Goal: Task Accomplishment & Management: Manage account settings

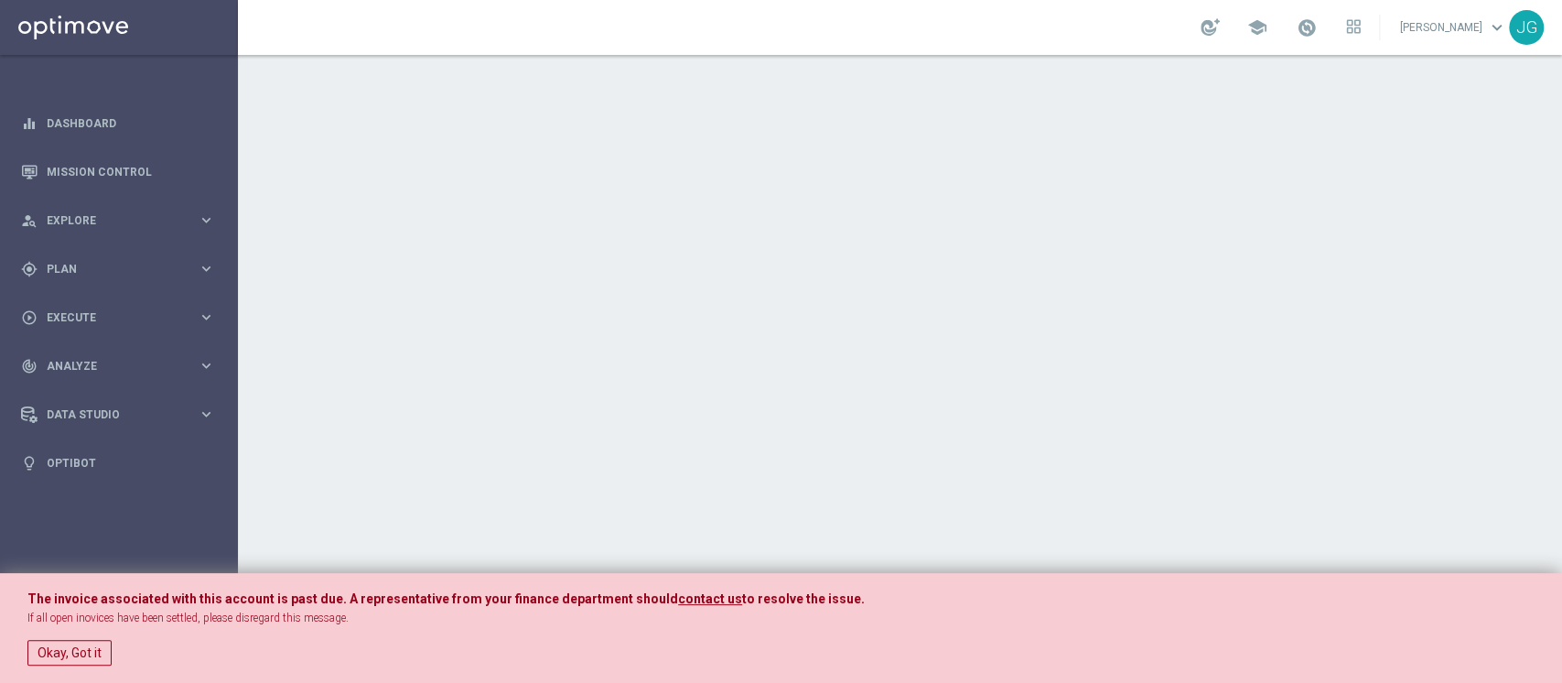
click at [1398, 27] on link "[PERSON_NAME] keyboard_arrow_down" at bounding box center [1453, 27] width 111 height 27
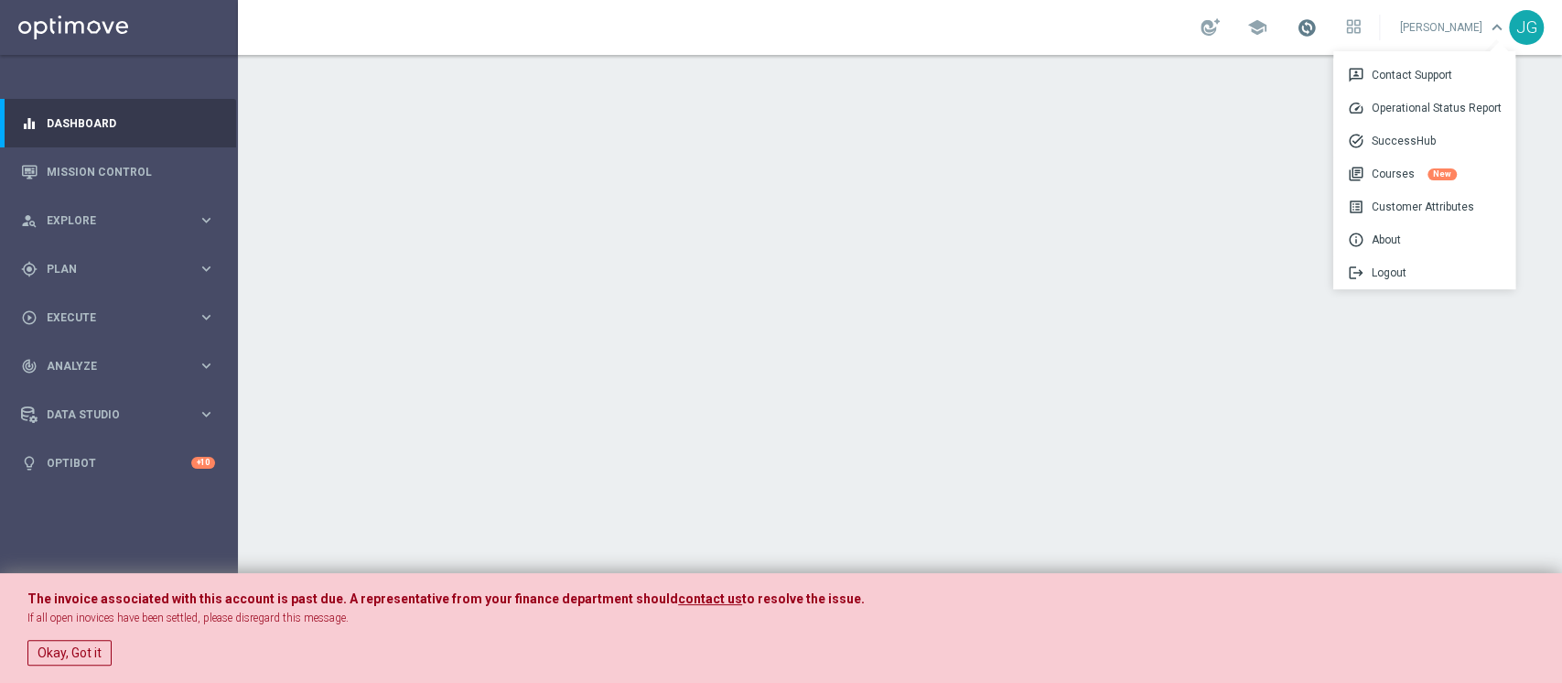
click at [1297, 30] on span at bounding box center [1307, 27] width 20 height 20
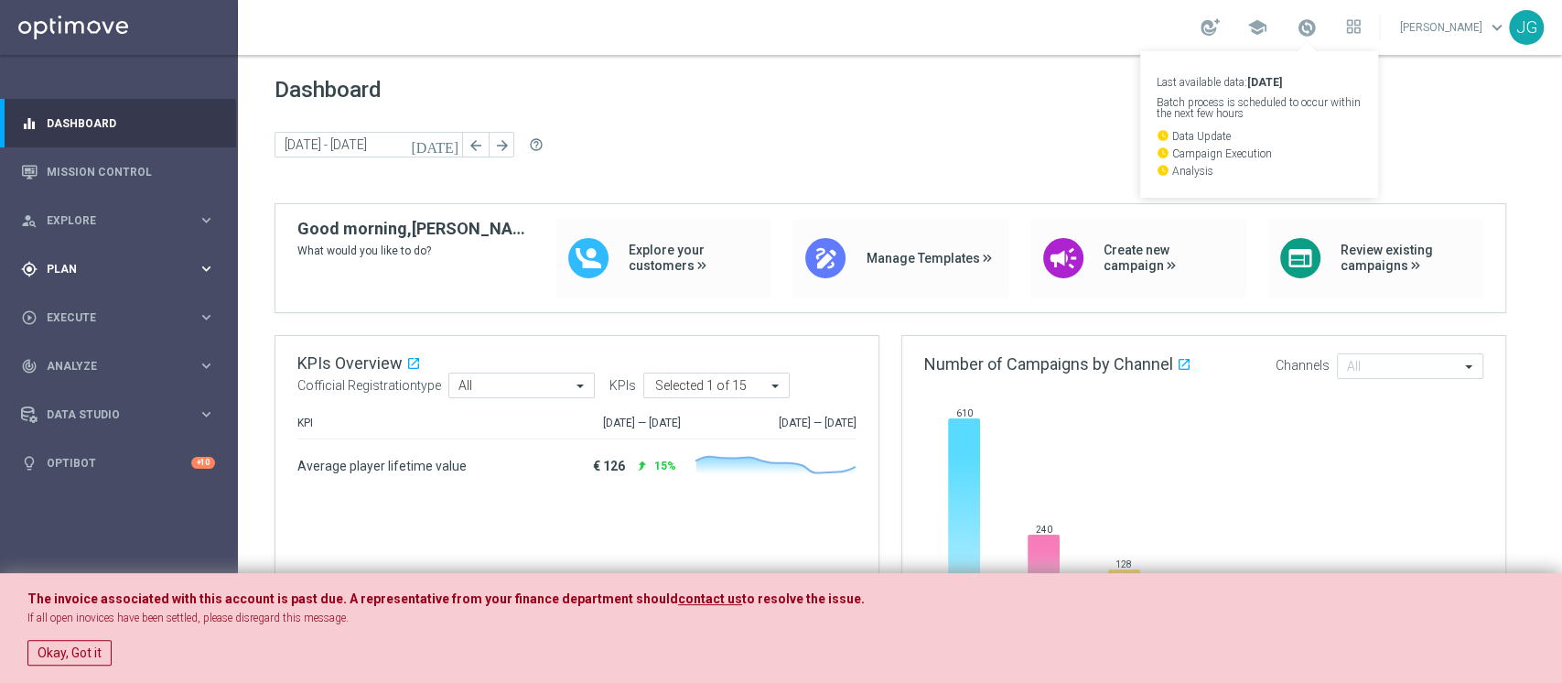
click at [99, 289] on div "gps_fixed Plan keyboard_arrow_right" at bounding box center [118, 268] width 236 height 48
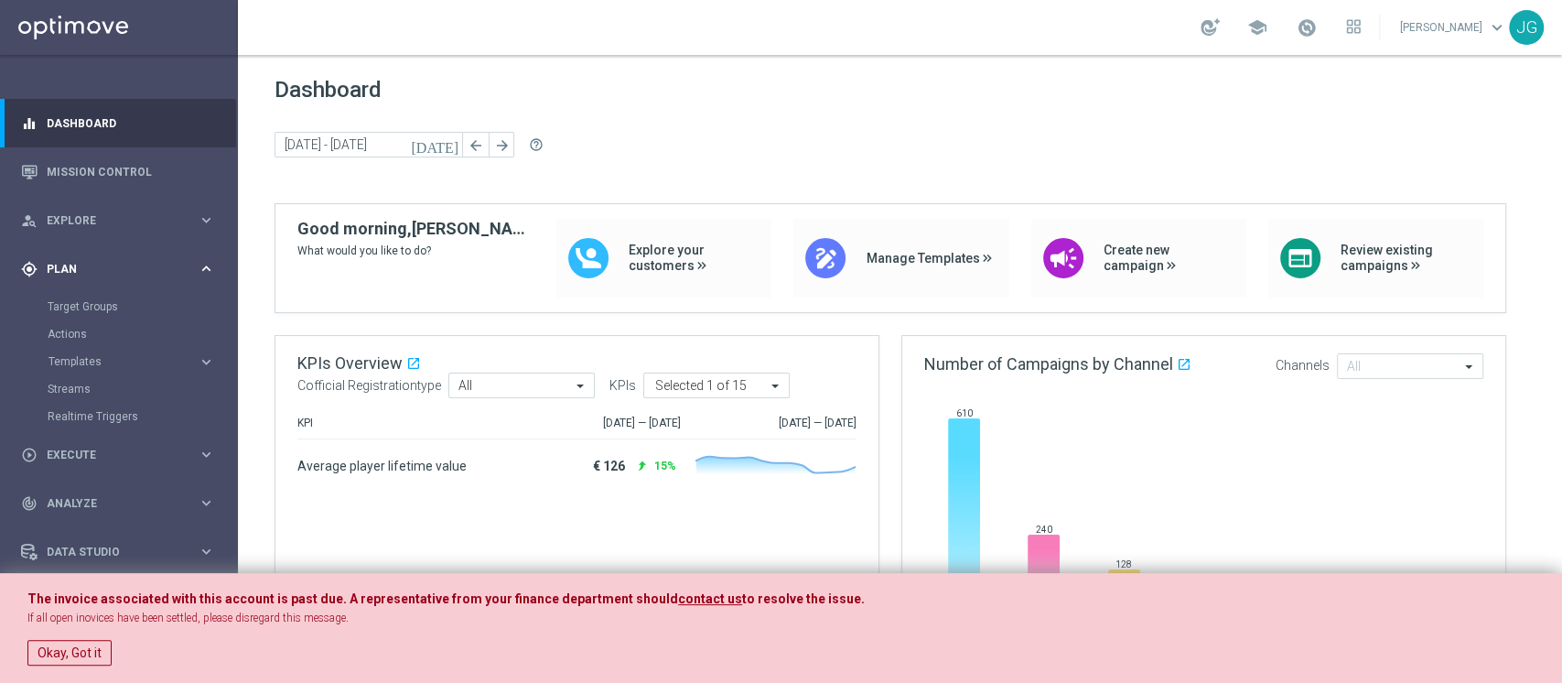
click at [123, 274] on div "gps_fixed Plan" at bounding box center [109, 269] width 177 height 16
click at [88, 350] on accordion "Templates keyboard_arrow_right Optimail OptiMobile In-App OptiMobile Push Optip…" at bounding box center [142, 361] width 188 height 27
click at [87, 367] on button "Templates keyboard_arrow_right" at bounding box center [132, 361] width 168 height 15
click at [89, 385] on link "Optimail" at bounding box center [124, 389] width 134 height 15
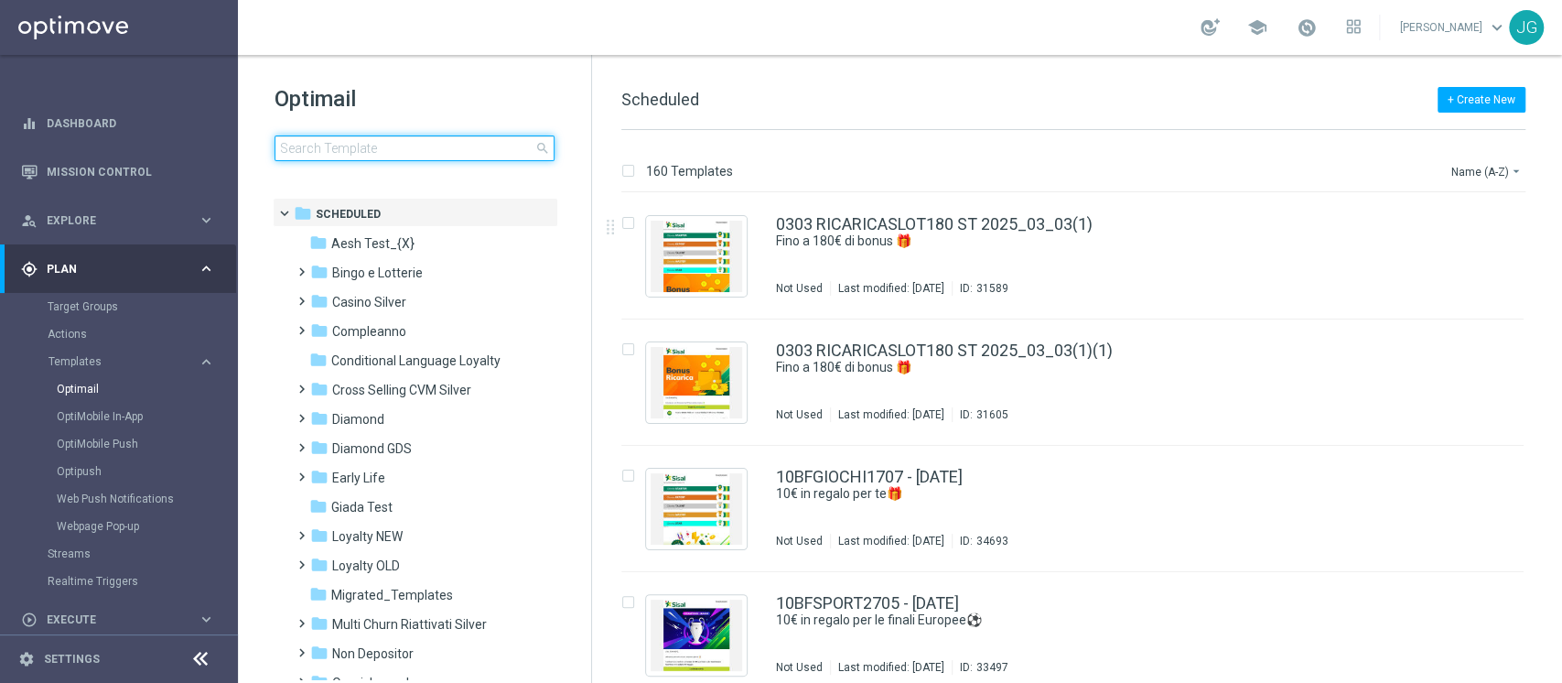
click at [462, 137] on input at bounding box center [414, 148] width 280 height 26
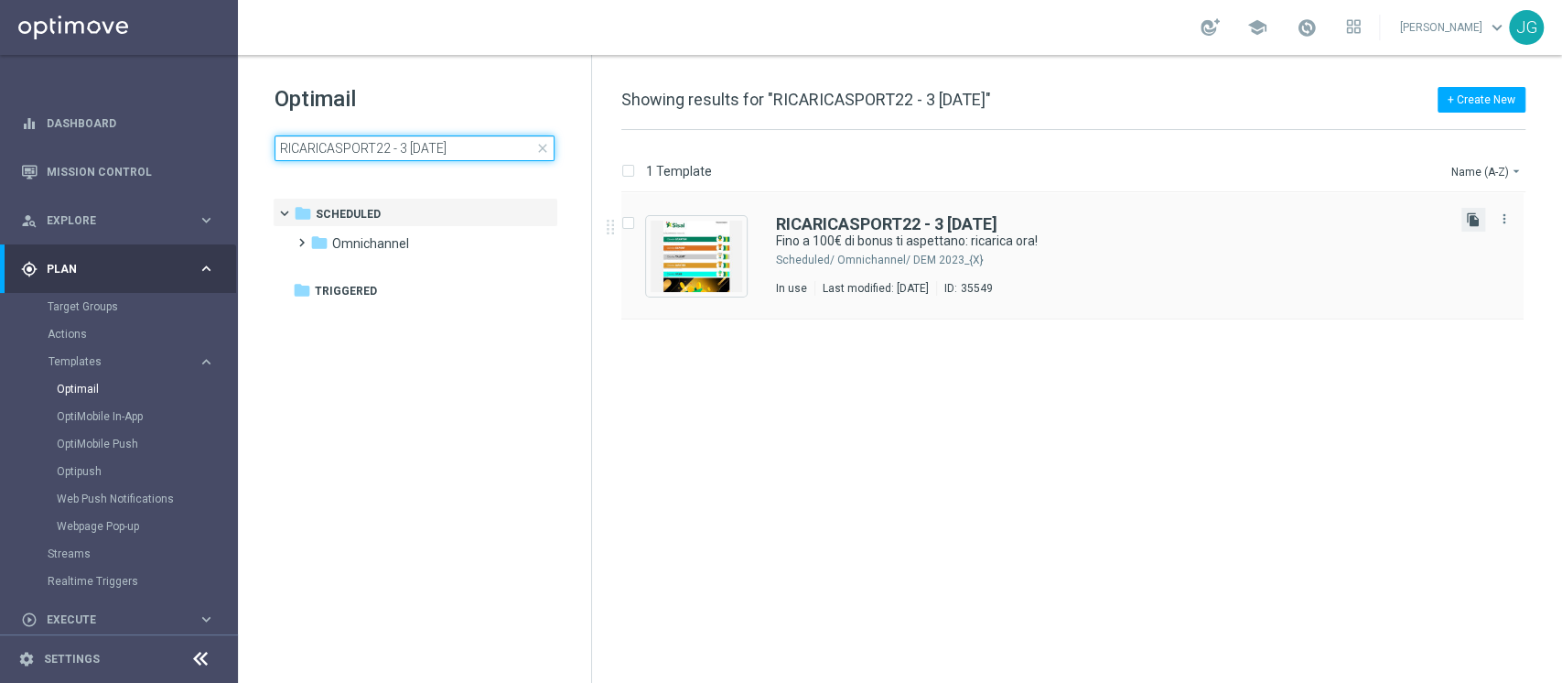
type input "RICARICASPORT22 - 3 22.08.2025"
click at [1468, 224] on icon "file_copy" at bounding box center [1473, 219] width 15 height 15
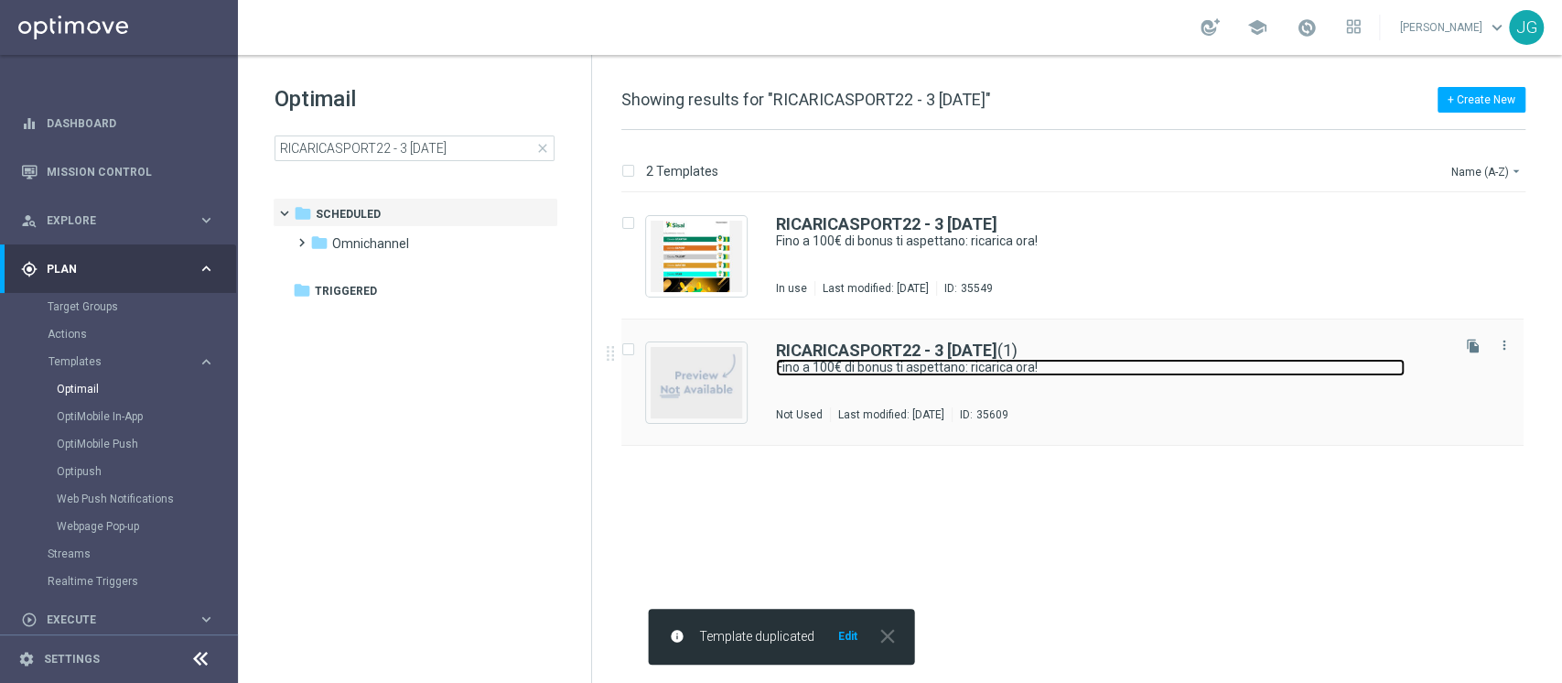
click at [1111, 368] on link "Fino a 100€ di bonus ti aspettano: ricarica ora!" at bounding box center [1090, 367] width 629 height 17
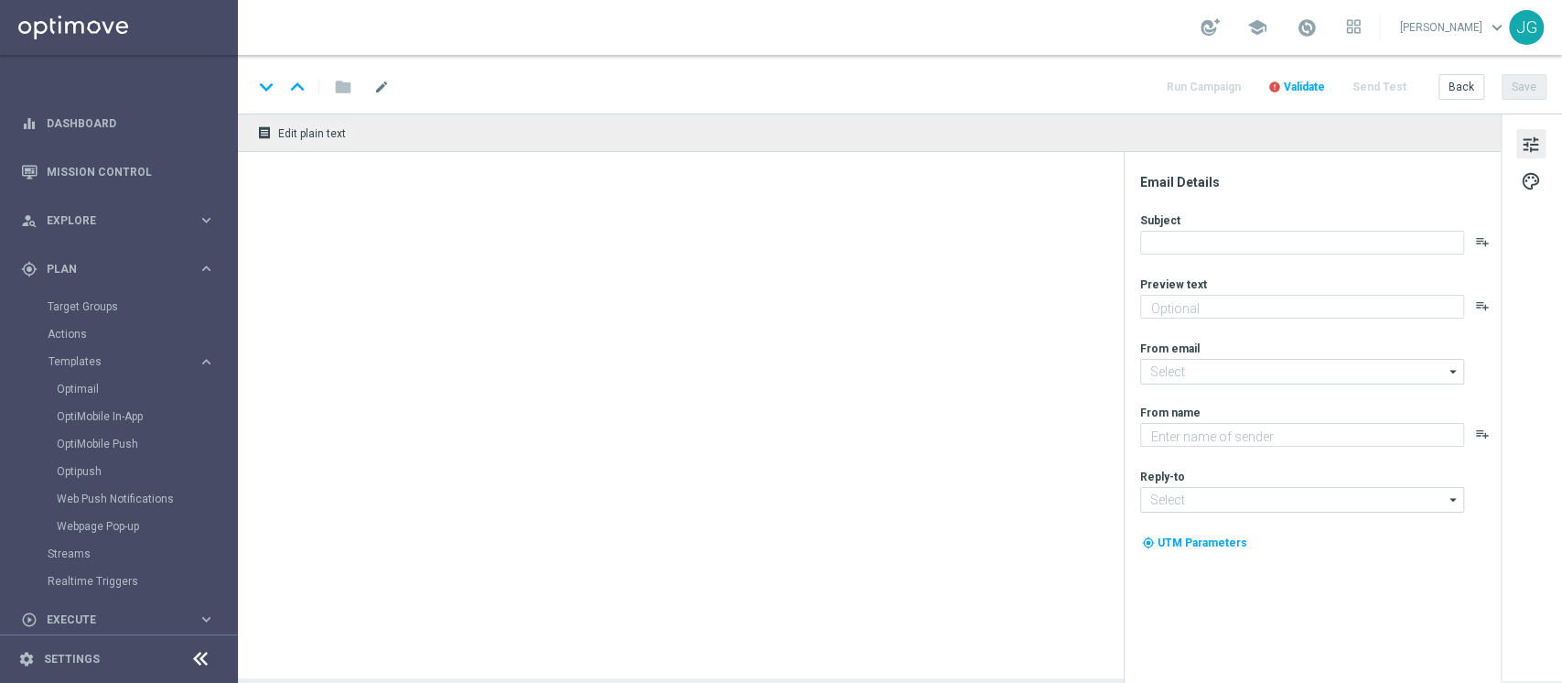
type textarea "Non perderti la promozione!✨"
type textarea "Sisal"
type input "newsletter@comunicazioni.sisal.it"
type input "info@sisal.it"
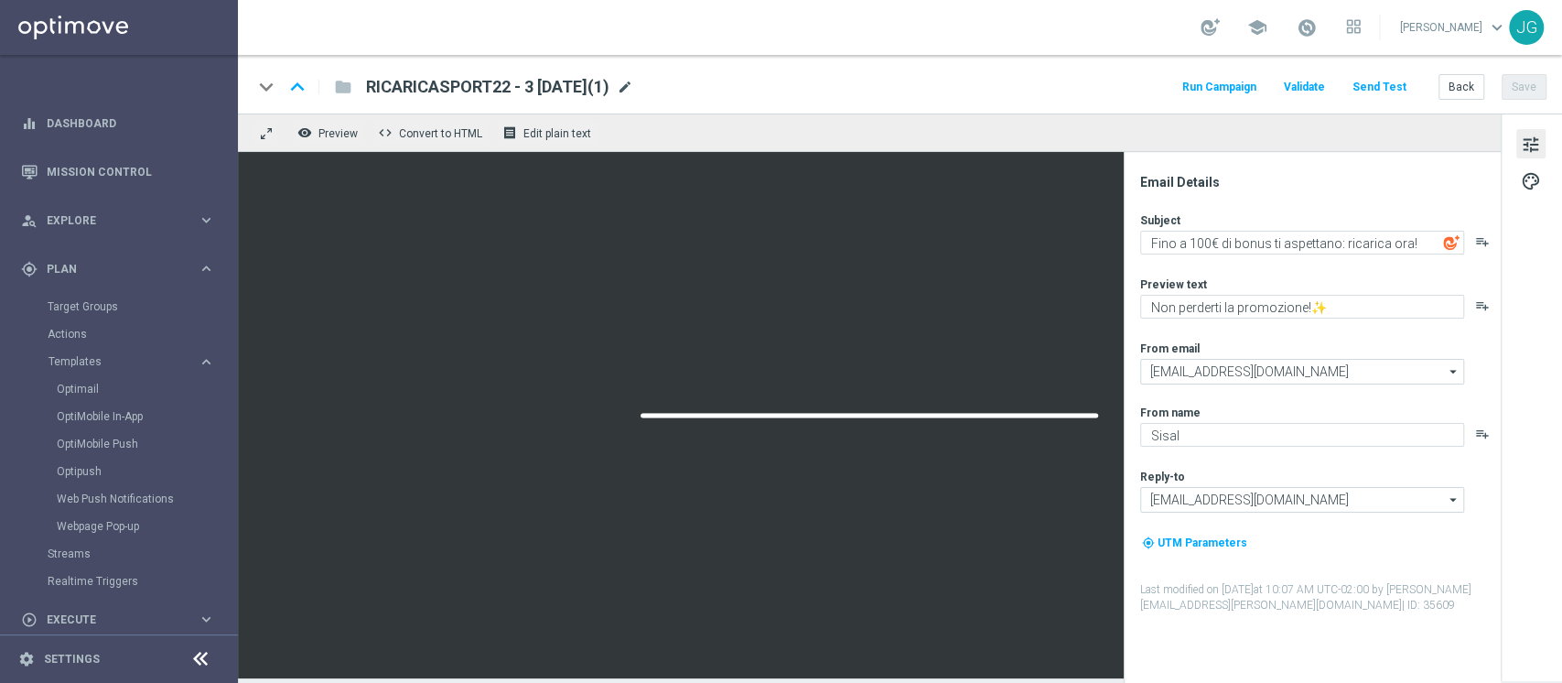
click at [633, 88] on span "mode_edit" at bounding box center [625, 87] width 16 height 16
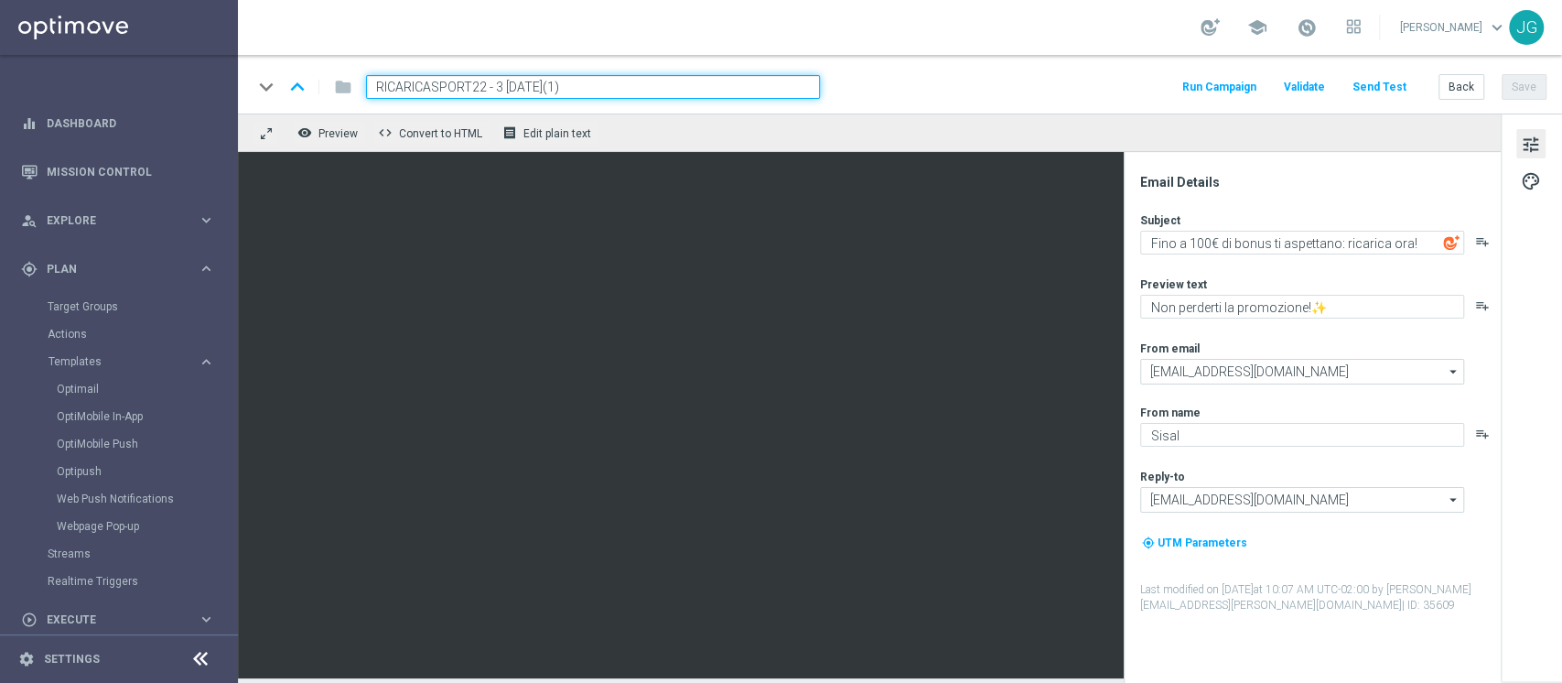
drag, startPoint x: 486, startPoint y: 82, endPoint x: 162, endPoint y: 89, distance: 324.0
click at [162, 89] on main "equalizer Dashboard Mission Control" at bounding box center [781, 341] width 1562 height 683
paste input "VIRTUAL25"
click at [457, 84] on input "VIRTUAL25 - 3 22.08.2025(1)" at bounding box center [593, 87] width 454 height 24
click at [454, 84] on input "VIRTUAL25 22.08.2025(1)" at bounding box center [593, 87] width 454 height 24
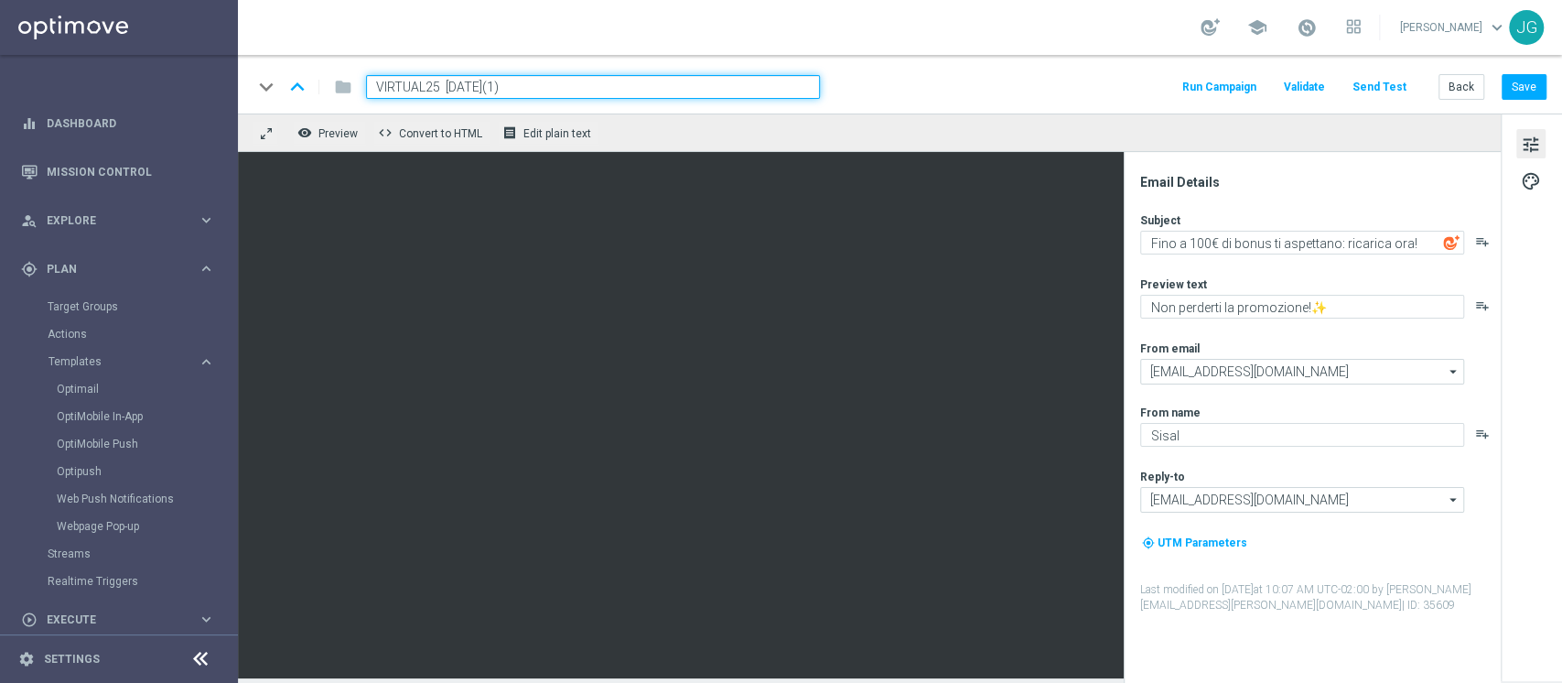
click at [589, 89] on input "VIRTUAL25 25.08.2025(1)" at bounding box center [593, 87] width 454 height 24
type input "VIRTUAL25 [DATE]"
click at [1516, 86] on button "Save" at bounding box center [1523, 87] width 45 height 26
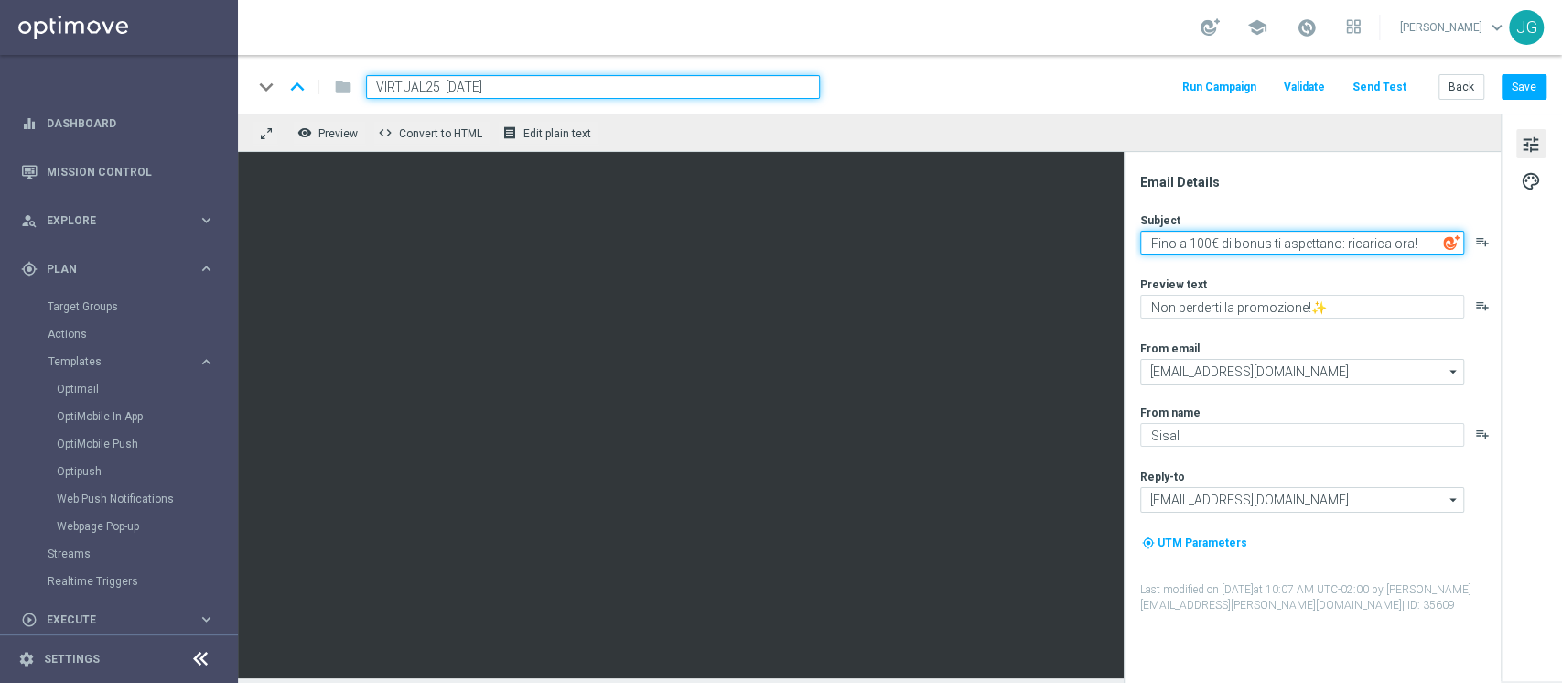
click at [1200, 239] on textarea "Fino a 100€ di bonus ti aspettano: ricarica ora!" at bounding box center [1302, 243] width 324 height 24
type textarea "Fino a 150€ di bonus ti aspettano: ricarica ora!"
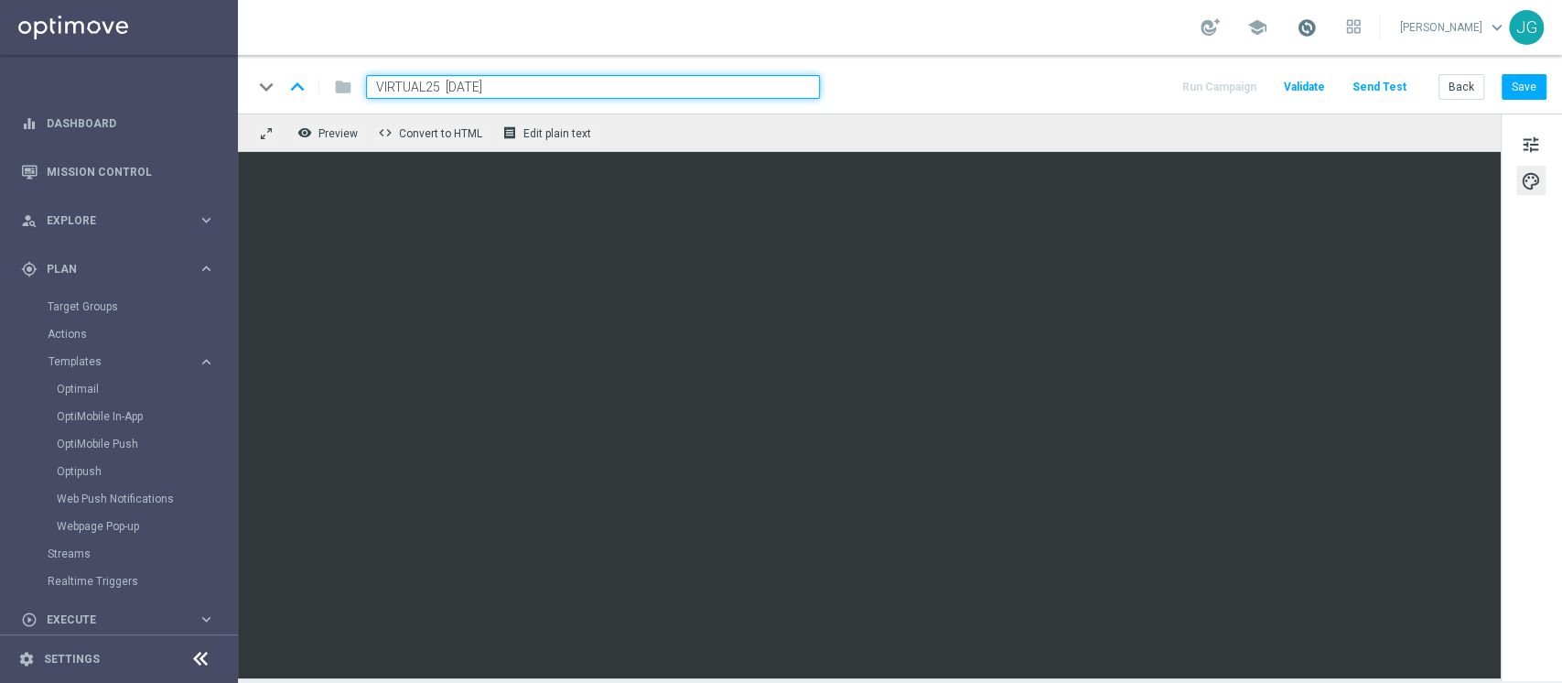
click at [1297, 30] on span at bounding box center [1307, 27] width 20 height 20
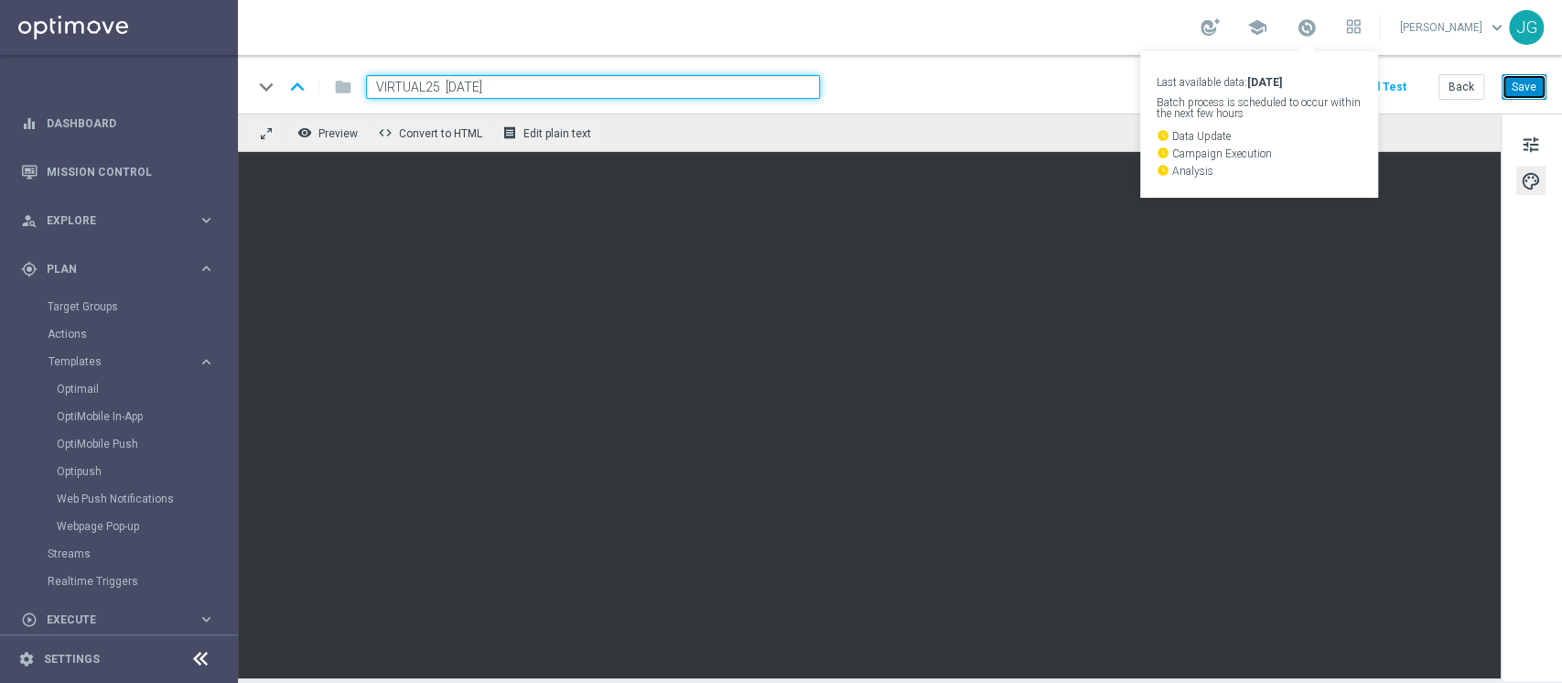
click at [1523, 86] on button "Save" at bounding box center [1523, 87] width 45 height 26
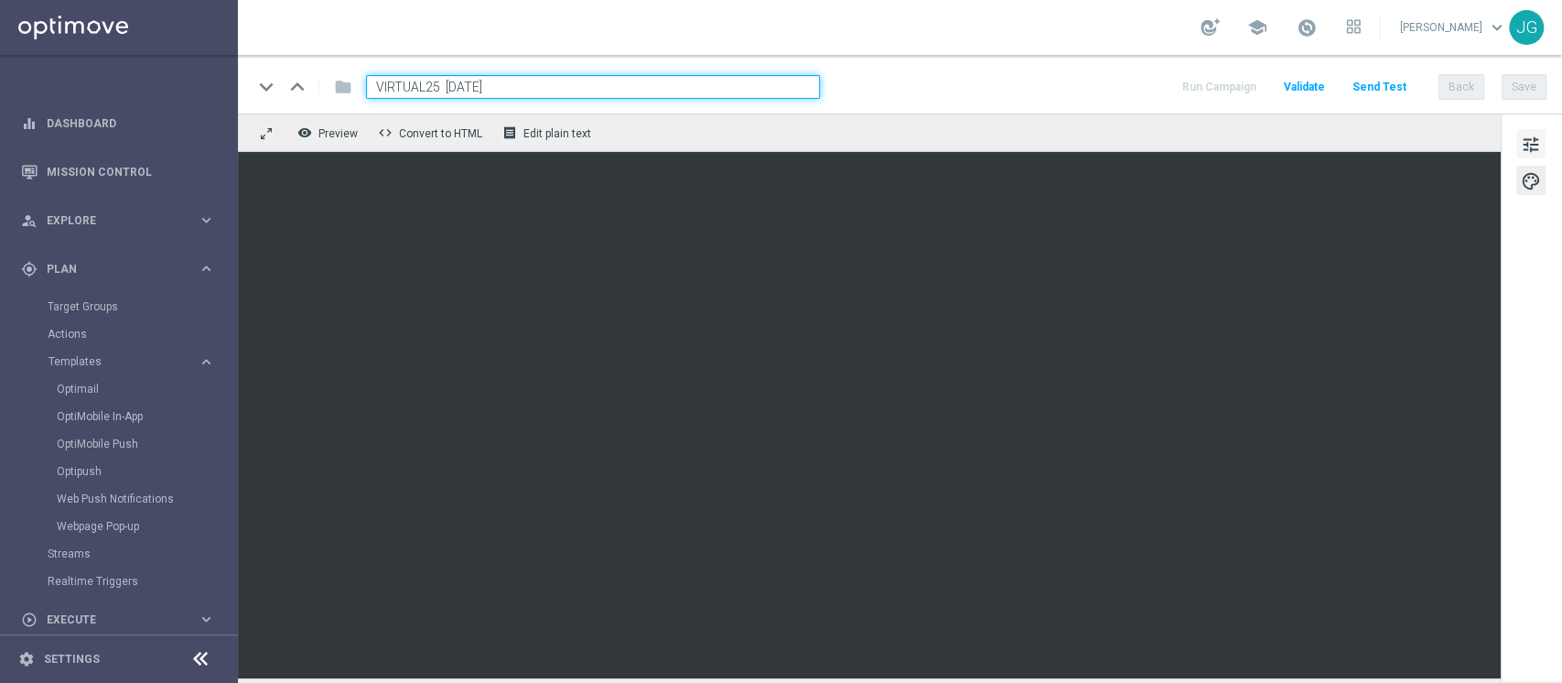
click at [1533, 143] on span "tune" at bounding box center [1531, 145] width 20 height 24
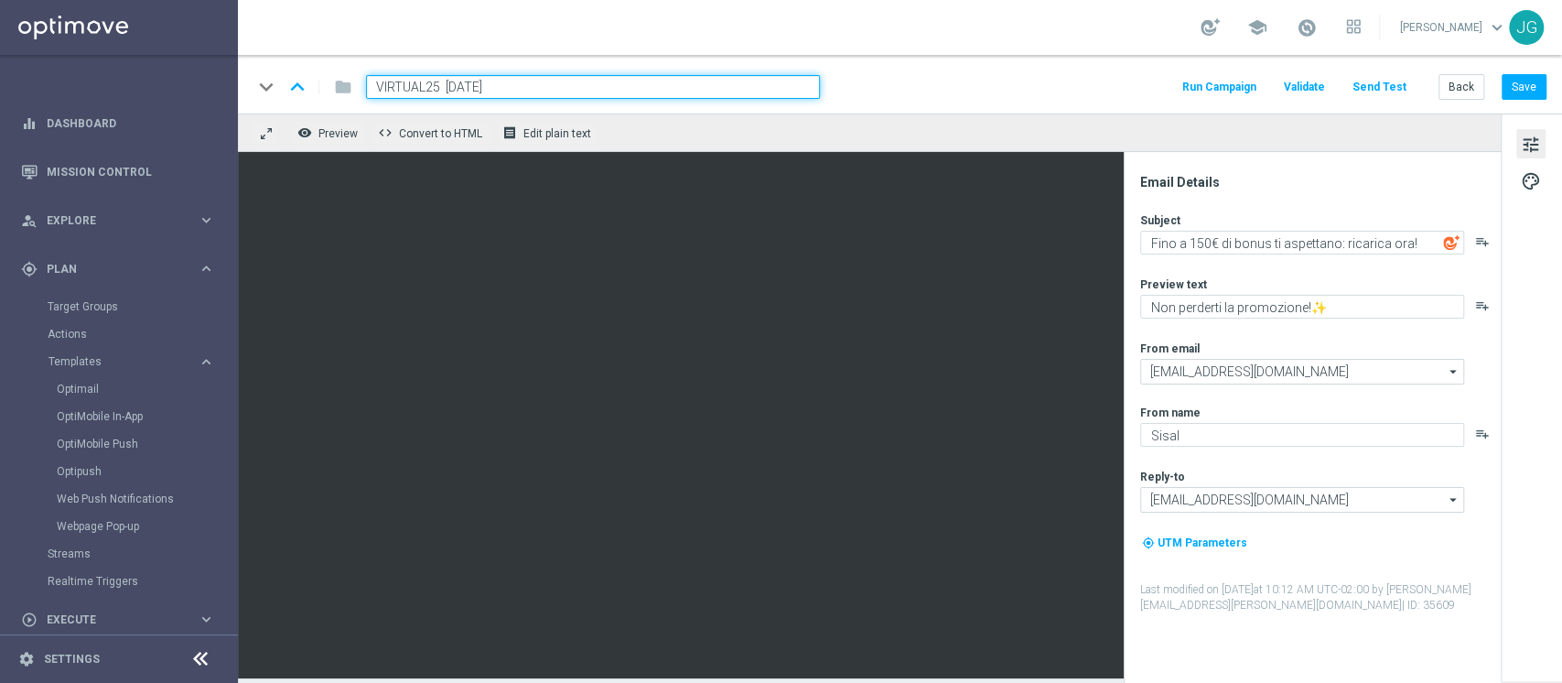
drag, startPoint x: 540, startPoint y: 85, endPoint x: 52, endPoint y: 62, distance: 488.2
click at [52, 62] on main "equalizer Dashboard Mission Control" at bounding box center [781, 341] width 1562 height 683
click at [1515, 95] on button "Save" at bounding box center [1523, 87] width 45 height 26
click at [1297, 21] on span at bounding box center [1307, 27] width 20 height 20
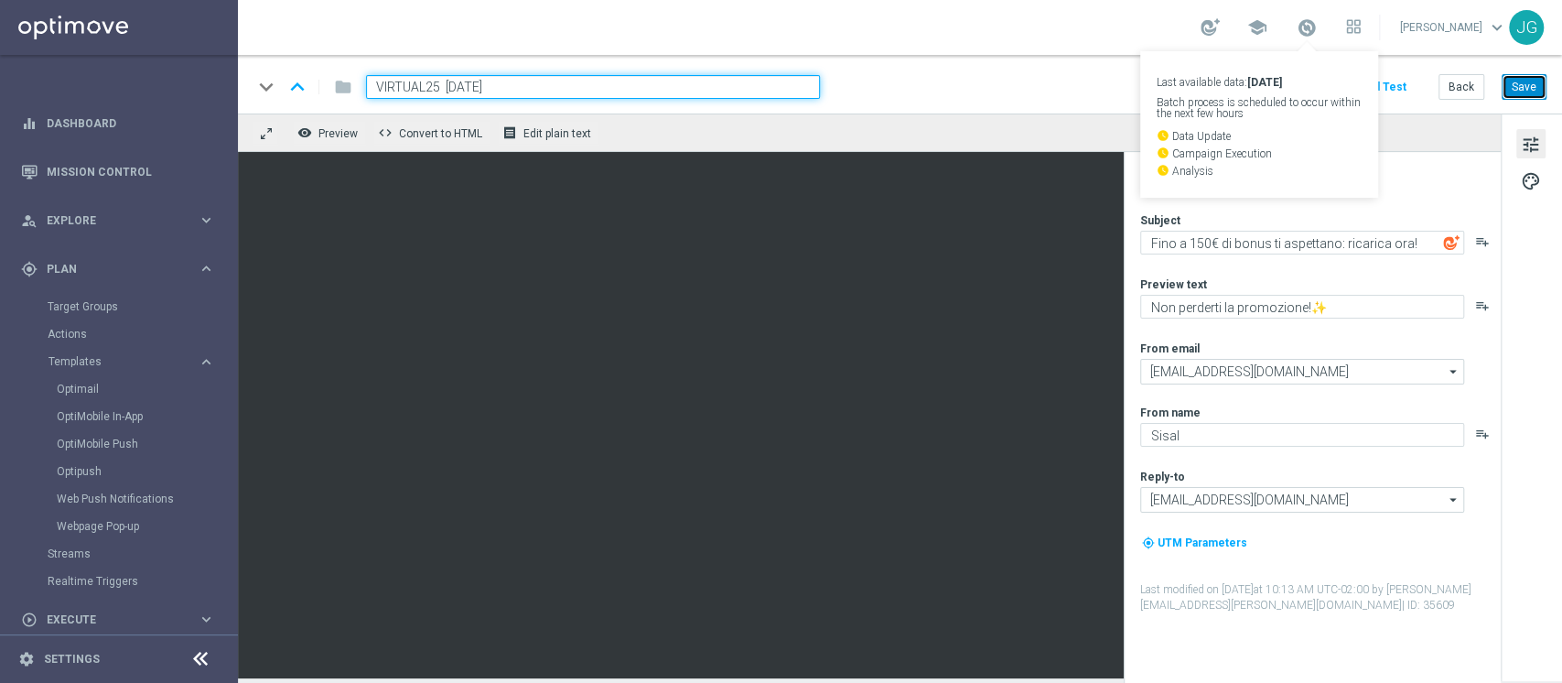
click at [1515, 91] on button "Save" at bounding box center [1523, 87] width 45 height 26
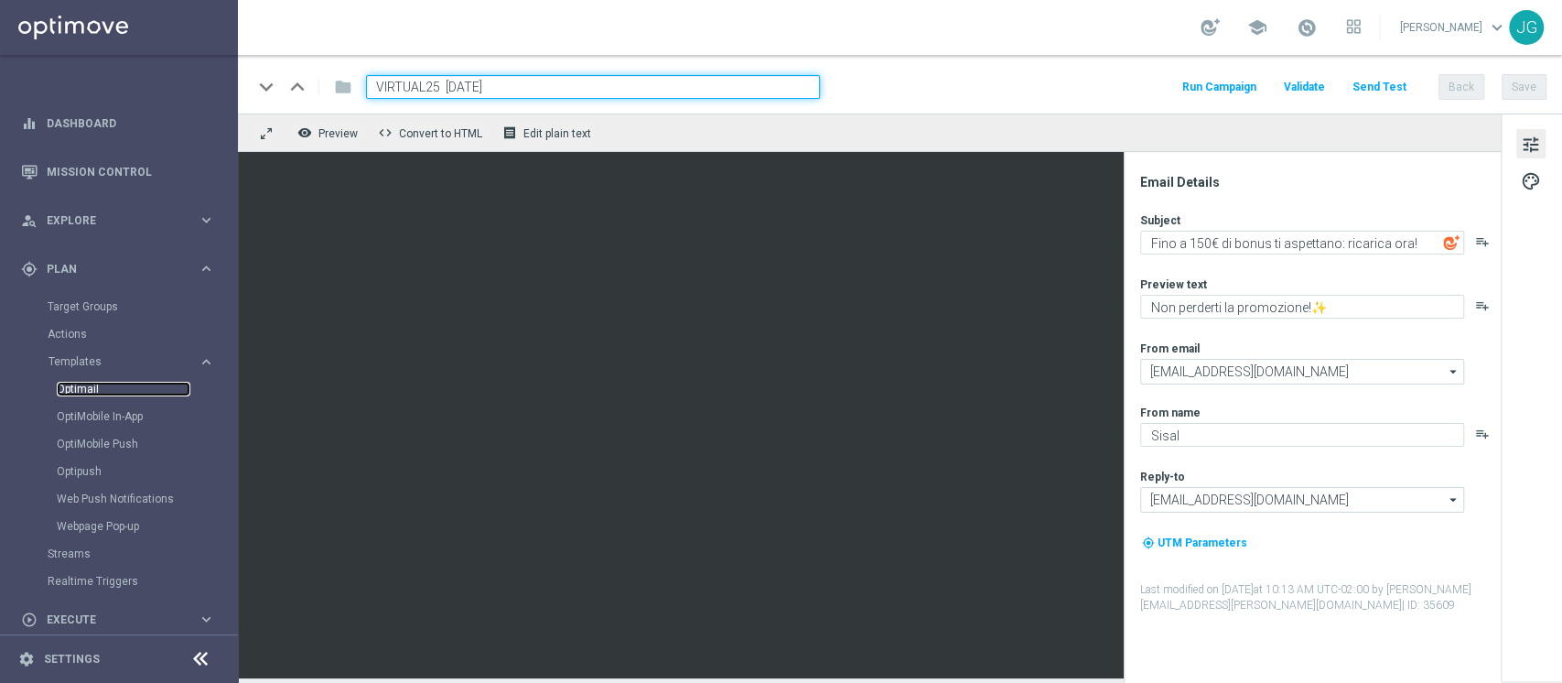
click at [81, 392] on link "Optimail" at bounding box center [124, 389] width 134 height 15
click at [74, 386] on link "Optimail" at bounding box center [124, 389] width 134 height 15
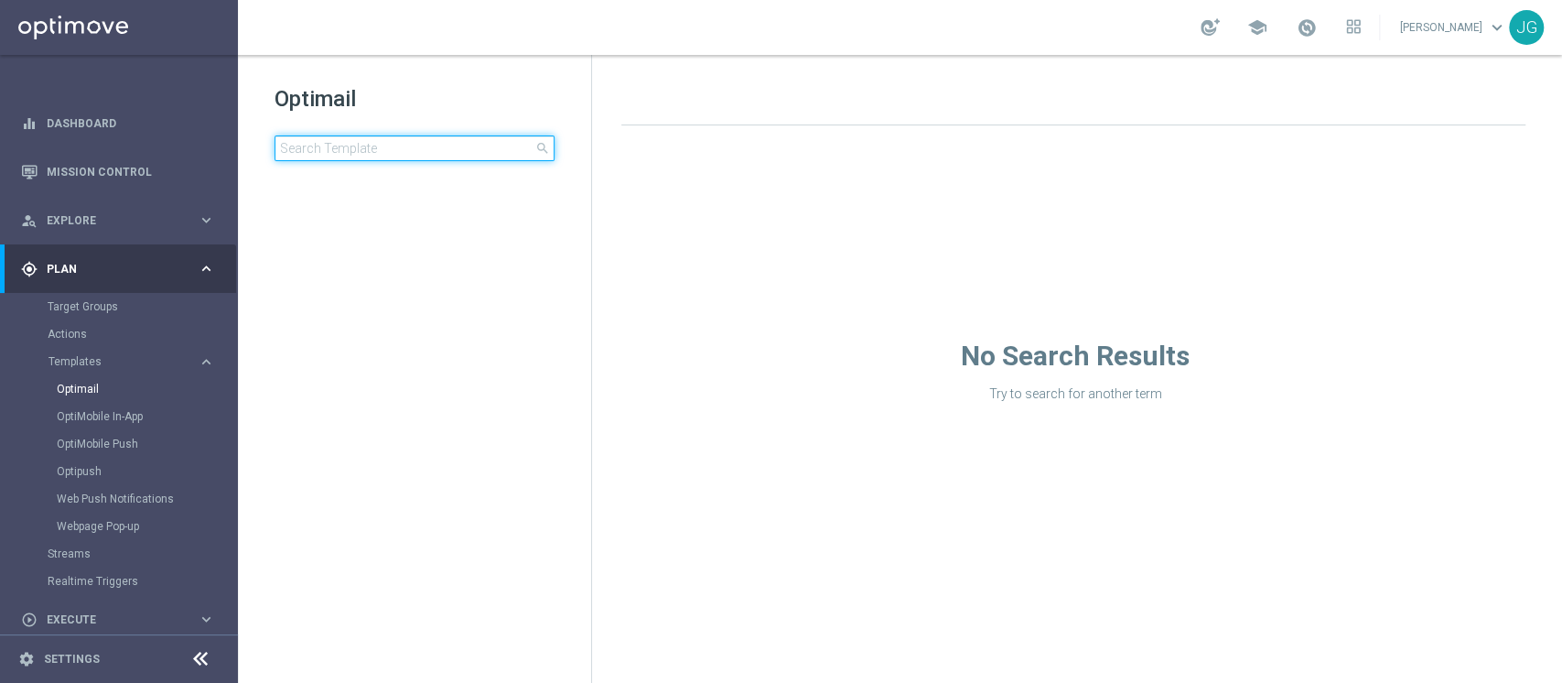
click at [427, 145] on input at bounding box center [414, 148] width 280 height 26
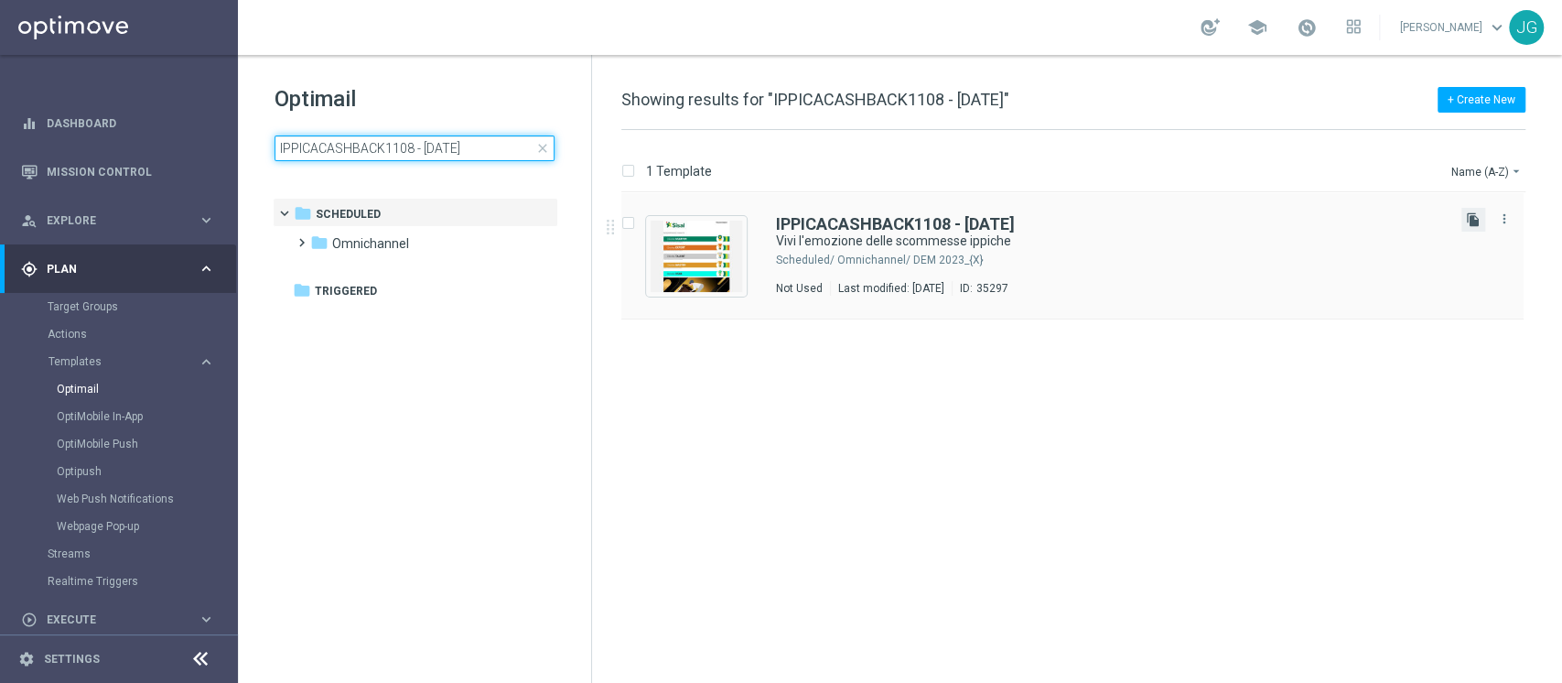
type input "IPPICACASHBACK1108 - 11.08.2025"
click at [1468, 221] on icon "file_copy" at bounding box center [1473, 219] width 15 height 15
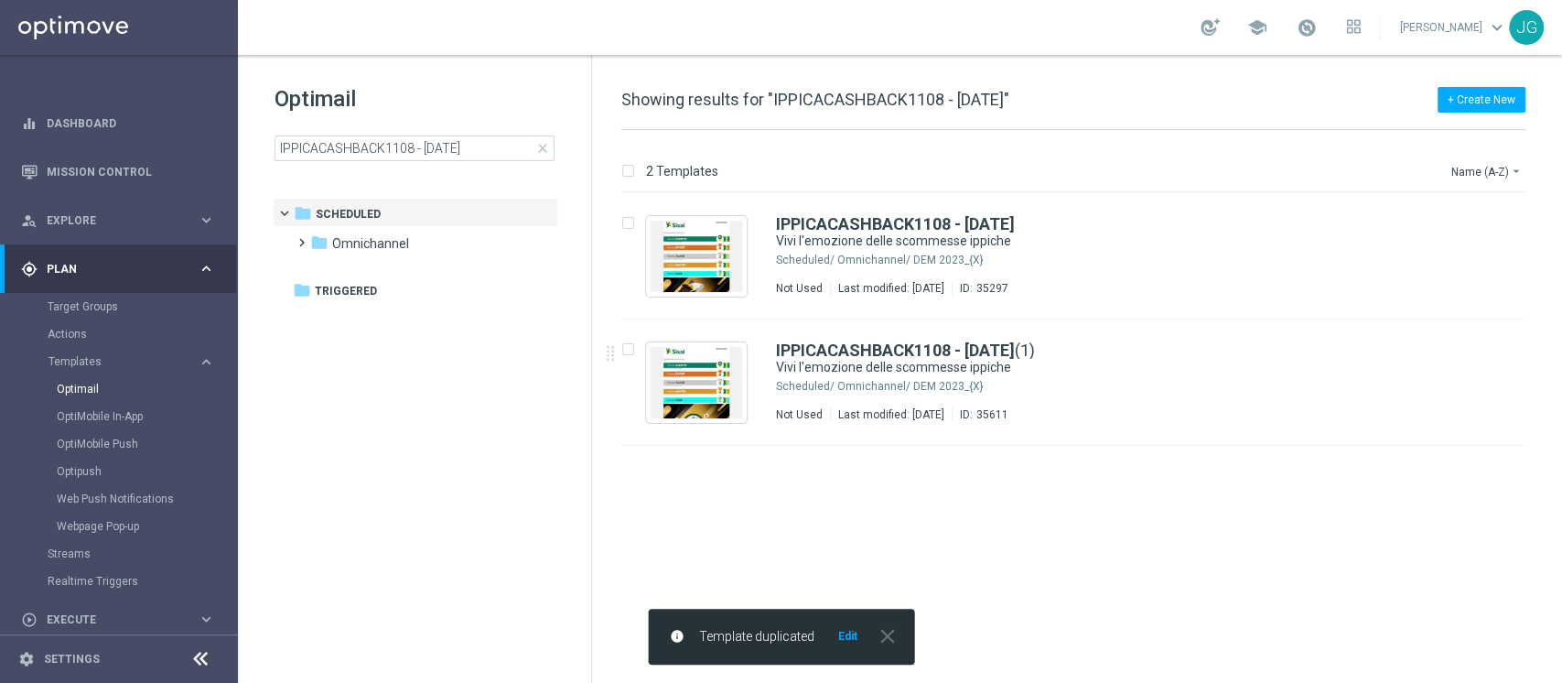
click at [899, 402] on div "IPPICACASHBACK1108 - 11.08.2025 (1) Vivi l'emozione delle scommesse ippiche Sch…" at bounding box center [1111, 382] width 671 height 80
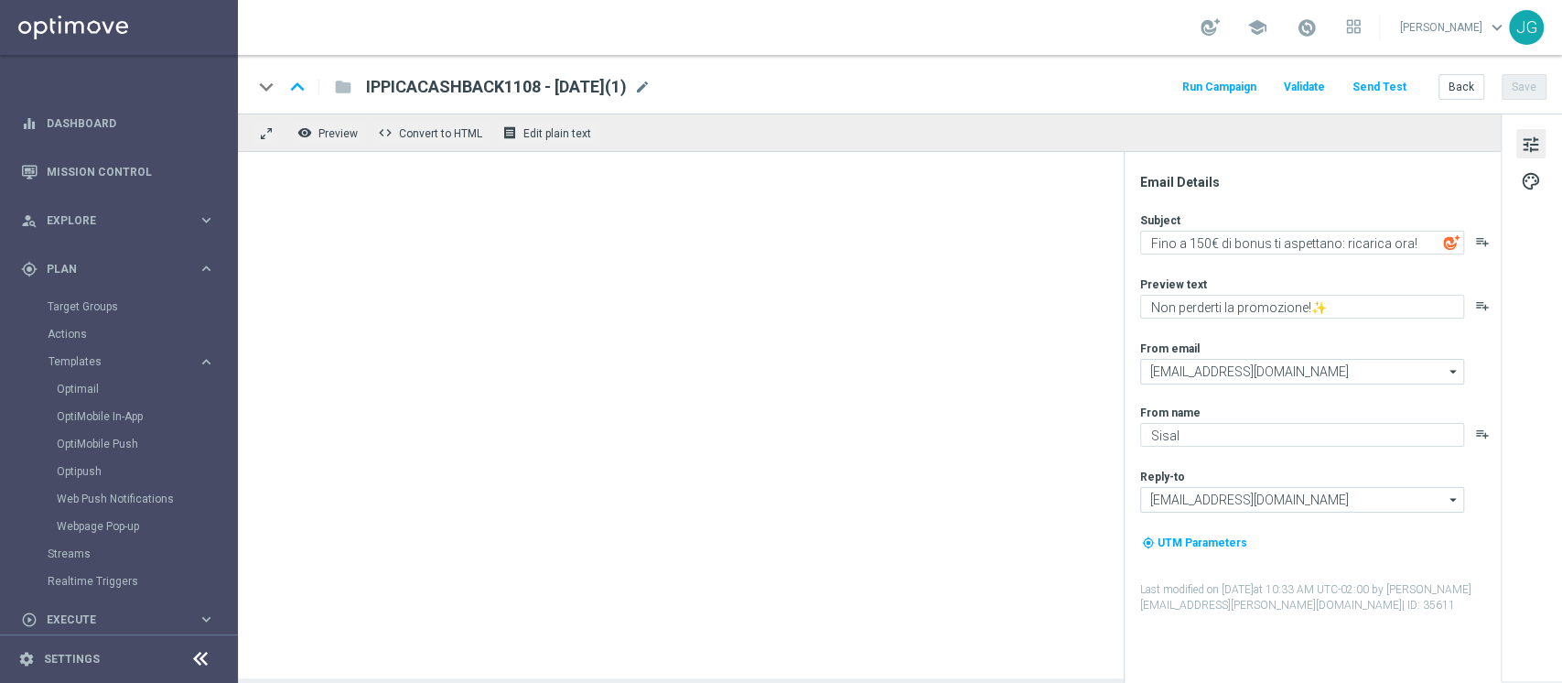
type textarea "Vivi l'emozione delle scommesse ippiche"
type textarea "Fino a 150€"
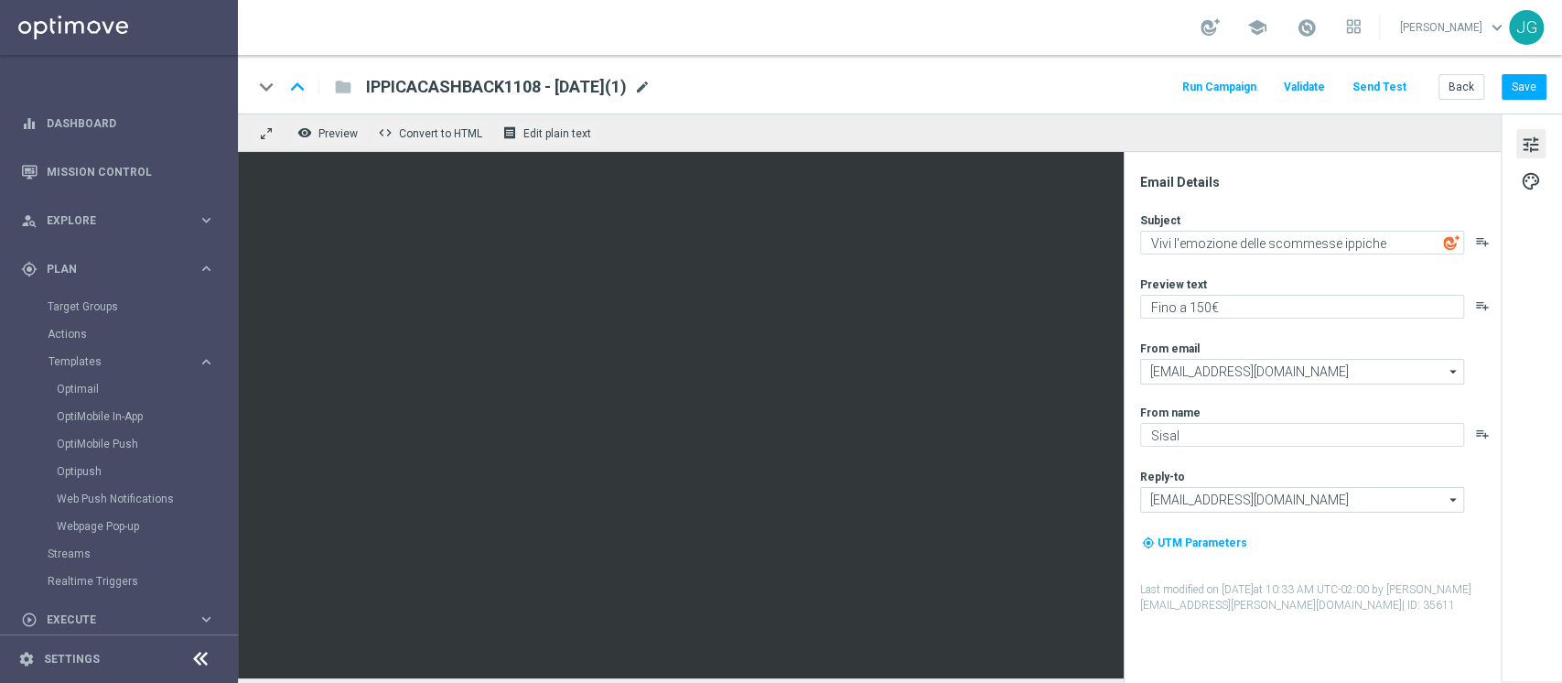
click at [651, 91] on span "mode_edit" at bounding box center [642, 87] width 16 height 16
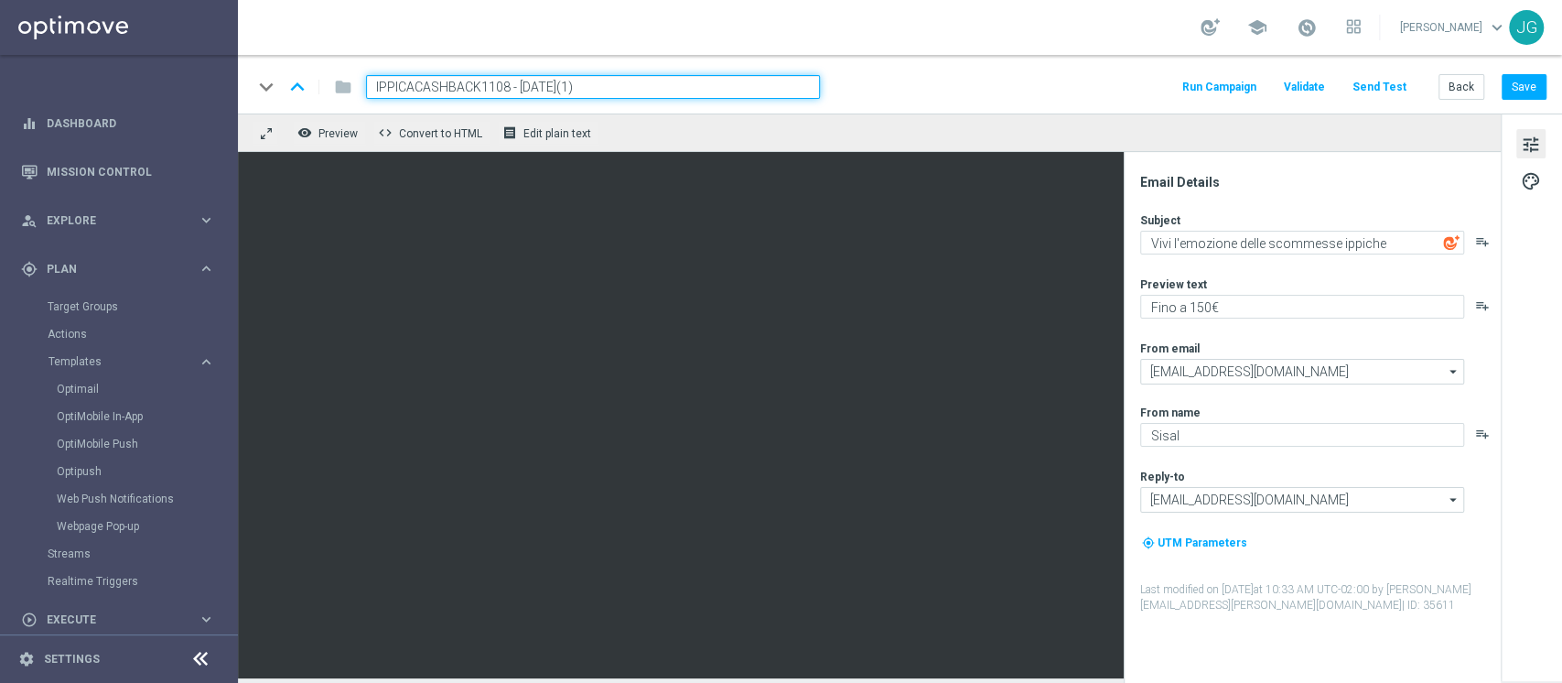
drag, startPoint x: 505, startPoint y: 85, endPoint x: 271, endPoint y: 93, distance: 234.4
click at [271, 93] on div "keyboard_arrow_down keyboard_arrow_up folder IPPICACASHBACK1108 - 11.08.2025(1)" at bounding box center [536, 87] width 567 height 24
paste input "BINGOCB25"
click at [558, 90] on input "BINGOCB25 - 11.08.2025(1)" at bounding box center [593, 87] width 454 height 24
type input "BINGOCB25 - [DATE]"
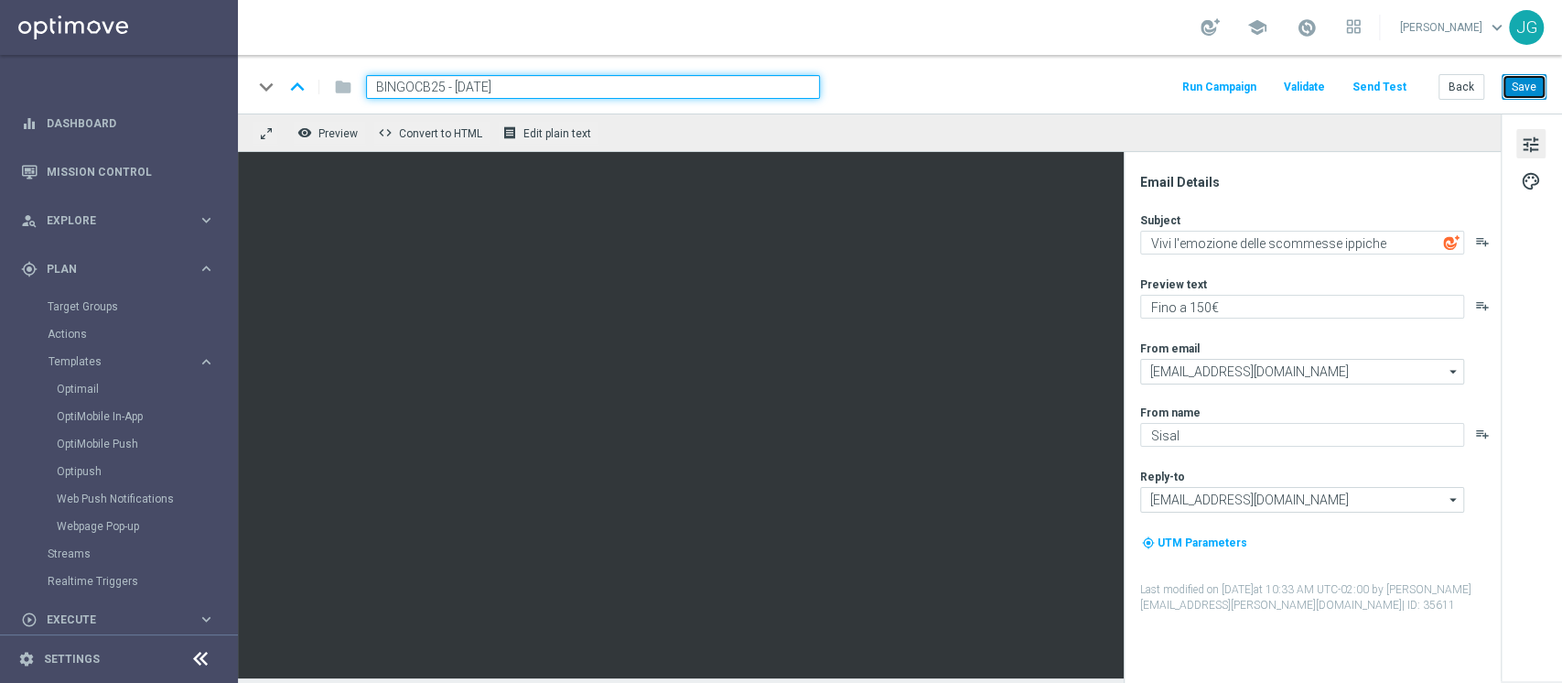
click at [1540, 79] on button "Save" at bounding box center [1523, 87] width 45 height 26
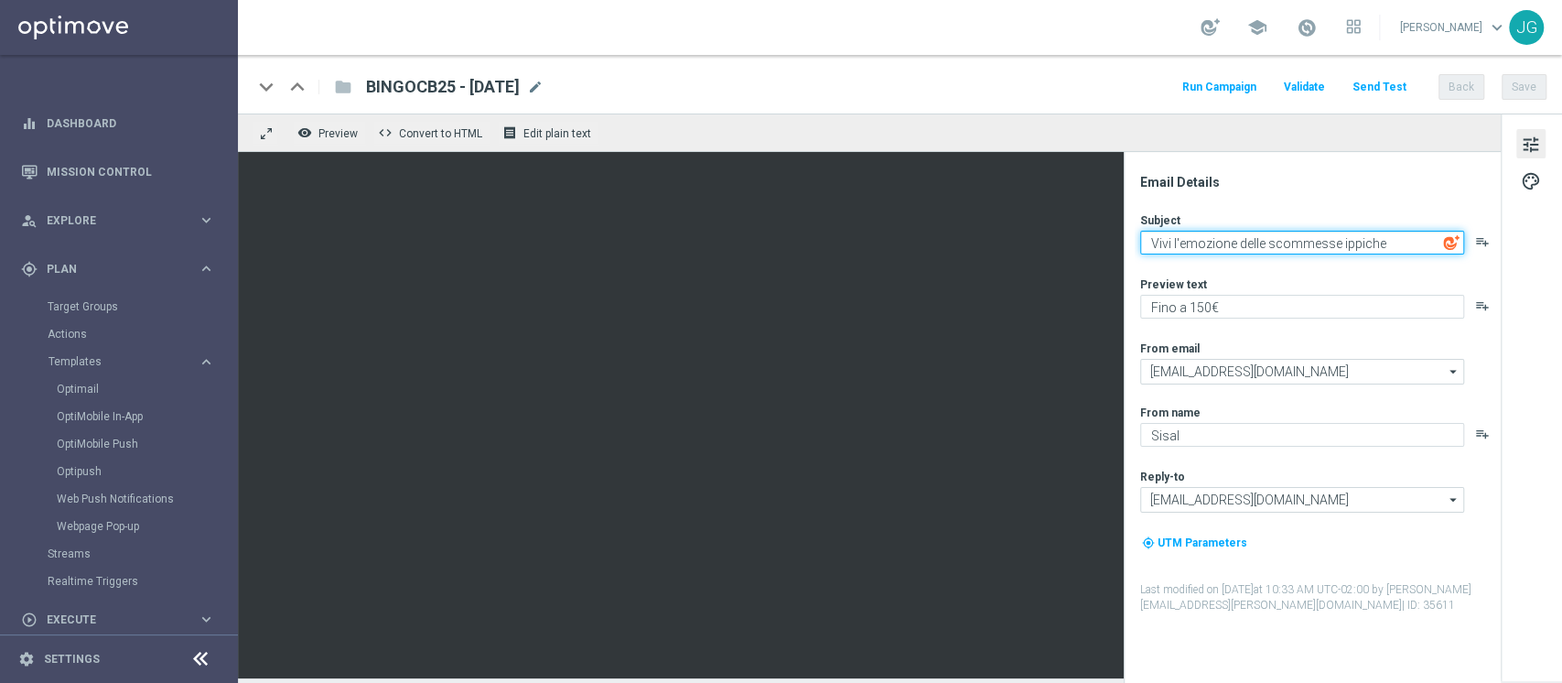
click at [1391, 246] on textarea "Vivi l'emozione delle scommesse ippiche" at bounding box center [1302, 243] width 324 height 24
type textarea "Vivi l'emozione del bingo"
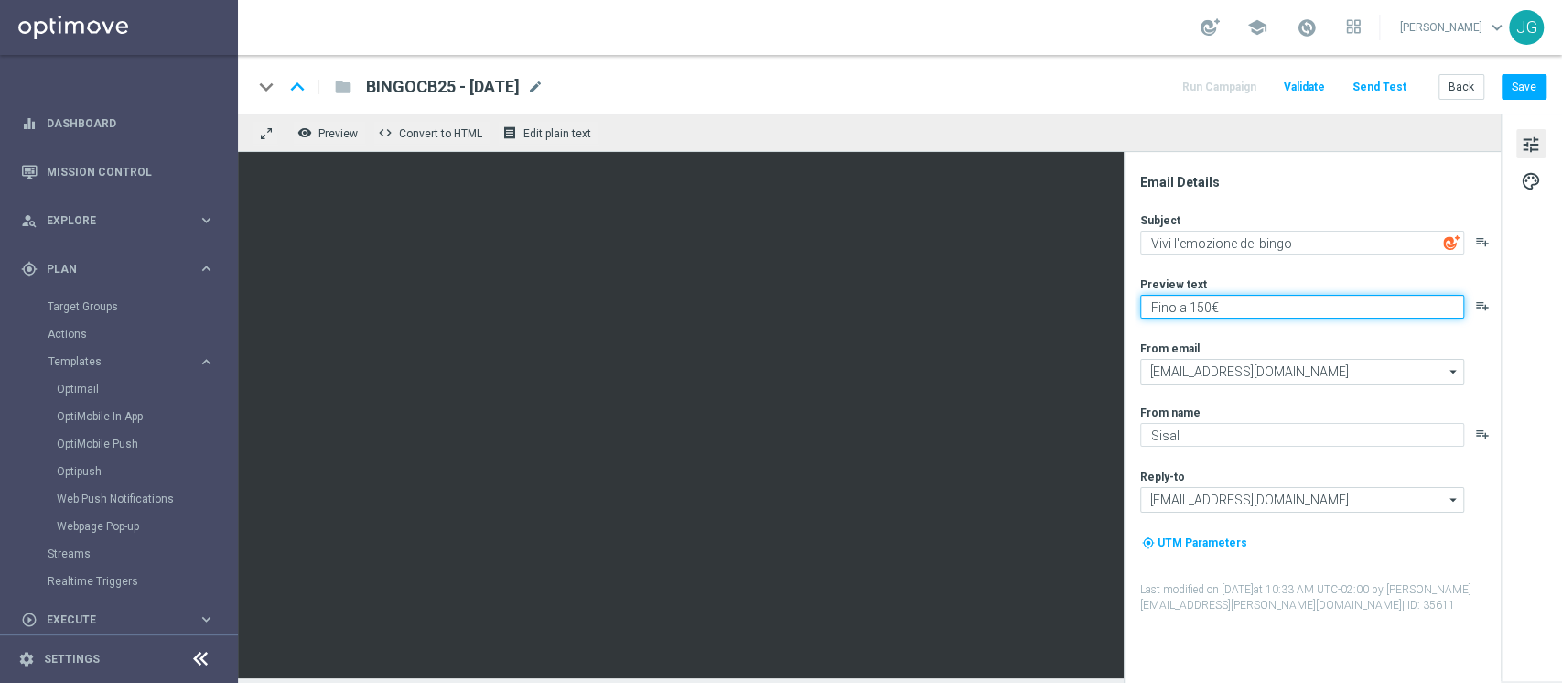
click at [1198, 306] on textarea "Fino a 150€" at bounding box center [1302, 307] width 324 height 24
type textarea "Fino a 100€"
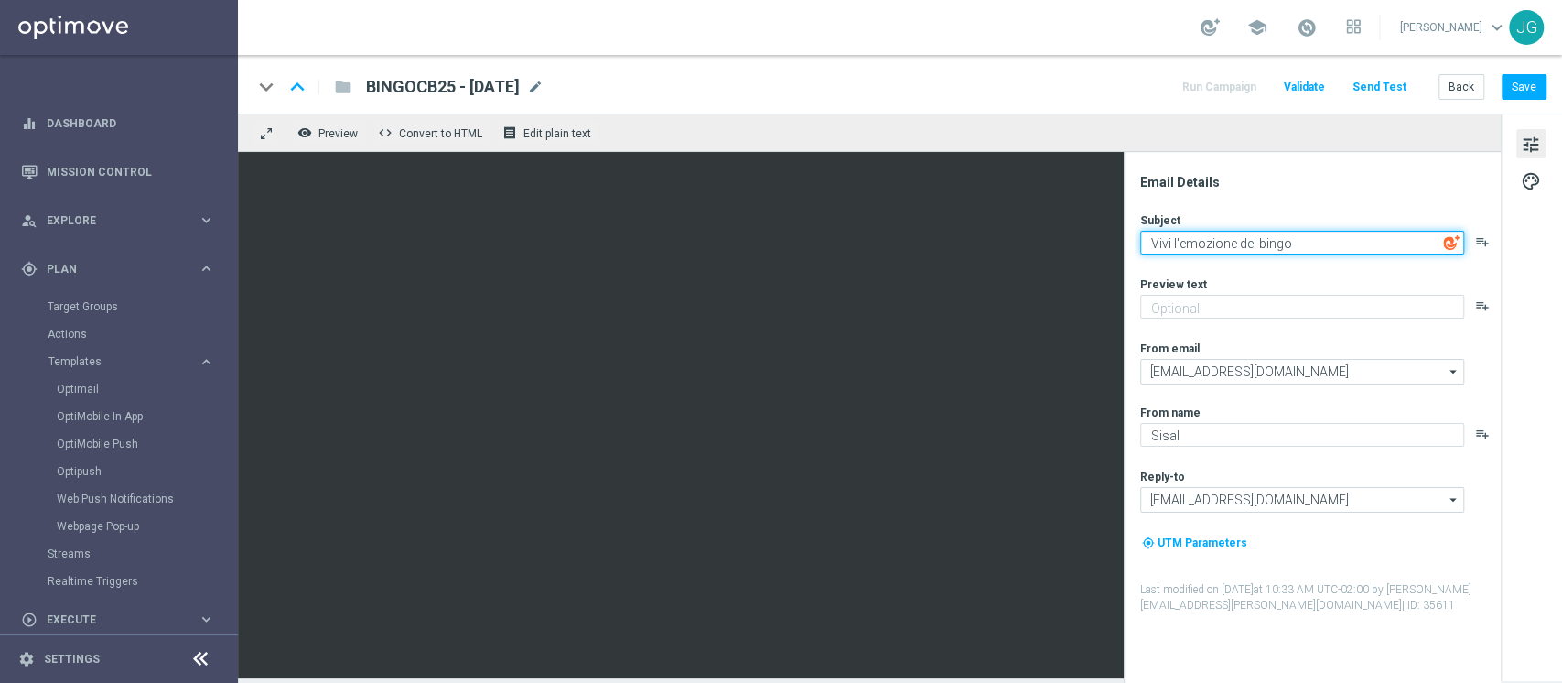
click at [1146, 244] on textarea "Vivi l'emozione del bingo" at bounding box center [1302, 243] width 324 height 24
paste textarea "Fino a 100€"
type textarea "Fino a 100€ : Vivi l'emozione del bingo"
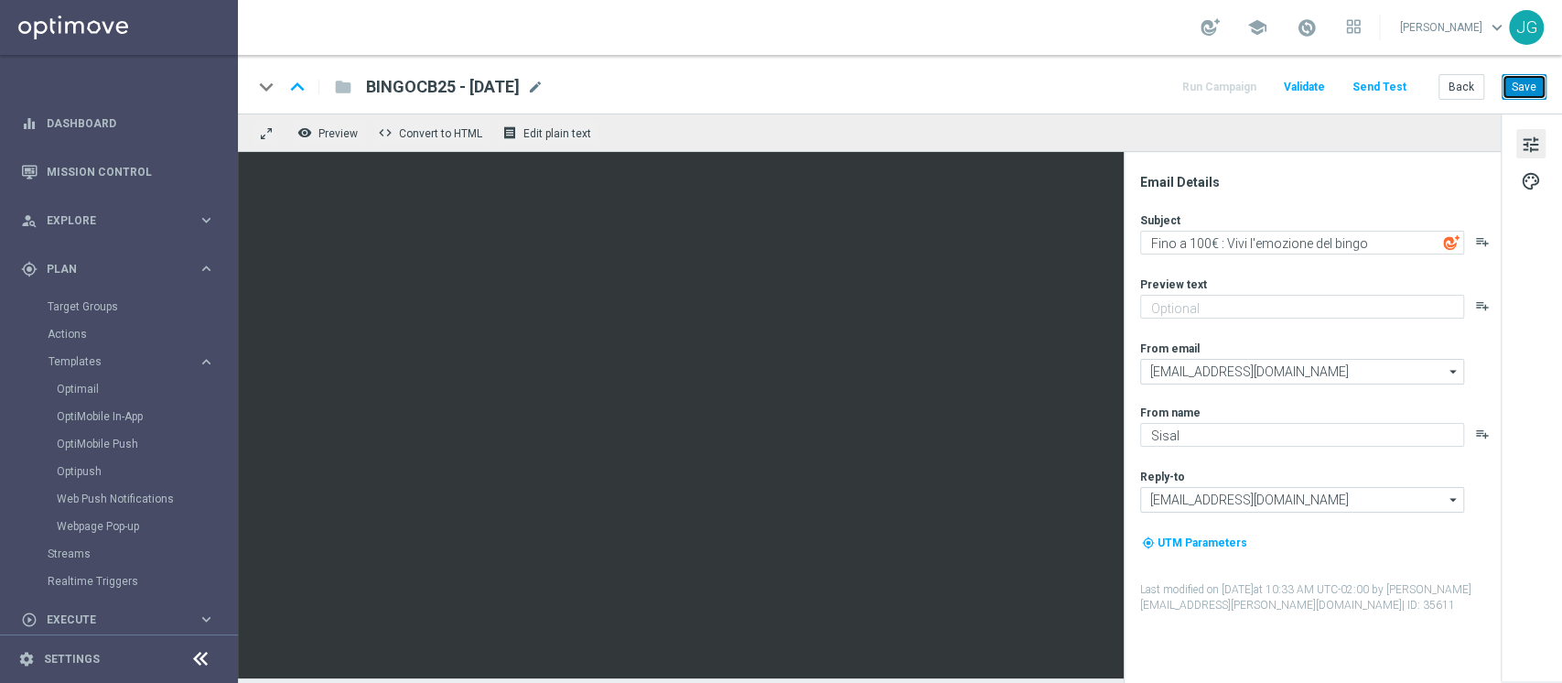
click at [1517, 84] on button "Save" at bounding box center [1523, 87] width 45 height 26
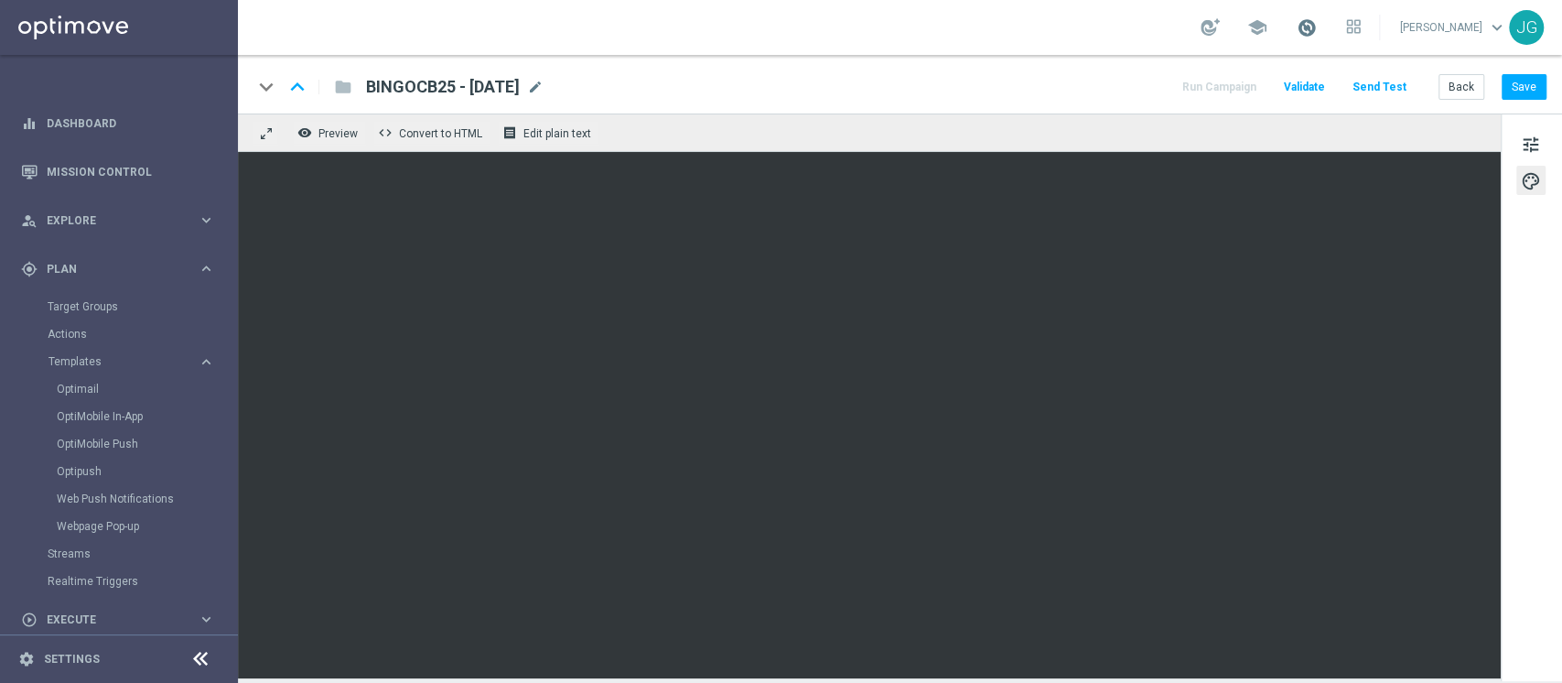
click at [1297, 18] on span at bounding box center [1307, 27] width 20 height 20
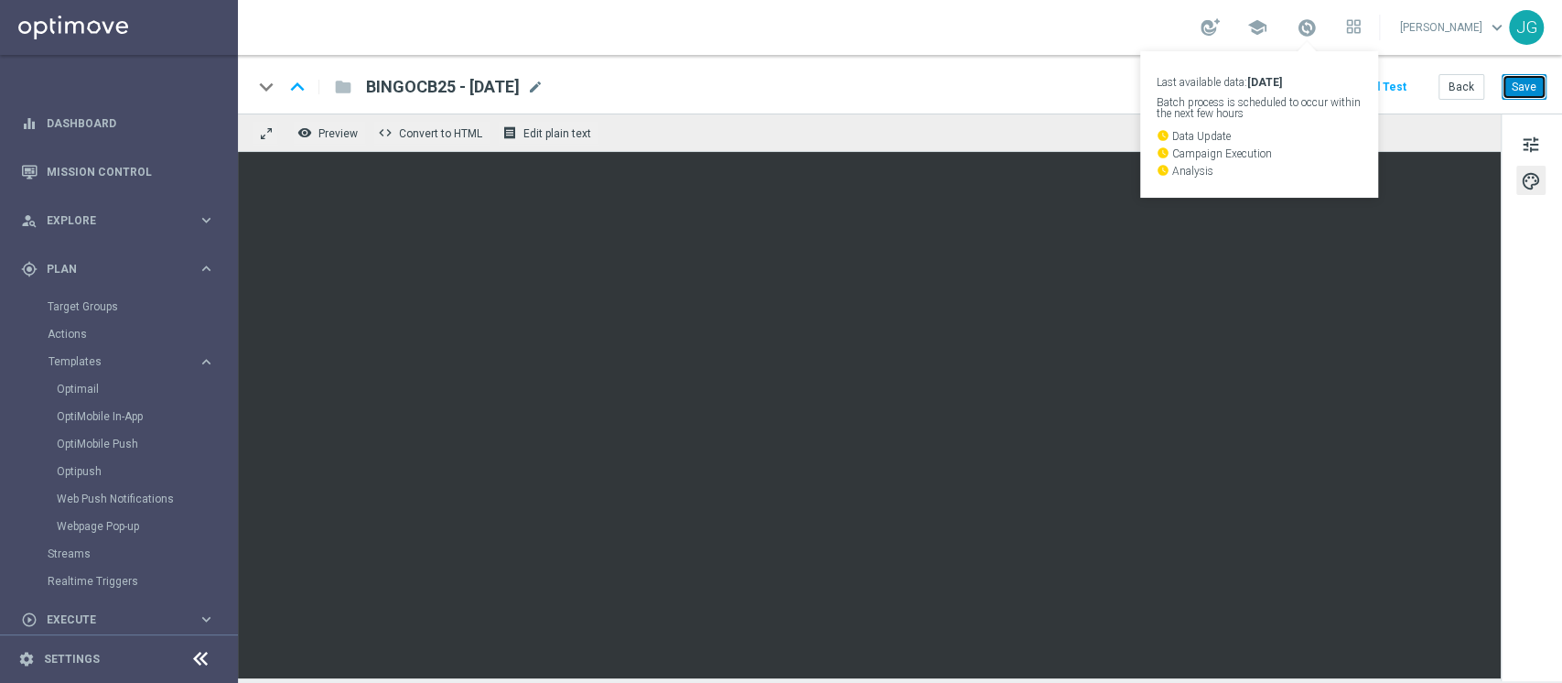
click at [1527, 91] on button "Save" at bounding box center [1523, 87] width 45 height 26
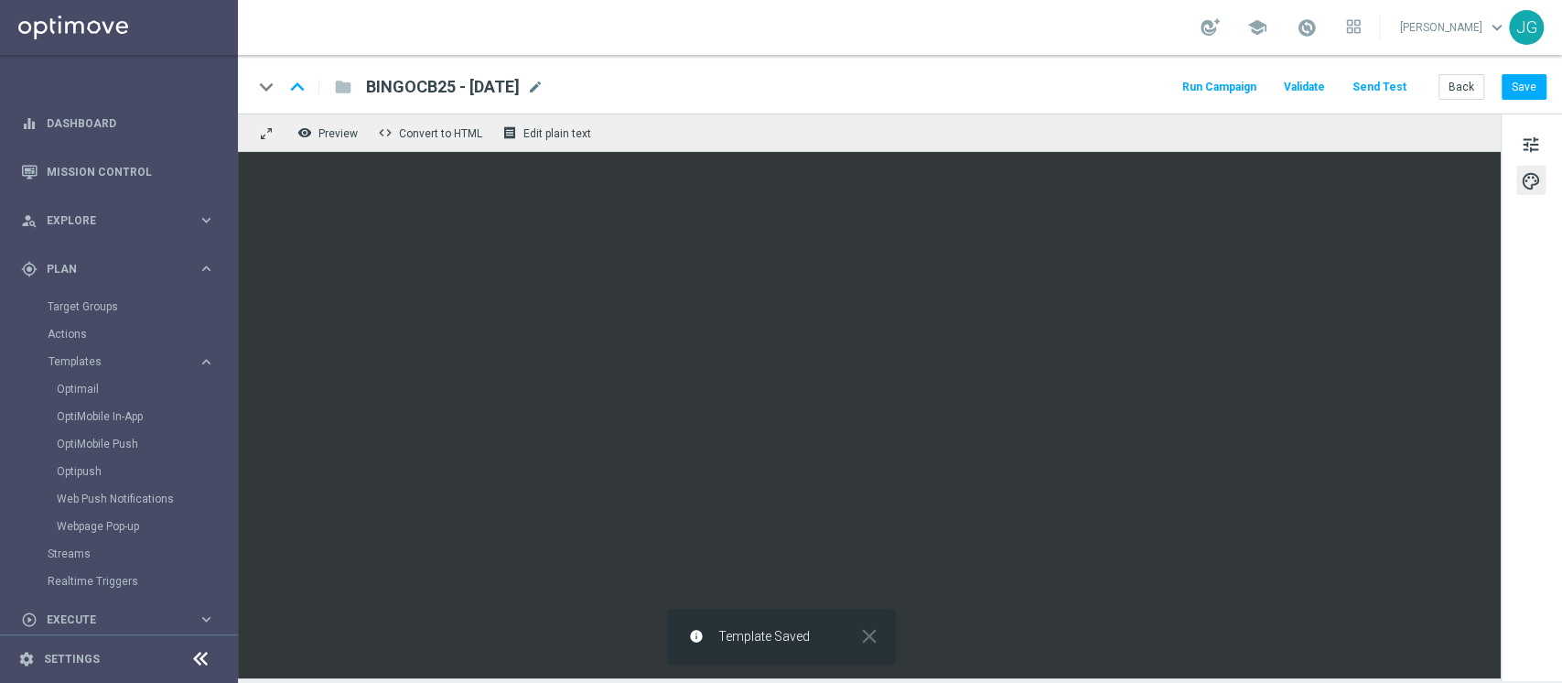
drag, startPoint x: 555, startPoint y: 85, endPoint x: 374, endPoint y: 66, distance: 182.2
click at [374, 66] on div "keyboard_arrow_down keyboard_arrow_up folder BINGOCB25 - 25.08.2025 BINGOCB25 -…" at bounding box center [900, 84] width 1324 height 59
copy span "BINGOCB25 - [DATE]"
click at [1519, 94] on button "Save" at bounding box center [1523, 87] width 45 height 26
click at [109, 307] on link "Target Groups" at bounding box center [119, 306] width 143 height 15
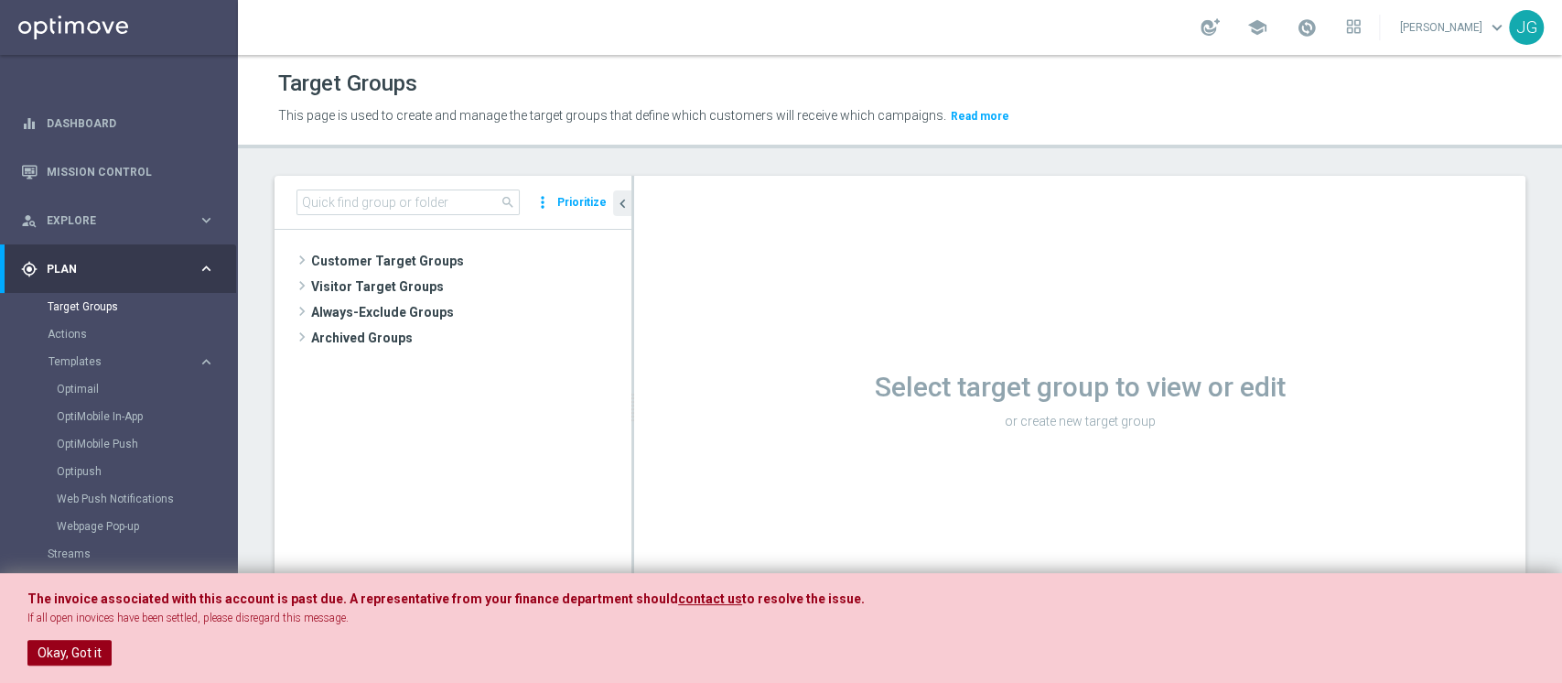
click at [66, 654] on button "Okay, Got it" at bounding box center [69, 653] width 84 height 26
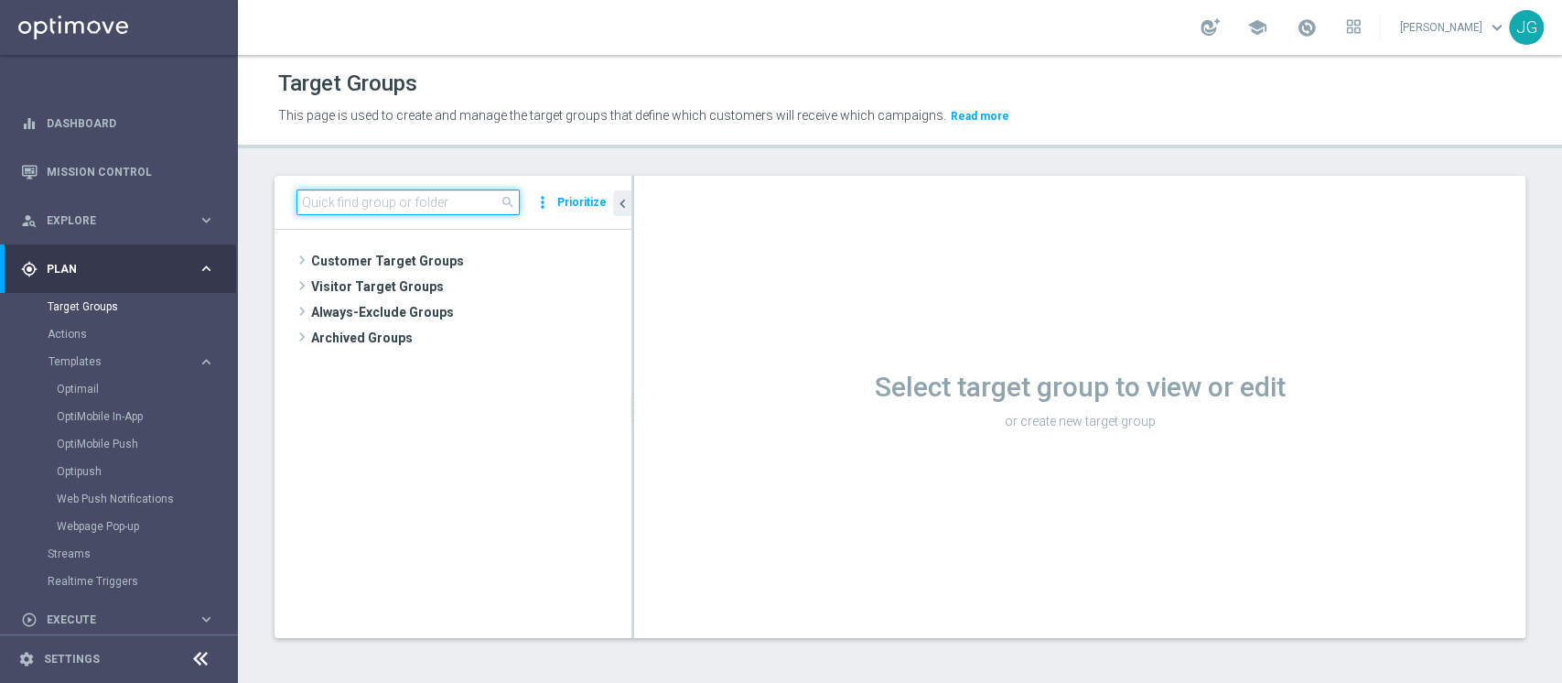
click at [432, 206] on input at bounding box center [407, 202] width 223 height 26
click at [425, 204] on input "1°" at bounding box center [407, 202] width 223 height 26
click at [362, 205] on input "1°" at bounding box center [407, 202] width 223 height 26
type input "1° O"
click at [362, 193] on input "1° O" at bounding box center [407, 202] width 223 height 26
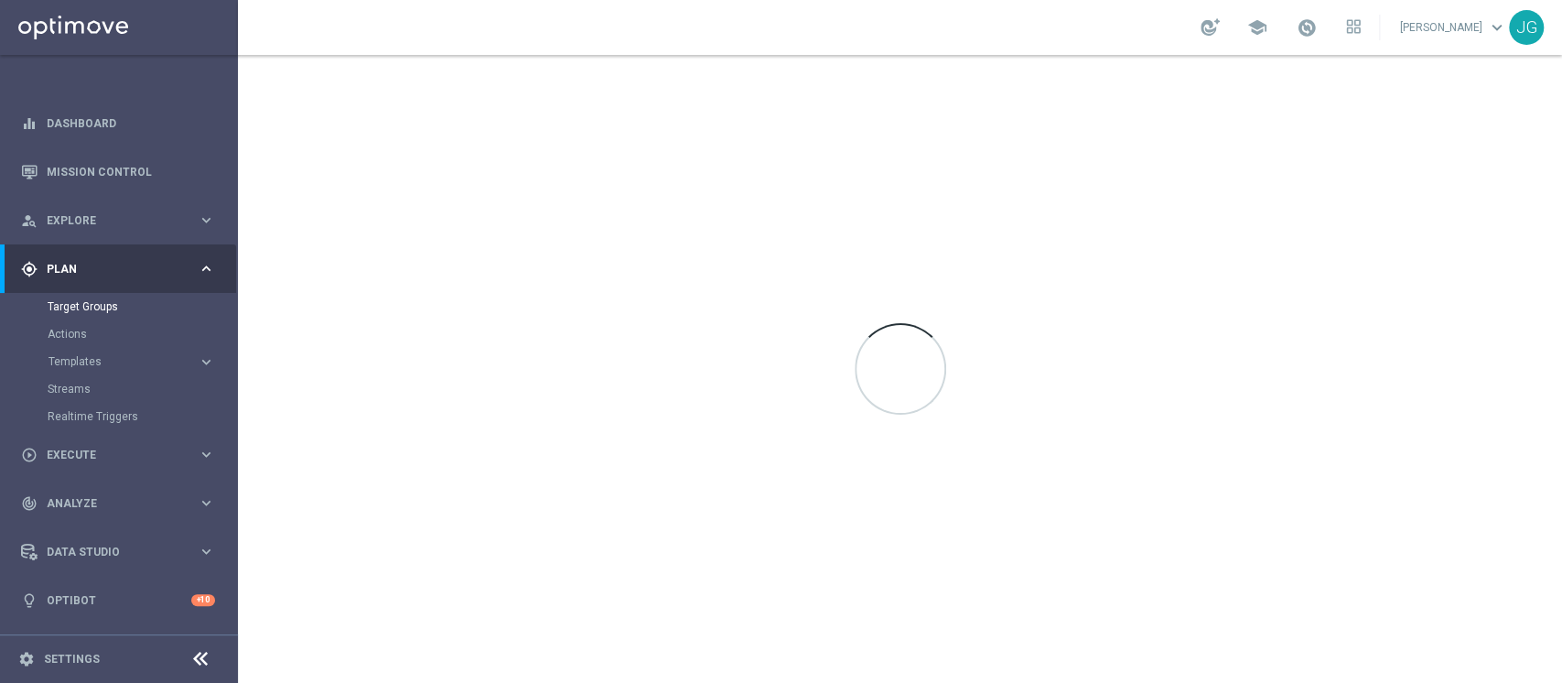
click at [656, 245] on div at bounding box center [900, 369] width 1324 height 628
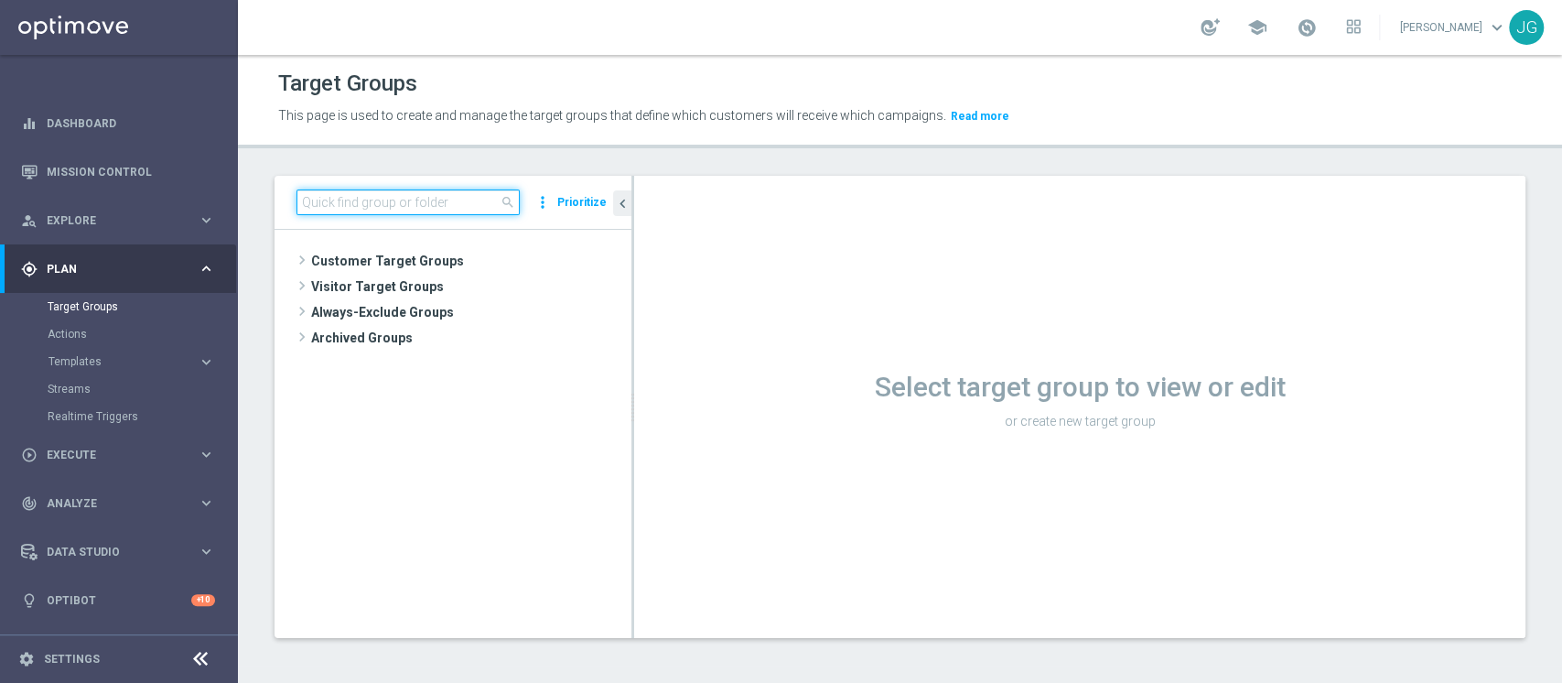
click at [444, 209] on input at bounding box center [407, 202] width 223 height 26
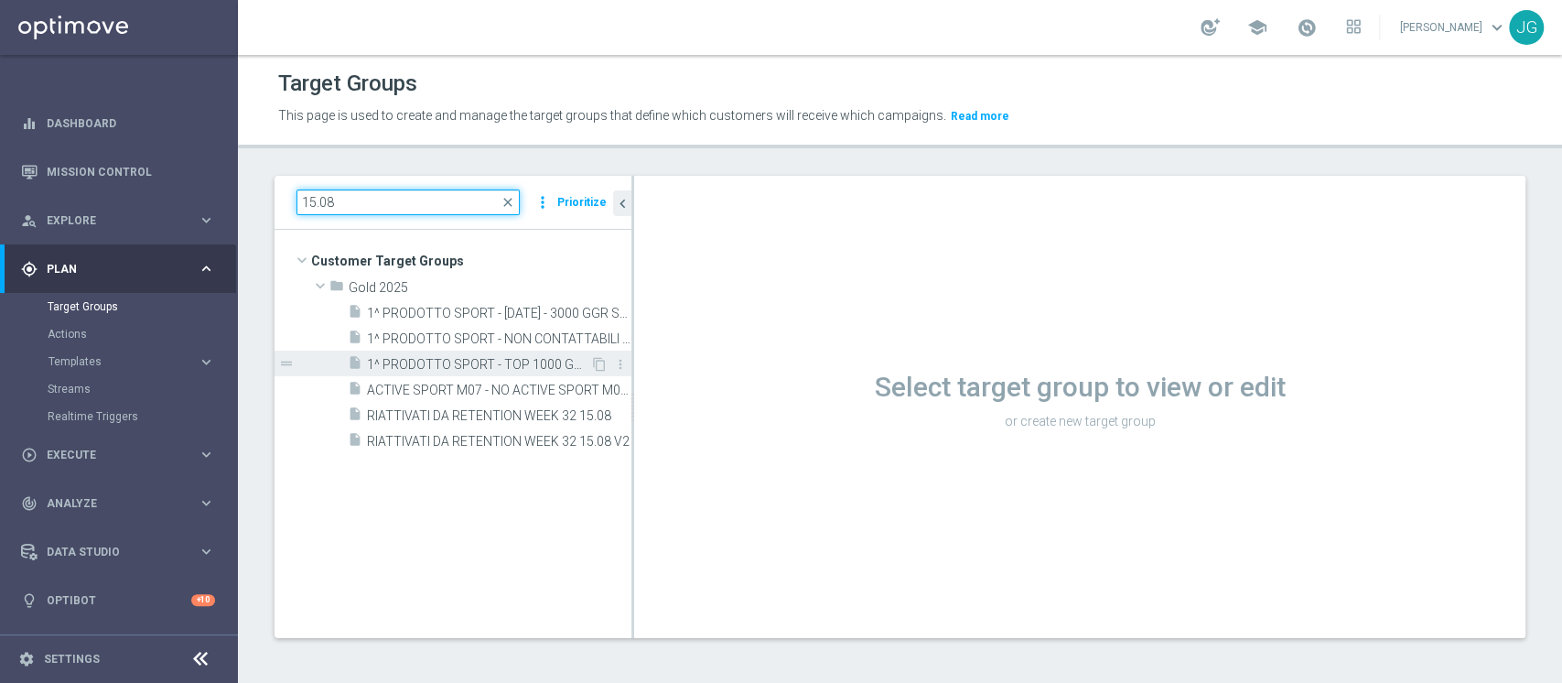
type input "15.08"
click at [482, 361] on span "1^ PRODOTTO SPORT - TOP 1000 GGR SPORT M08 15.08" at bounding box center [478, 365] width 223 height 16
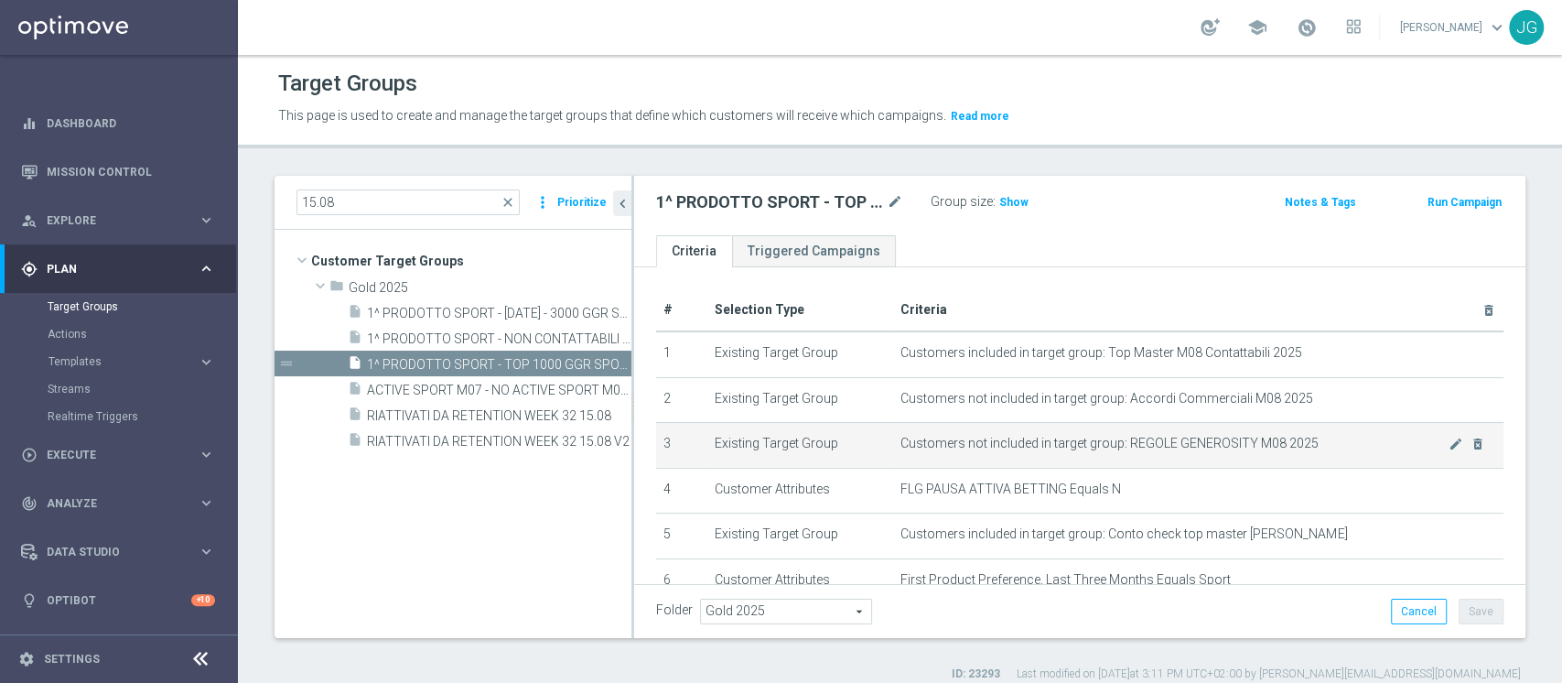
scroll to position [173, 0]
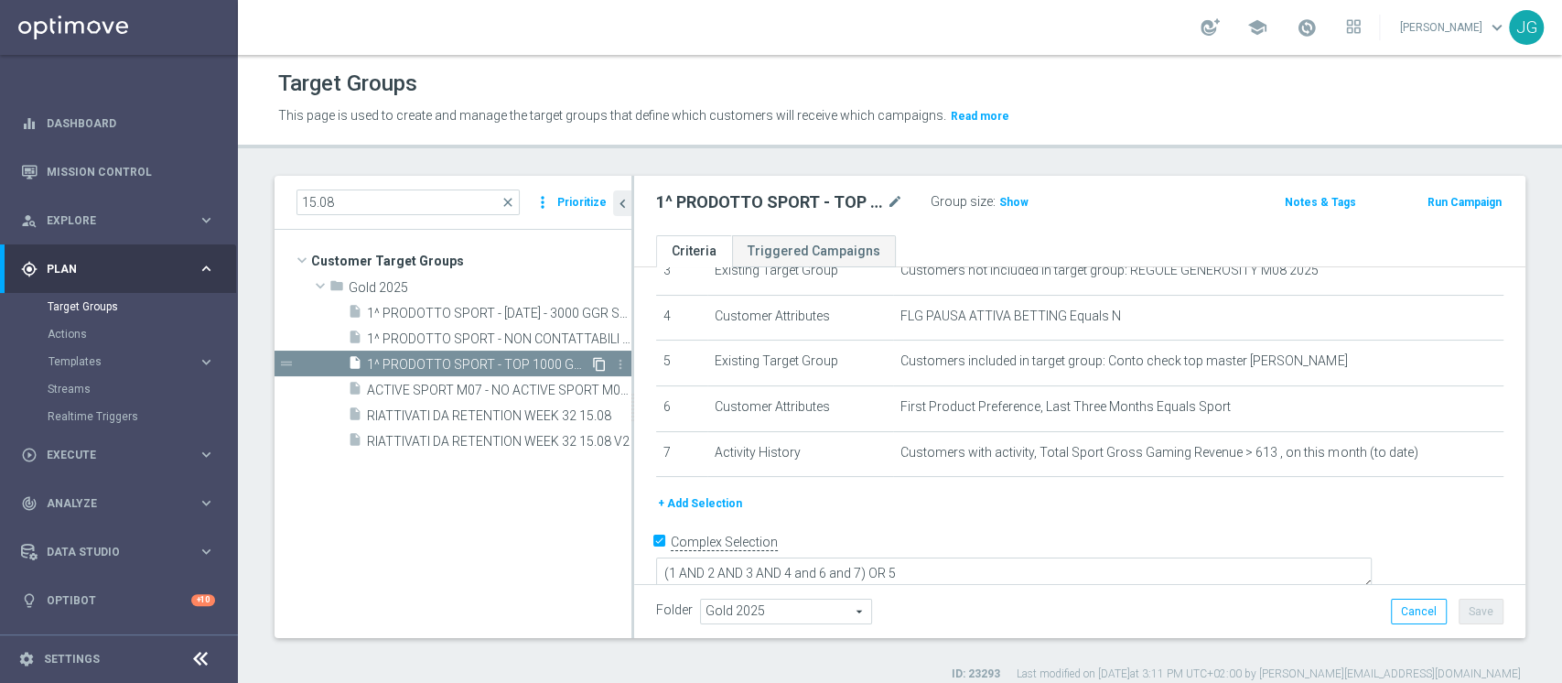
click at [601, 369] on icon "content_copy" at bounding box center [599, 364] width 15 height 15
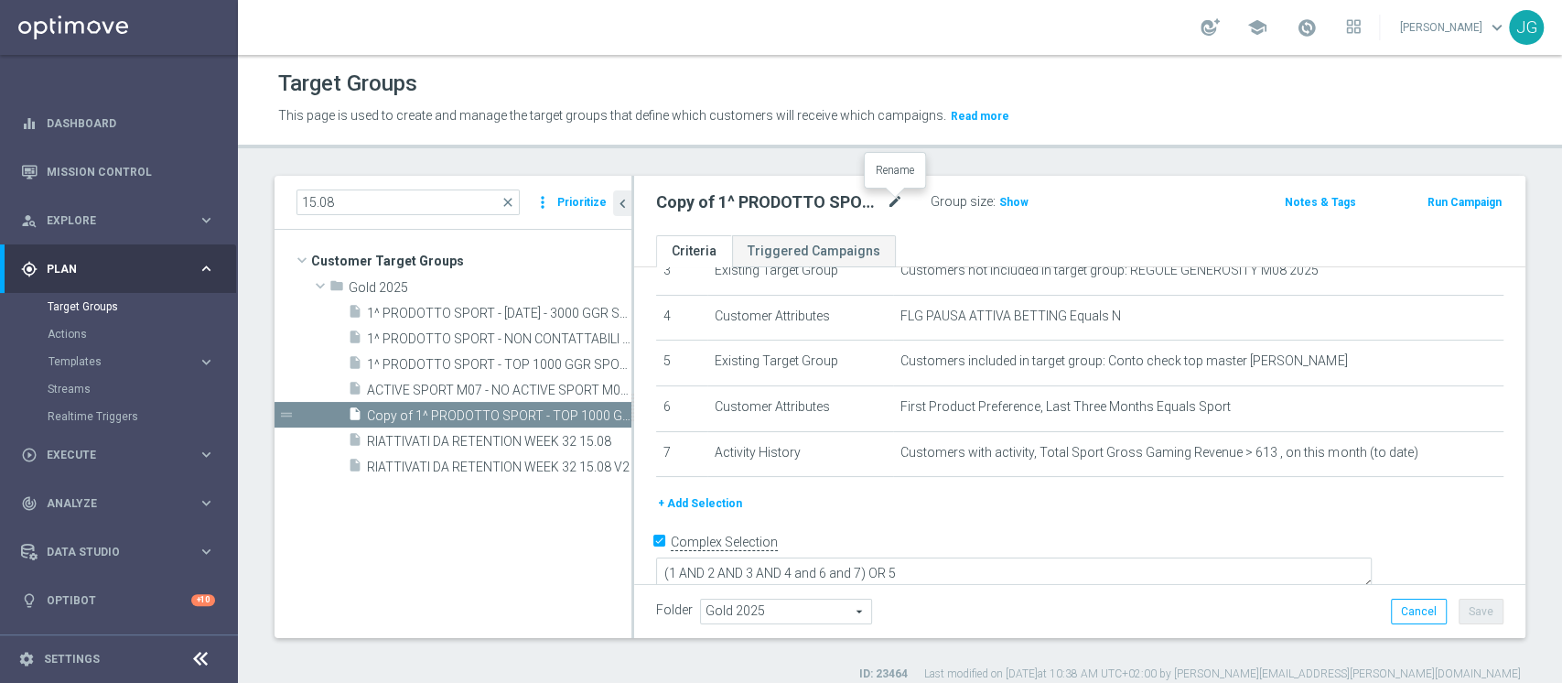
click at [900, 195] on icon "mode_edit" at bounding box center [895, 202] width 16 height 22
type input "1^ PRODOTTO SPORT M08 - ACTIVE VIRTUAL L2M - GGR VIRTUAL L2M > 100 25.08"
click at [1184, 226] on div "1^ PRODOTTO SPORT M08 - ACTIVE VIRTUAL L2M - GGR VIRTUAL L2M > 100 25.08 Group …" at bounding box center [1079, 205] width 891 height 59
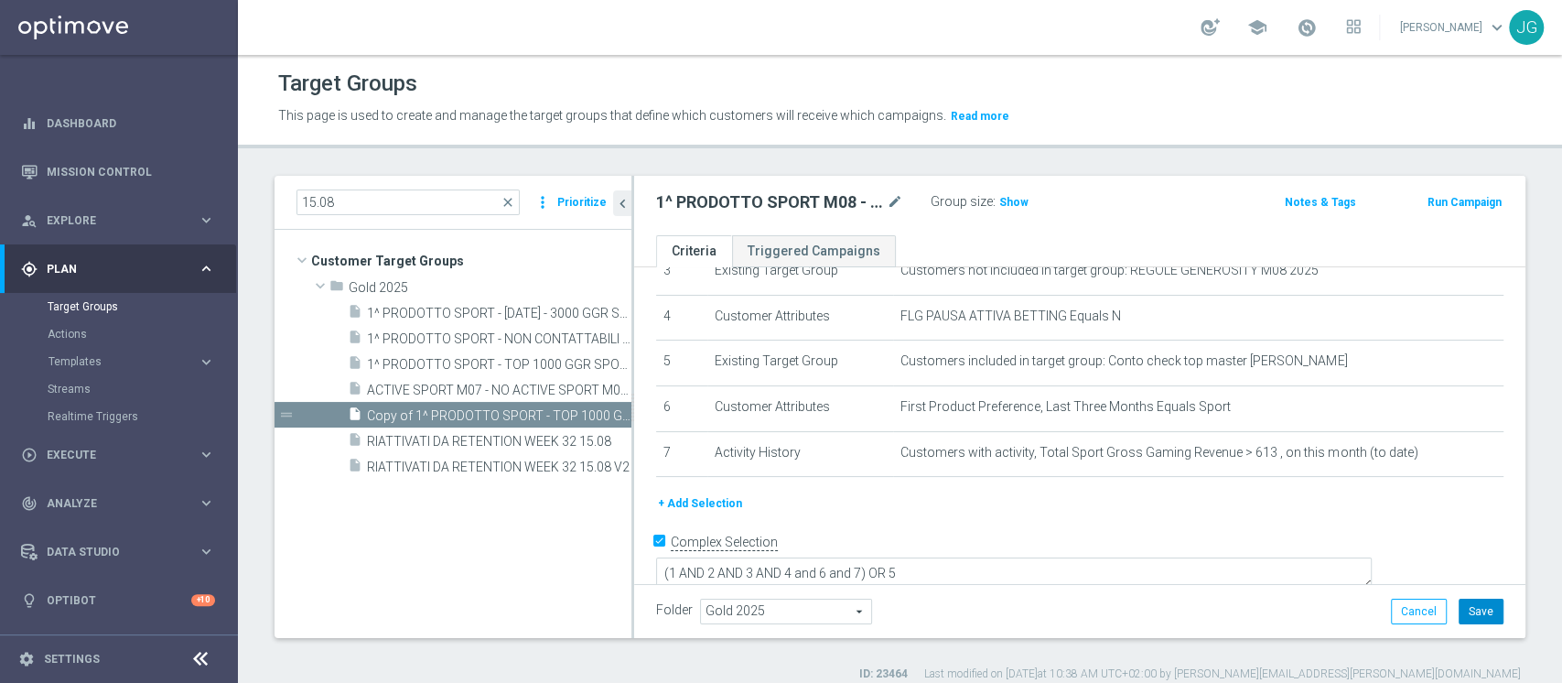
click at [1471, 610] on button "Save" at bounding box center [1480, 611] width 45 height 26
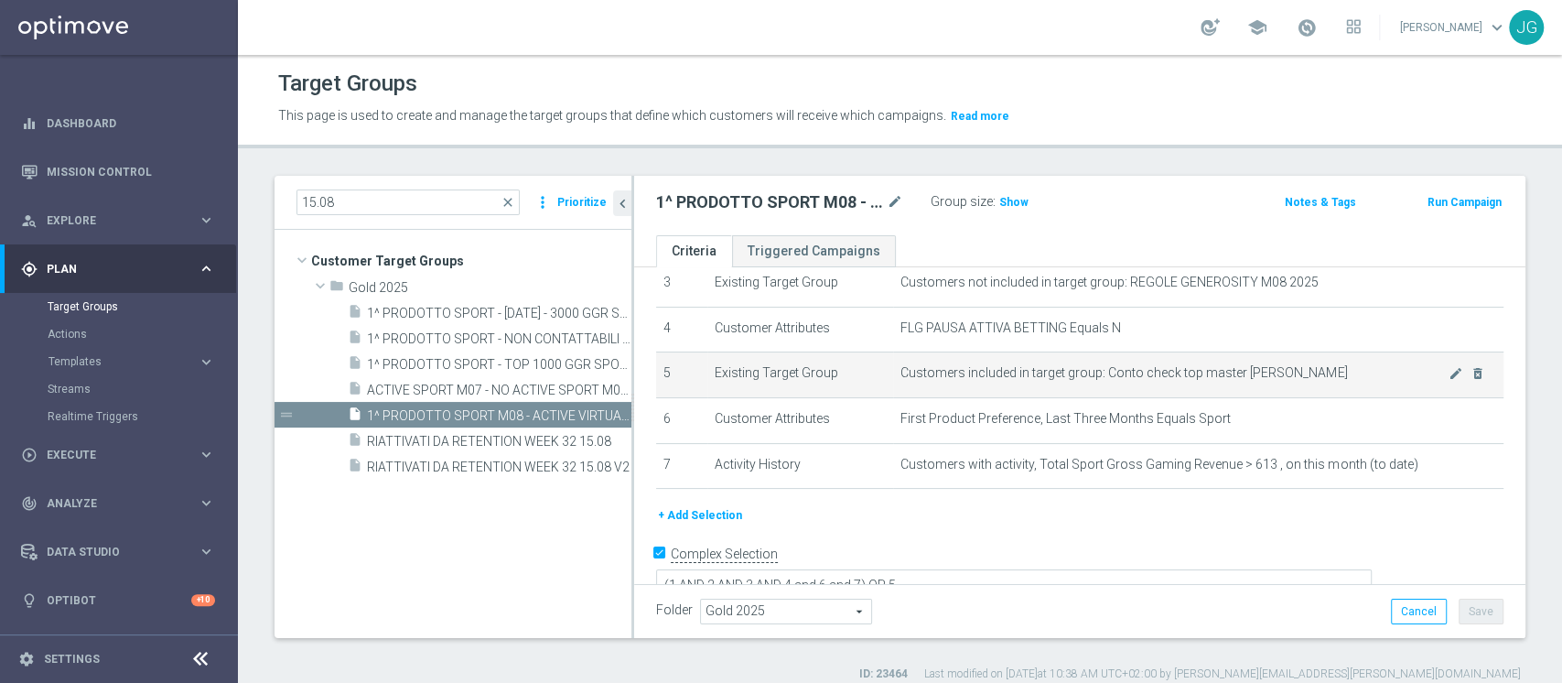
scroll to position [173, 0]
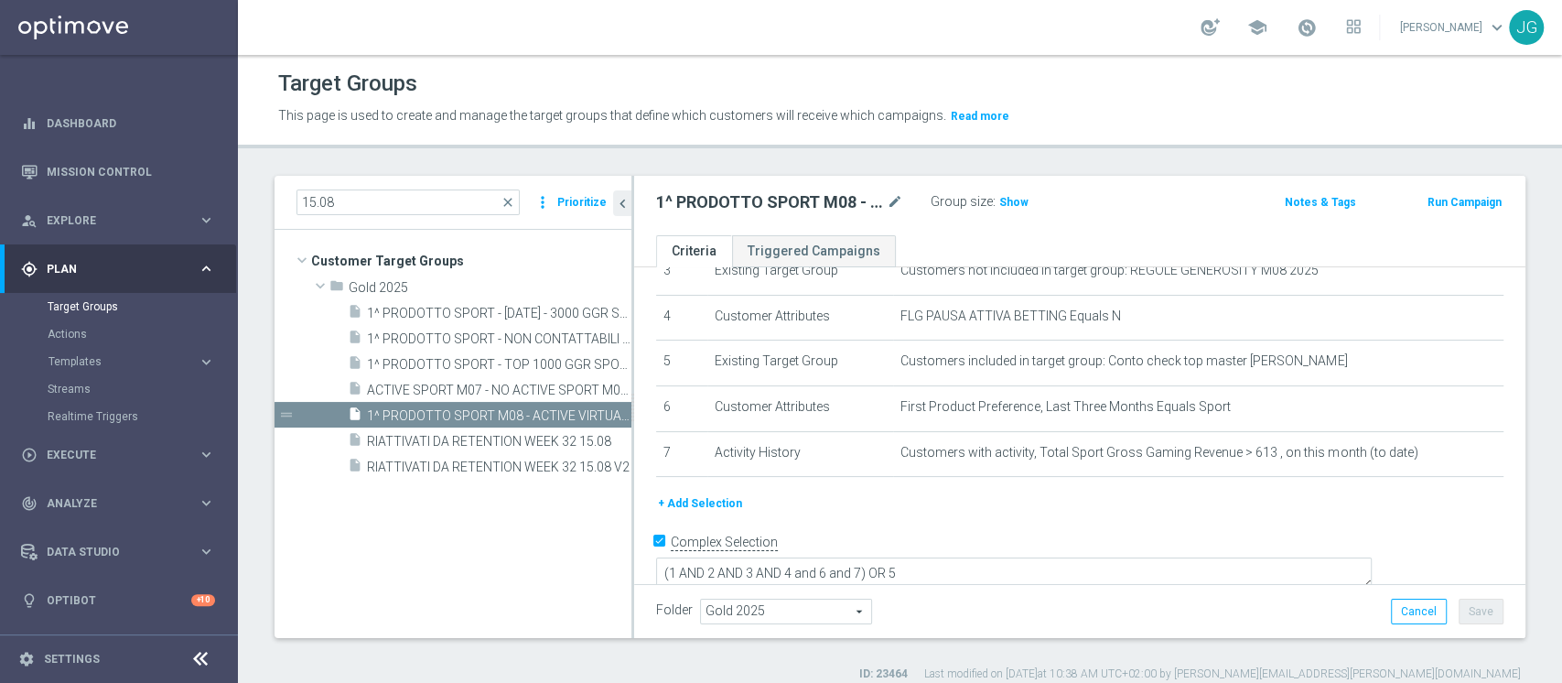
click at [690, 504] on button "+ Add Selection" at bounding box center [700, 503] width 88 height 20
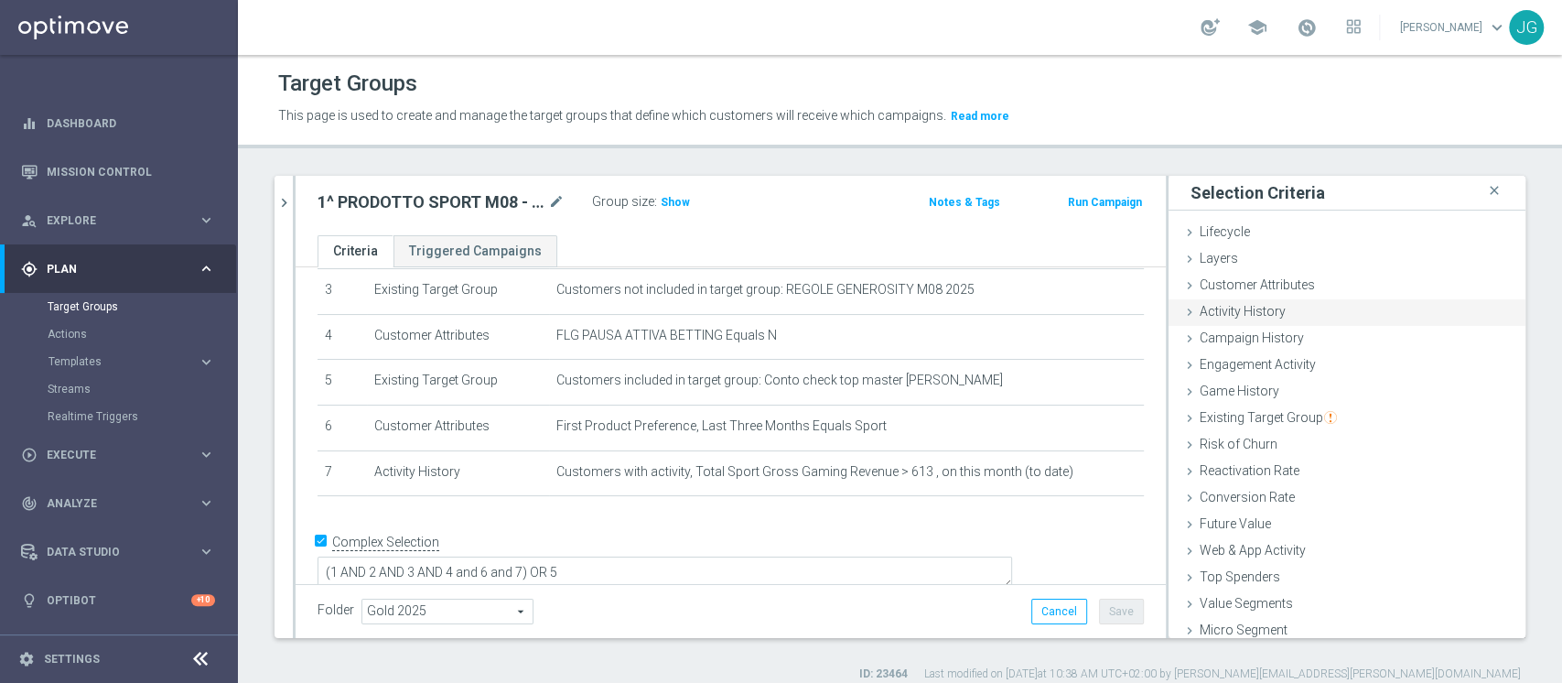
click at [1222, 313] on span "Activity History" at bounding box center [1243, 311] width 86 height 15
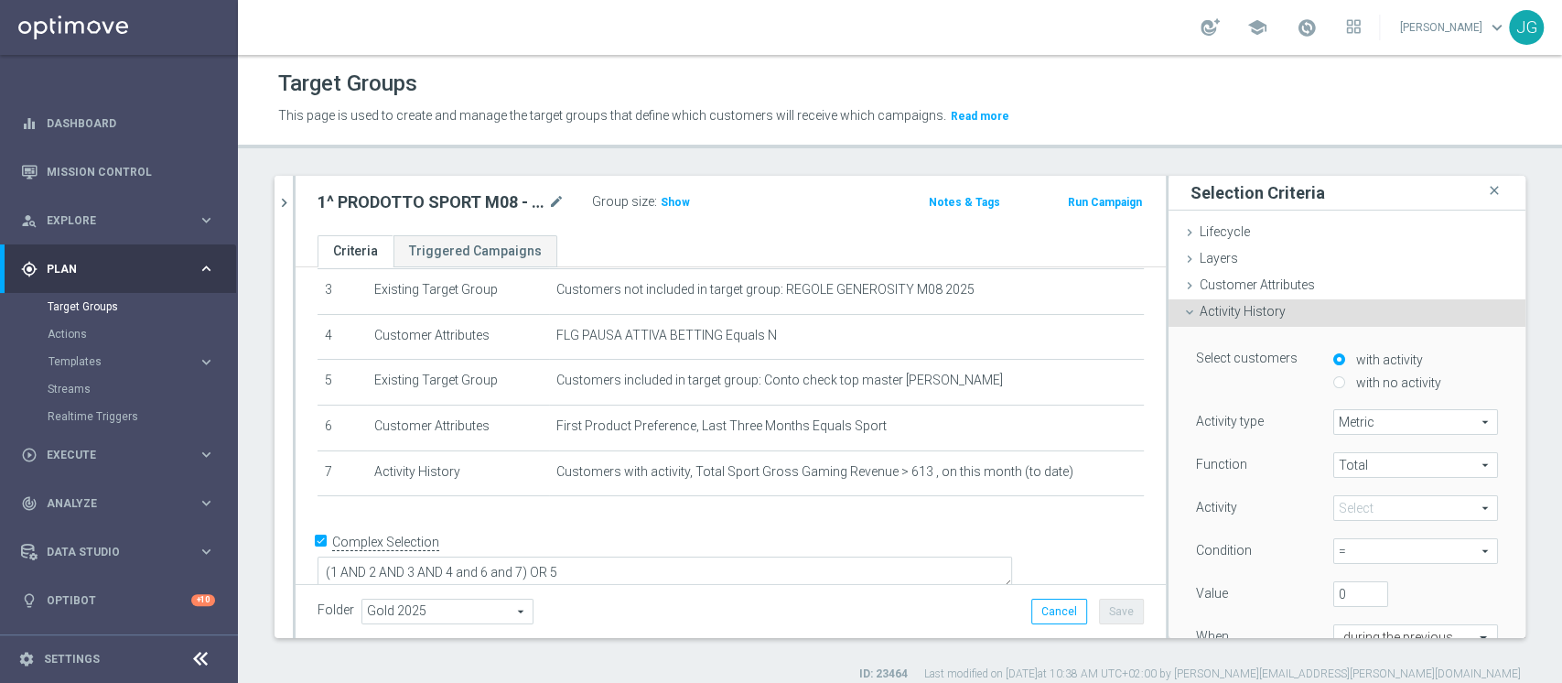
click at [1365, 467] on span "Total" at bounding box center [1415, 465] width 163 height 24
click at [1365, 515] on span at bounding box center [1415, 508] width 163 height 24
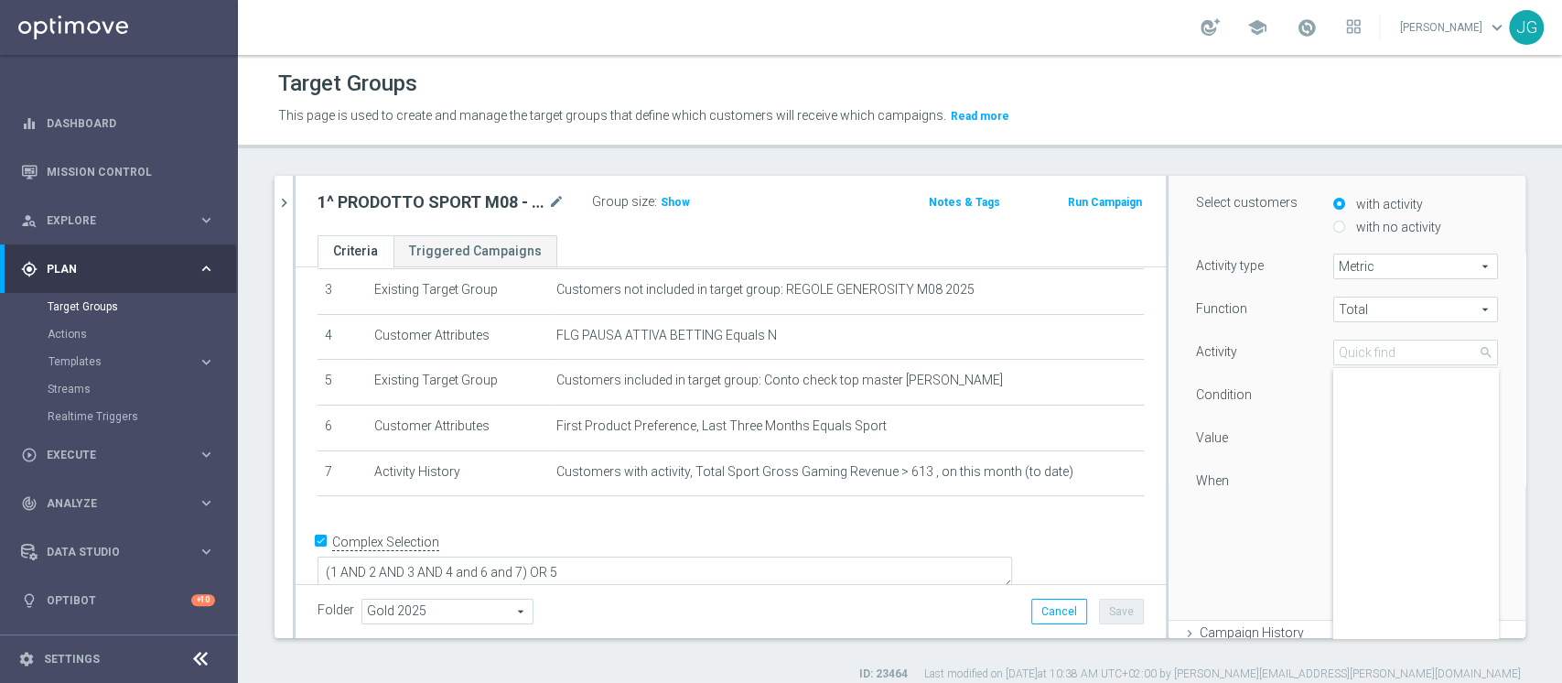
scroll to position [3440, 0]
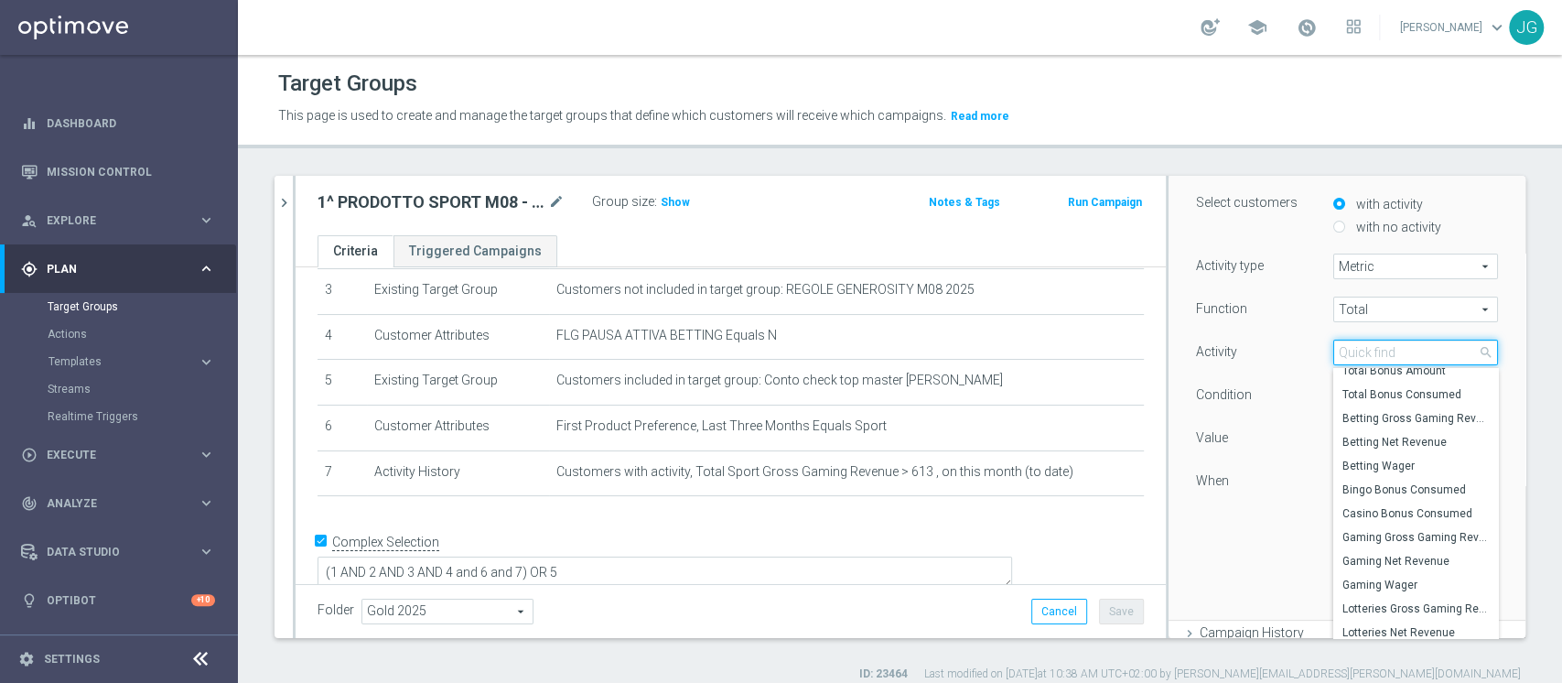
click at [1335, 350] on input "search" at bounding box center [1415, 352] width 165 height 26
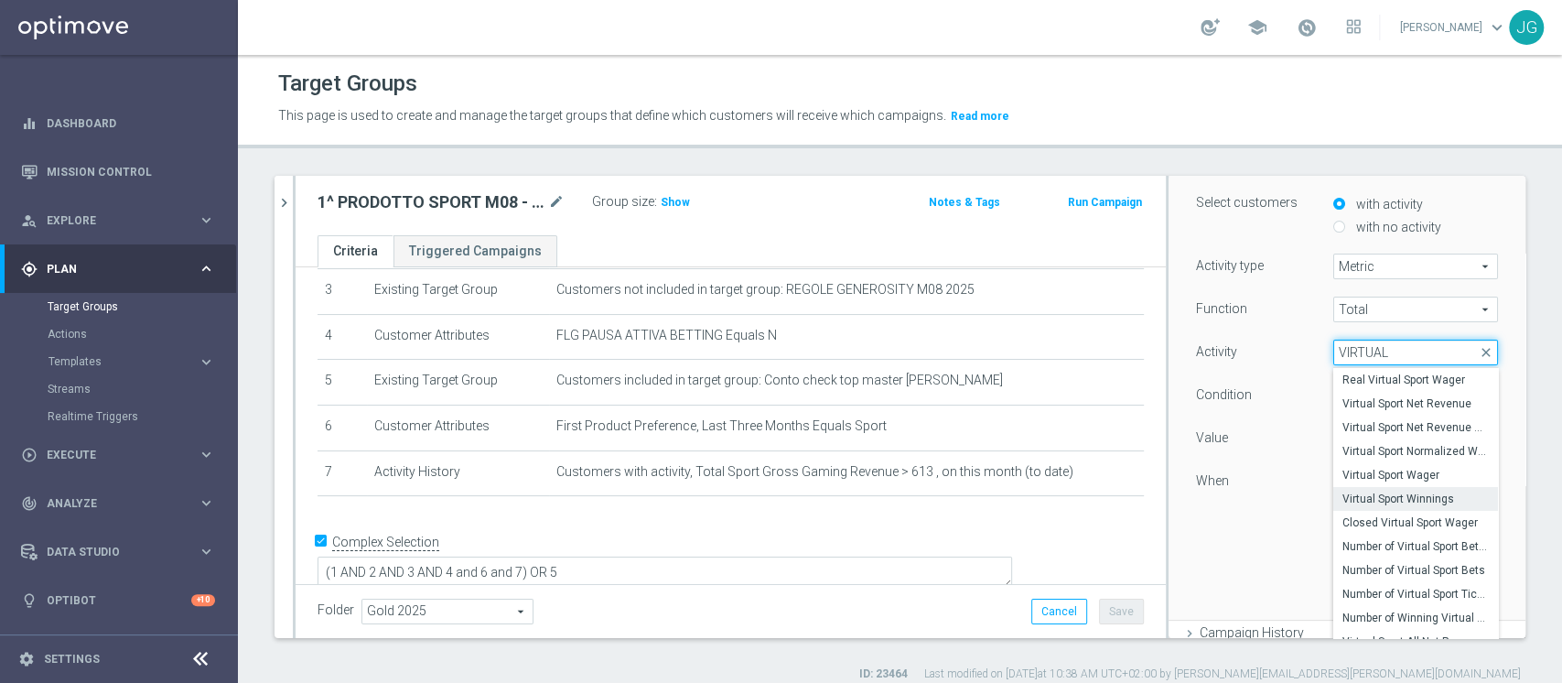
scroll to position [79, 0]
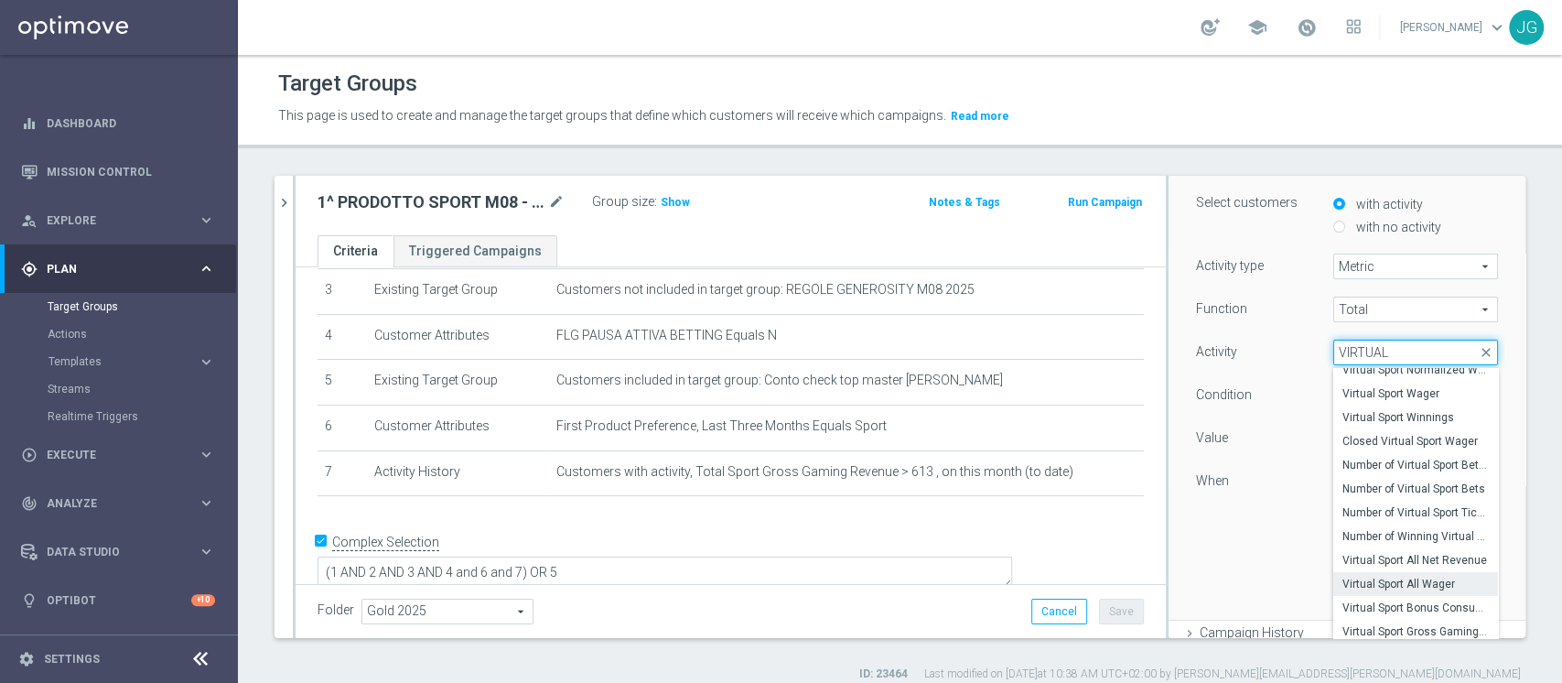
type input "VIRTUAL"
click at [1379, 580] on span "Virtual Sport All Wager" at bounding box center [1415, 583] width 146 height 15
type input "Virtual Sport All Wager"
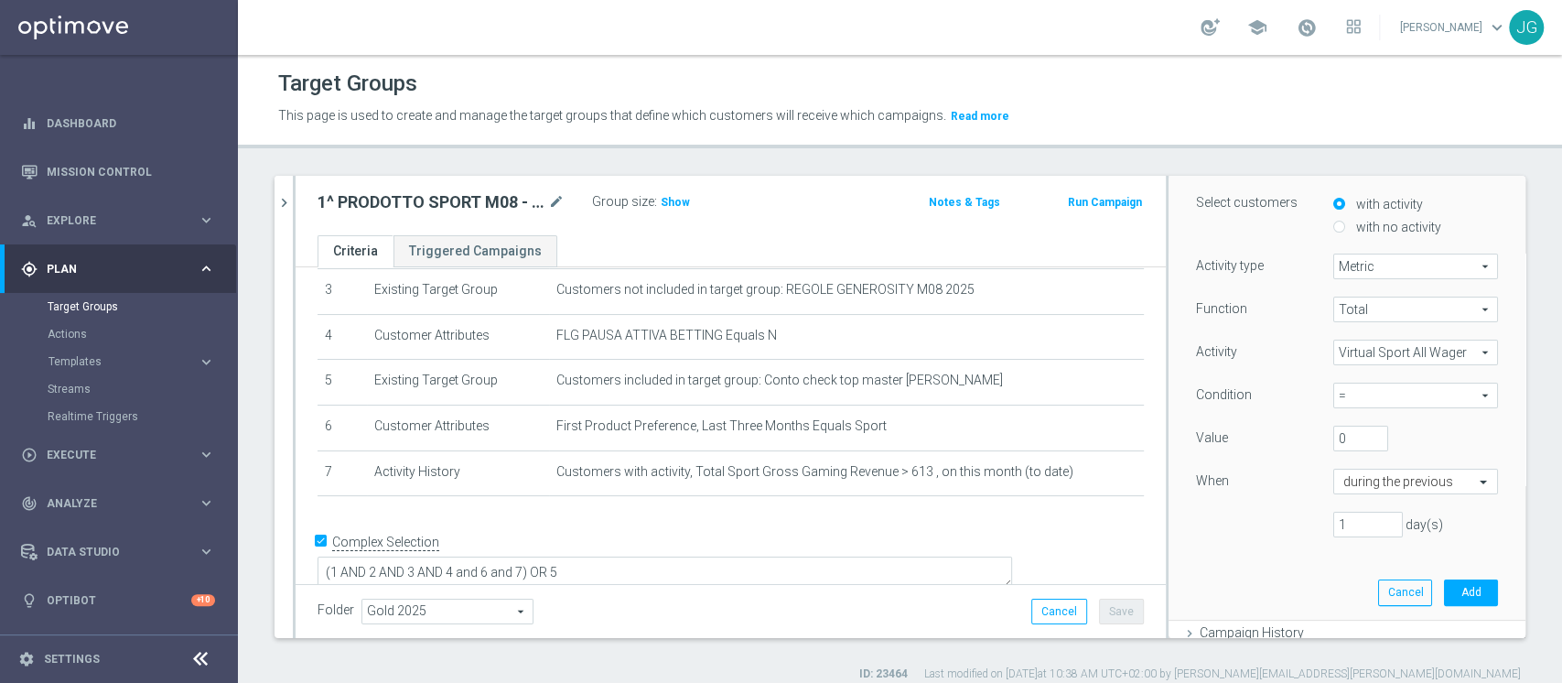
click at [1428, 340] on span "Virtual Sport All Wager" at bounding box center [1415, 352] width 163 height 24
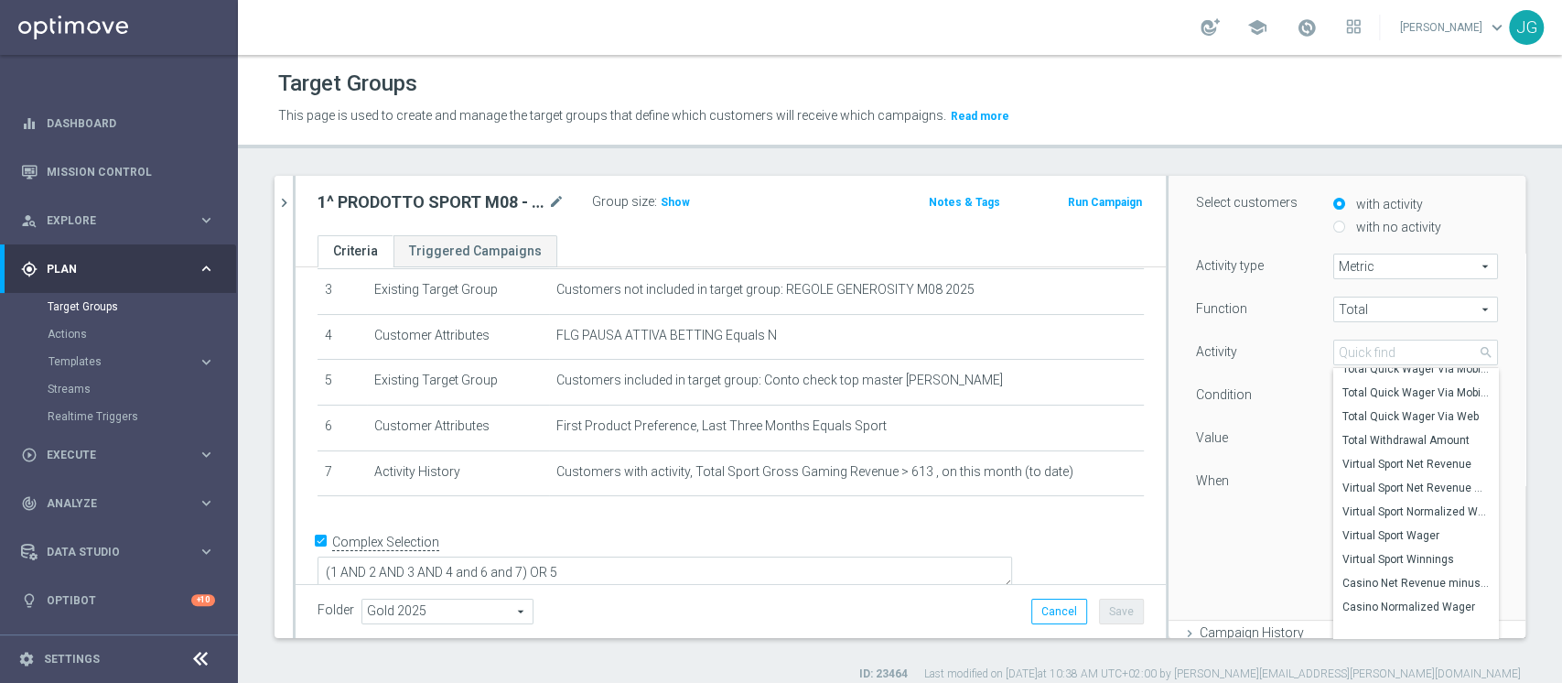
scroll to position [1203, 0]
click at [1247, 505] on div "Function Total Total arrow_drop_down search Activity Virtual Sport All Wager Vi…" at bounding box center [1347, 423] width 302 height 255
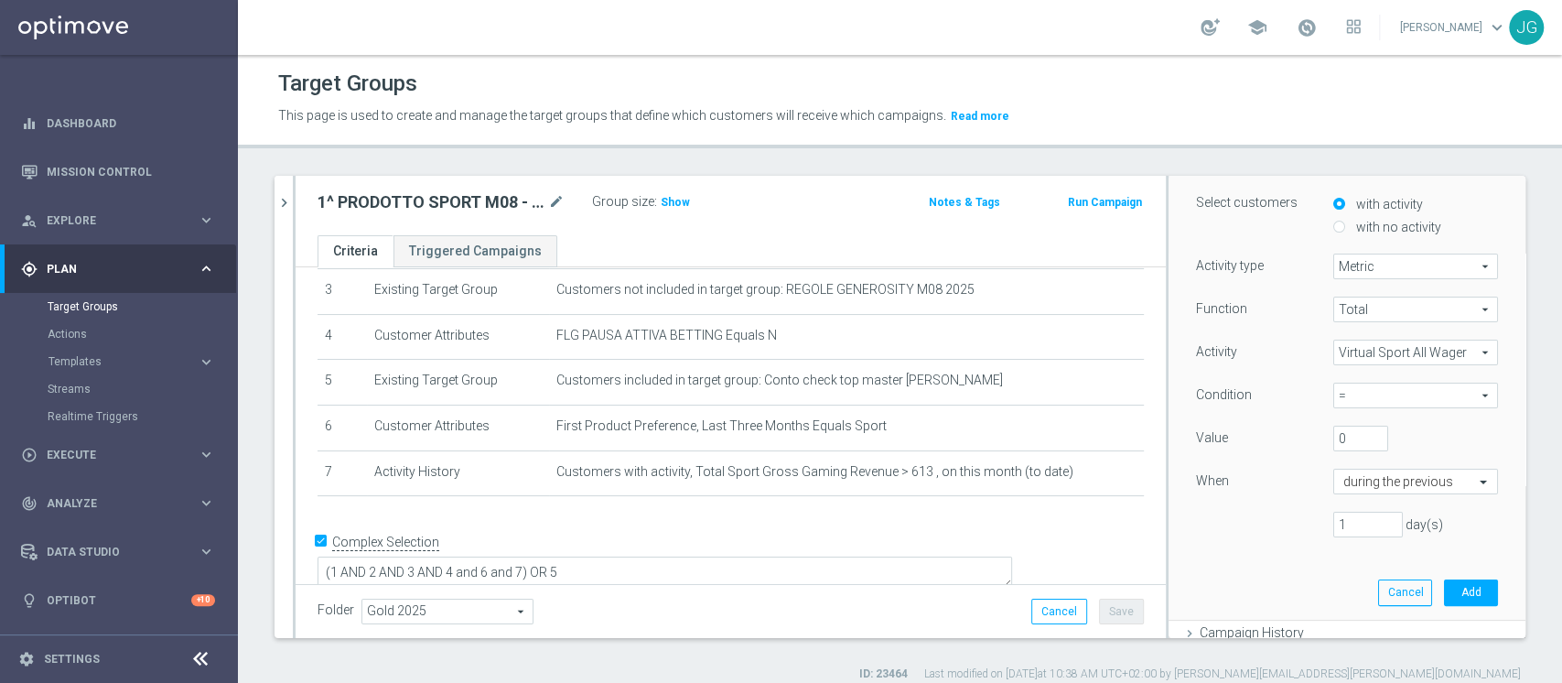
click at [1372, 350] on span "Virtual Sport All Wager" at bounding box center [1415, 352] width 163 height 24
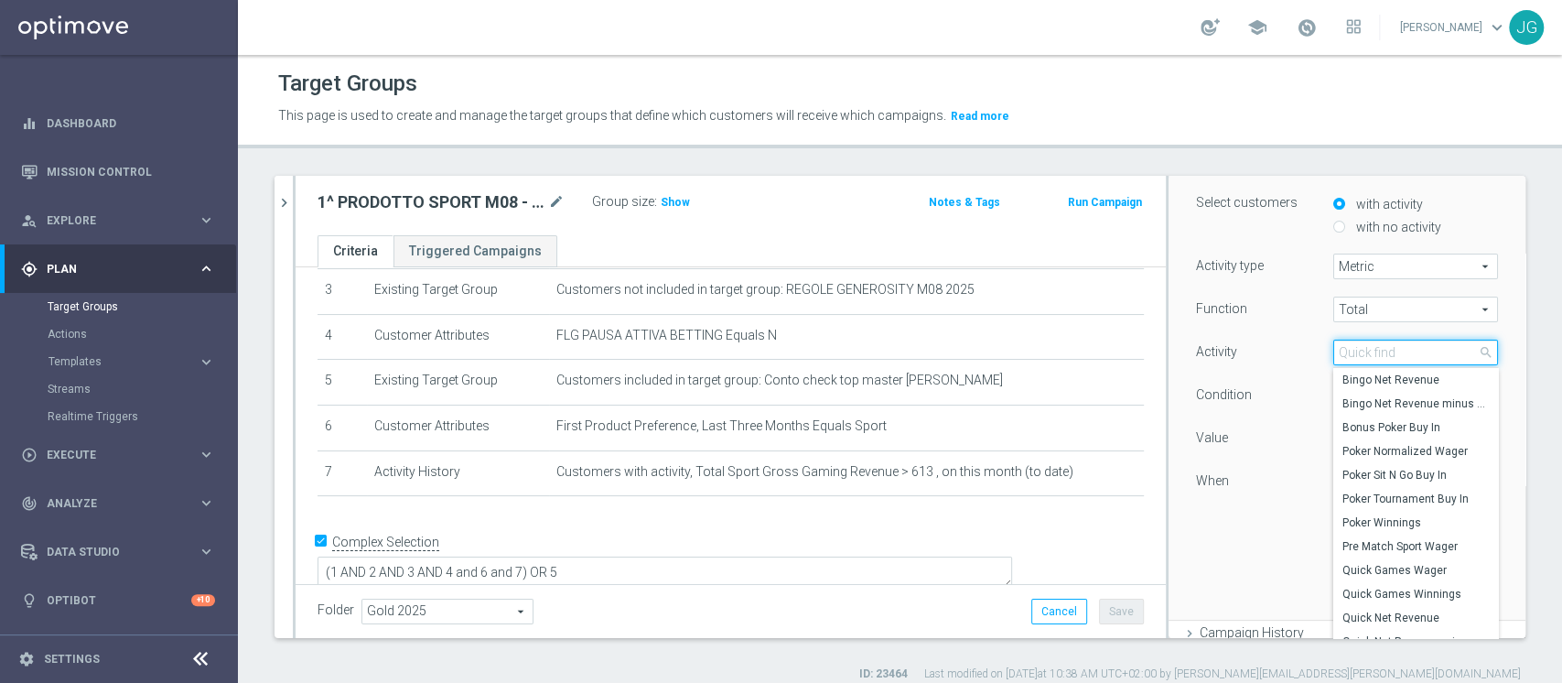
click at [1372, 350] on input "search" at bounding box center [1415, 352] width 165 height 26
type input "VIRTUAL"
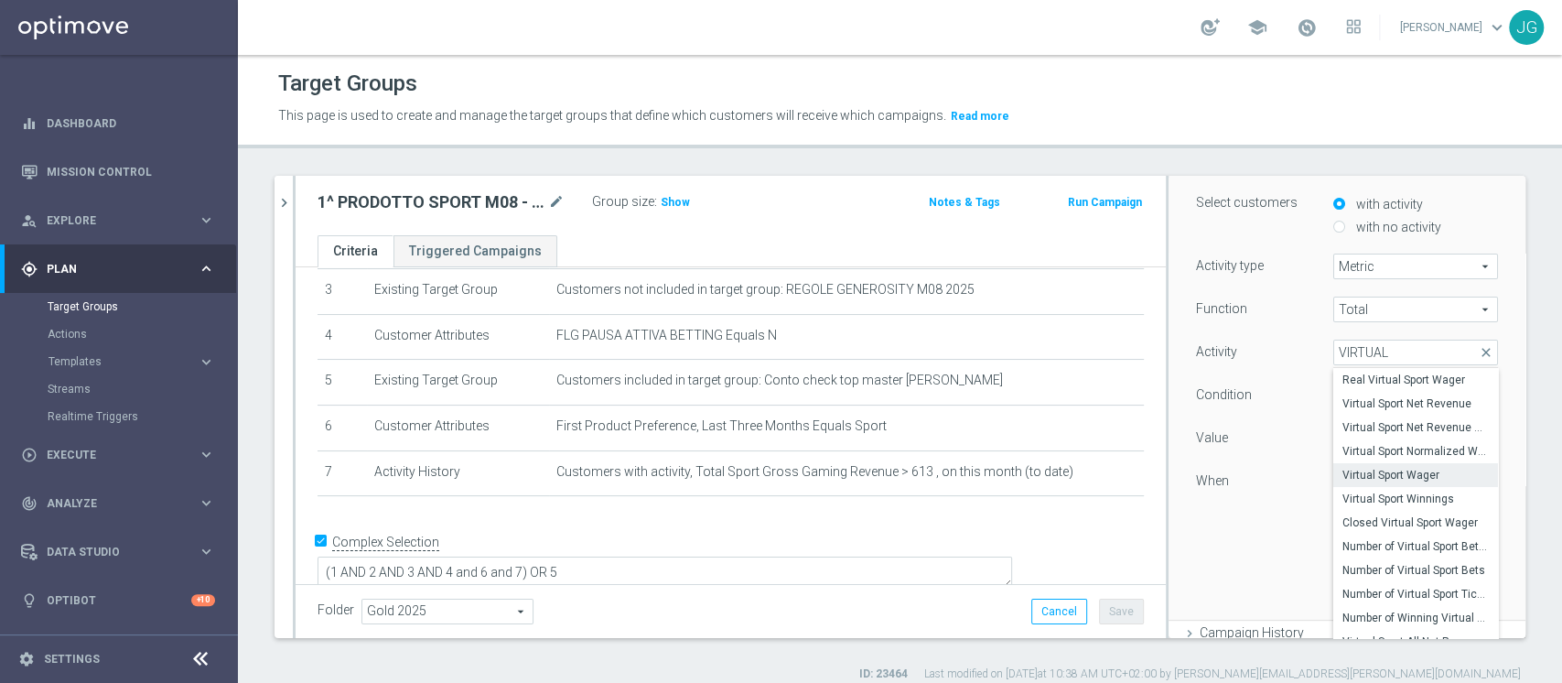
click at [1369, 480] on span "Virtual Sport Wager" at bounding box center [1415, 475] width 146 height 15
type input "Virtual Sport Wager"
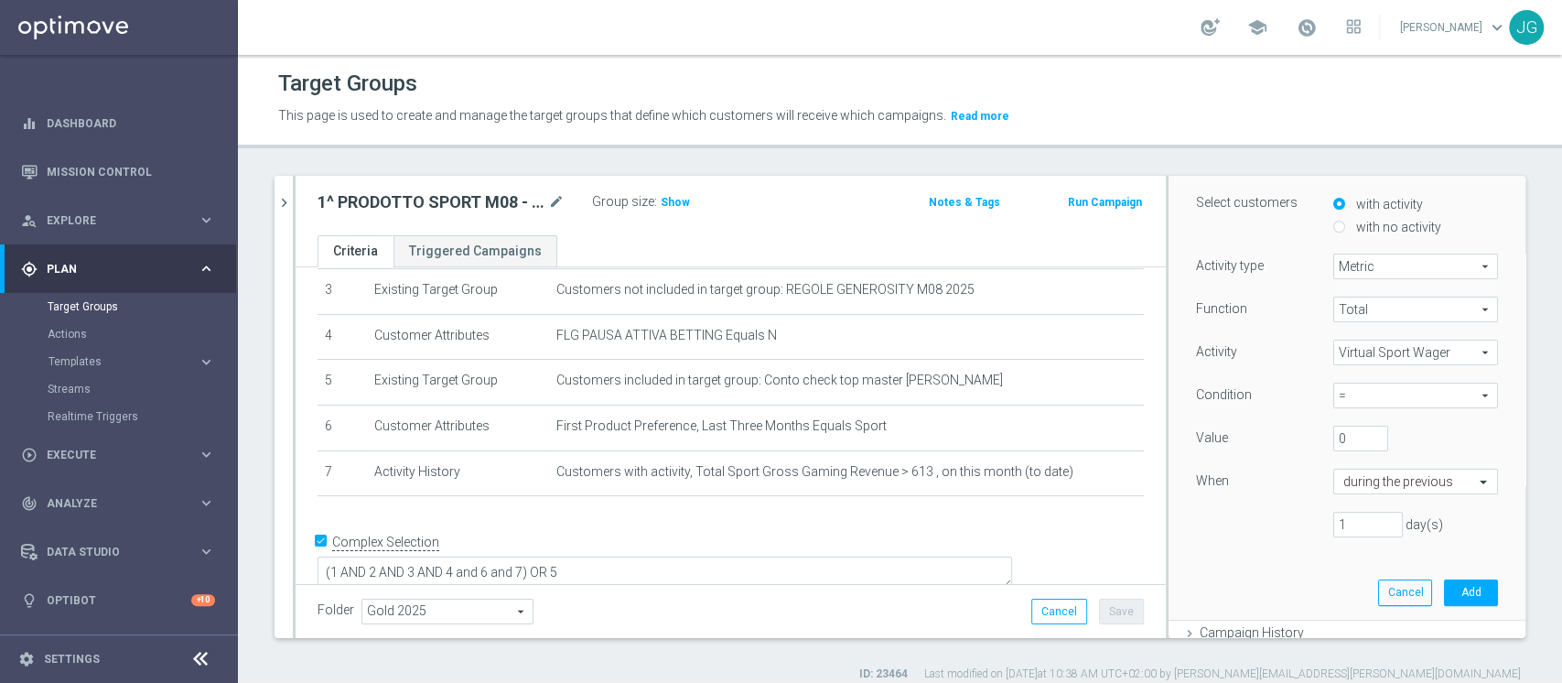
click at [1366, 394] on span "=" at bounding box center [1415, 395] width 163 height 24
click at [1342, 467] on span ">" at bounding box center [1415, 470] width 146 height 15
type input ">"
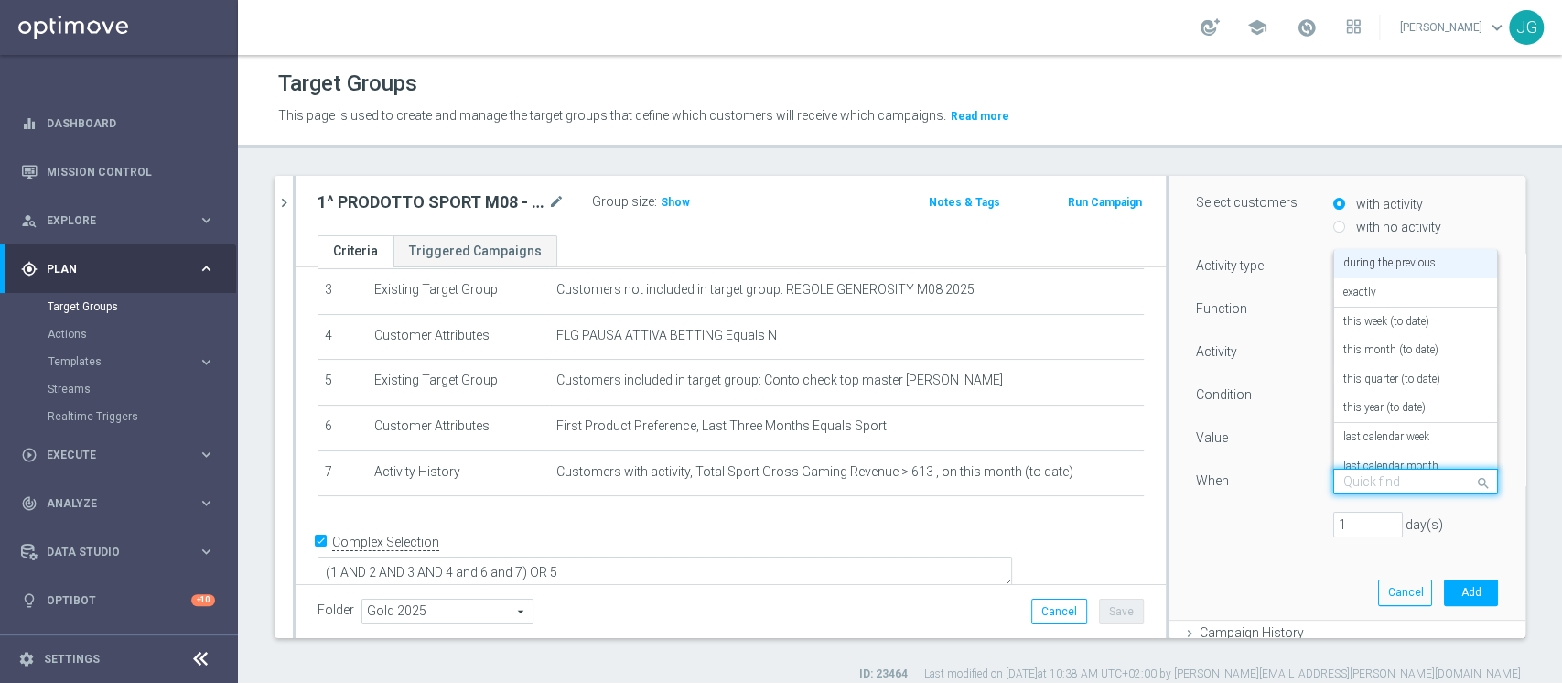
click at [1426, 474] on div at bounding box center [1415, 482] width 163 height 16
click at [1391, 348] on label "this month (to date)" at bounding box center [1390, 350] width 95 height 15
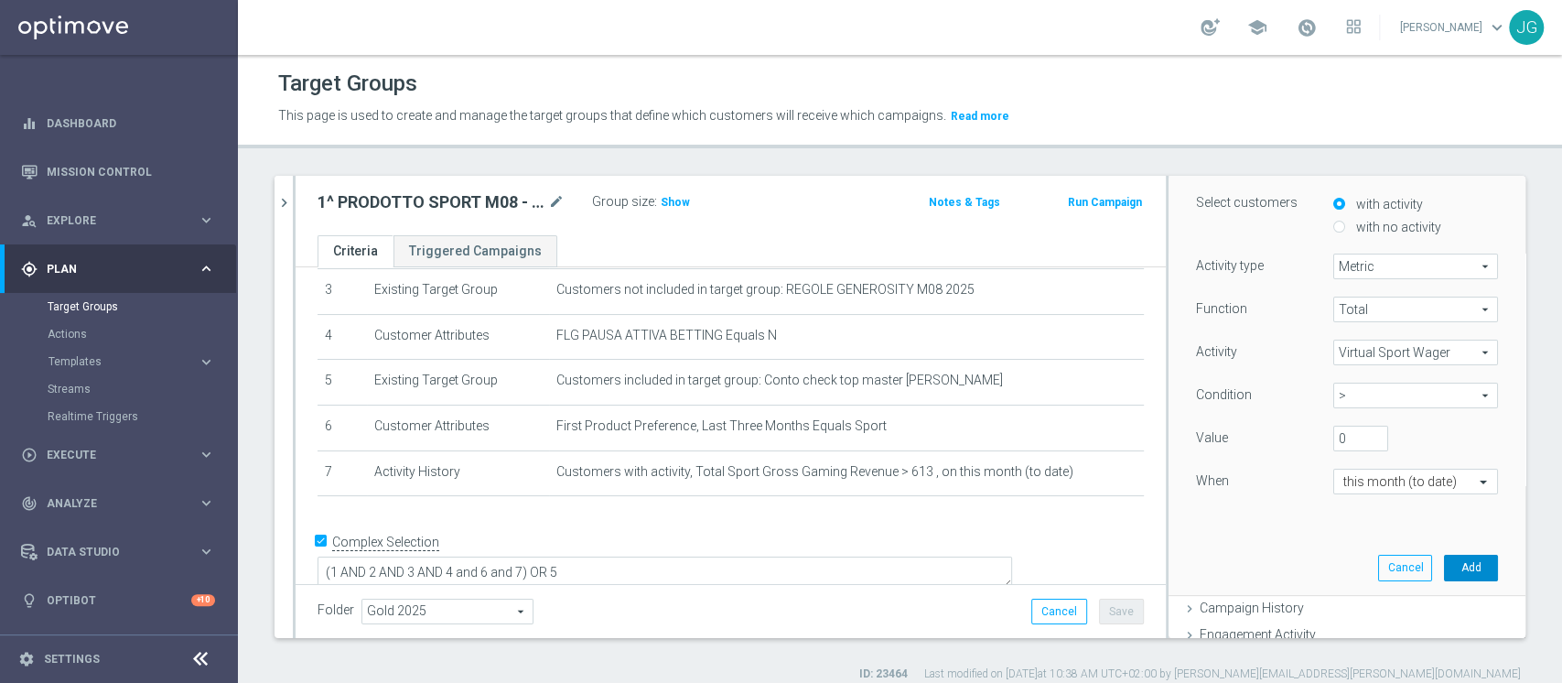
click at [1444, 568] on button "Add" at bounding box center [1471, 567] width 54 height 26
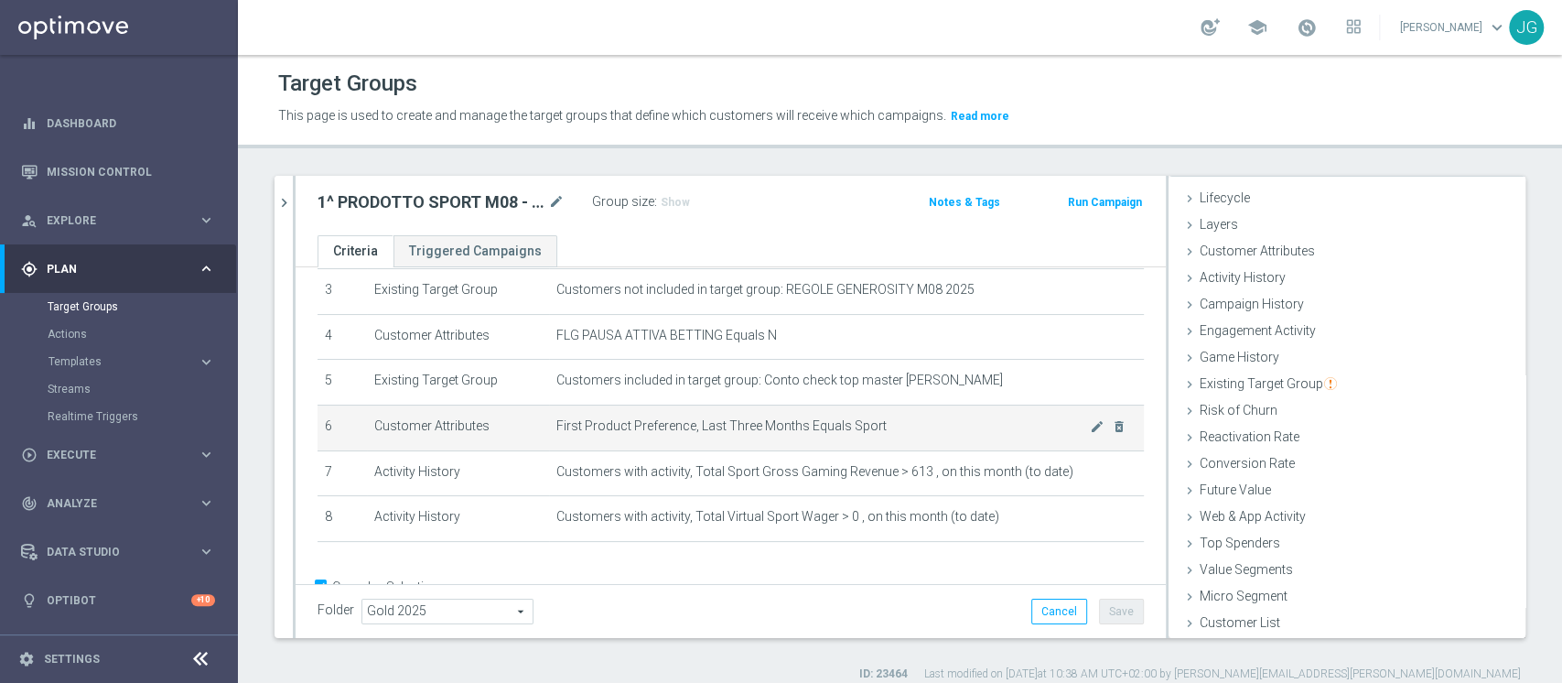
scroll to position [201, 0]
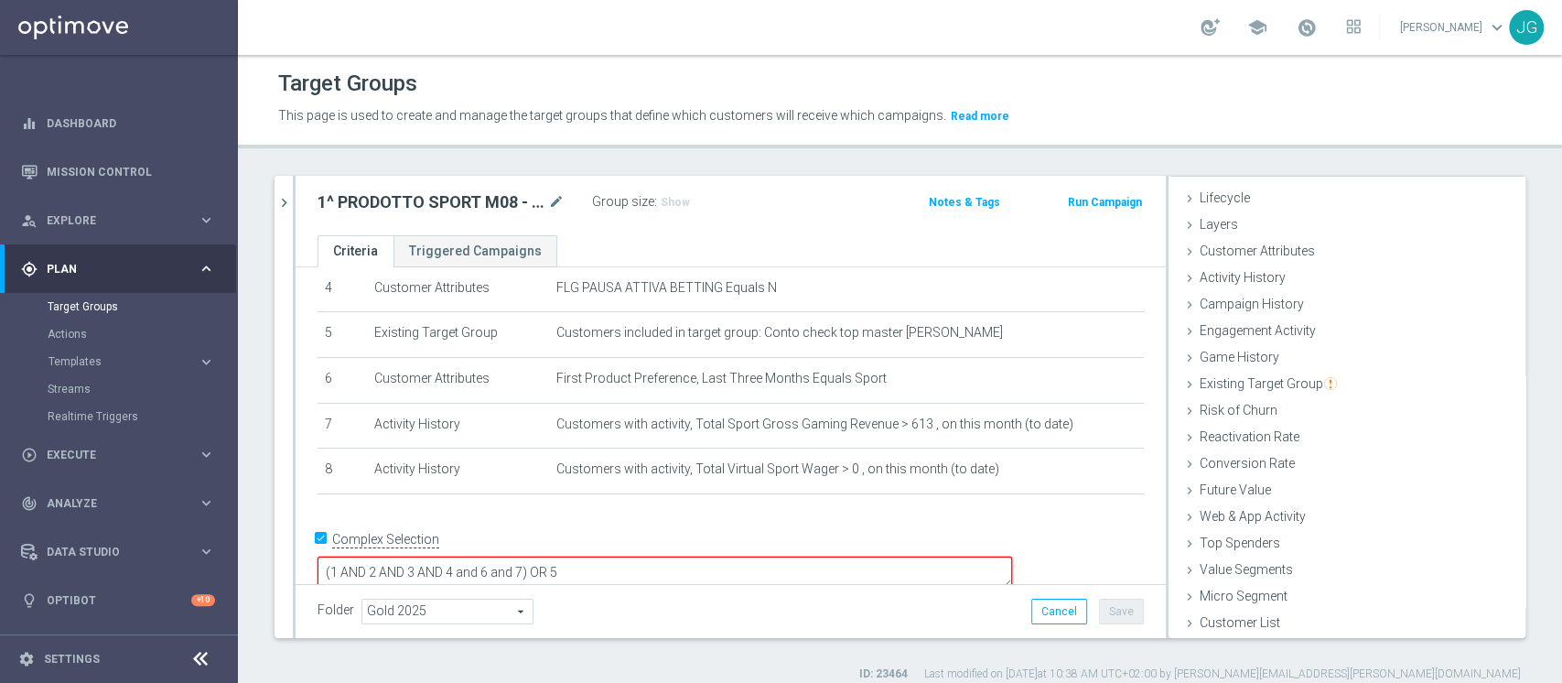
click at [654, 556] on textarea "(1 AND 2 AND 3 AND 4 and 6 and 7) OR 5" at bounding box center [664, 572] width 694 height 32
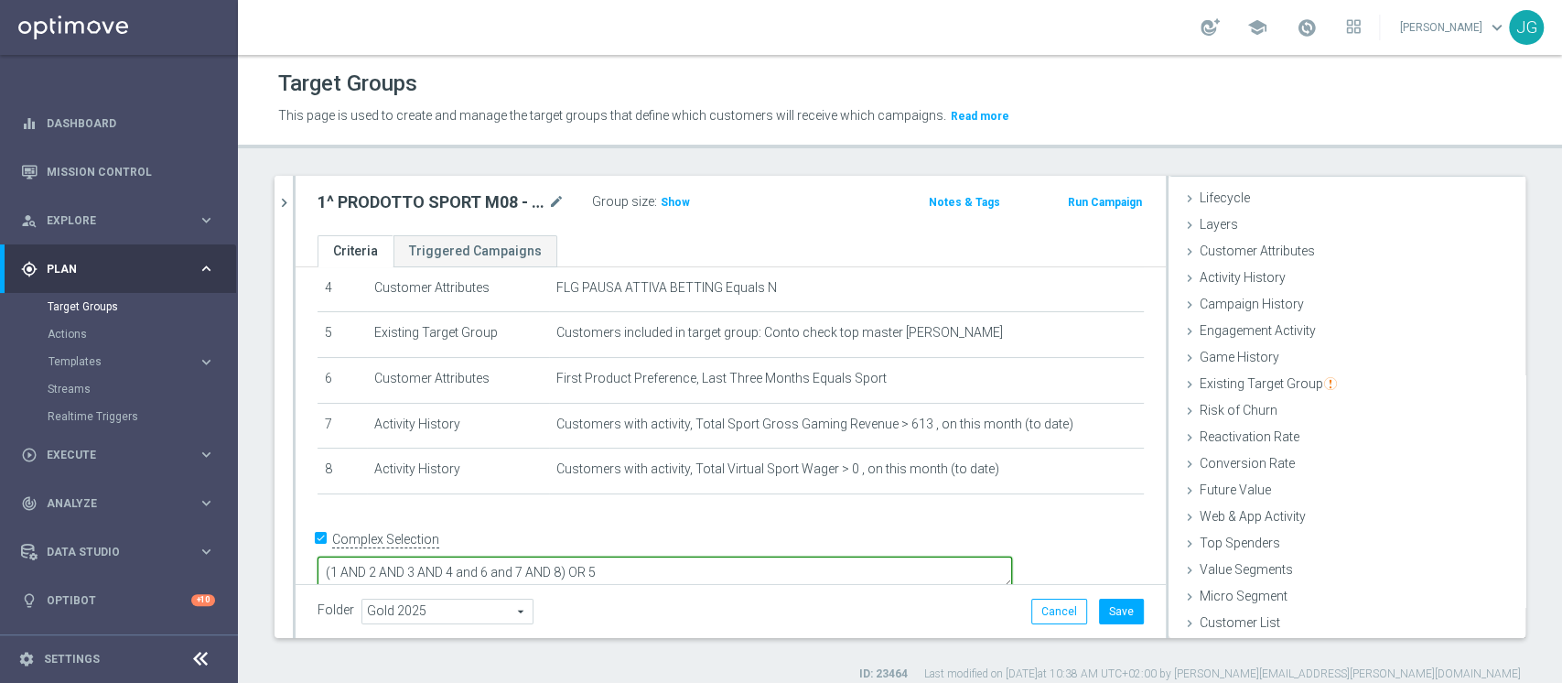
type textarea "(1 AND 2 AND 3 AND 4 and 6 and 7 AND 8) OR 5"
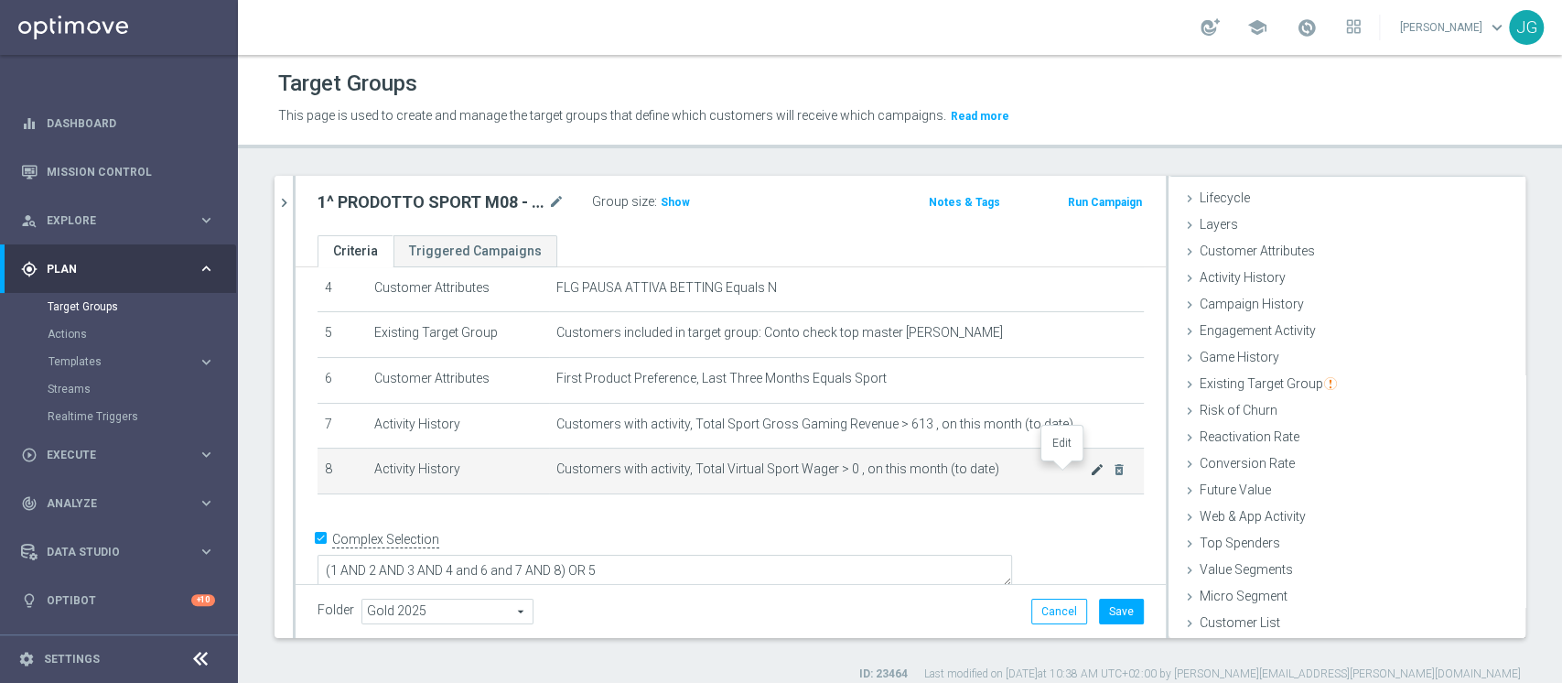
scroll to position [199, 0]
click at [1090, 471] on icon "mode_edit" at bounding box center [1097, 471] width 15 height 15
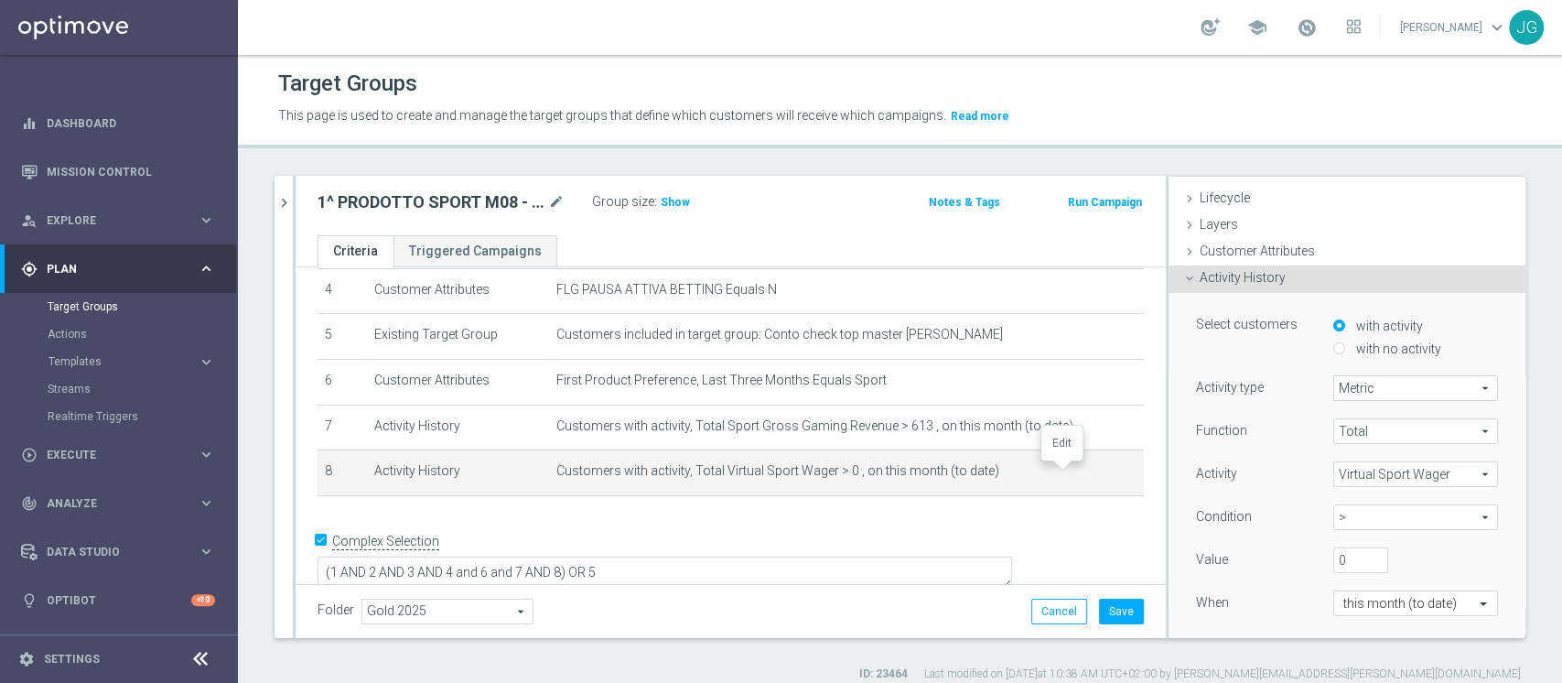
scroll to position [130, 0]
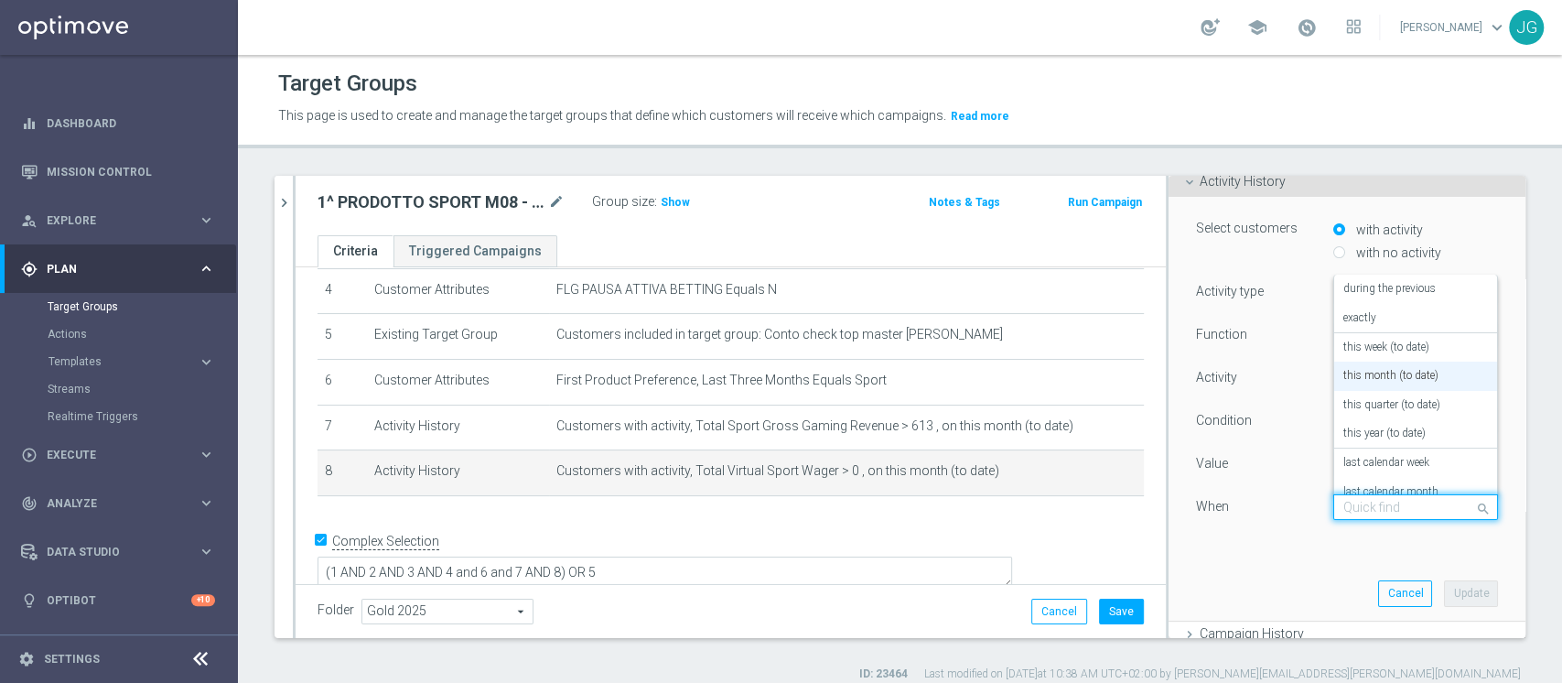
click at [1345, 513] on input "text" at bounding box center [1397, 508] width 108 height 16
click at [1354, 484] on div "in this range" at bounding box center [1415, 475] width 145 height 29
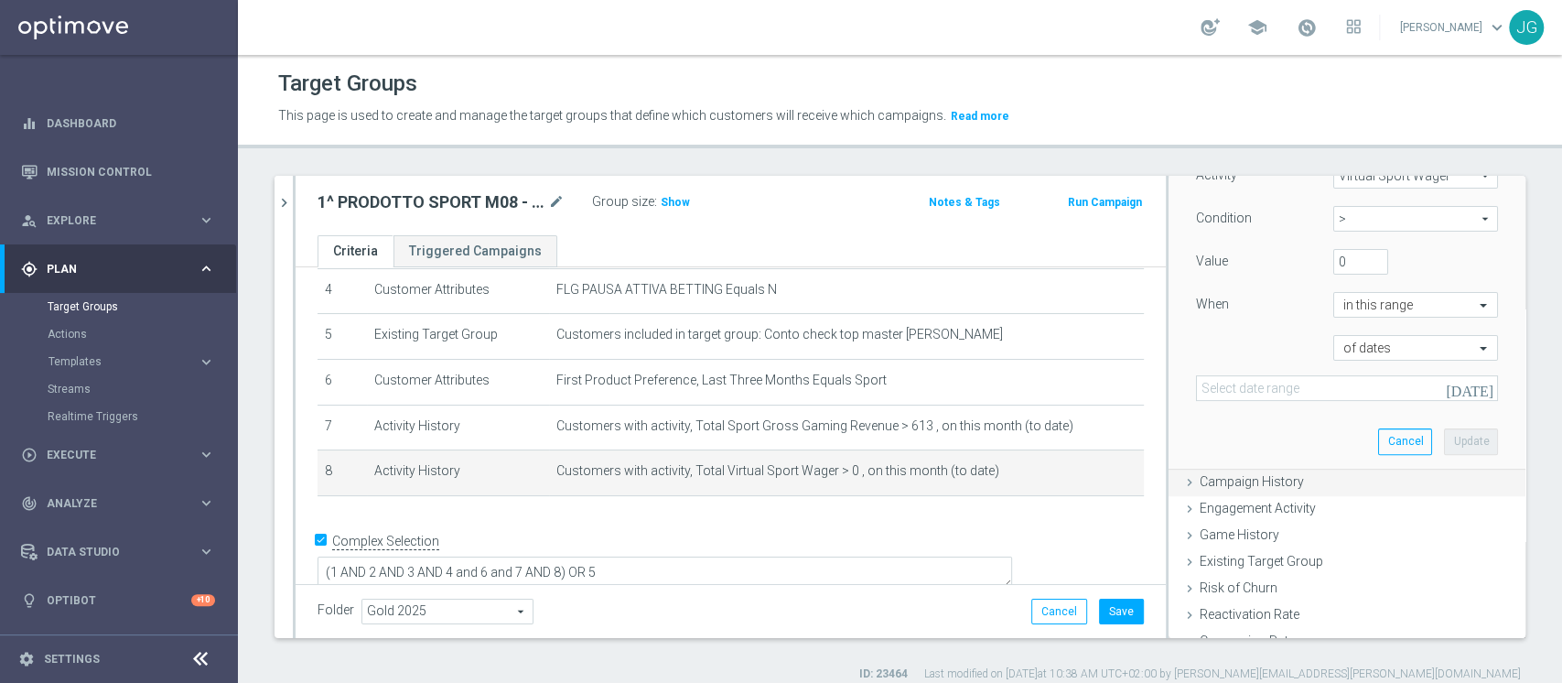
scroll to position [339, 0]
click at [1447, 386] on icon "[DATE]" at bounding box center [1470, 380] width 49 height 16
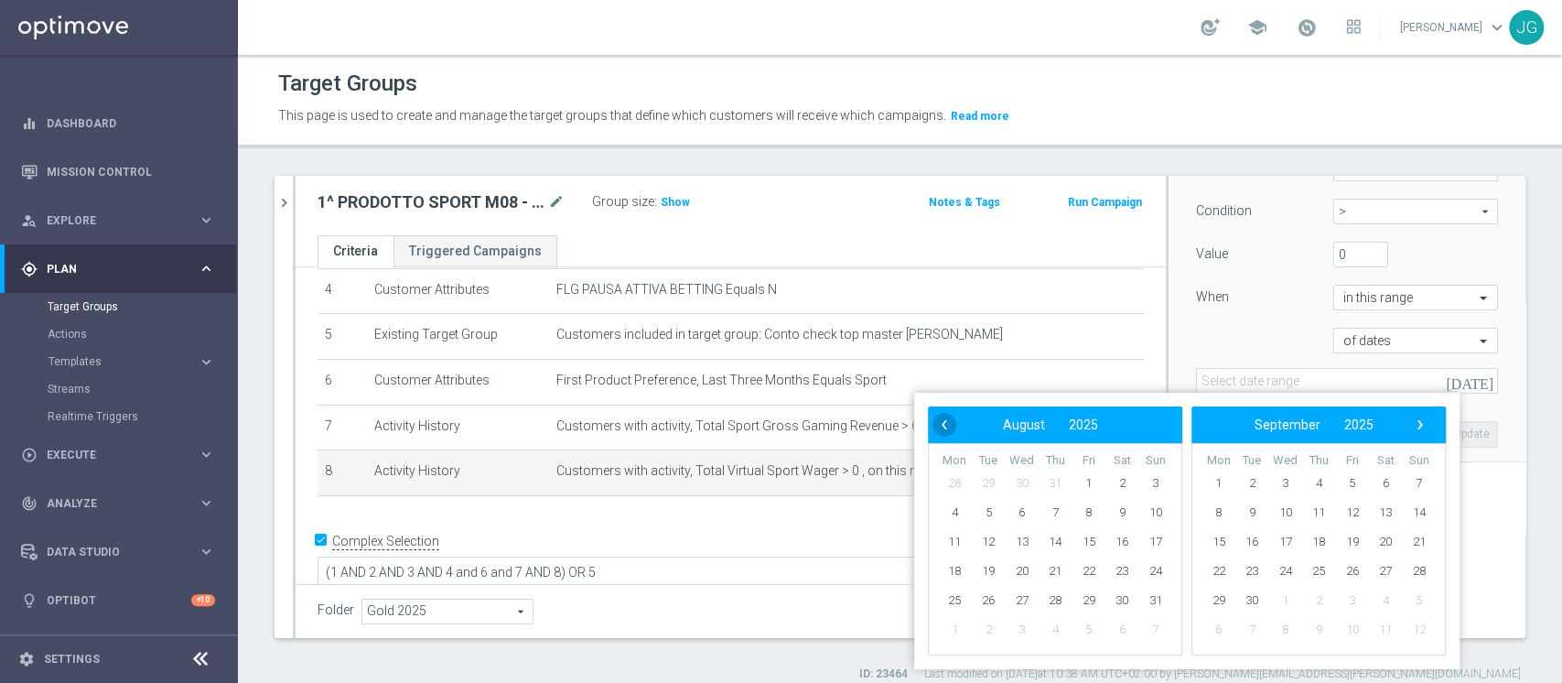
click at [939, 426] on span "‹" at bounding box center [944, 425] width 24 height 24
click at [942, 433] on span "‹" at bounding box center [944, 425] width 24 height 24
click at [952, 599] on span "23" at bounding box center [954, 600] width 29 height 29
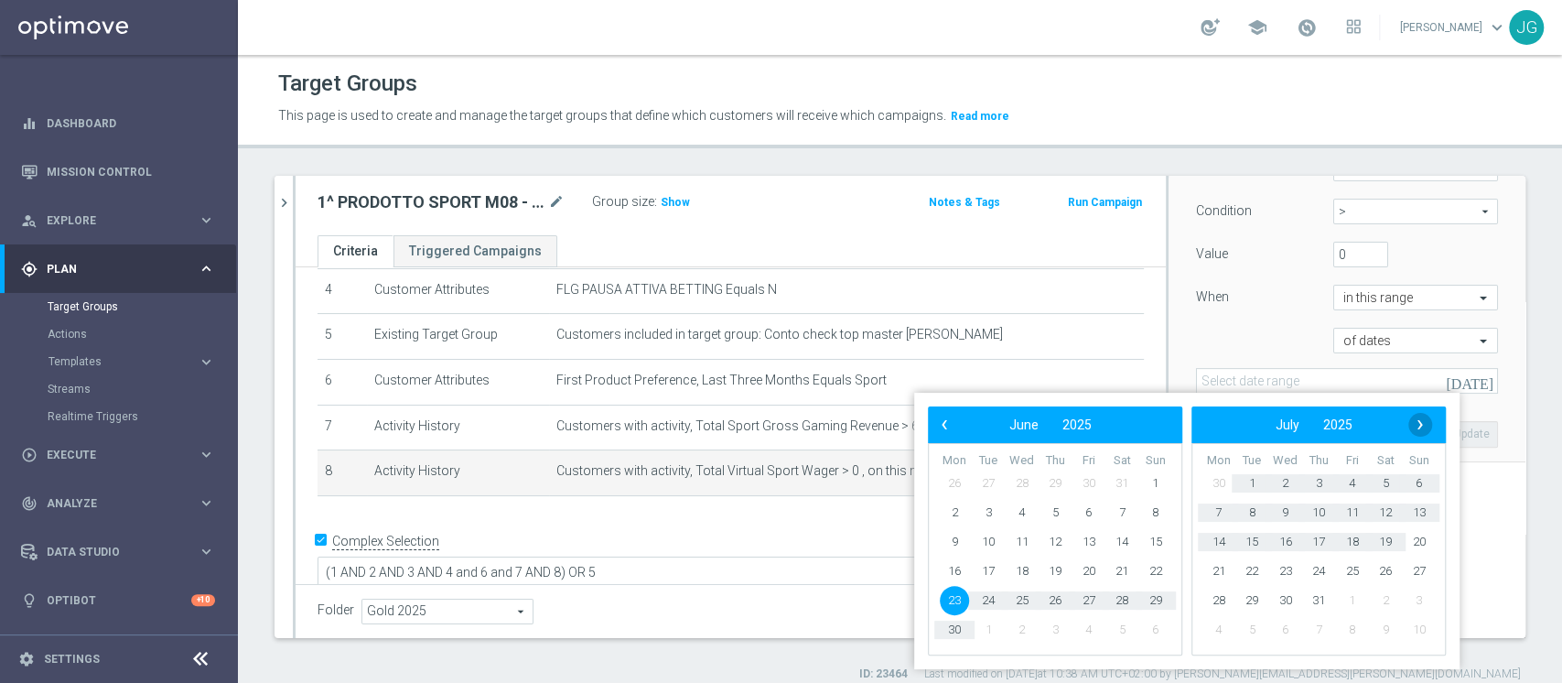
click at [1426, 433] on span "›" at bounding box center [1420, 425] width 24 height 24
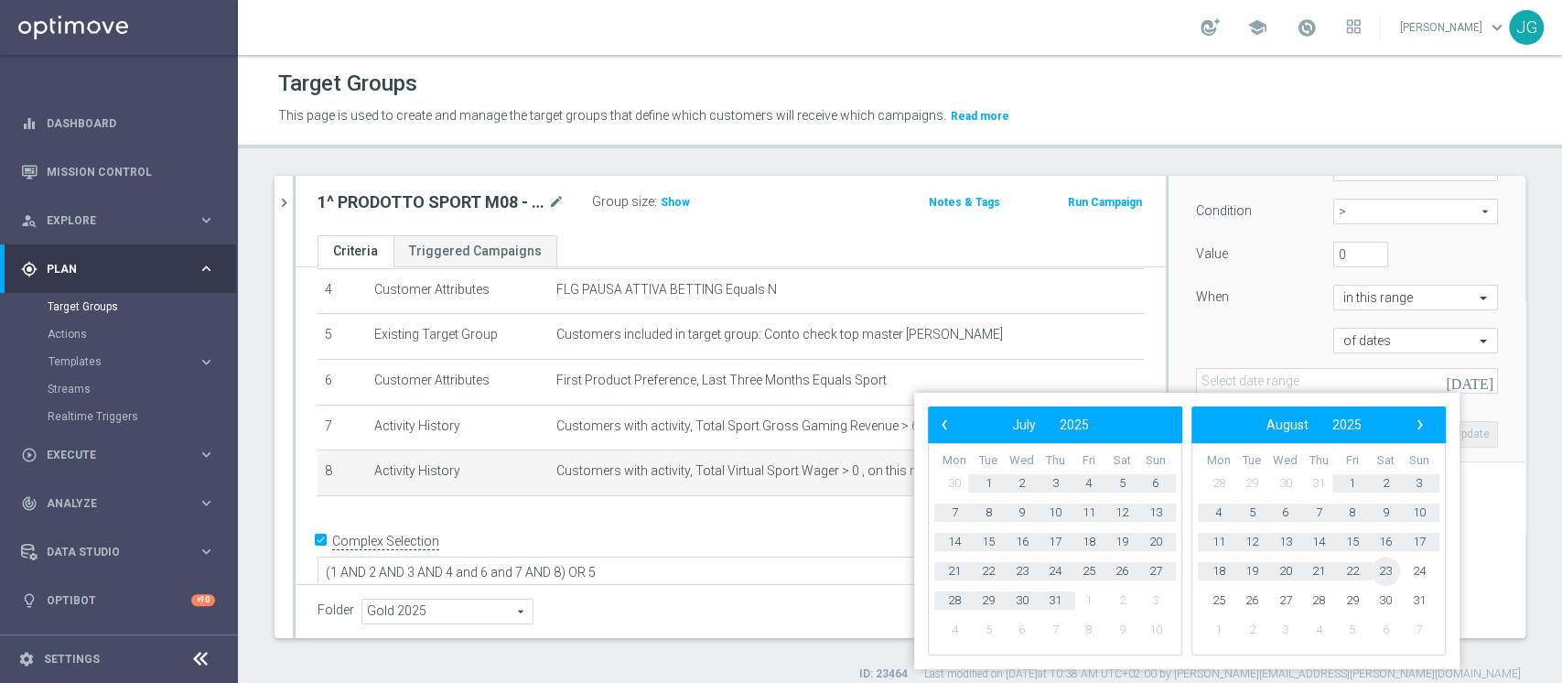
click at [1387, 562] on span "23" at bounding box center [1385, 570] width 29 height 29
type input "[DATE] - [DATE]"
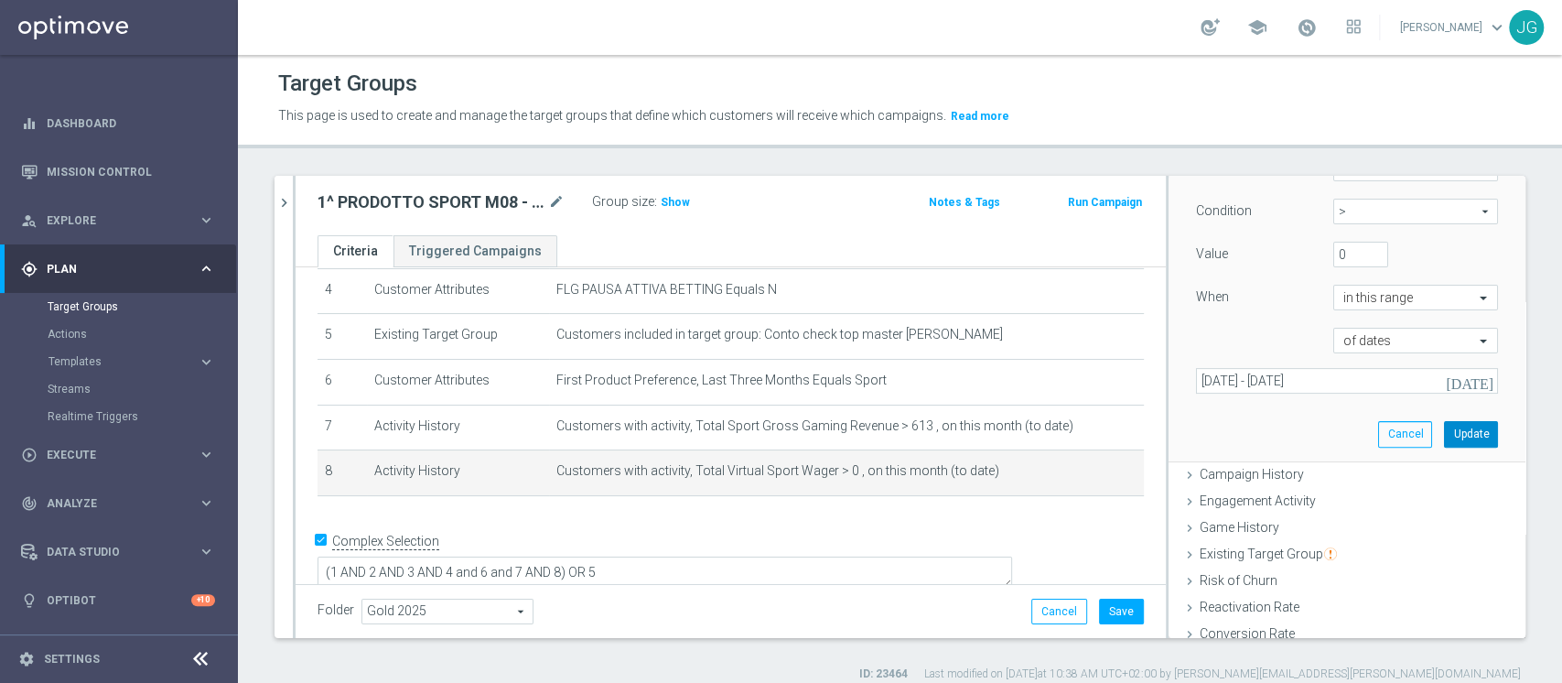
click at [1444, 428] on button "Update" at bounding box center [1471, 434] width 54 height 26
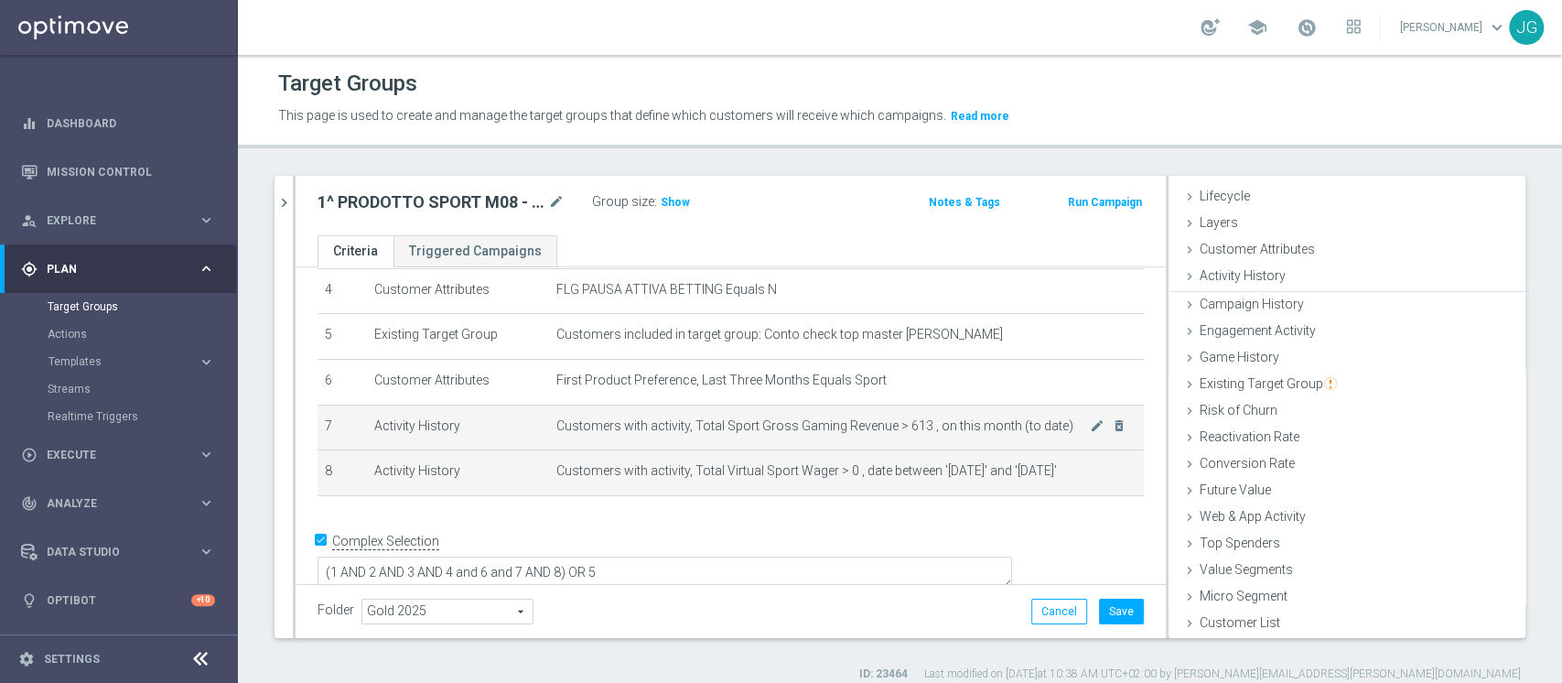
scroll to position [34, 0]
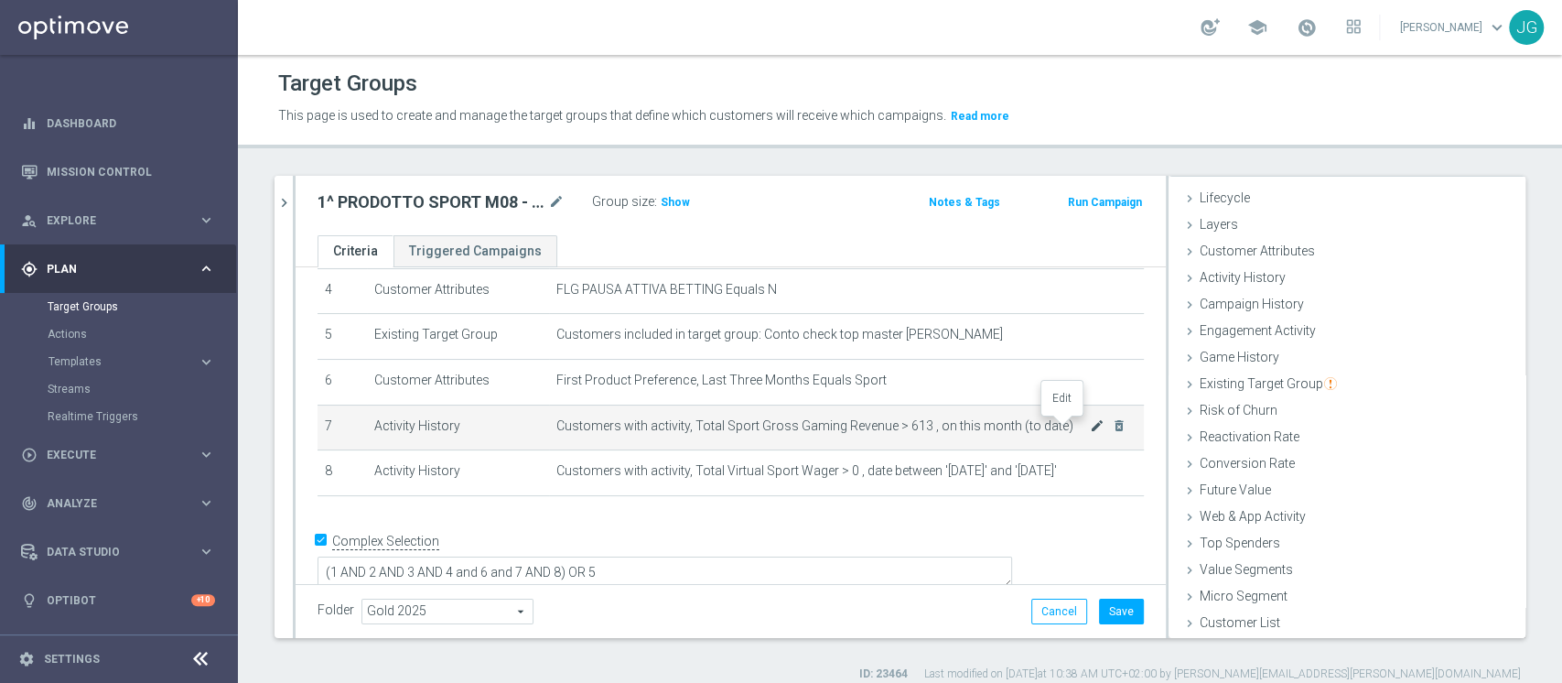
click at [1090, 428] on icon "mode_edit" at bounding box center [1097, 425] width 15 height 15
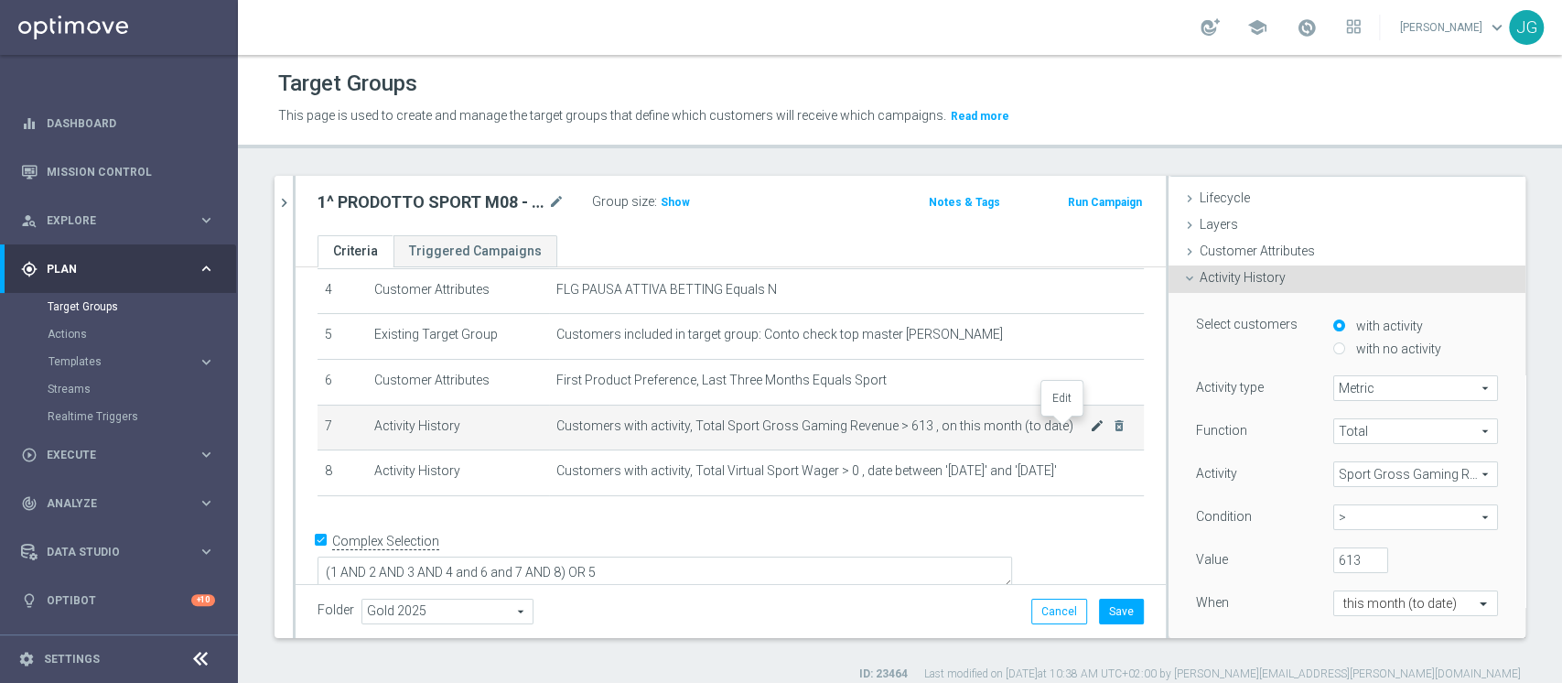
scroll to position [140, 0]
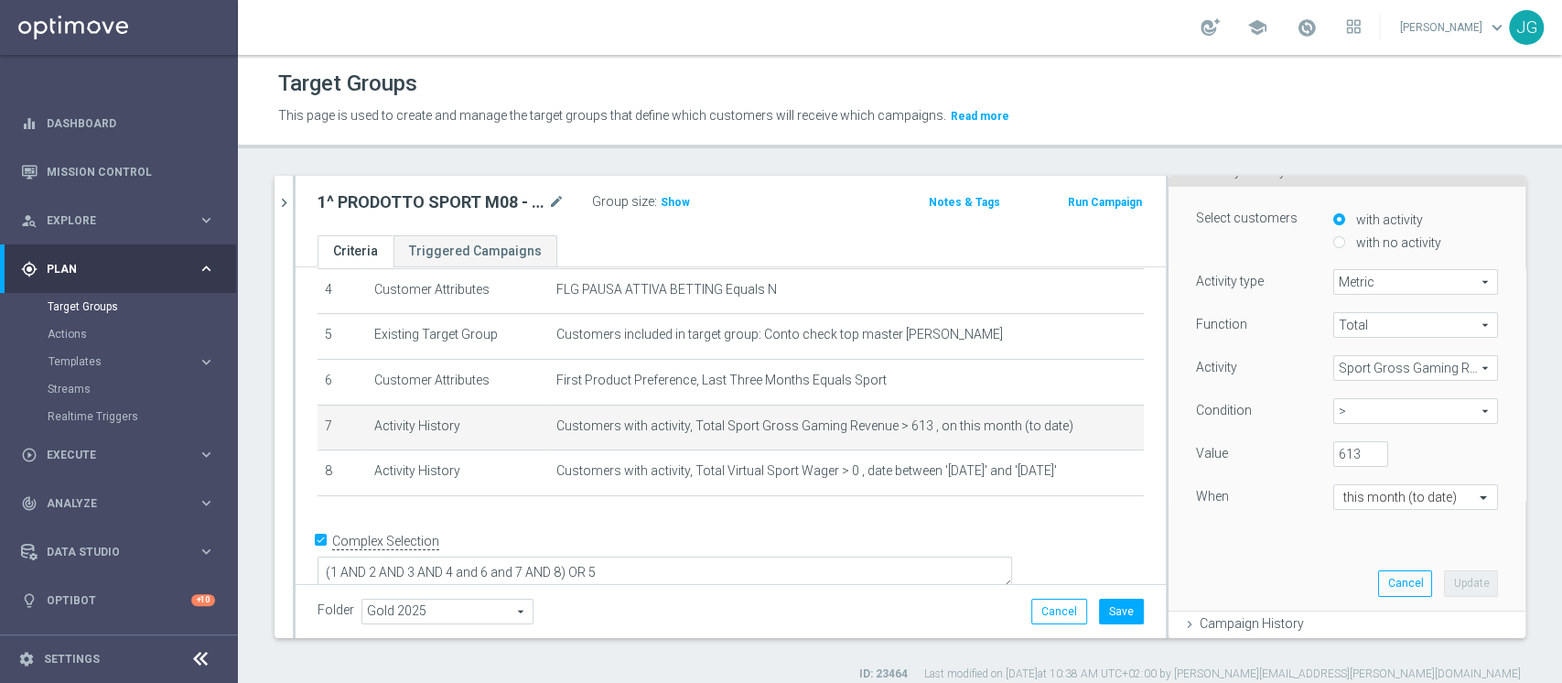
click at [1359, 370] on span "Sport Gross Gaming Revenue" at bounding box center [1415, 368] width 163 height 24
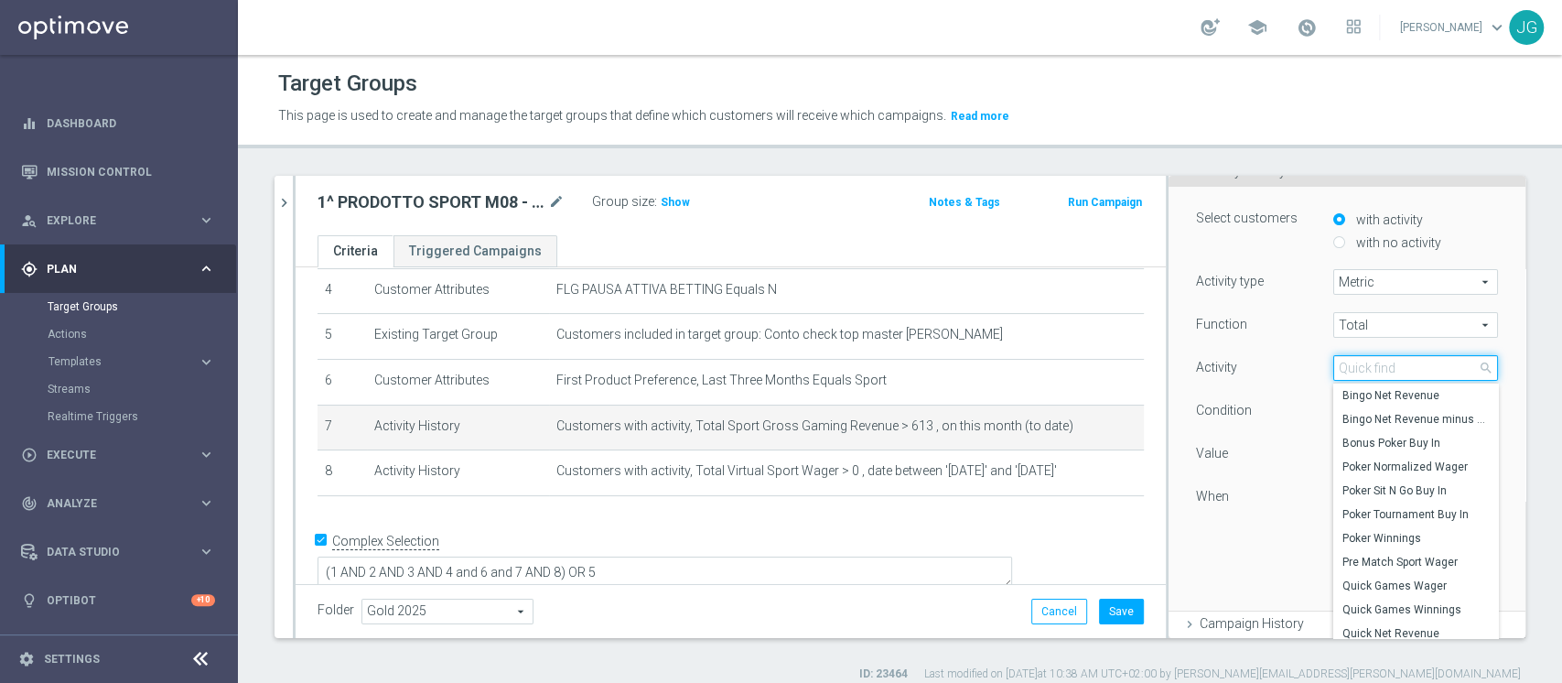
click at [1359, 370] on input "search" at bounding box center [1415, 368] width 165 height 26
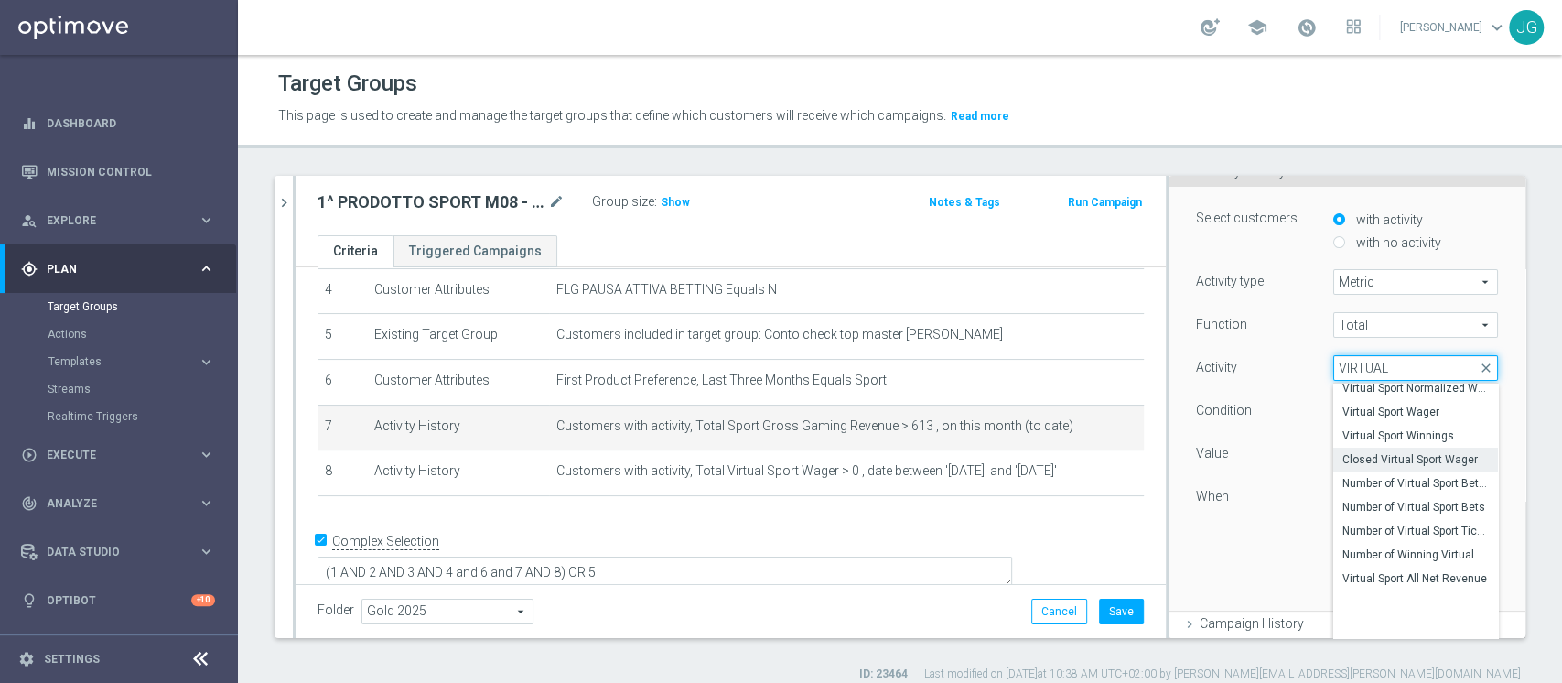
scroll to position [0, 0]
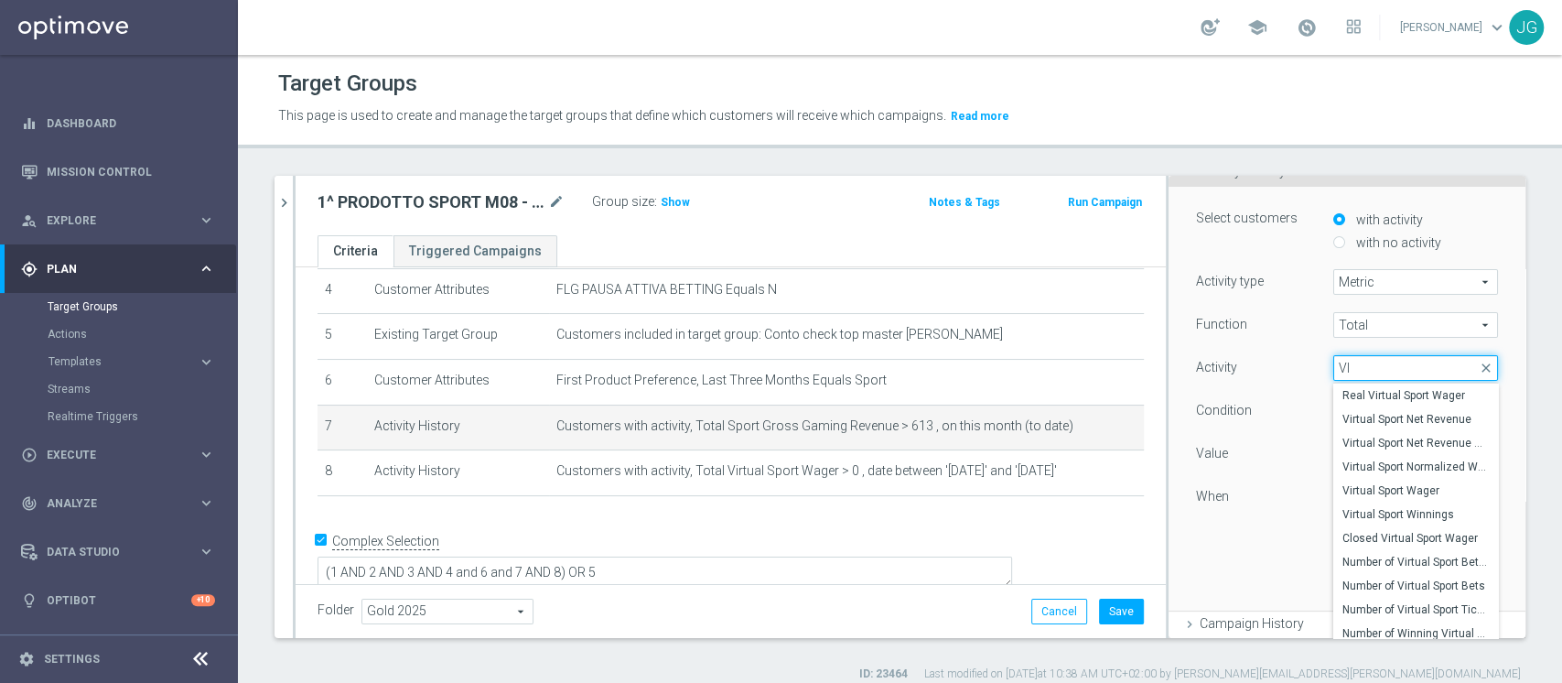
type input "V"
type input "GROSS"
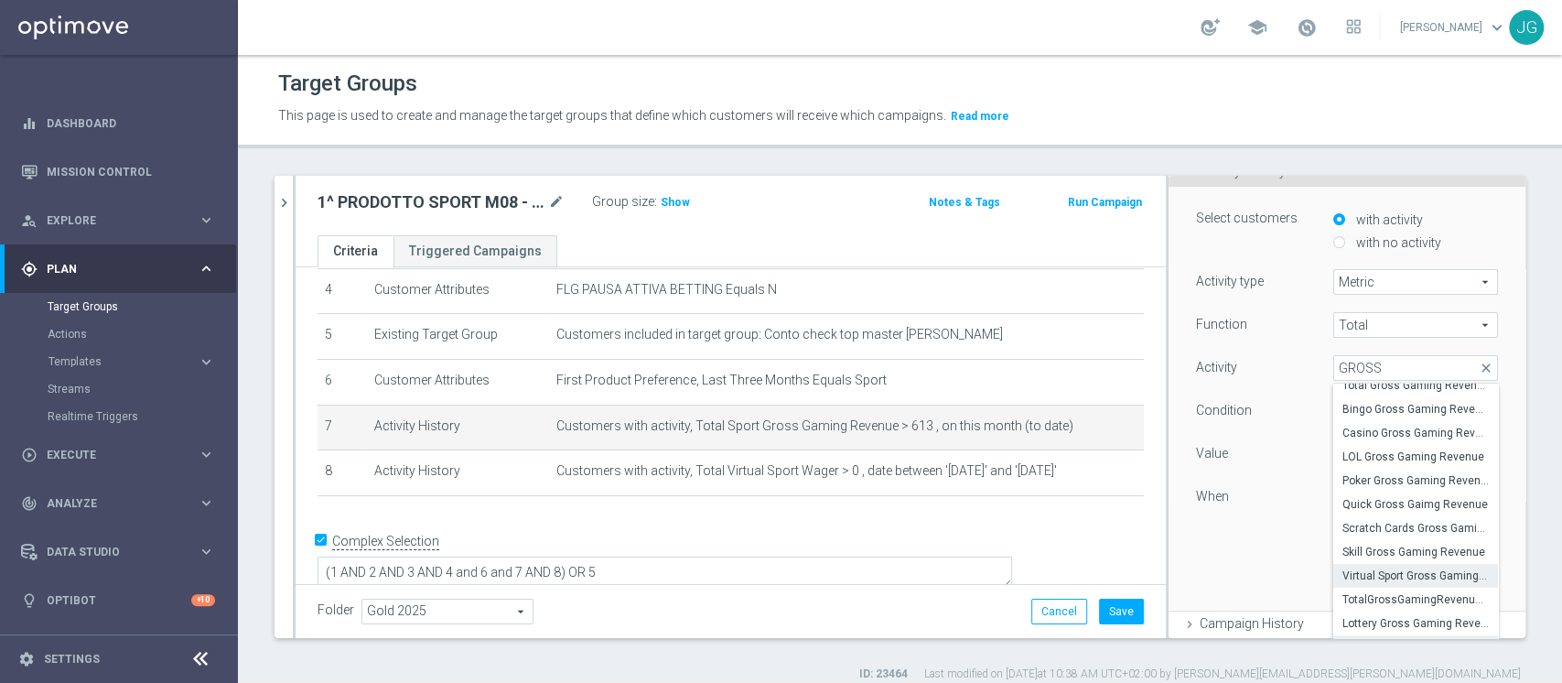
click at [1368, 576] on span "Virtual Sport Gross Gaming Revenue" at bounding box center [1415, 575] width 146 height 15
type input "Virtual Sport Gross Gaming Revenue"
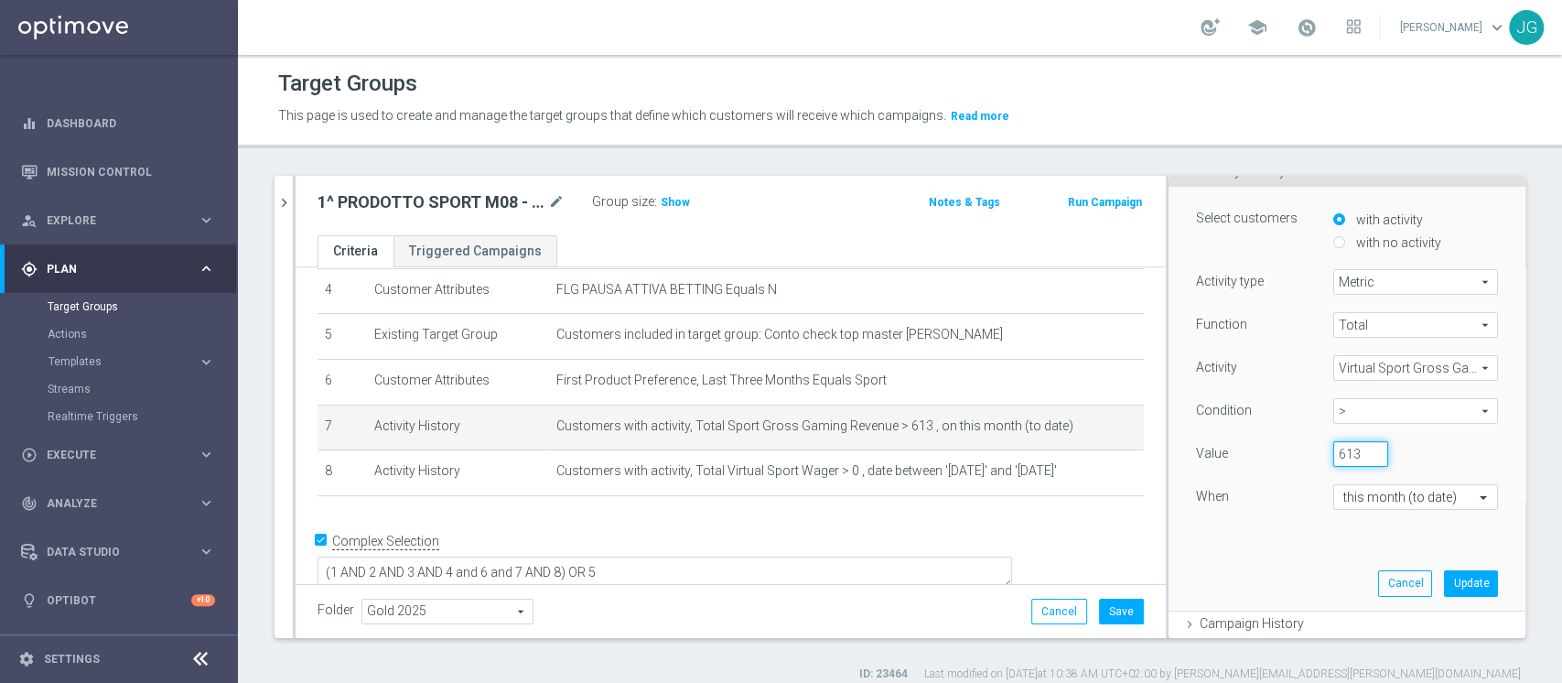
click at [1333, 449] on input "613" at bounding box center [1360, 454] width 55 height 26
type input "6"
type input "100"
click at [1474, 496] on span at bounding box center [1485, 497] width 23 height 16
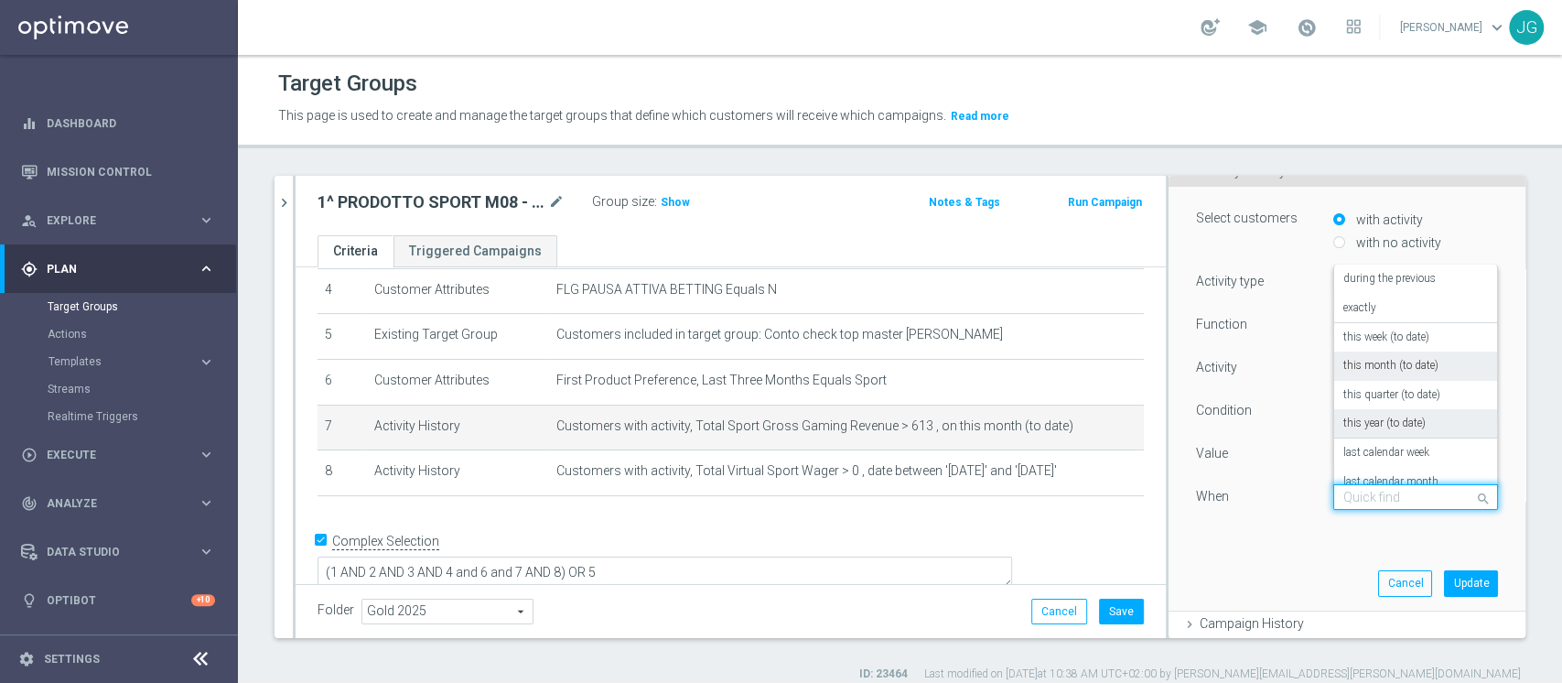
scroll to position [132, 0]
click at [1343, 460] on label "in this range" at bounding box center [1372, 465] width 59 height 15
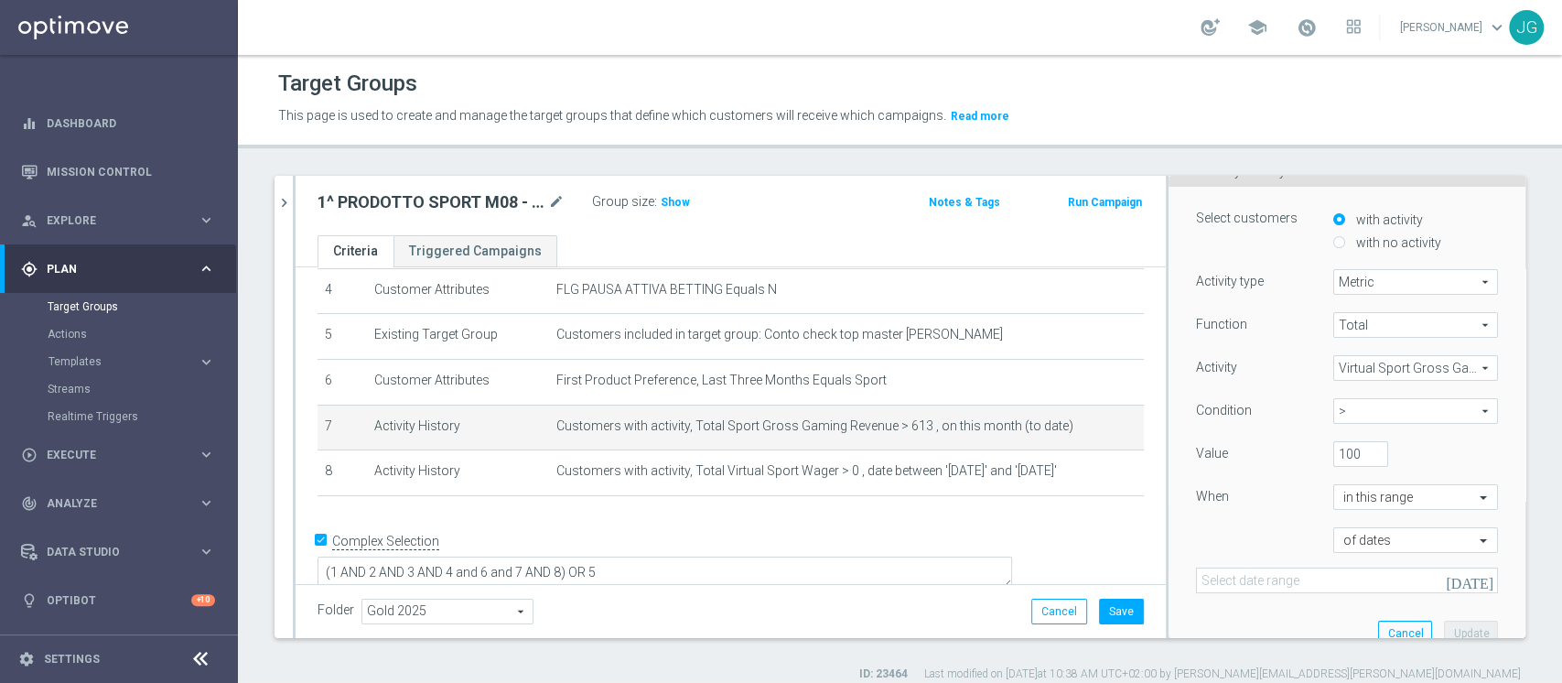
click at [1447, 583] on icon "[DATE]" at bounding box center [1470, 580] width 49 height 16
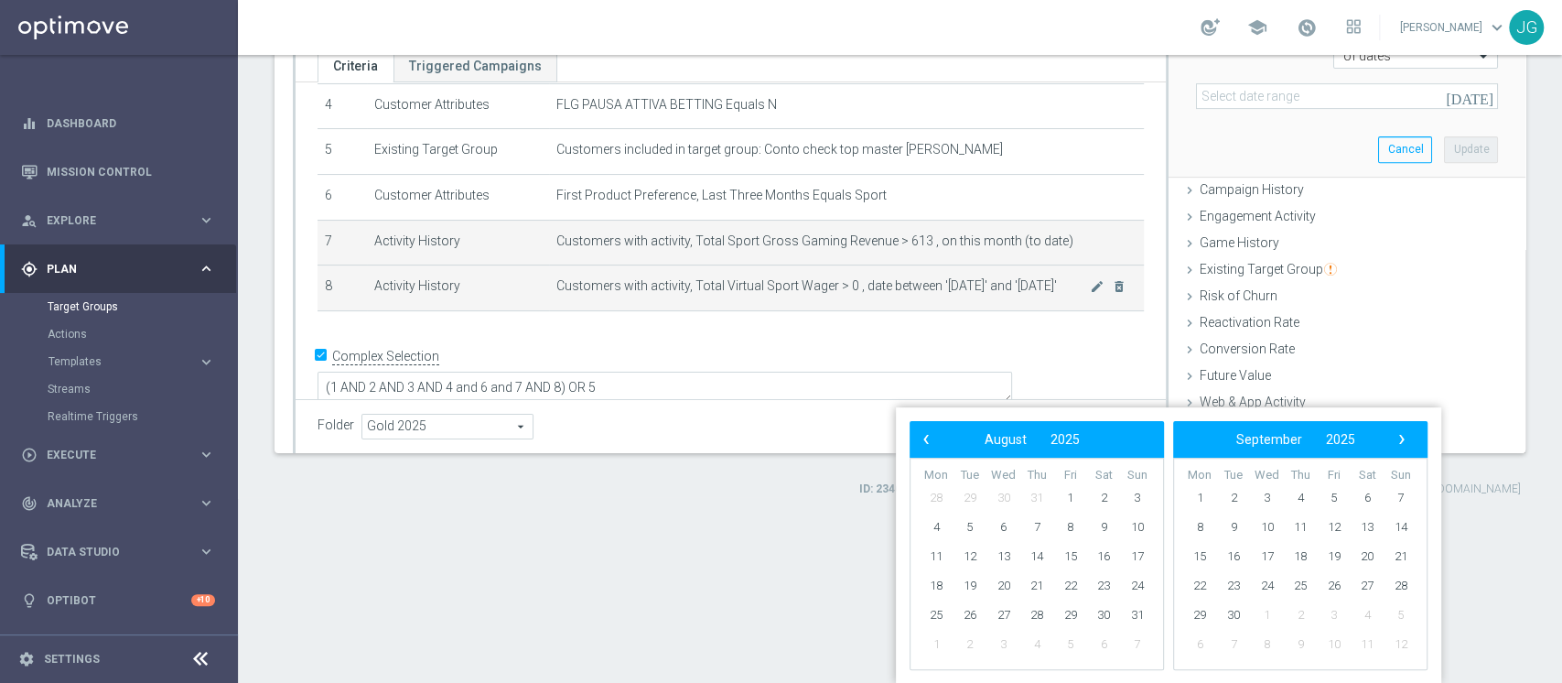
scroll to position [0, 0]
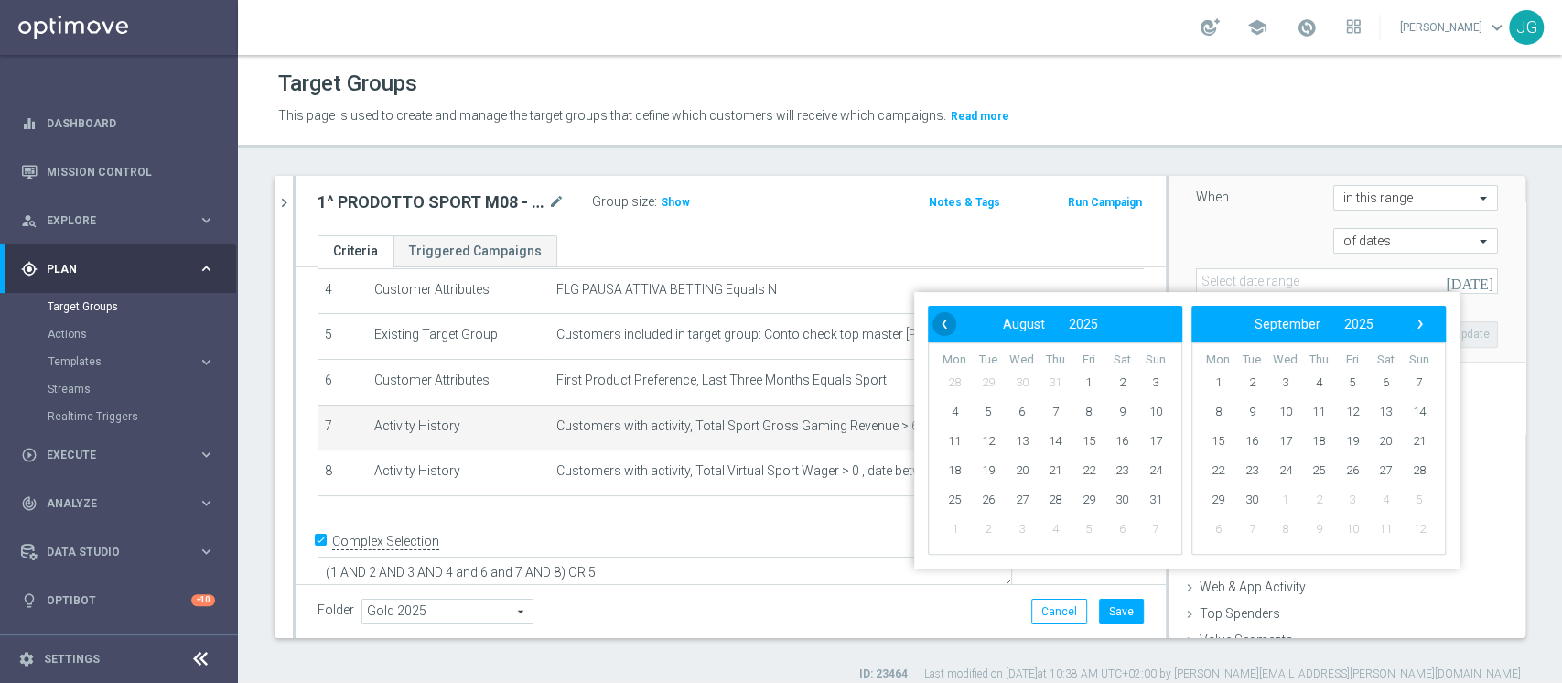
click at [946, 330] on span "‹" at bounding box center [944, 324] width 24 height 24
click at [952, 496] on span "23" at bounding box center [954, 499] width 29 height 29
click at [1421, 326] on span "›" at bounding box center [1420, 324] width 24 height 24
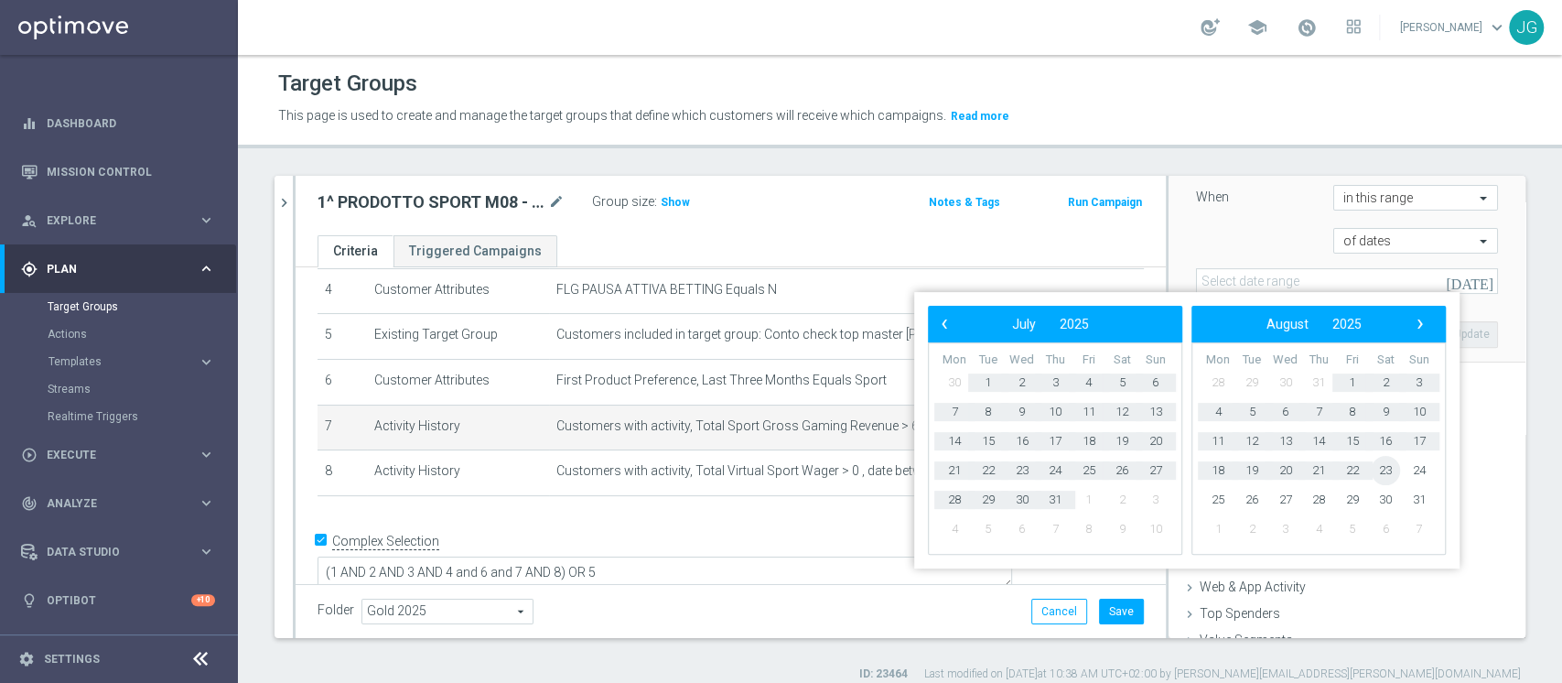
click at [1378, 476] on span "23" at bounding box center [1385, 470] width 29 height 29
type input "[DATE] - [DATE]"
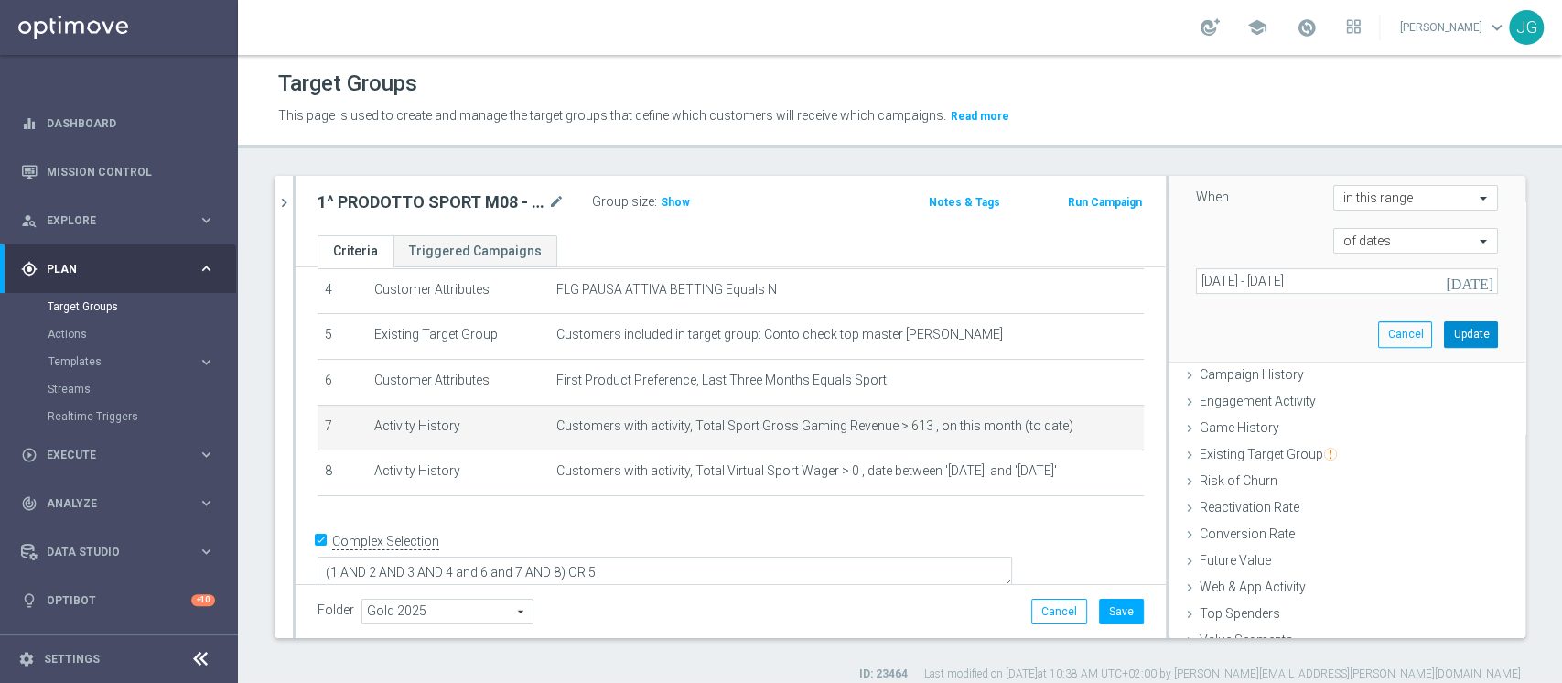
click at [1444, 324] on button "Update" at bounding box center [1471, 334] width 54 height 26
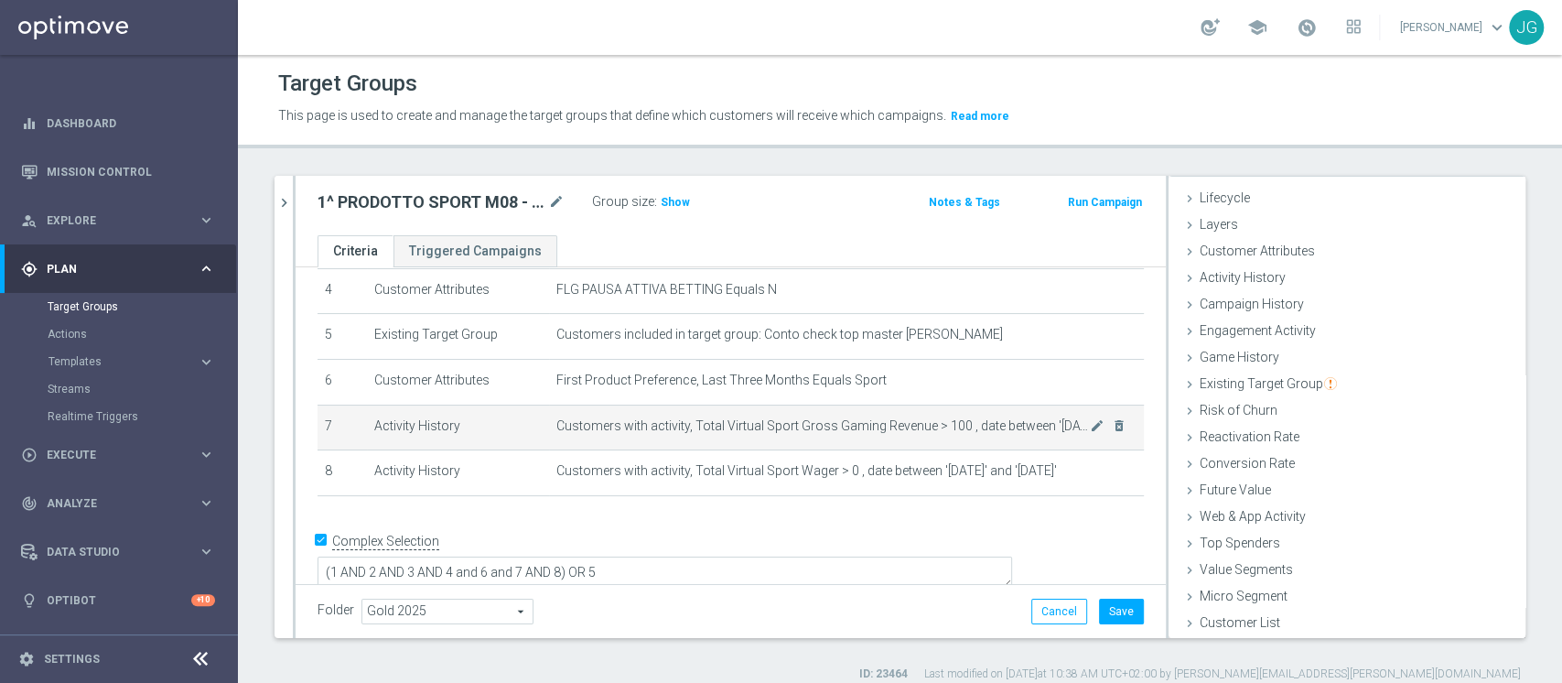
scroll to position [15, 0]
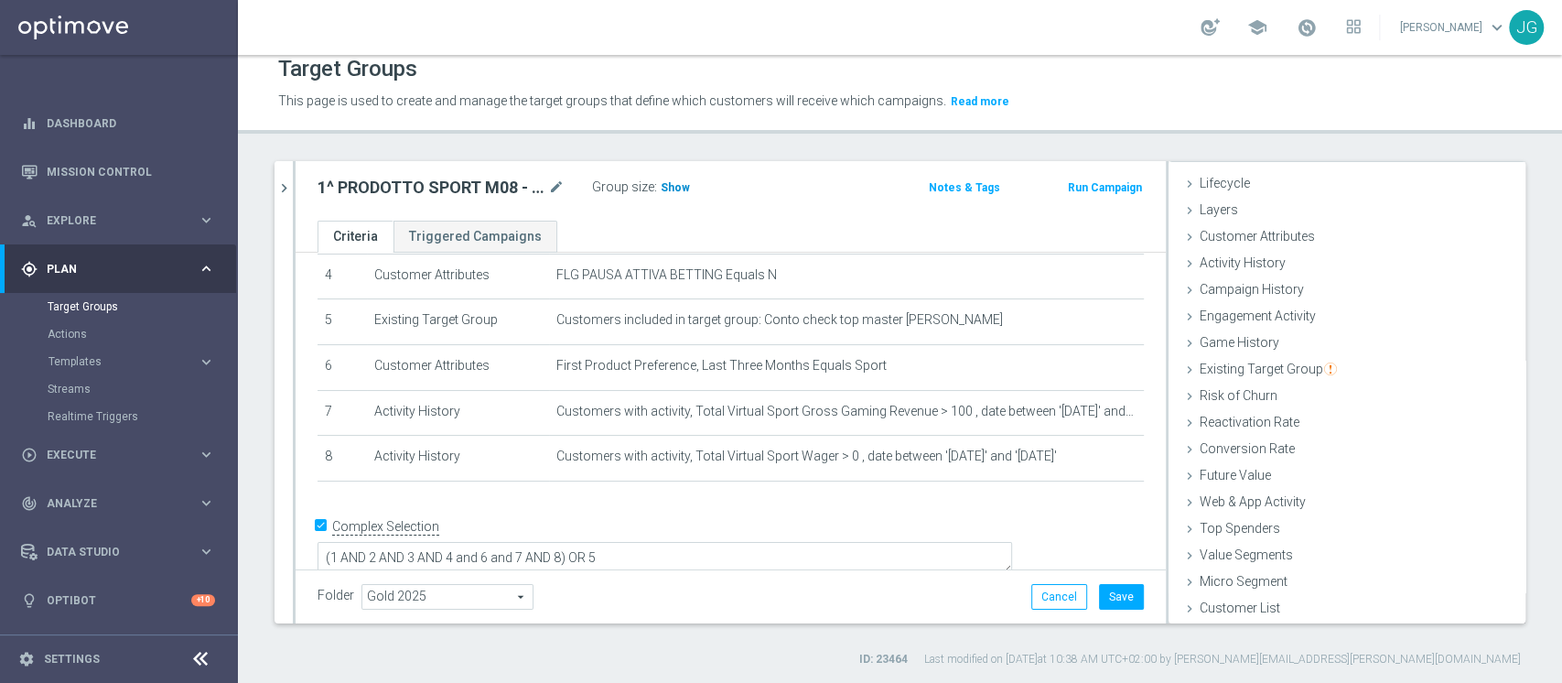
click at [674, 181] on span "Show" at bounding box center [675, 187] width 29 height 13
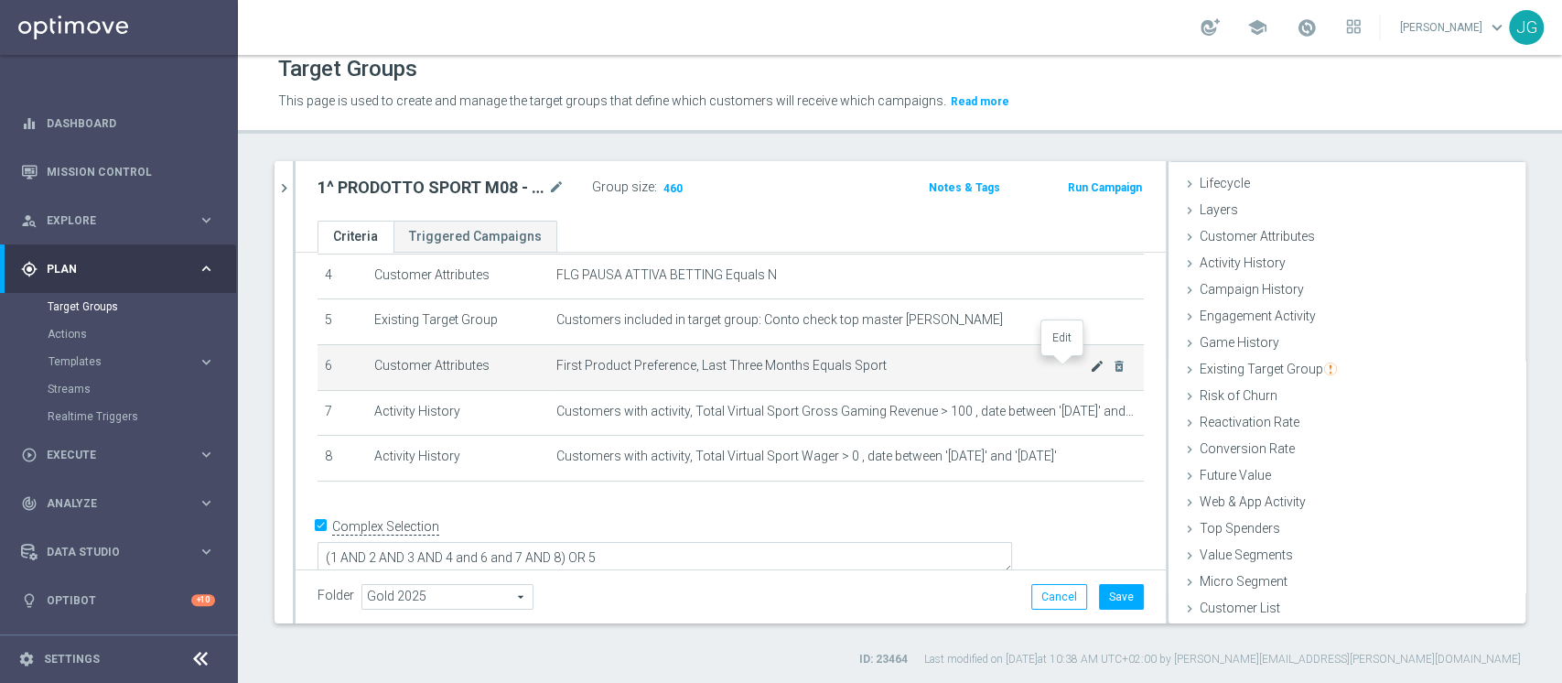
click at [1090, 367] on icon "mode_edit" at bounding box center [1097, 366] width 15 height 15
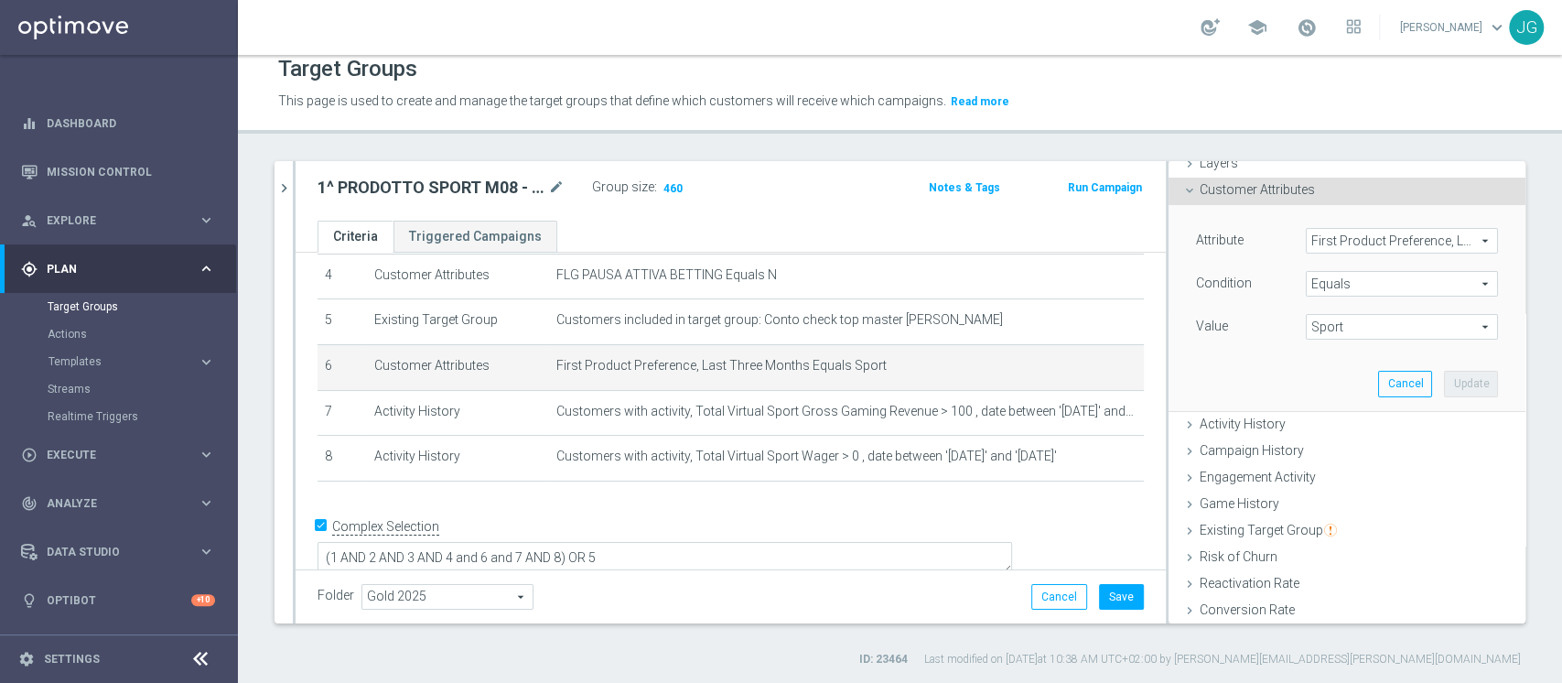
scroll to position [87, 0]
click at [1102, 597] on button "Save" at bounding box center [1121, 597] width 45 height 26
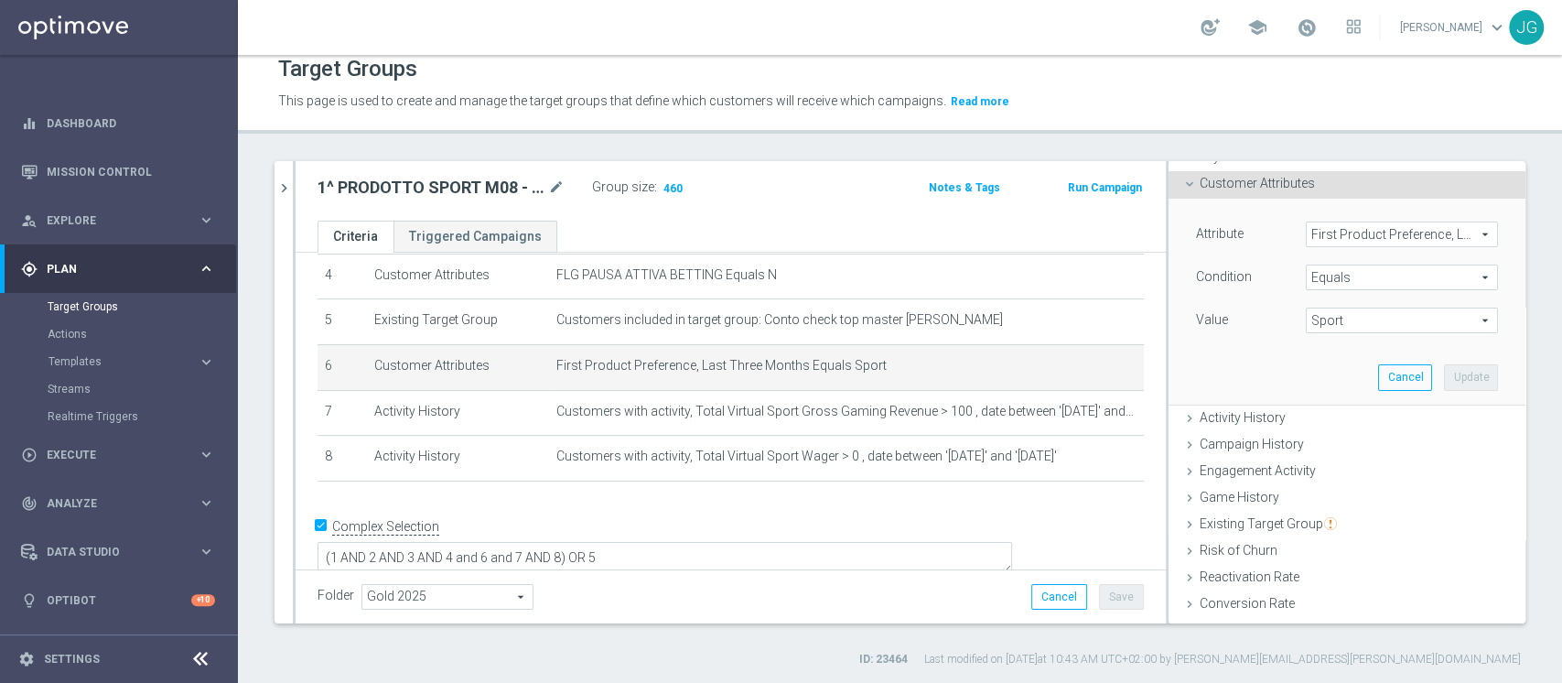
click at [500, 188] on h2 "1^ PRODOTTO SPORT M08 - ACTIVE VIRTUAL L2M - GGR VIRTUAL L2M > 100 25.08" at bounding box center [430, 188] width 227 height 22
click at [558, 187] on icon "mode_edit" at bounding box center [556, 188] width 16 height 22
click at [898, 239] on ul "Criteria Triggered Campaigns" at bounding box center [731, 237] width 870 height 32
click at [876, 605] on div "Folder Gold 2025 Gold 2025 arrow_drop_down search Cancel Save Saving..." at bounding box center [730, 597] width 826 height 26
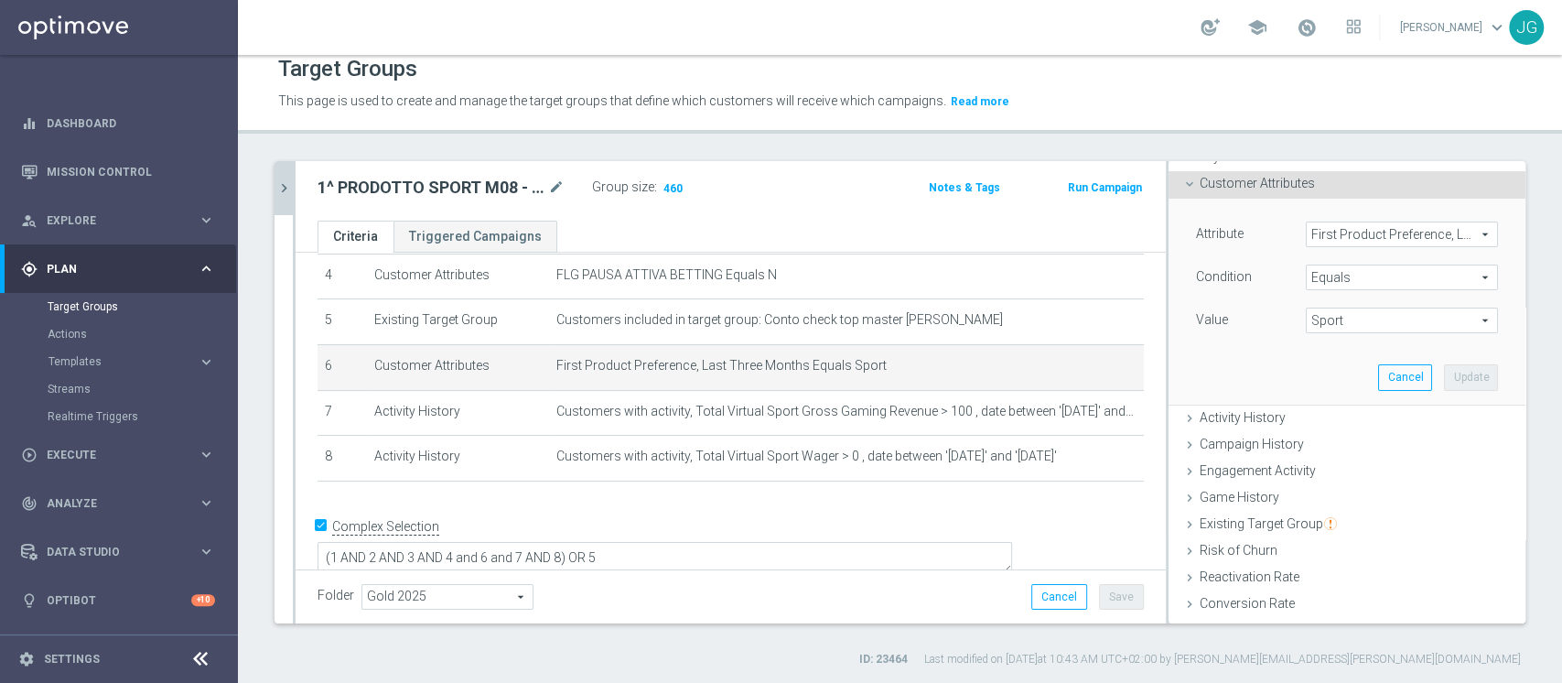
drag, startPoint x: 293, startPoint y: 185, endPoint x: 280, endPoint y: 185, distance: 12.8
click at [280, 185] on as-split "15.08 close more_vert Prioritize Customer Target Groups library_add create_new_…" at bounding box center [899, 392] width 1251 height 462
click at [280, 185] on icon "chevron_right" at bounding box center [283, 187] width 17 height 17
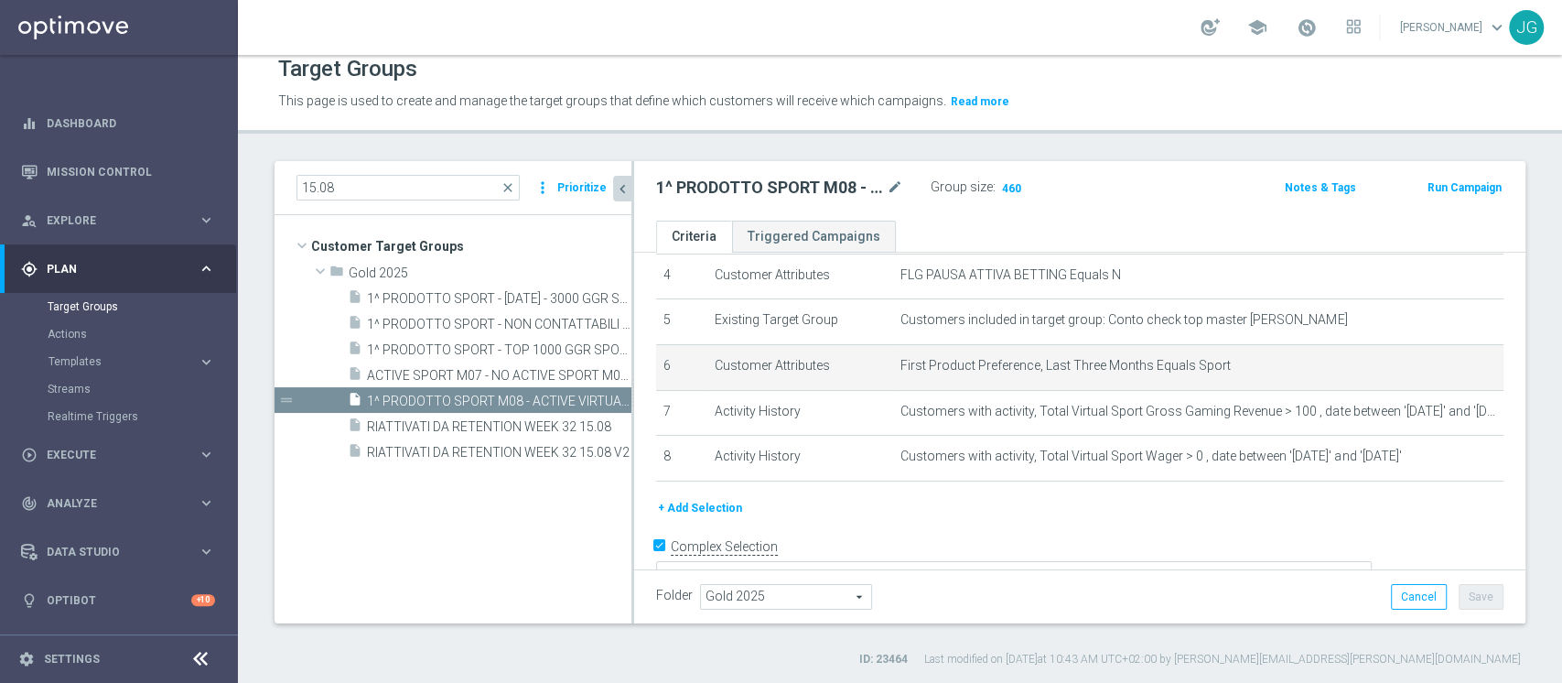
scroll to position [69, 0]
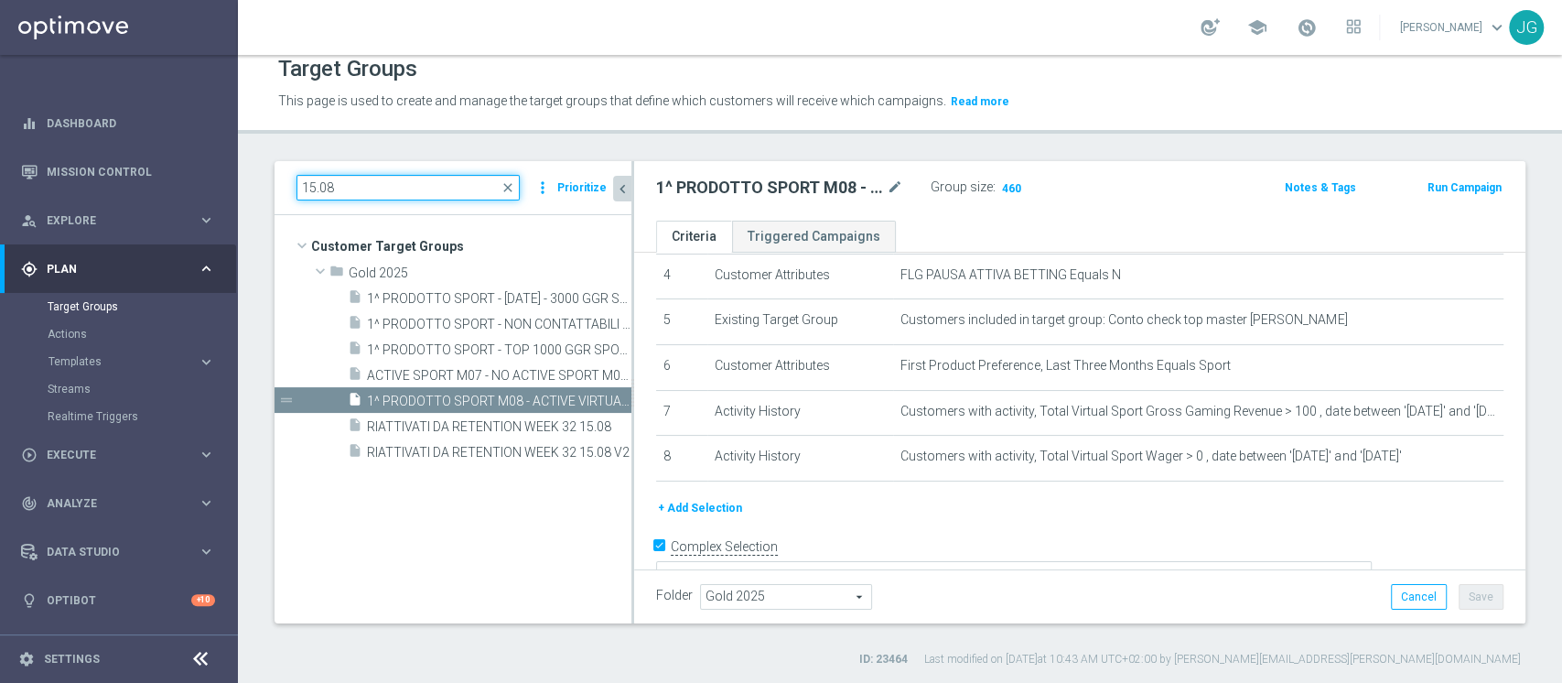
click at [409, 179] on input "15.08" at bounding box center [407, 188] width 223 height 26
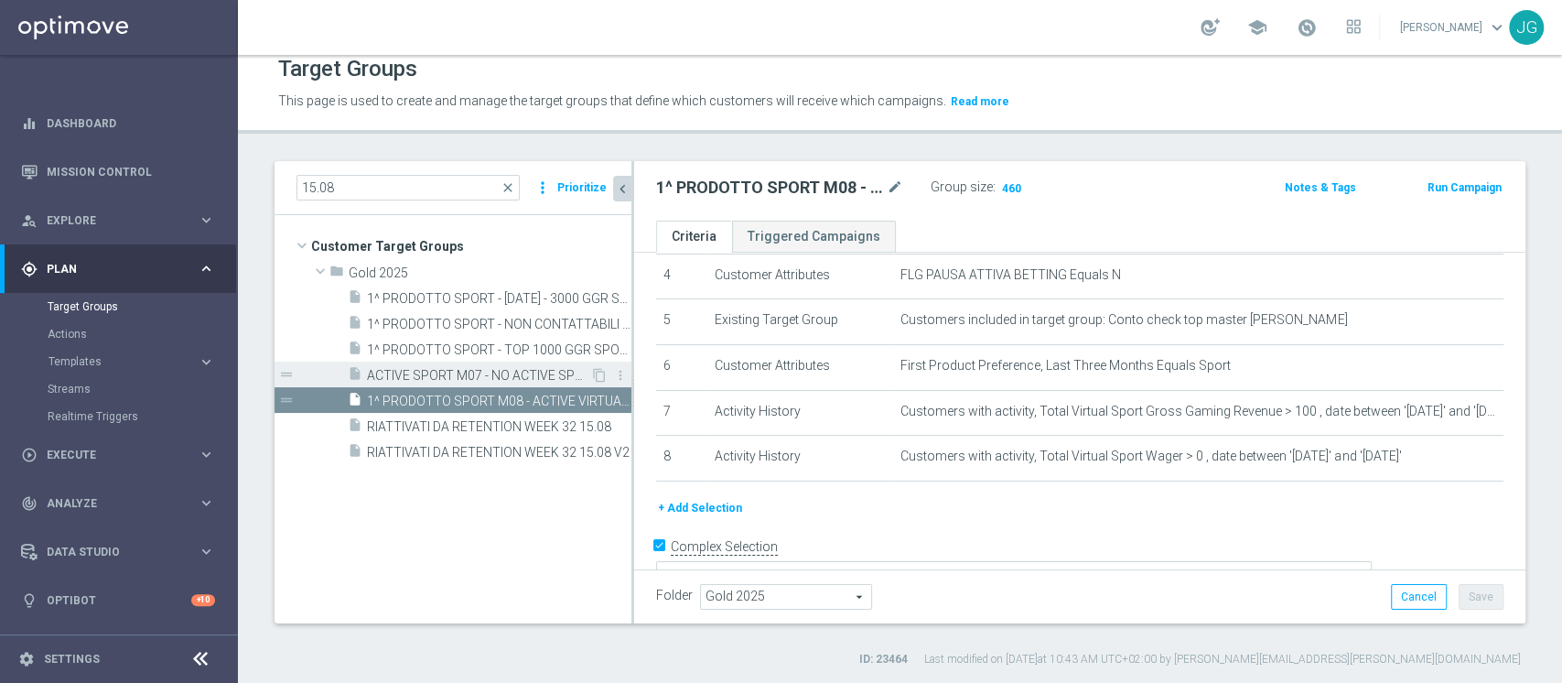
click at [439, 371] on span "ACTIVE SPORT M07 - NO ACTIVE SPORT M08 - GGR SPORT M07 > 50 EURO 15.08" at bounding box center [478, 376] width 223 height 16
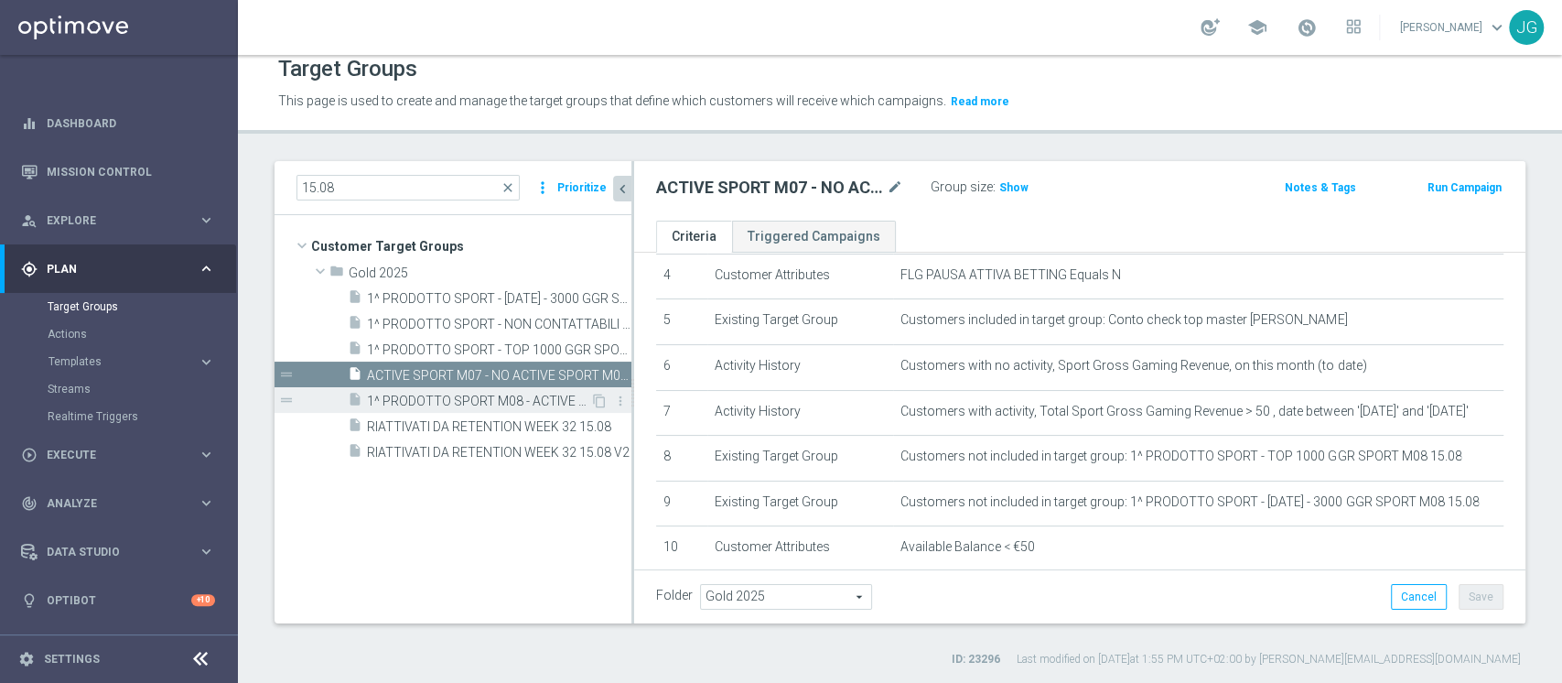
click at [448, 402] on span "1^ PRODOTTO SPORT M08 - ACTIVE VIRTUAL L2M - GGR VIRTUAL L2M > 100 25.08" at bounding box center [478, 401] width 223 height 16
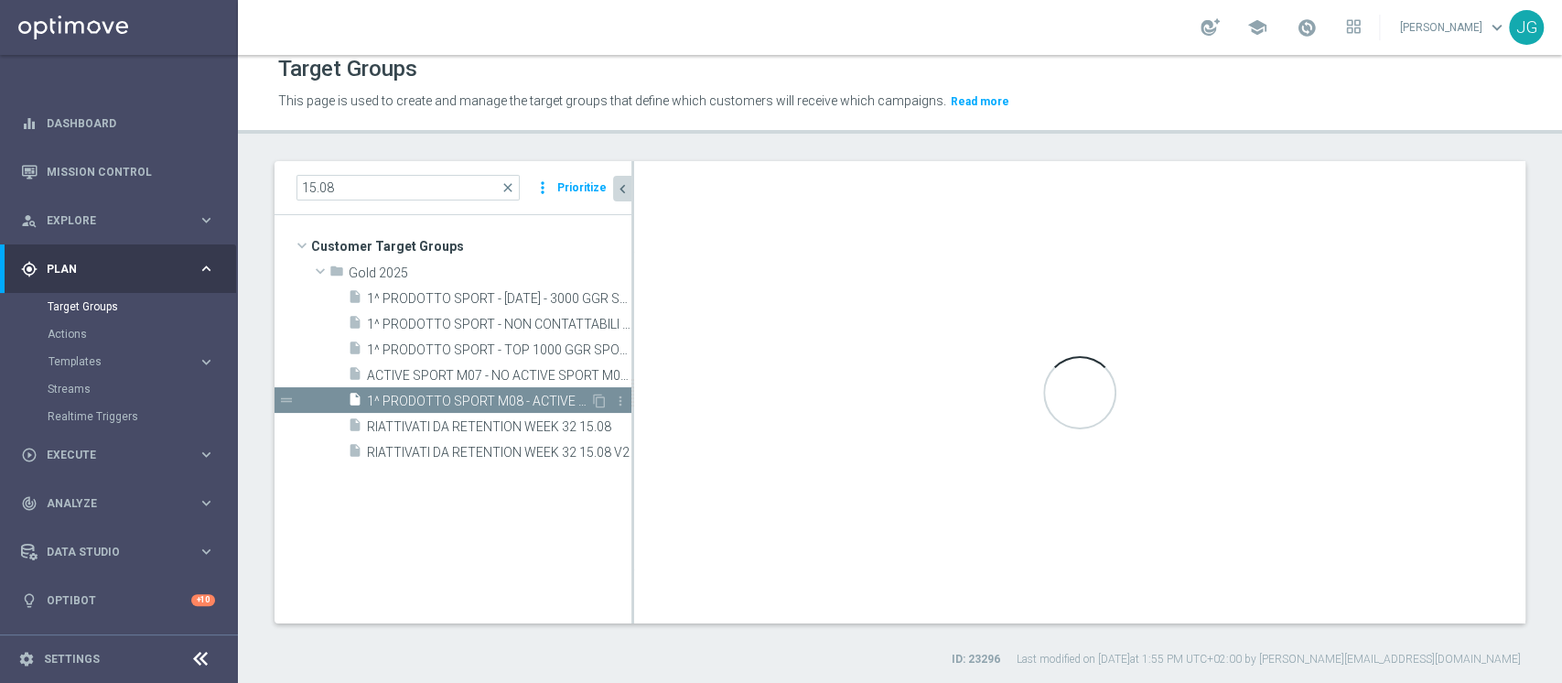
type textarea "(1 AND 2 AND 3 AND 4 and 6 and 7 AND 8) OR 5"
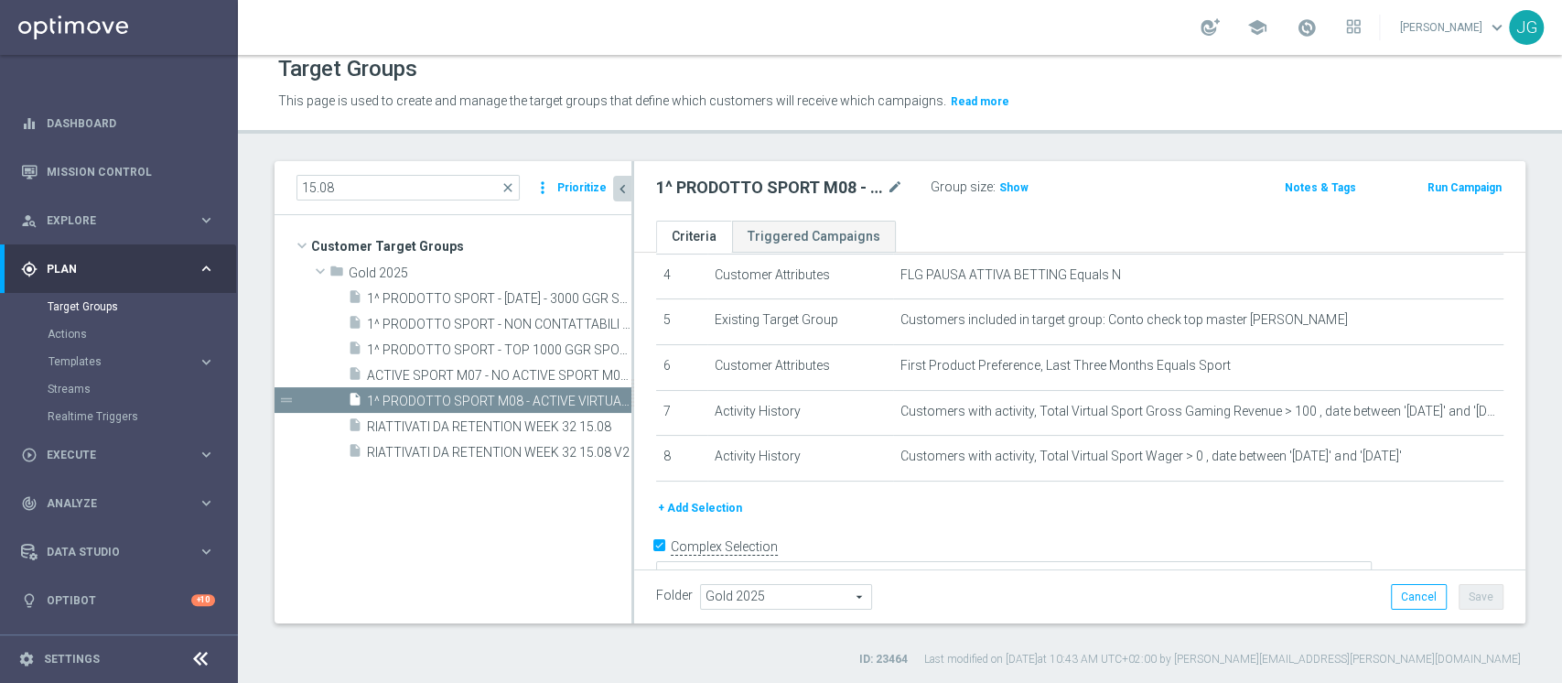
click at [689, 501] on button "+ Add Selection" at bounding box center [700, 508] width 88 height 20
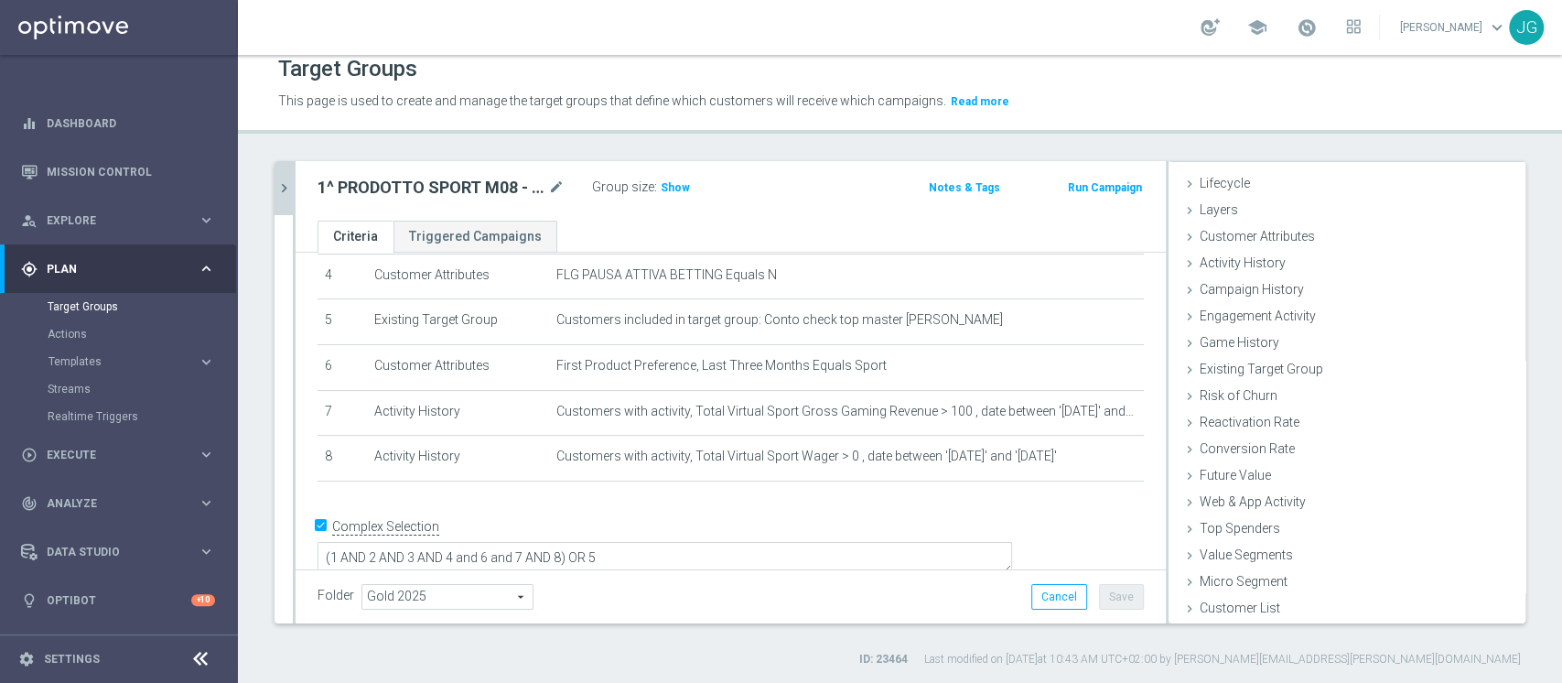
scroll to position [34, 0]
click at [1238, 238] on span "Customer Attributes" at bounding box center [1257, 236] width 115 height 15
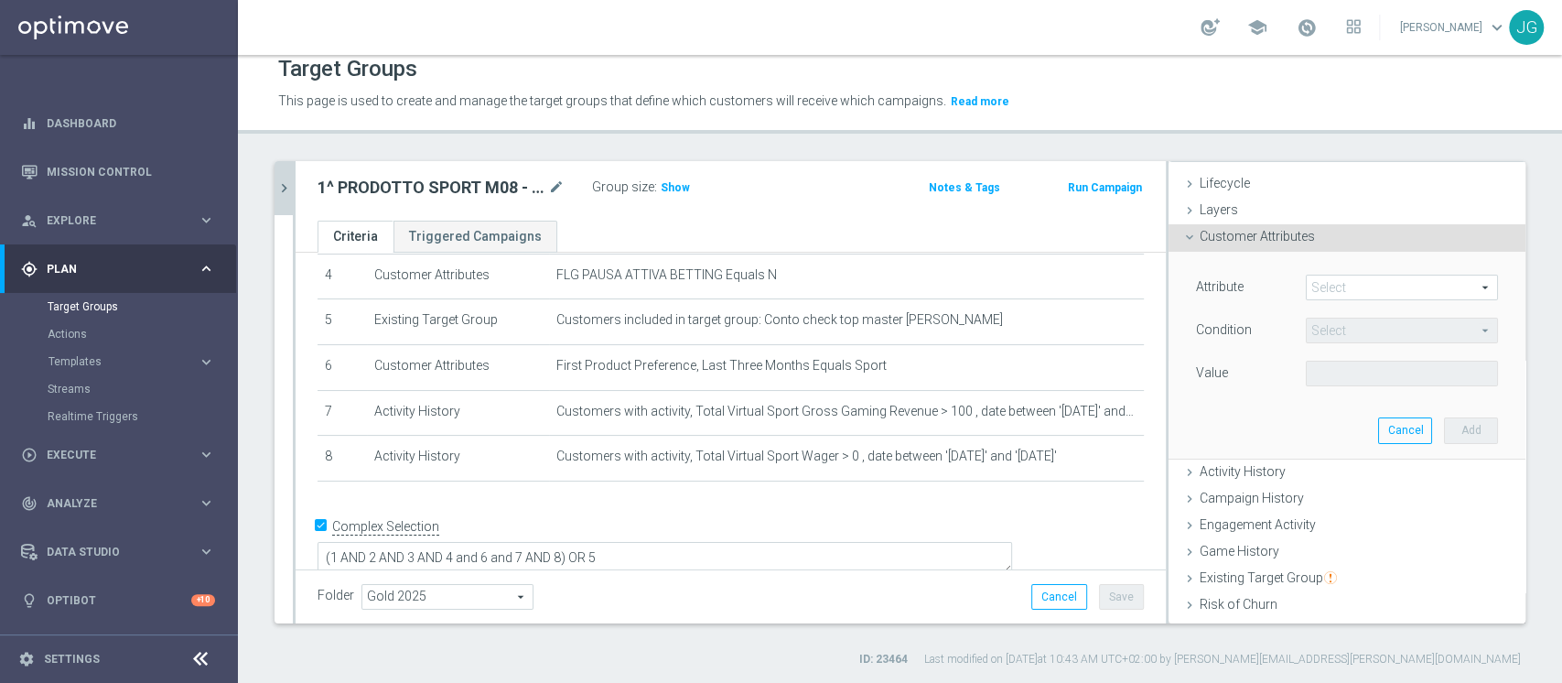
scroll to position [87, 0]
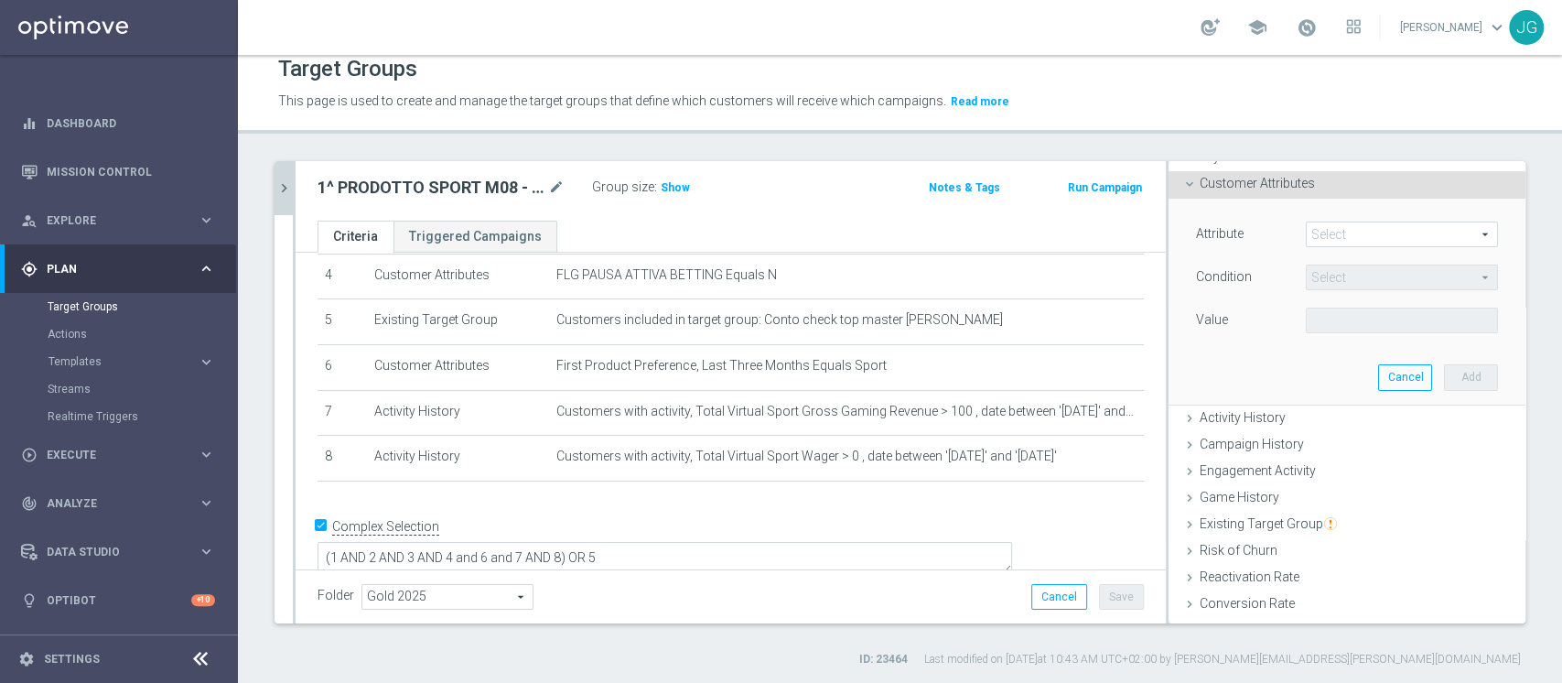
click at [1372, 229] on span at bounding box center [1402, 234] width 190 height 24
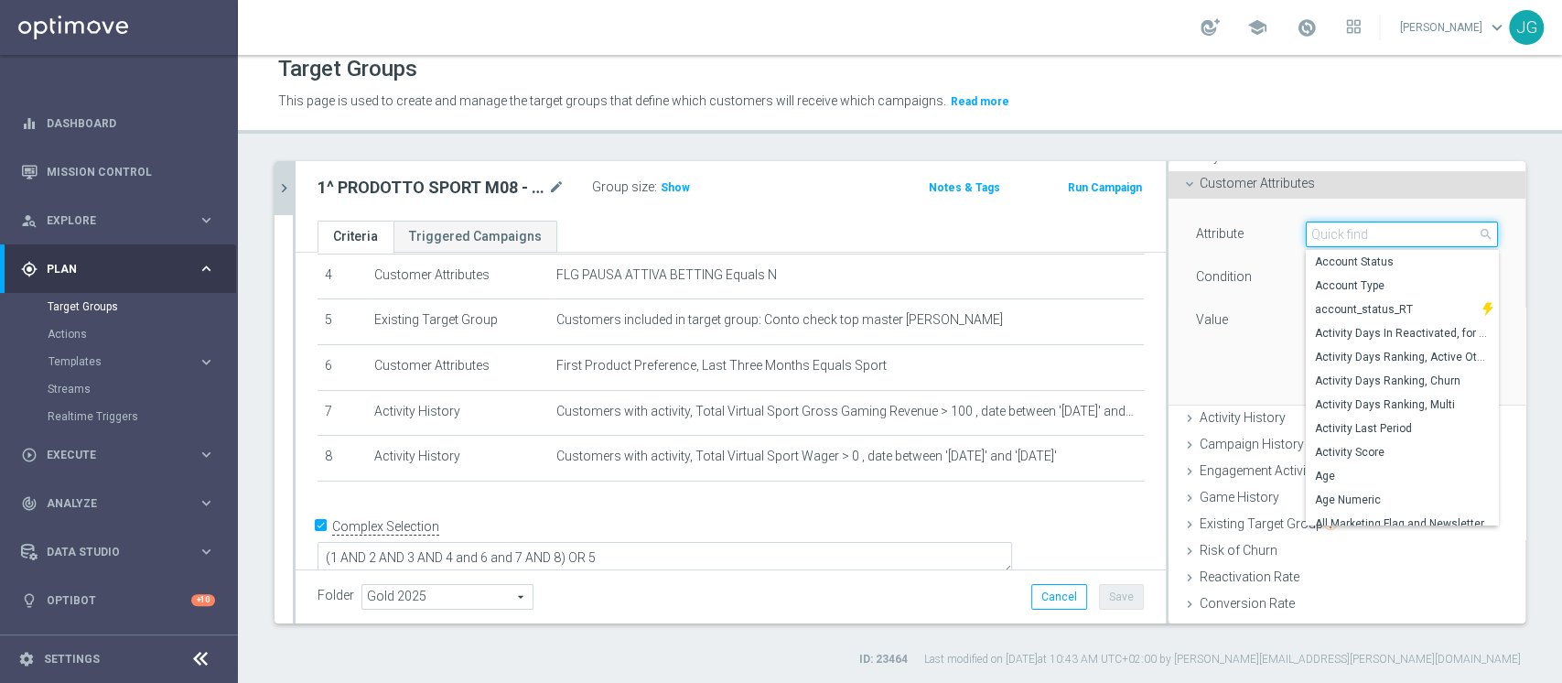
click at [1372, 229] on input "search" at bounding box center [1402, 234] width 192 height 26
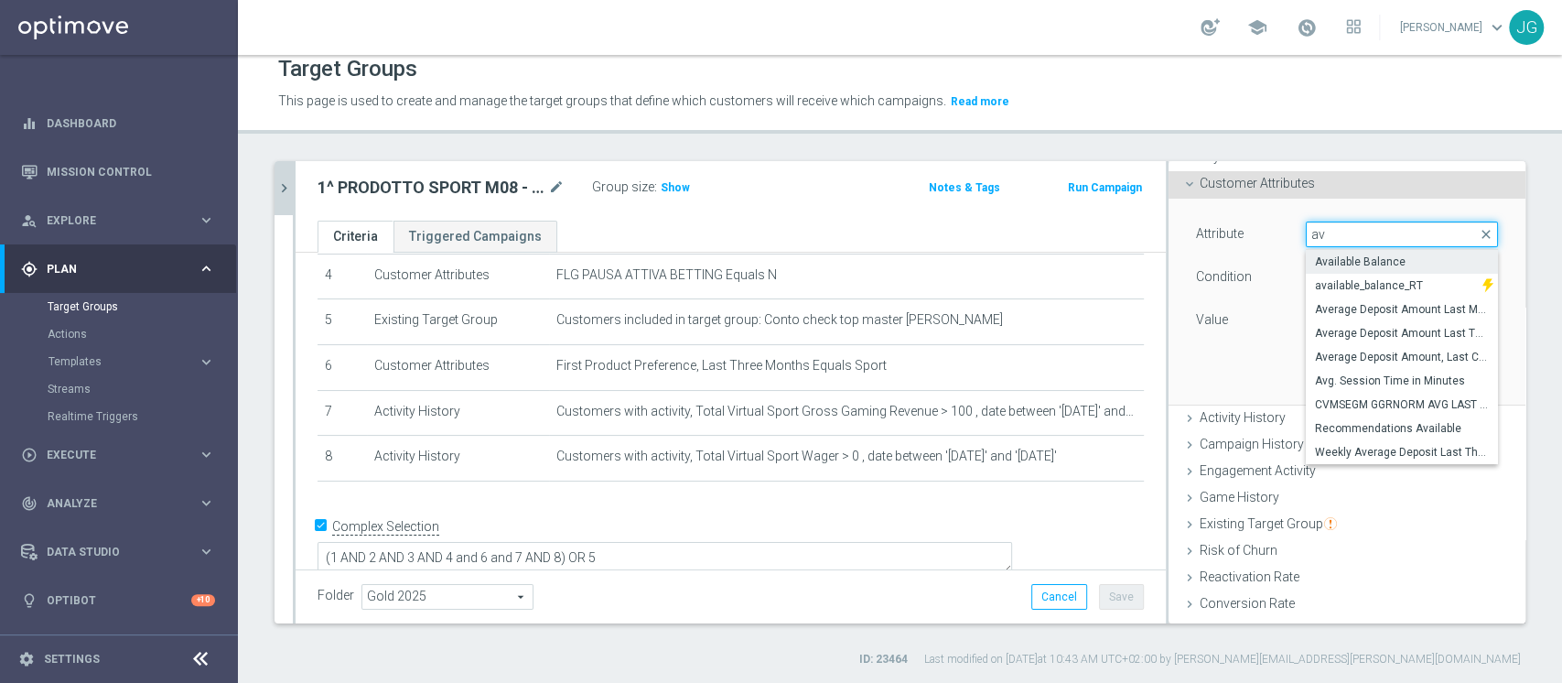
type input "av"
click at [1379, 260] on span "Available Balance" at bounding box center [1402, 261] width 174 height 15
type input "Available Balance"
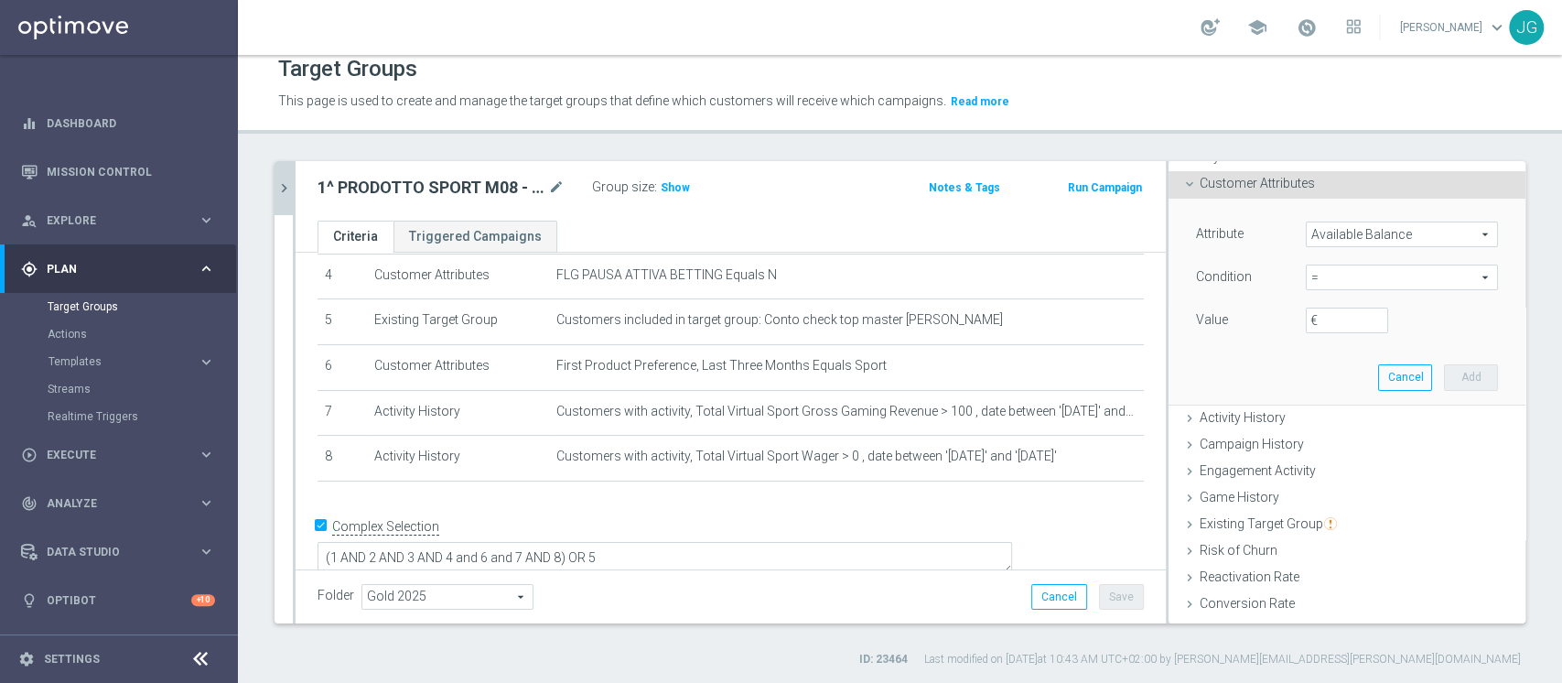
click at [1325, 282] on span "=" at bounding box center [1402, 277] width 190 height 24
click at [1315, 306] on span "<" at bounding box center [1402, 304] width 174 height 15
type input "<"
click at [1310, 322] on input "€" at bounding box center [1347, 320] width 82 height 26
type input "50"
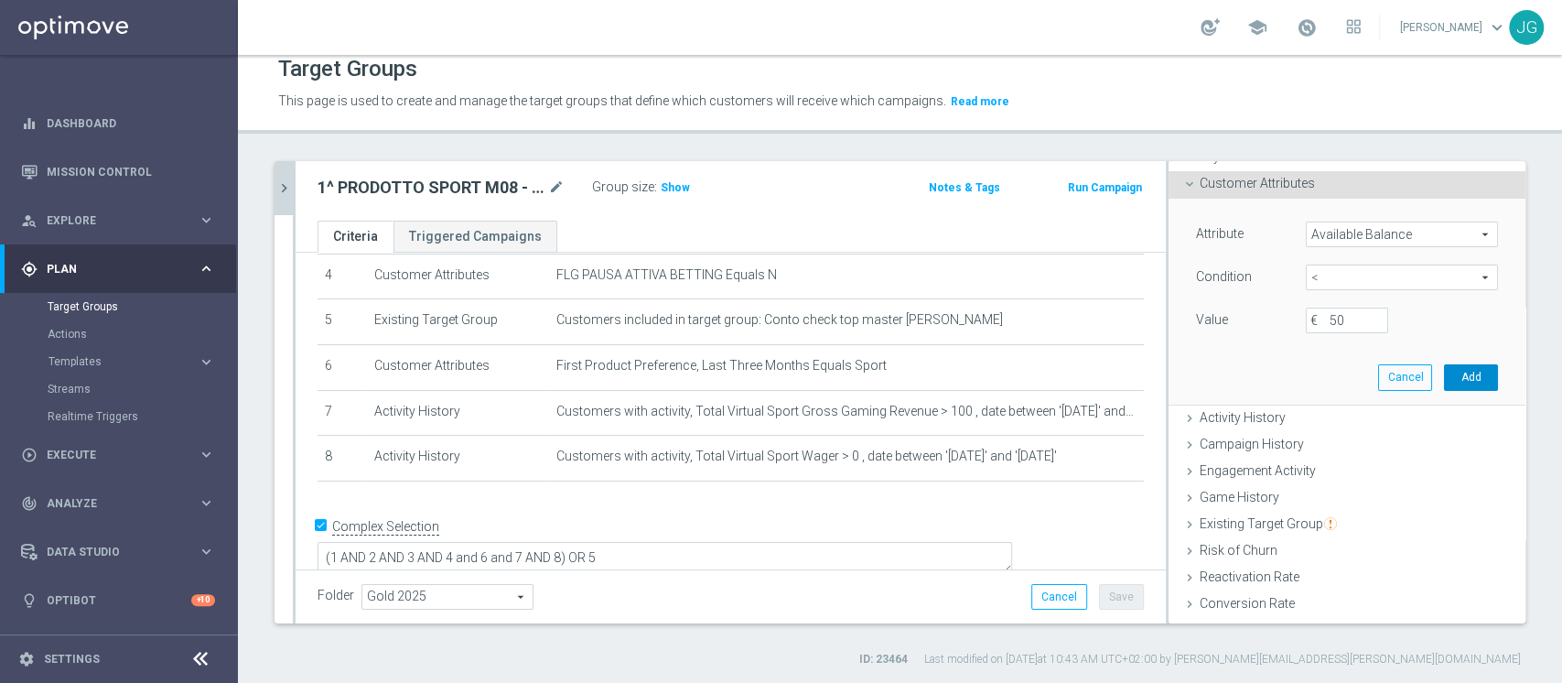
click at [1444, 376] on button "Add" at bounding box center [1471, 377] width 54 height 26
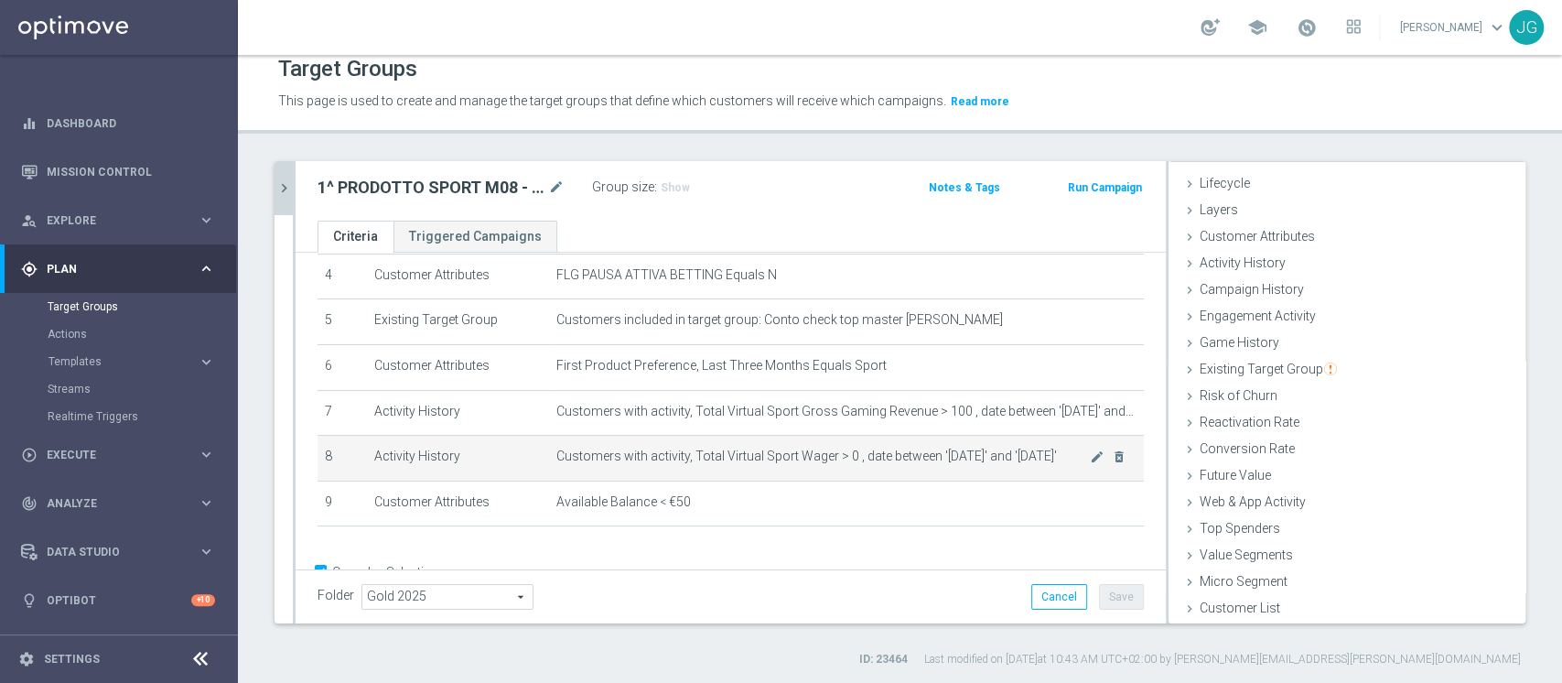
scroll to position [247, 0]
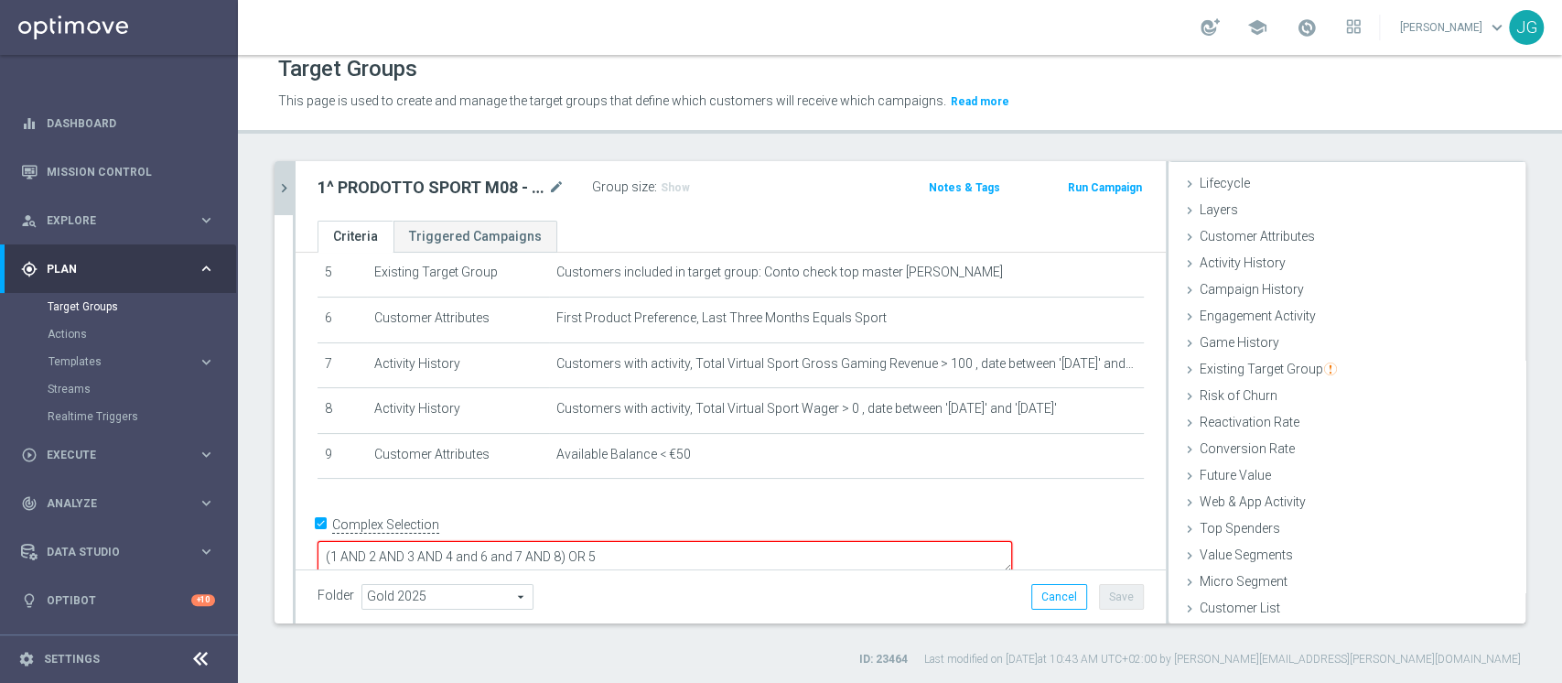
click at [692, 541] on textarea "(1 AND 2 AND 3 AND 4 and 6 and 7 AND 8) OR 5" at bounding box center [664, 557] width 694 height 32
click at [1106, 597] on button "Save" at bounding box center [1121, 597] width 45 height 26
click at [677, 178] on h3 "Show" at bounding box center [675, 188] width 33 height 20
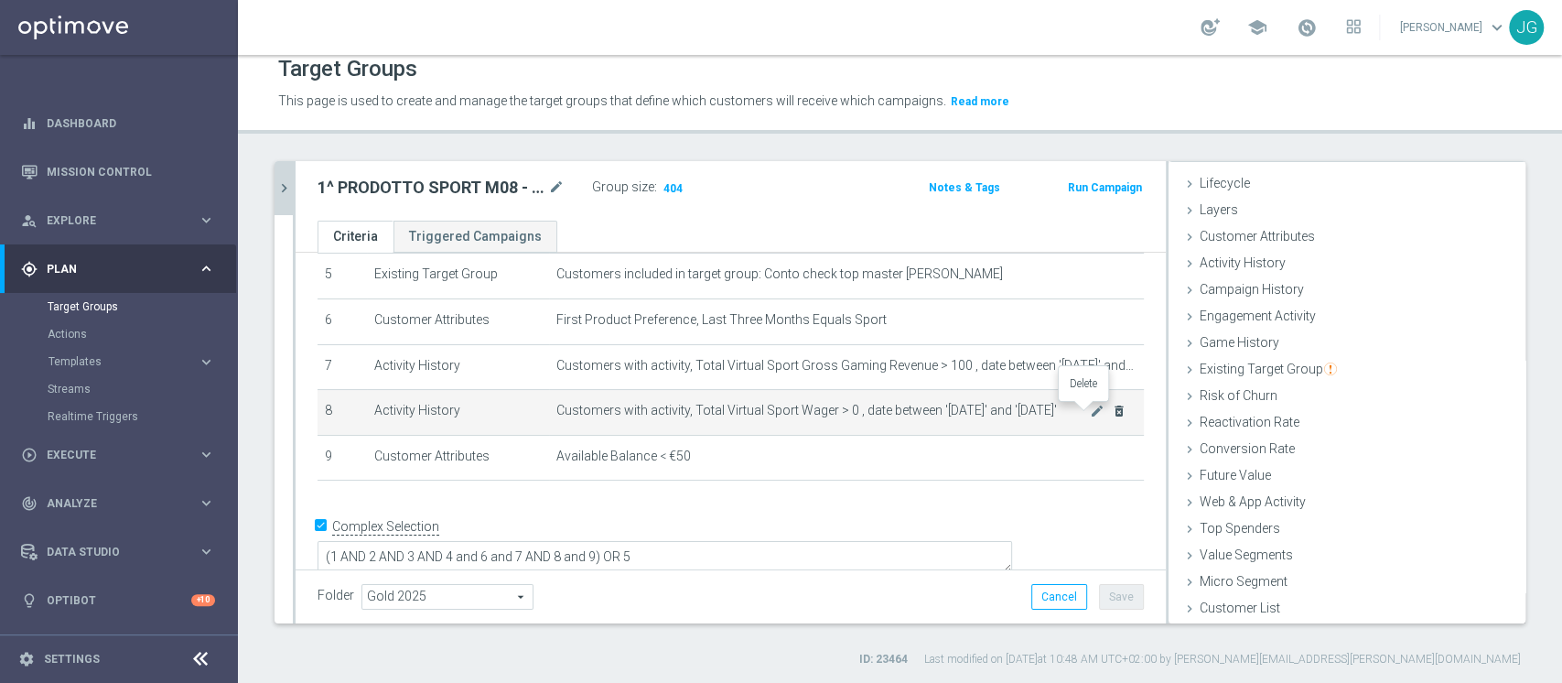
click at [1112, 414] on icon "delete_forever" at bounding box center [1119, 411] width 15 height 15
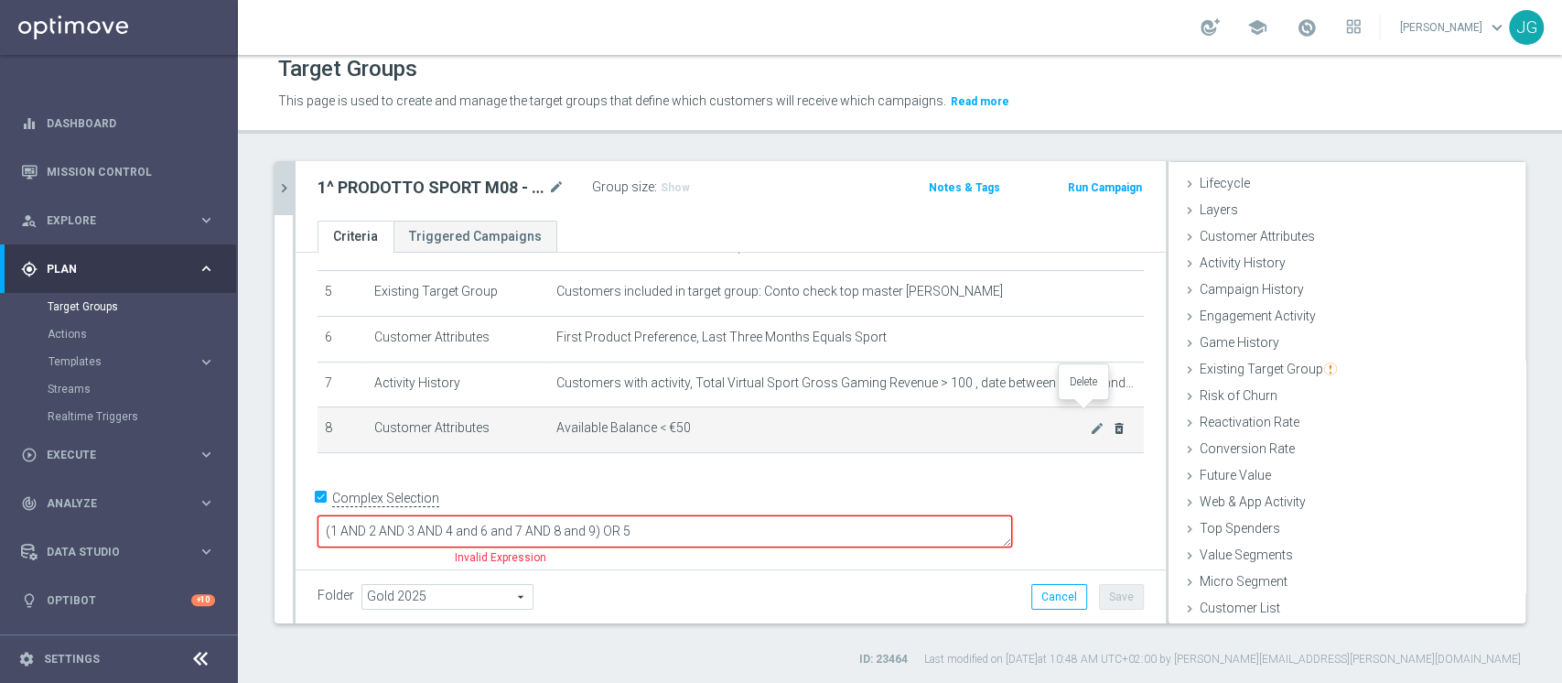
scroll to position [201, 0]
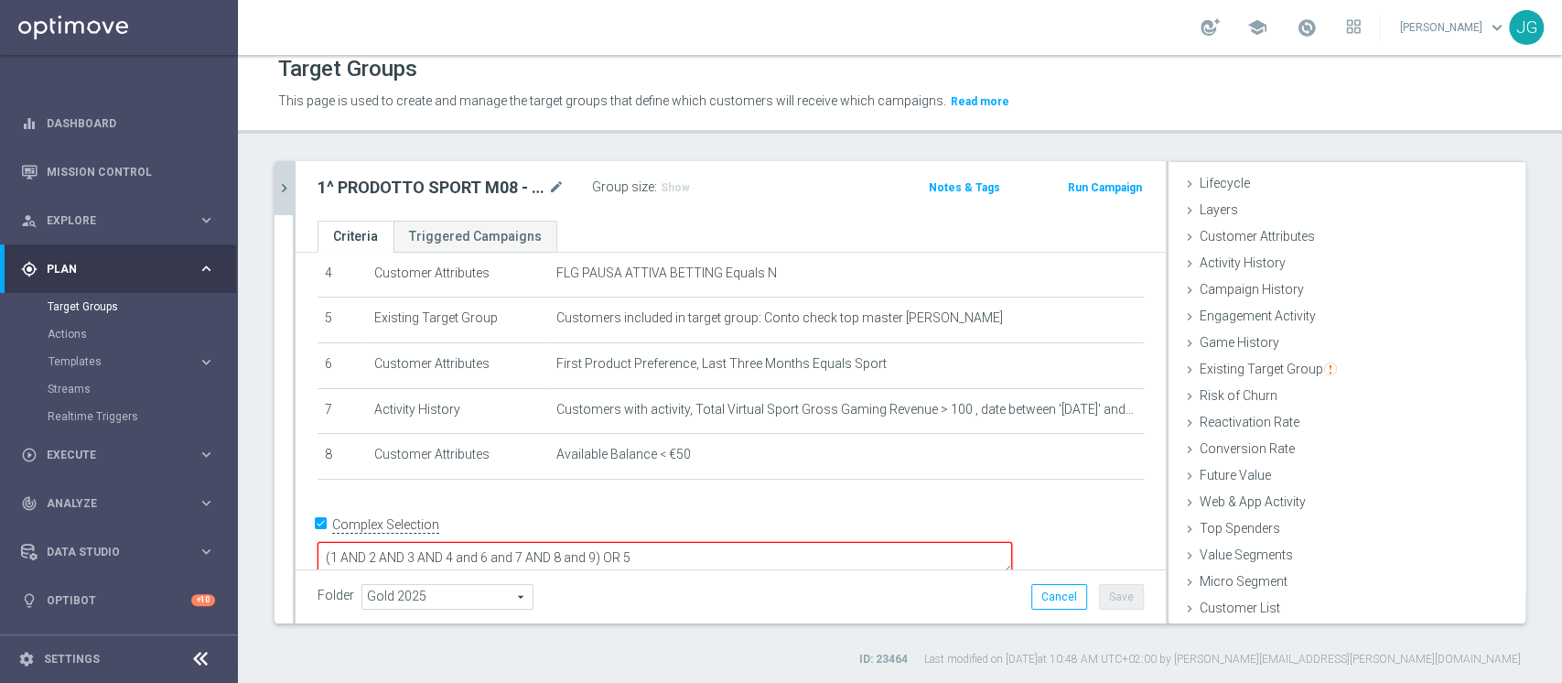
click at [729, 542] on textarea "(1 AND 2 AND 3 AND 4 and 6 and 7 AND 8 and 9) OR 5" at bounding box center [664, 558] width 694 height 32
click at [701, 542] on textarea "(1 AND 2 AND 3 AND 4 and 6 and 7 AND 8 a ) OR 5" at bounding box center [664, 558] width 694 height 32
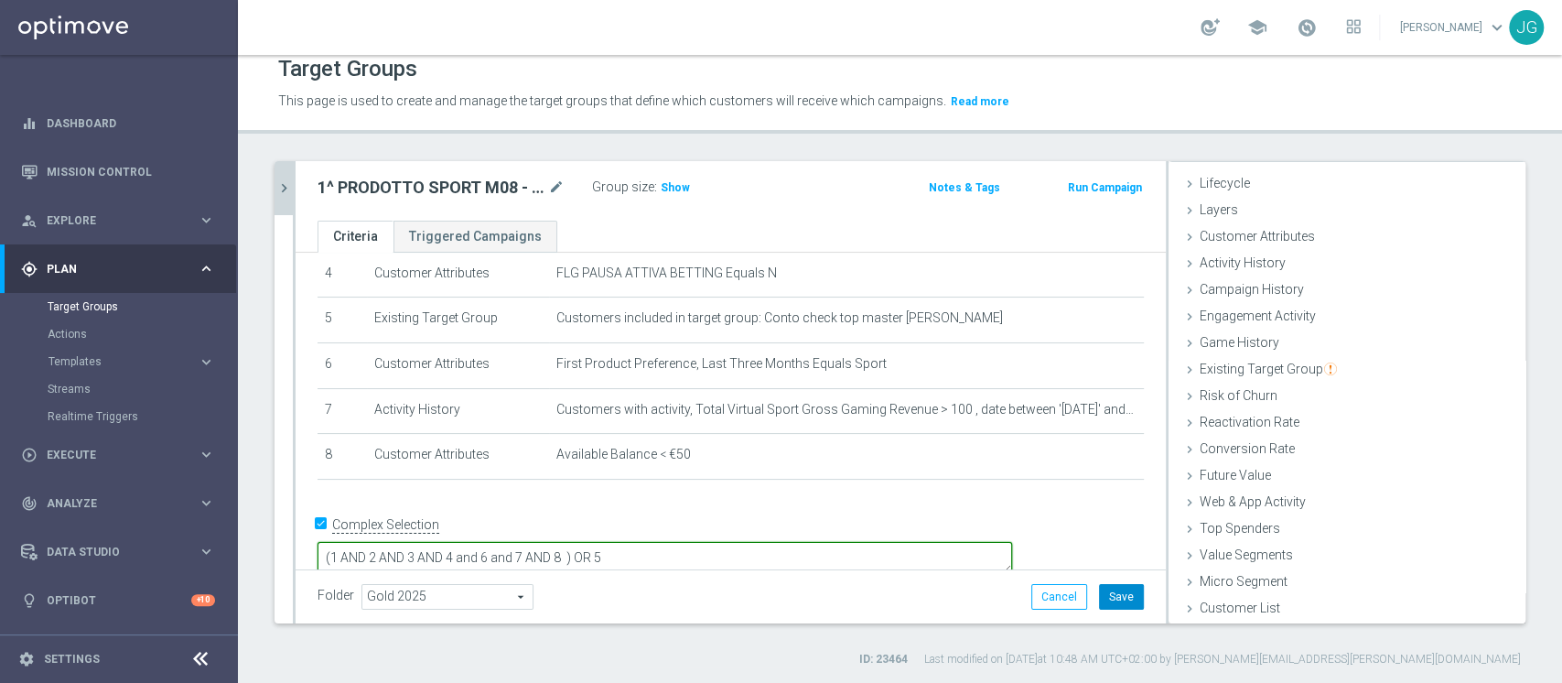
type textarea "(1 AND 2 AND 3 AND 4 and 6 and 7 AND 8 ) OR 5"
click at [1107, 599] on button "Save" at bounding box center [1121, 597] width 45 height 26
click at [678, 187] on span "Show" at bounding box center [675, 187] width 29 height 13
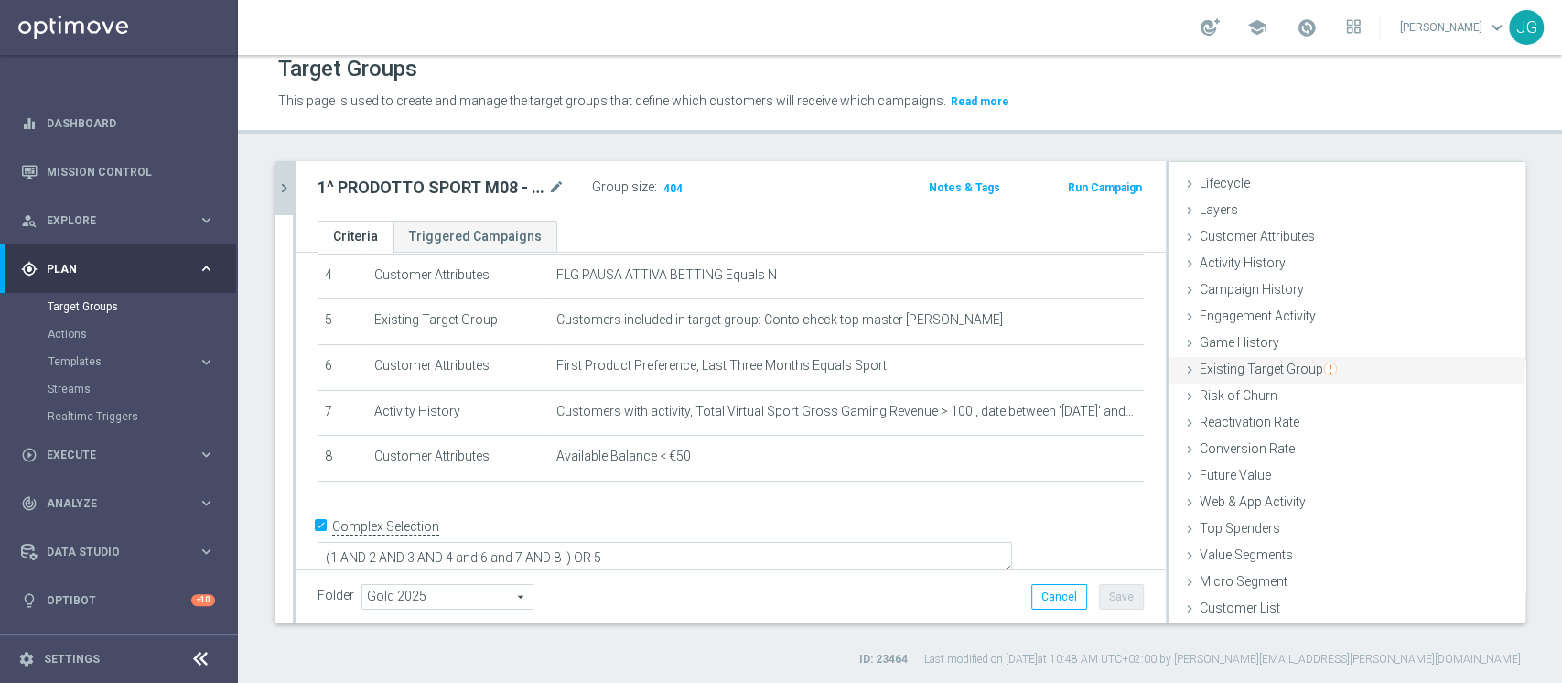
click at [1222, 375] on div "Existing Target Group done" at bounding box center [1346, 370] width 357 height 27
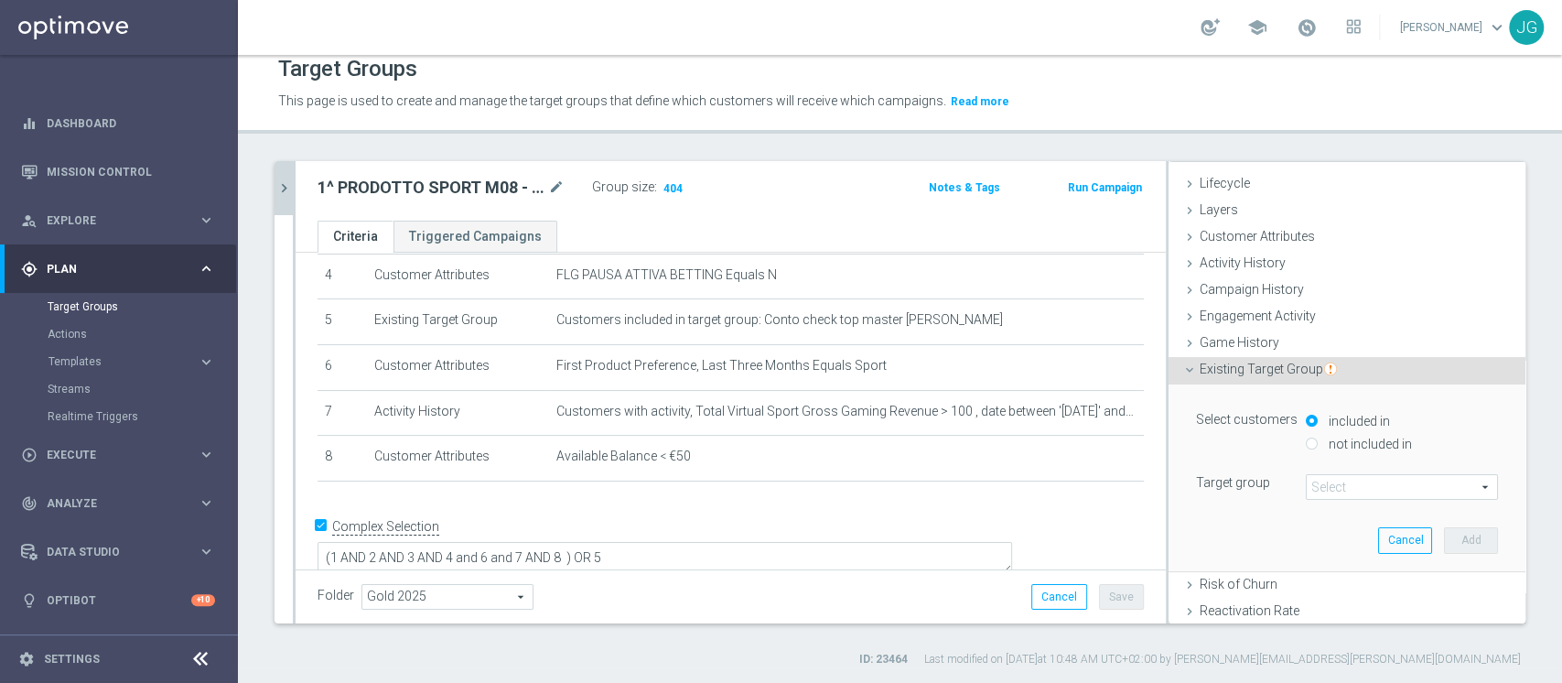
scroll to position [87, 0]
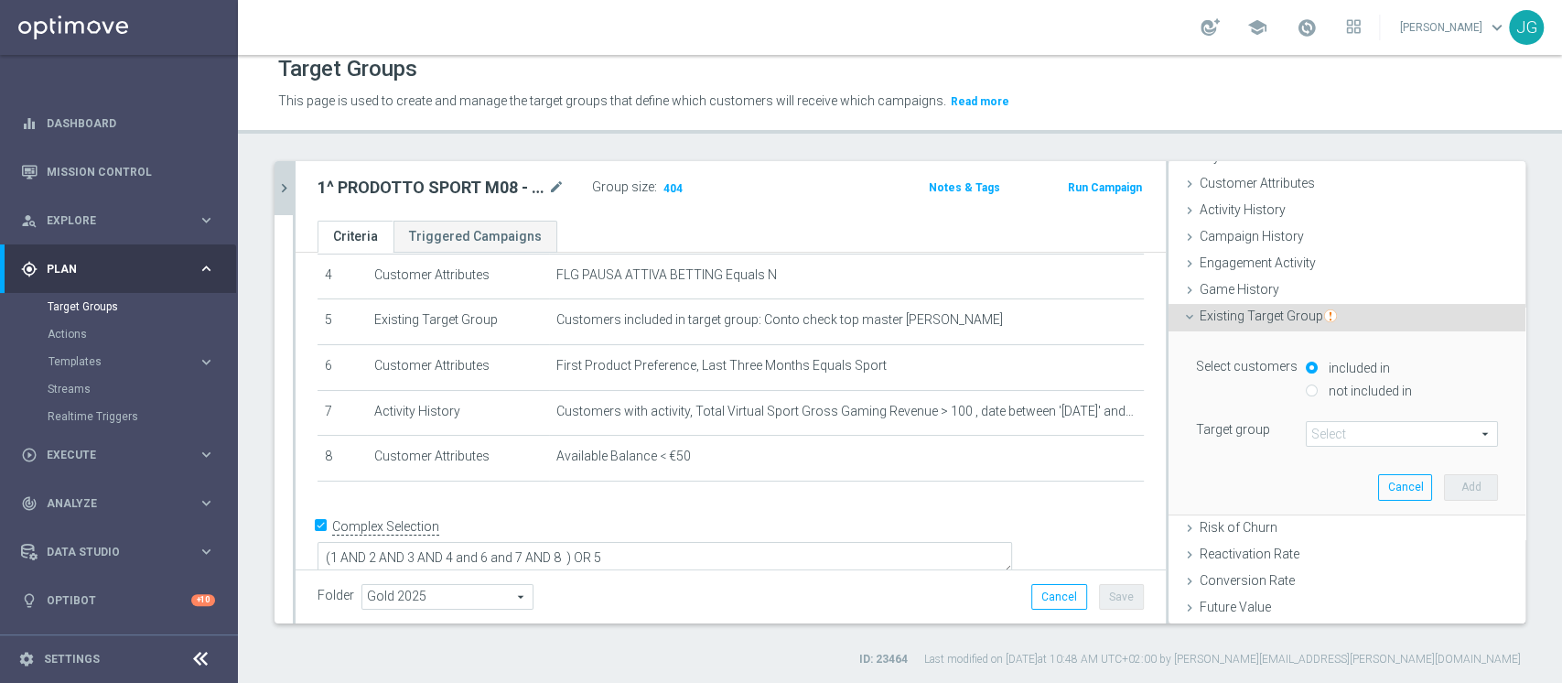
click at [1340, 388] on label "not included in" at bounding box center [1368, 390] width 88 height 16
click at [1318, 388] on input "not included in" at bounding box center [1312, 390] width 12 height 12
radio input "true"
click at [1325, 416] on div "Select customers included in not included in Target group Select arrow_drop_dow…" at bounding box center [1347, 400] width 302 height 92
click at [1324, 422] on span at bounding box center [1402, 434] width 190 height 24
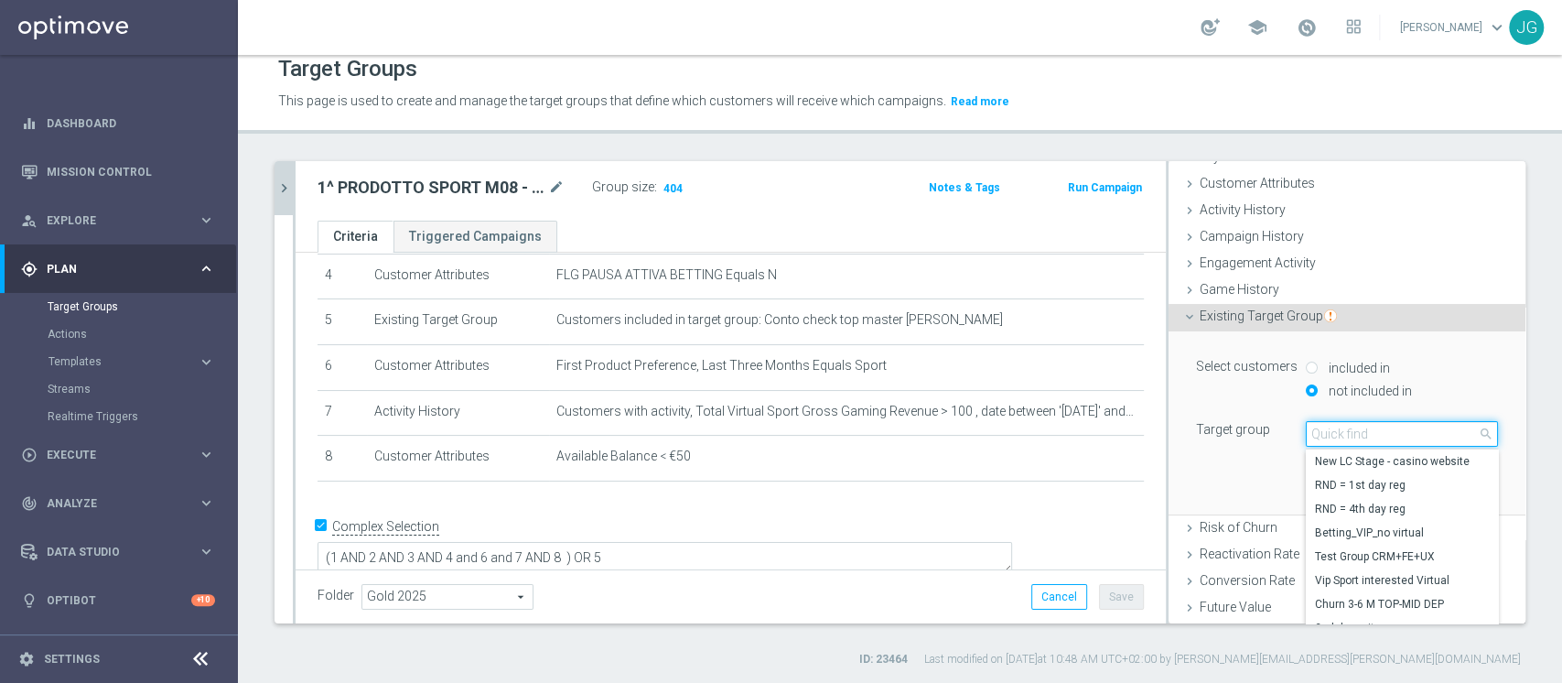
click at [1306, 431] on input "search" at bounding box center [1402, 434] width 192 height 26
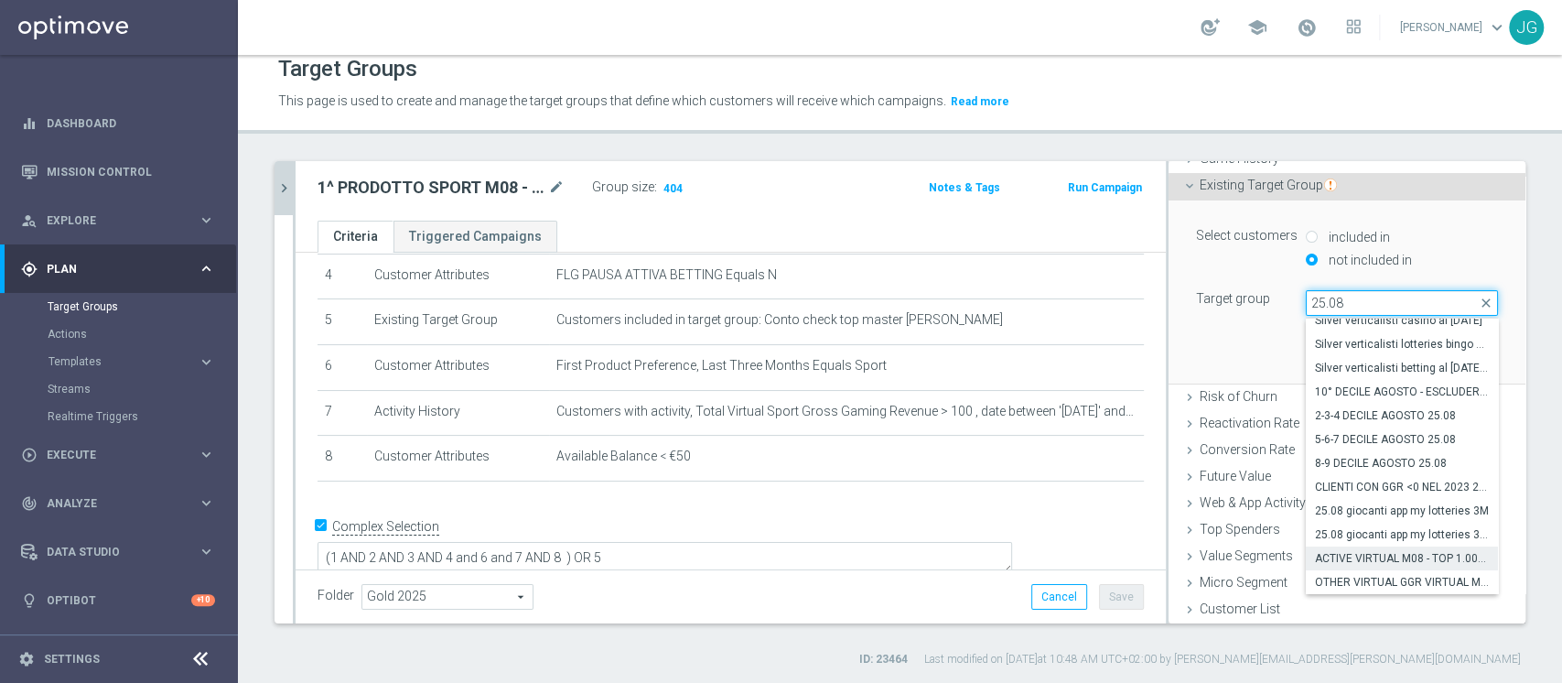
type input "25.08"
click at [1372, 562] on span "ACTIVE VIRTUAL M08 - TOP 1.000 GGR M08 25.08" at bounding box center [1402, 558] width 174 height 15
type input "ACTIVE VIRTUAL M08 - TOP 1.000 GGR M08 25.08"
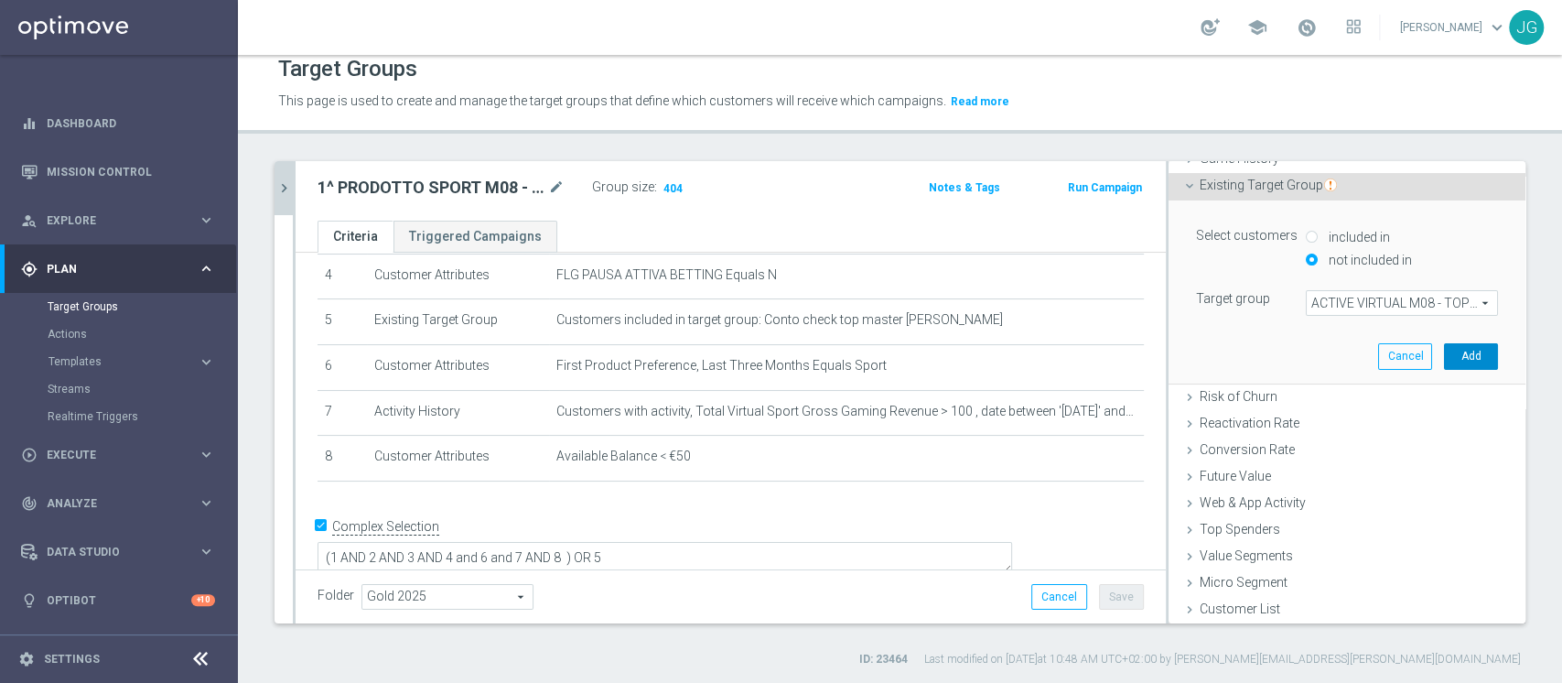
click at [1444, 351] on button "Add" at bounding box center [1471, 356] width 54 height 26
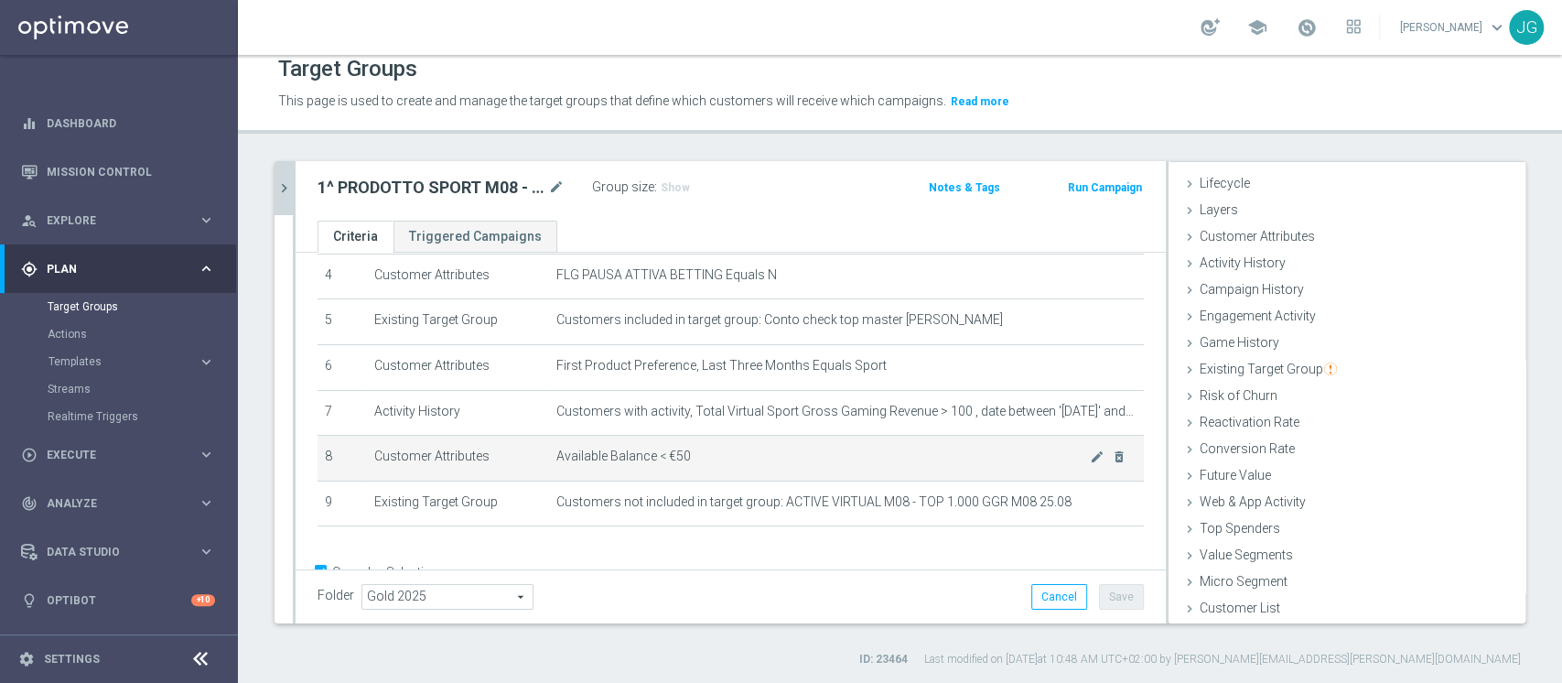
scroll to position [247, 0]
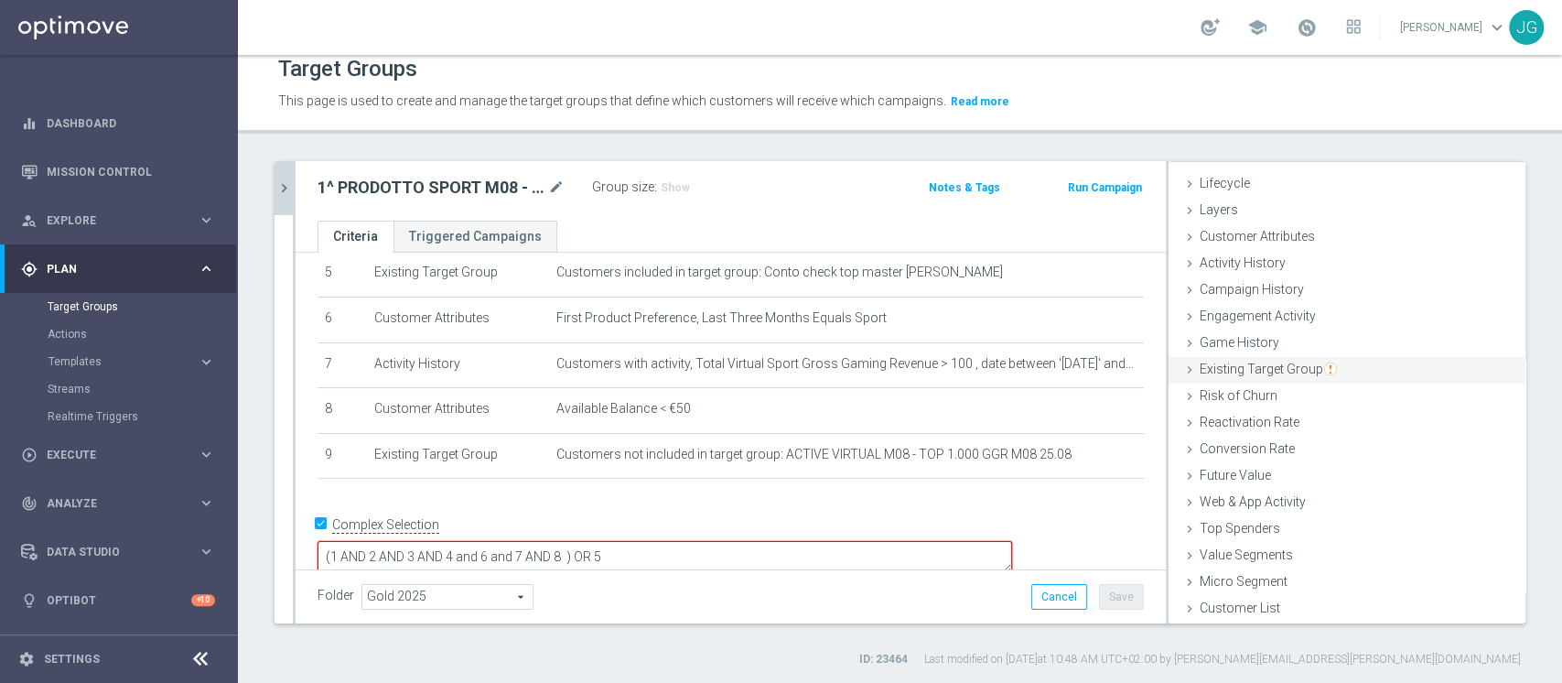
click at [1200, 368] on span "Existing Target Group" at bounding box center [1268, 368] width 137 height 15
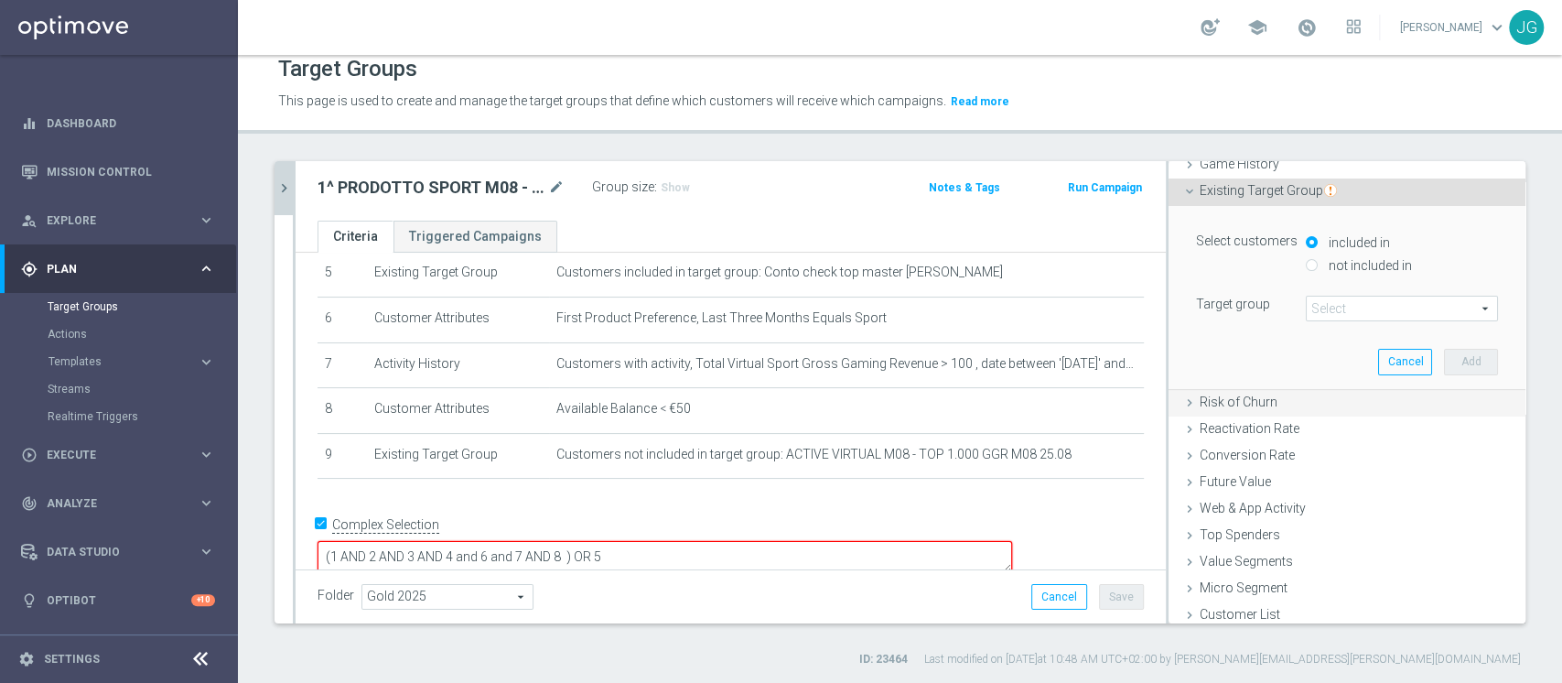
scroll to position [218, 0]
click at [1337, 260] on label "not included in" at bounding box center [1368, 260] width 88 height 16
click at [1318, 260] on input "not included in" at bounding box center [1312, 259] width 12 height 12
radio input "true"
click at [1307, 301] on span at bounding box center [1402, 303] width 190 height 24
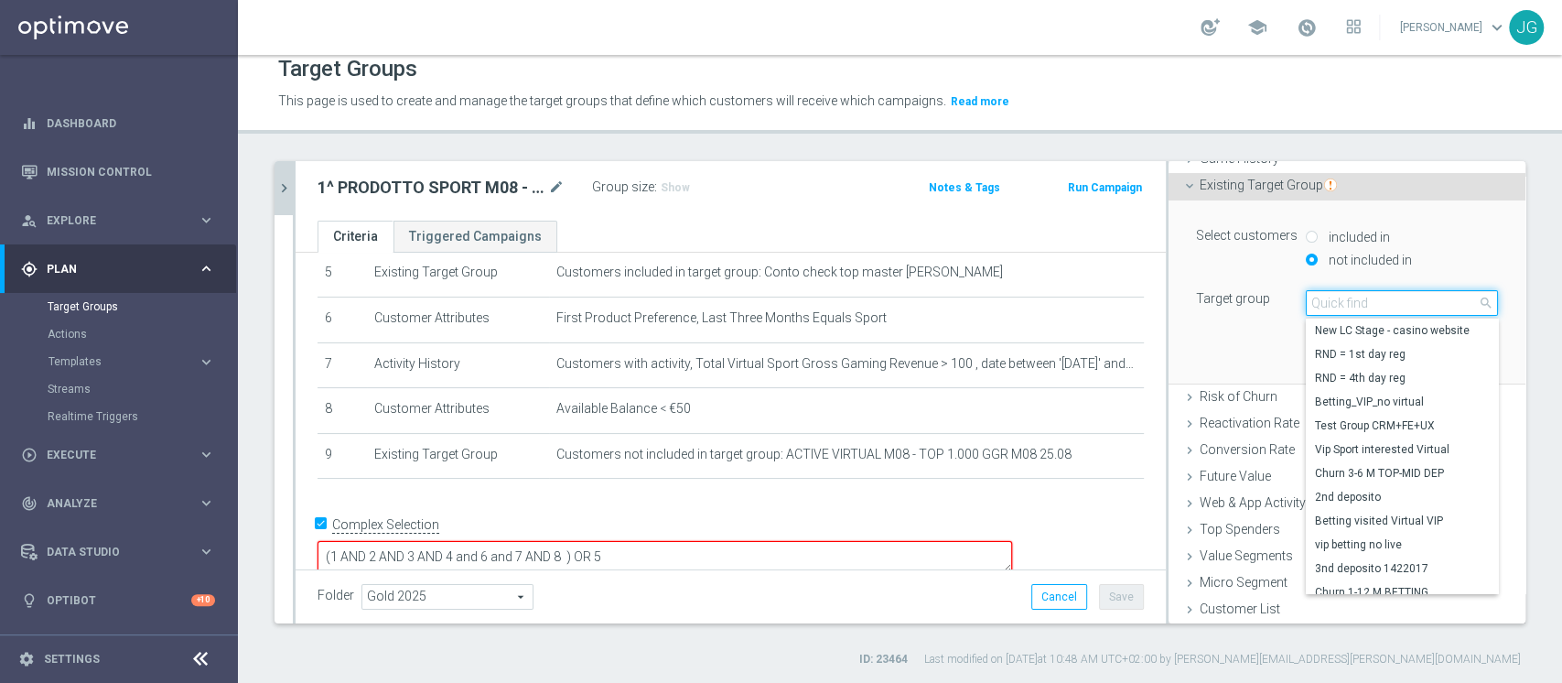
click at [1306, 301] on input "search" at bounding box center [1402, 303] width 192 height 26
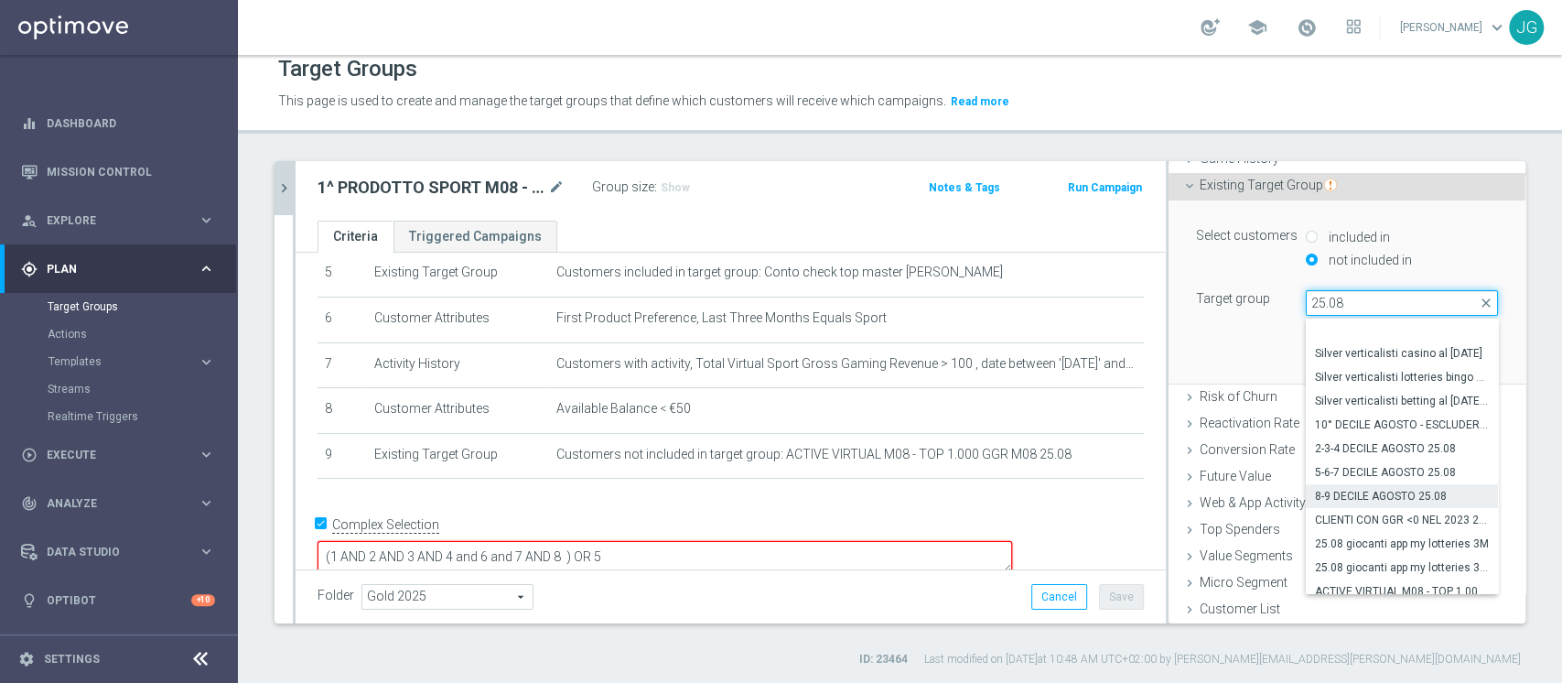
scroll to position [33, 0]
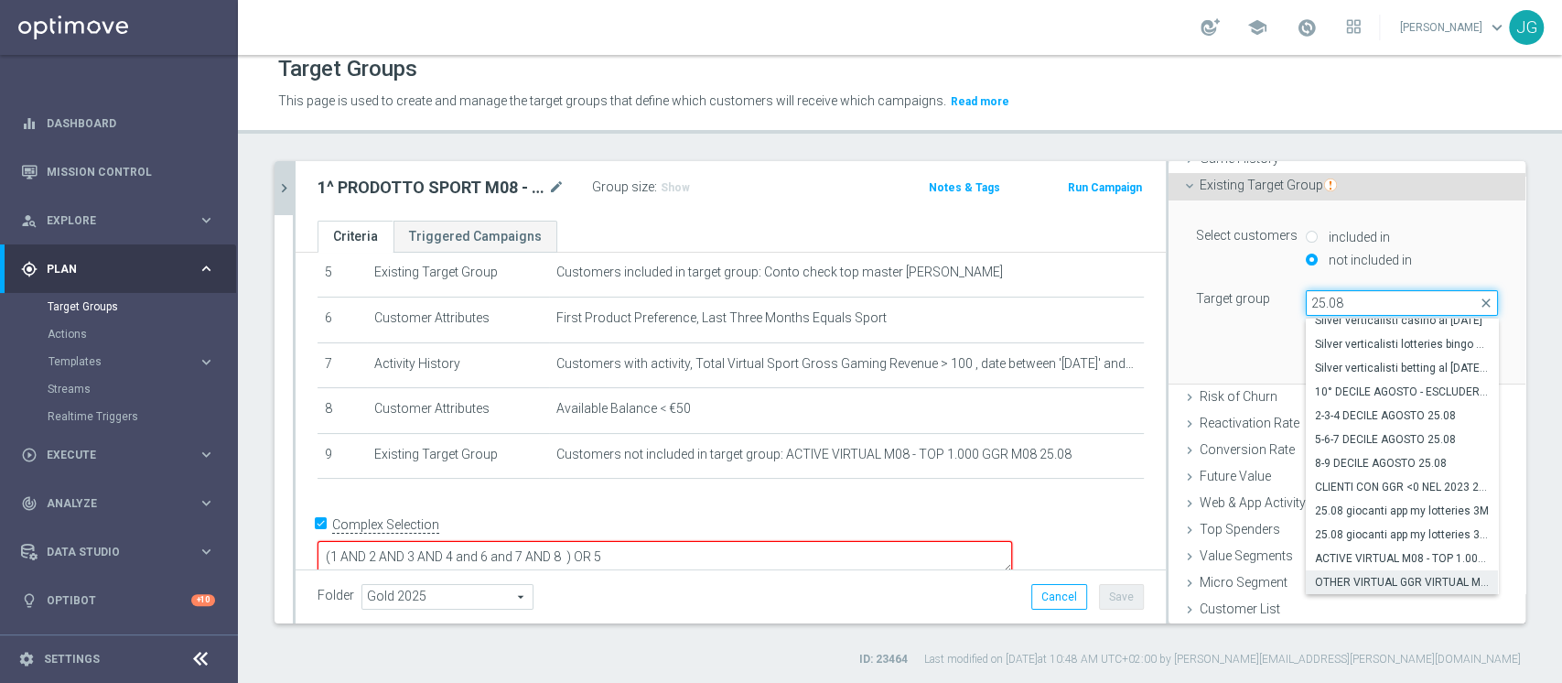
type input "25.08"
click at [1327, 571] on label "OTHER VIRTUAL GGR VIRTUAL M08 25.08" at bounding box center [1402, 582] width 192 height 24
type input "OTHER VIRTUAL GGR VIRTUAL M08 25.08"
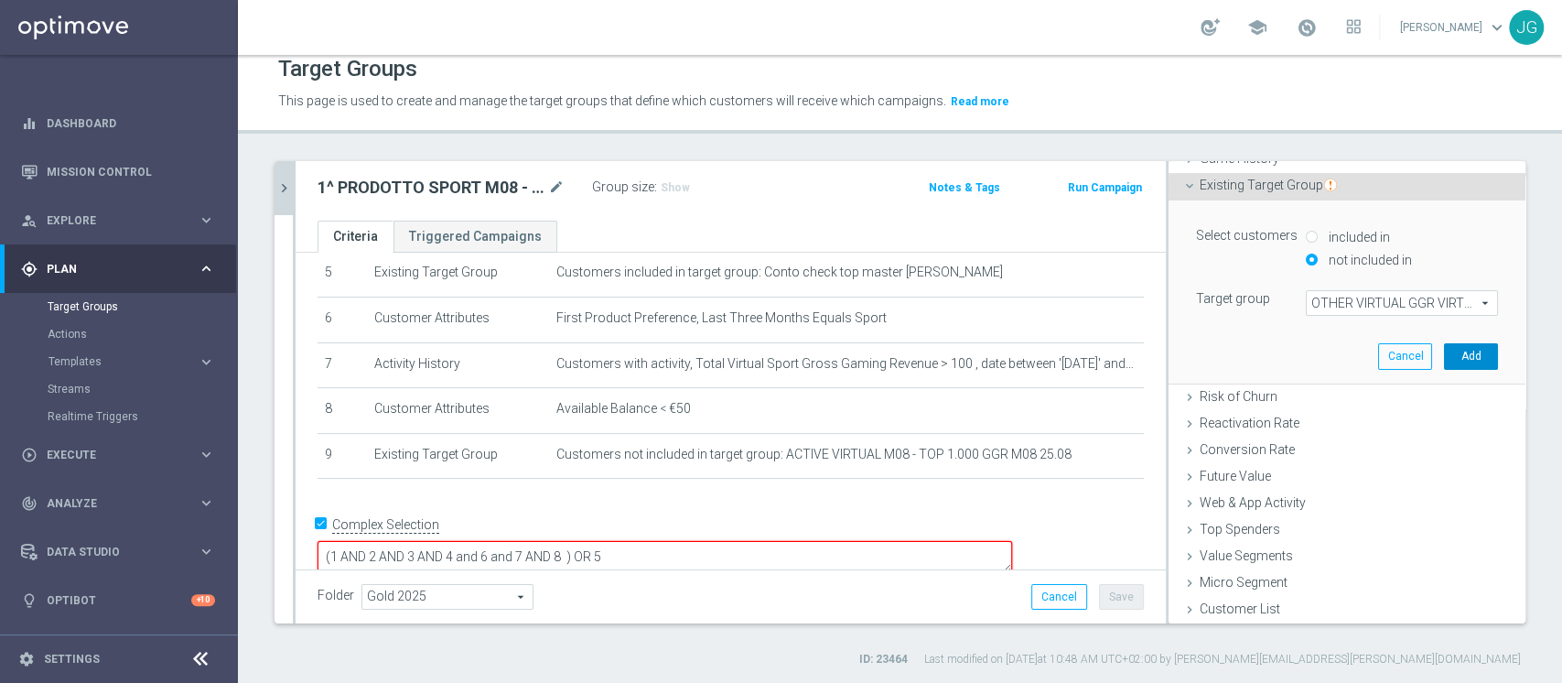
click at [1444, 349] on button "Add" at bounding box center [1471, 356] width 54 height 26
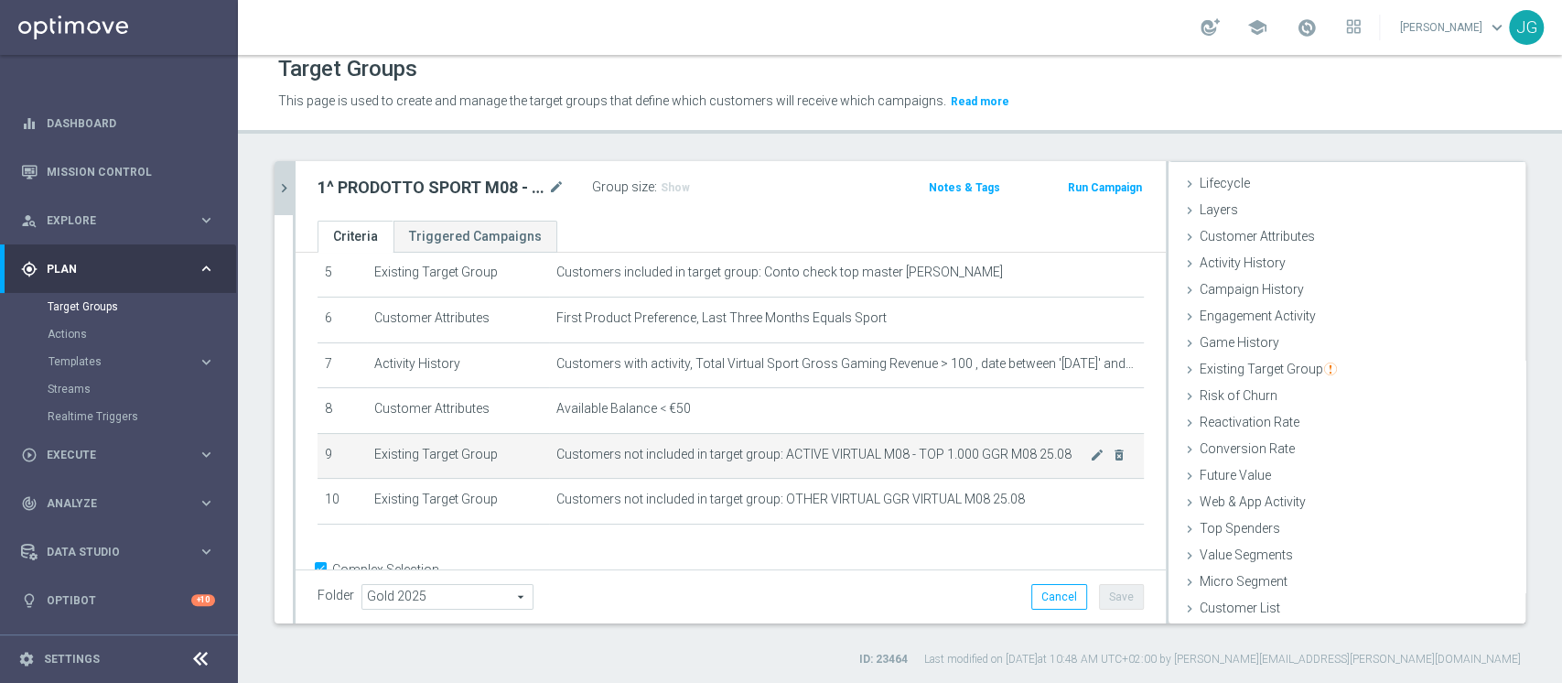
scroll to position [293, 0]
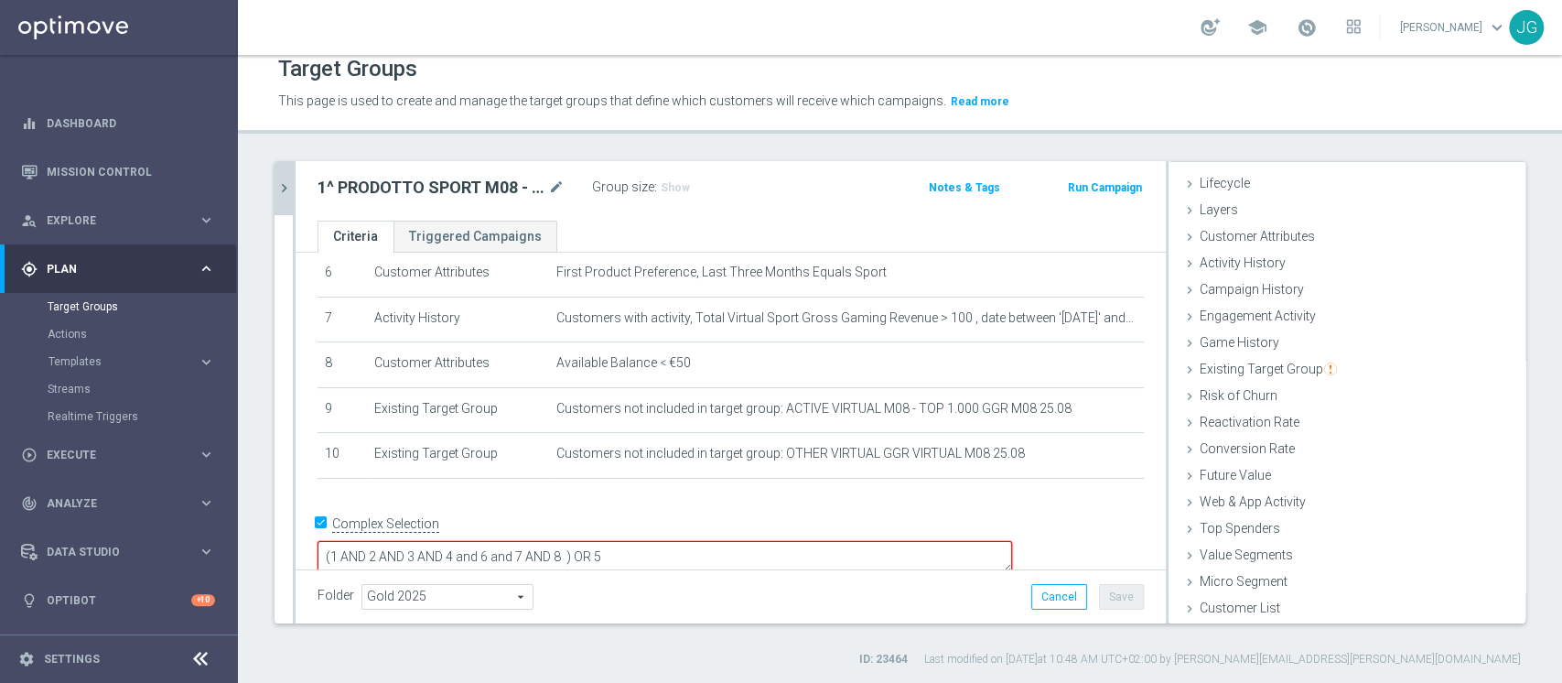
click at [698, 541] on textarea "(1 AND 2 AND 3 AND 4 and 6 and 7 AND 8 ) OR 5" at bounding box center [664, 557] width 694 height 32
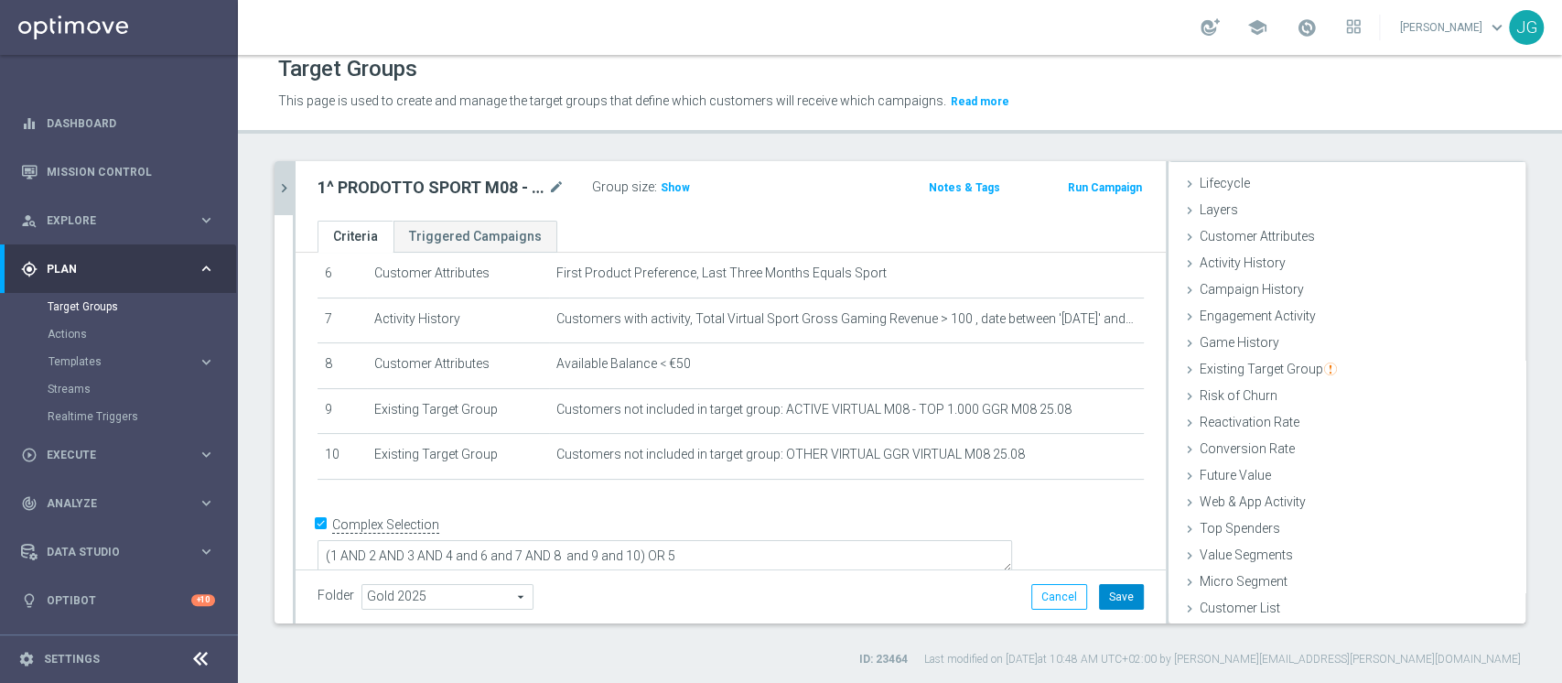
click at [1107, 597] on button "Save" at bounding box center [1121, 597] width 45 height 26
click at [682, 183] on span "Show" at bounding box center [675, 187] width 29 height 13
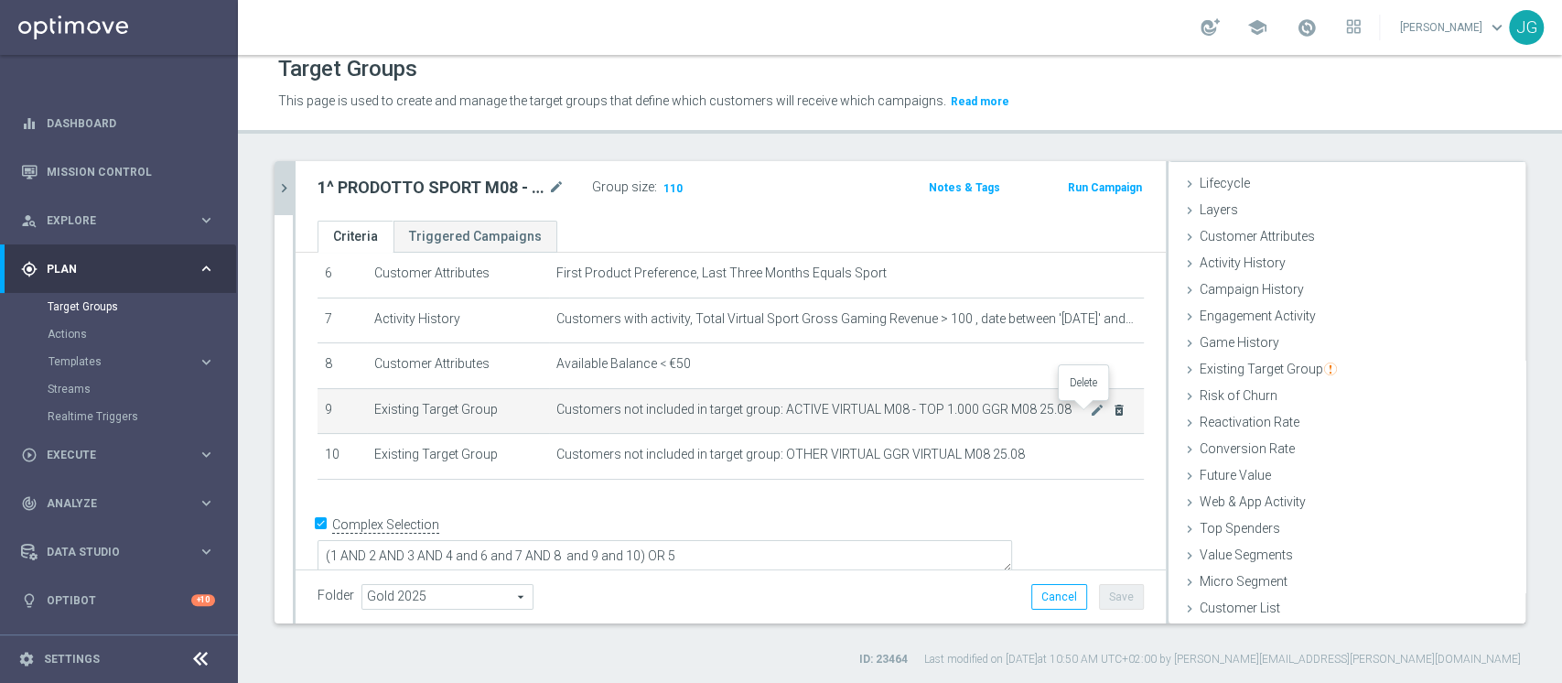
click at [1112, 406] on icon "delete_forever" at bounding box center [1119, 410] width 15 height 15
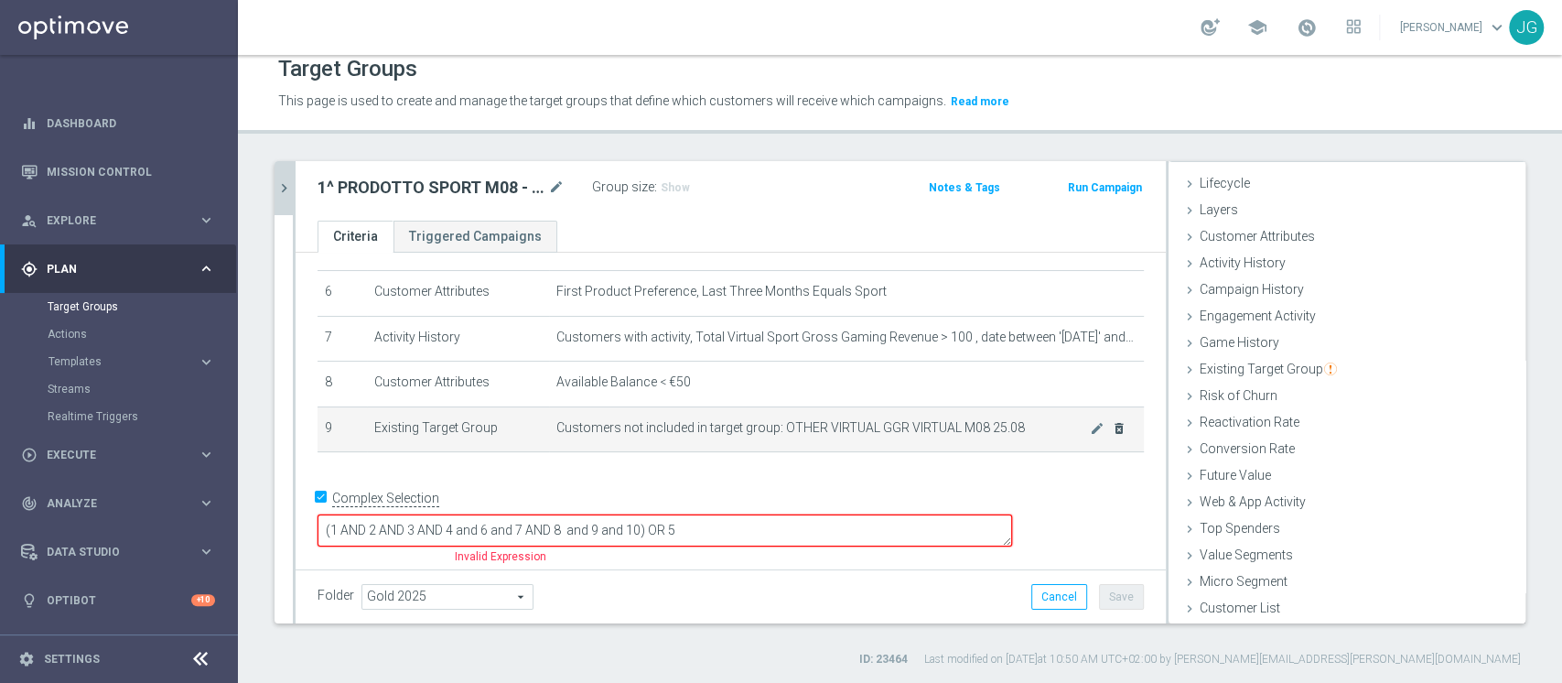
scroll to position [248, 0]
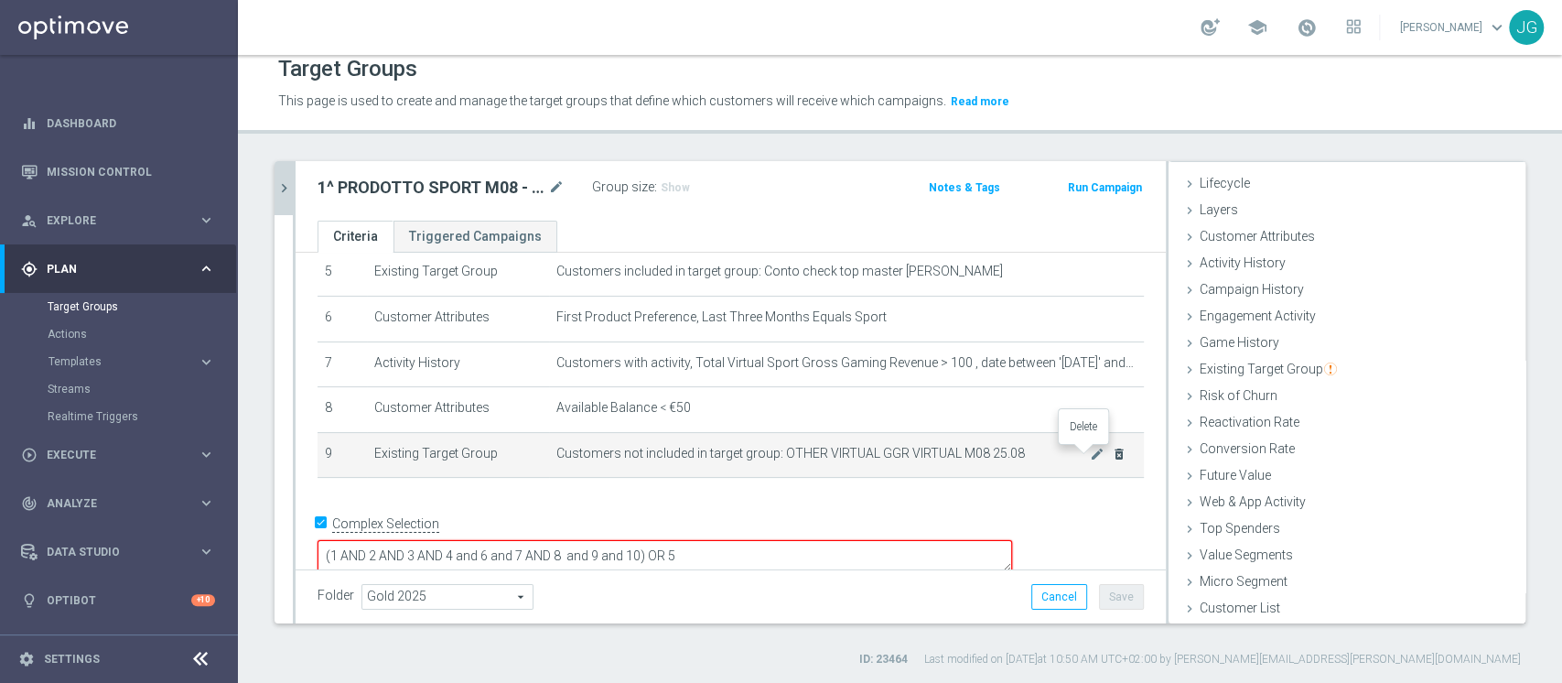
click at [1112, 457] on icon "delete_forever" at bounding box center [1119, 454] width 15 height 15
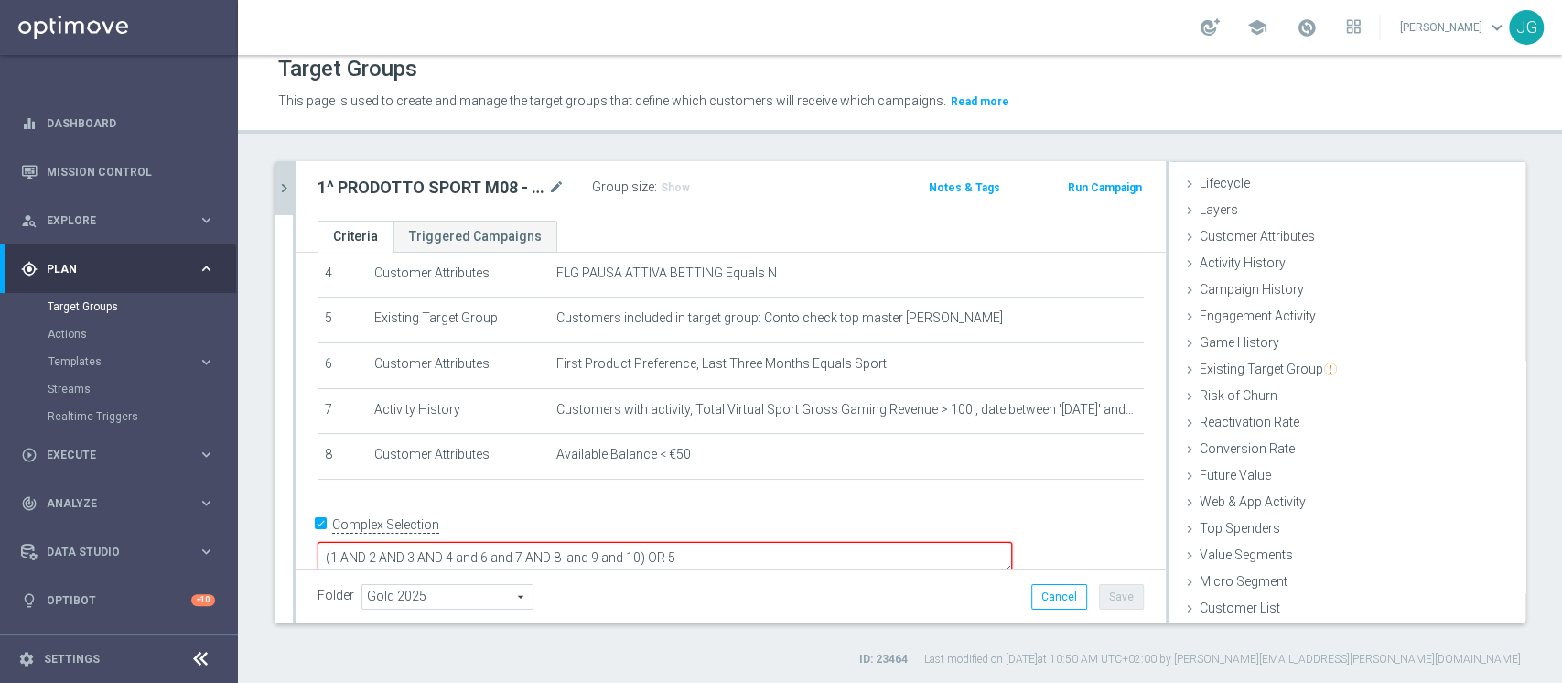
click at [771, 542] on textarea "(1 AND 2 AND 3 AND 4 and 6 and 7 AND 8 and 9 and 10) OR 5" at bounding box center [664, 558] width 694 height 32
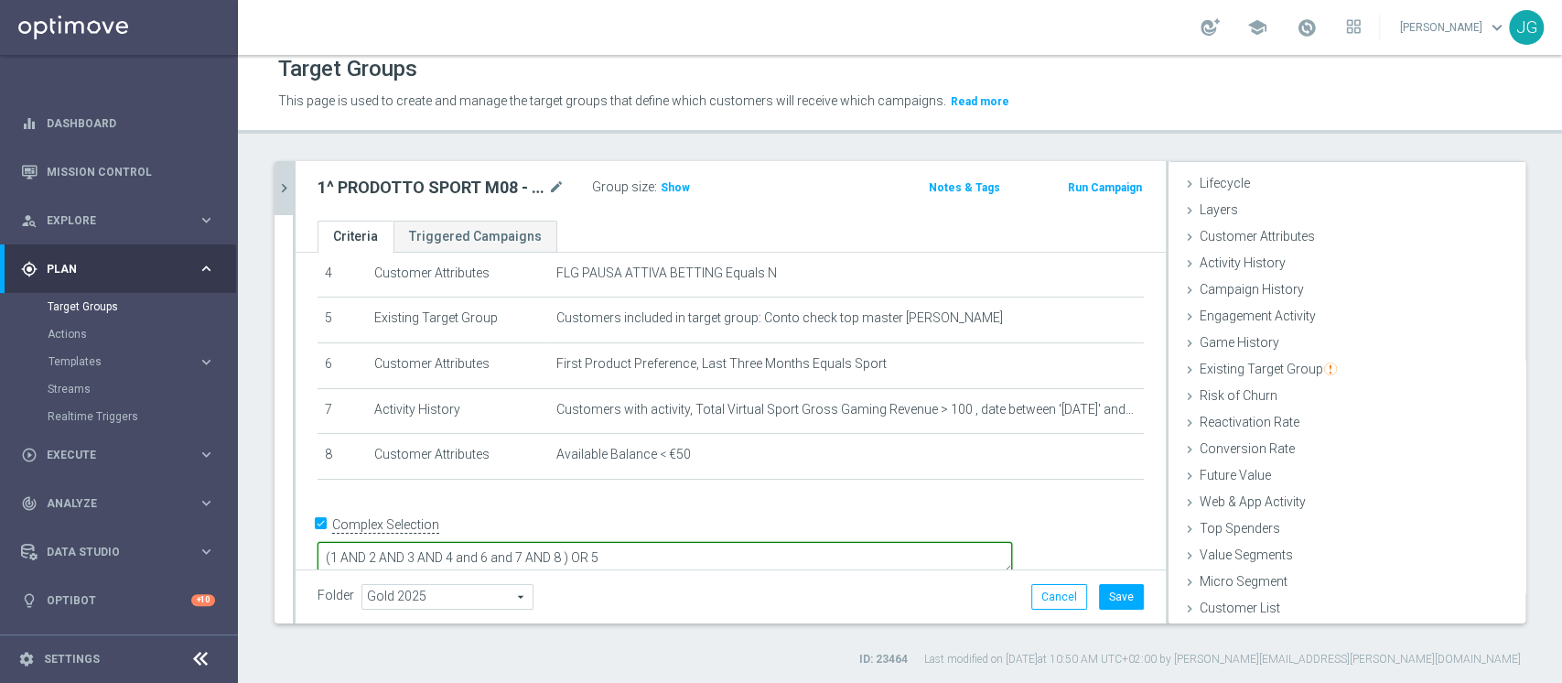
type textarea "(1 AND 2 AND 3 AND 4 and 6 and 7 AND 8 ) OR 5"
click at [1104, 592] on button "Save" at bounding box center [1121, 597] width 45 height 26
click at [673, 187] on span "Show" at bounding box center [675, 187] width 29 height 13
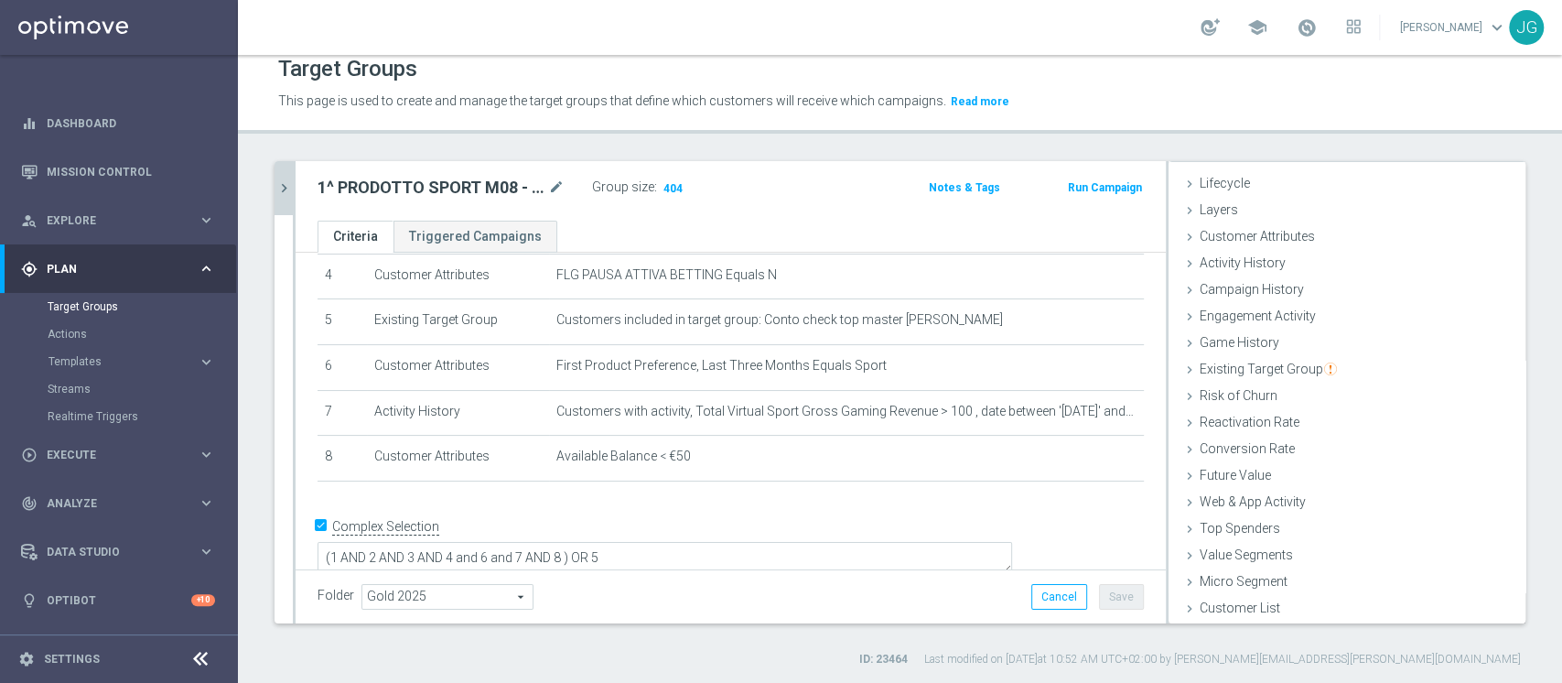
click at [97, 315] on div "Target Groups" at bounding box center [142, 306] width 188 height 27
click at [106, 307] on link "Target Groups" at bounding box center [119, 306] width 143 height 15
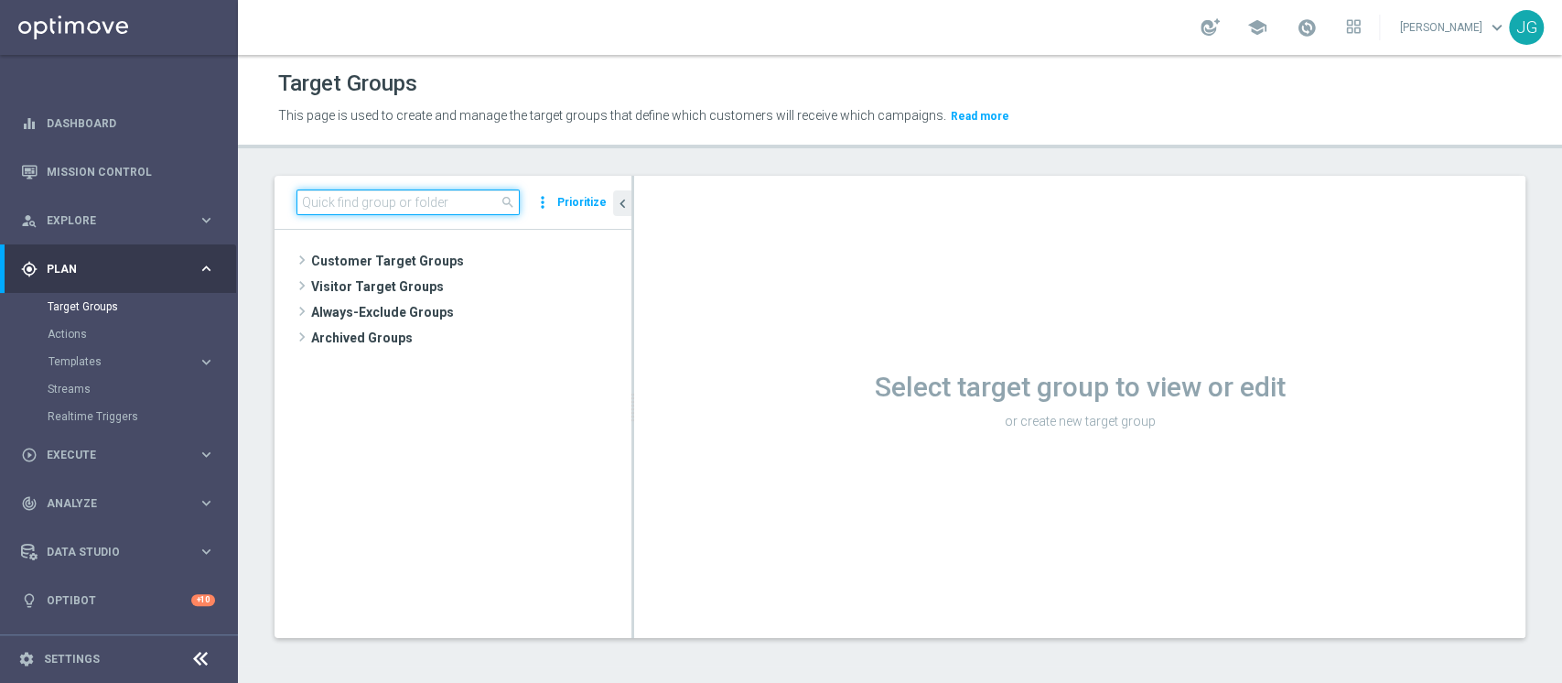
click at [450, 201] on input at bounding box center [407, 202] width 223 height 26
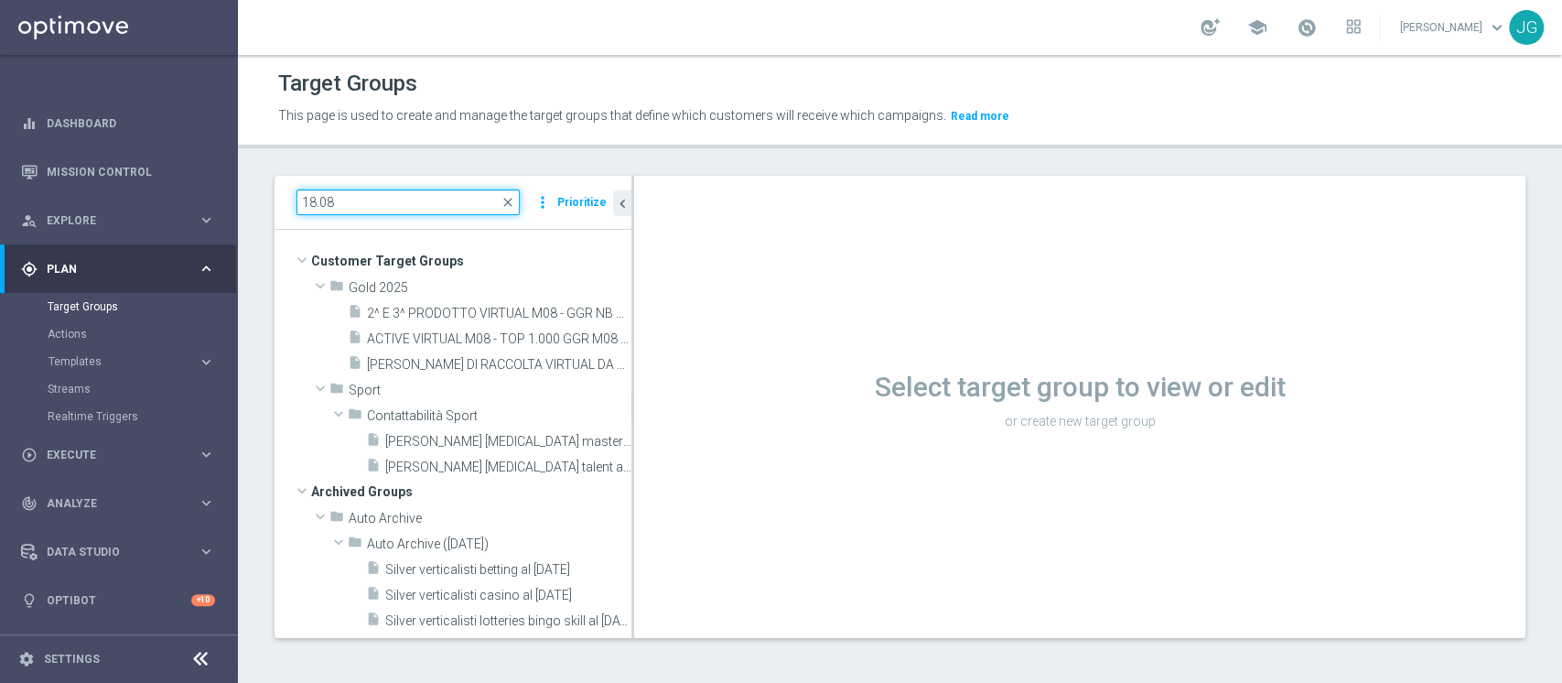
type input "18.08"
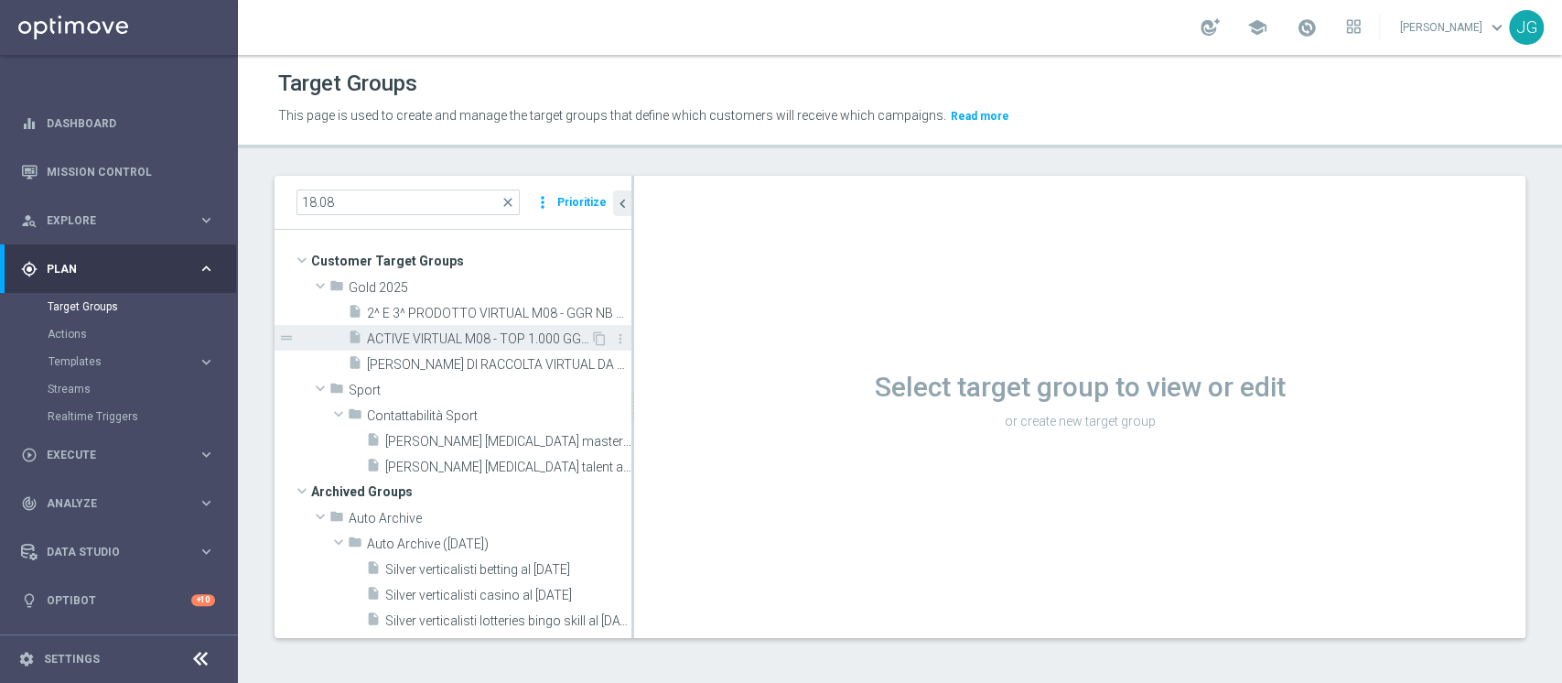
click at [425, 343] on span "ACTIVE VIRTUAL M08 - TOP 1.000 GGR M08 18.08" at bounding box center [478, 339] width 223 height 16
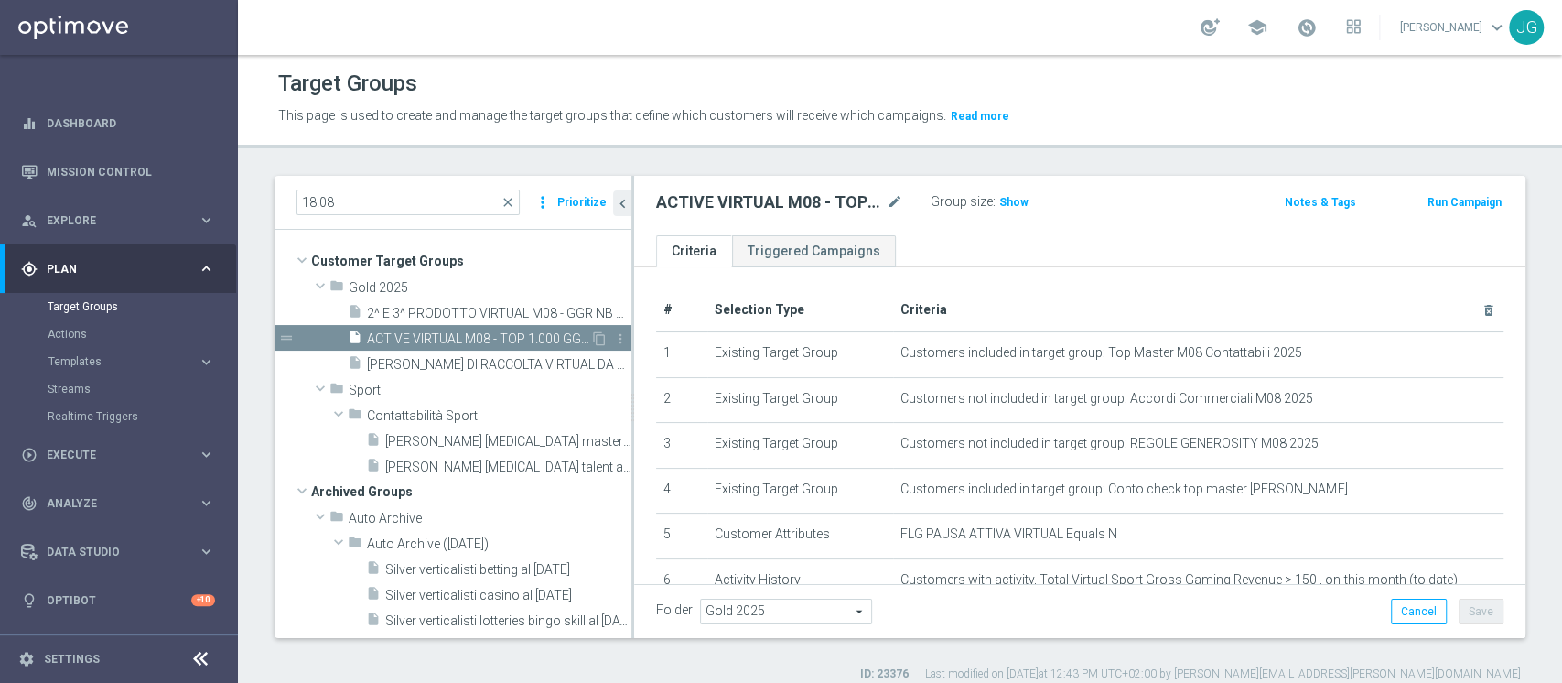
click at [490, 333] on span "ACTIVE VIRTUAL M08 - TOP 1.000 GGR M08 18.08" at bounding box center [478, 339] width 223 height 16
click at [592, 339] on icon "content_copy" at bounding box center [599, 338] width 15 height 15
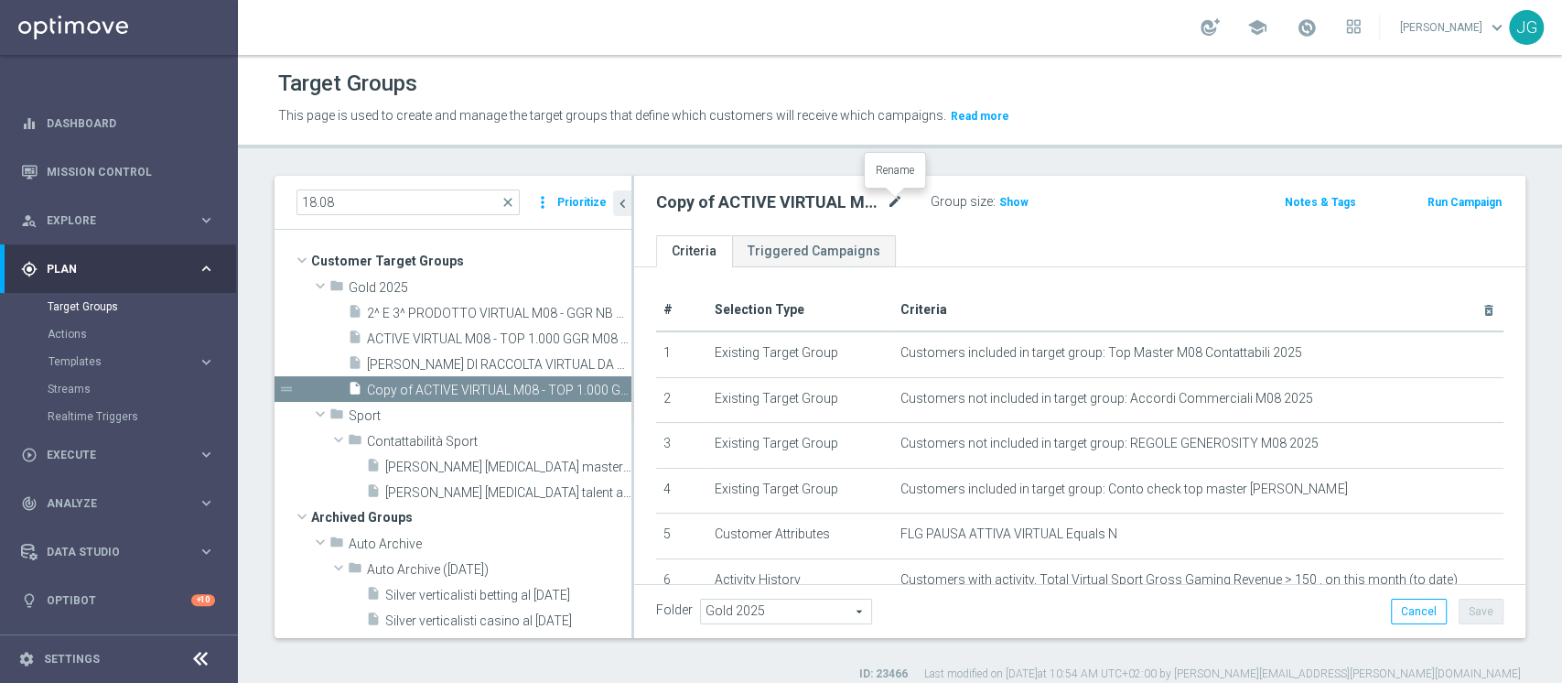
click at [900, 200] on icon "mode_edit" at bounding box center [895, 202] width 16 height 22
type input "ACTIVE BINGO M08 - WAGER BINGO M08> 50 EURO 25.08"
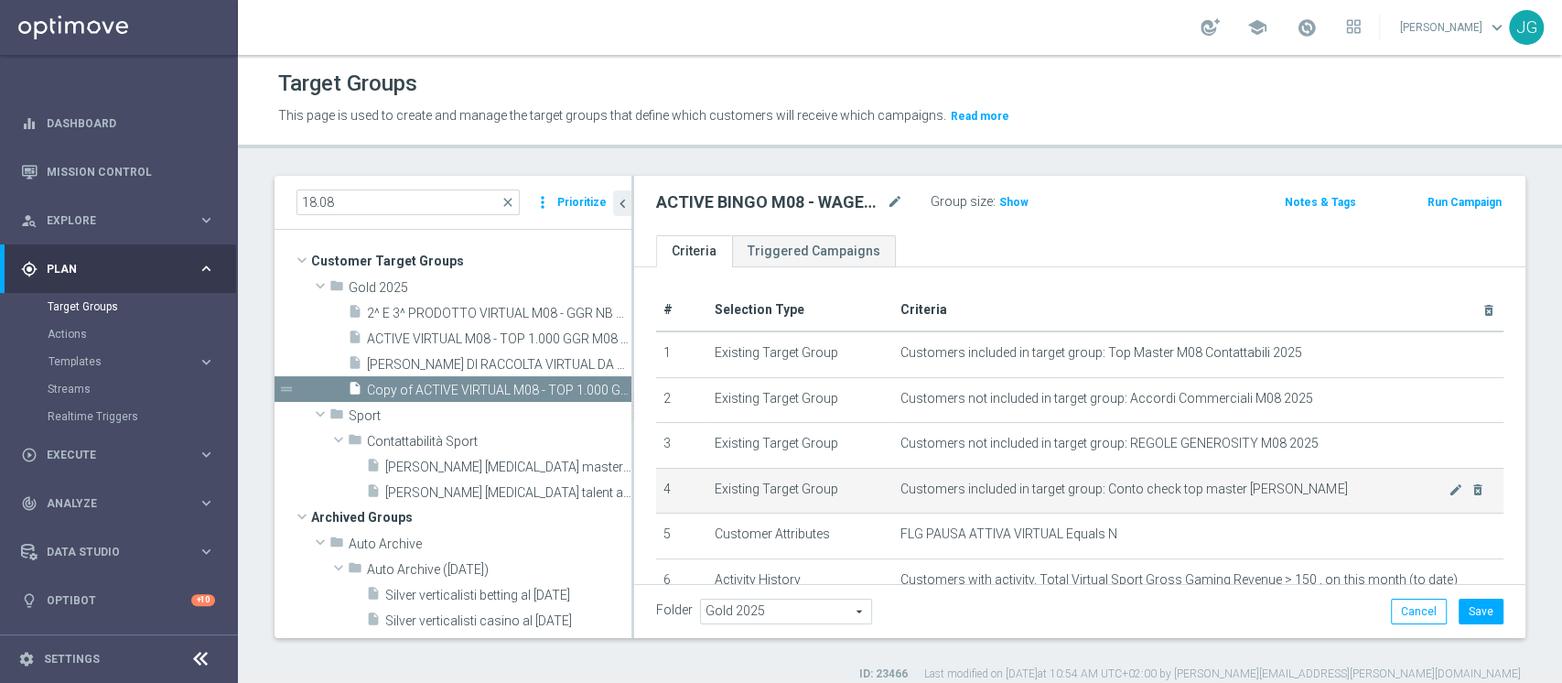
scroll to position [73, 0]
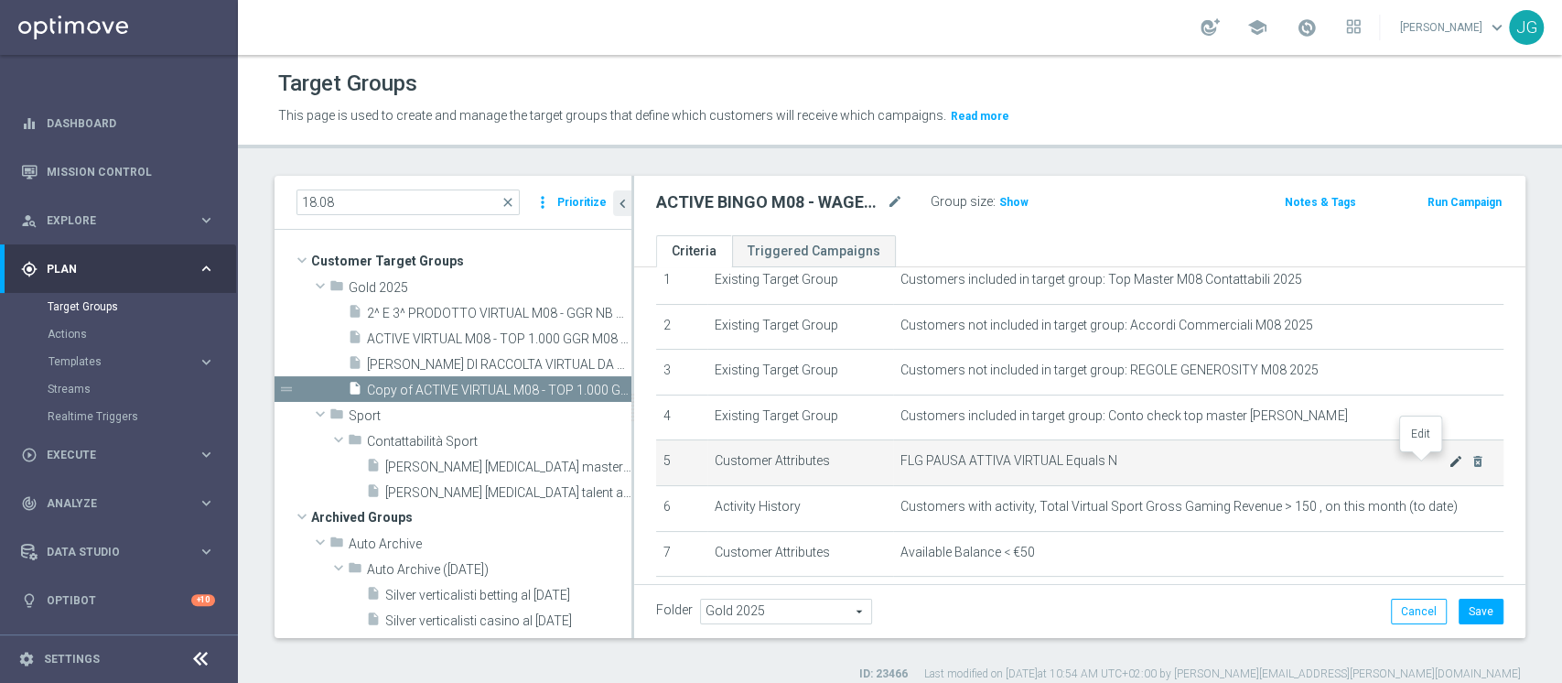
click at [1448, 465] on icon "mode_edit" at bounding box center [1455, 461] width 15 height 15
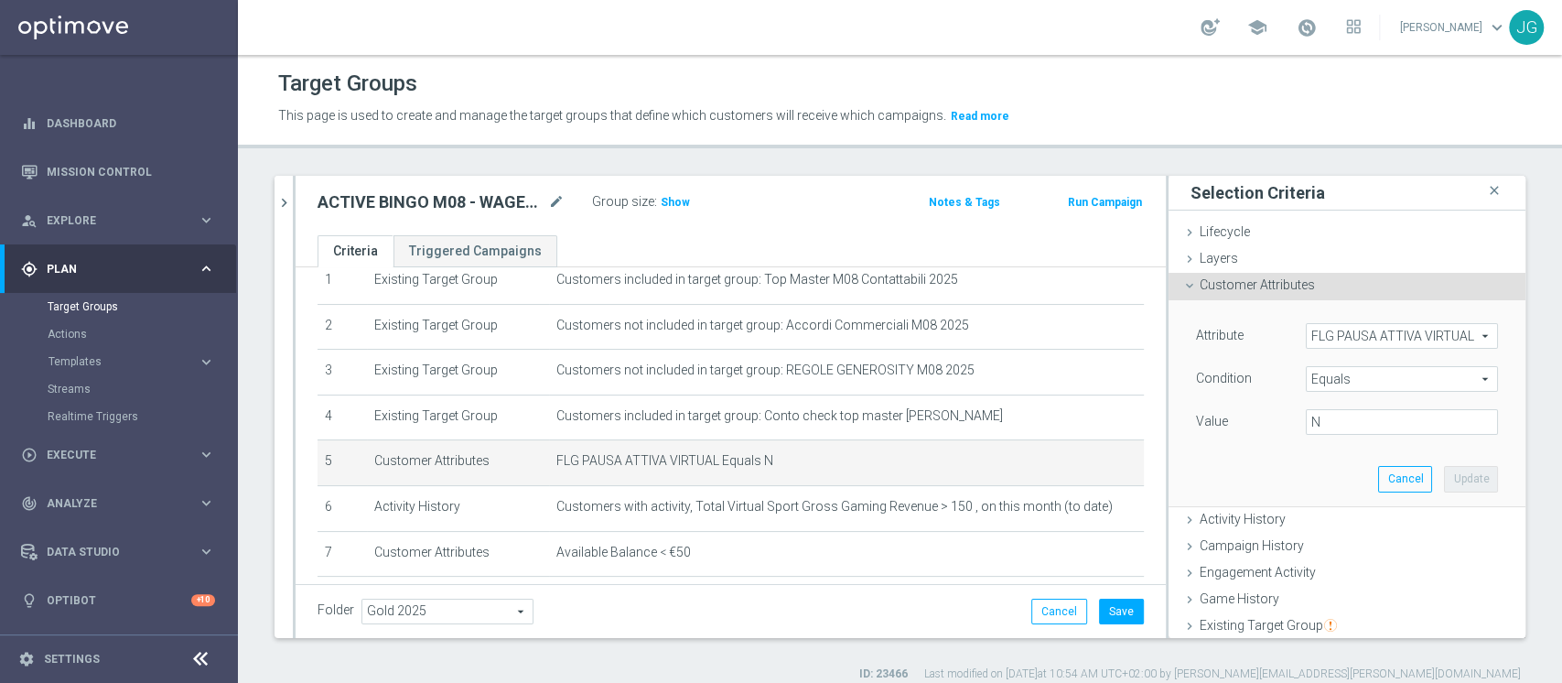
click at [1339, 337] on span "FLG PAUSA ATTIVA VIRTUAL" at bounding box center [1402, 336] width 190 height 24
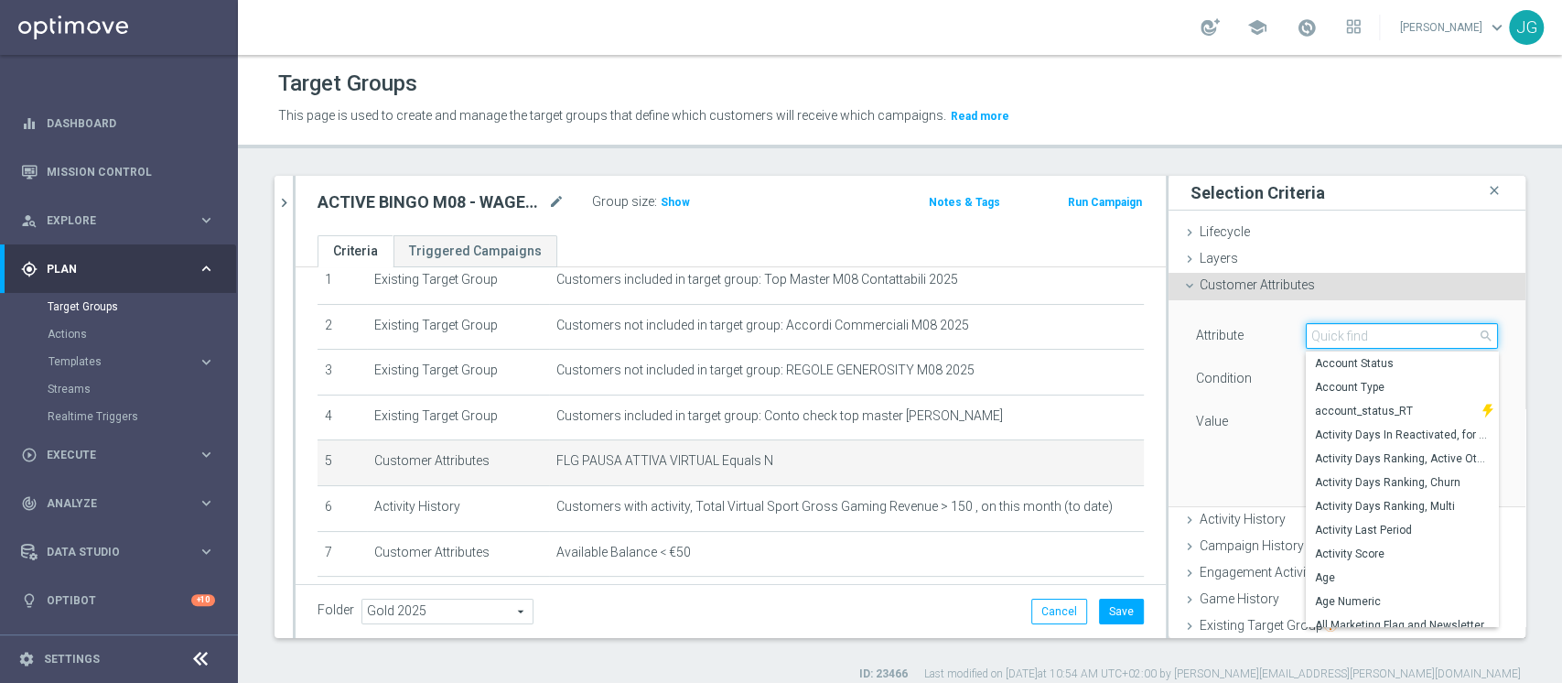
click at [1339, 337] on input "search" at bounding box center [1402, 336] width 192 height 26
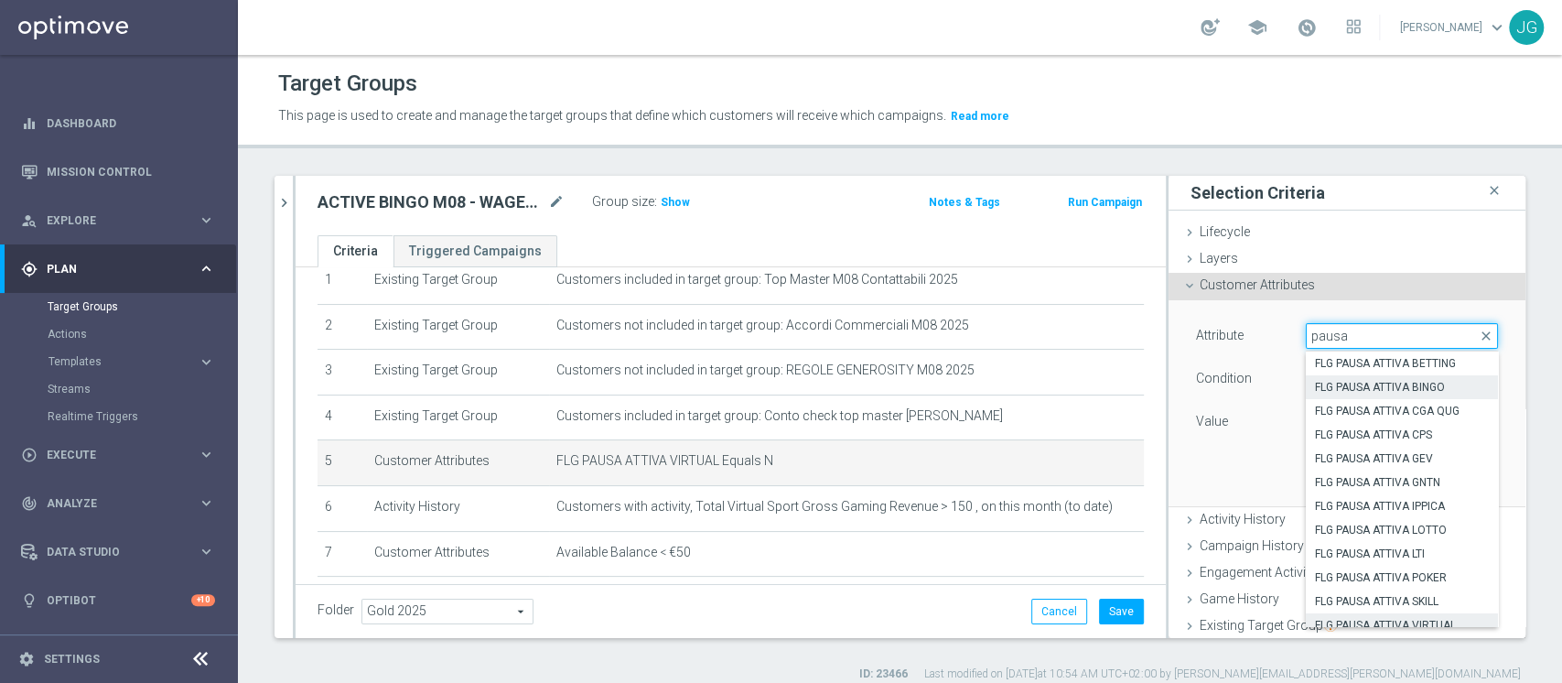
type input "pausa"
click at [1351, 390] on span "FLG PAUSA ATTIVA BINGO" at bounding box center [1402, 387] width 174 height 15
type input "FLG PAUSA ATTIVA BINGO"
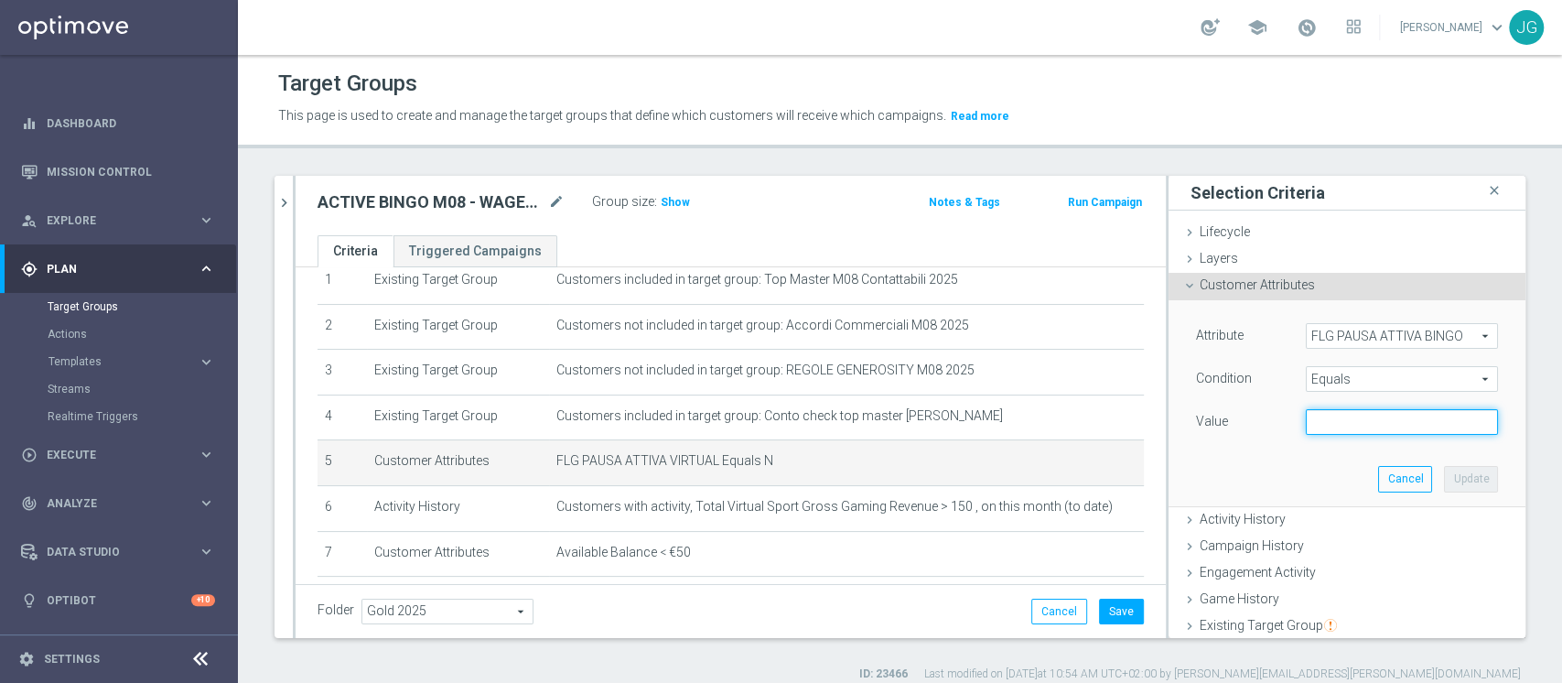
click at [1313, 422] on input "text" at bounding box center [1402, 422] width 192 height 26
type input "N"
click at [1444, 482] on button "Update" at bounding box center [1471, 479] width 54 height 26
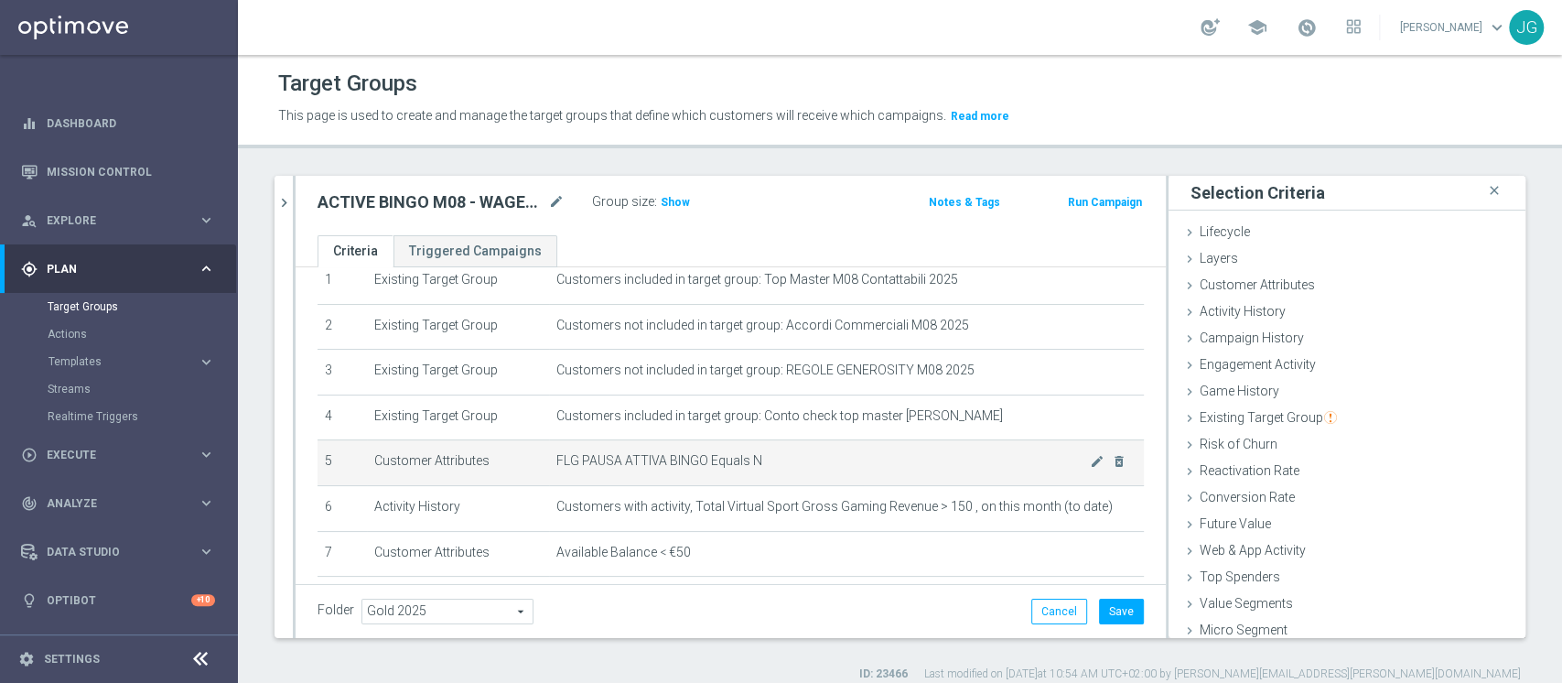
scroll to position [154, 0]
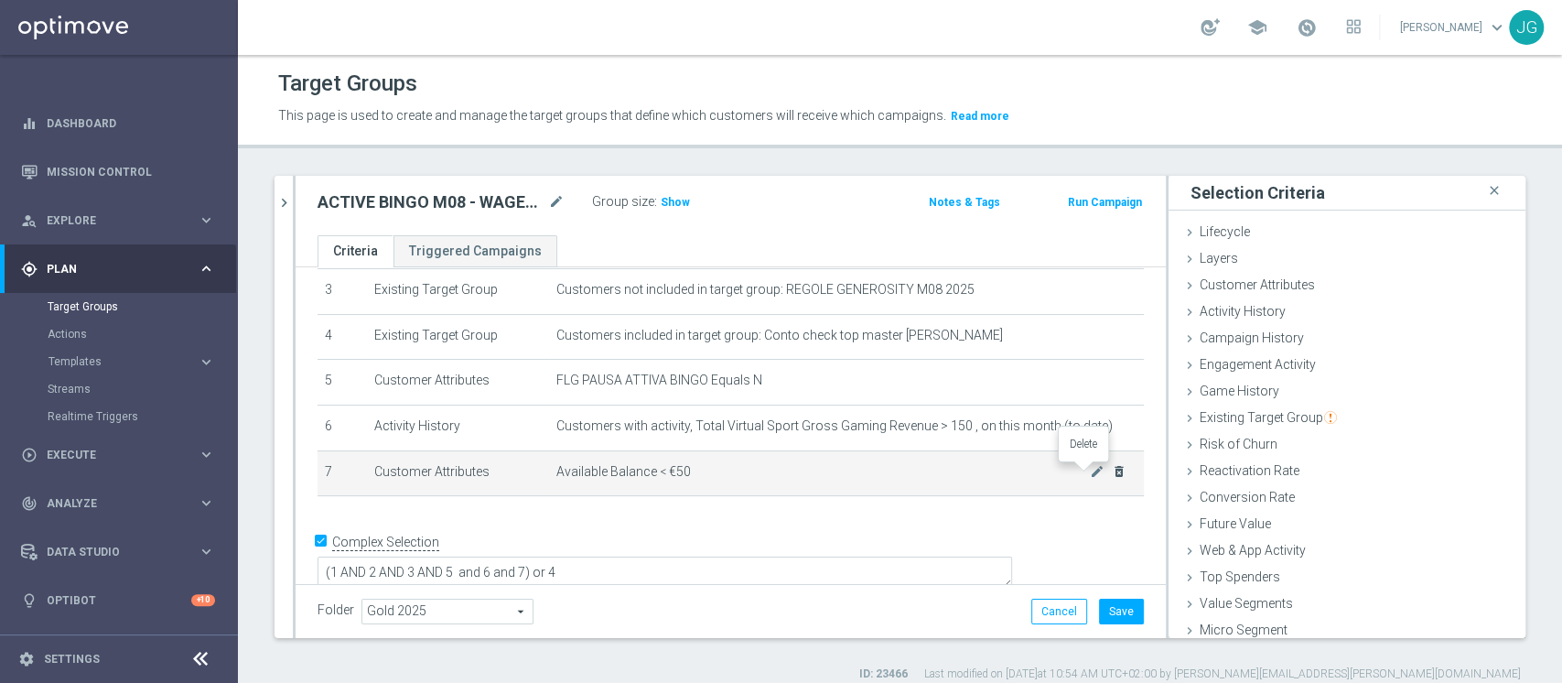
click at [1112, 472] on icon "delete_forever" at bounding box center [1119, 471] width 15 height 15
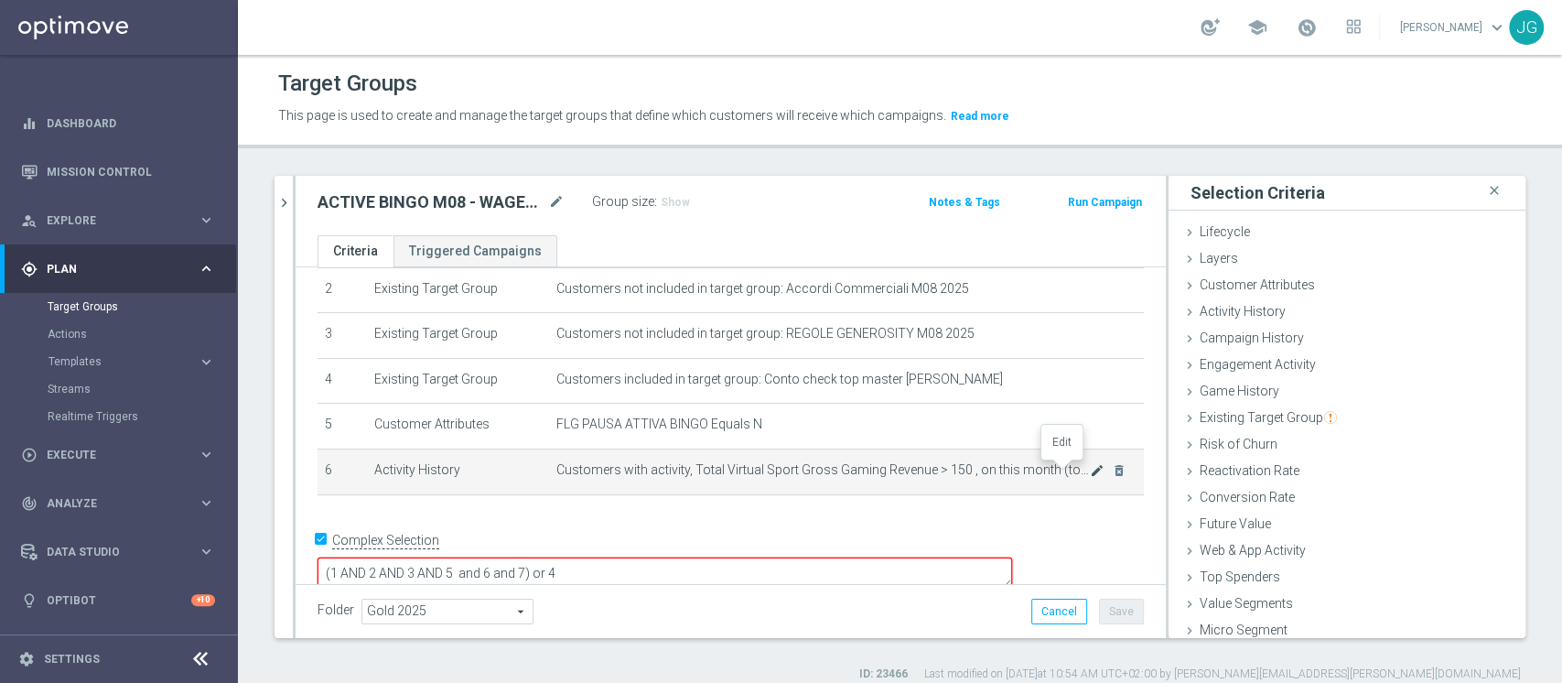
click at [1090, 472] on icon "mode_edit" at bounding box center [1097, 470] width 15 height 15
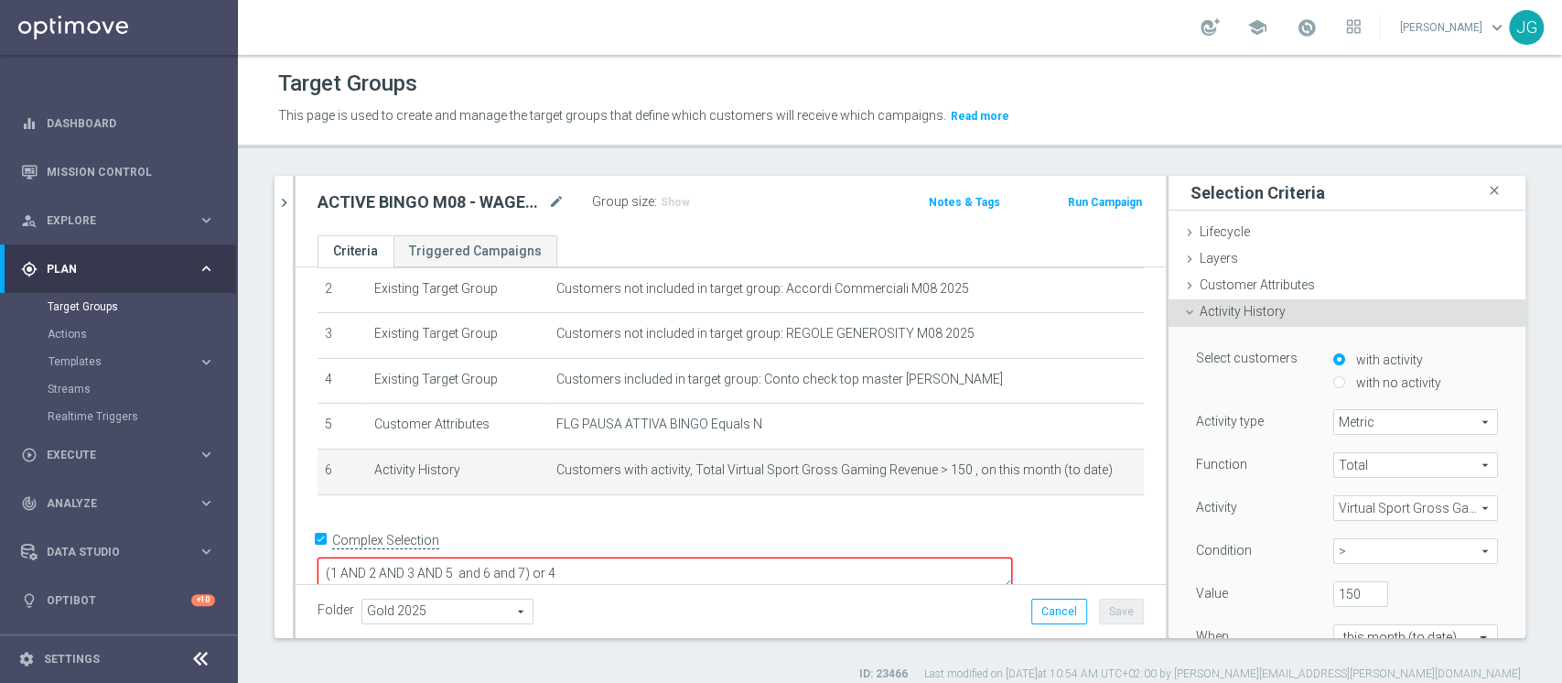
click at [1356, 507] on span "Virtual Sport Gross Gaming Revenue" at bounding box center [1415, 508] width 163 height 24
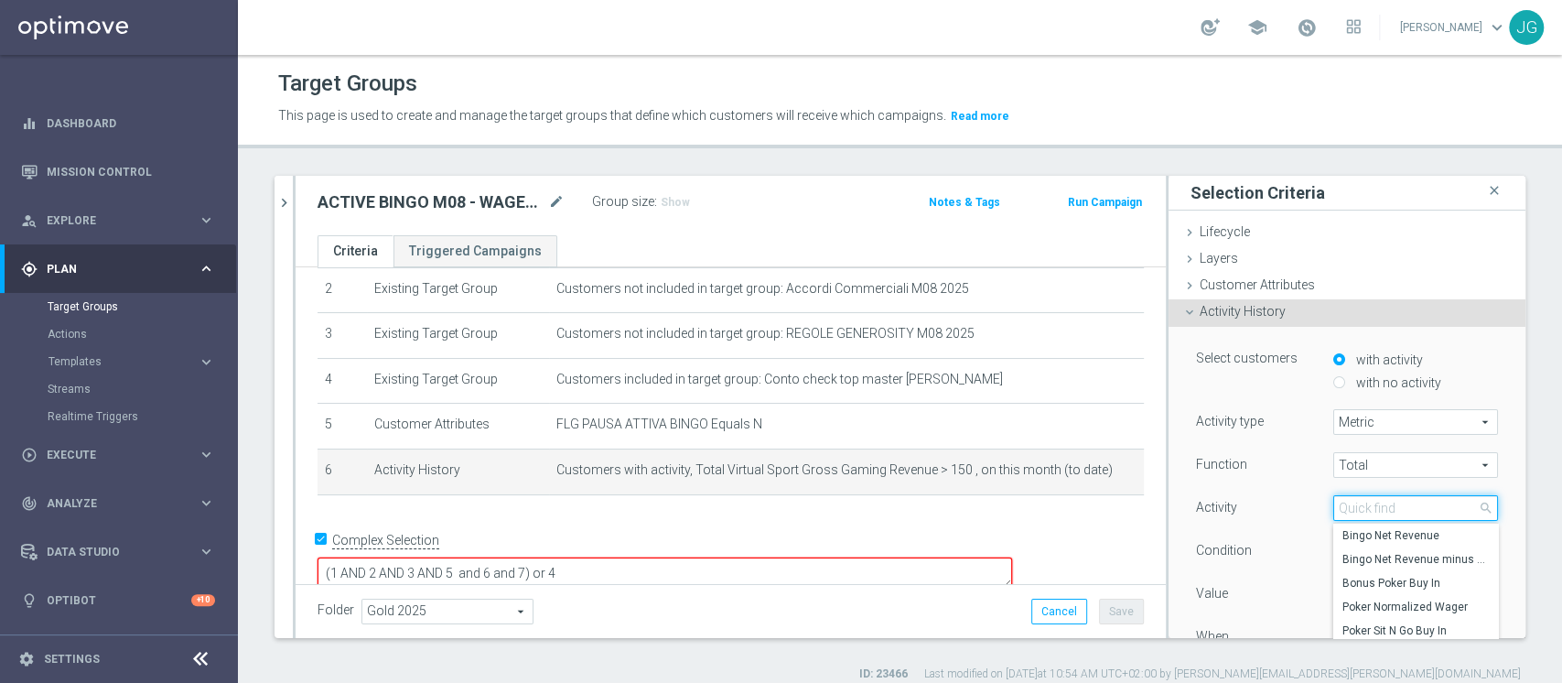
click at [1356, 507] on input "search" at bounding box center [1415, 508] width 165 height 26
type input "gross"
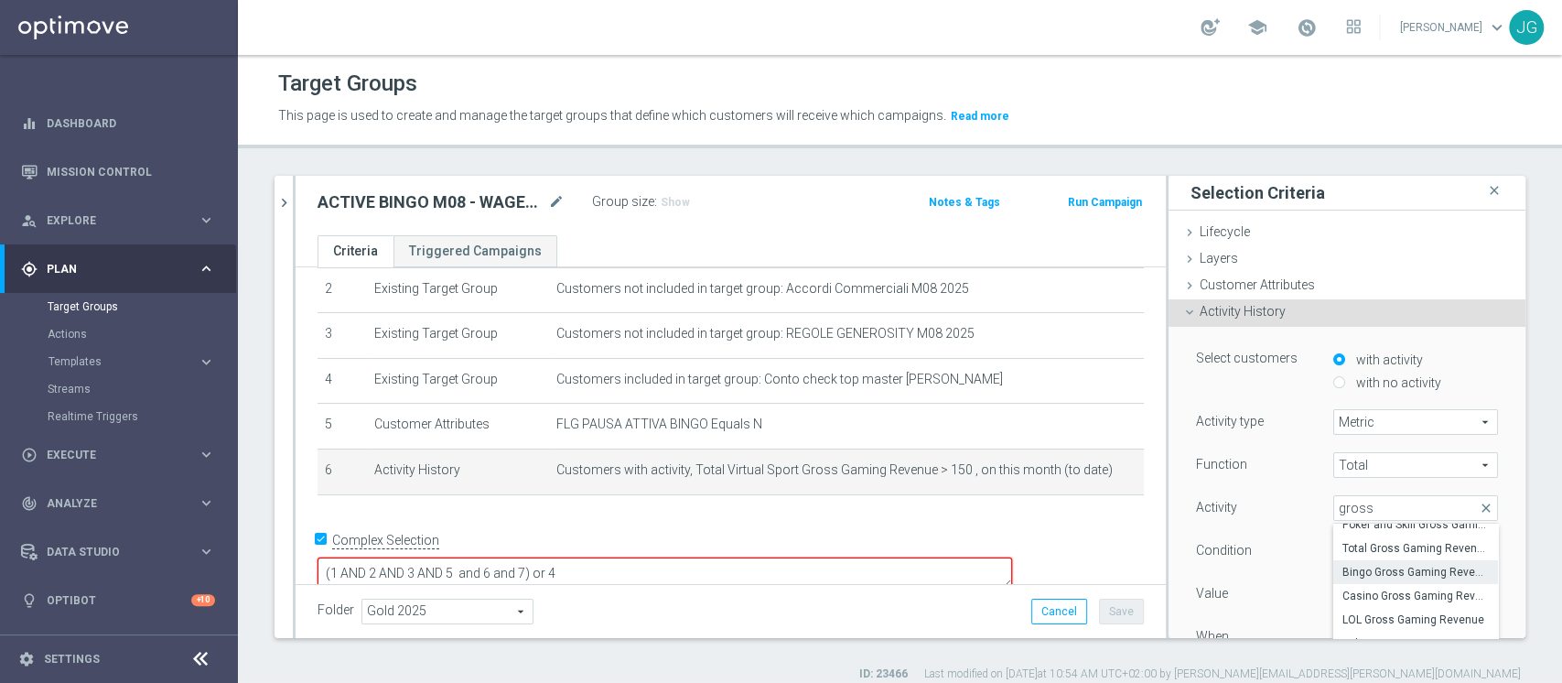
click at [1363, 567] on span "Bingo Gross Gaming Revenue" at bounding box center [1415, 572] width 146 height 15
type input "Bingo Gross Gaming Revenue"
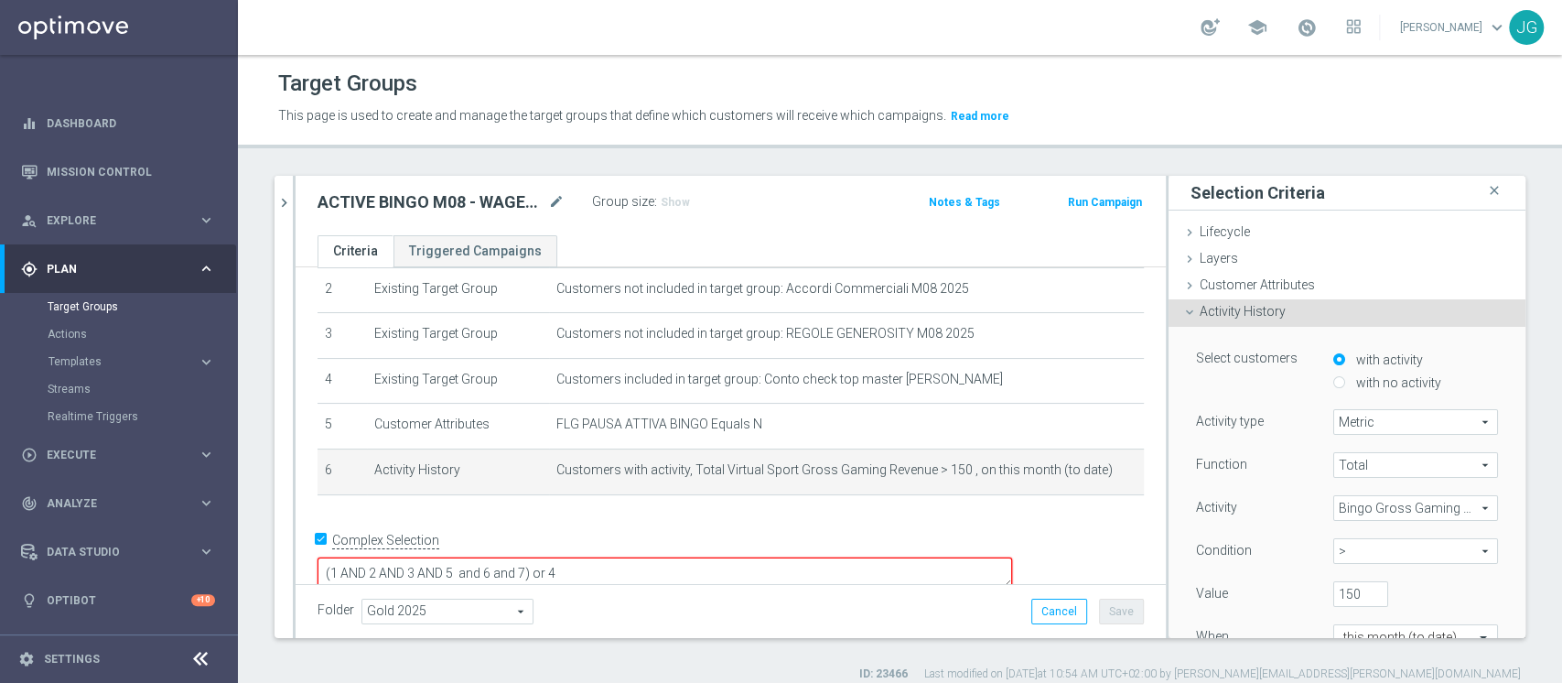
click at [1358, 504] on span "Bingo Gross Gaming Revenue" at bounding box center [1415, 508] width 163 height 24
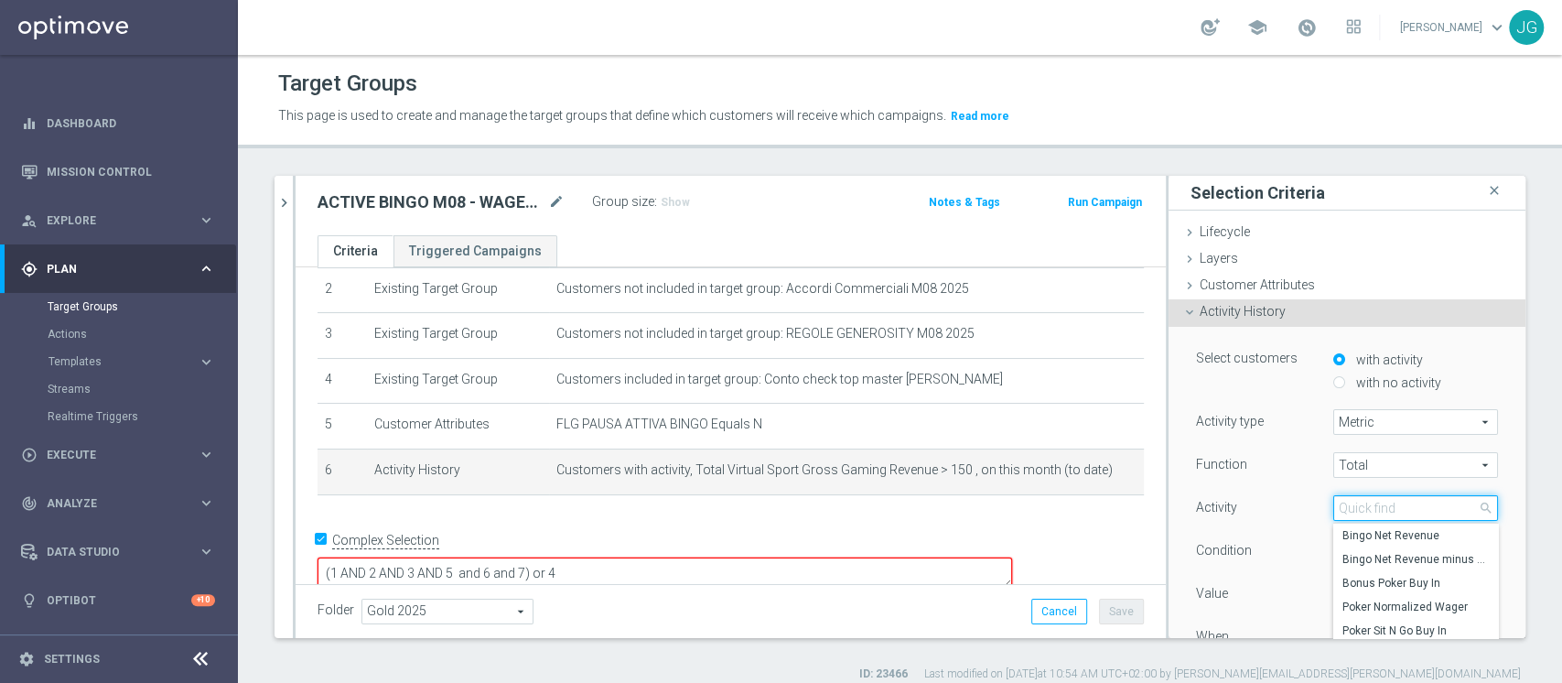
click at [1355, 509] on input "search" at bounding box center [1415, 508] width 165 height 26
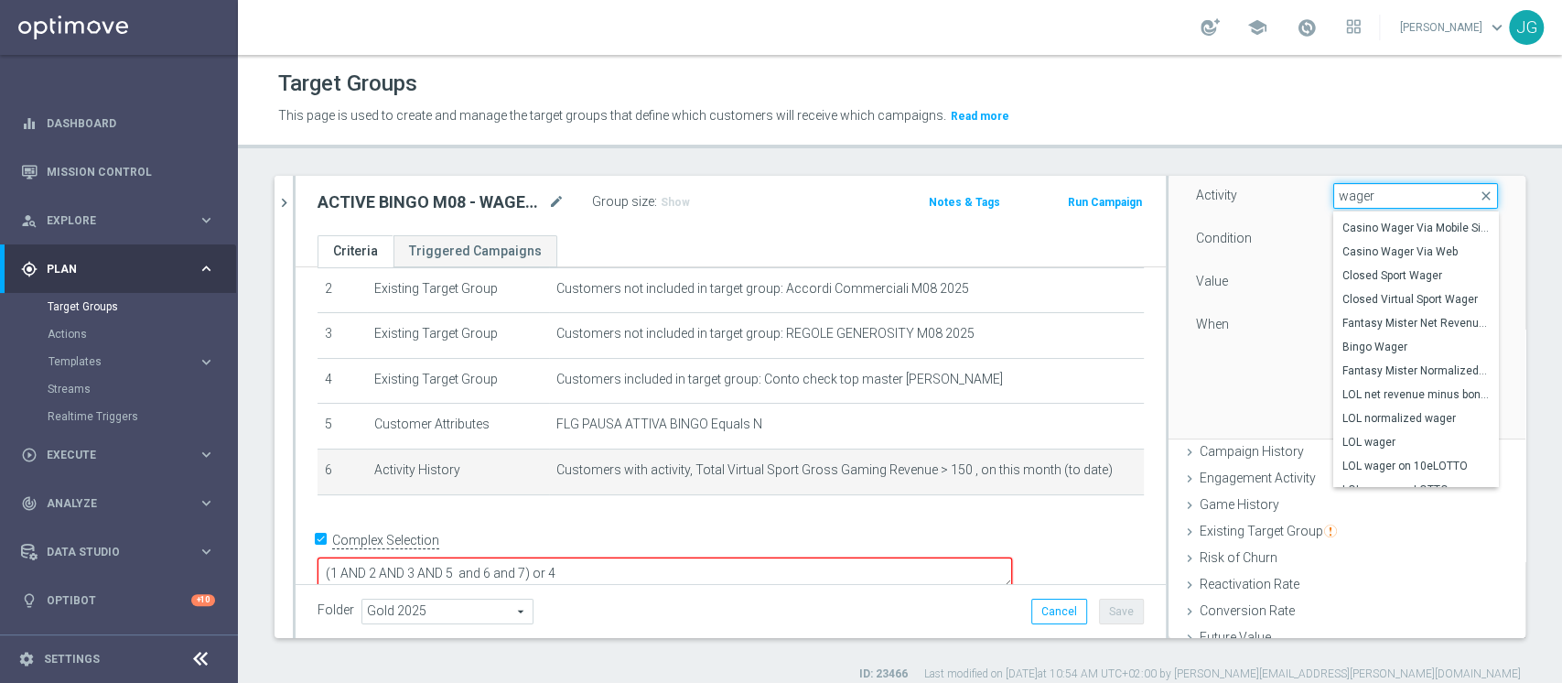
scroll to position [932, 0]
type input "wager"
click at [1361, 341] on span "Bingo Wager" at bounding box center [1415, 348] width 146 height 15
type input "Bingo Wager"
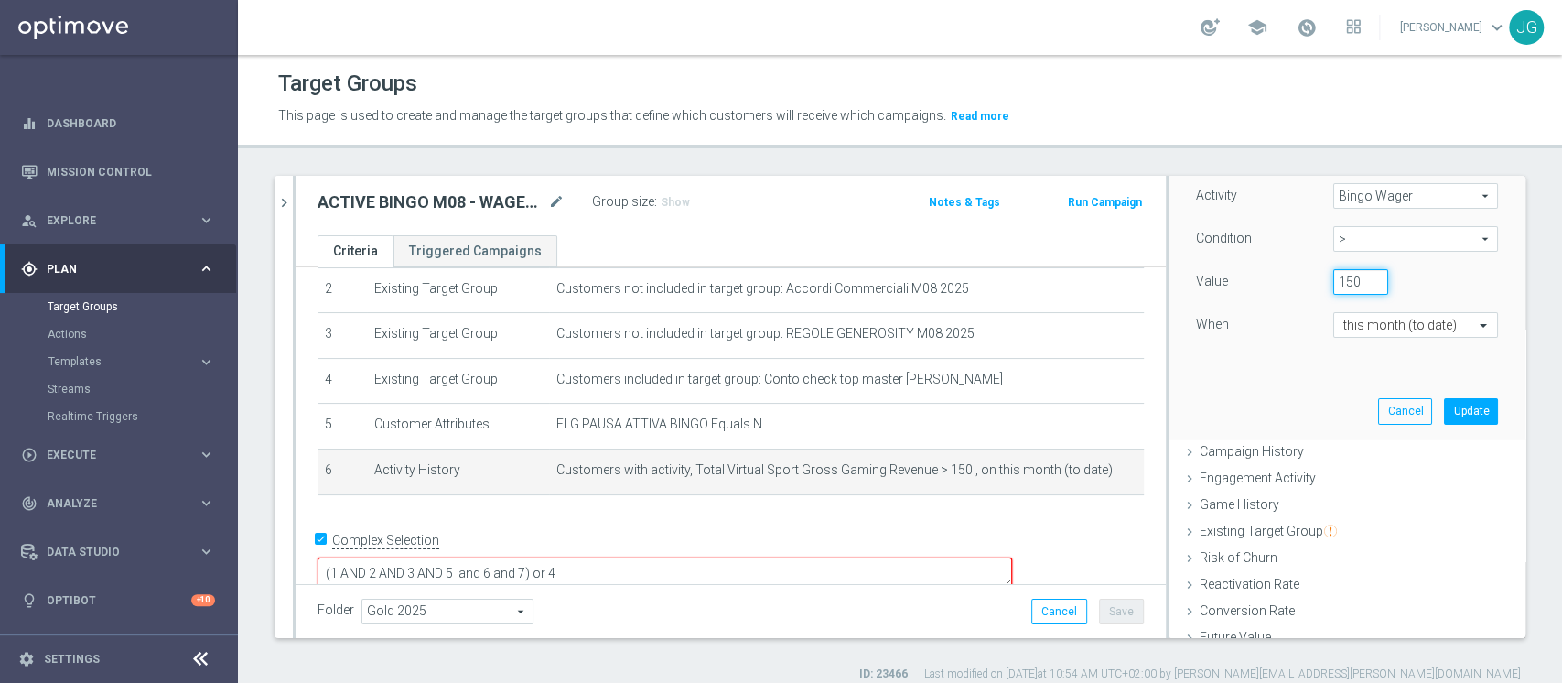
click at [1333, 281] on input "150" at bounding box center [1360, 282] width 55 height 26
type input "50"
click at [656, 557] on textarea "(1 AND 2 AND 3 AND 5 and 6 and 7) or 4" at bounding box center [664, 573] width 694 height 32
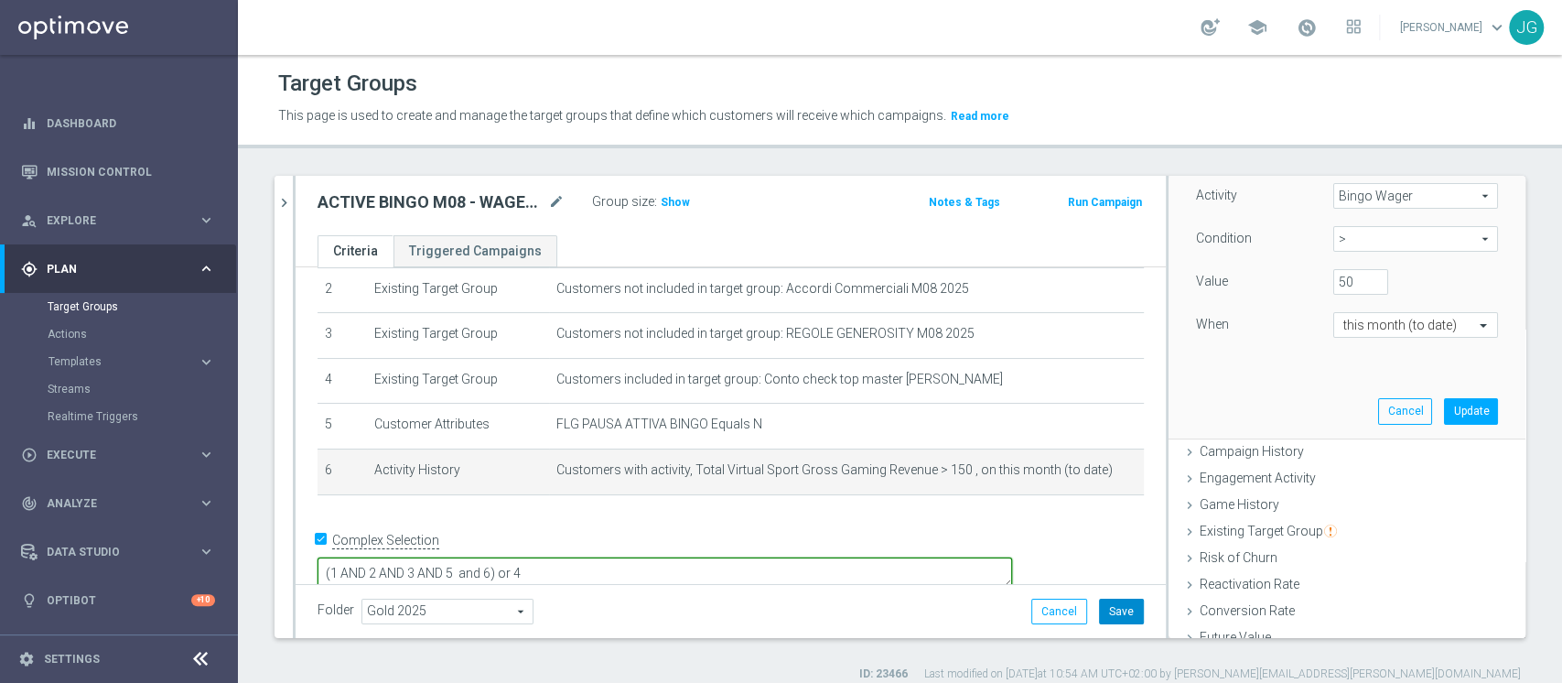
type textarea "(1 AND 2 AND 3 AND 5 and 6) or 4"
click at [1108, 614] on button "Save" at bounding box center [1121, 611] width 45 height 26
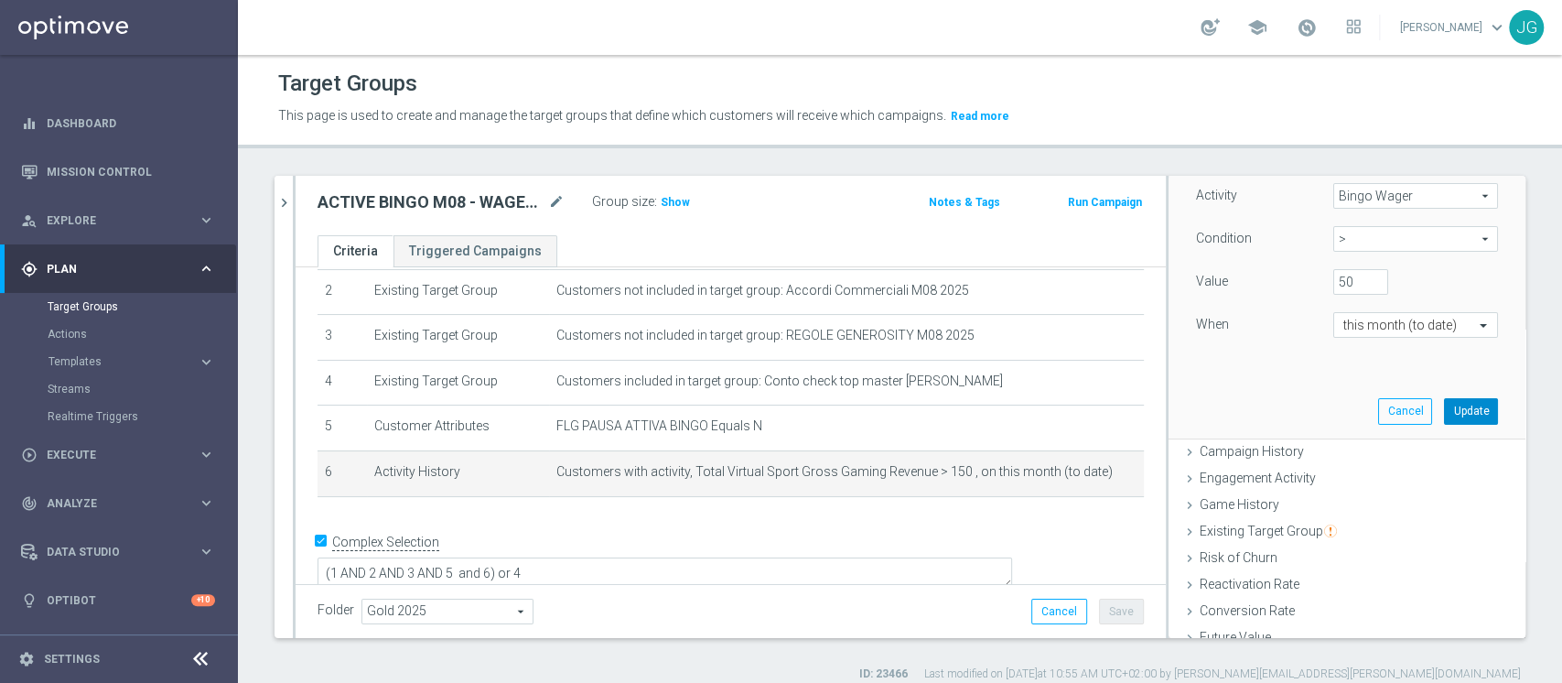
click at [1444, 404] on button "Update" at bounding box center [1471, 411] width 54 height 26
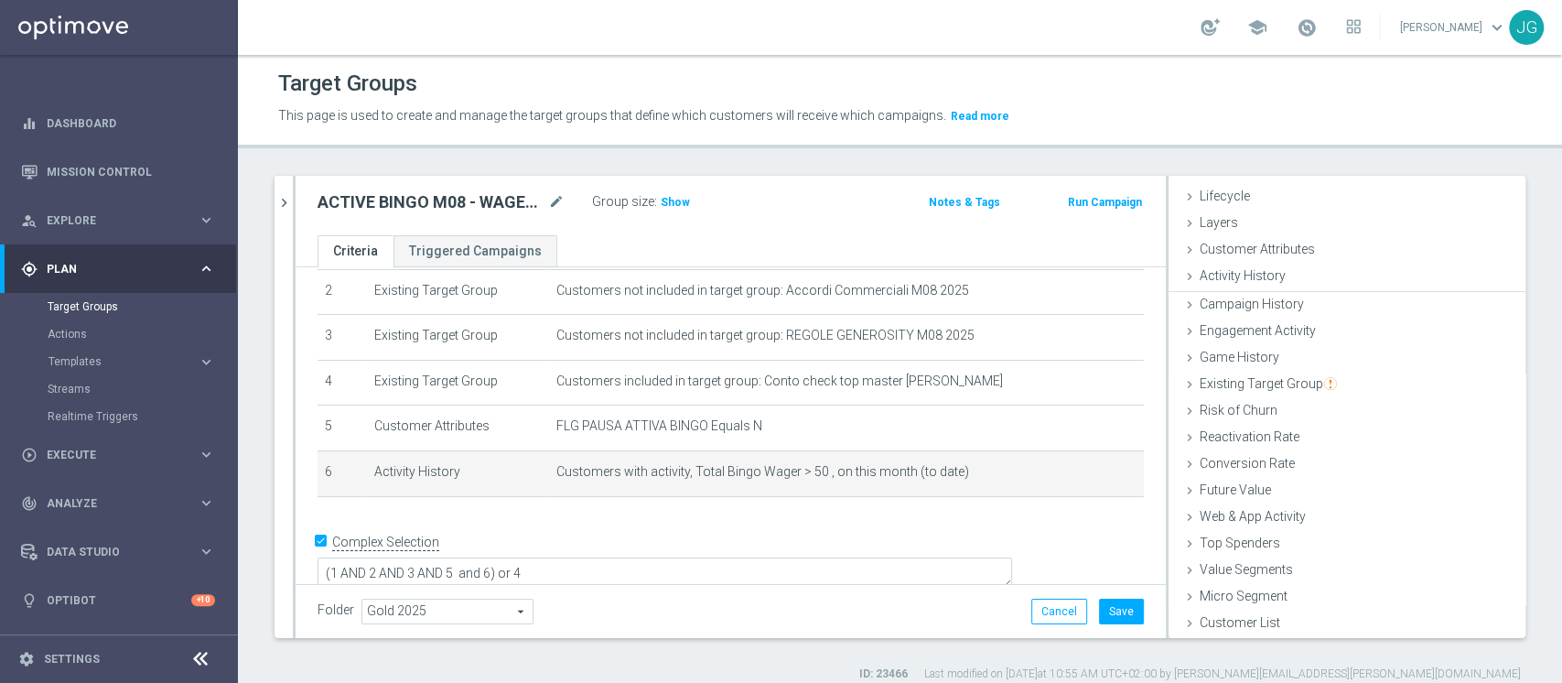
scroll to position [34, 0]
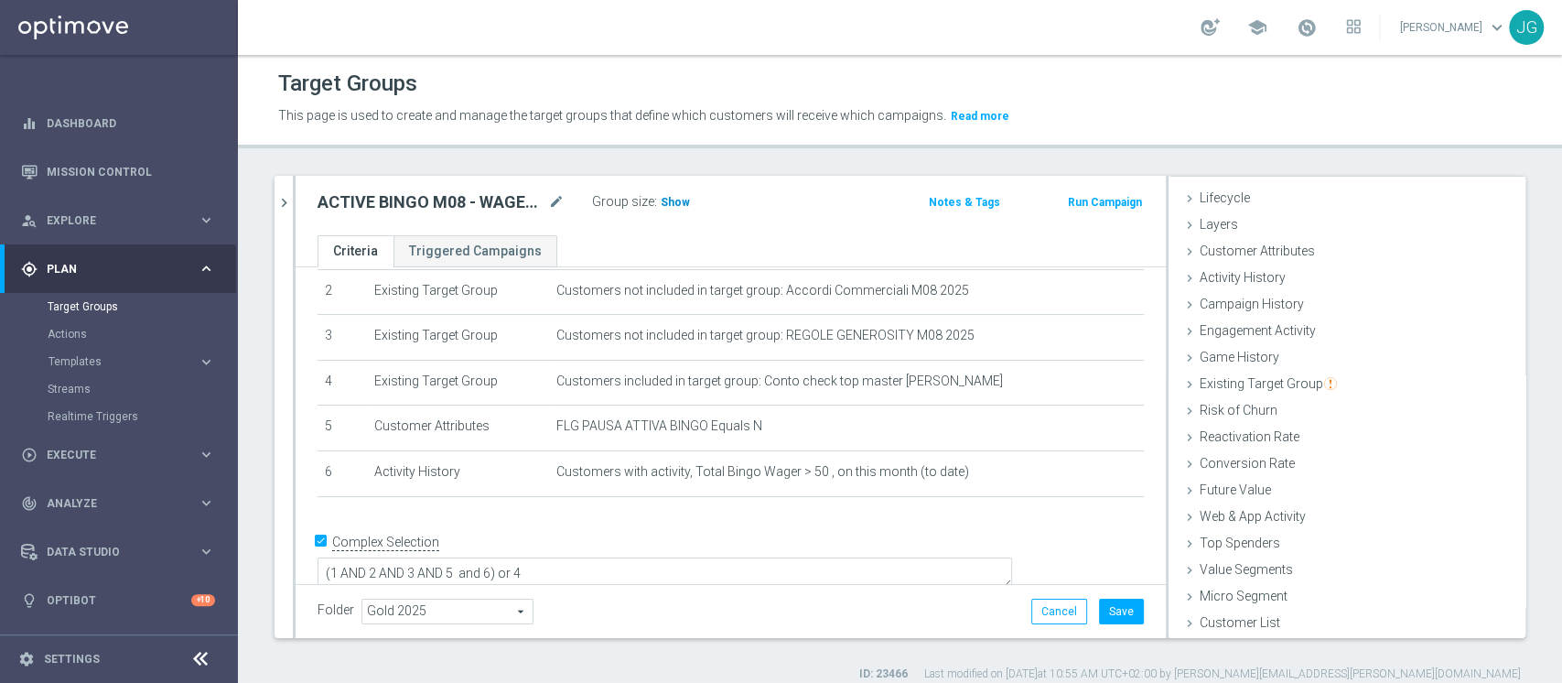
click at [661, 197] on span "Show" at bounding box center [675, 202] width 29 height 13
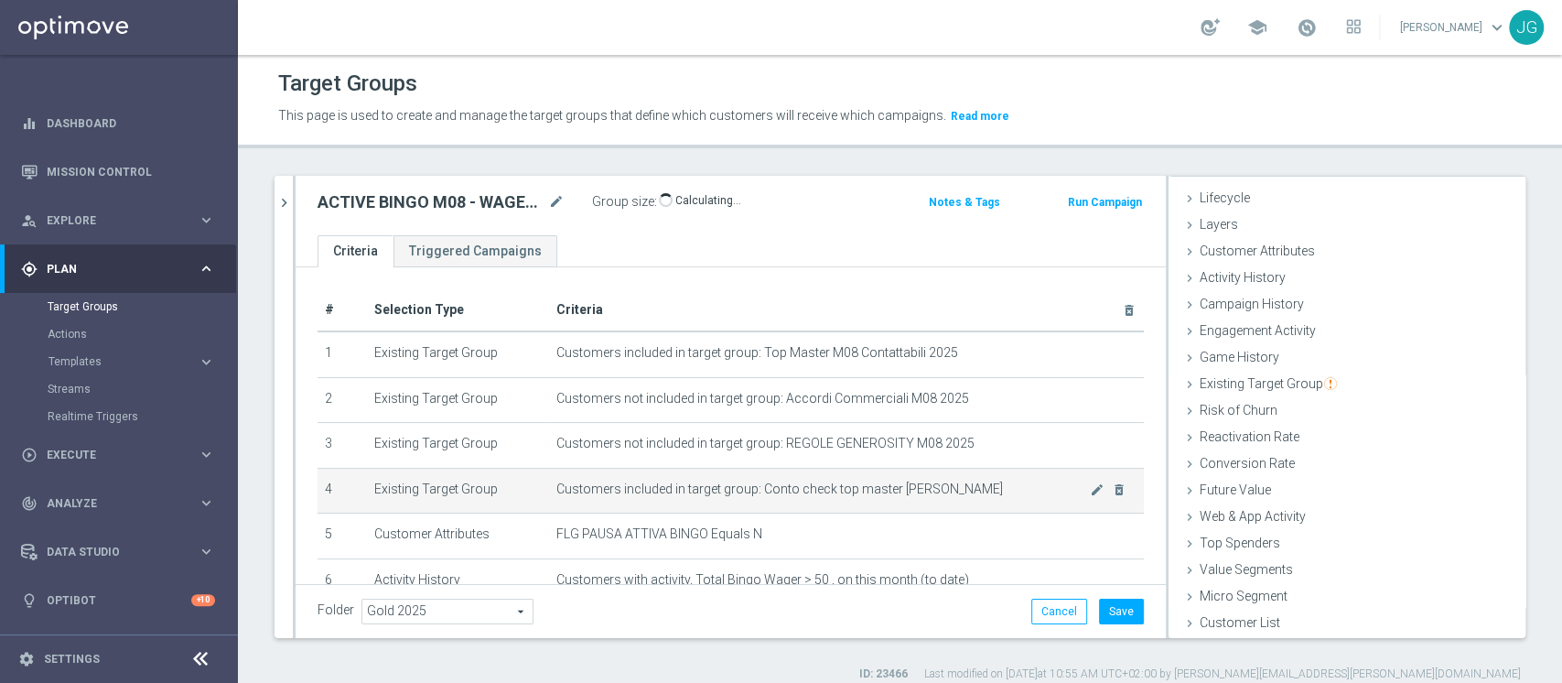
scroll to position [108, 0]
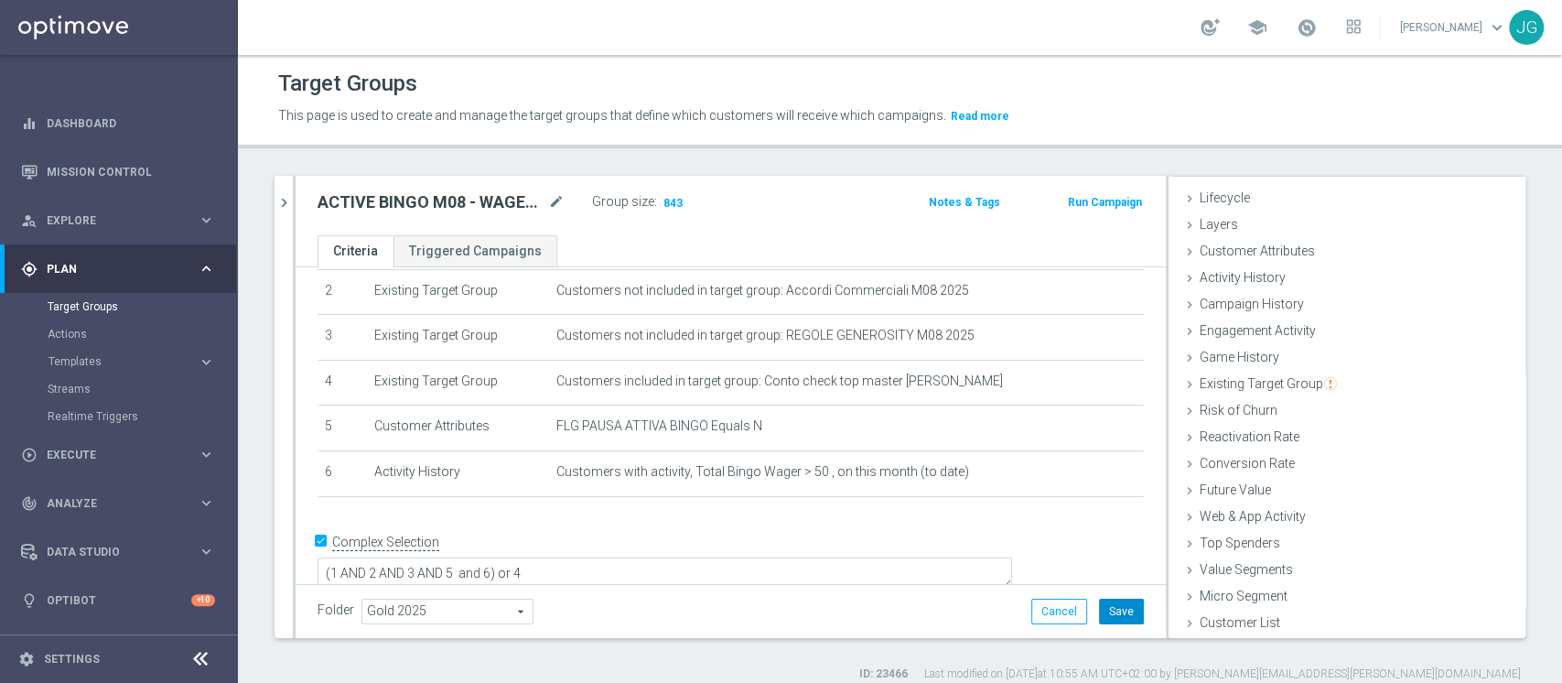
click at [1112, 602] on button "Save" at bounding box center [1121, 611] width 45 height 26
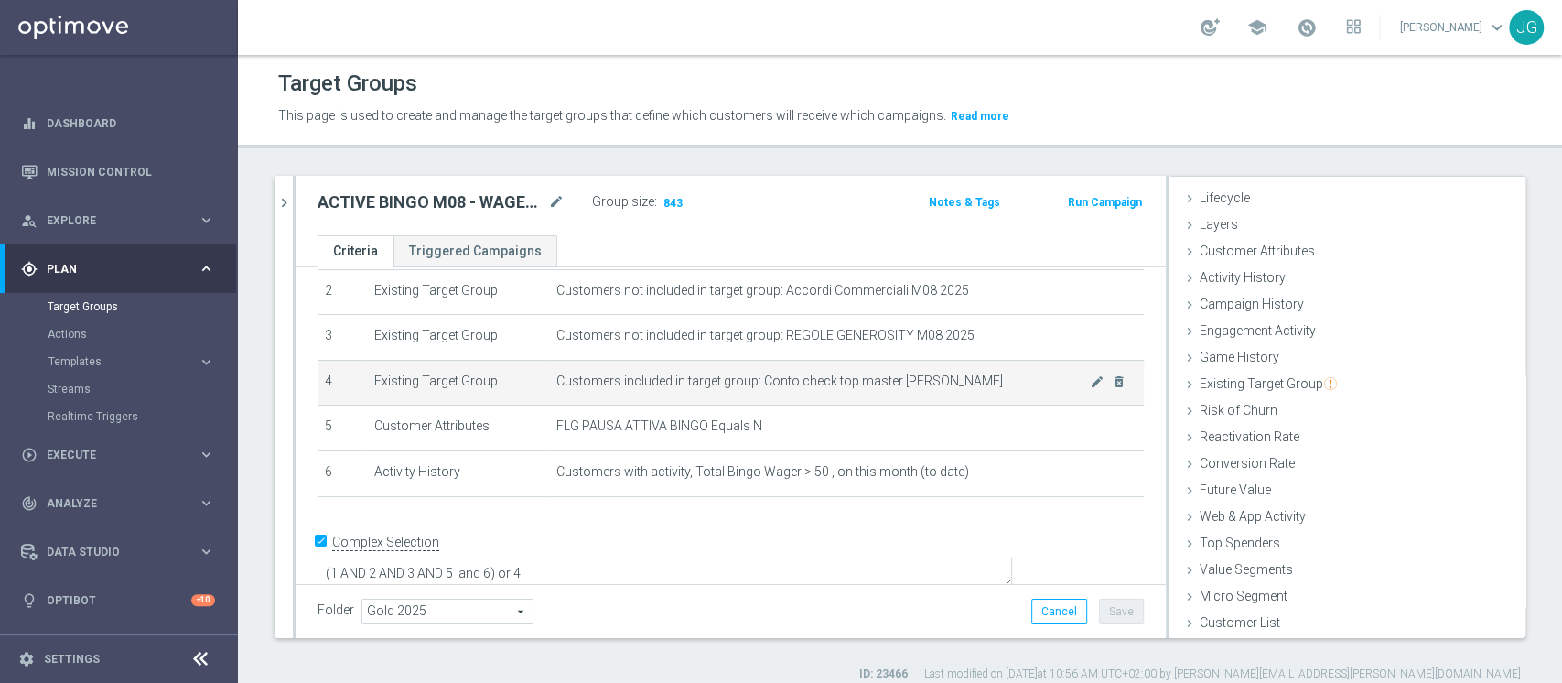
scroll to position [0, 0]
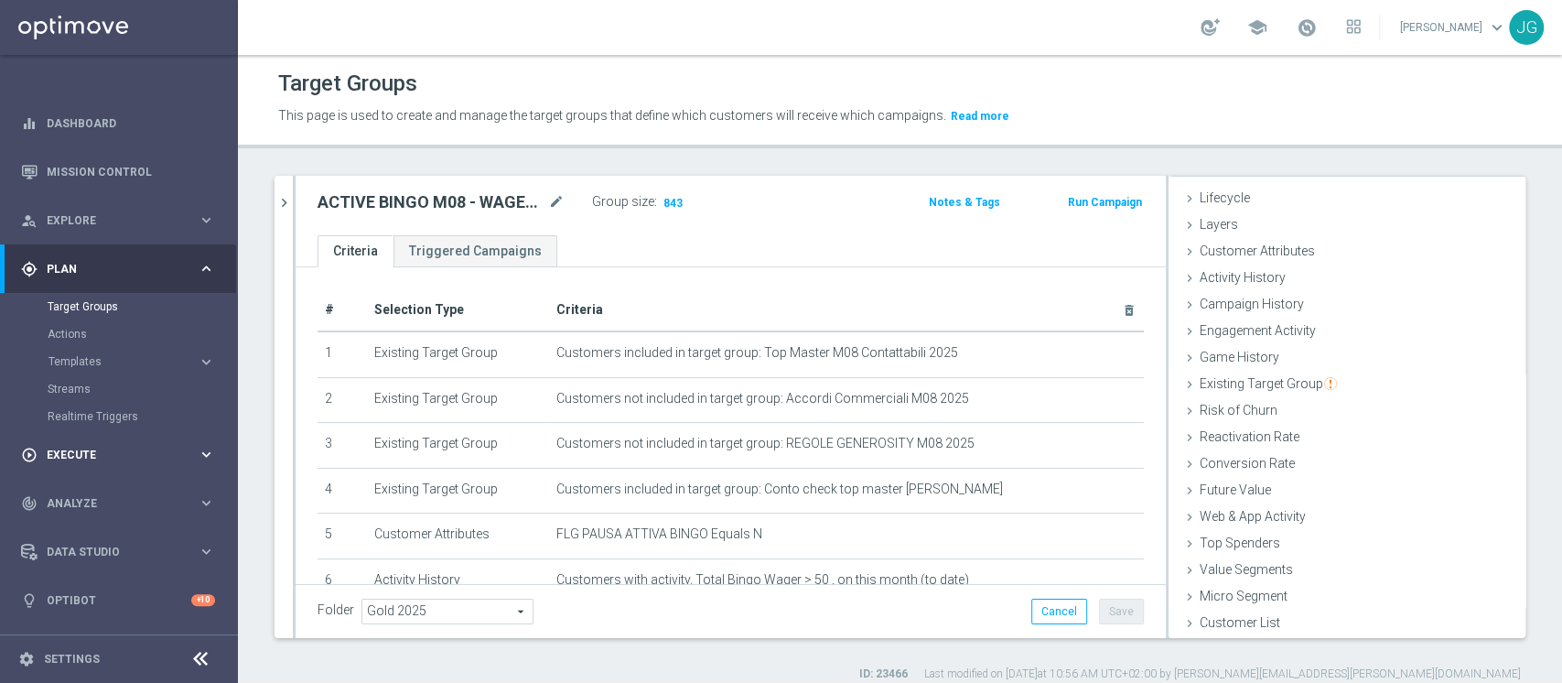
click at [111, 454] on span "Execute" at bounding box center [122, 454] width 151 height 11
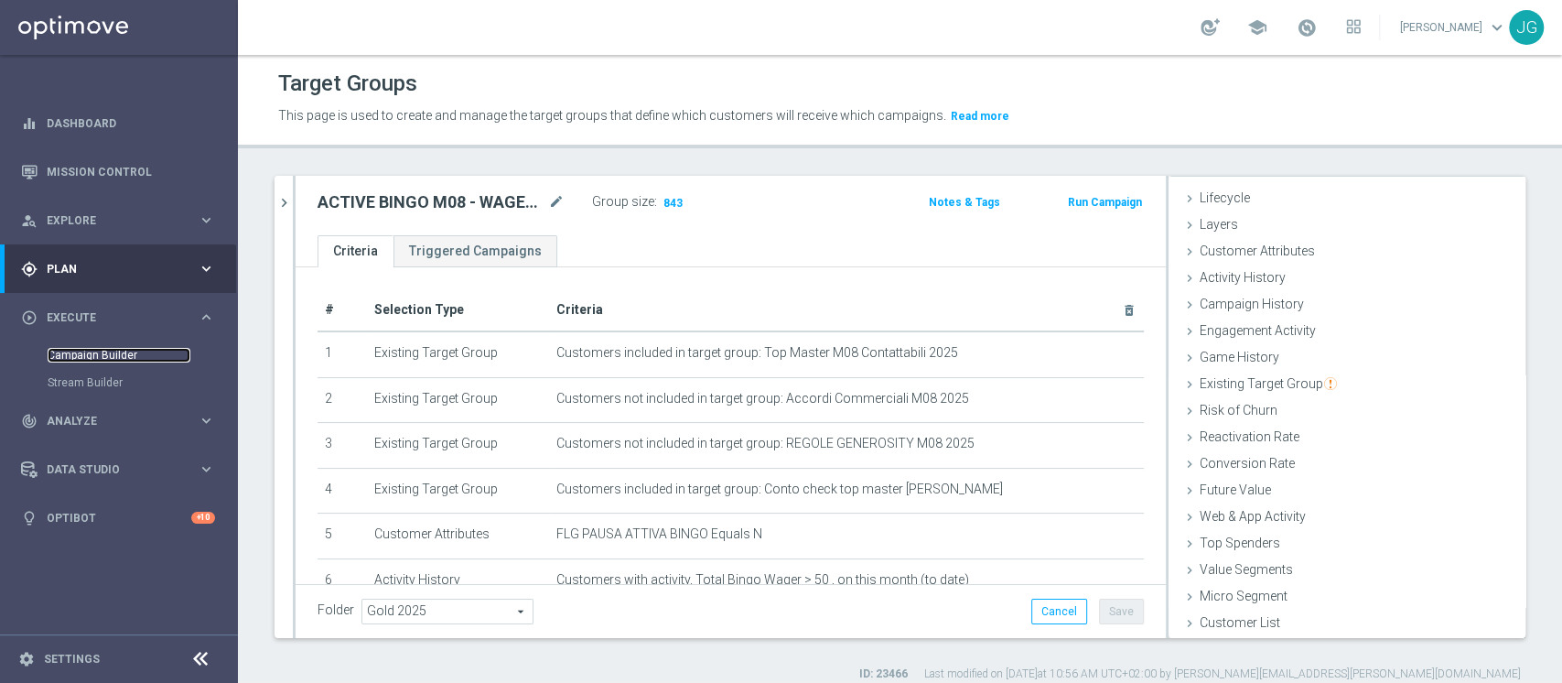
click at [115, 355] on link "Campaign Builder" at bounding box center [119, 355] width 143 height 15
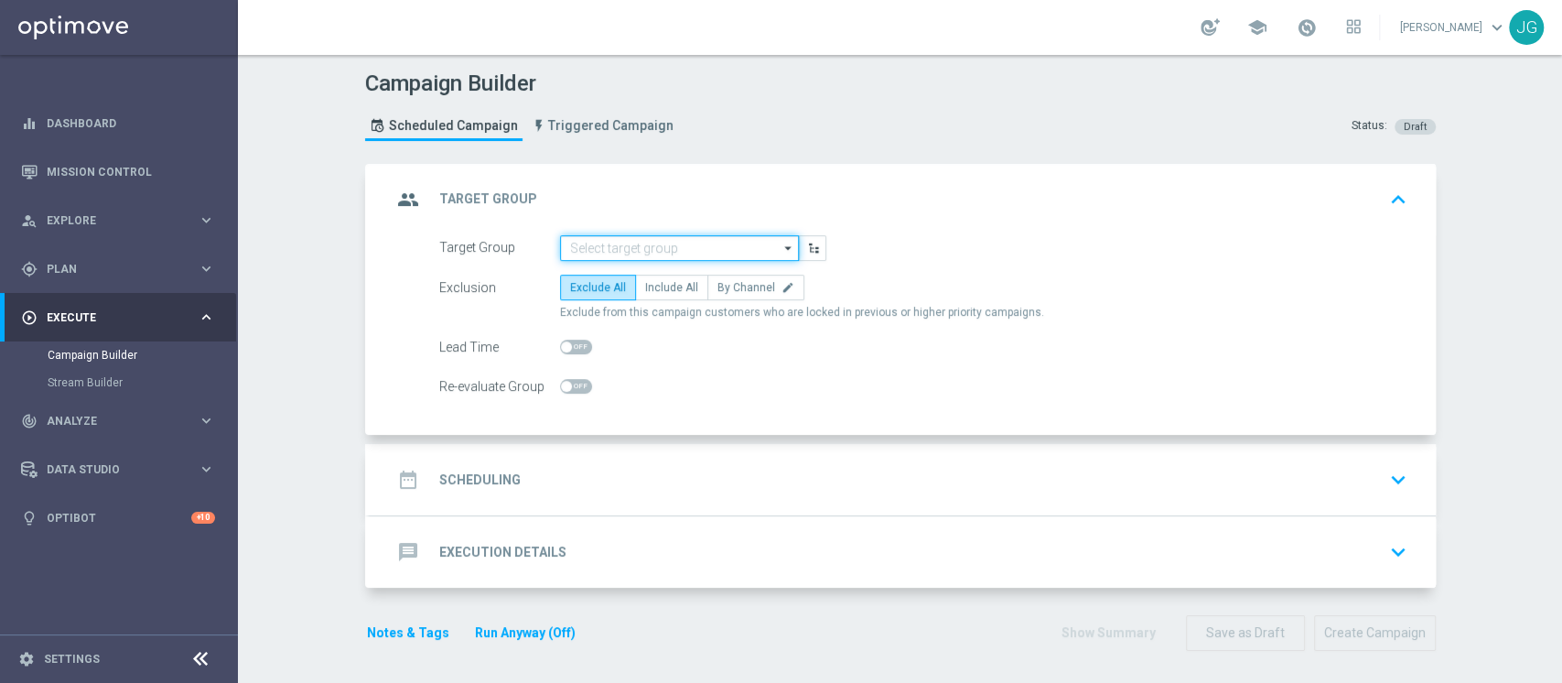
click at [613, 240] on input at bounding box center [679, 248] width 239 height 26
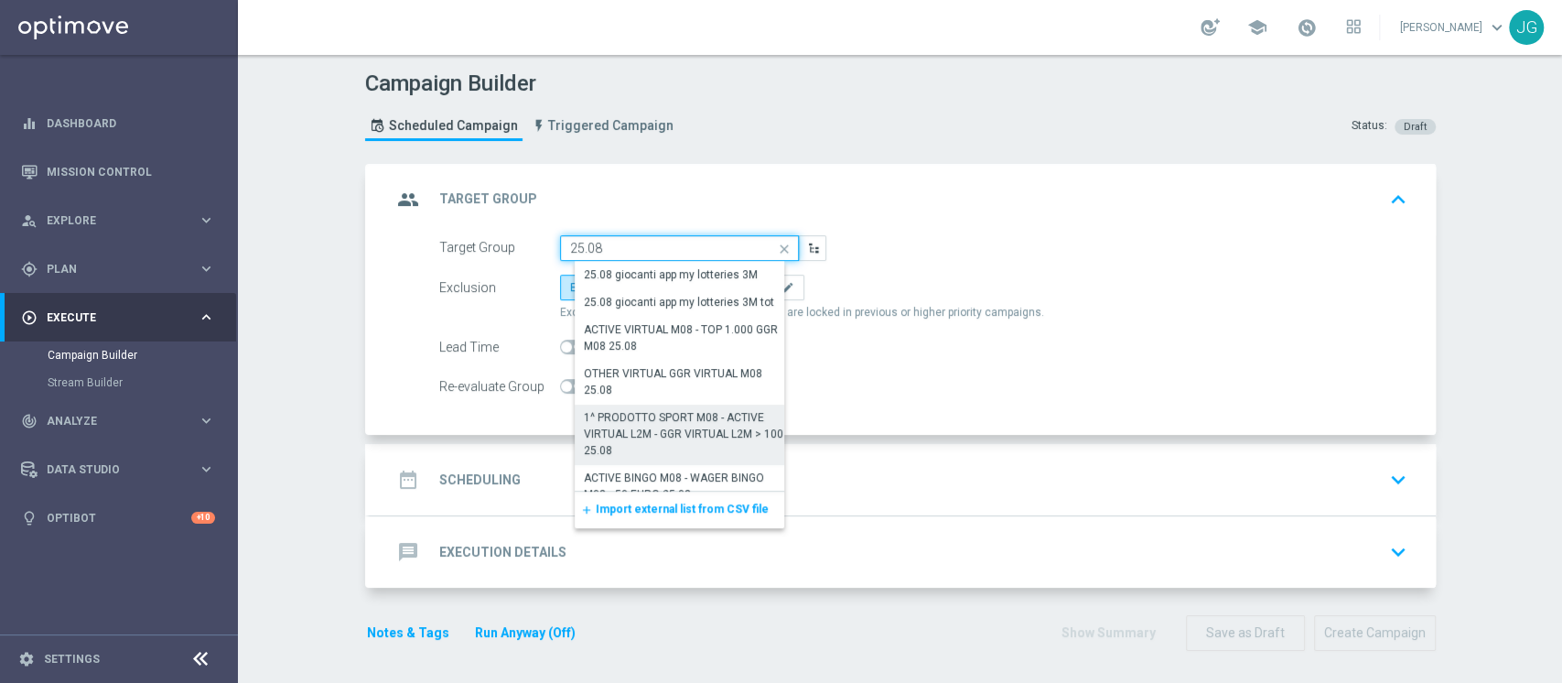
scroll to position [17, 0]
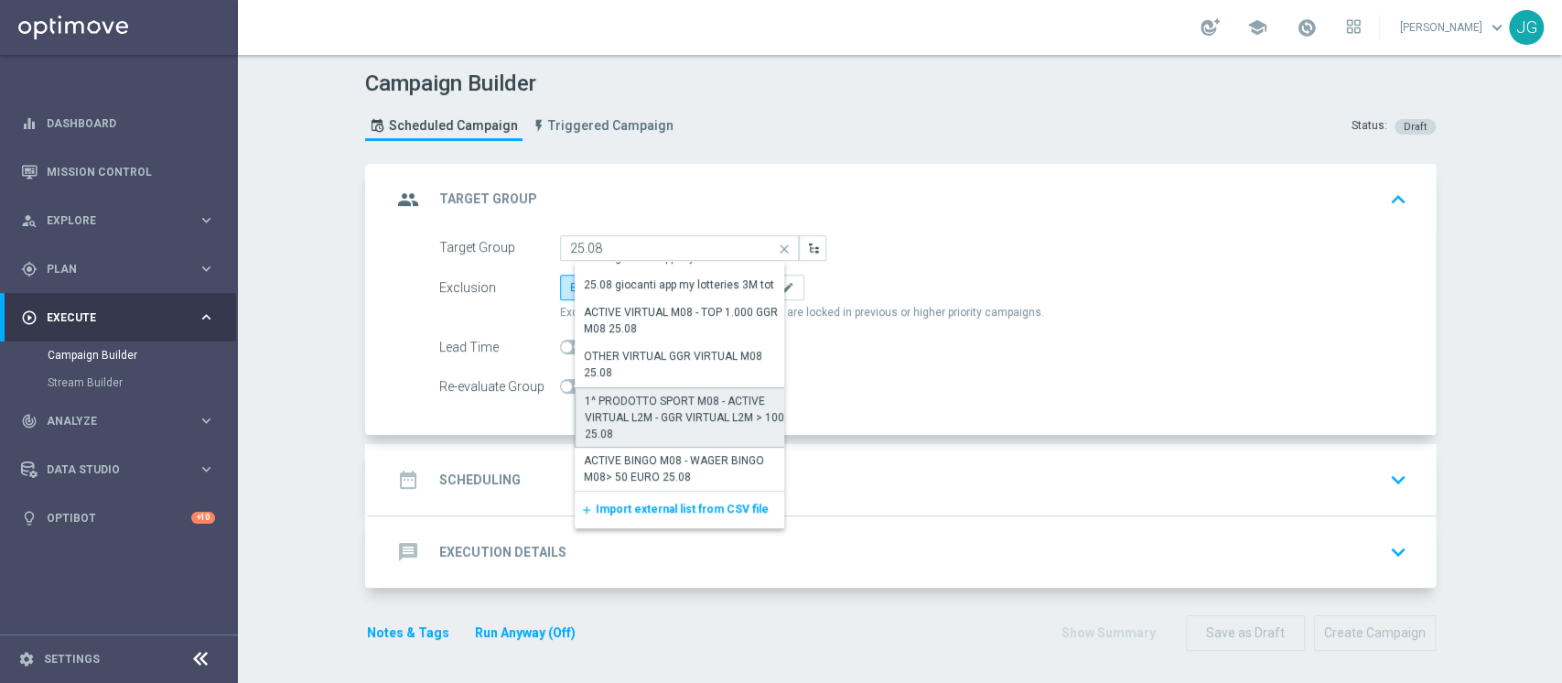
click at [651, 405] on div "1^ PRODOTTO SPORT M08 - ACTIVE VIRTUAL L2M - GGR VIRTUAL L2M > 100 25.08" at bounding box center [687, 417] width 204 height 49
type input "1^ PRODOTTO SPORT M08 - ACTIVE VIRTUAL L2M - GGR VIRTUAL L2M > 100 25.08"
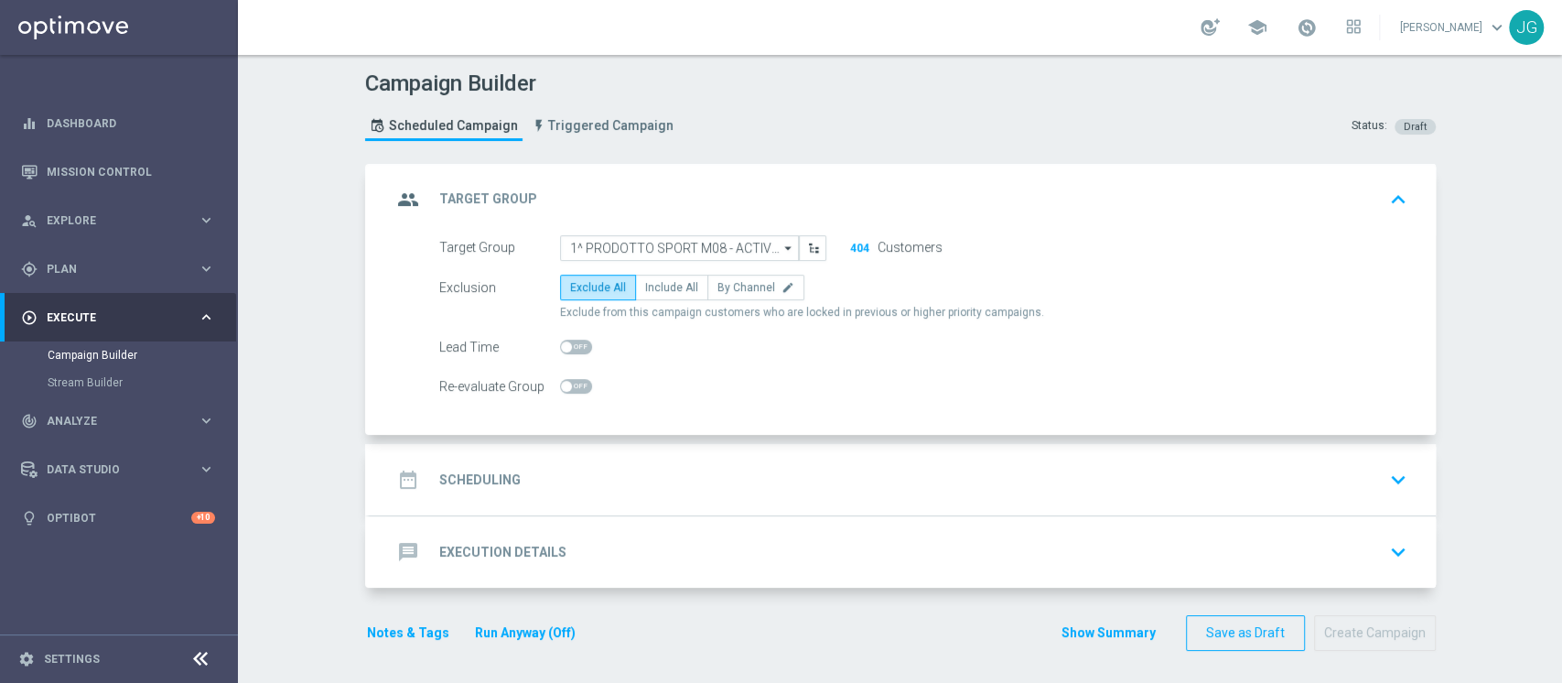
click at [720, 481] on div "date_range Scheduling keyboard_arrow_down" at bounding box center [903, 479] width 1022 height 35
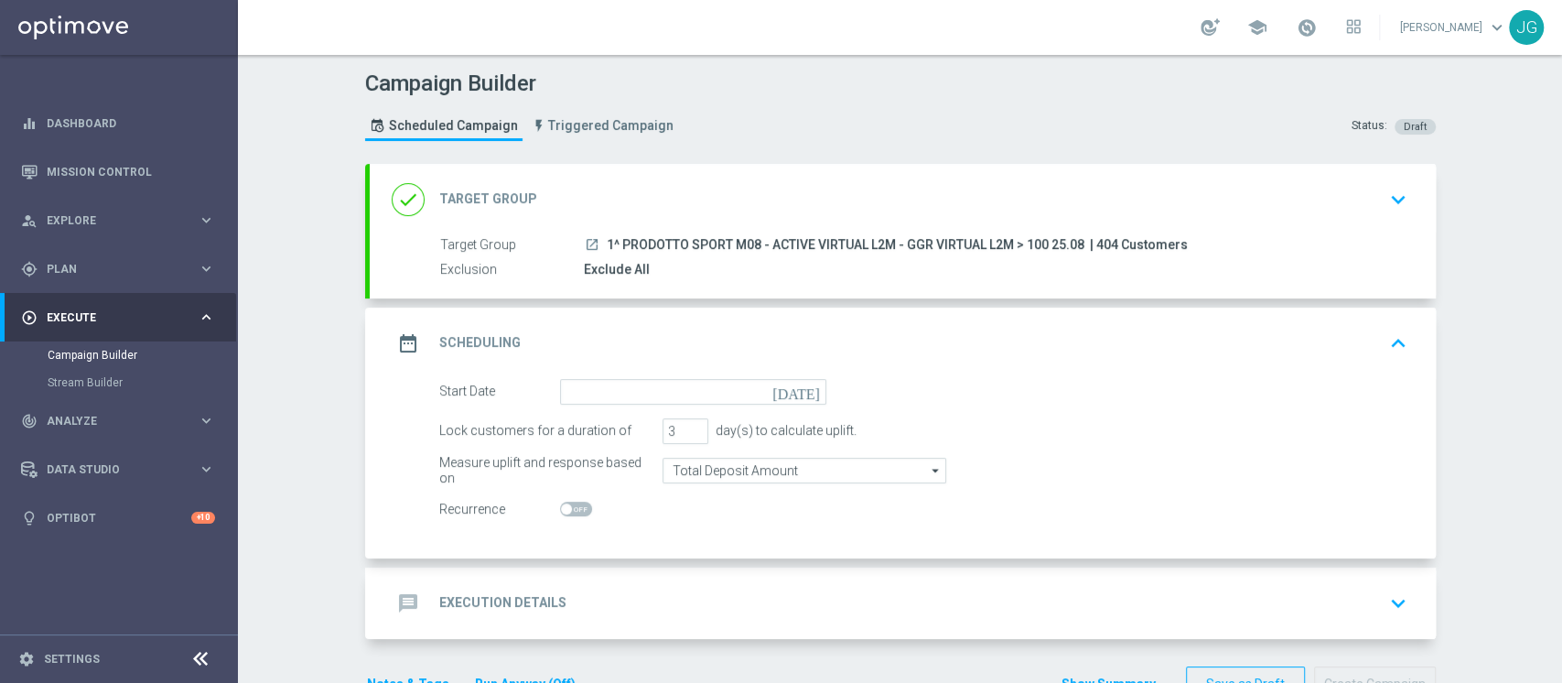
click at [737, 371] on div "date_range Scheduling keyboard_arrow_up" at bounding box center [903, 342] width 1066 height 71
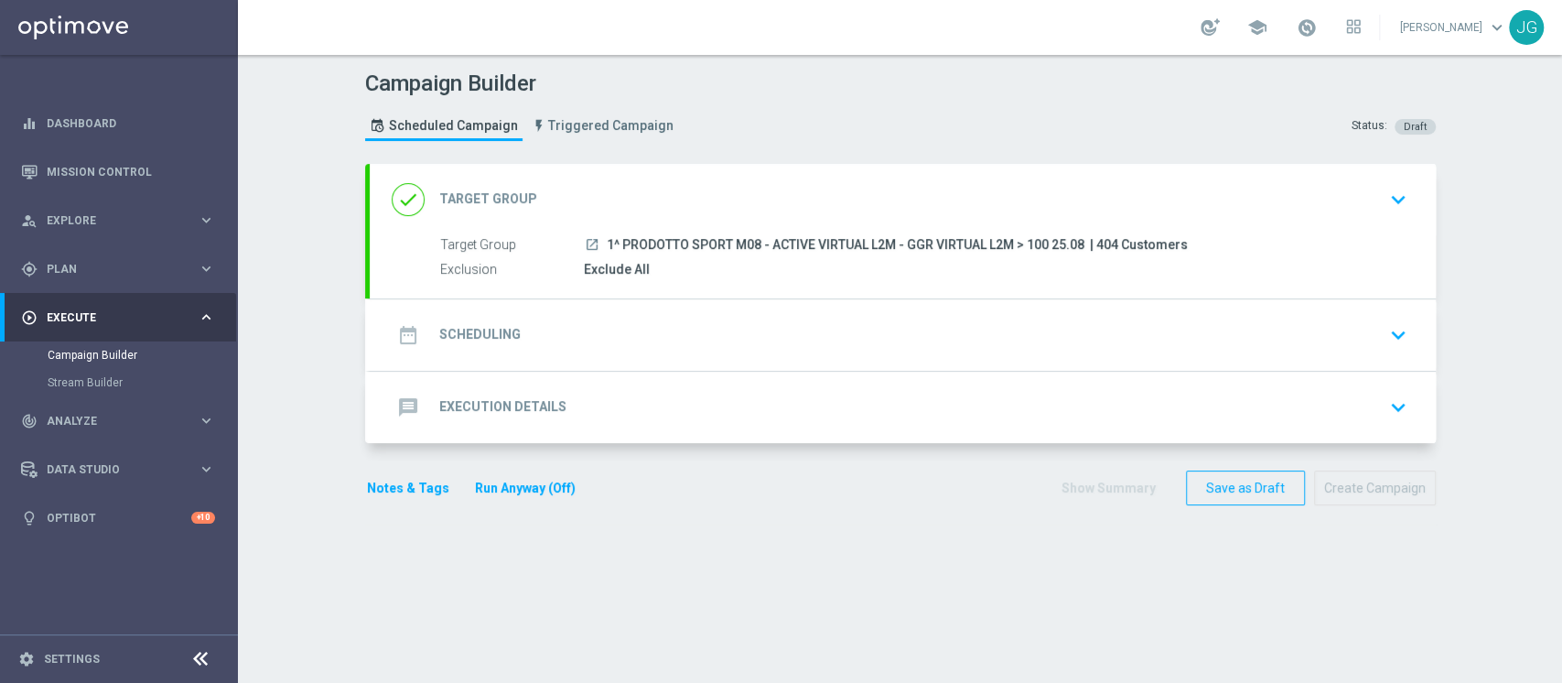
click at [745, 339] on div "date_range Scheduling keyboard_arrow_down" at bounding box center [903, 334] width 1022 height 35
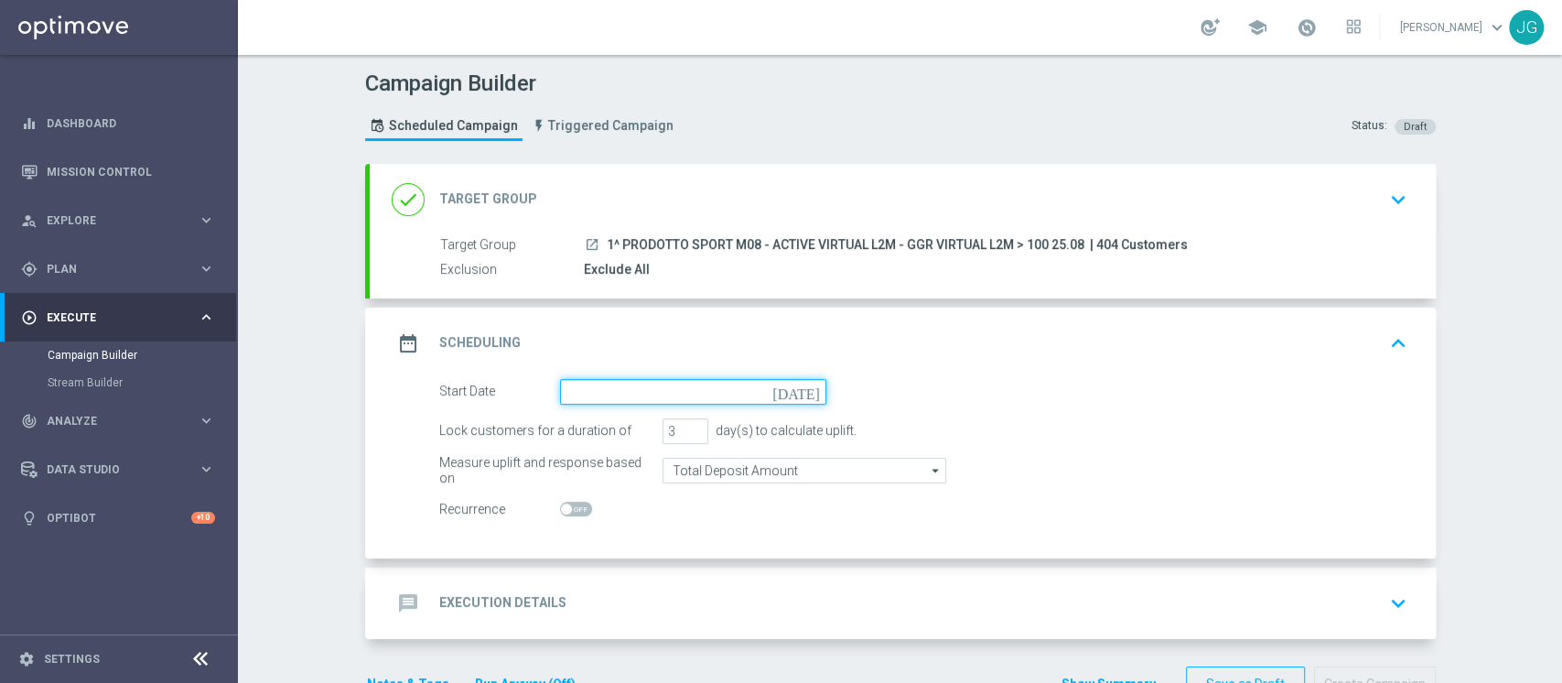
click at [723, 384] on input at bounding box center [693, 392] width 266 height 26
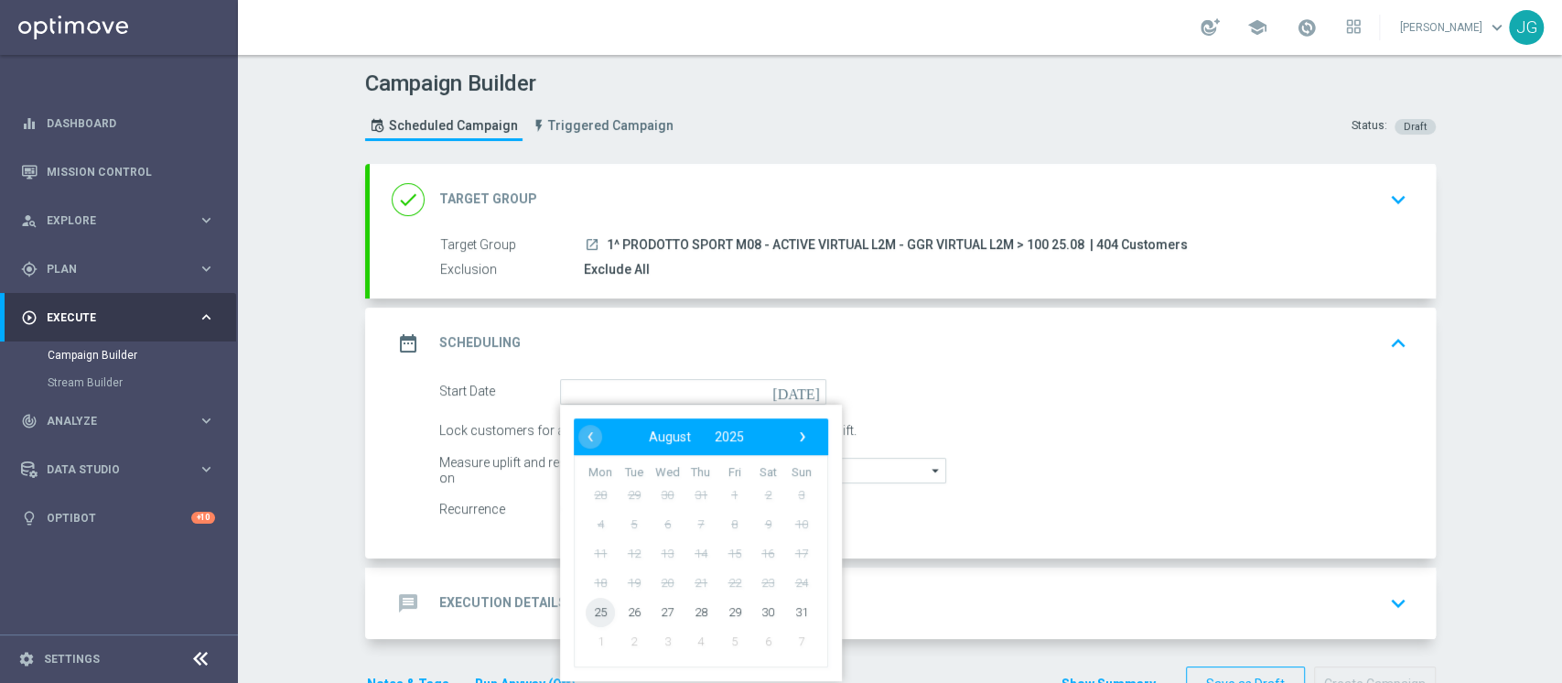
click at [590, 619] on span "25" at bounding box center [600, 611] width 29 height 29
type input "[DATE]"
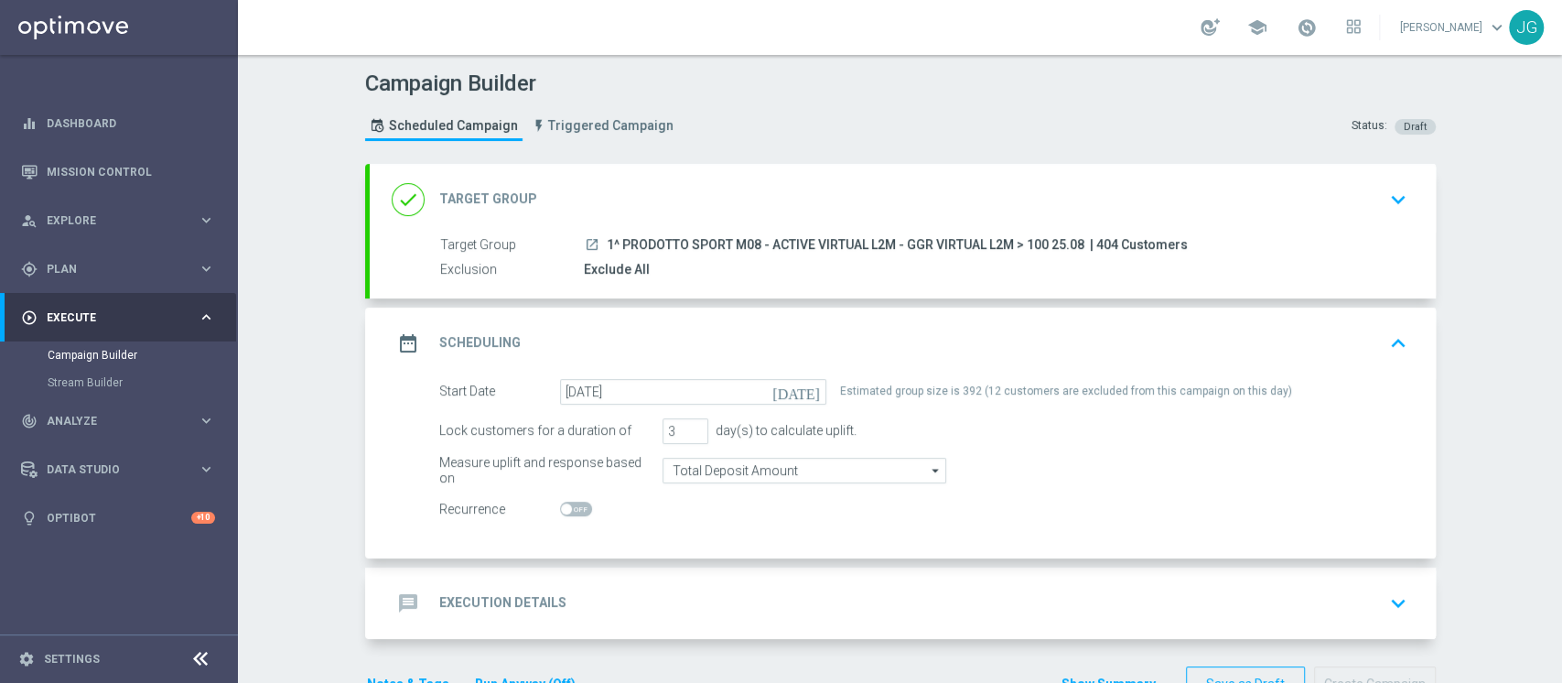
click at [855, 186] on div "done Target Group keyboard_arrow_down" at bounding box center [903, 199] width 1022 height 35
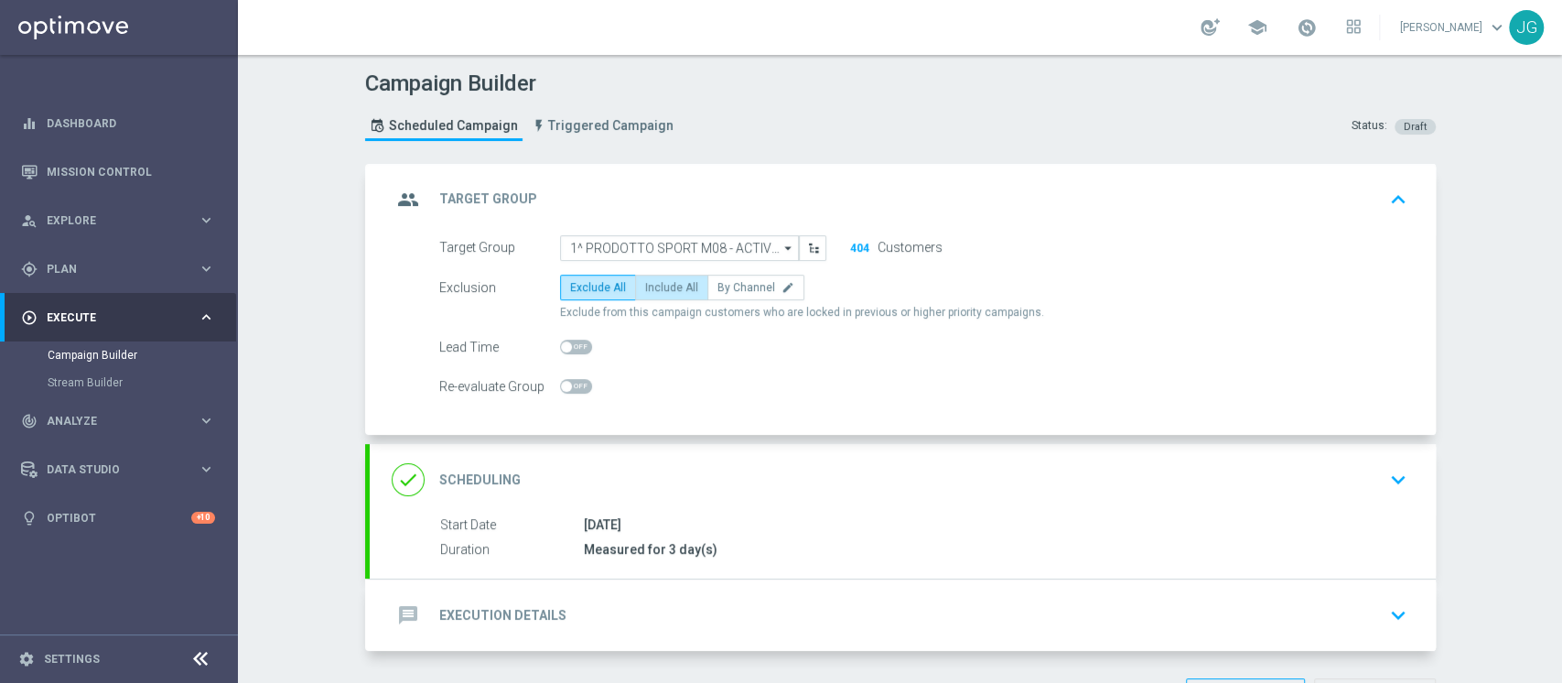
click at [671, 289] on span "Include All" at bounding box center [671, 287] width 53 height 13
click at [657, 289] on input "Include All" at bounding box center [651, 291] width 12 height 12
radio input "true"
click at [627, 613] on div "message Execution Details keyboard_arrow_down" at bounding box center [903, 614] width 1022 height 35
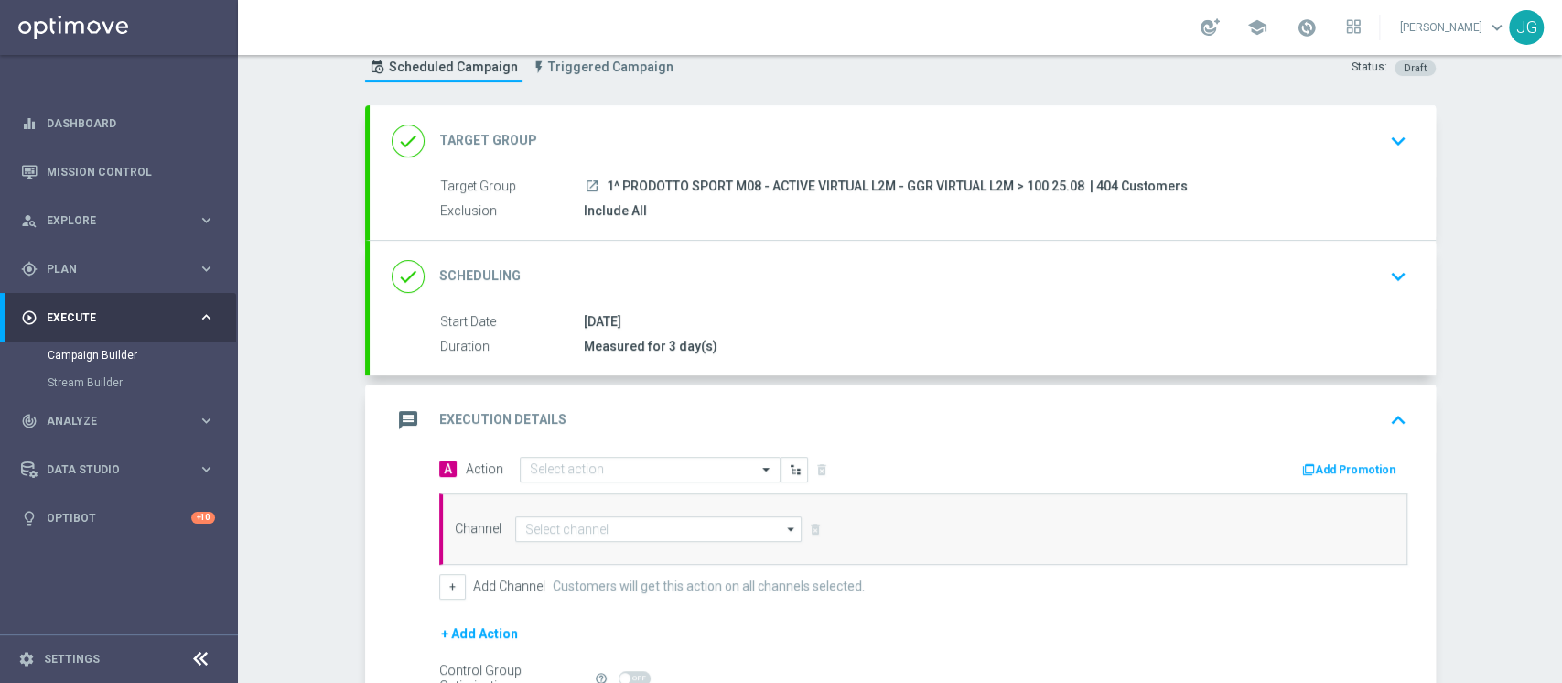
scroll to position [59, 0]
drag, startPoint x: 1076, startPoint y: 184, endPoint x: 596, endPoint y: 186, distance: 480.4
click at [607, 186] on span "1^ PRODOTTO SPORT M08 - ACTIVE VIRTUAL L2M - GGR VIRTUAL L2M > 100 25.08" at bounding box center [846, 186] width 478 height 16
copy span "1^ PRODOTTO SPORT M08 - ACTIVE VIRTUAL L2M - GGR VIRTUAL L2M > 100 25.08"
click at [585, 448] on div "message Execution Details keyboard_arrow_up" at bounding box center [903, 419] width 1066 height 71
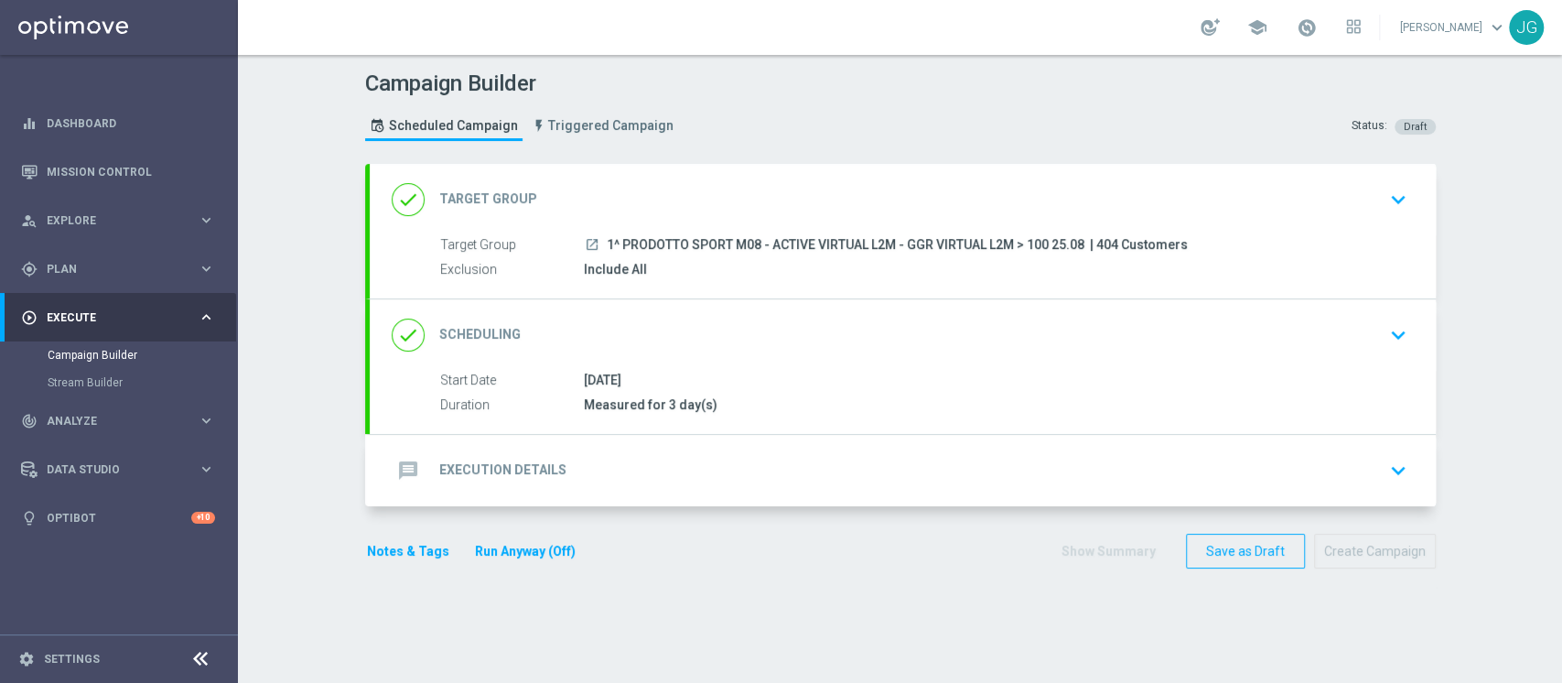
scroll to position [0, 0]
click at [589, 465] on div "message Execution Details keyboard_arrow_down" at bounding box center [903, 470] width 1022 height 35
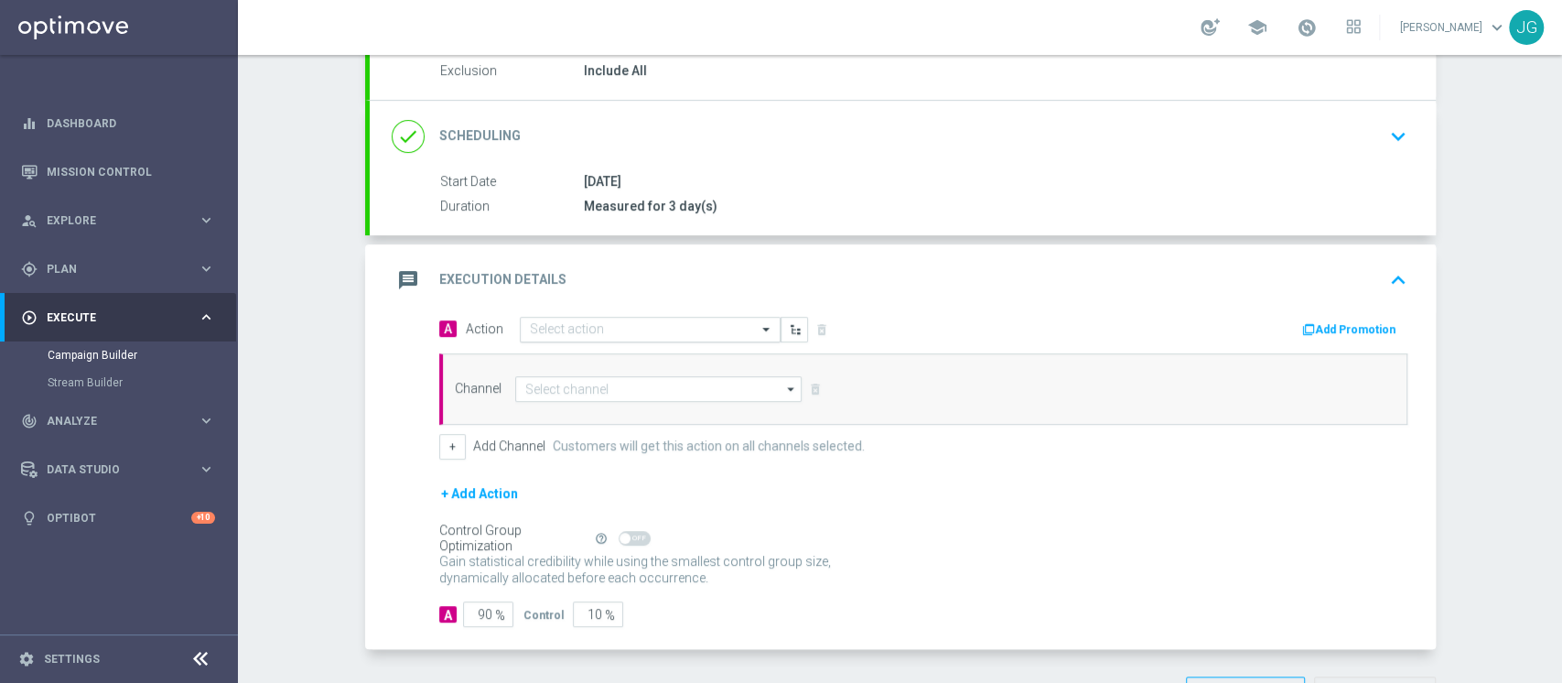
scroll to position [199, 0]
click at [639, 326] on input "text" at bounding box center [632, 329] width 204 height 16
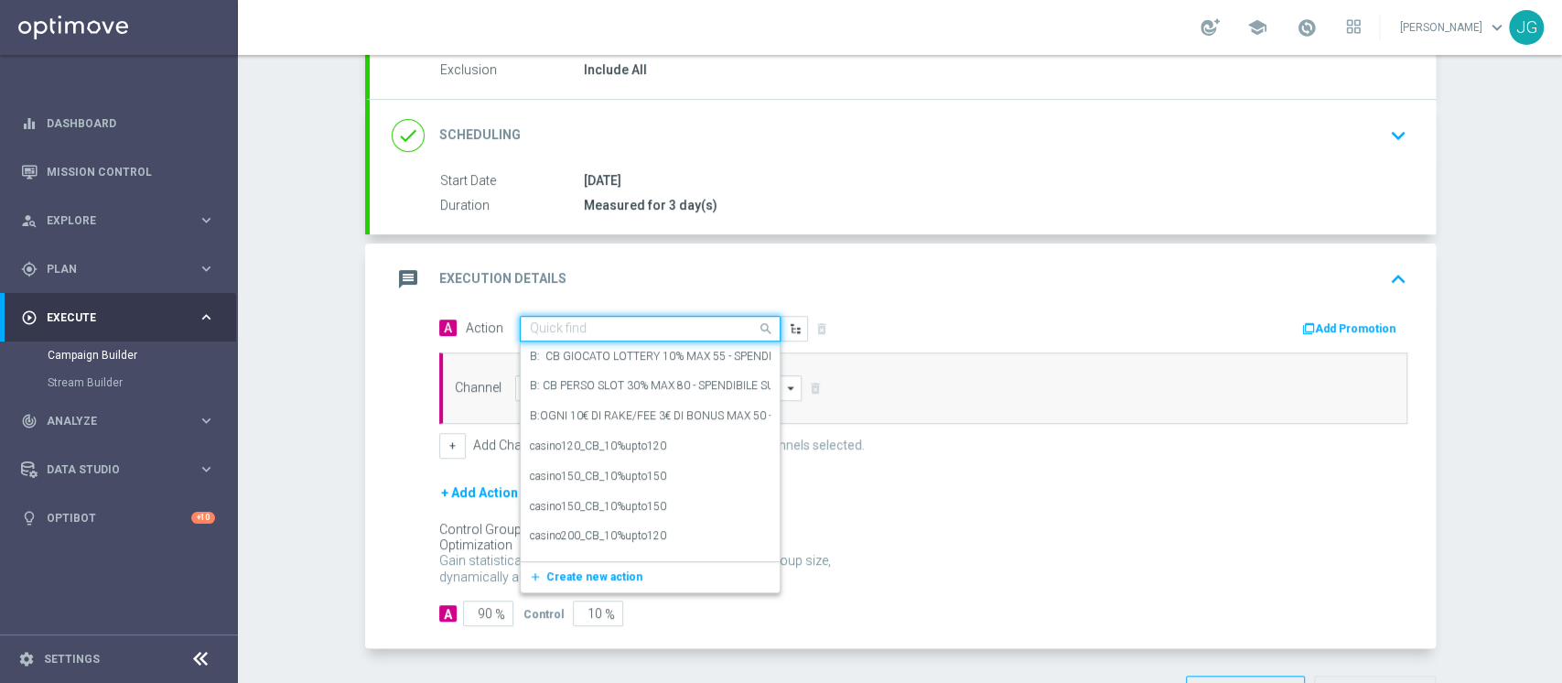
paste input "RICARICA 25% MAX 150 - SPENDIBILE VIRTUAL"
type input "RICARICA 25% MAX 150 - SPENDIBILE VIRTUAL"
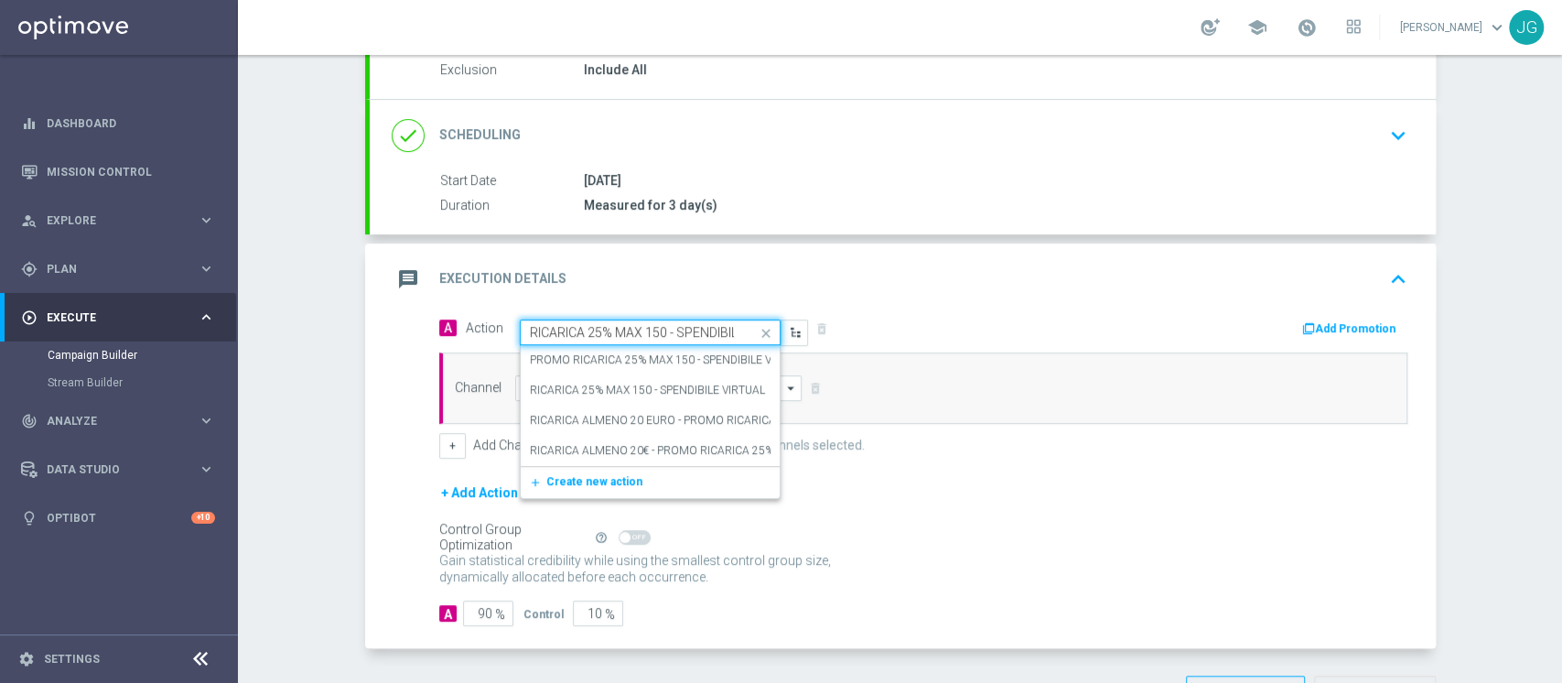
scroll to position [0, 64]
click at [628, 352] on label "PROMO RICARICA 25% MAX 150 - SPENDIBILE VIRTUAL" at bounding box center [669, 360] width 278 height 16
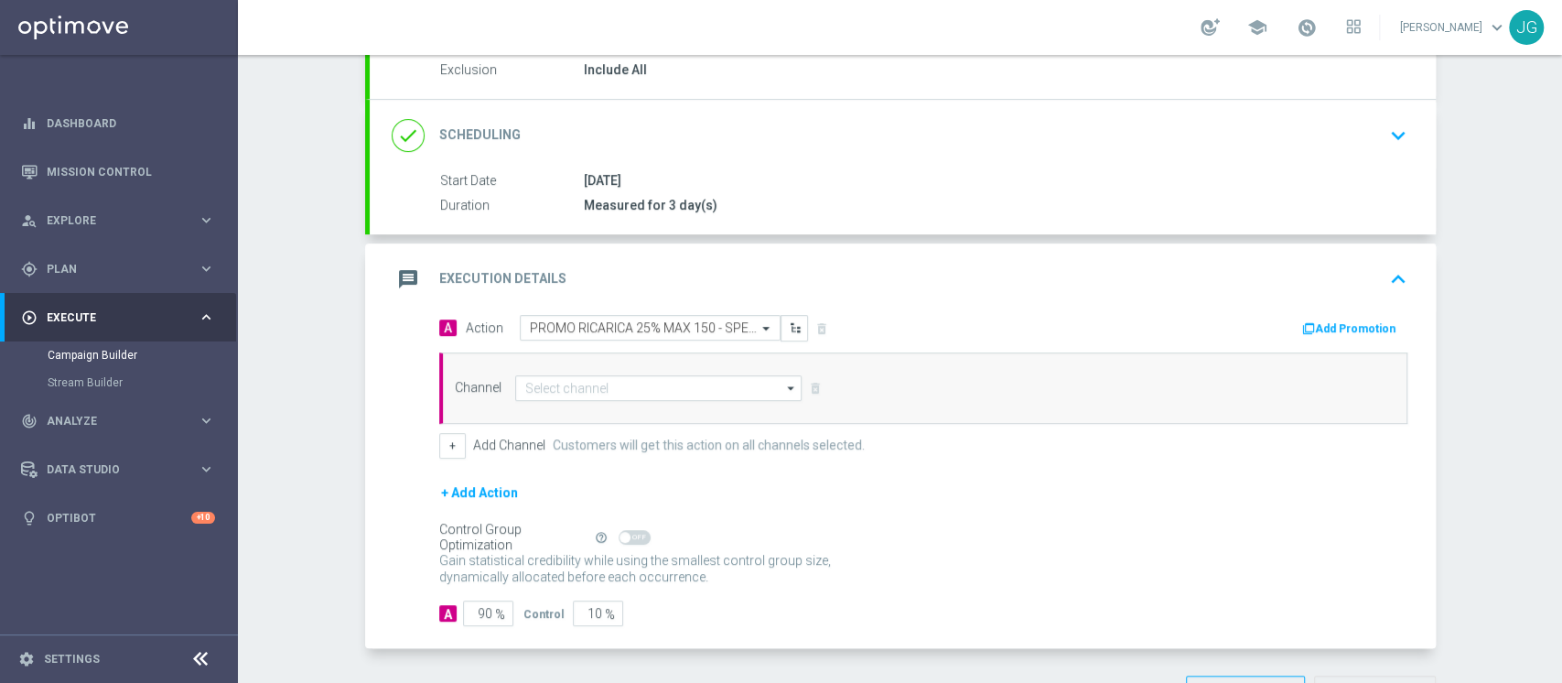
click at [1322, 318] on button "Add Promotion" at bounding box center [1351, 328] width 102 height 20
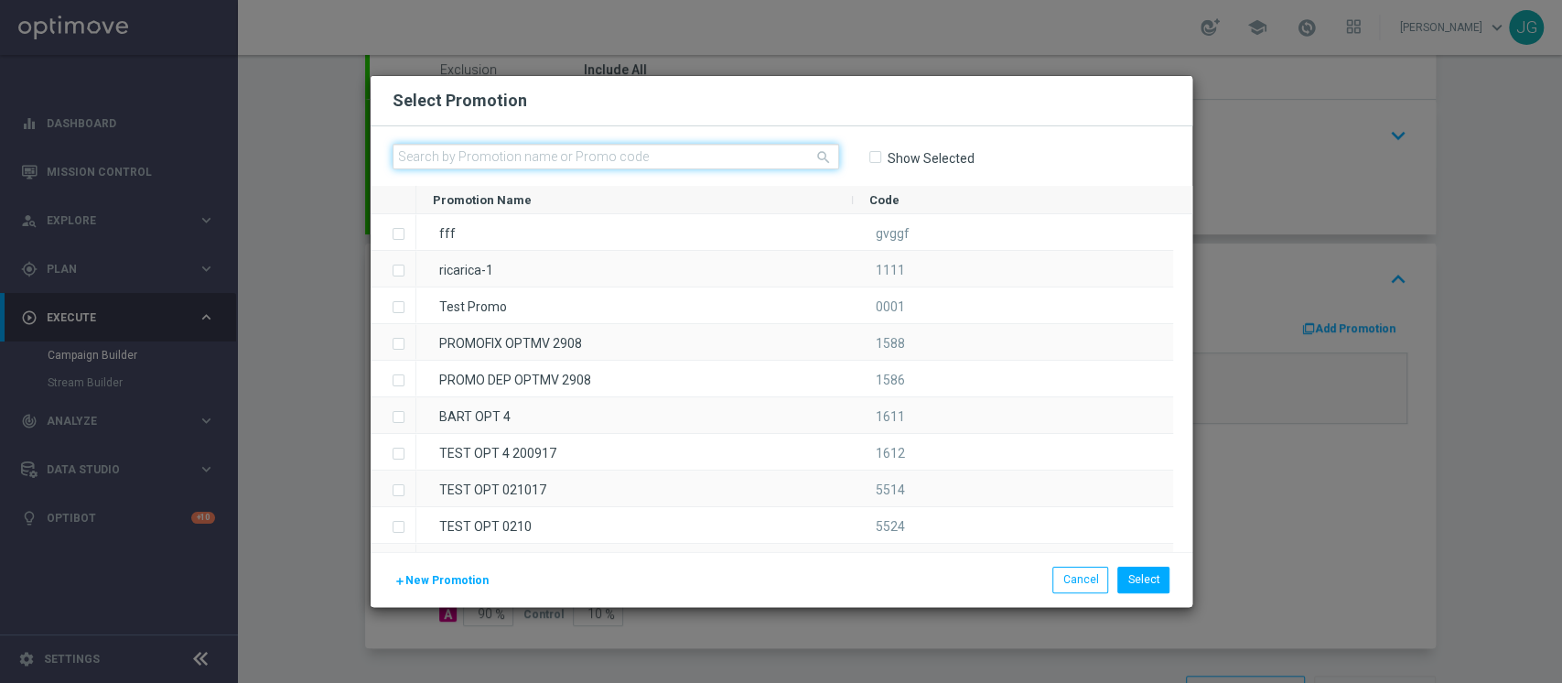
click at [626, 153] on input "text" at bounding box center [616, 157] width 447 height 26
paste input "VIRTUAL25"
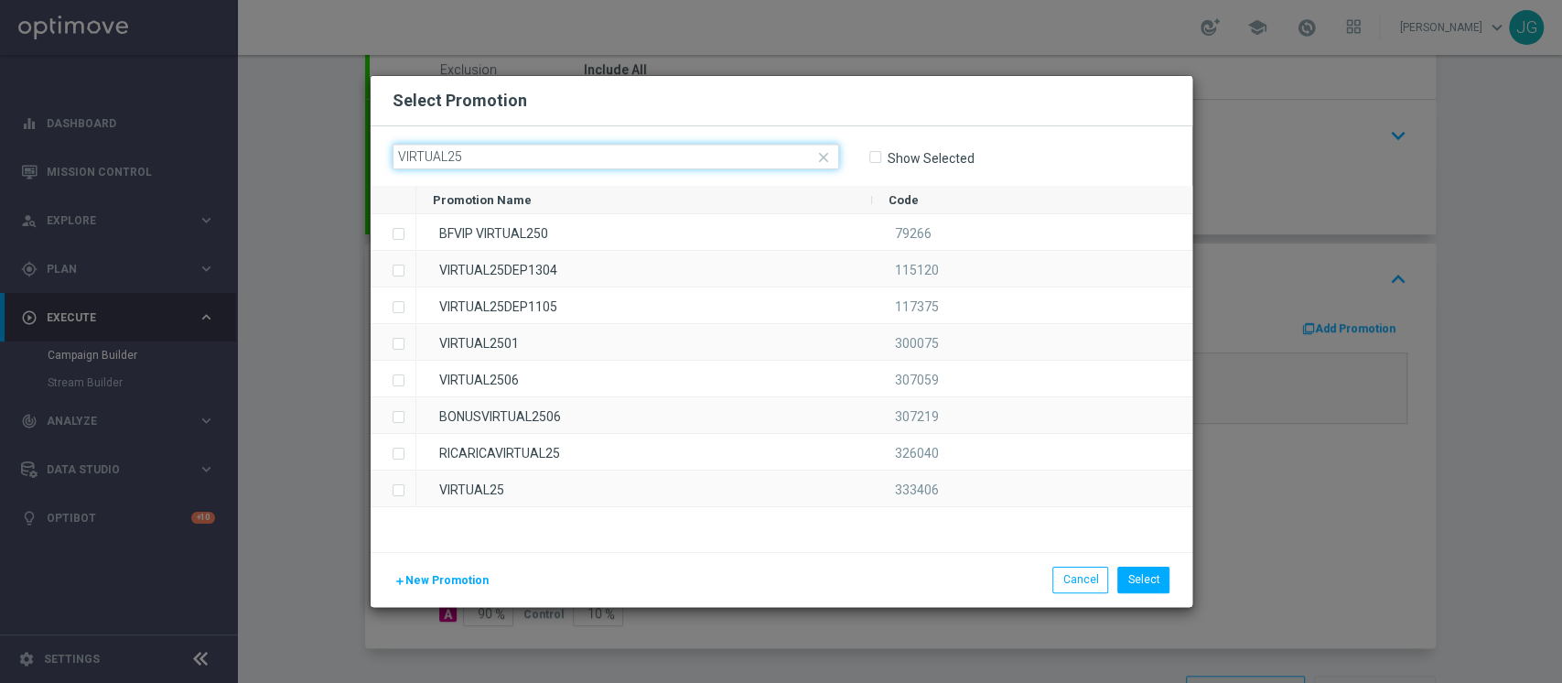
drag, startPoint x: 483, startPoint y: 154, endPoint x: 179, endPoint y: 156, distance: 303.8
click at [198, 157] on modal-container "Select Promotion close VIRTUAL25 Show Selected Promotion Name" at bounding box center [781, 341] width 1562 height 683
paste input "333406"
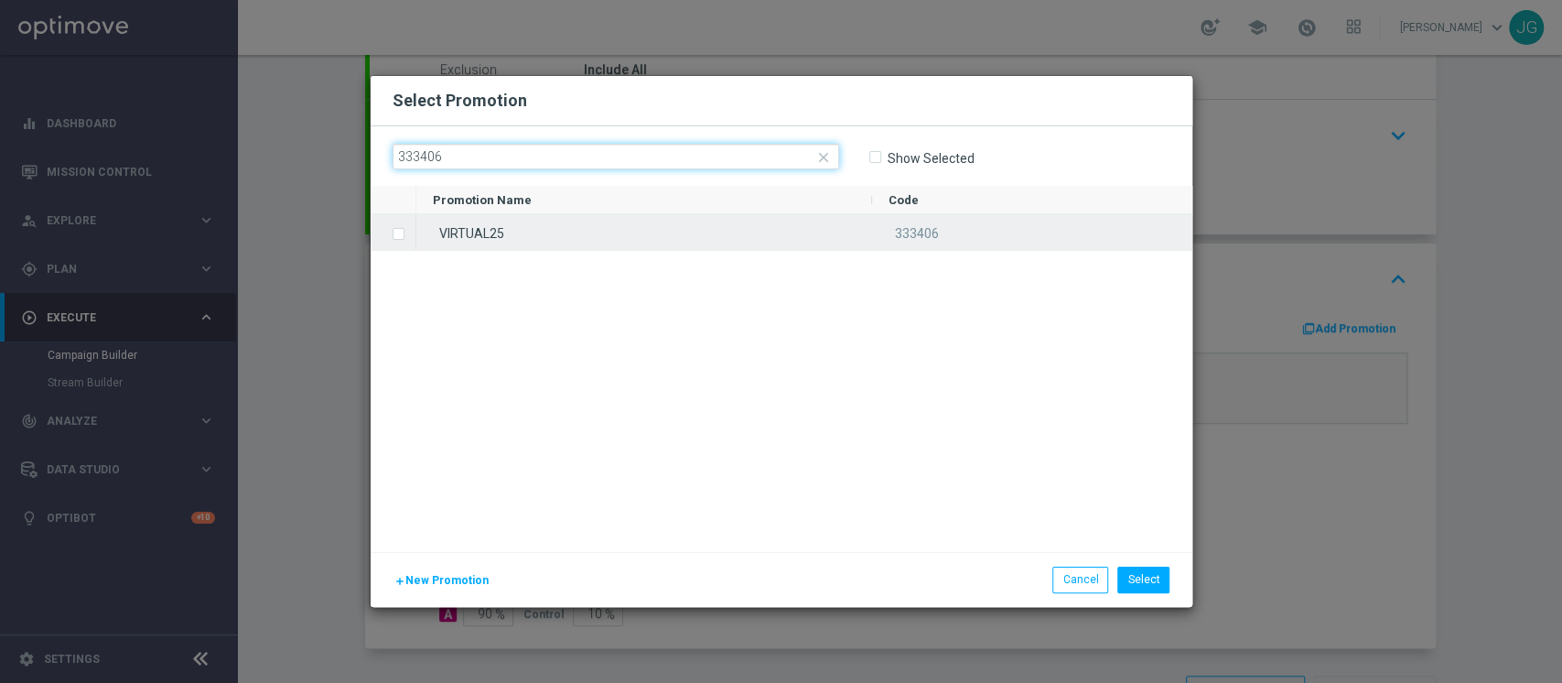
type input "333406"
click at [593, 243] on div "VIRTUAL25" at bounding box center [644, 232] width 456 height 36
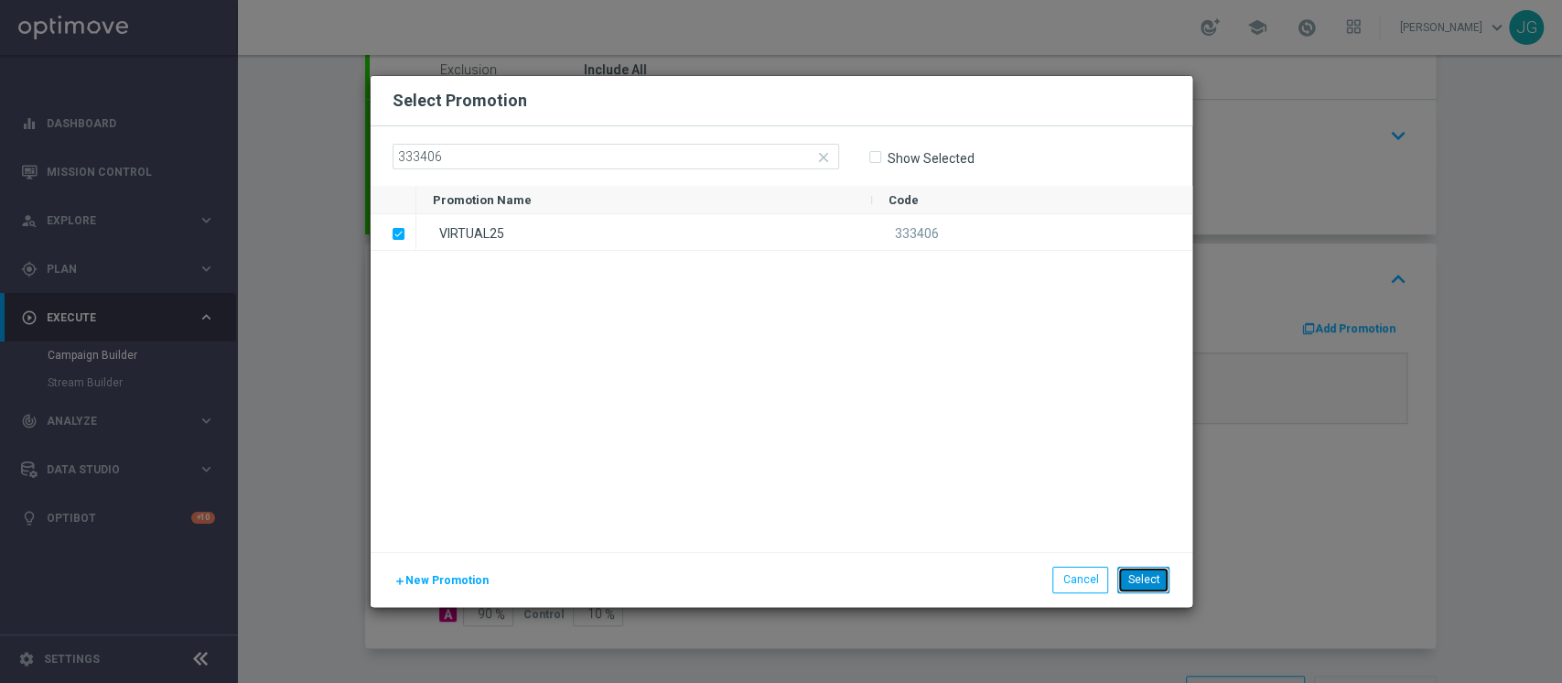
click at [1135, 576] on button "Select" at bounding box center [1143, 579] width 52 height 26
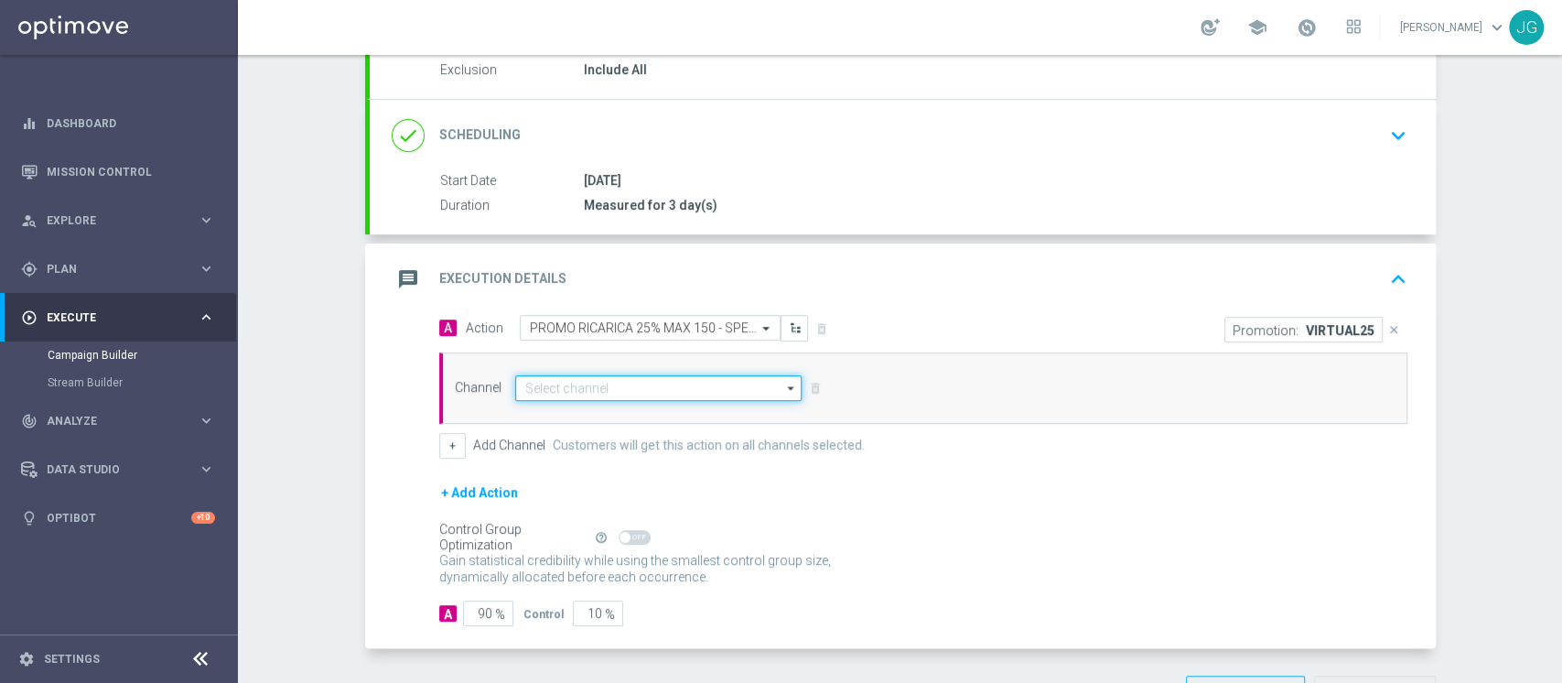
click at [673, 394] on input at bounding box center [658, 388] width 287 height 26
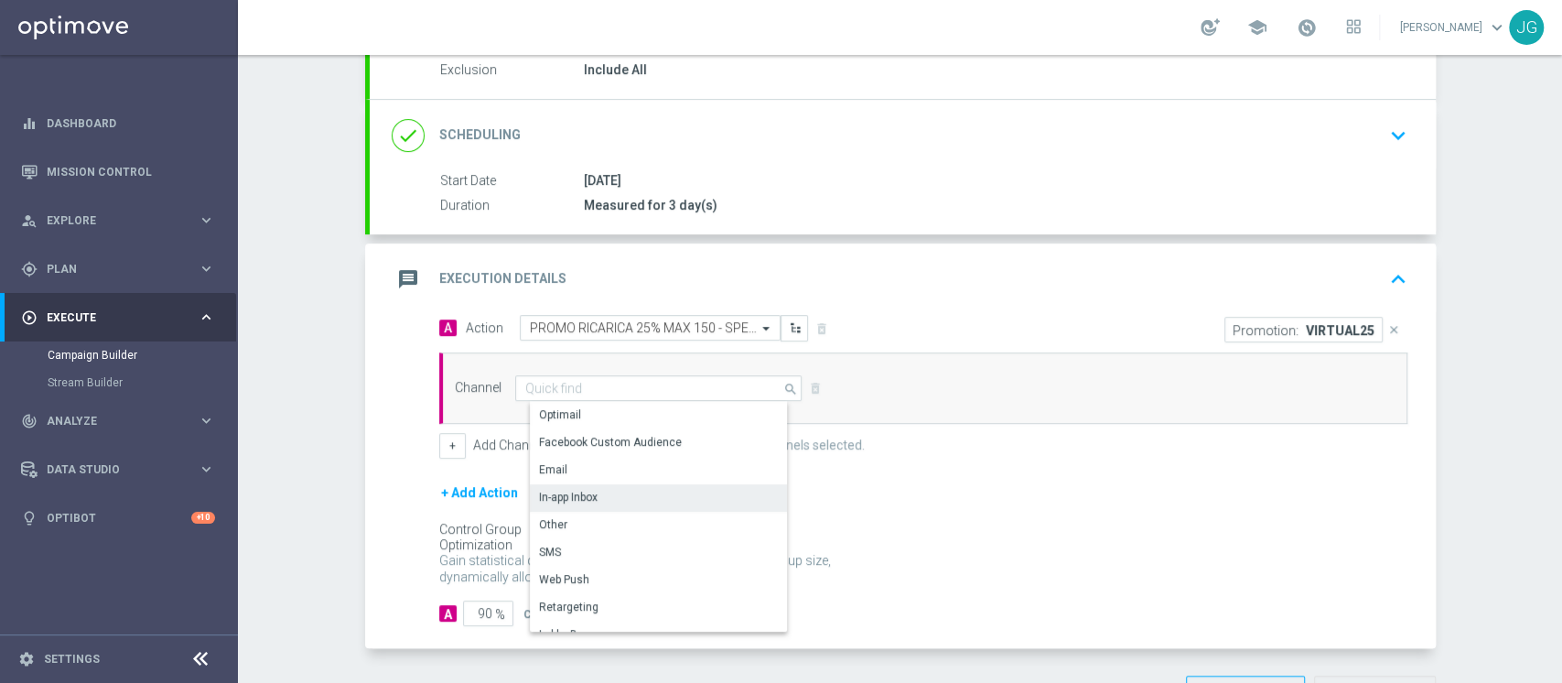
click at [606, 500] on div "In-app Inbox" at bounding box center [666, 497] width 273 height 26
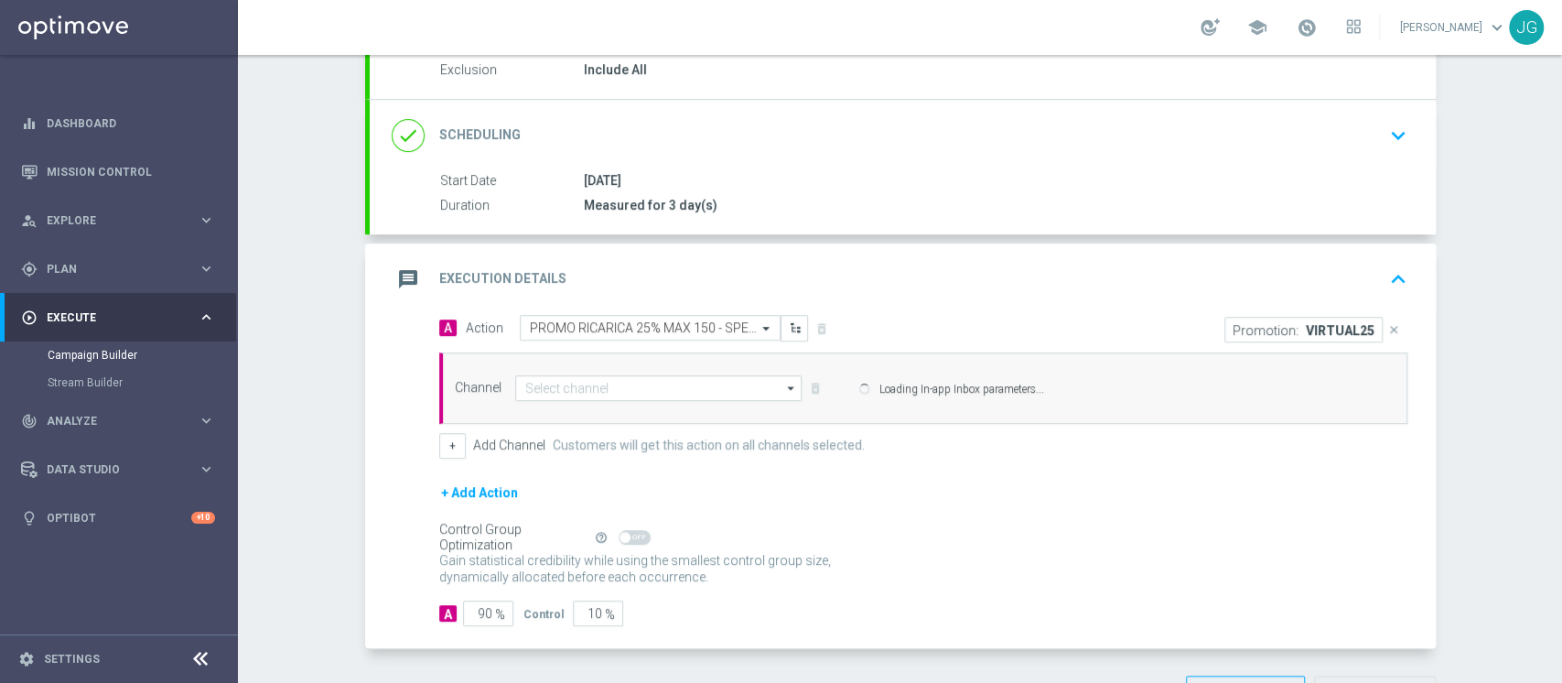
type input "In-app Inbox"
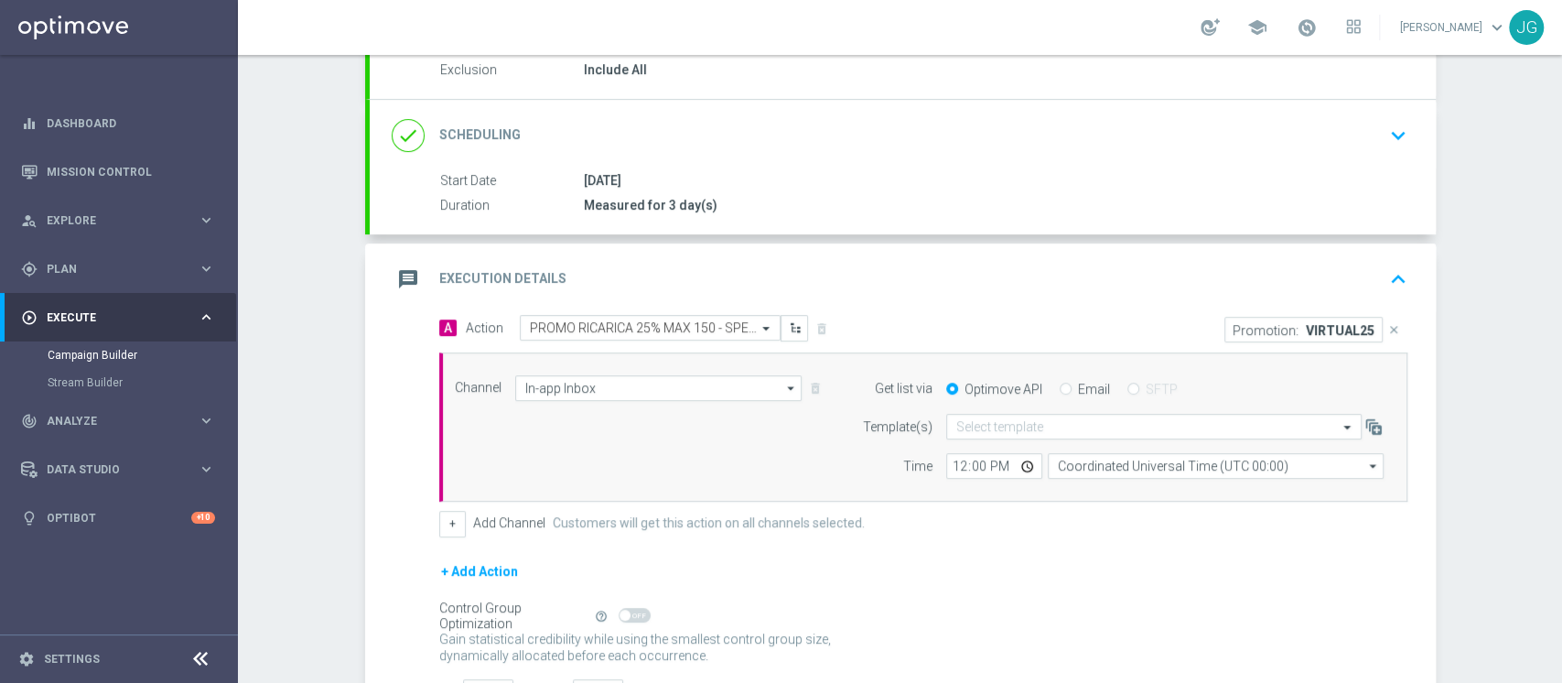
click at [1060, 384] on input "Email" at bounding box center [1066, 390] width 12 height 12
radio input "true"
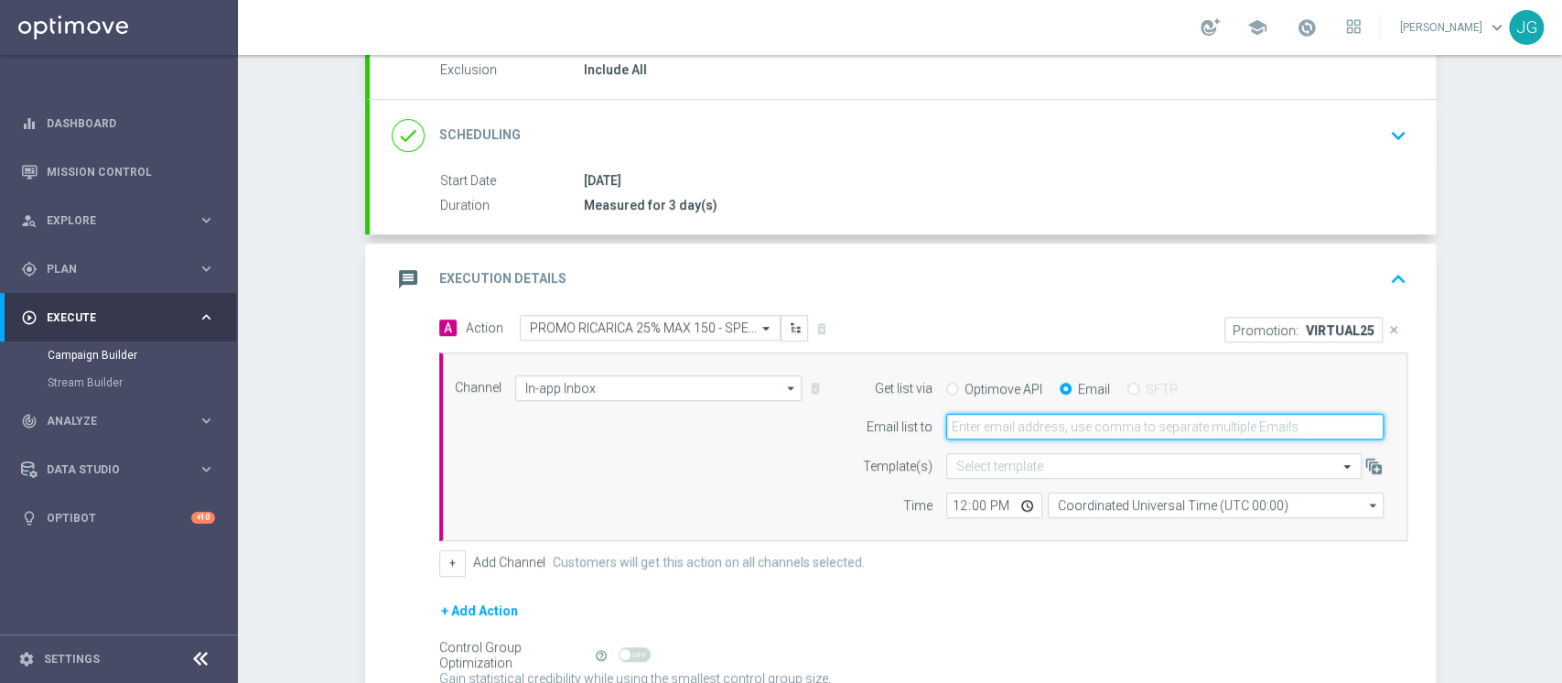
click at [1020, 420] on input "email" at bounding box center [1164, 427] width 437 height 26
type input "[PERSON_NAME][EMAIL_ADDRESS][PERSON_NAME][DOMAIN_NAME]"
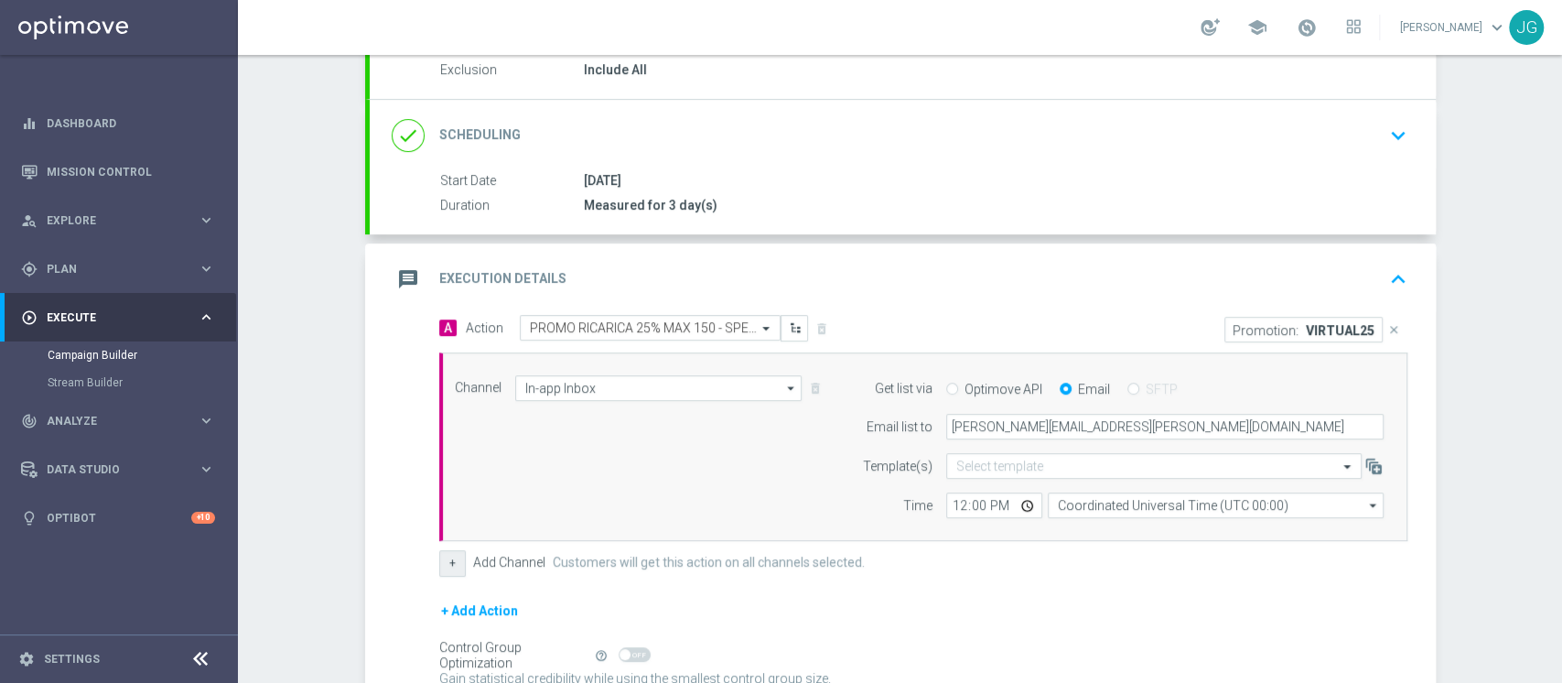
click at [439, 565] on button "+" at bounding box center [452, 563] width 27 height 26
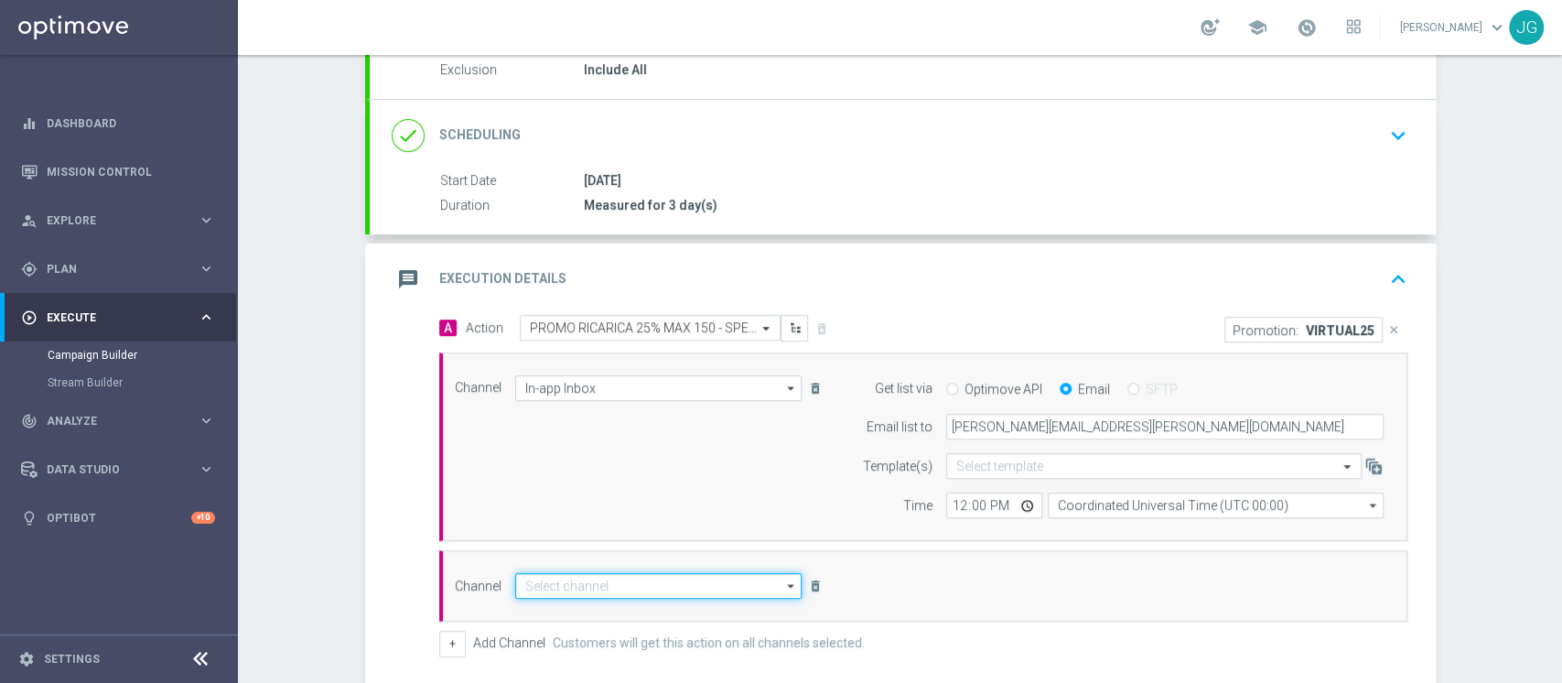
click at [569, 583] on input at bounding box center [658, 586] width 287 height 26
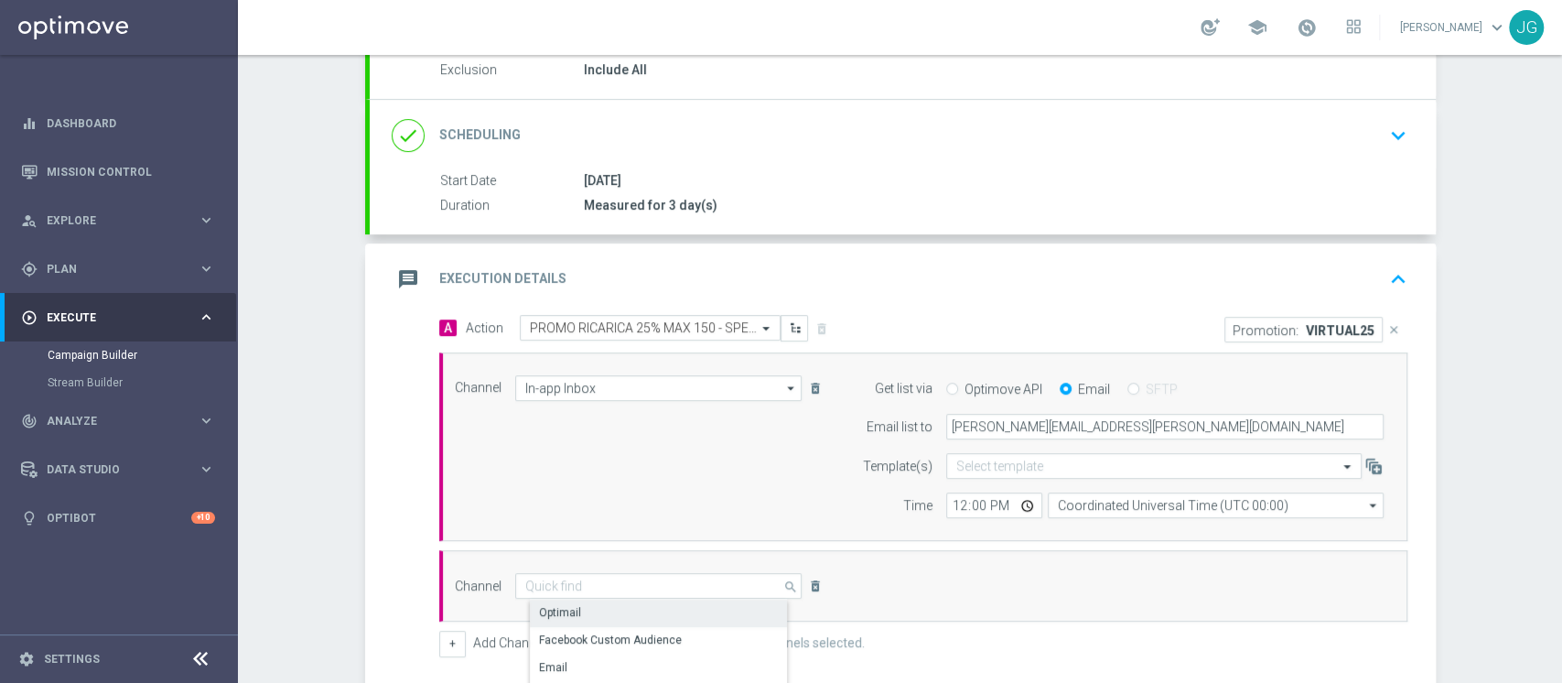
click at [539, 608] on div "Optimail" at bounding box center [560, 612] width 42 height 16
type input "Optimail"
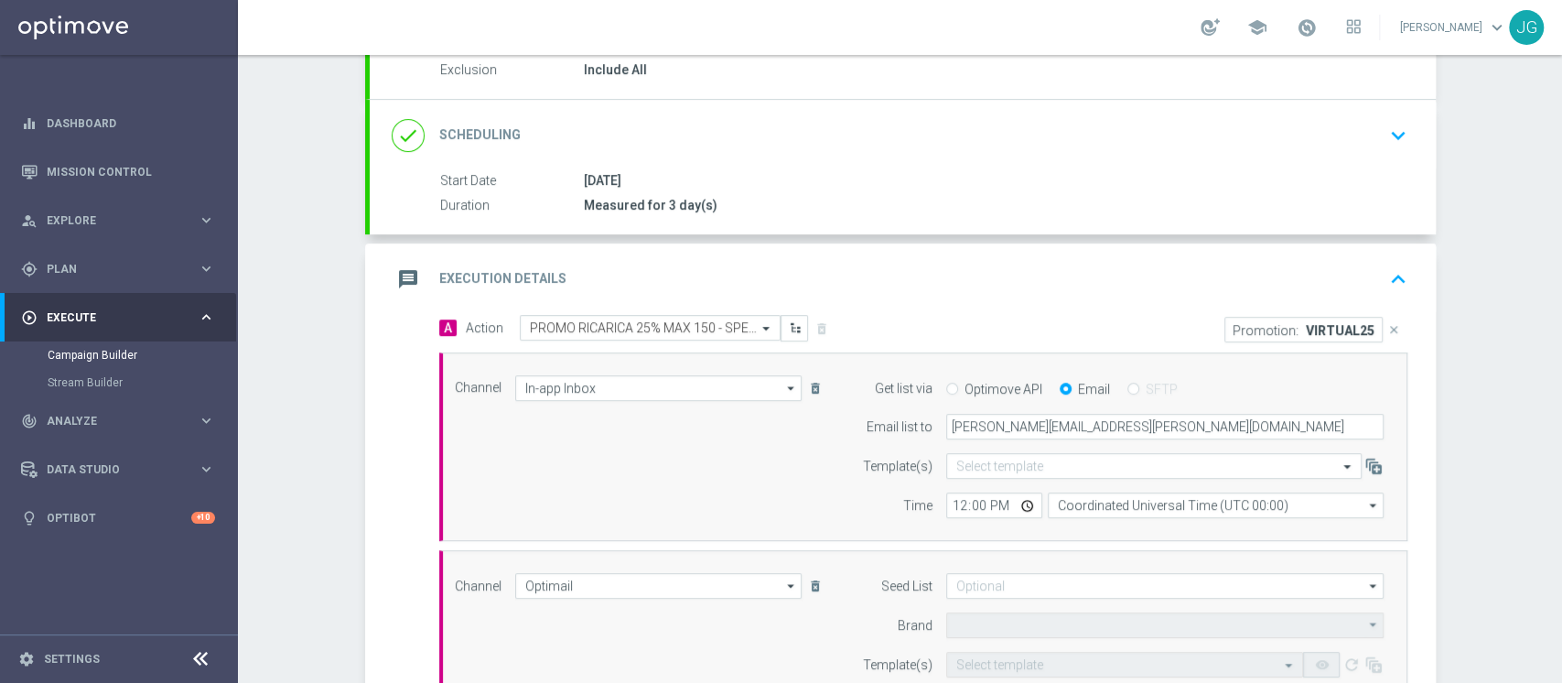
type input "Sisal Marketing"
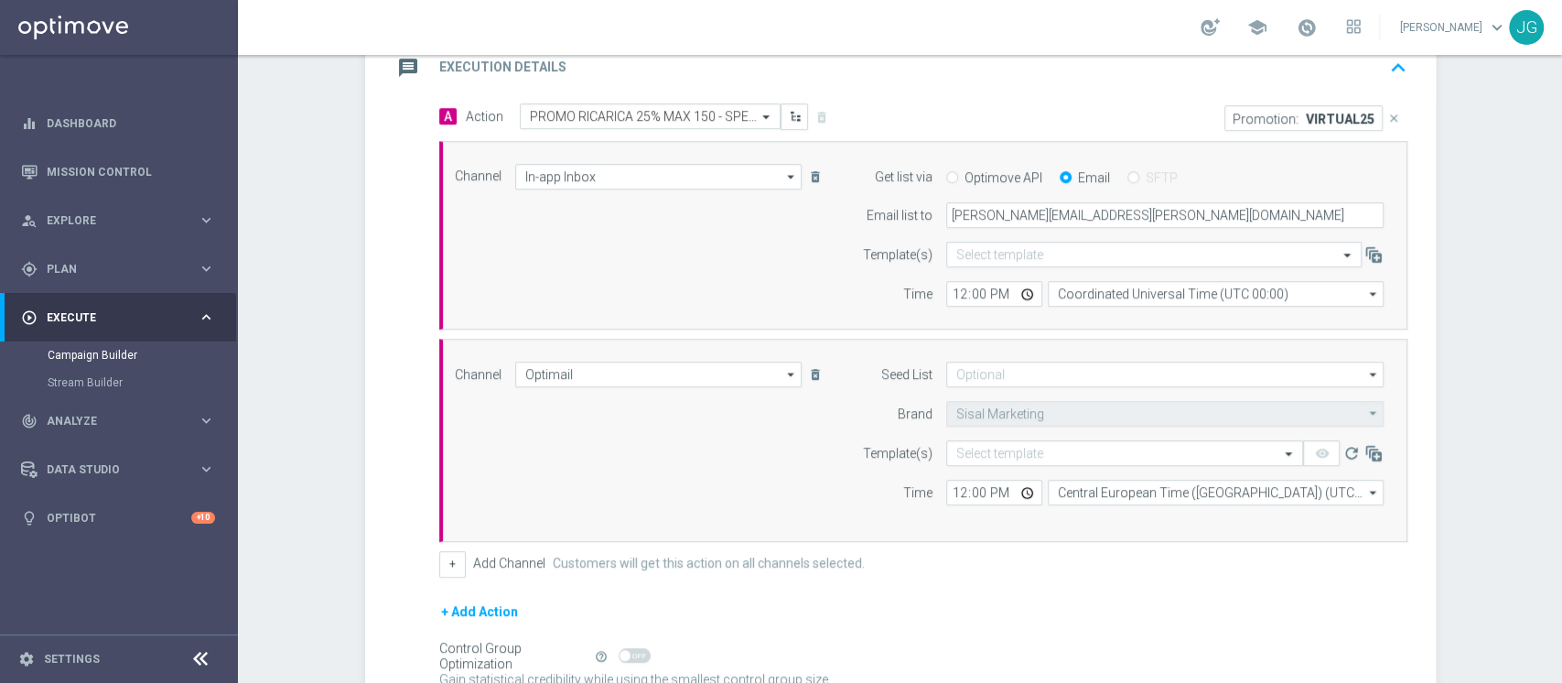
scroll to position [436, 0]
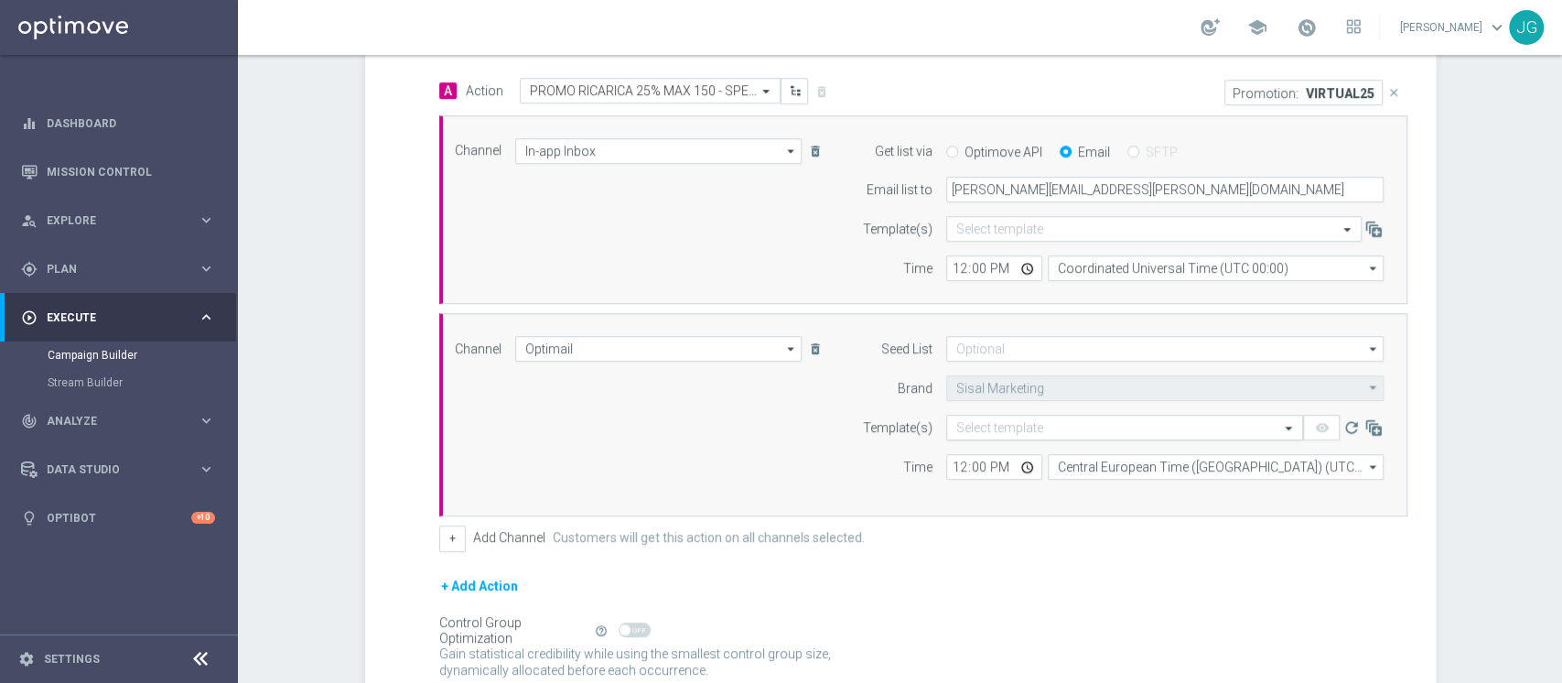
click at [1081, 420] on input "text" at bounding box center [1106, 428] width 300 height 16
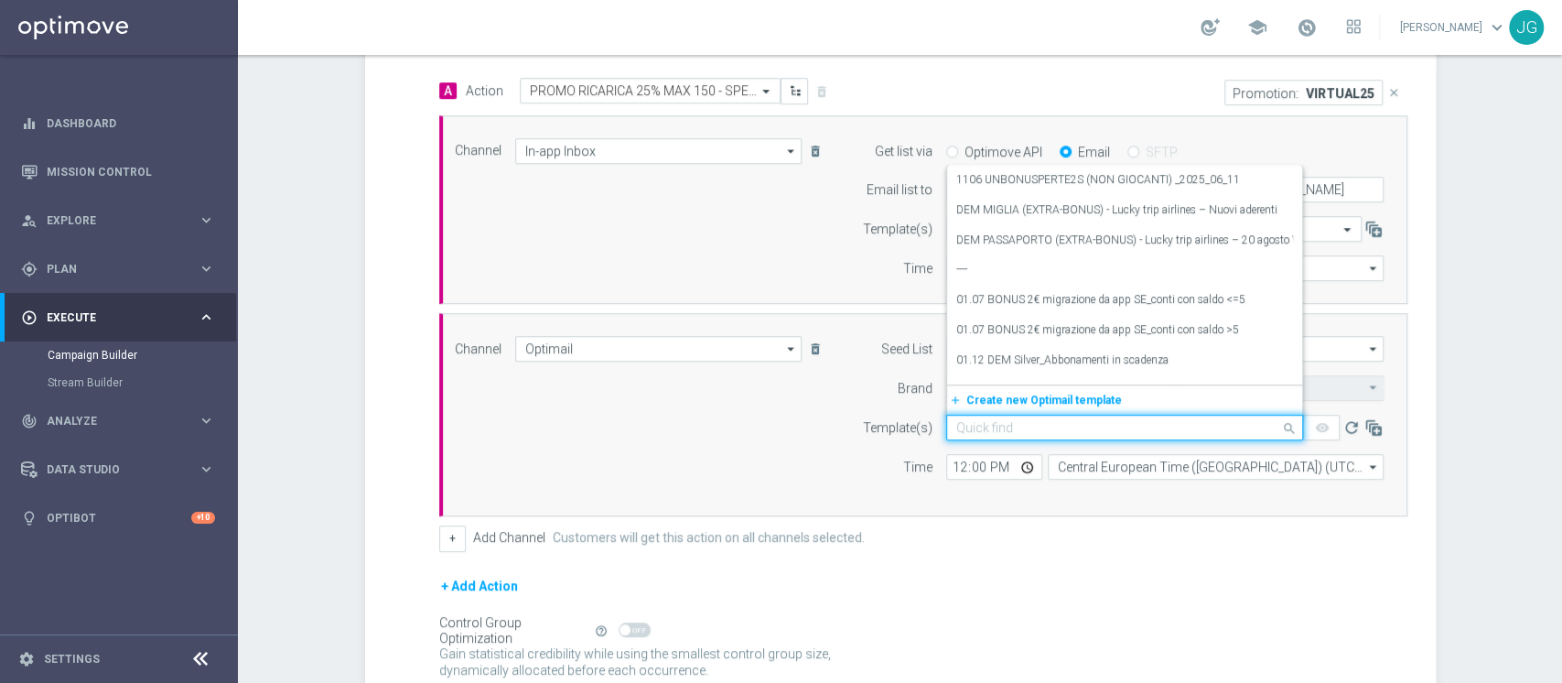
paste input "VIRTUAL25 [DATE]"
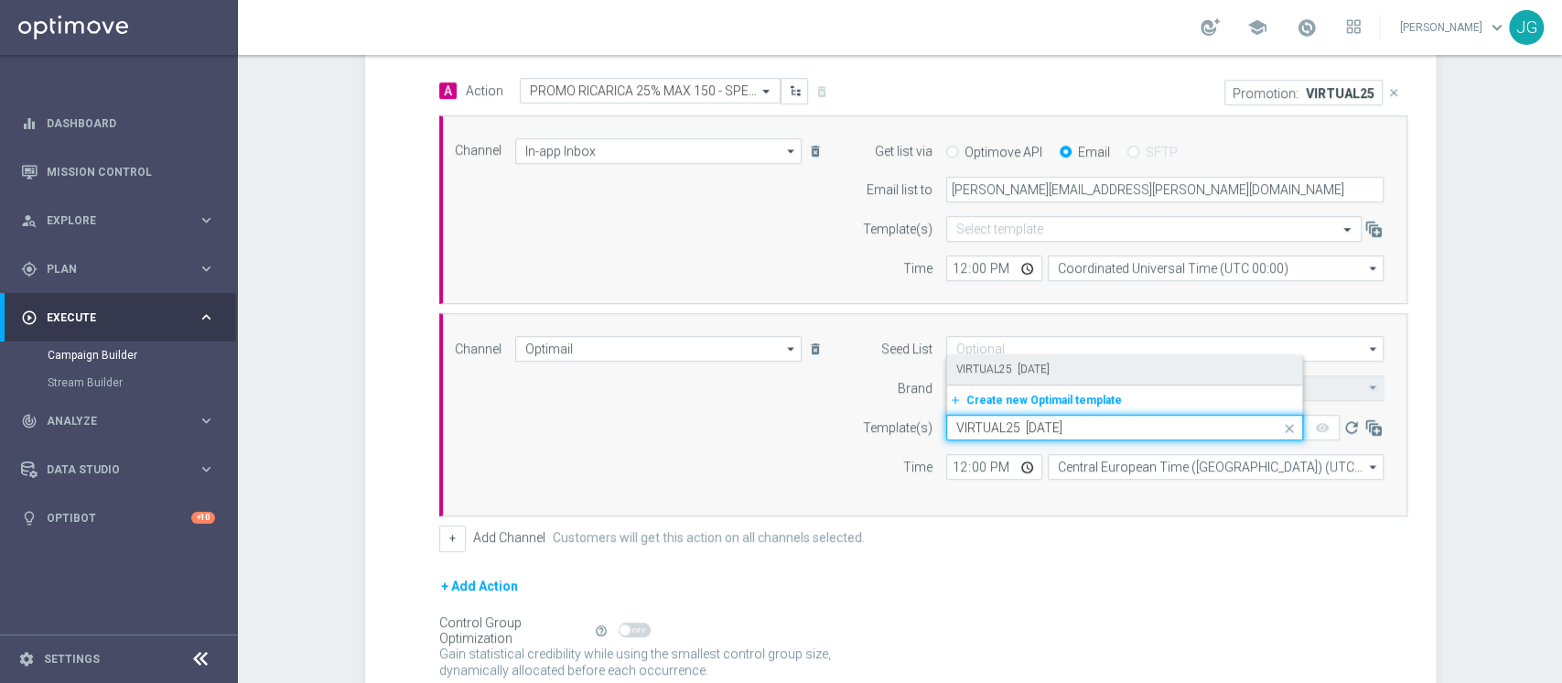
click at [1087, 368] on div "VIRTUAL25 [DATE]" at bounding box center [1124, 369] width 337 height 30
type input "VIRTUAL25 [DATE]"
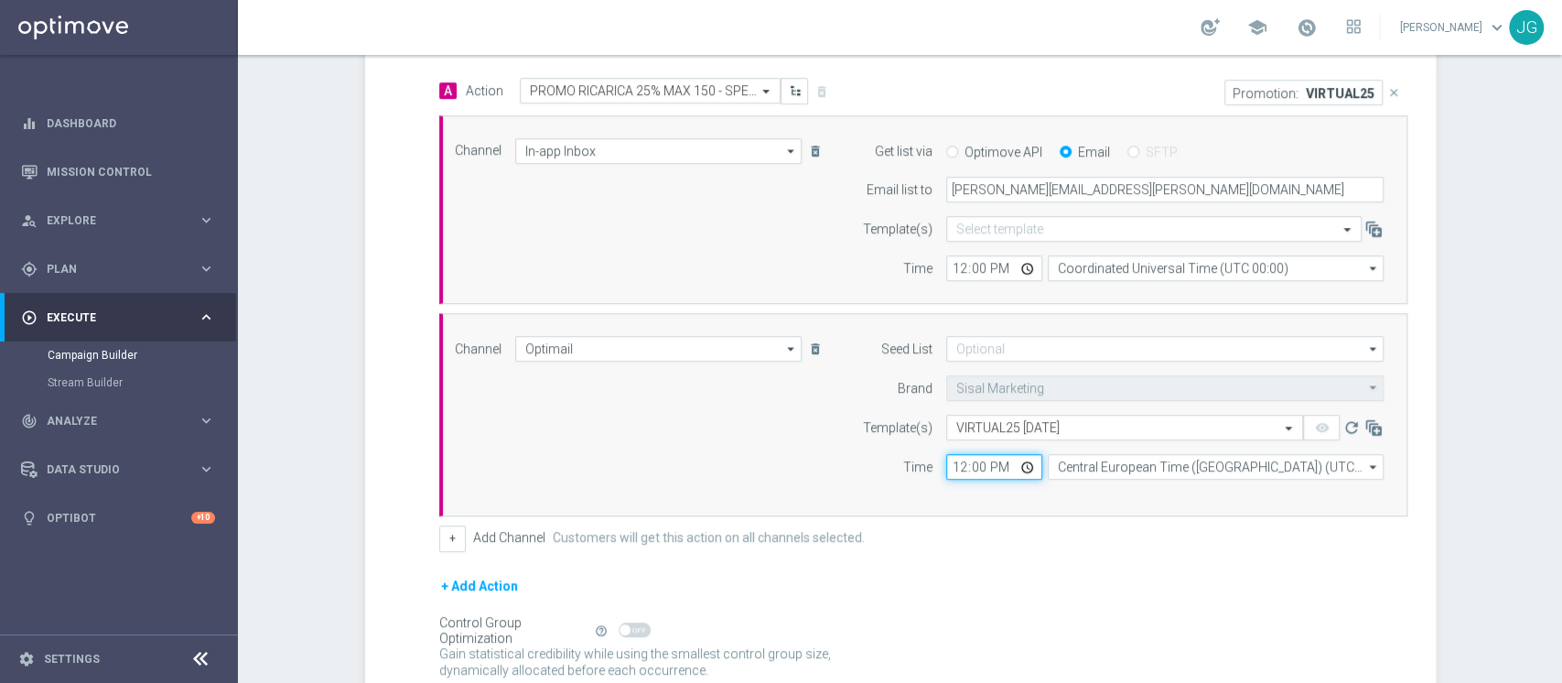
click at [1015, 464] on input "12:00" at bounding box center [994, 467] width 96 height 26
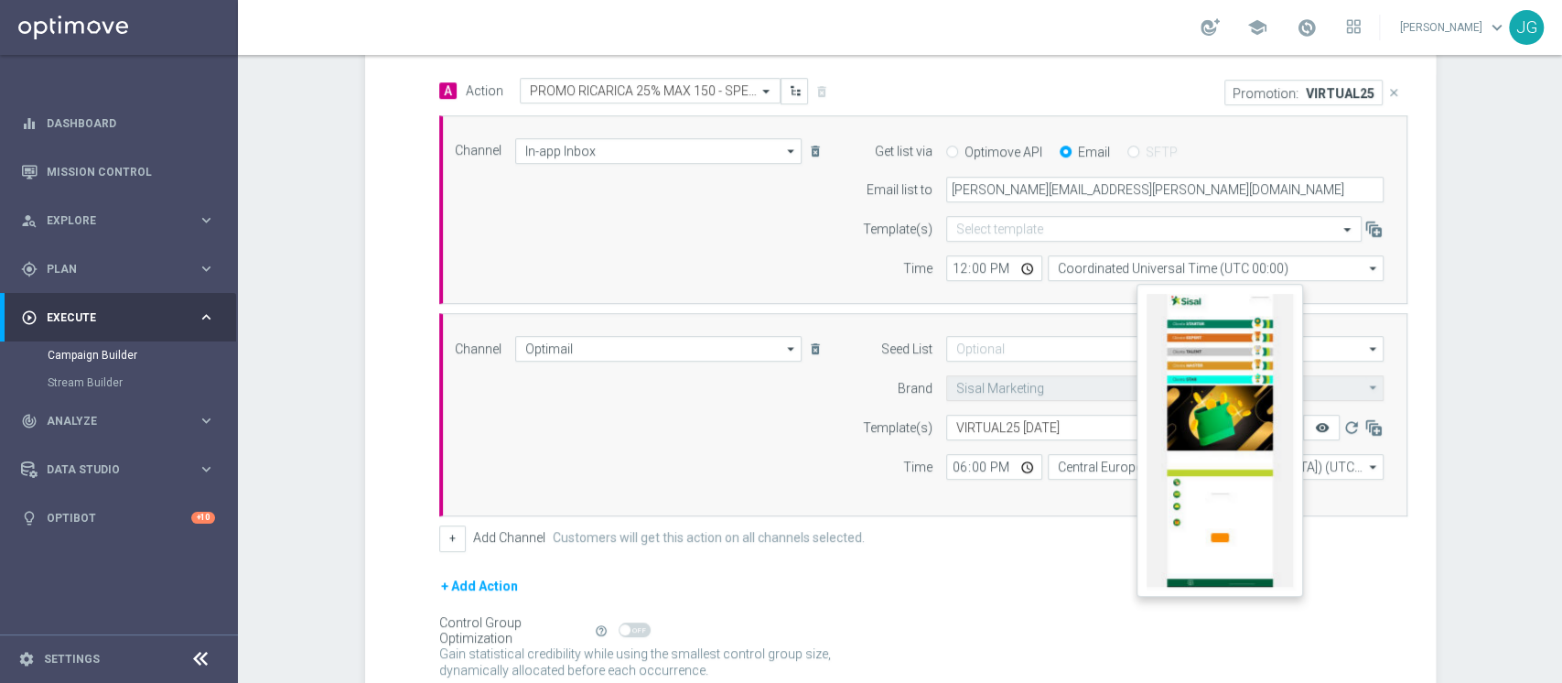
type input "18:00"
click at [1314, 428] on icon "remove_red_eye" at bounding box center [1321, 427] width 15 height 15
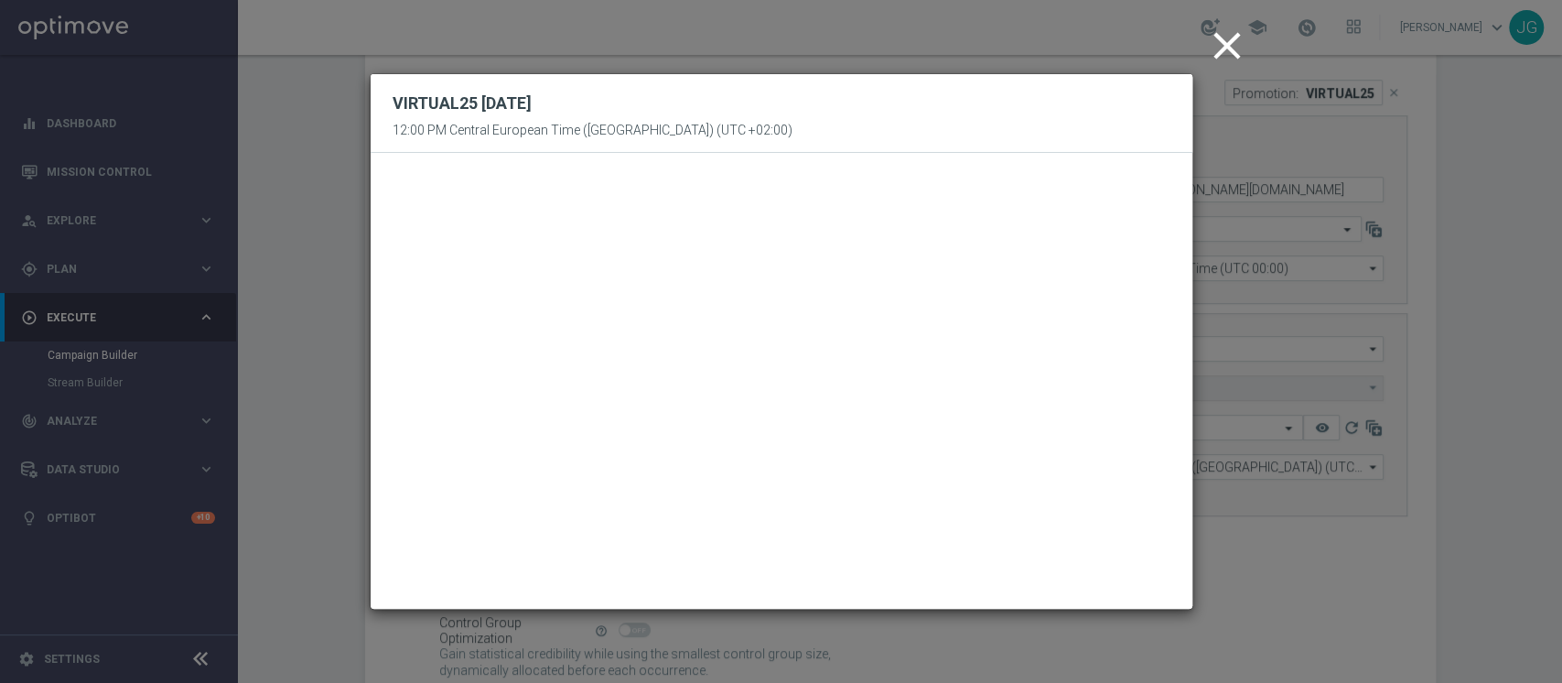
click at [1222, 46] on icon "close" at bounding box center [1227, 46] width 46 height 46
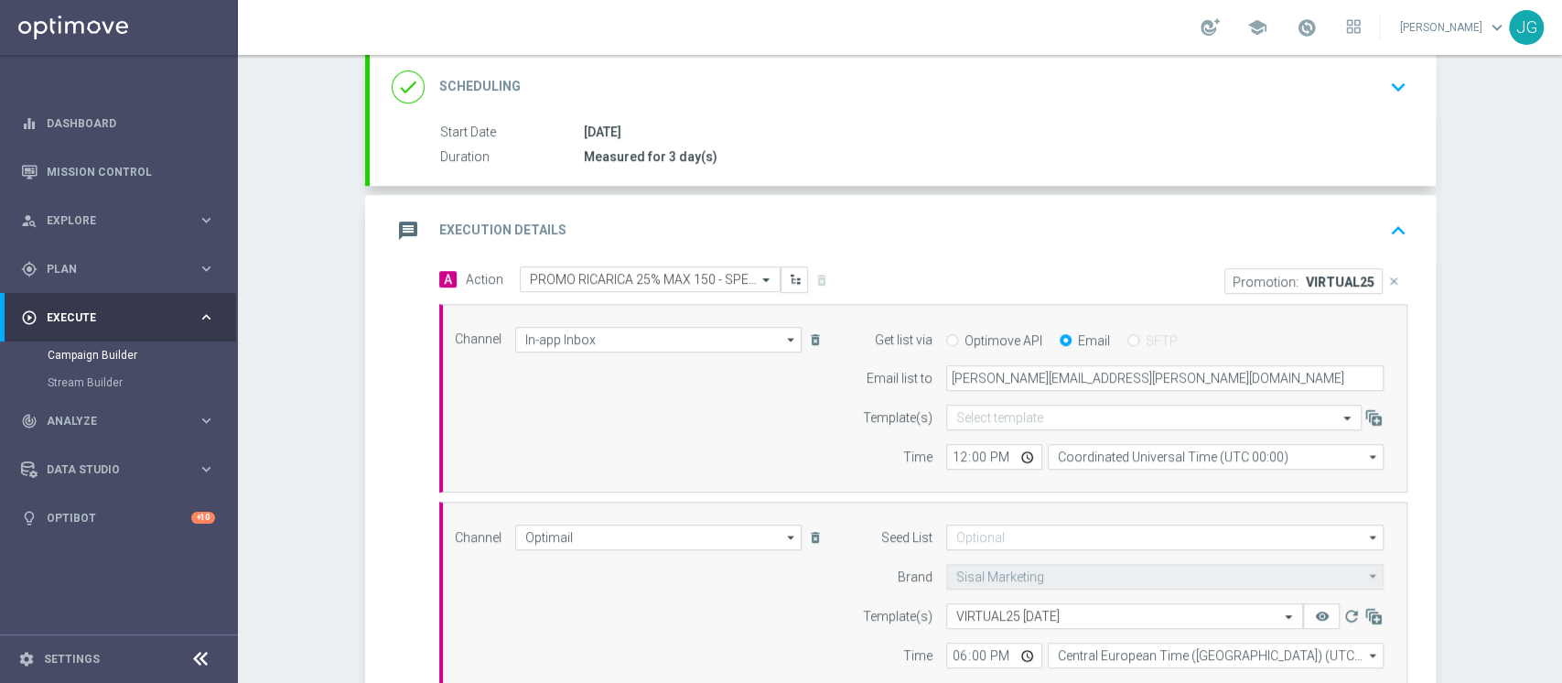
click at [1037, 219] on div "message Execution Details keyboard_arrow_up" at bounding box center [903, 230] width 1022 height 35
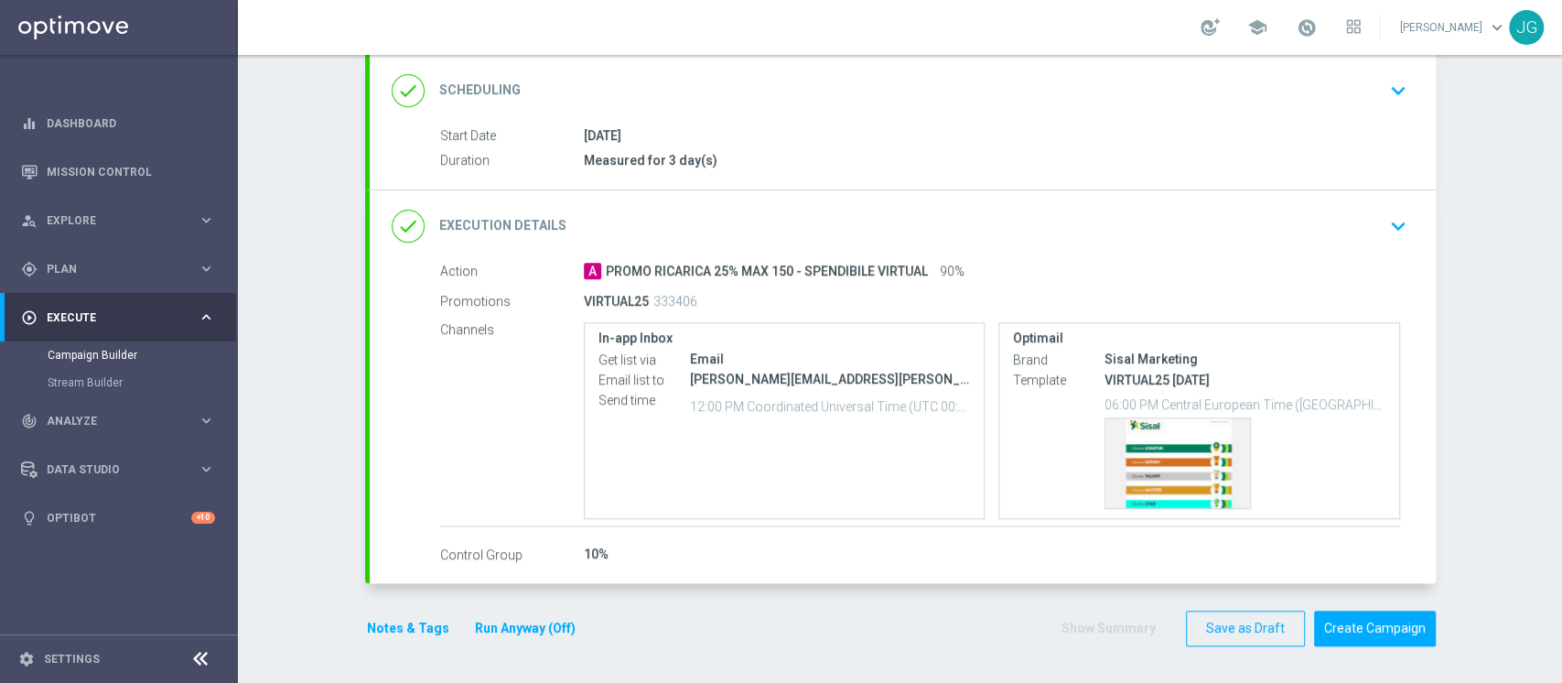
scroll to position [242, 0]
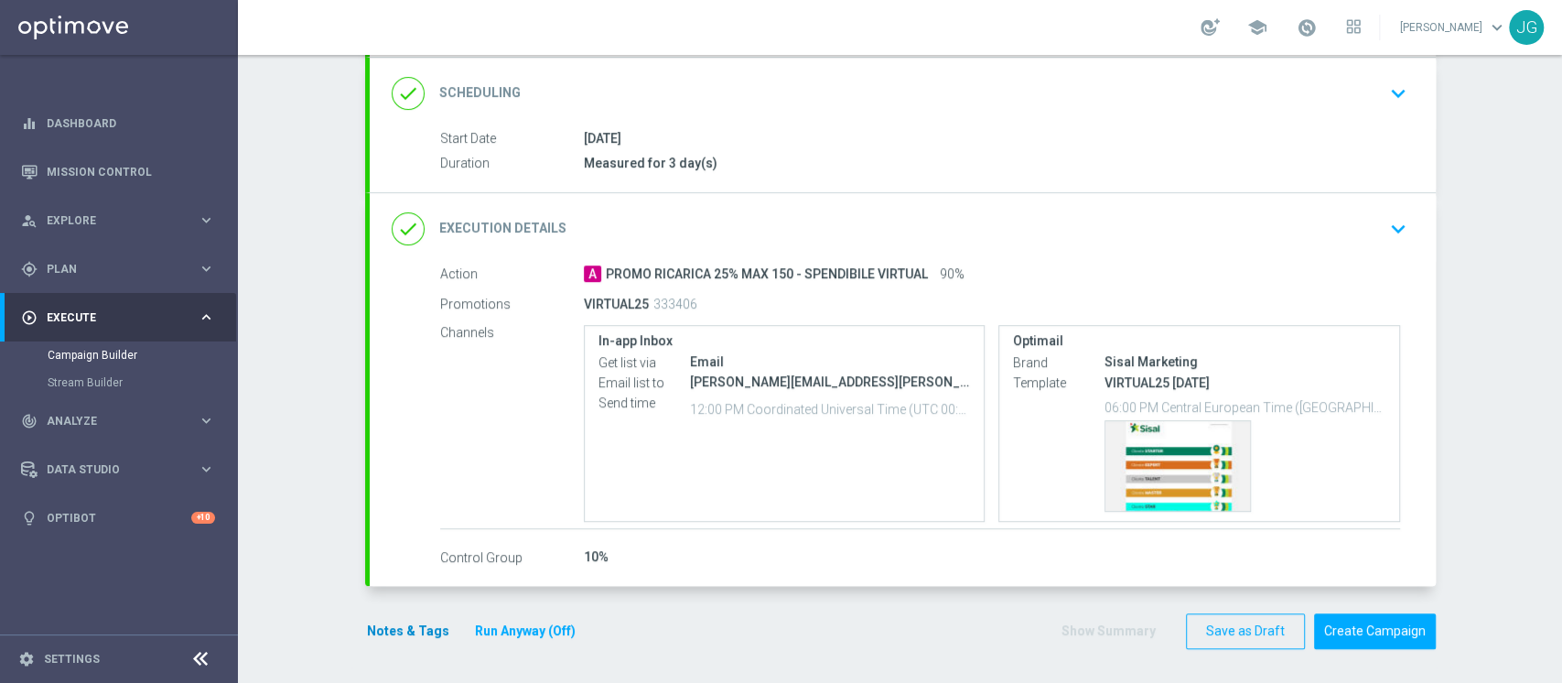
click at [382, 616] on div "Notes & Tags Run Anyway (Off)" at bounding box center [482, 631] width 234 height 36
click at [392, 627] on button "Notes & Tags" at bounding box center [408, 630] width 86 height 23
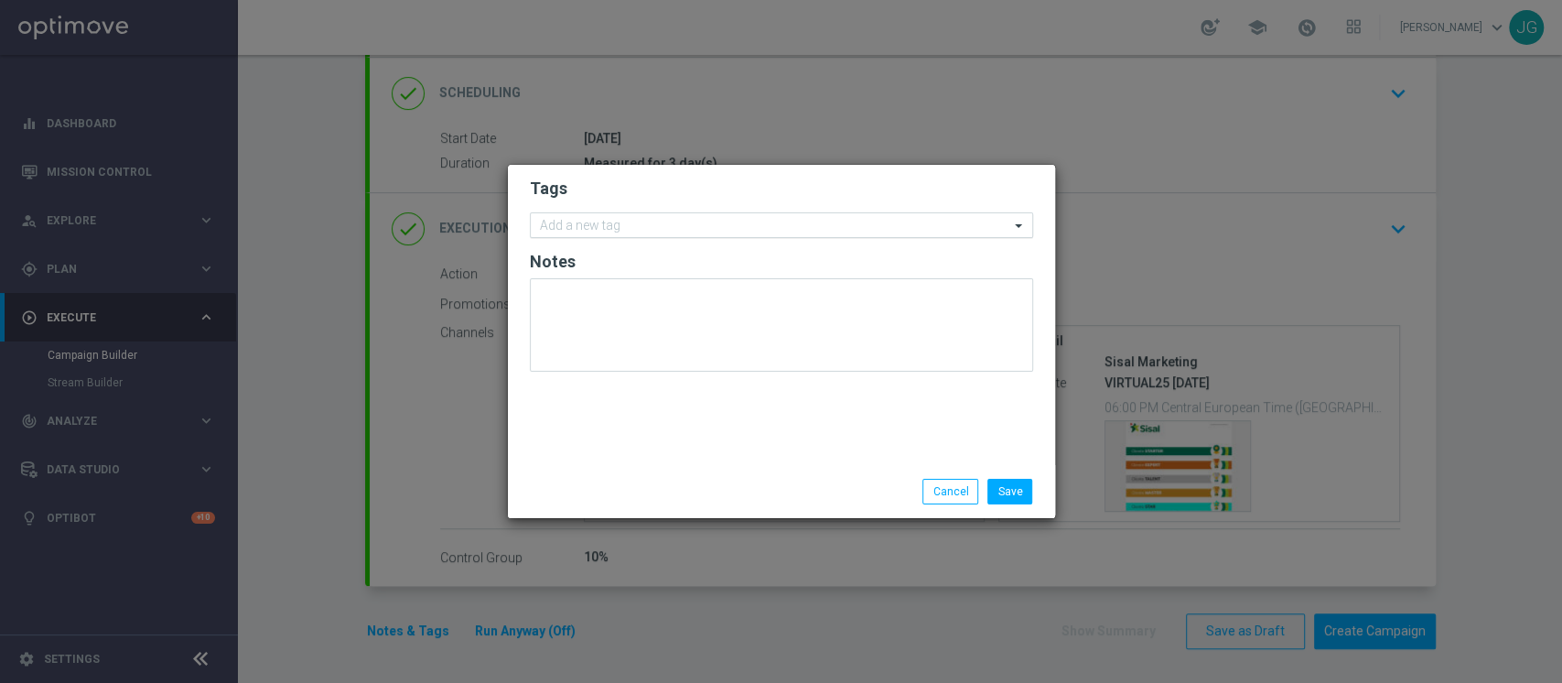
click at [711, 224] on input "text" at bounding box center [774, 227] width 469 height 16
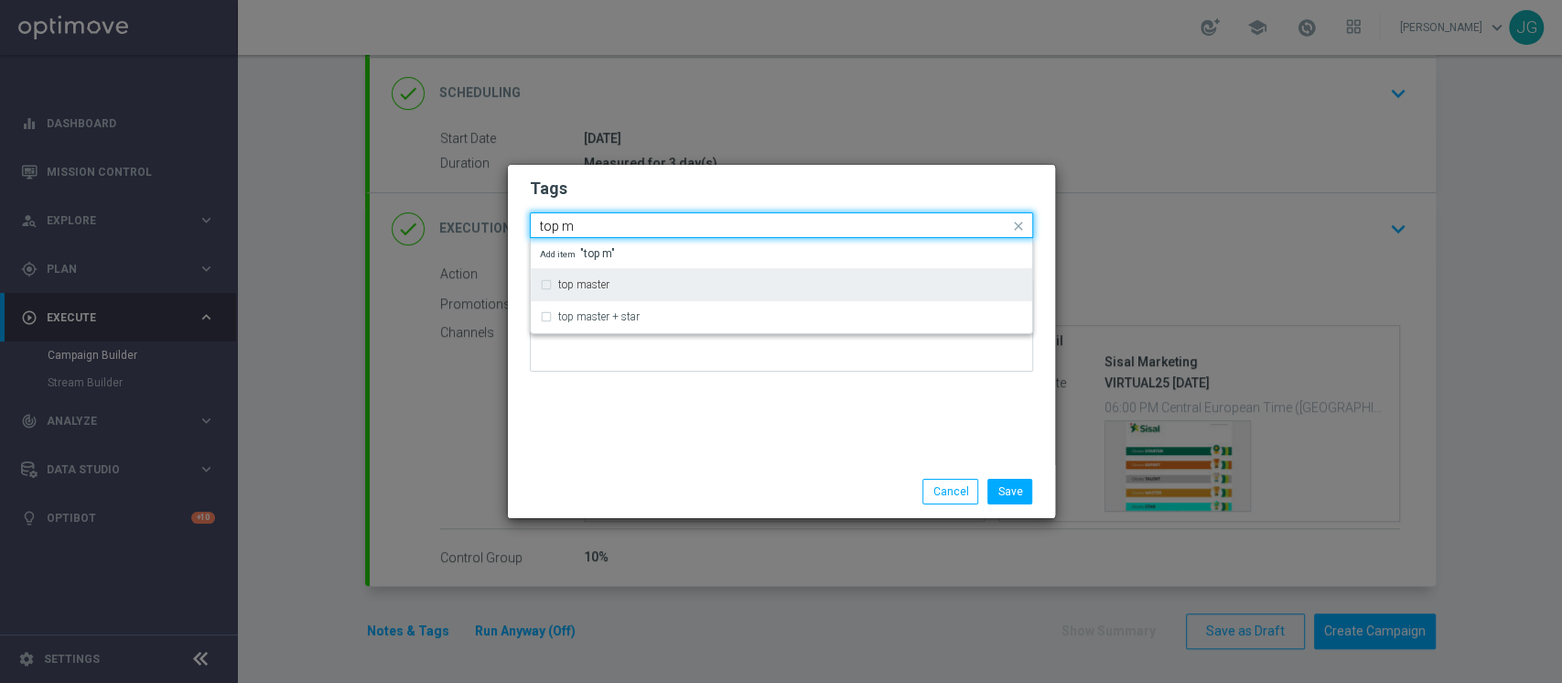
click at [610, 292] on div "top master" at bounding box center [781, 284] width 483 height 29
type input "top m"
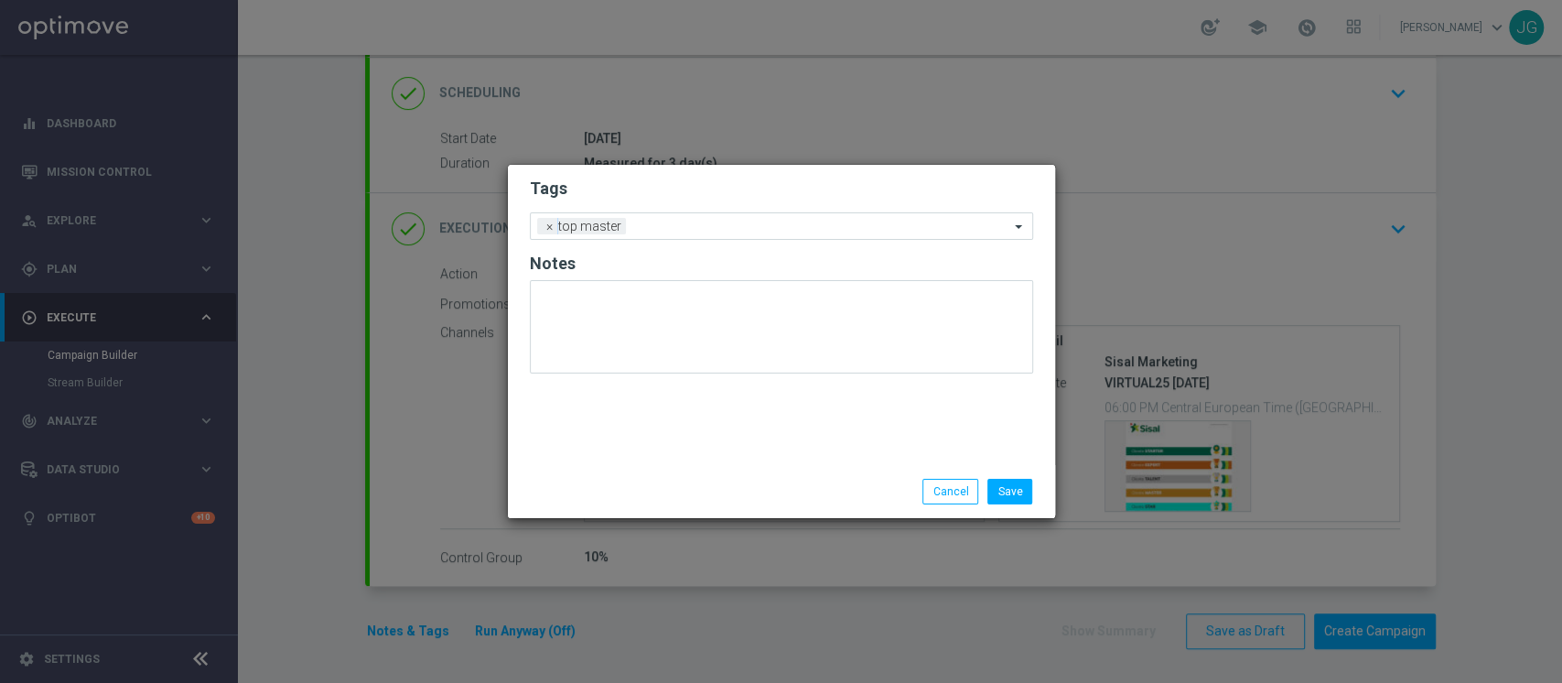
click at [693, 461] on div "Tags Add a new tag × top master Notes" at bounding box center [781, 315] width 547 height 300
click at [718, 223] on input "text" at bounding box center [821, 228] width 376 height 16
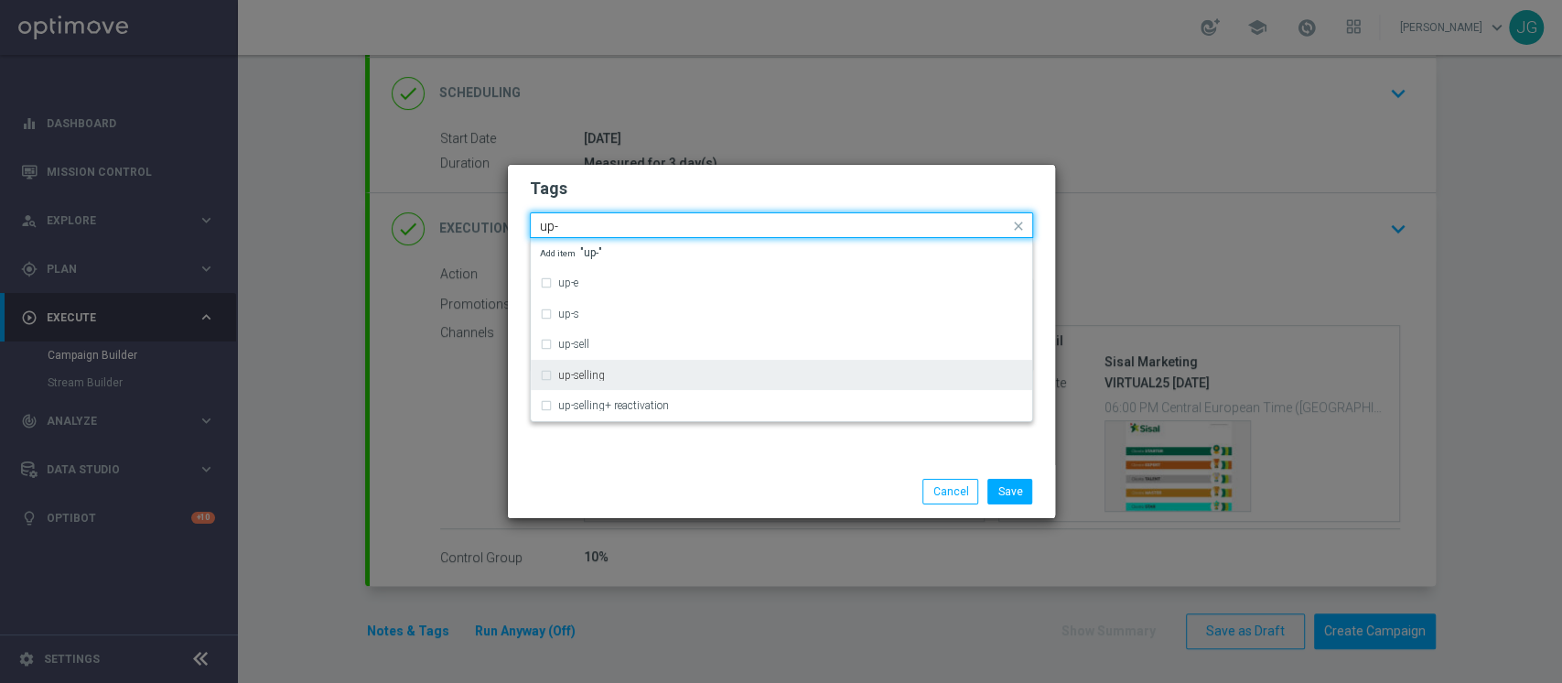
click at [571, 370] on label "up-selling" at bounding box center [581, 375] width 47 height 11
type input "up-"
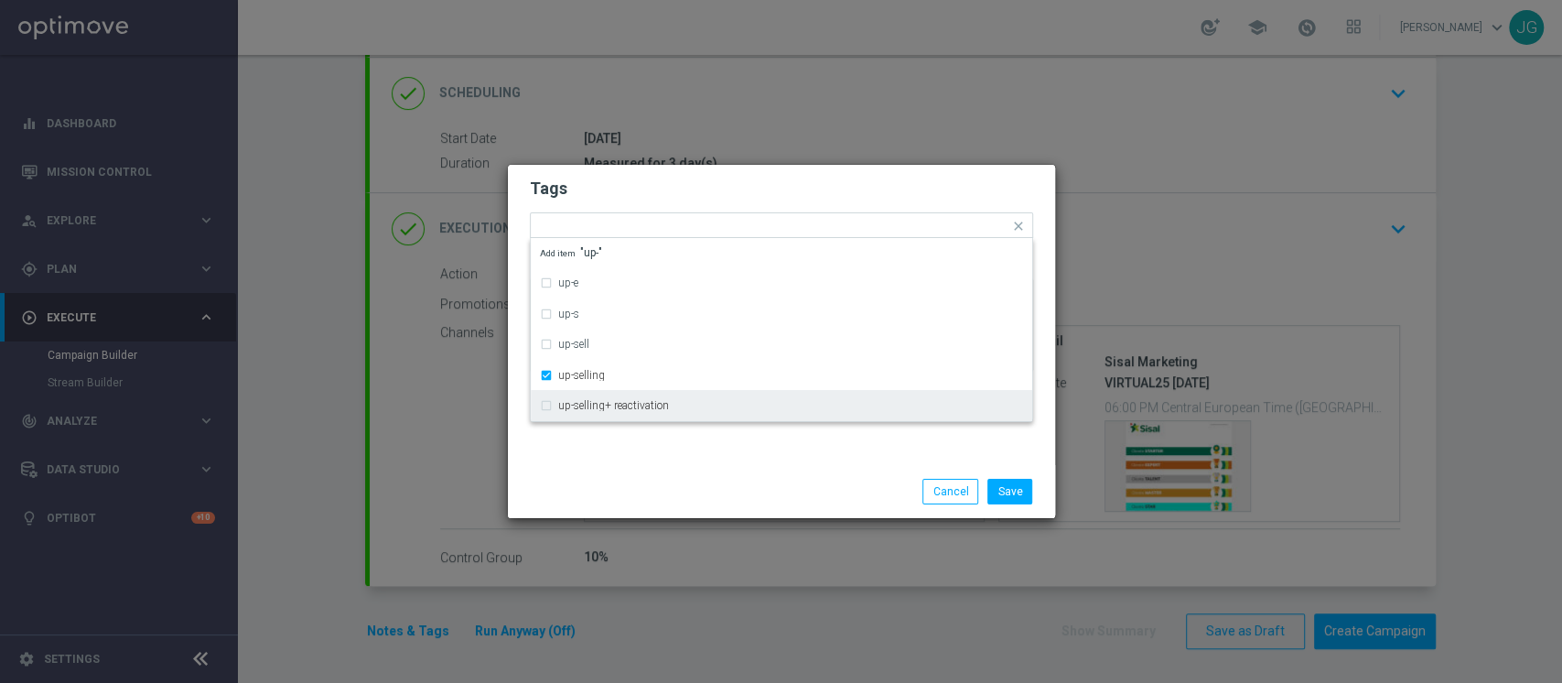
click at [665, 501] on div "Save Cancel" at bounding box center [781, 492] width 531 height 26
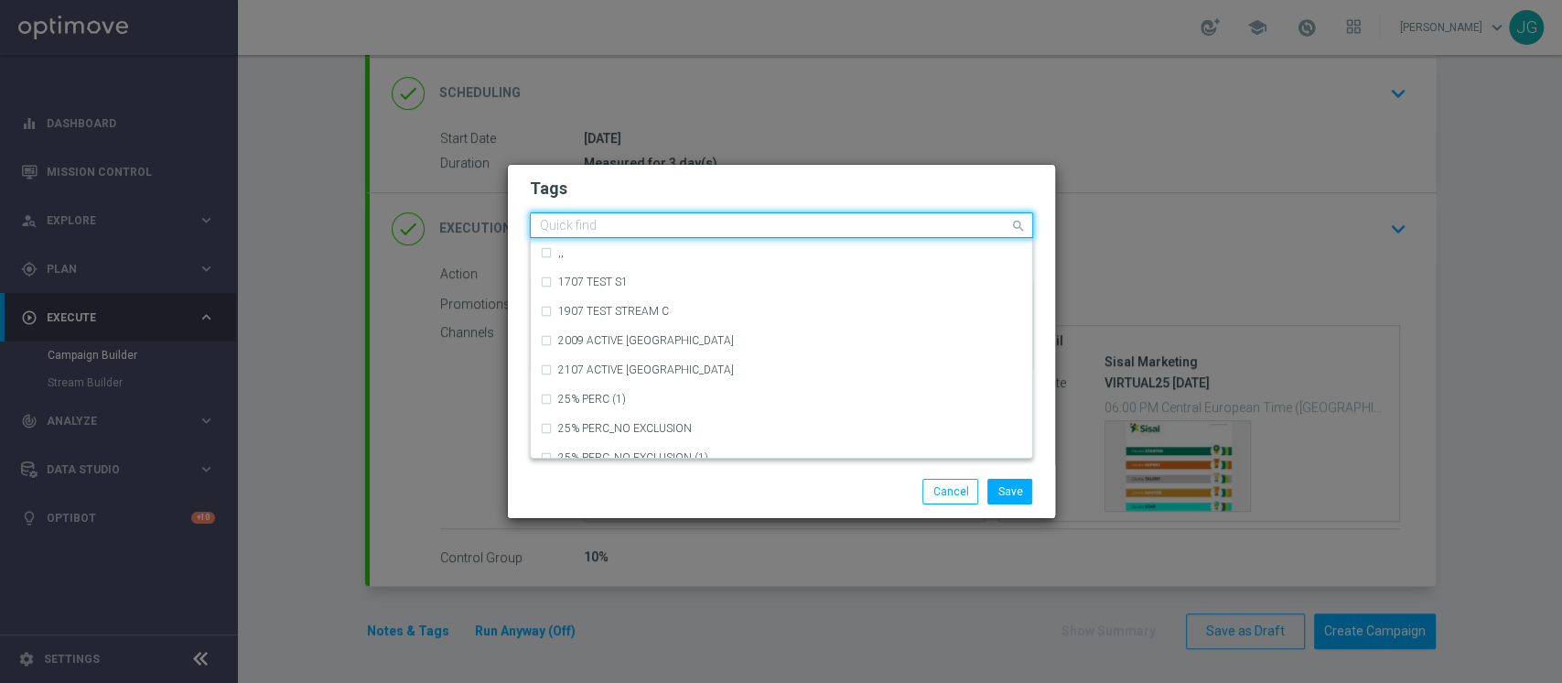
click at [758, 226] on input "text" at bounding box center [774, 227] width 469 height 16
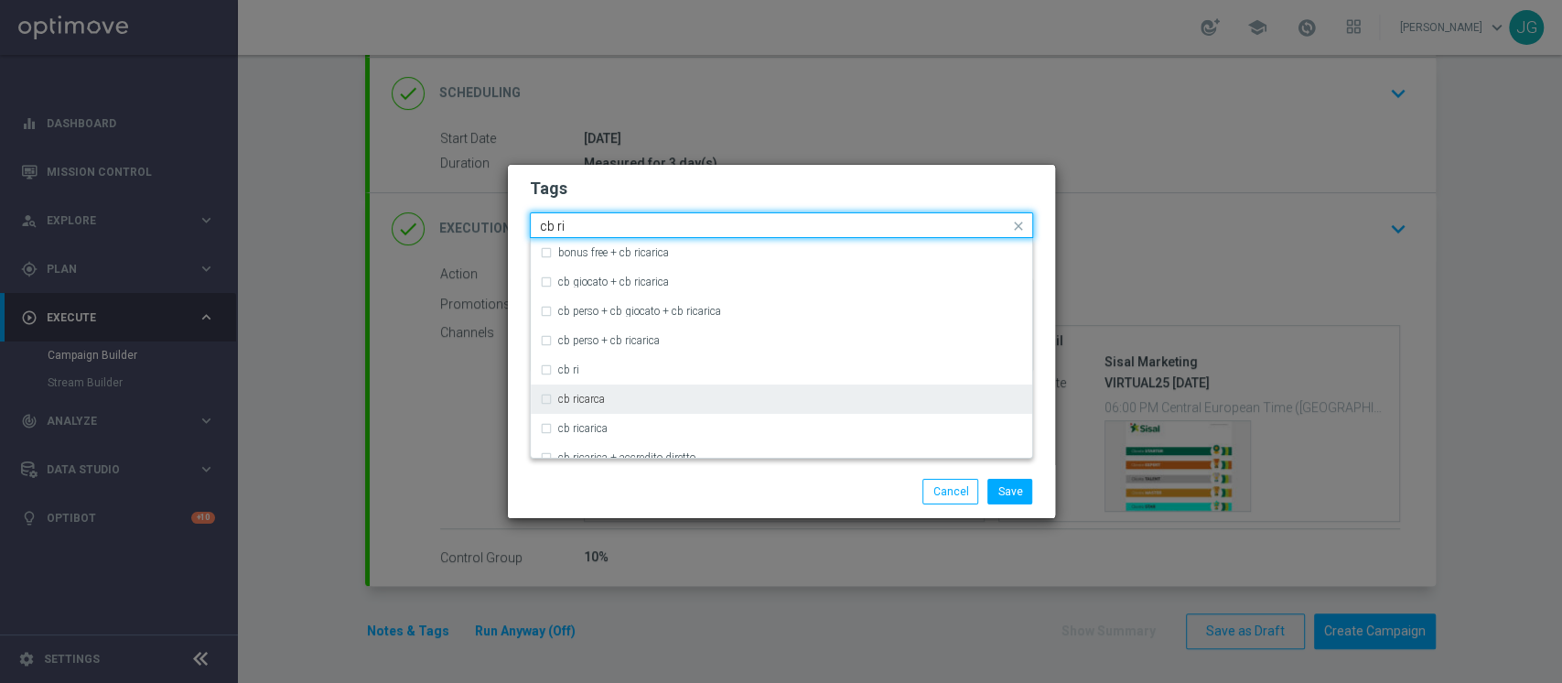
click at [623, 401] on div "cb ricarca" at bounding box center [790, 398] width 465 height 11
type input "cb ri"
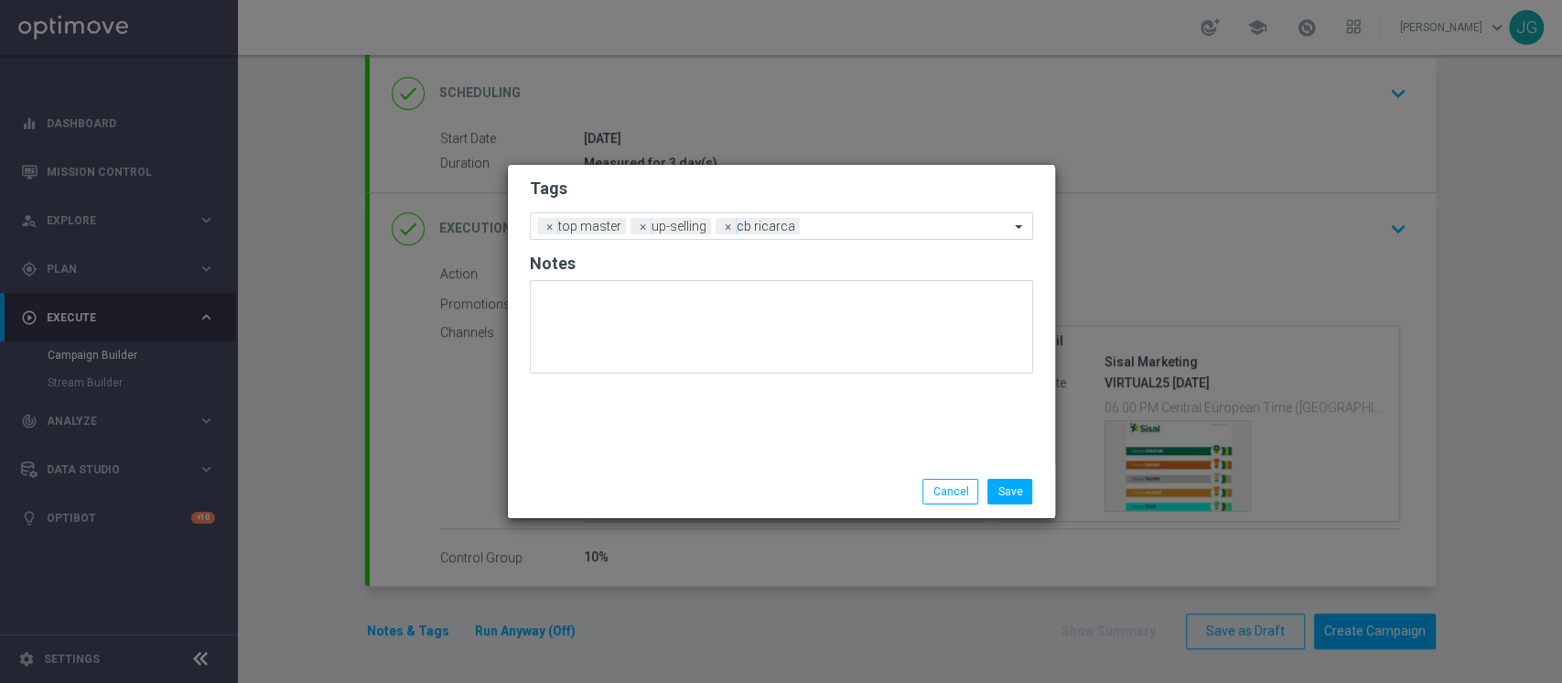
click at [688, 499] on div "Save Cancel" at bounding box center [781, 492] width 531 height 26
click at [854, 231] on input "text" at bounding box center [908, 228] width 202 height 16
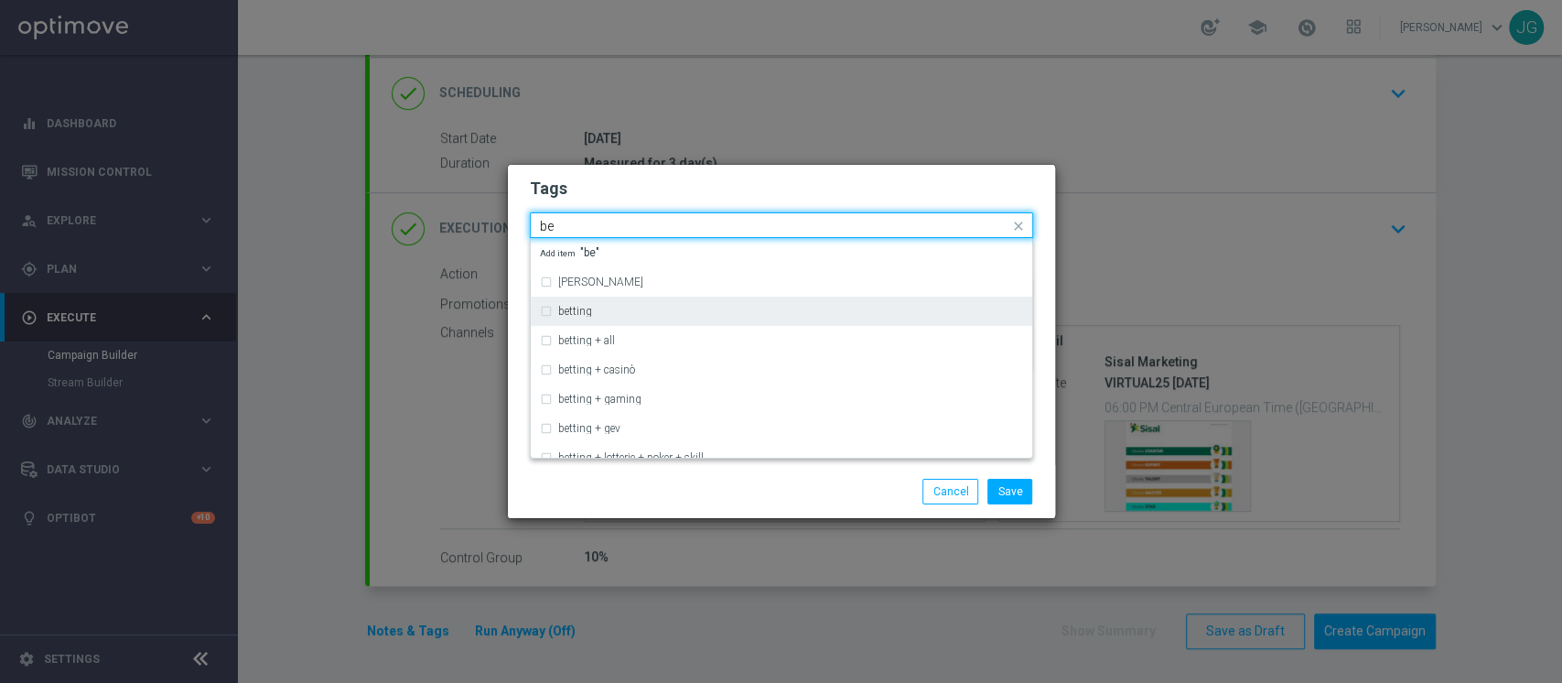
click at [644, 308] on div "betting" at bounding box center [790, 311] width 465 height 11
type input "be"
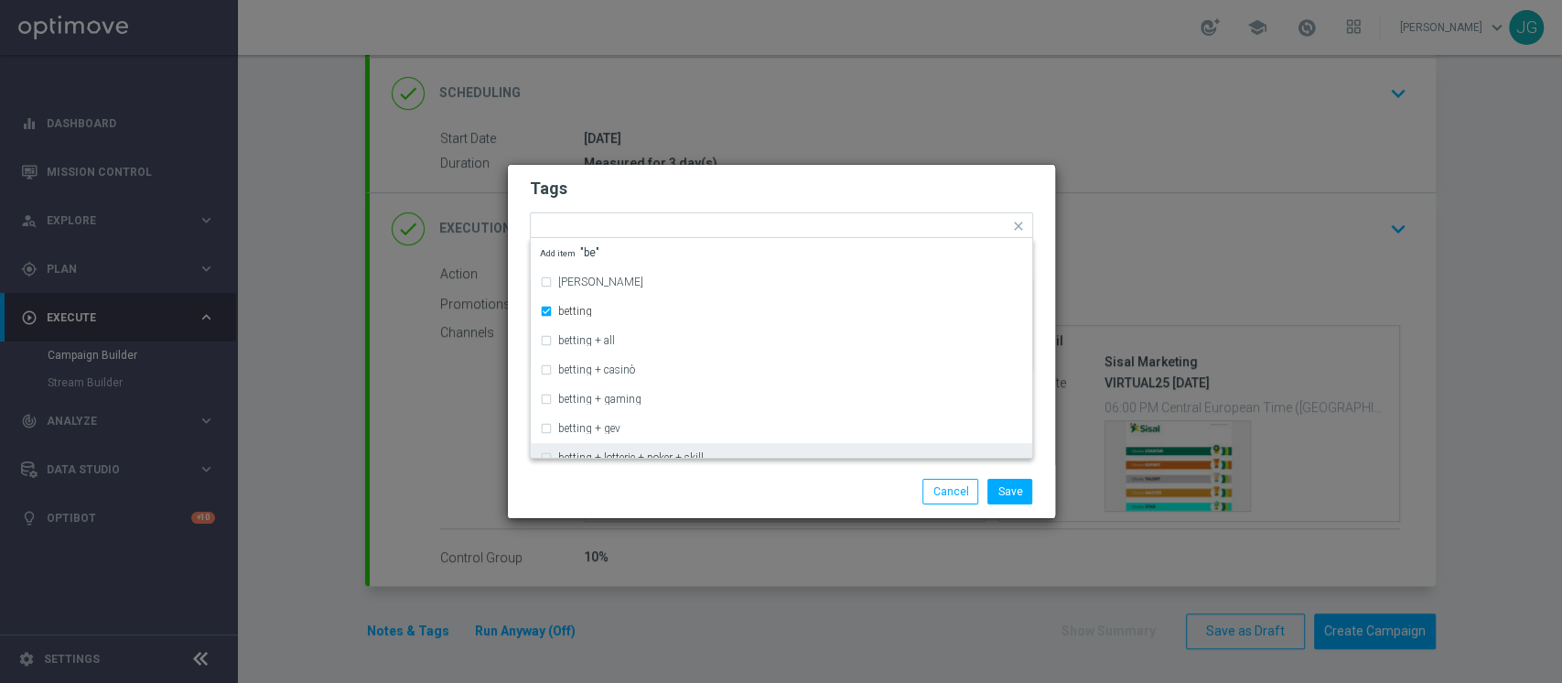
click at [708, 472] on div "Save Cancel" at bounding box center [781, 491] width 547 height 53
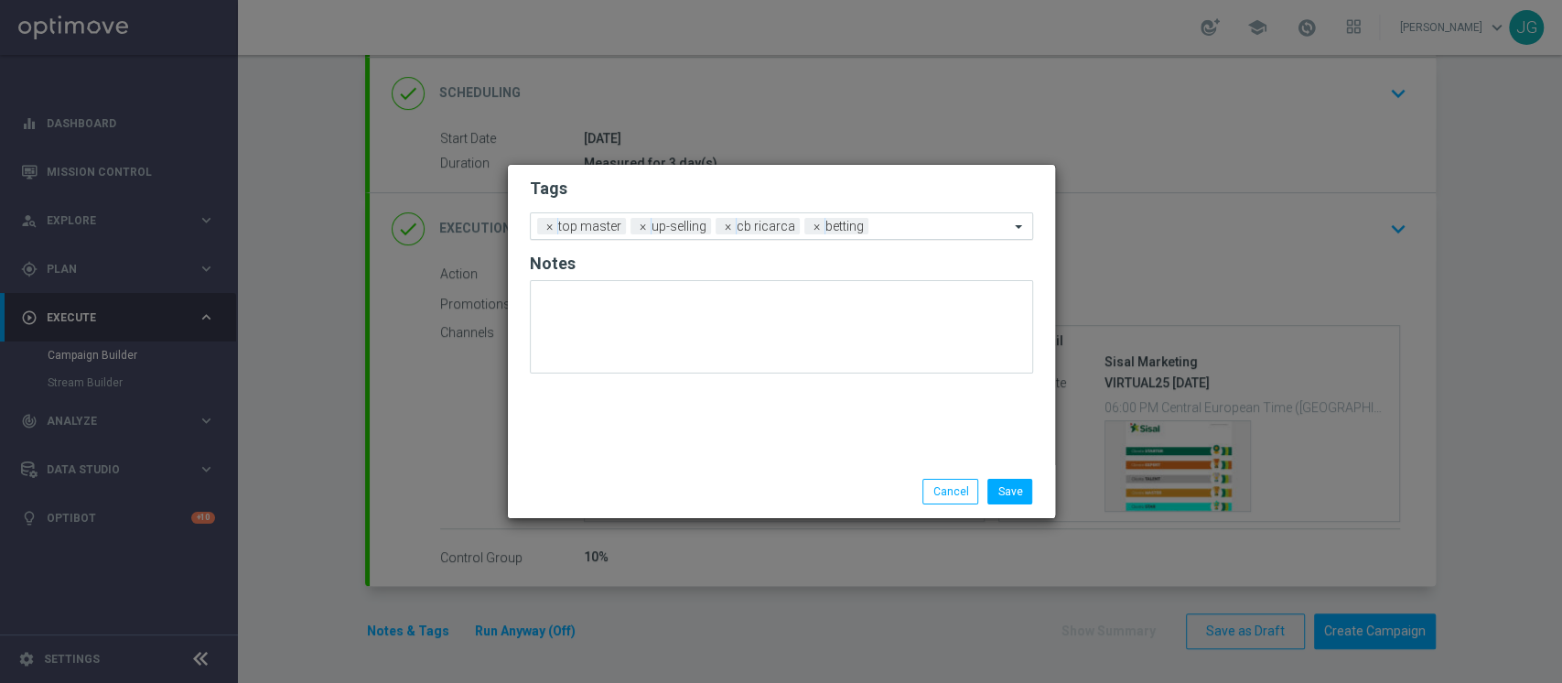
click at [908, 225] on input "text" at bounding box center [943, 228] width 134 height 16
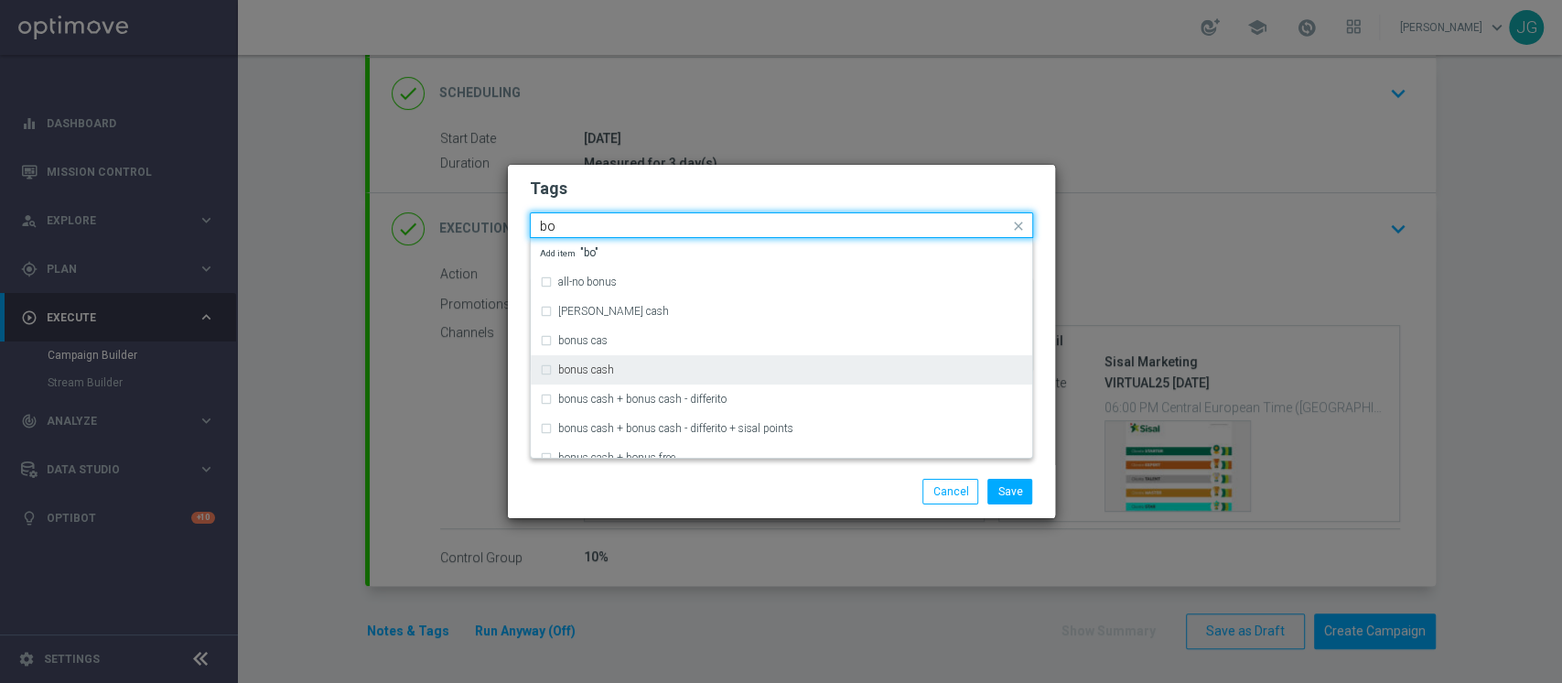
click at [622, 369] on div "bonus cash" at bounding box center [790, 369] width 465 height 11
type input "bo"
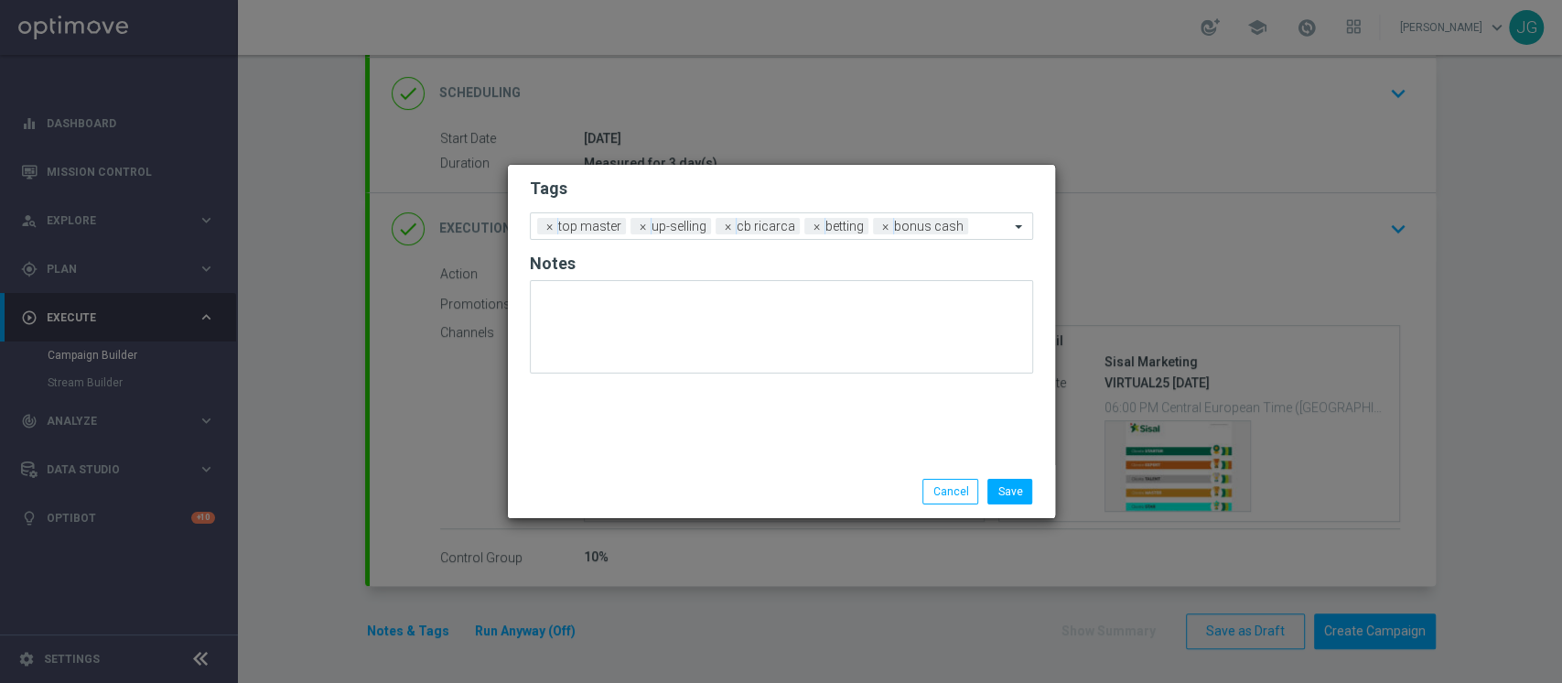
click at [707, 487] on div "Save Cancel" at bounding box center [870, 492] width 354 height 26
click at [1025, 494] on button "Save" at bounding box center [1009, 492] width 45 height 26
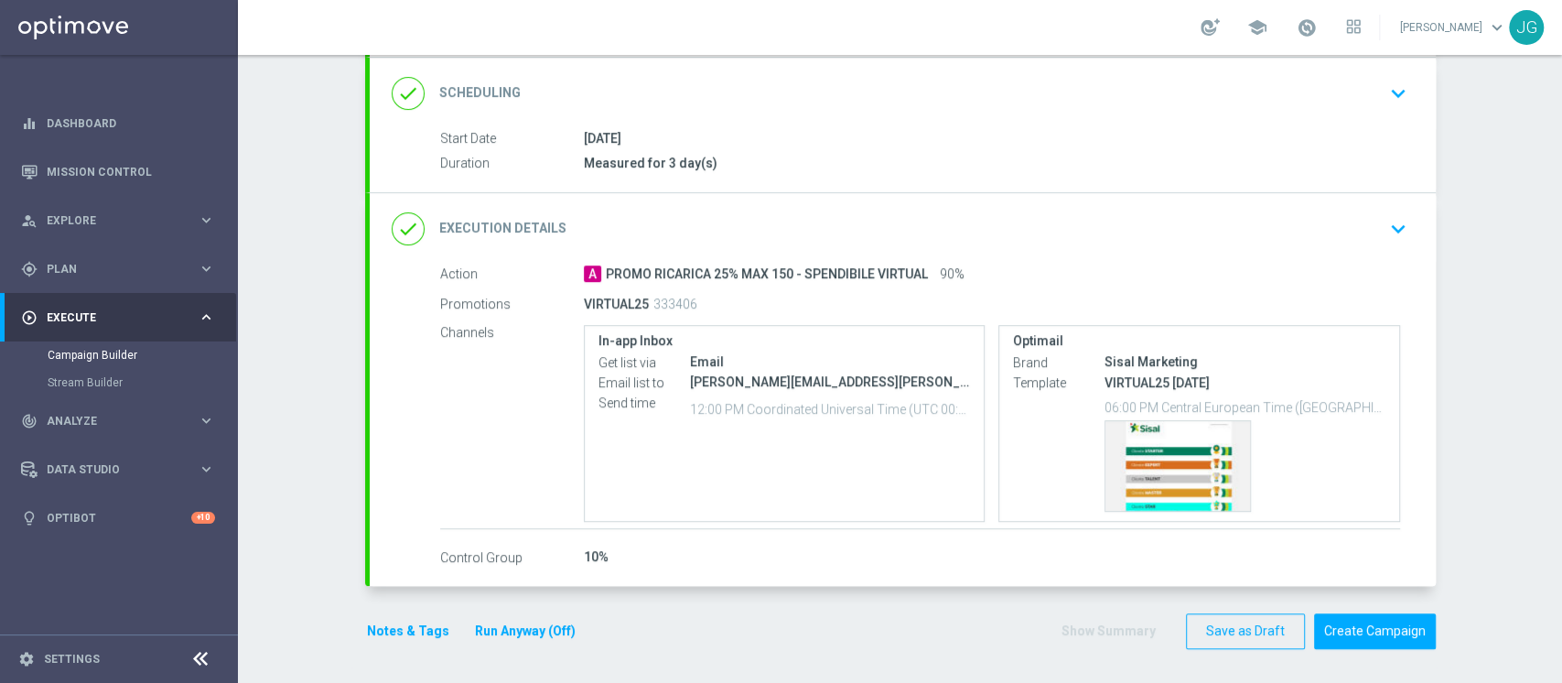
click at [516, 629] on button "Run Anyway (Off)" at bounding box center [525, 630] width 104 height 23
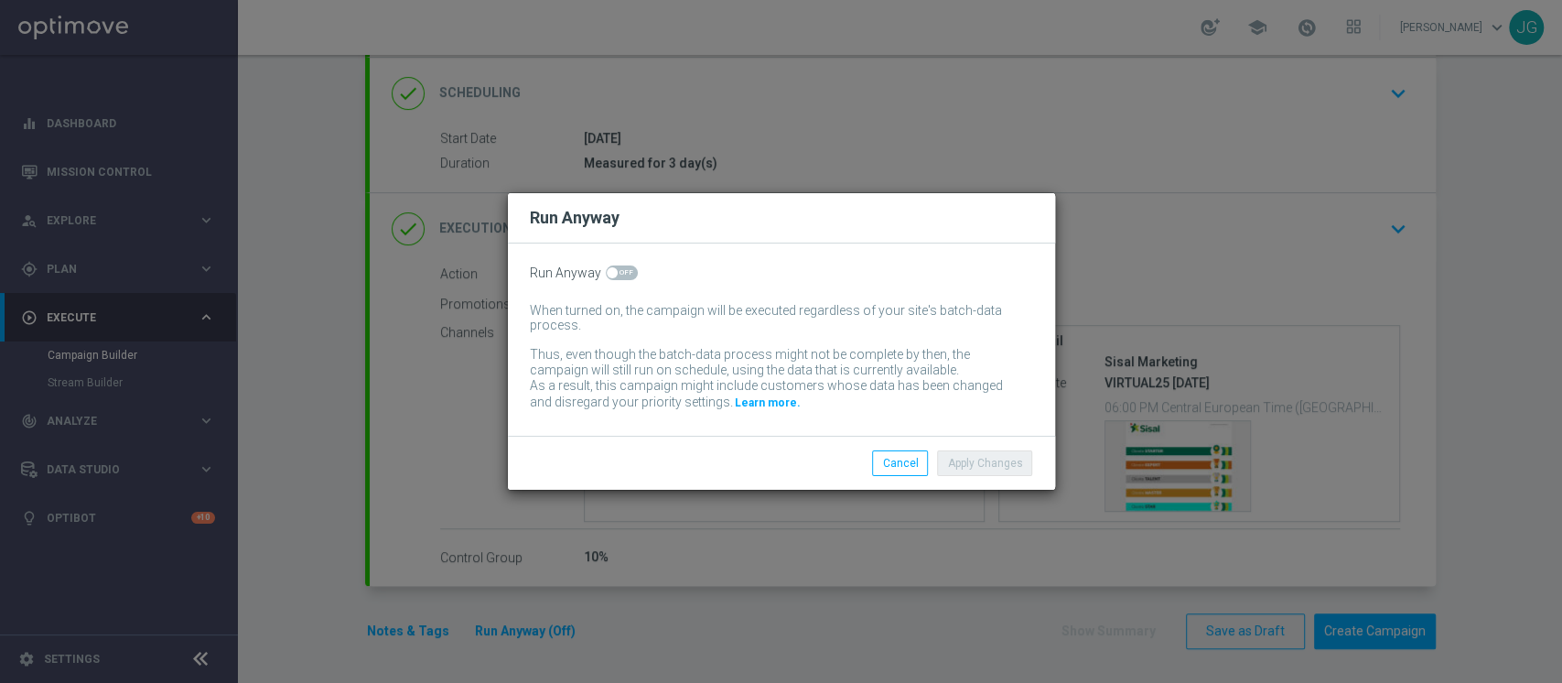
click at [621, 277] on span at bounding box center [622, 272] width 32 height 15
click at [621, 277] on input "checkbox" at bounding box center [622, 272] width 32 height 15
checkbox input "true"
click at [968, 456] on button "Apply Changes" at bounding box center [984, 463] width 95 height 26
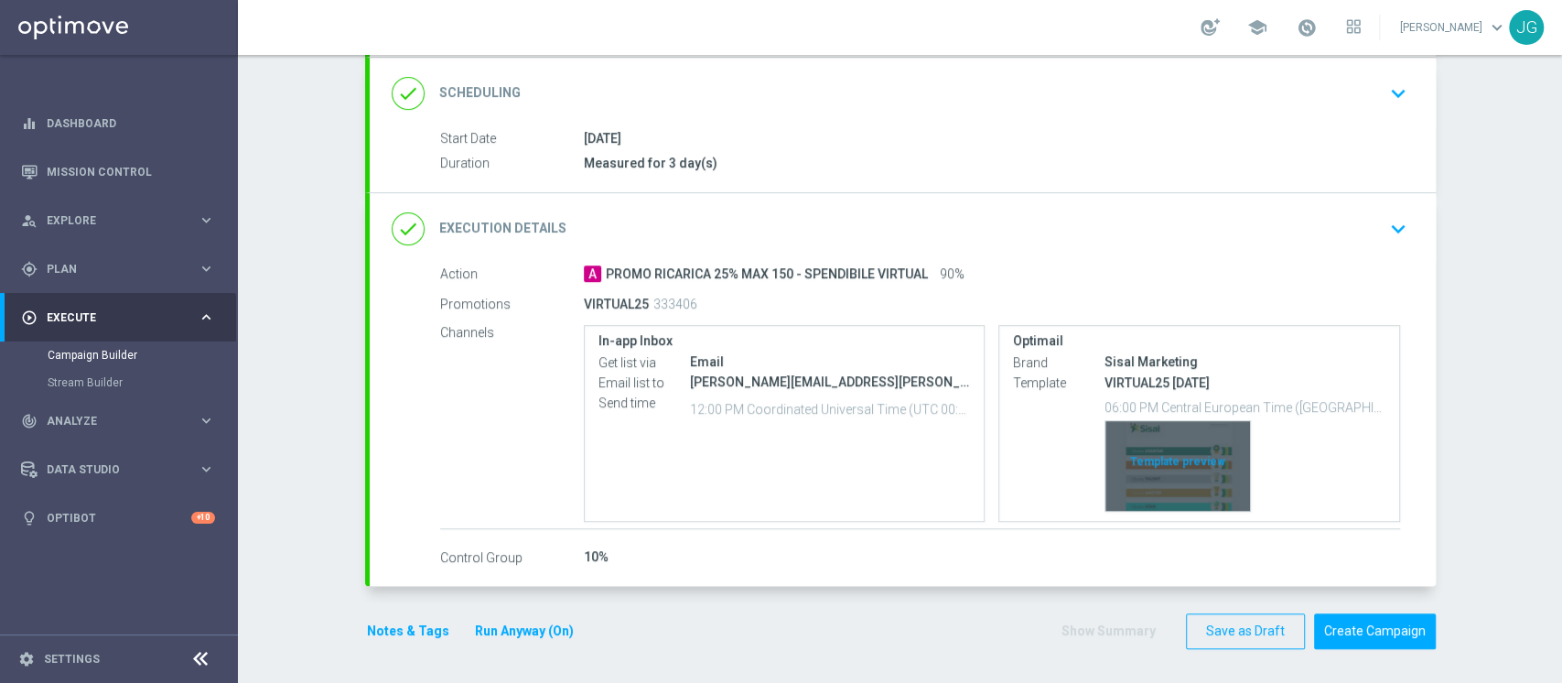
click at [1149, 457] on div "Template preview" at bounding box center [1177, 466] width 145 height 90
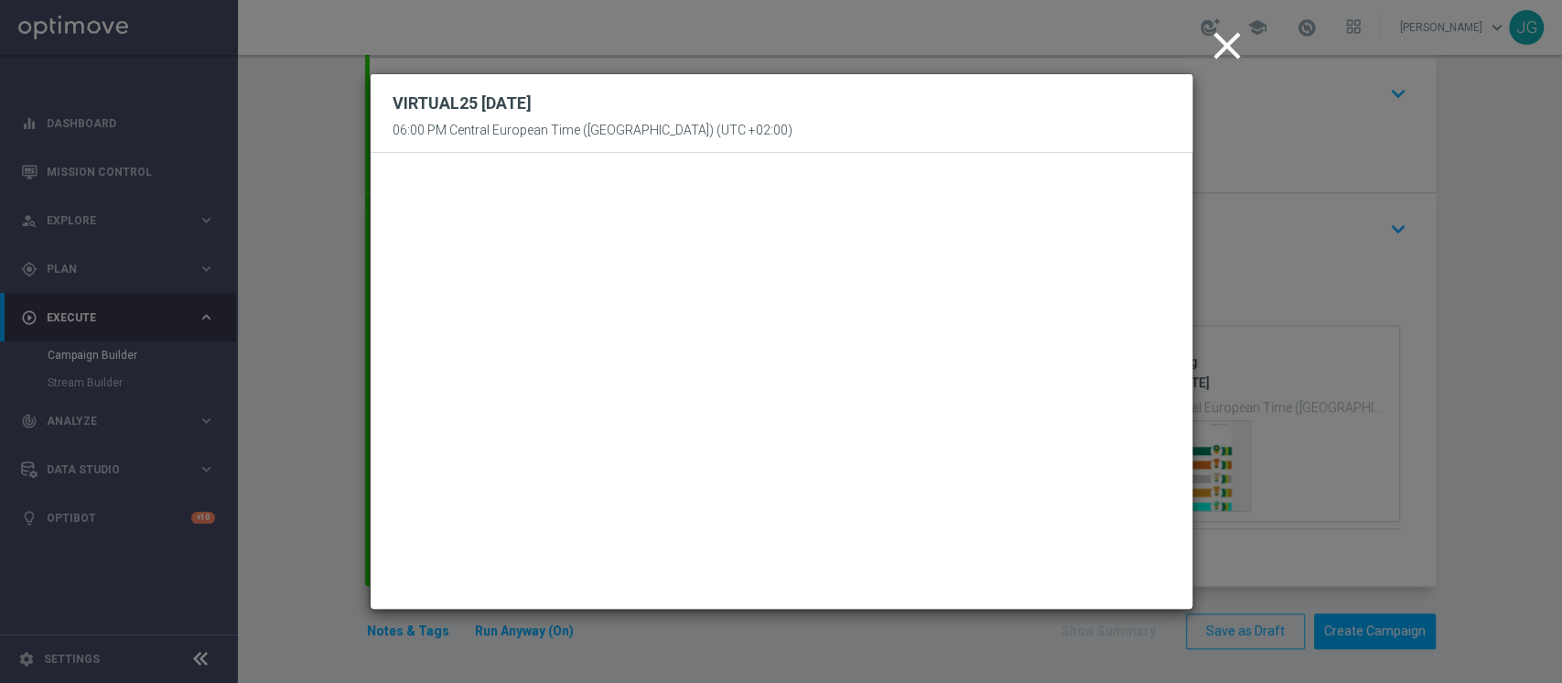
click at [1219, 50] on icon "close" at bounding box center [1227, 46] width 46 height 46
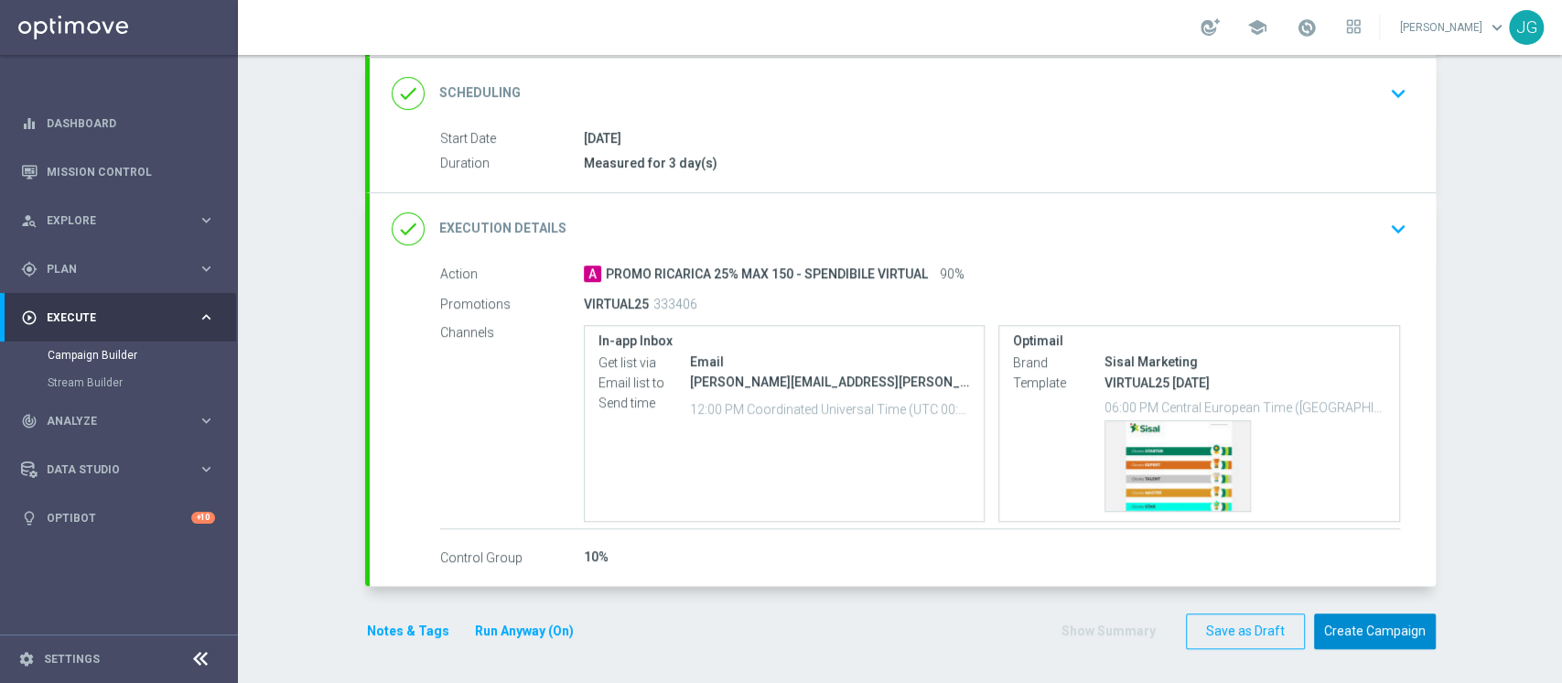
click at [1376, 624] on button "Create Campaign" at bounding box center [1375, 631] width 122 height 36
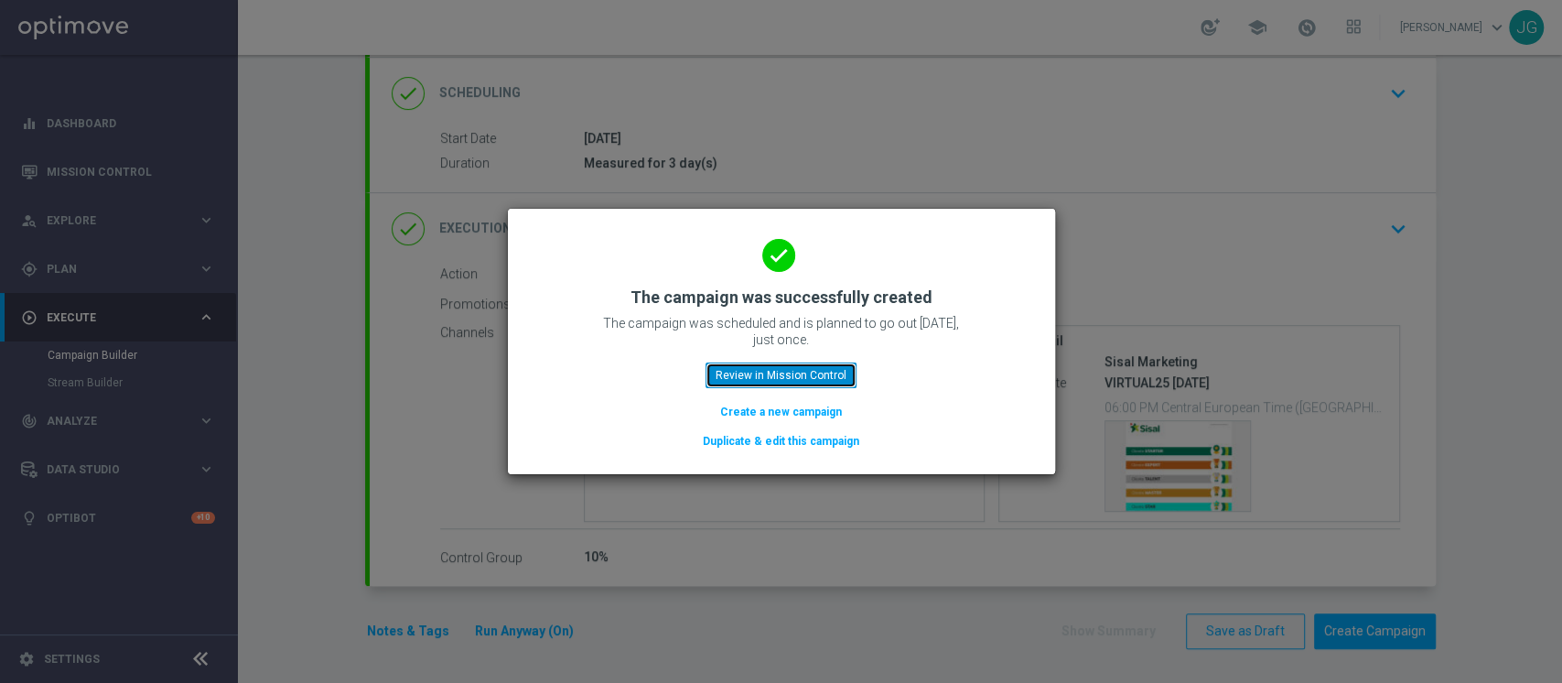
click at [801, 376] on button "Review in Mission Control" at bounding box center [780, 375] width 151 height 26
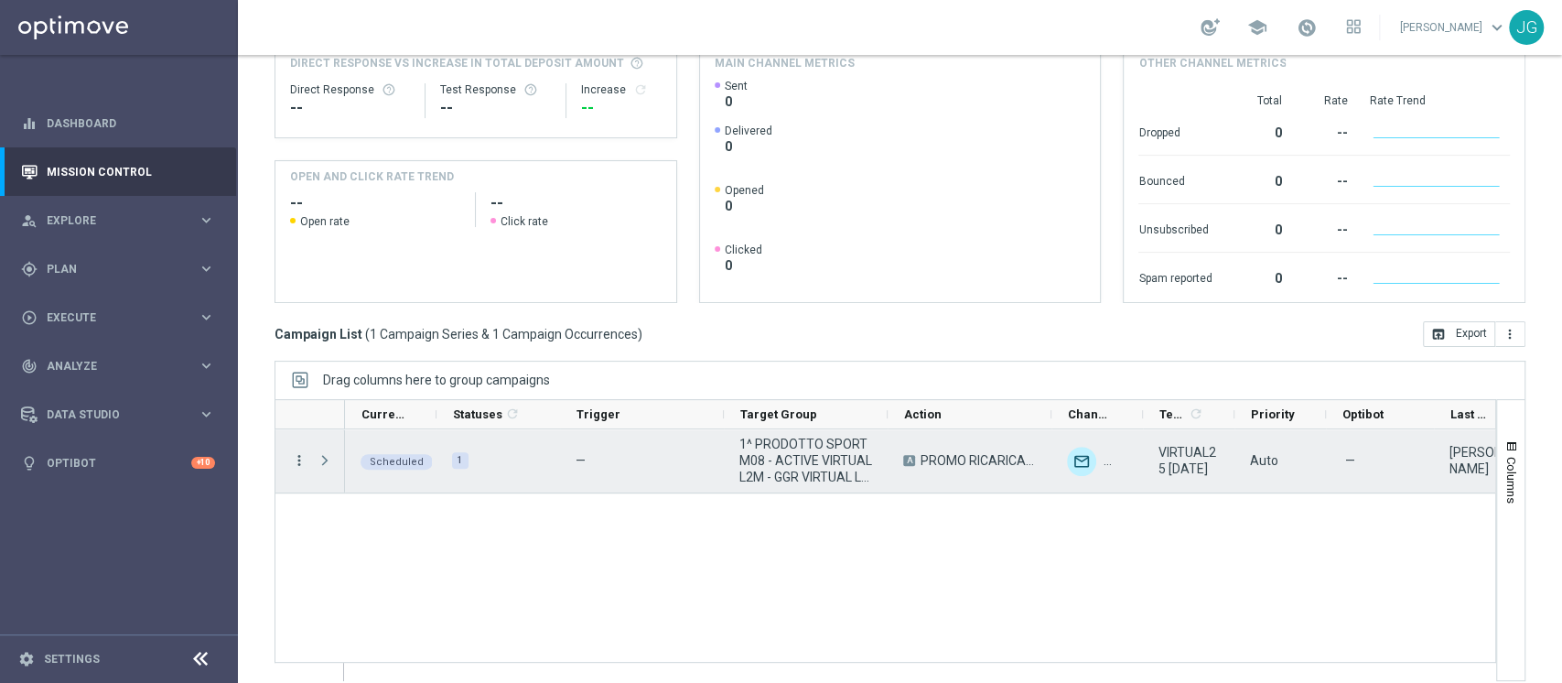
click at [305, 457] on icon "more_vert" at bounding box center [299, 460] width 16 height 16
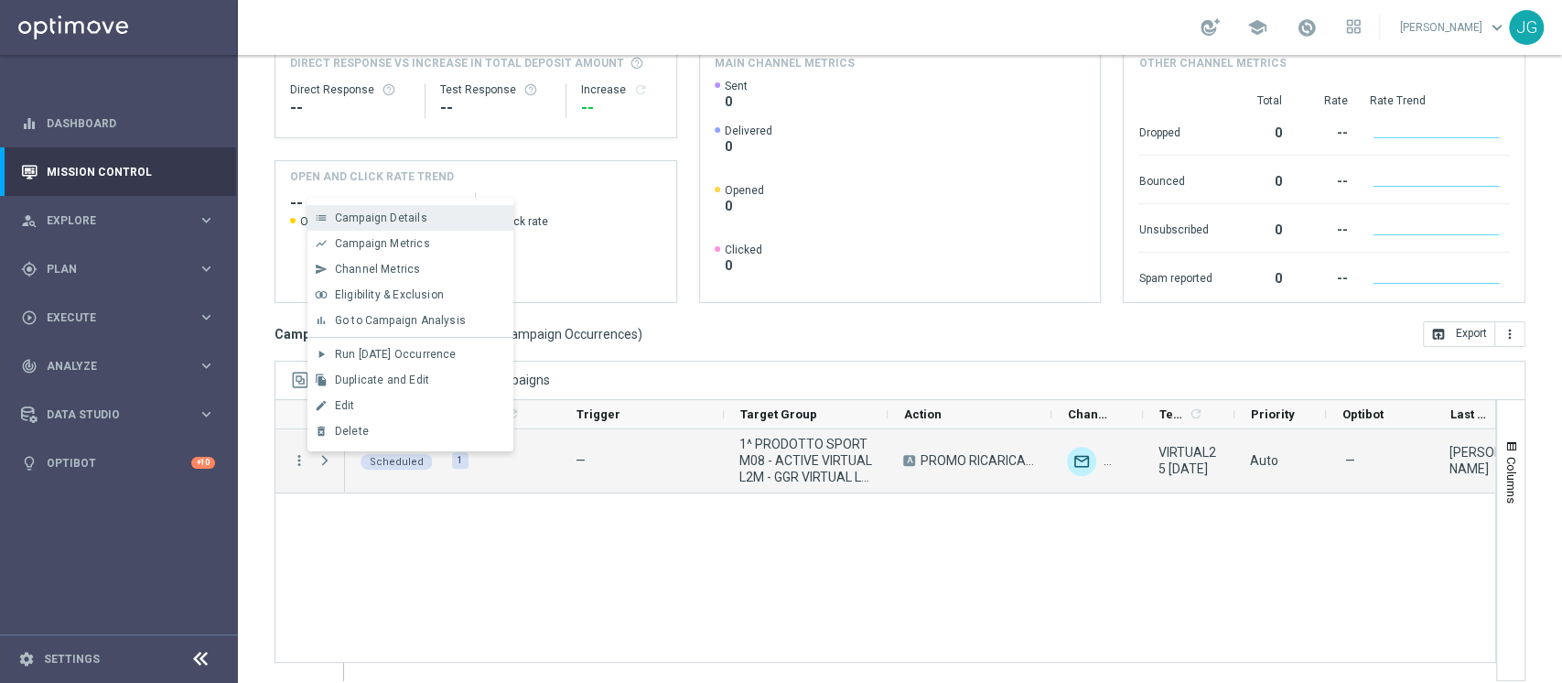
click at [410, 208] on div "list Campaign Details" at bounding box center [410, 218] width 206 height 26
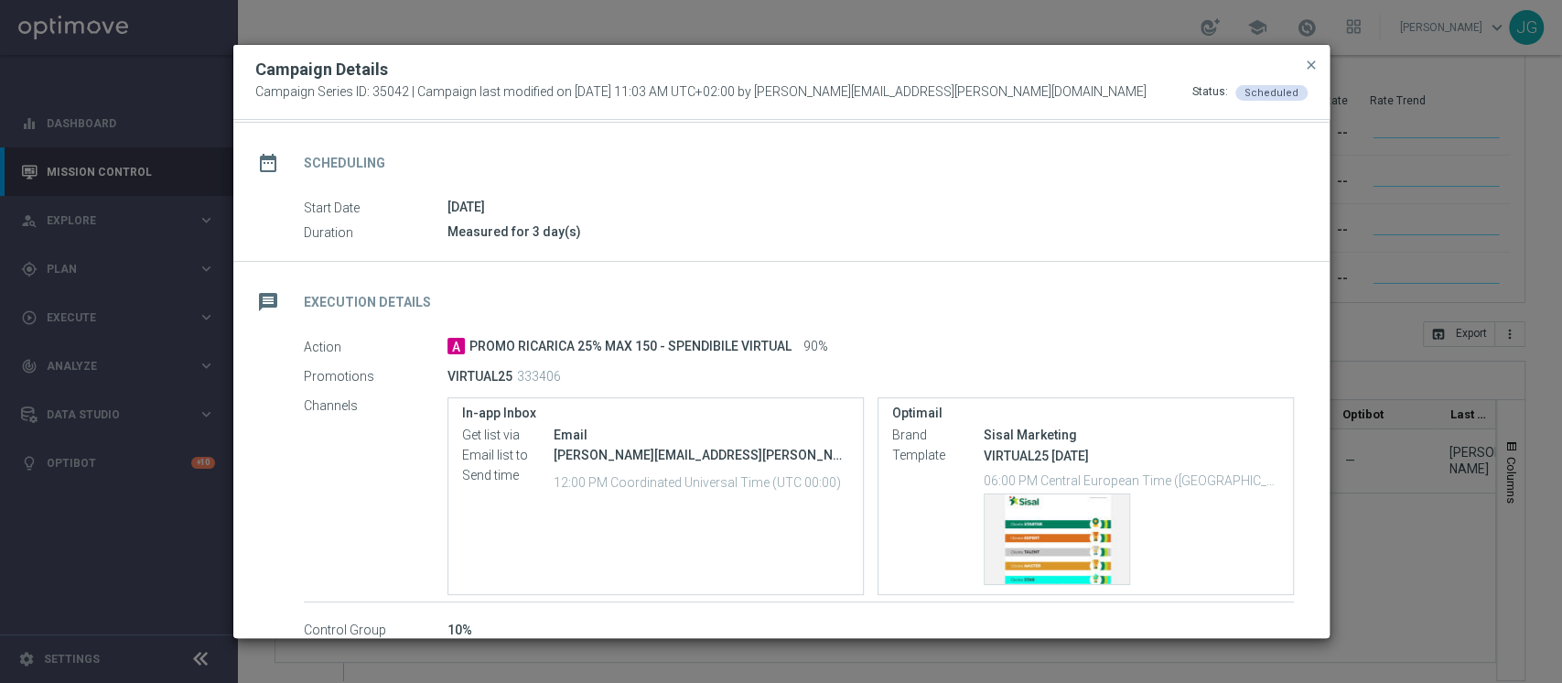
scroll to position [139, 0]
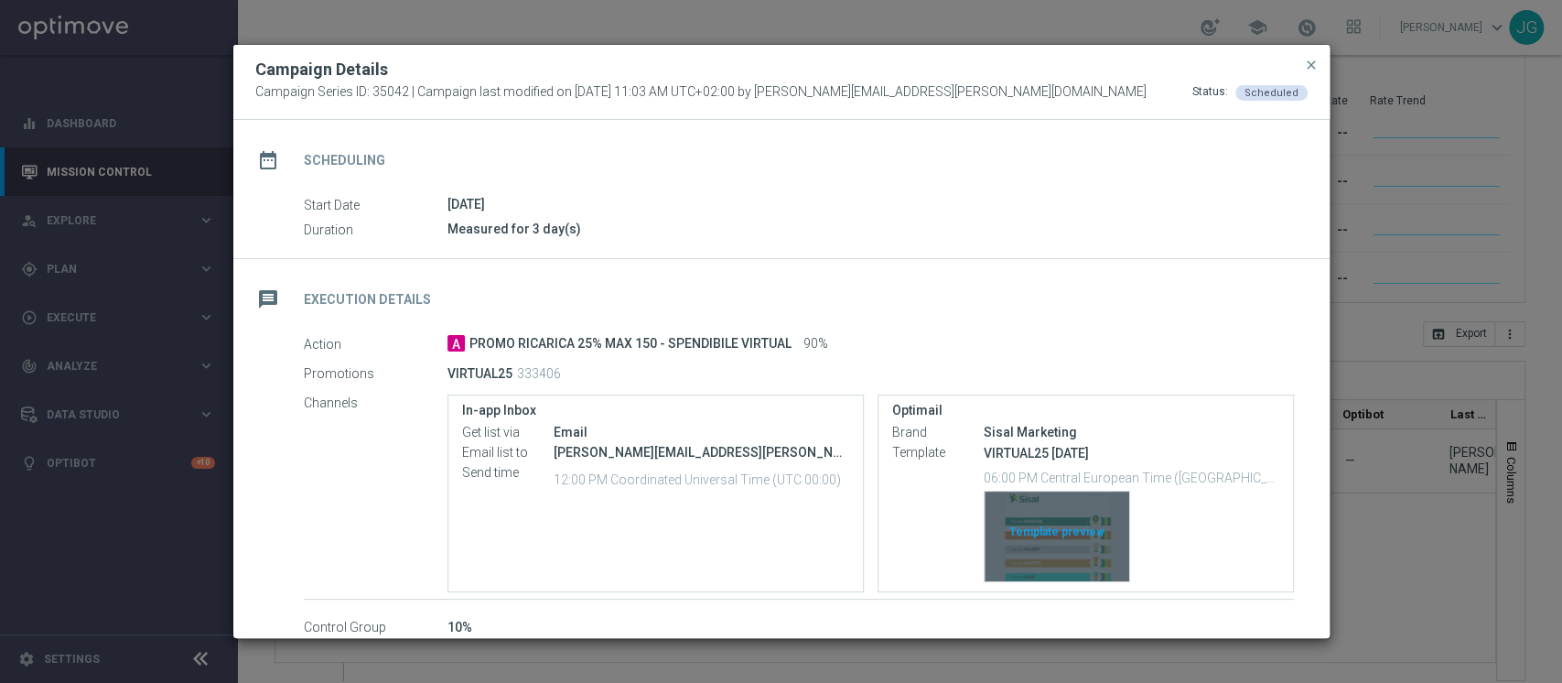
click at [1053, 513] on div "Template preview" at bounding box center [1057, 536] width 145 height 90
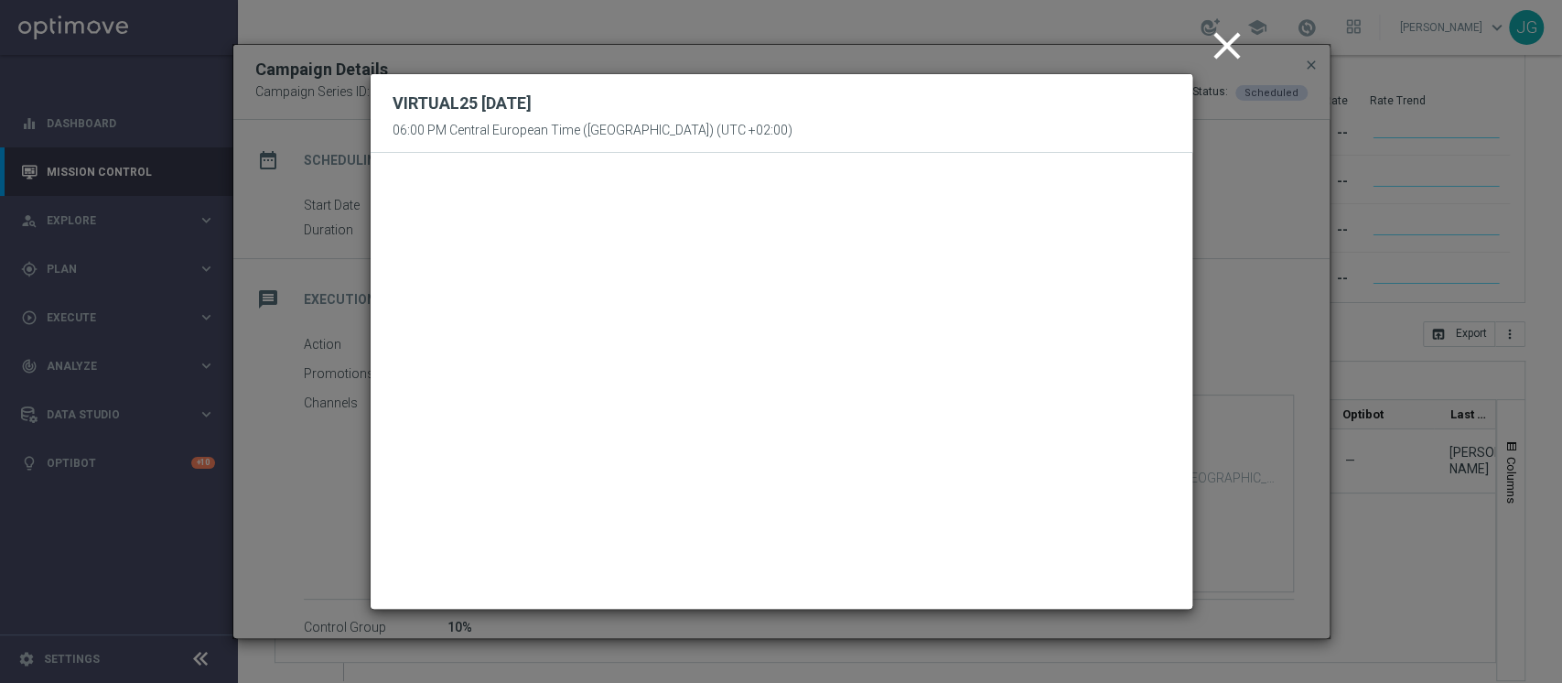
click at [1230, 52] on icon "close" at bounding box center [1227, 46] width 46 height 46
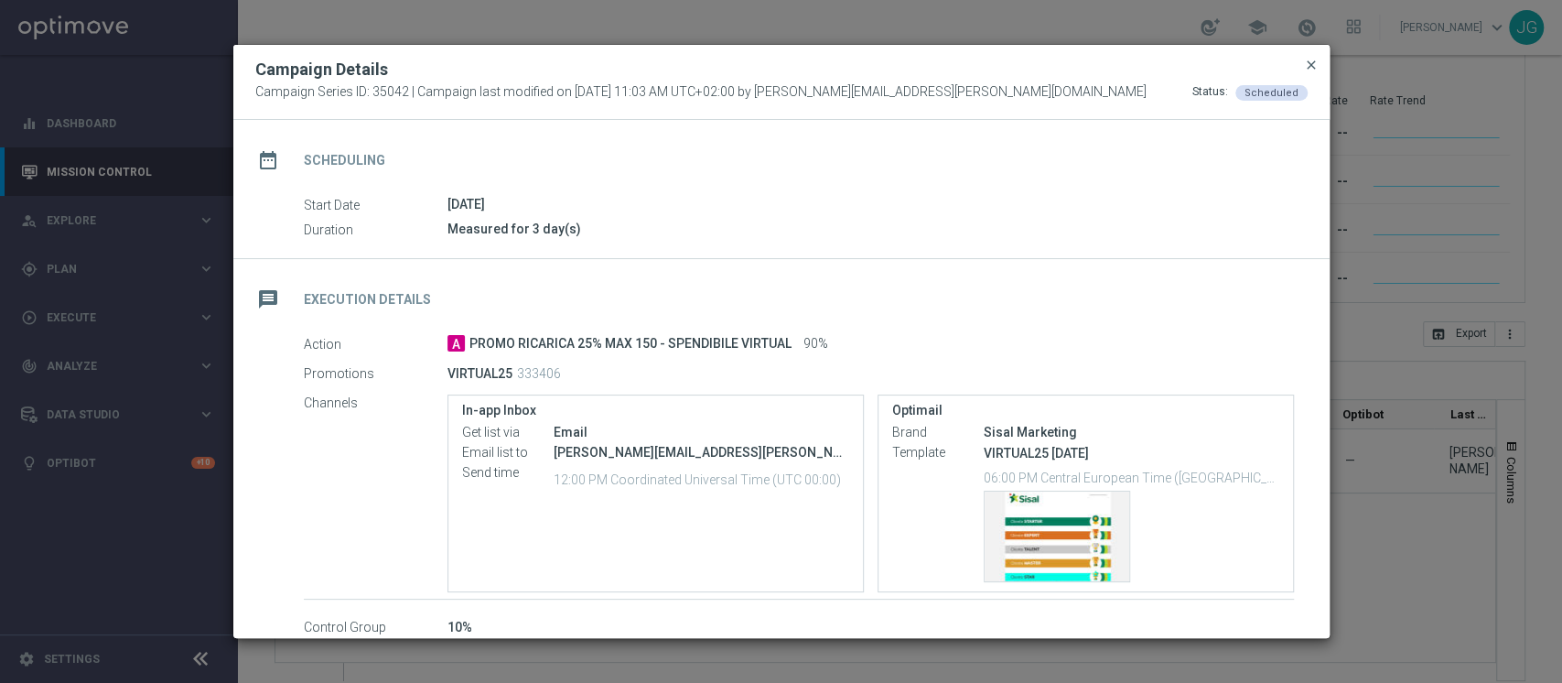
click at [1307, 61] on span "close" at bounding box center [1311, 65] width 15 height 15
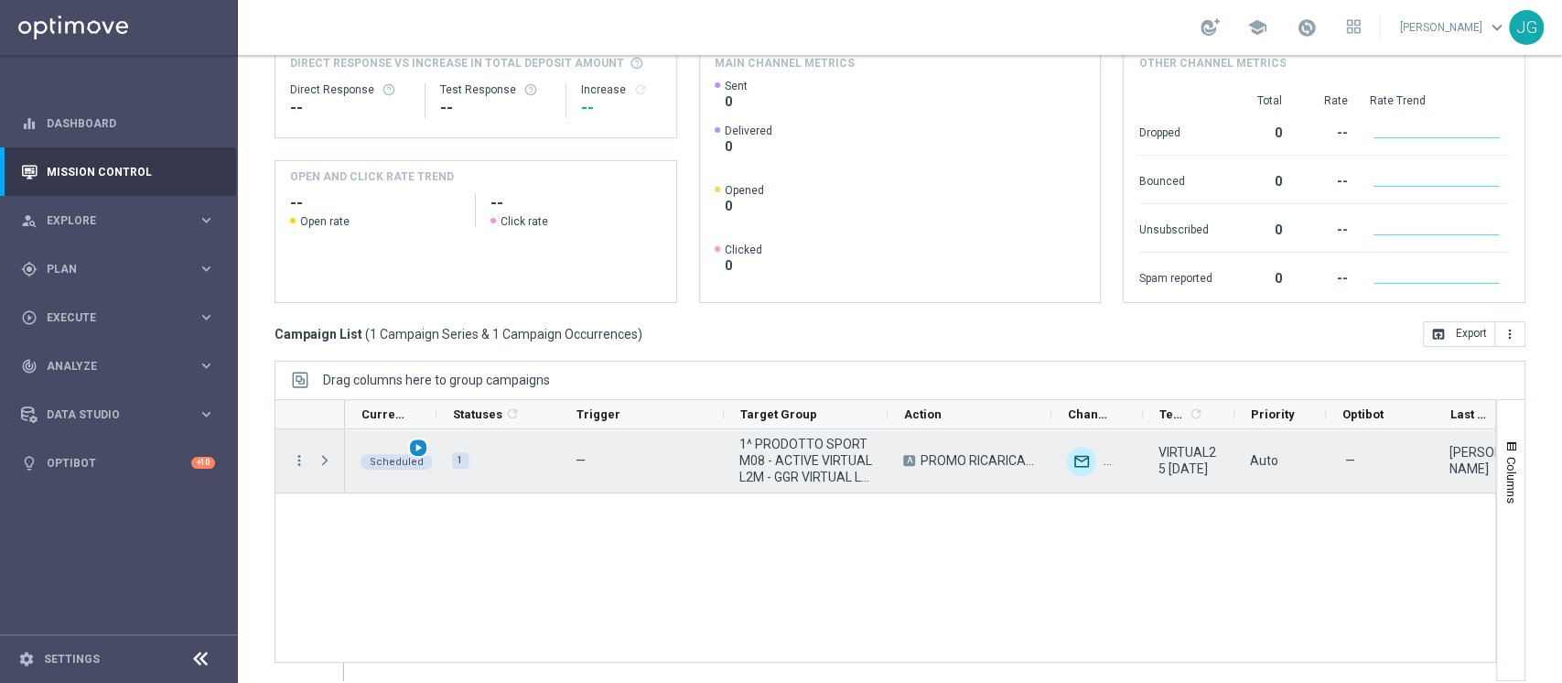
click at [426, 449] on div "play_arrow" at bounding box center [418, 447] width 21 height 21
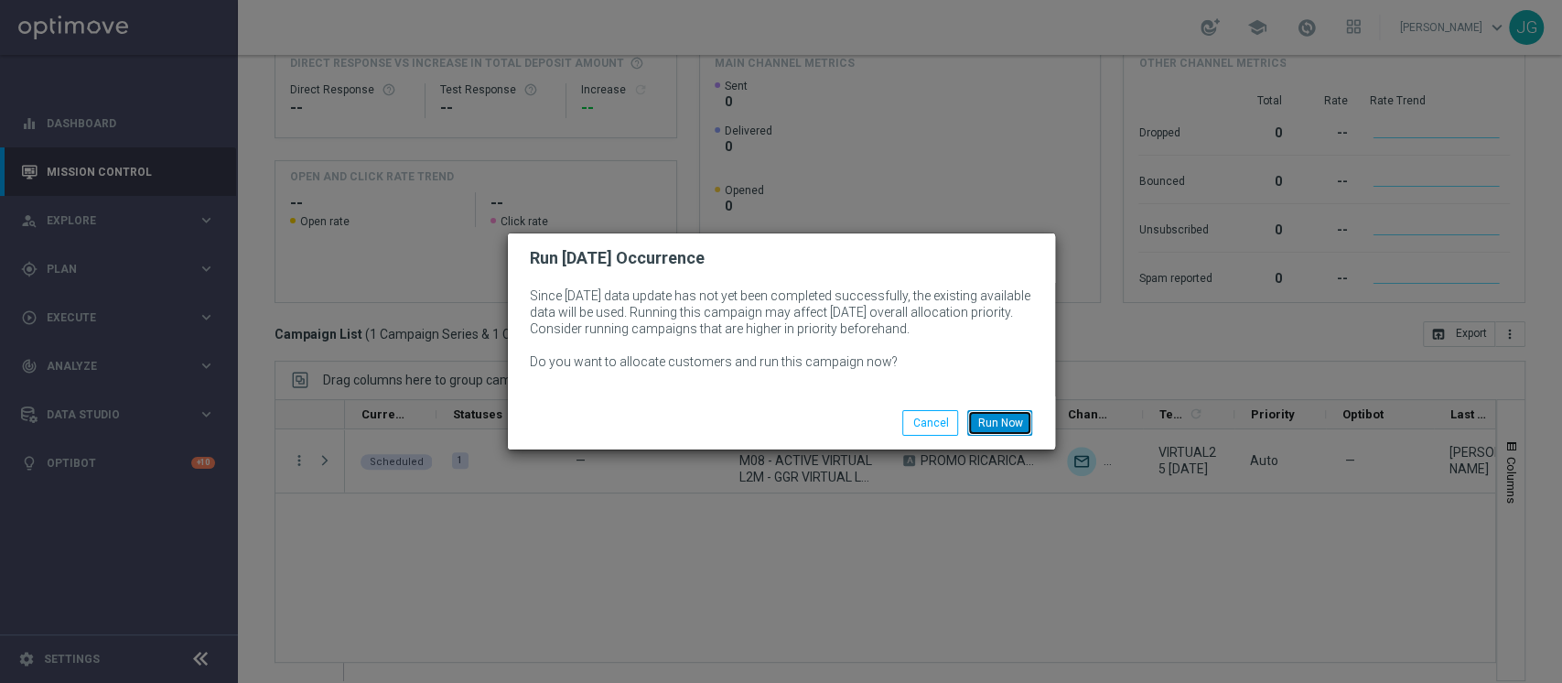
click at [1005, 415] on button "Run Now" at bounding box center [999, 423] width 65 height 26
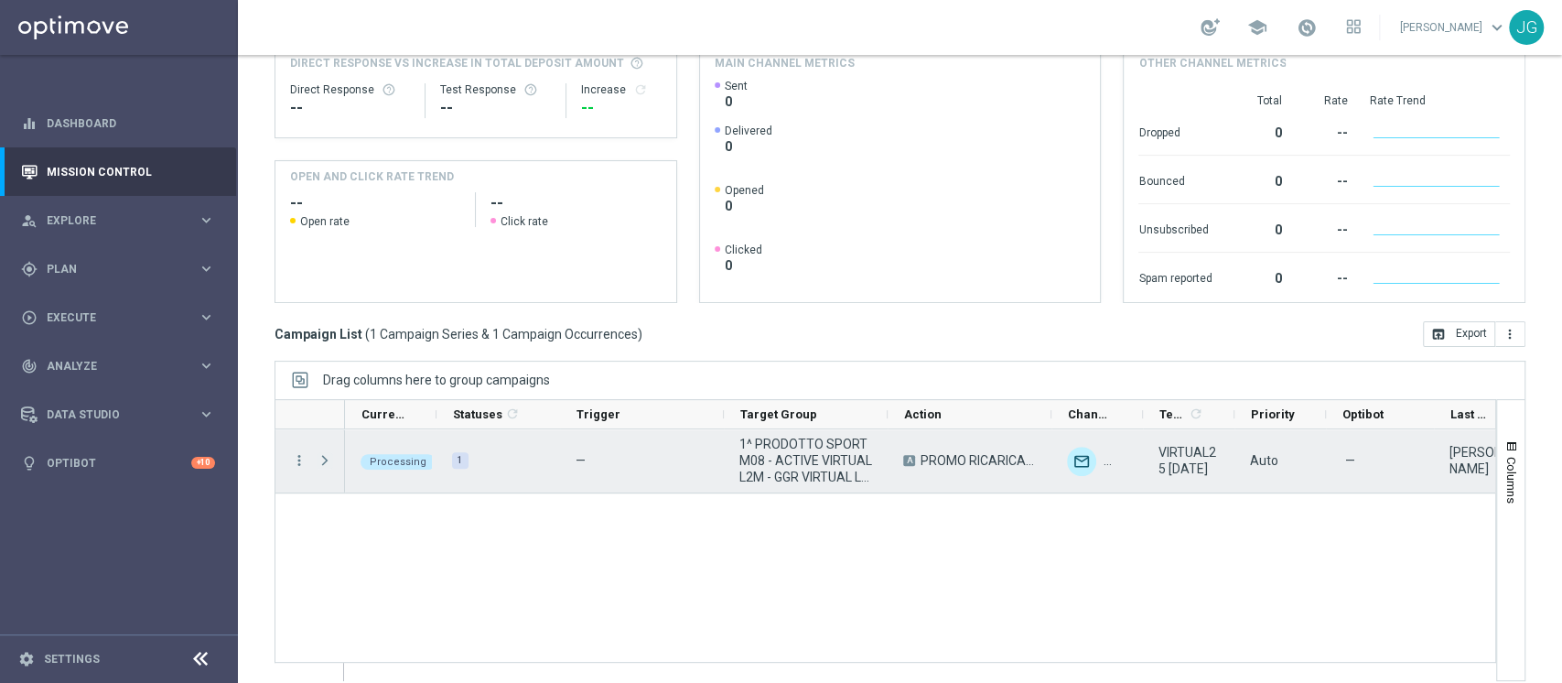
click at [326, 465] on span "Press SPACE to select this row." at bounding box center [325, 460] width 16 height 15
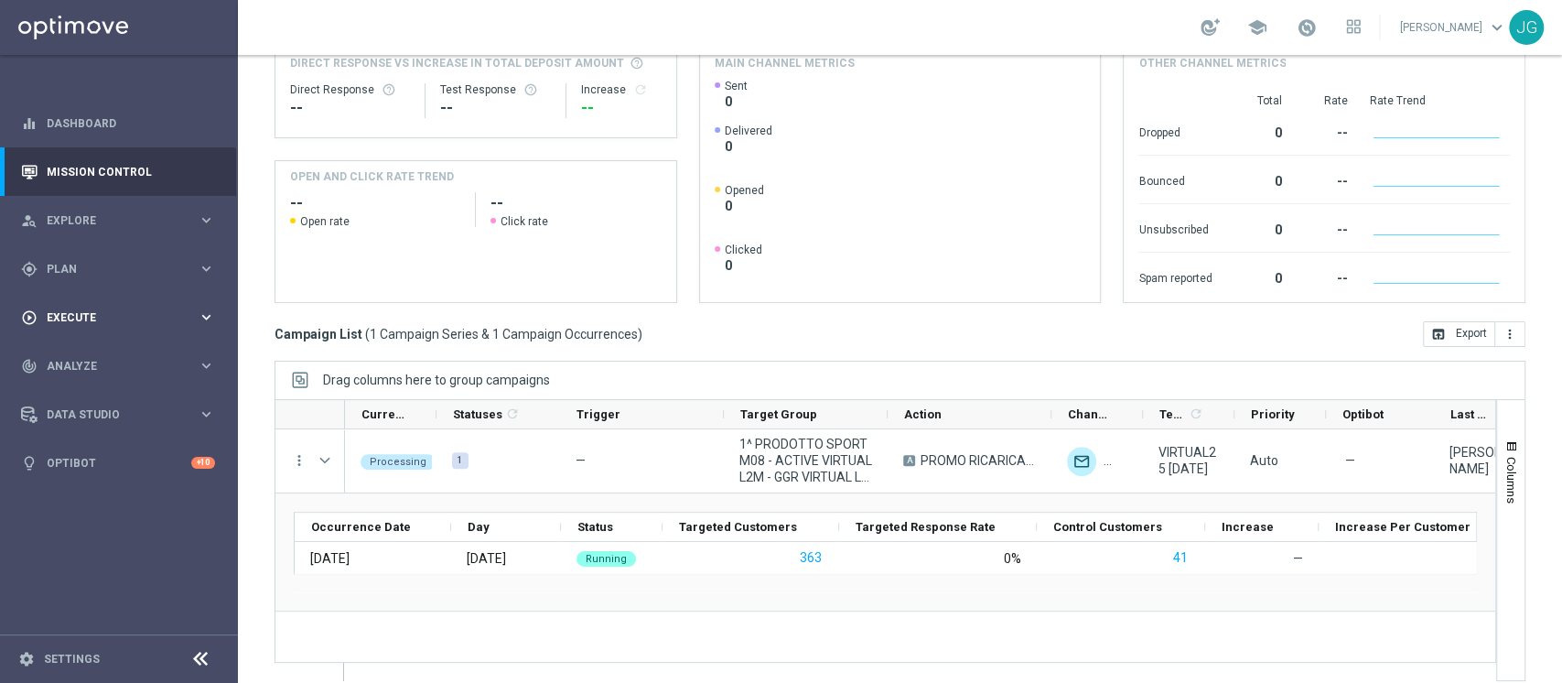
click at [152, 301] on div "play_circle_outline Execute keyboard_arrow_right" at bounding box center [118, 317] width 236 height 48
click at [71, 362] on div "Campaign Builder" at bounding box center [142, 354] width 188 height 27
click at [103, 355] on link "Campaign Builder" at bounding box center [119, 355] width 143 height 15
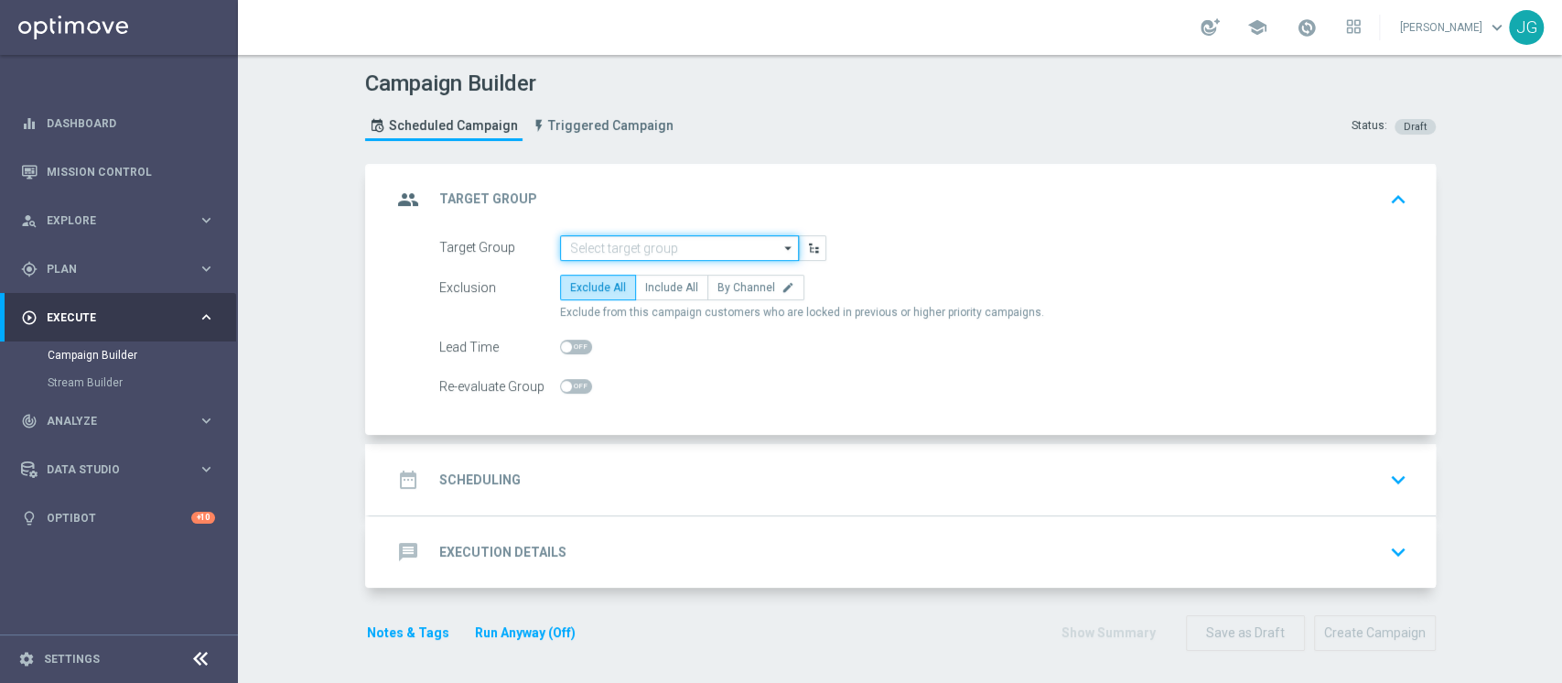
click at [630, 245] on input at bounding box center [679, 248] width 239 height 26
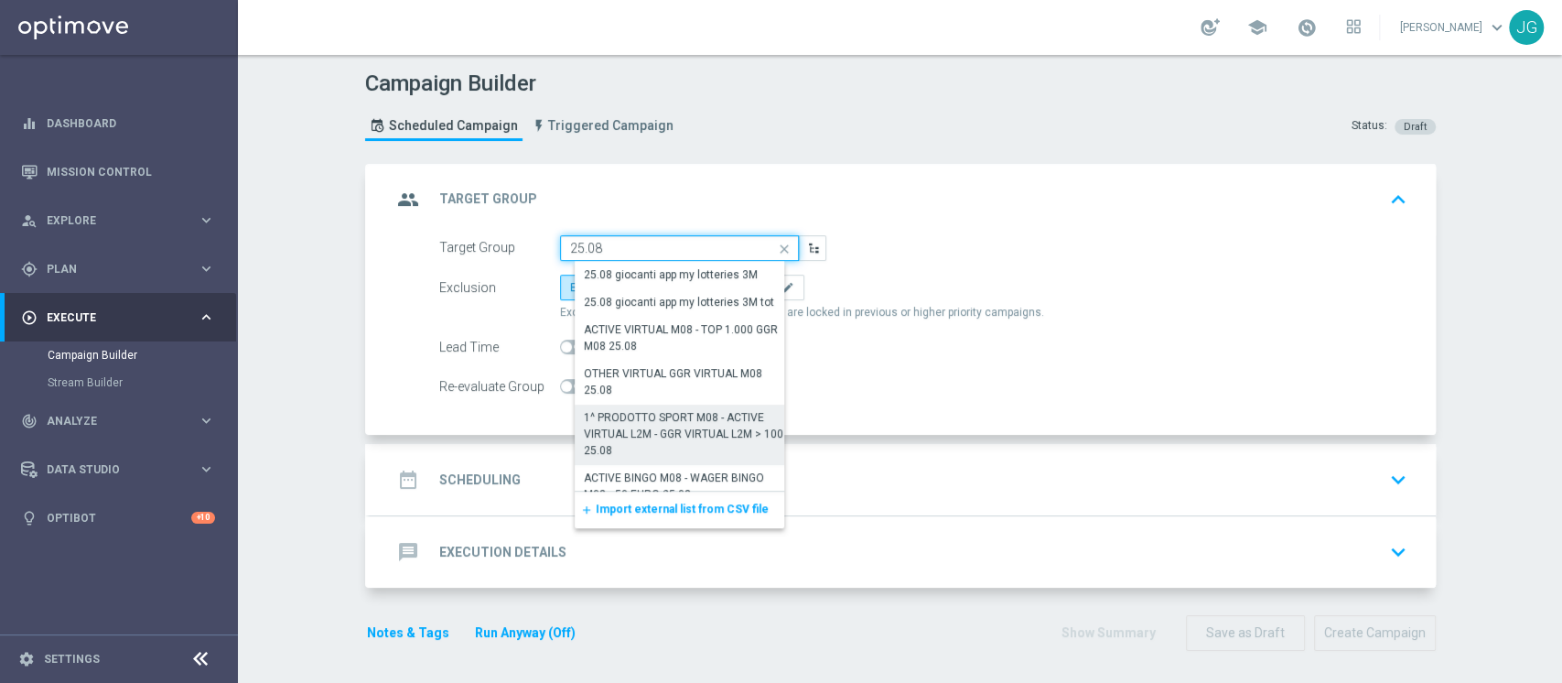
scroll to position [17, 0]
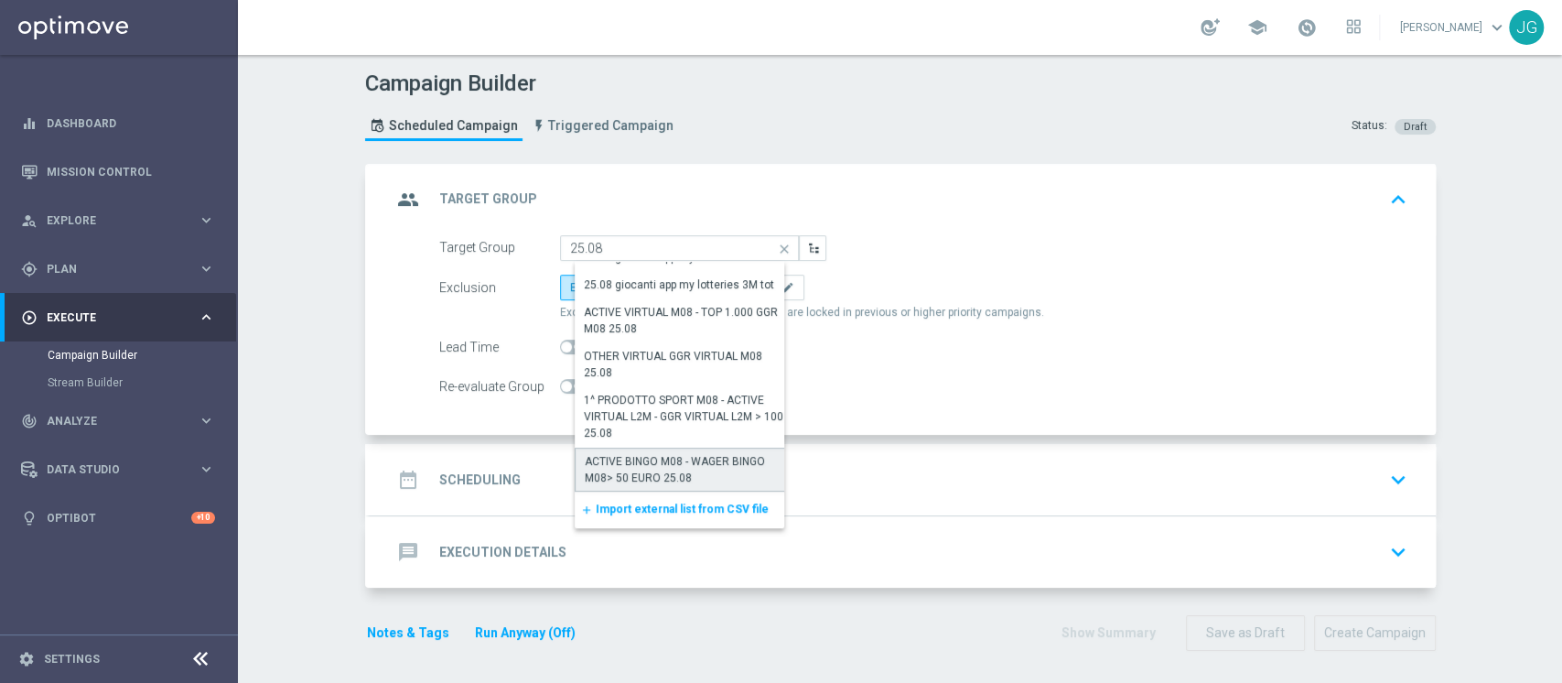
click at [642, 479] on div "ACTIVE BINGO M08 - WAGER BINGO M08> 50 EURO 25.08" at bounding box center [687, 469] width 204 height 33
type input "ACTIVE BINGO M08 - WAGER BINGO M08> 50 EURO 25.08"
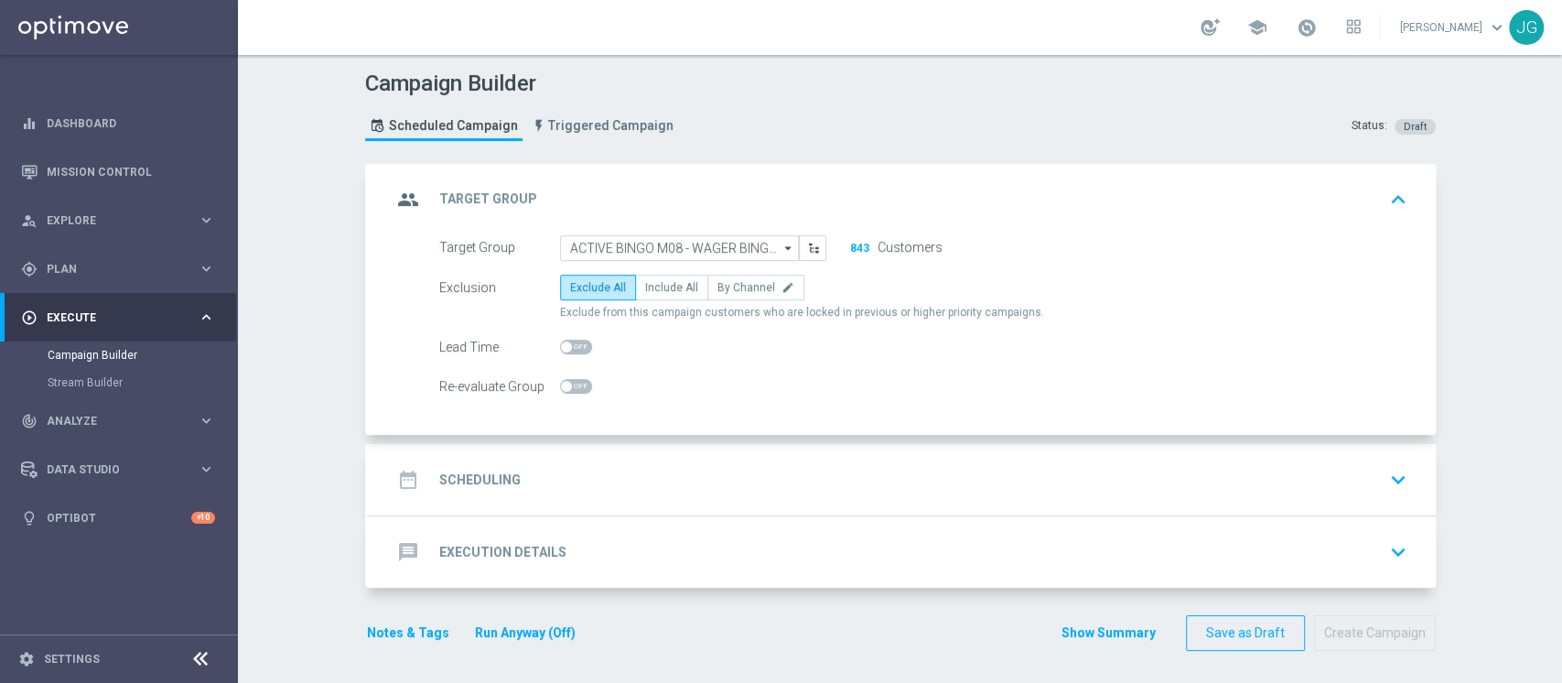
click at [671, 302] on div "Exclusion Exclude All Include All By Channel edit Exclude from this campaign cu…" at bounding box center [923, 297] width 968 height 46
click at [651, 285] on span "Include All" at bounding box center [671, 287] width 53 height 13
click at [651, 285] on input "Include All" at bounding box center [651, 291] width 12 height 12
radio input "true"
click at [770, 488] on div "date_range Scheduling keyboard_arrow_down" at bounding box center [903, 479] width 1022 height 35
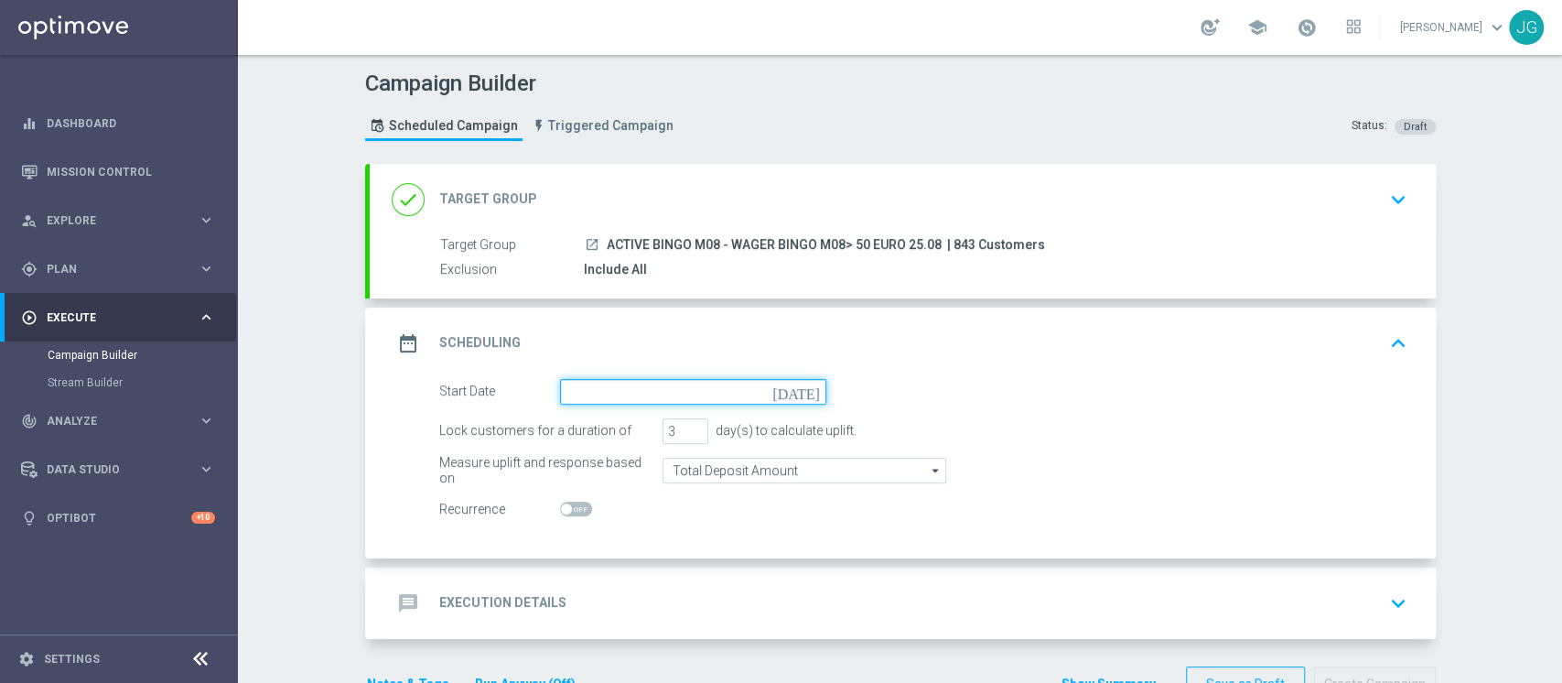
click at [744, 388] on input at bounding box center [693, 392] width 266 height 26
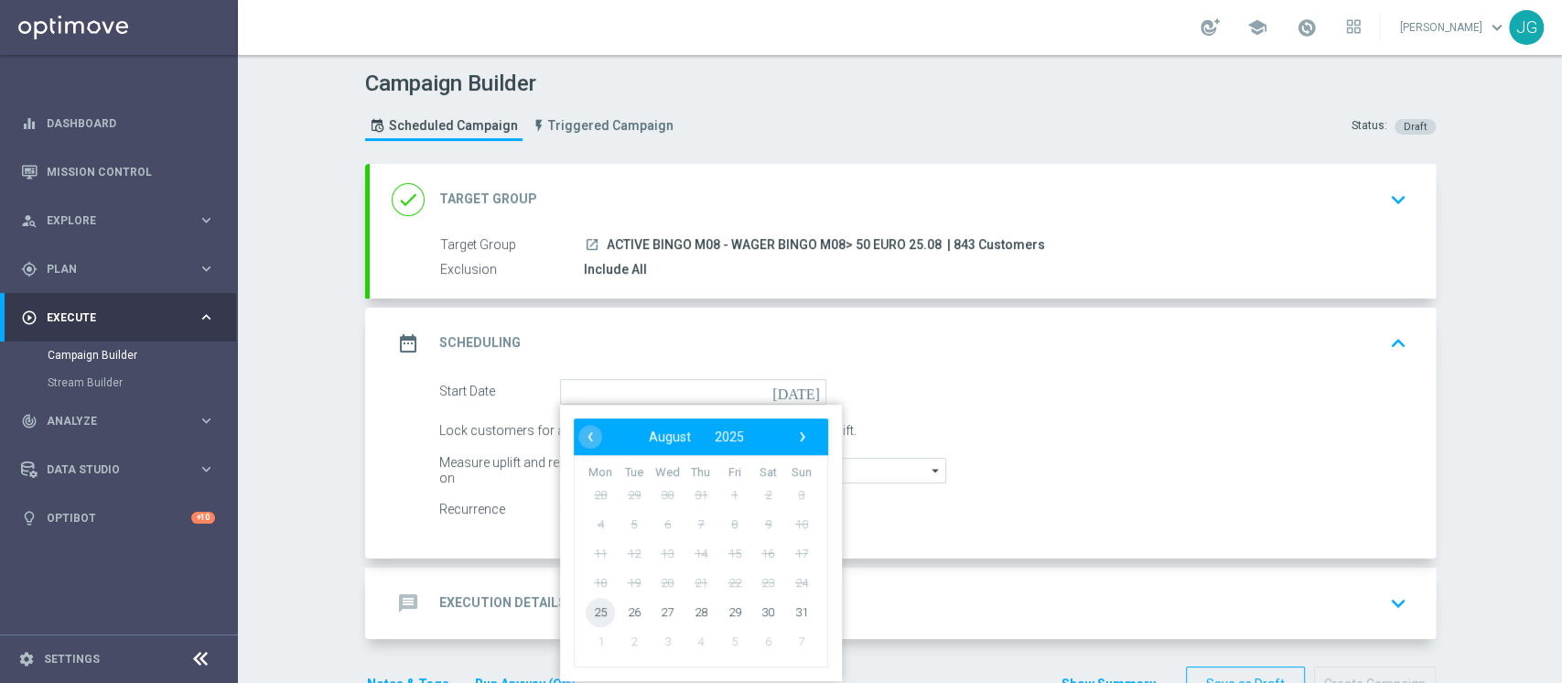
click at [586, 614] on span "25" at bounding box center [600, 611] width 29 height 29
type input "[DATE]"
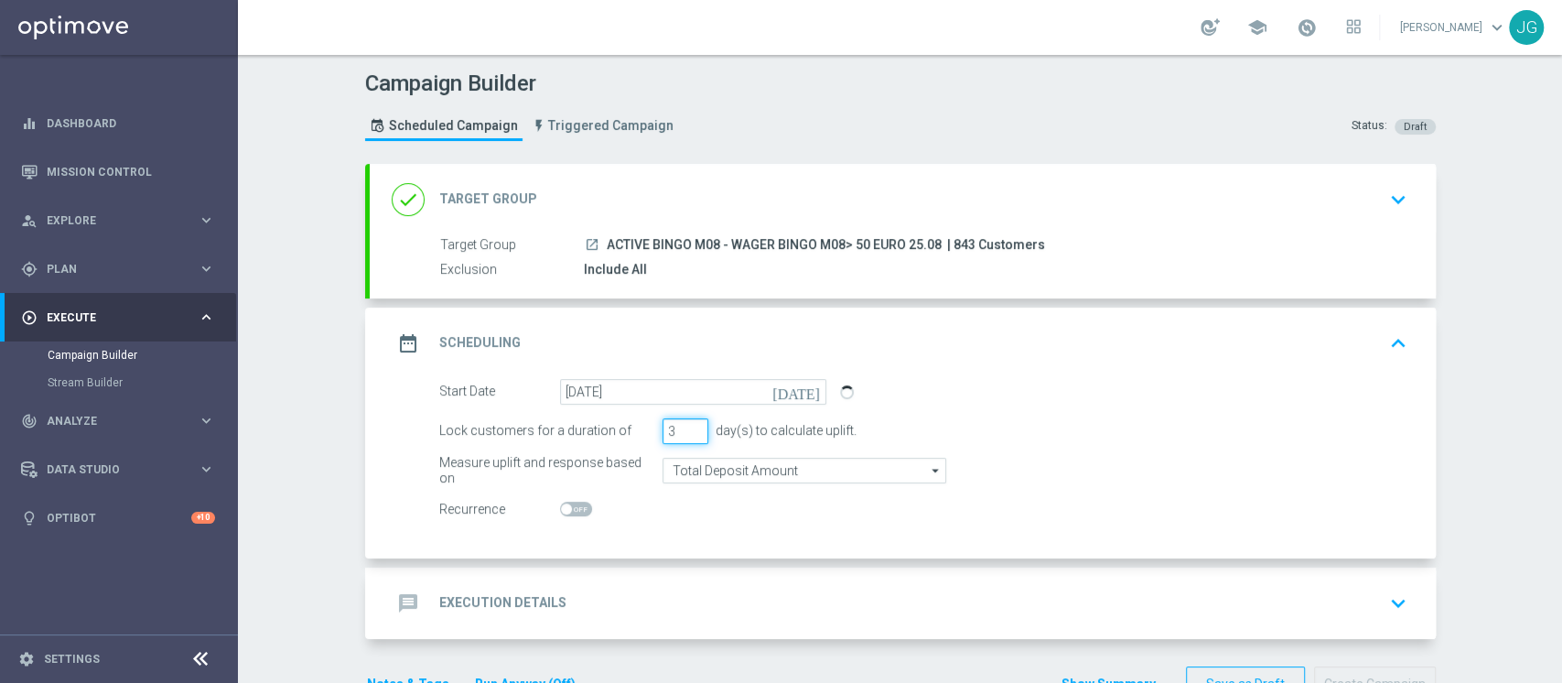
click at [668, 421] on input "3" at bounding box center [685, 431] width 46 height 26
type input "5"
click at [737, 604] on div "message Execution Details keyboard_arrow_down" at bounding box center [903, 603] width 1022 height 35
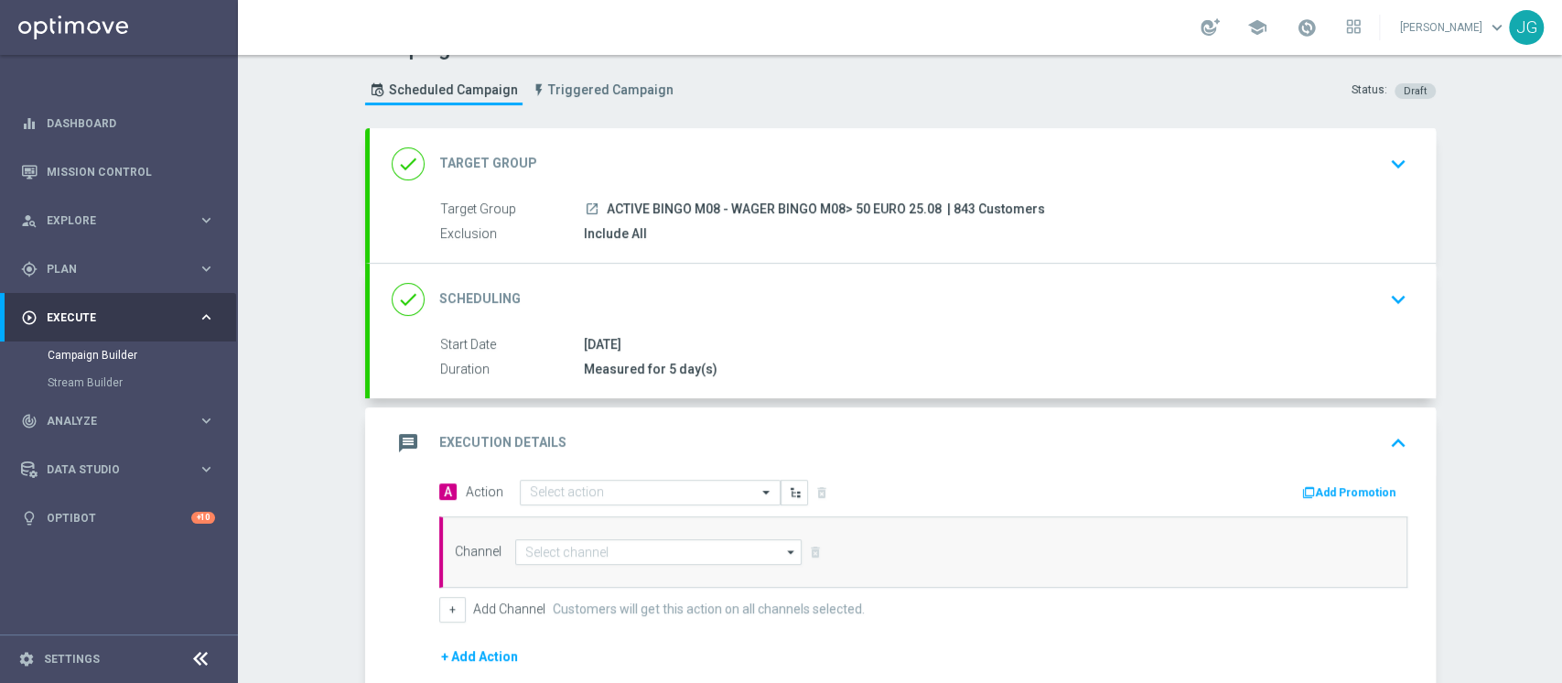
scroll to position [33, 0]
drag, startPoint x: 932, startPoint y: 210, endPoint x: 597, endPoint y: 208, distance: 334.9
click at [597, 208] on div "launch ACTIVE BINGO M08 - WAGER BINGO M08> 50 EURO 25.08 | 843 Customers" at bounding box center [992, 211] width 816 height 18
copy span "ACTIVE BINGO M08 - WAGER BINGO M08> 50 EURO 25.08"
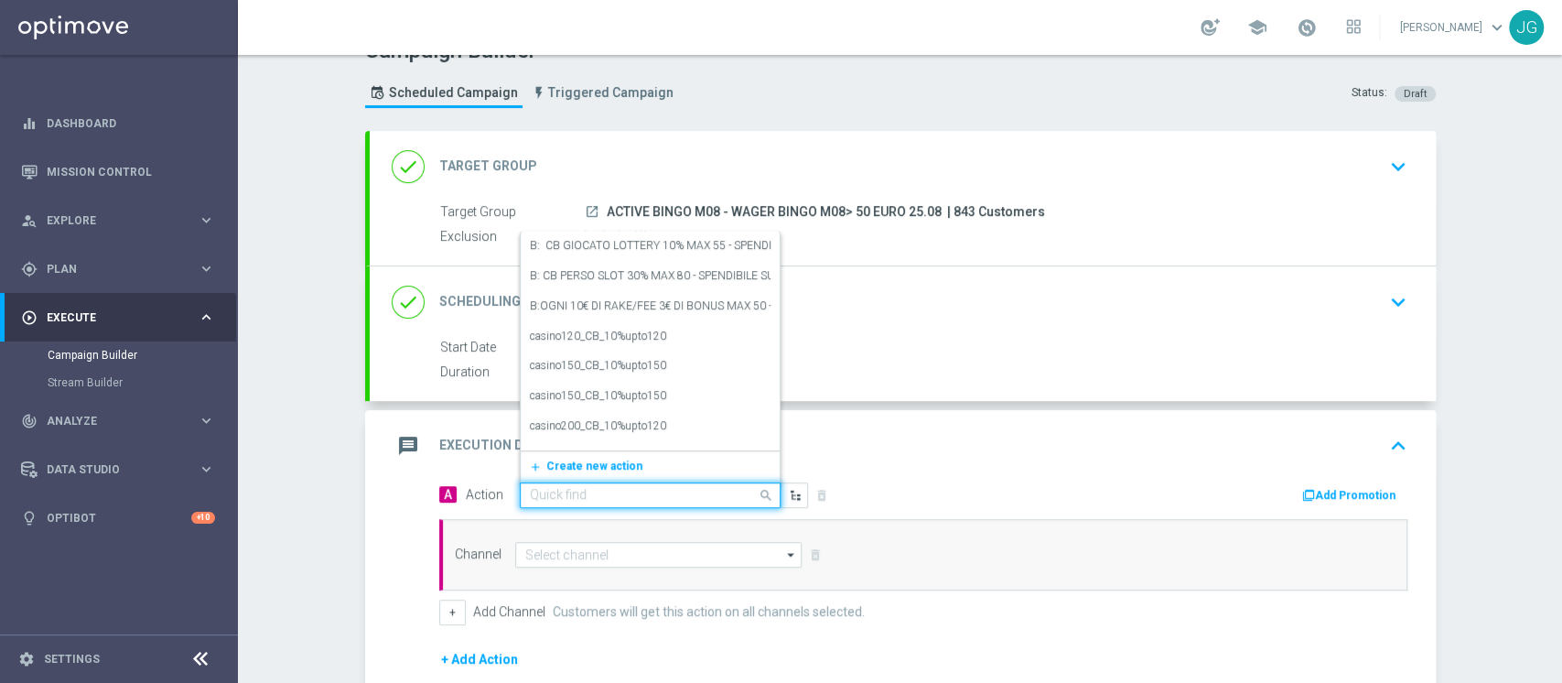
click at [616, 496] on input "text" at bounding box center [632, 496] width 204 height 16
paste input "CB PERSO BINGO 25% MAX 100 - SPENDIBILE BINGO"
type input "CB PERSO BINGO 25% MAX 100 - SPENDIBILE BINGO"
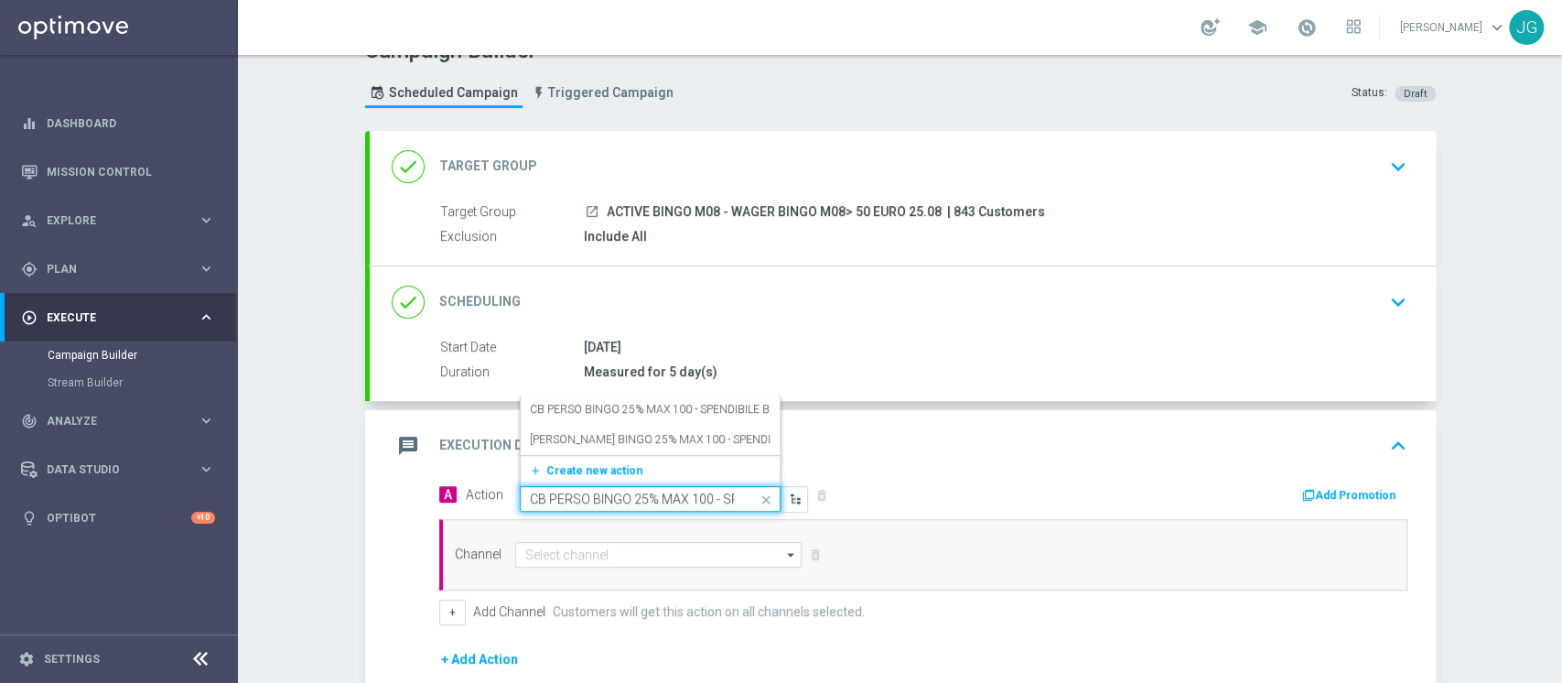
scroll to position [0, 96]
click at [655, 414] on div "[PERSON_NAME] BINGO 25% MAX 100 - SPENDIBILE BINGO edit" at bounding box center [650, 409] width 241 height 30
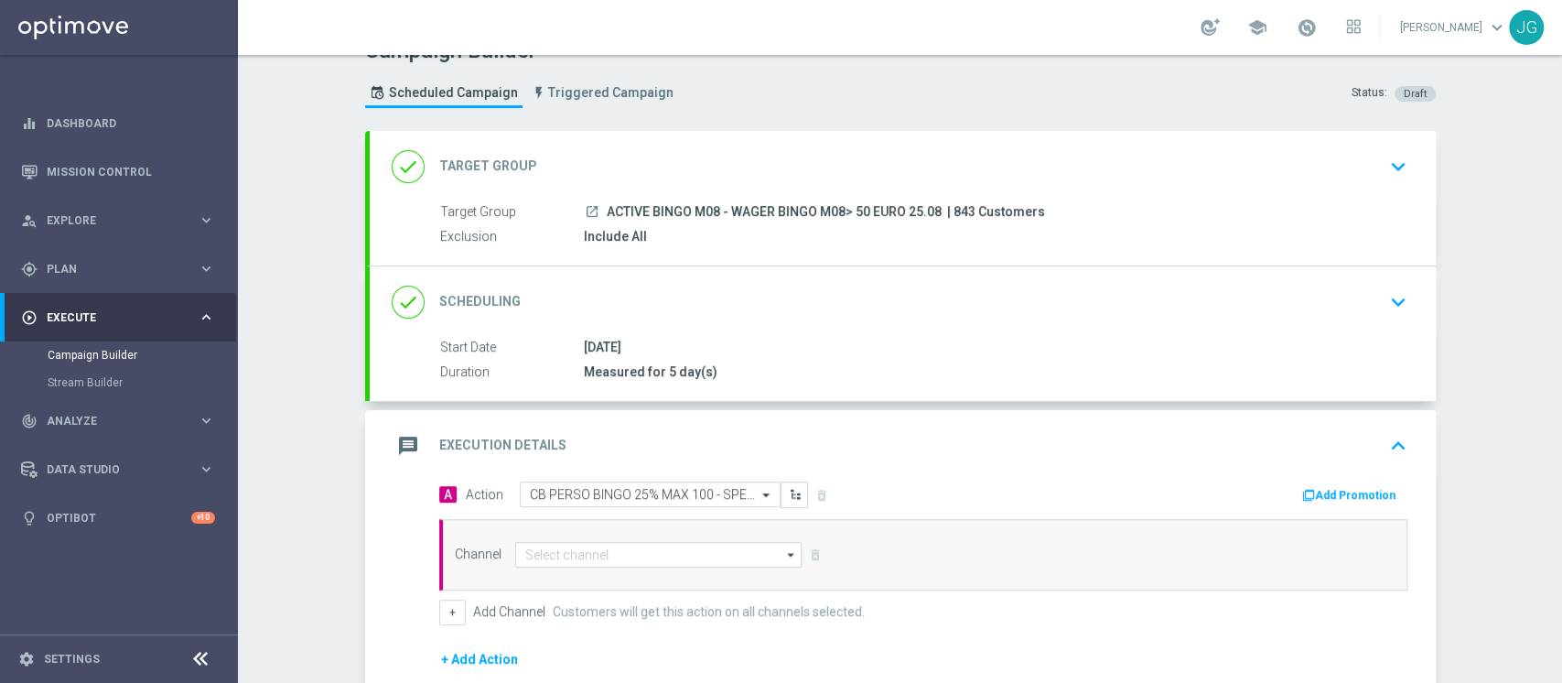
scroll to position [0, 0]
click at [1325, 491] on button "Add Promotion" at bounding box center [1351, 495] width 102 height 20
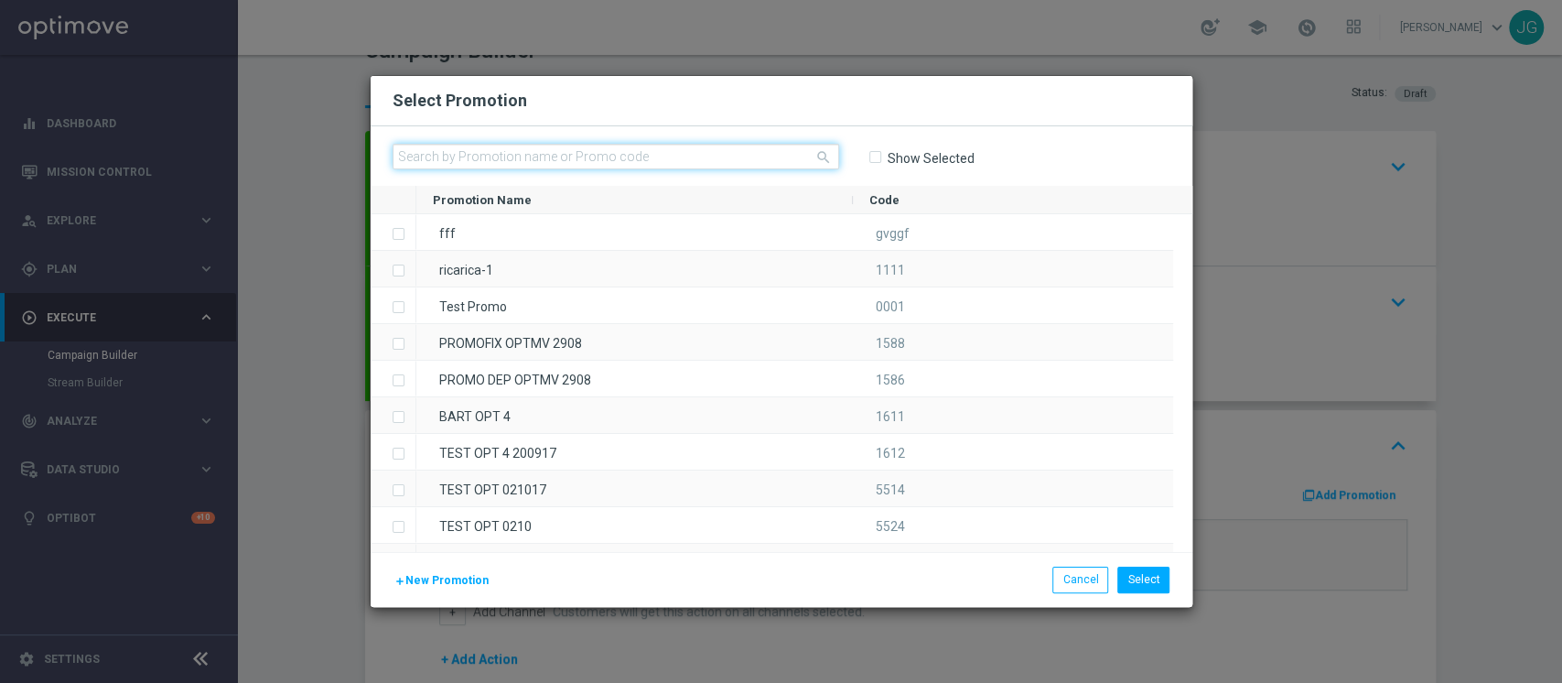
click at [735, 155] on input "text" at bounding box center [616, 157] width 447 height 26
paste input "BINGOCB25"
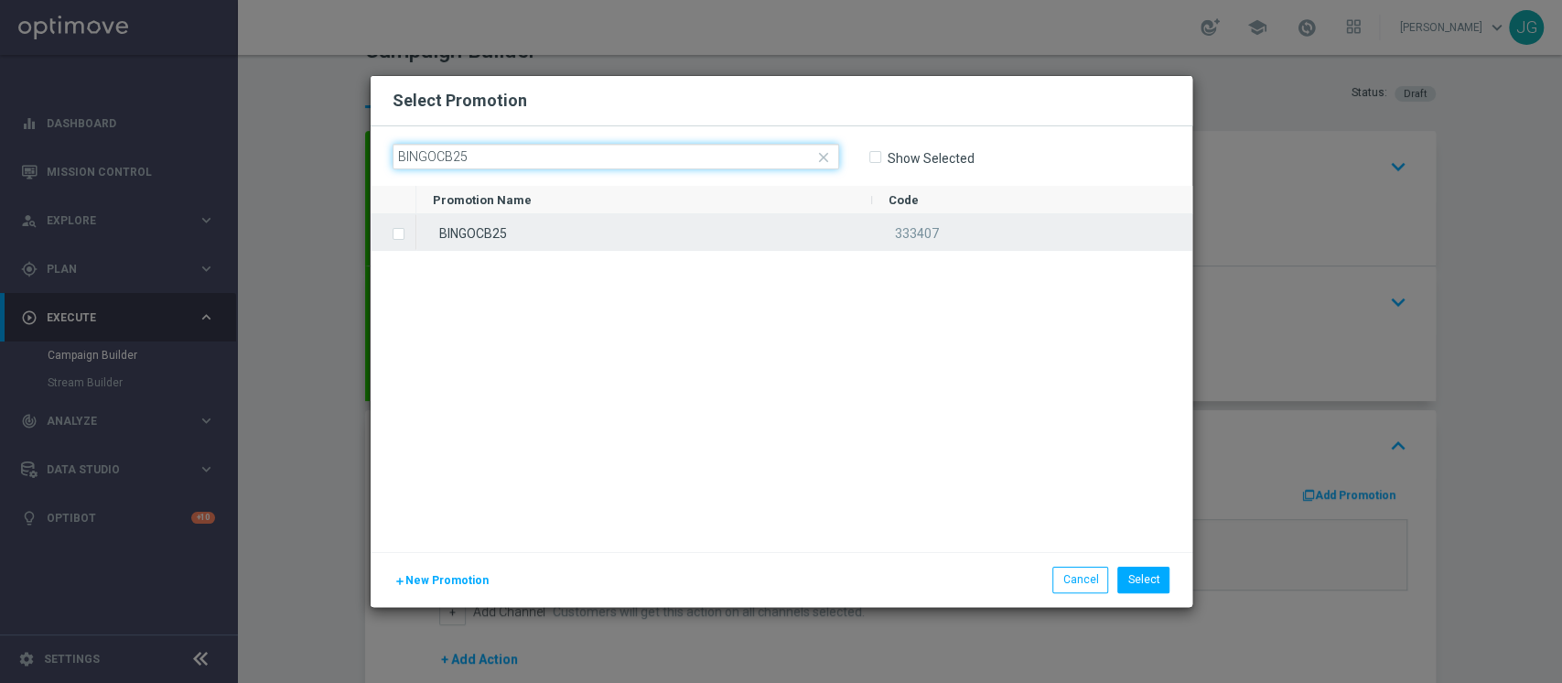
type input "BINGOCB25"
click at [666, 229] on div "BINGOCB25" at bounding box center [644, 232] width 456 height 36
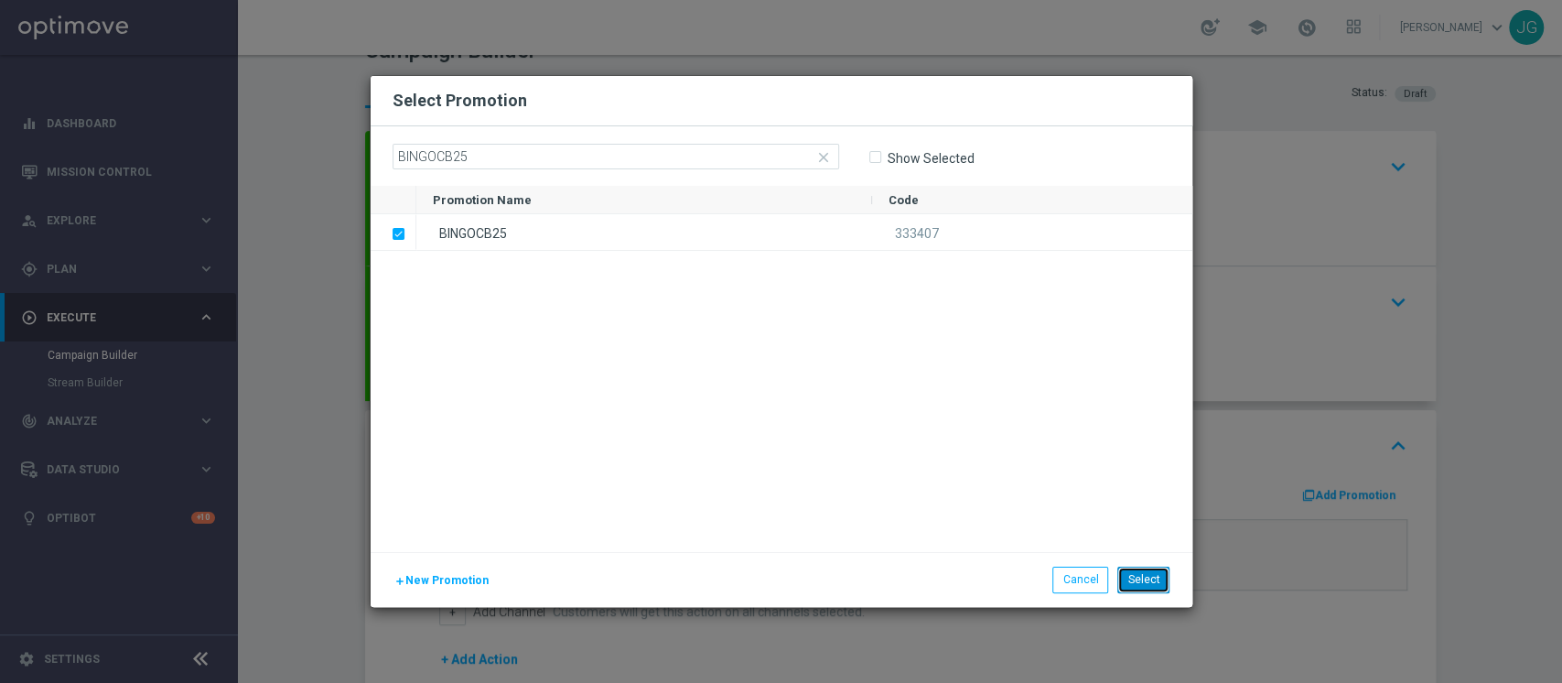
click at [1151, 575] on button "Select" at bounding box center [1143, 579] width 52 height 26
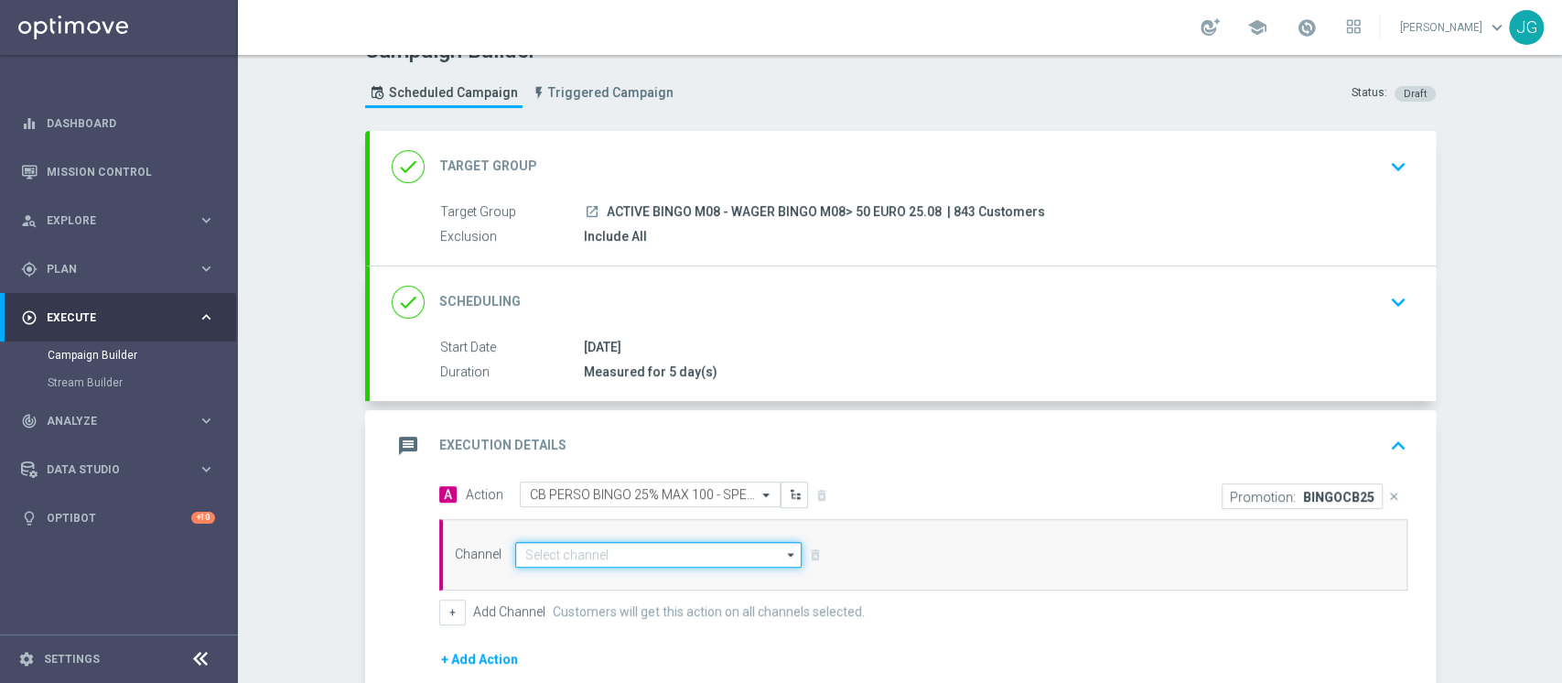
click at [673, 545] on input at bounding box center [658, 555] width 287 height 26
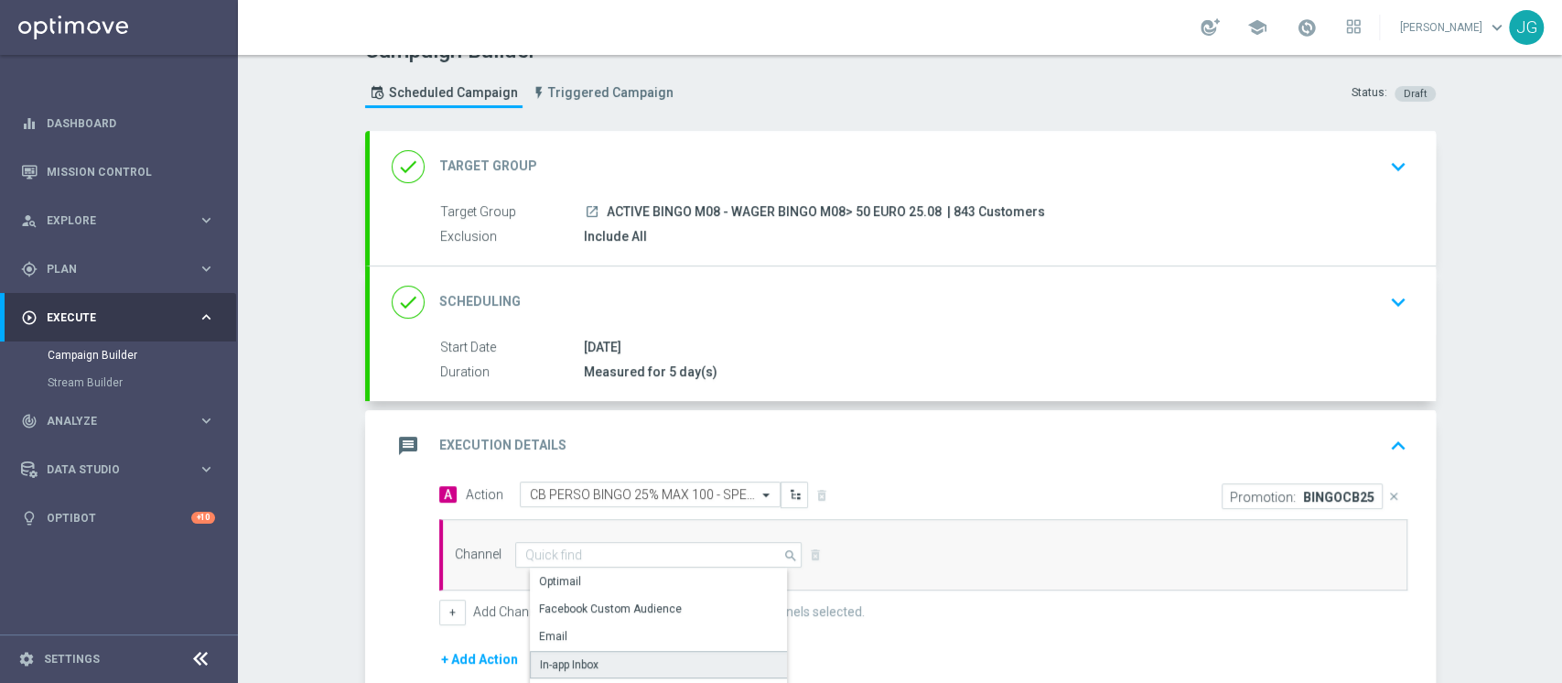
click at [568, 659] on div "In-app Inbox" at bounding box center [569, 664] width 59 height 16
type input "In-app Inbox"
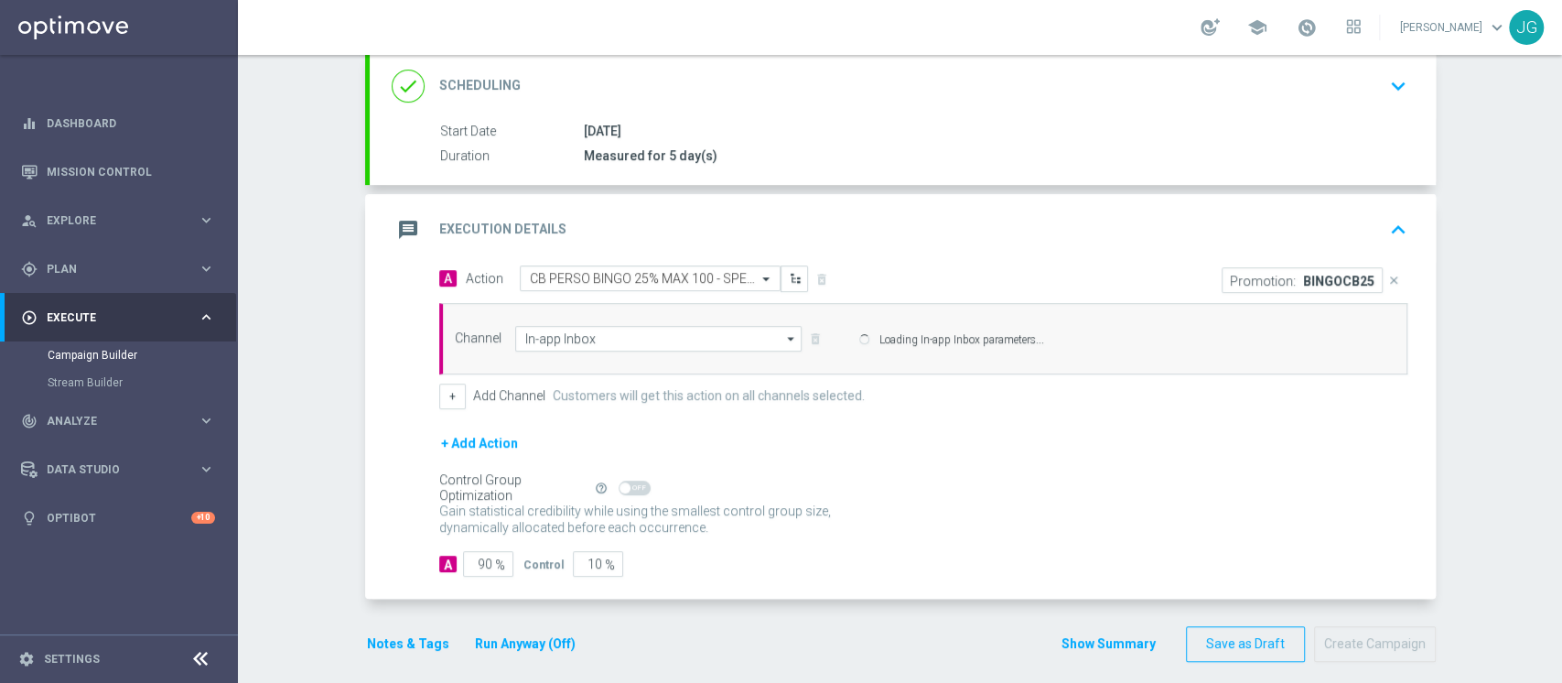
scroll to position [262, 0]
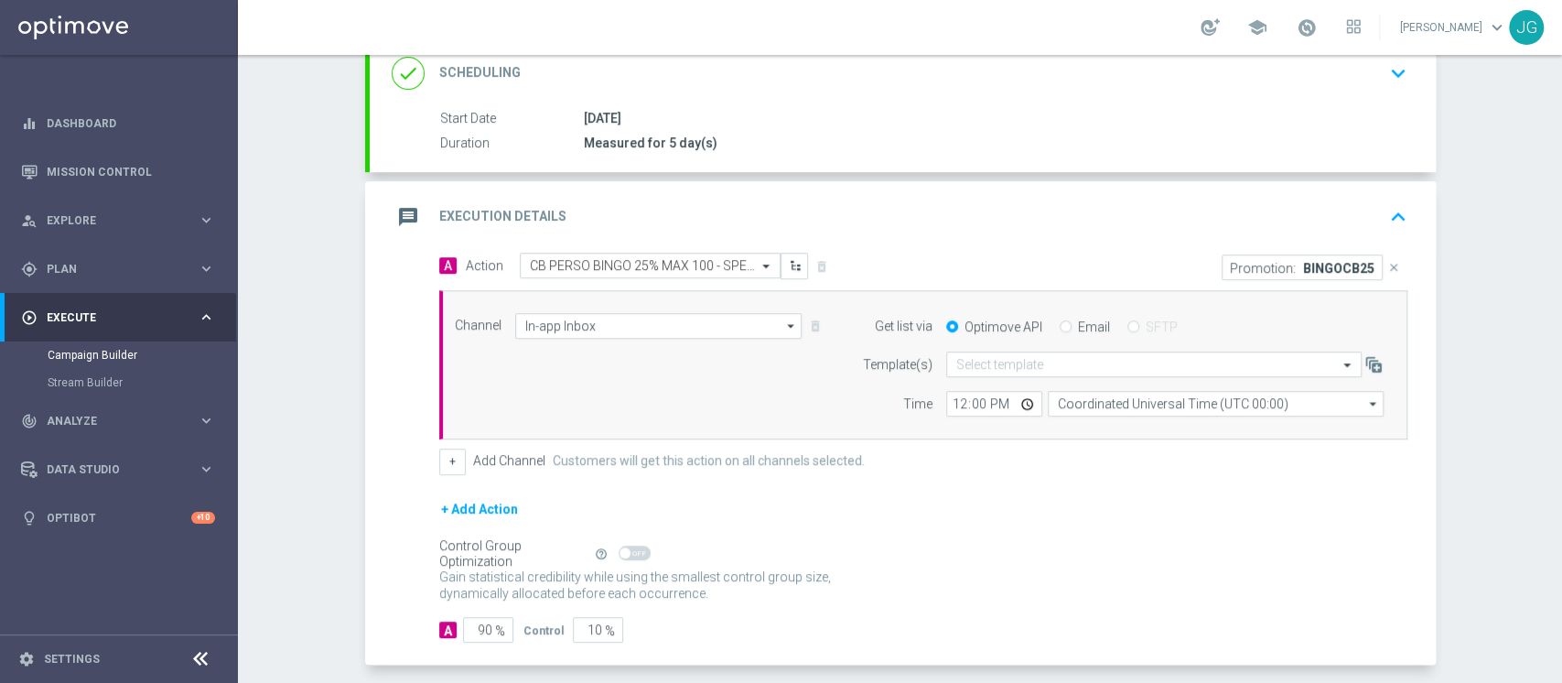
click at [1060, 322] on input "Email" at bounding box center [1066, 328] width 12 height 12
radio input "true"
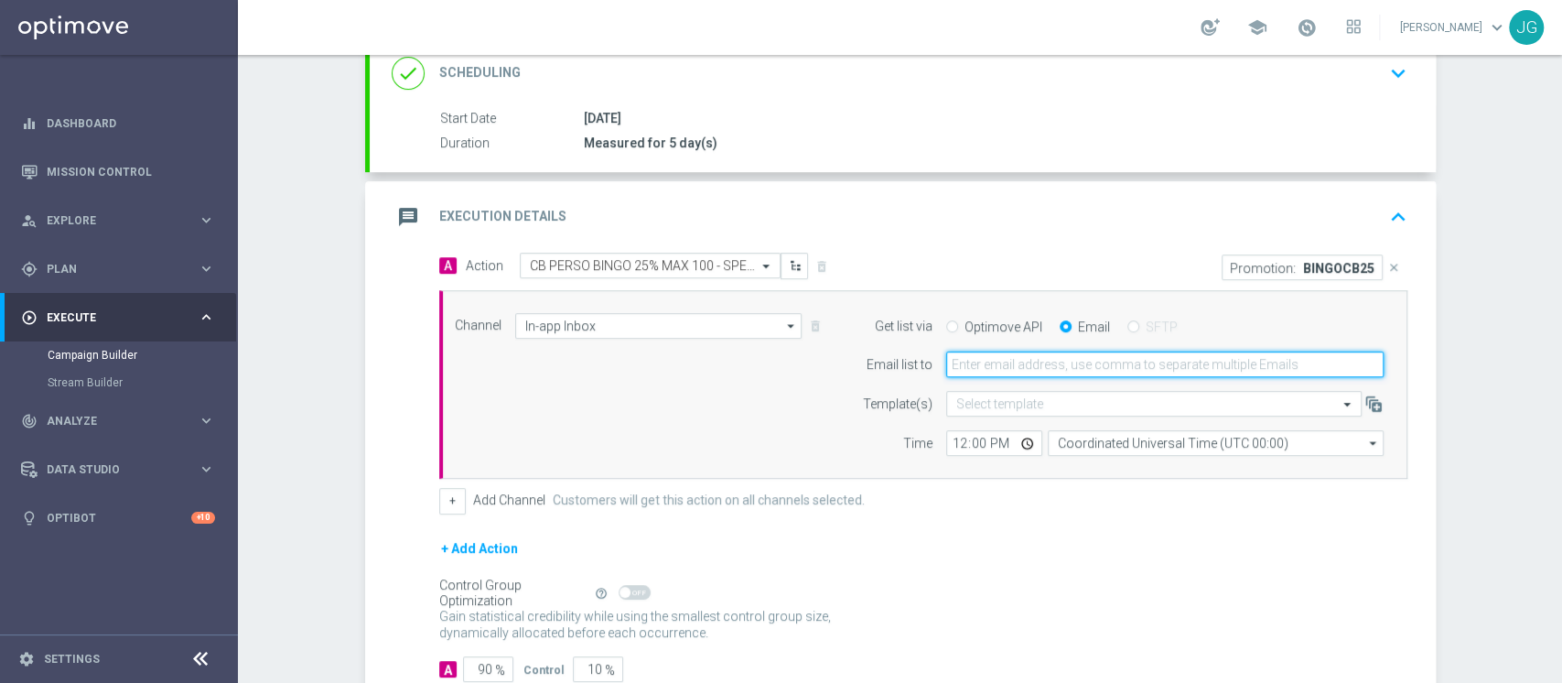
click at [1006, 362] on input "email" at bounding box center [1164, 364] width 437 height 26
type input "[PERSON_NAME][EMAIL_ADDRESS][PERSON_NAME][DOMAIN_NAME]"
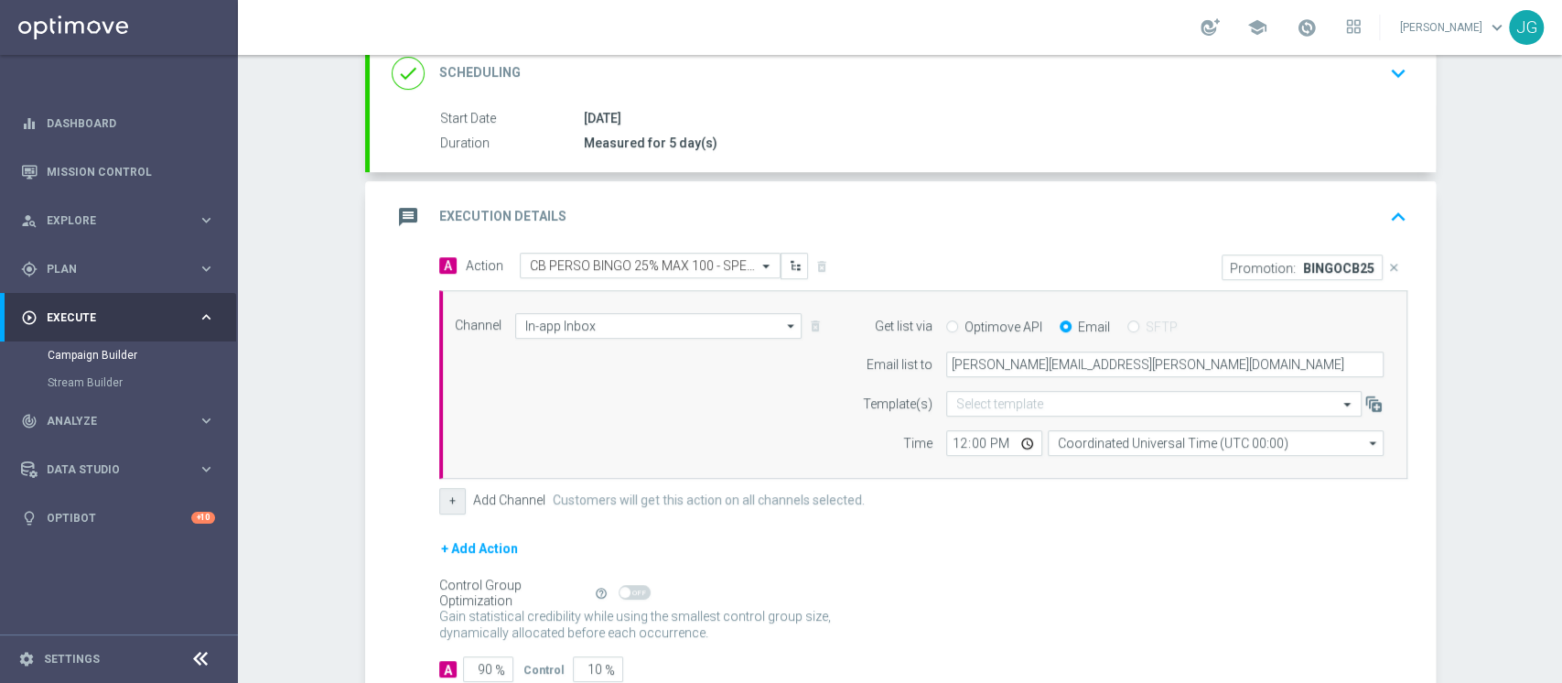
click at [441, 510] on button "+" at bounding box center [452, 501] width 27 height 26
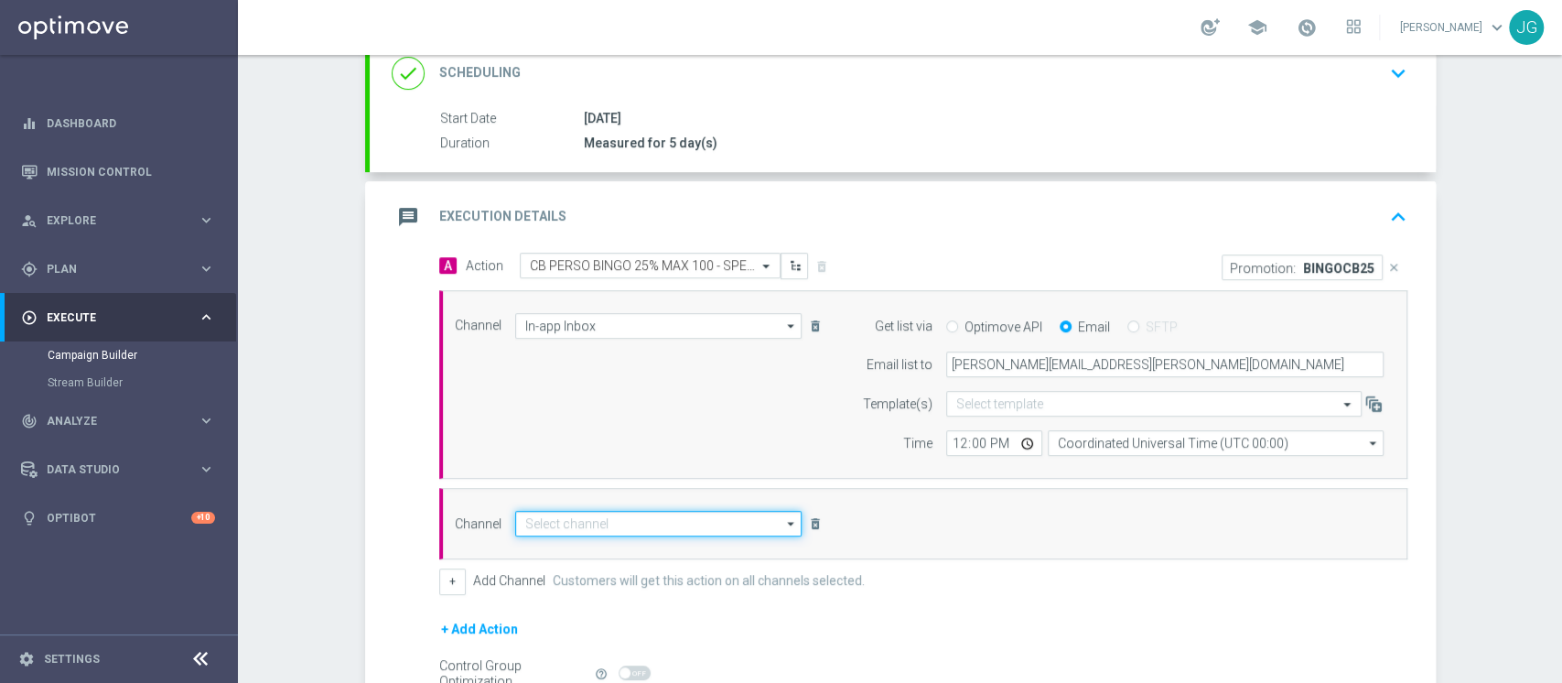
click at [597, 521] on input at bounding box center [658, 524] width 287 height 26
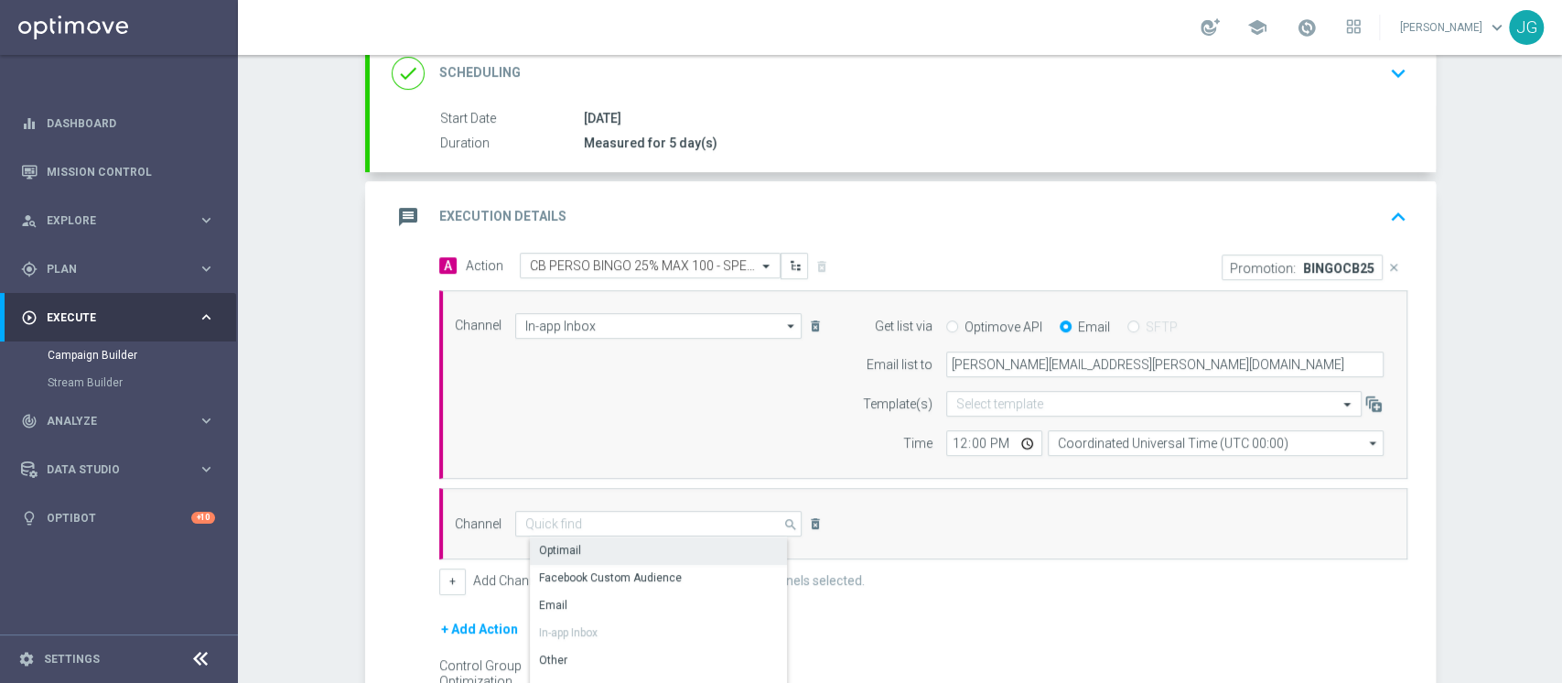
click at [591, 541] on div "Optimail" at bounding box center [666, 550] width 273 height 26
type input "Optimail"
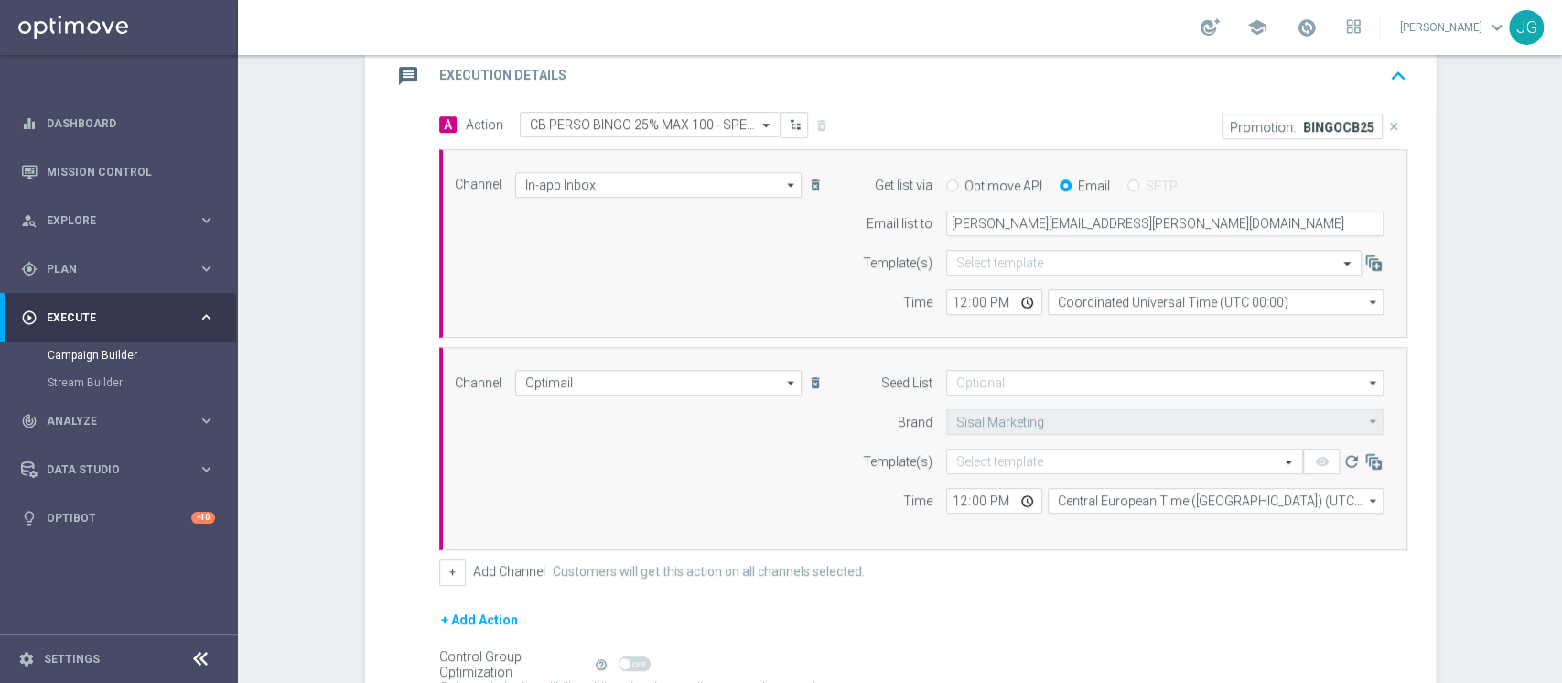
scroll to position [405, 0]
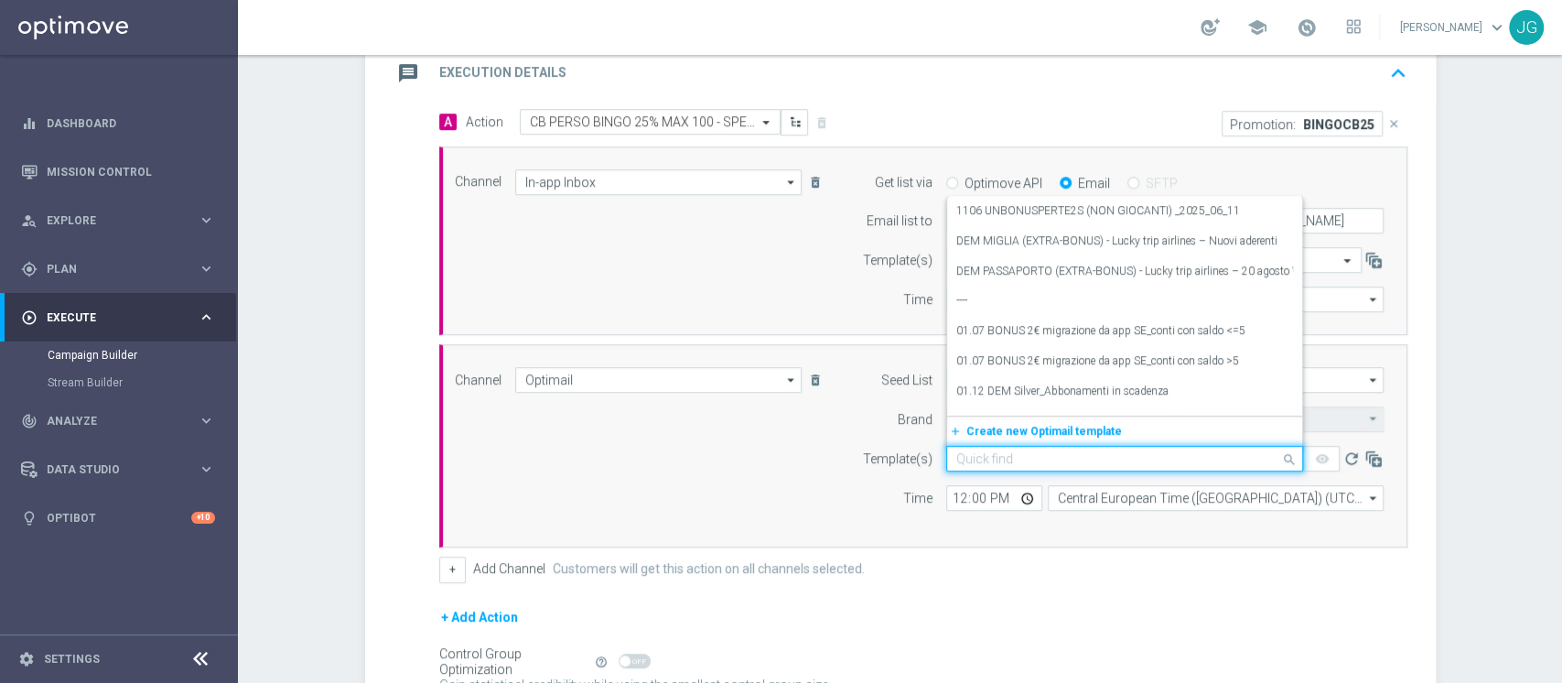
click at [979, 451] on input "text" at bounding box center [1106, 459] width 300 height 16
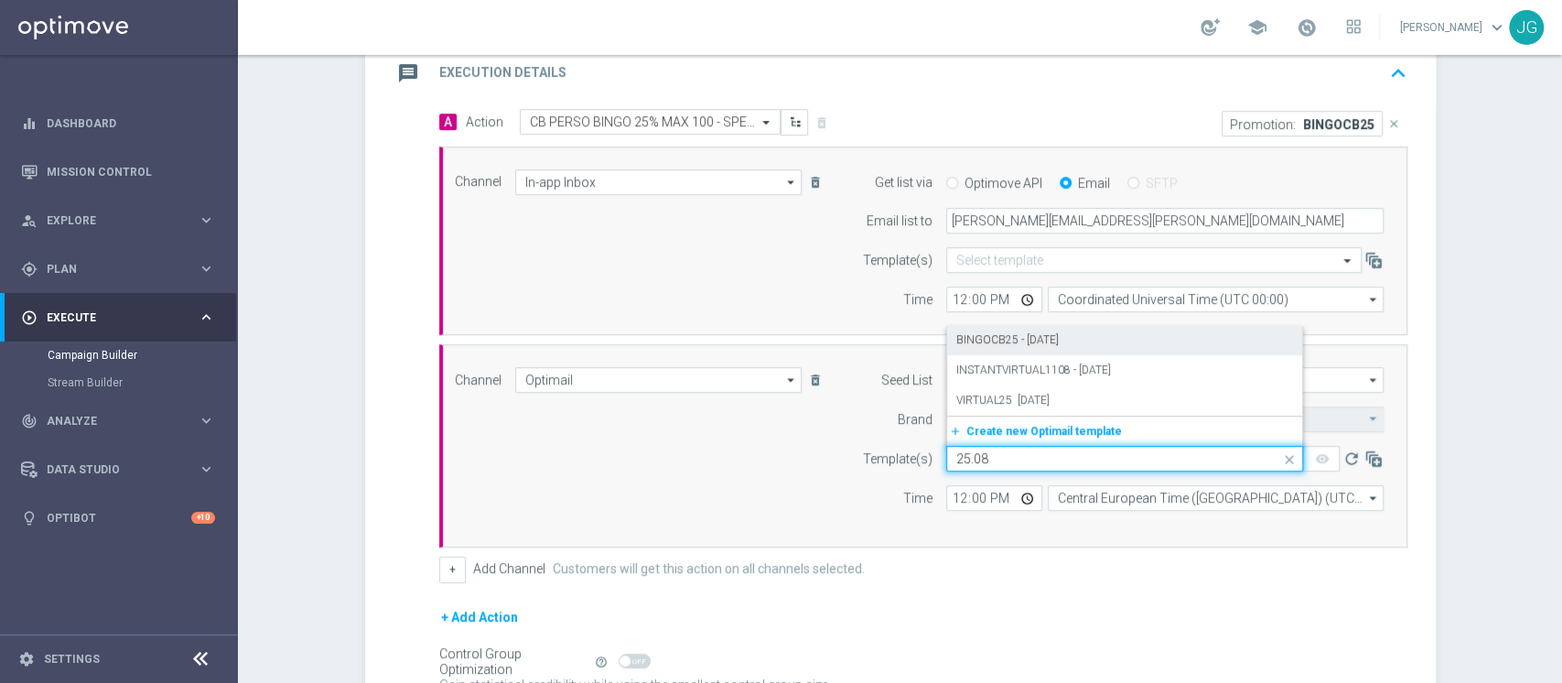
click at [1049, 334] on label "BINGOCB25 - [DATE]" at bounding box center [1007, 340] width 102 height 16
type input "25.08"
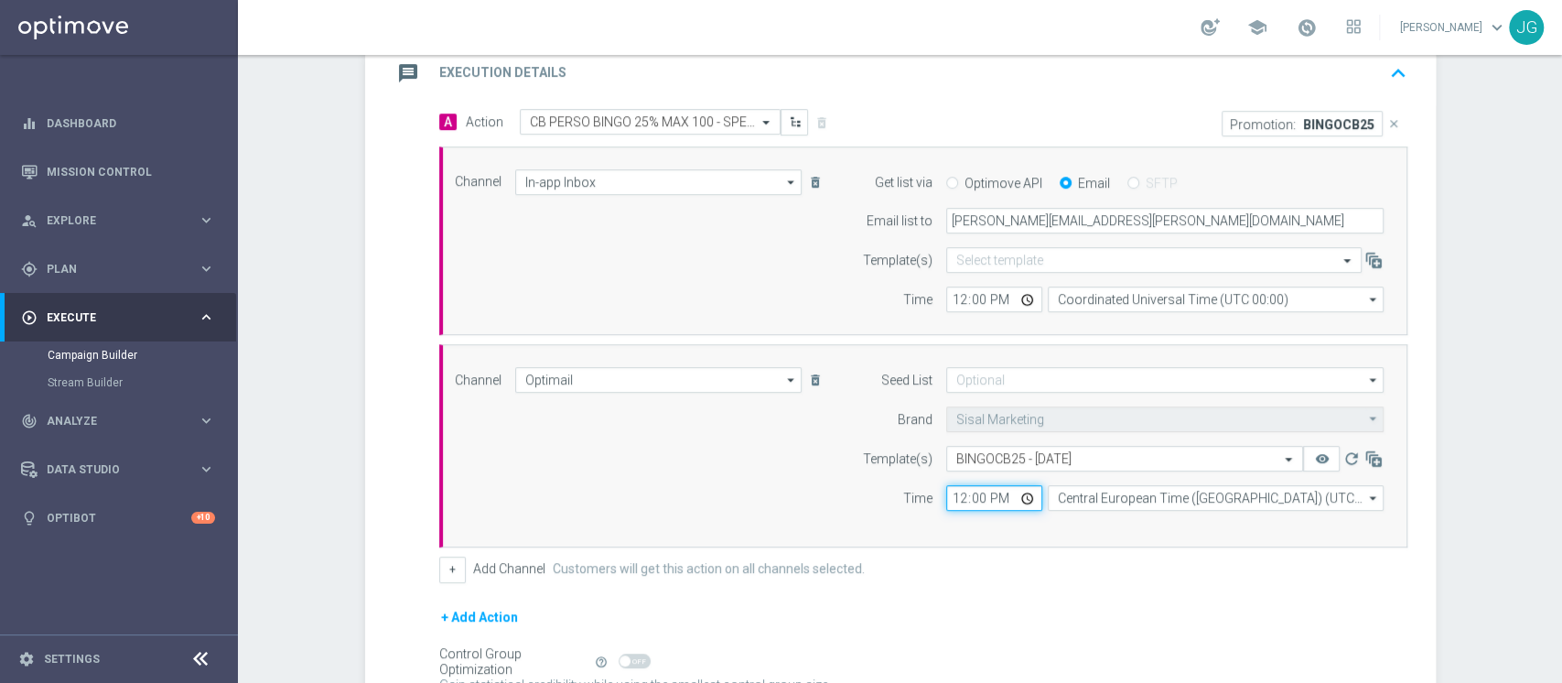
click at [1021, 489] on input "12:00" at bounding box center [994, 498] width 96 height 26
type input "18:00"
click at [1138, 593] on form "A Action Select action [PERSON_NAME] BINGO 25% MAX 100 - SPENDIBILE BINGO delet…" at bounding box center [923, 429] width 968 height 641
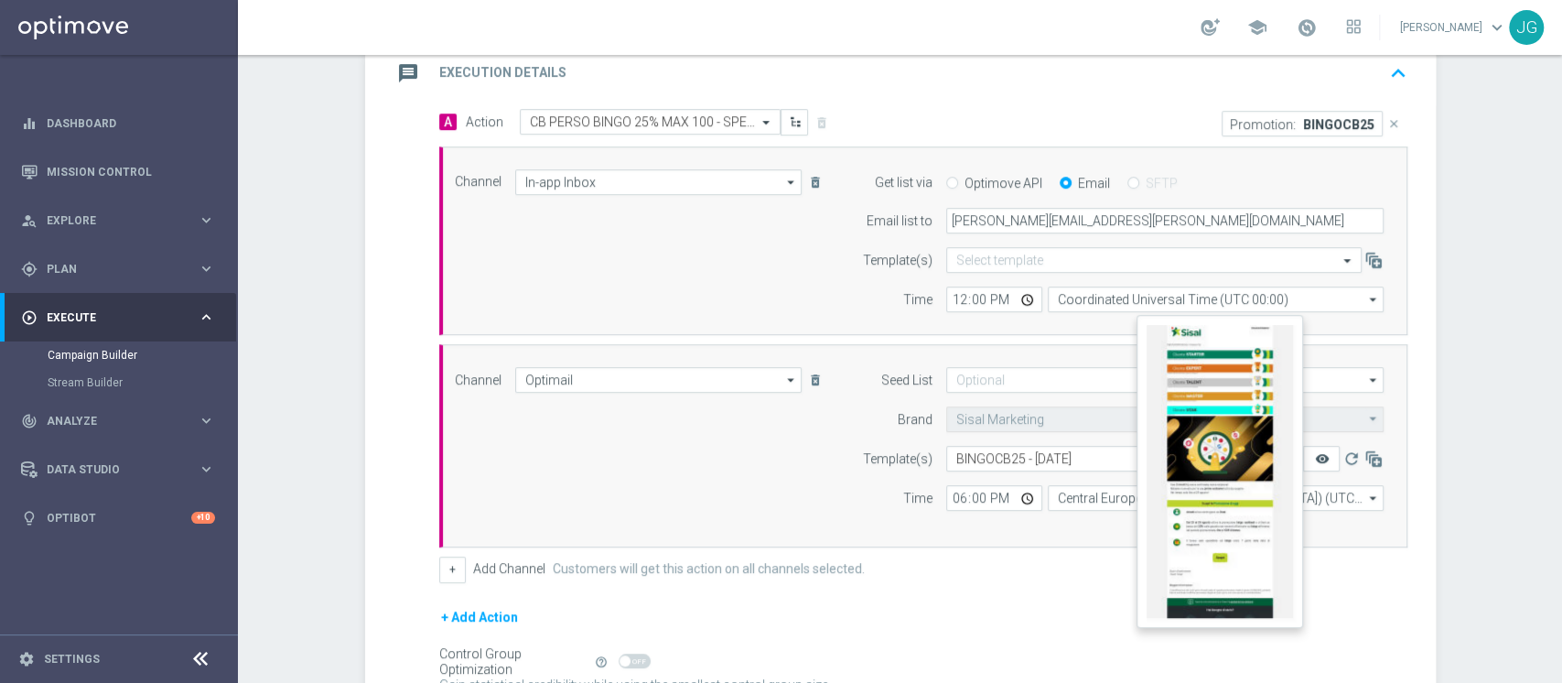
click at [1314, 451] on icon "remove_red_eye" at bounding box center [1321, 458] width 15 height 15
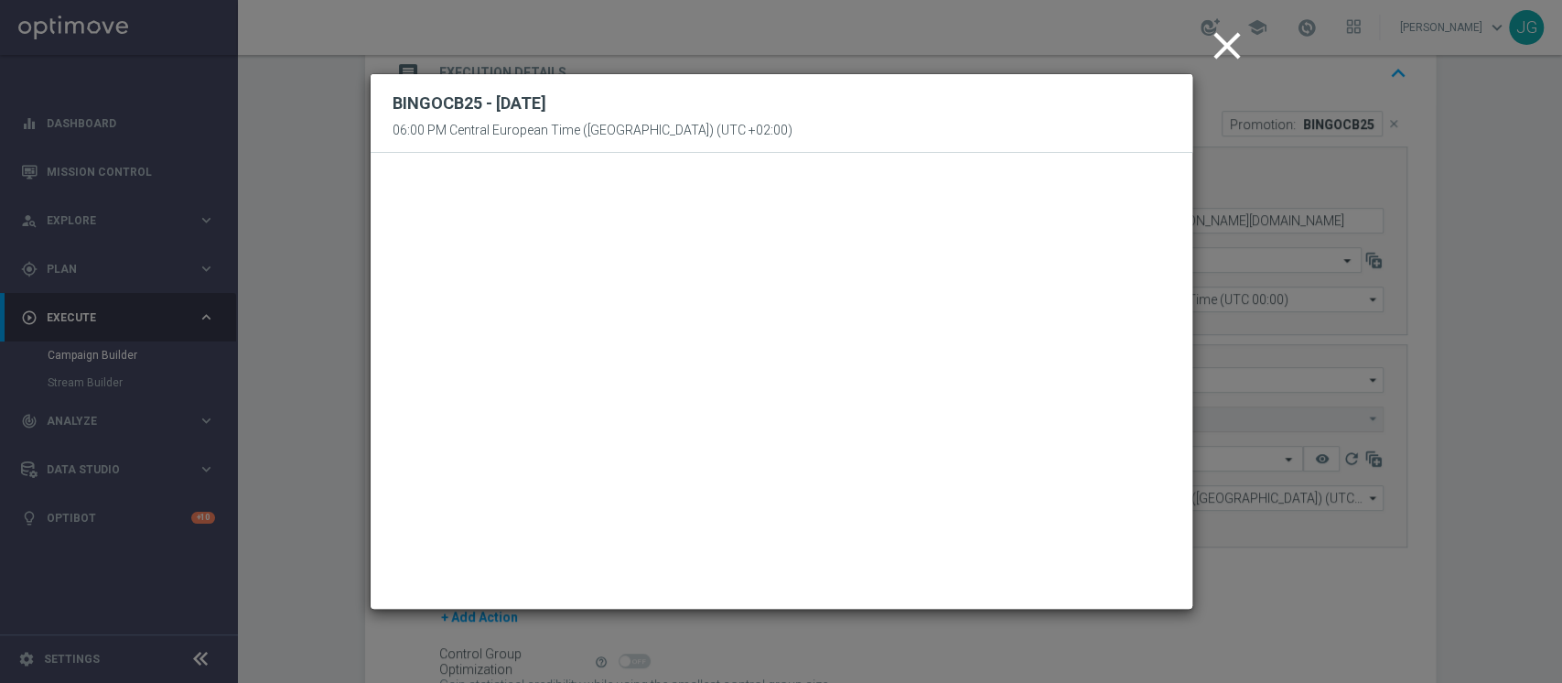
click at [1237, 40] on icon "close" at bounding box center [1227, 46] width 46 height 46
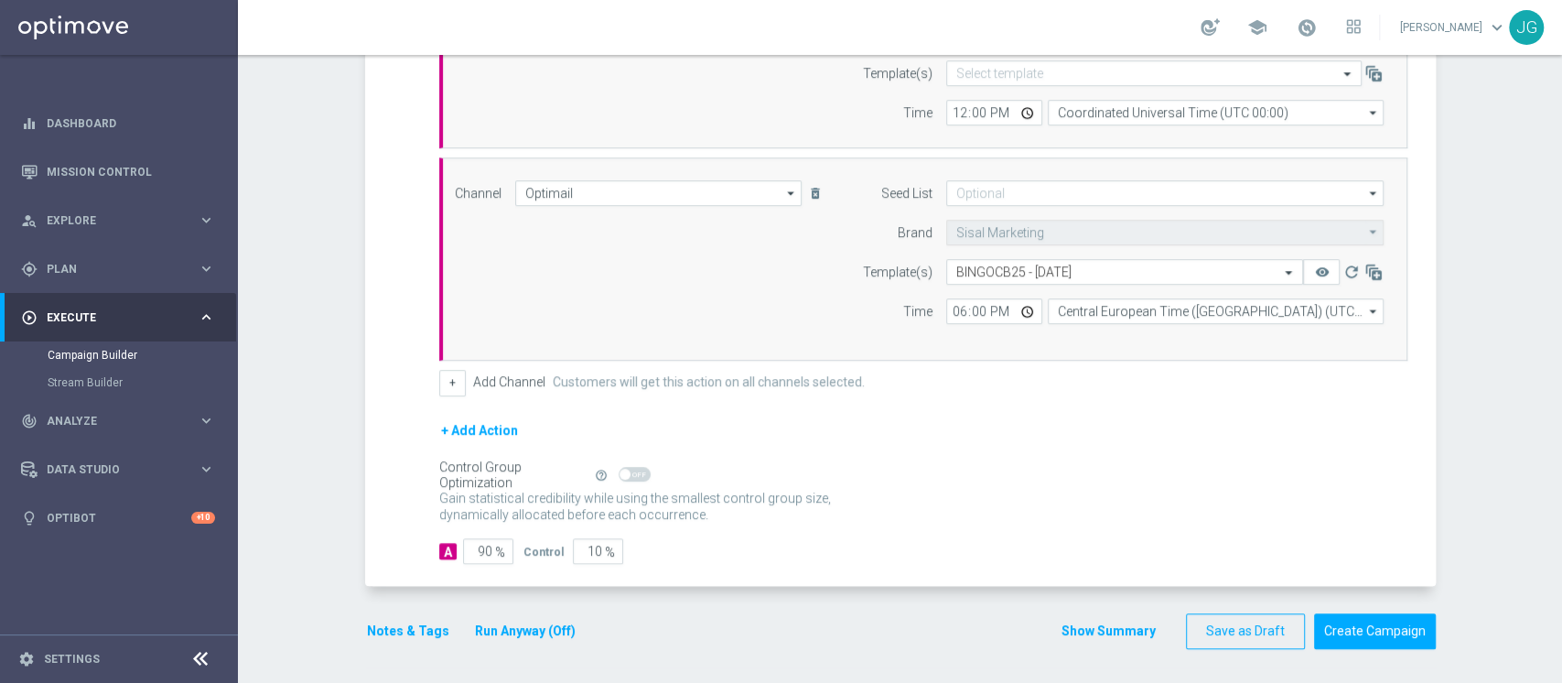
scroll to position [318, 0]
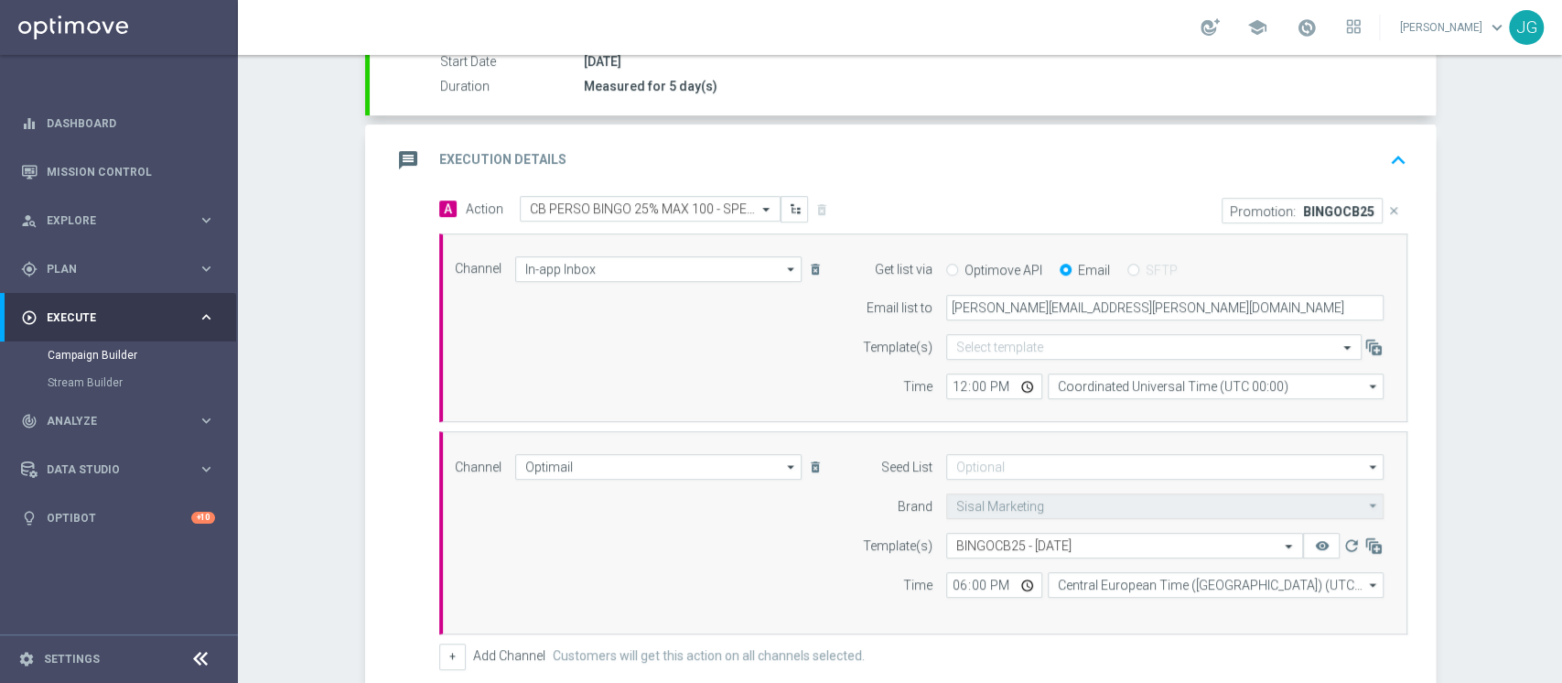
click at [1052, 157] on div "message Execution Details keyboard_arrow_up" at bounding box center [903, 160] width 1022 height 35
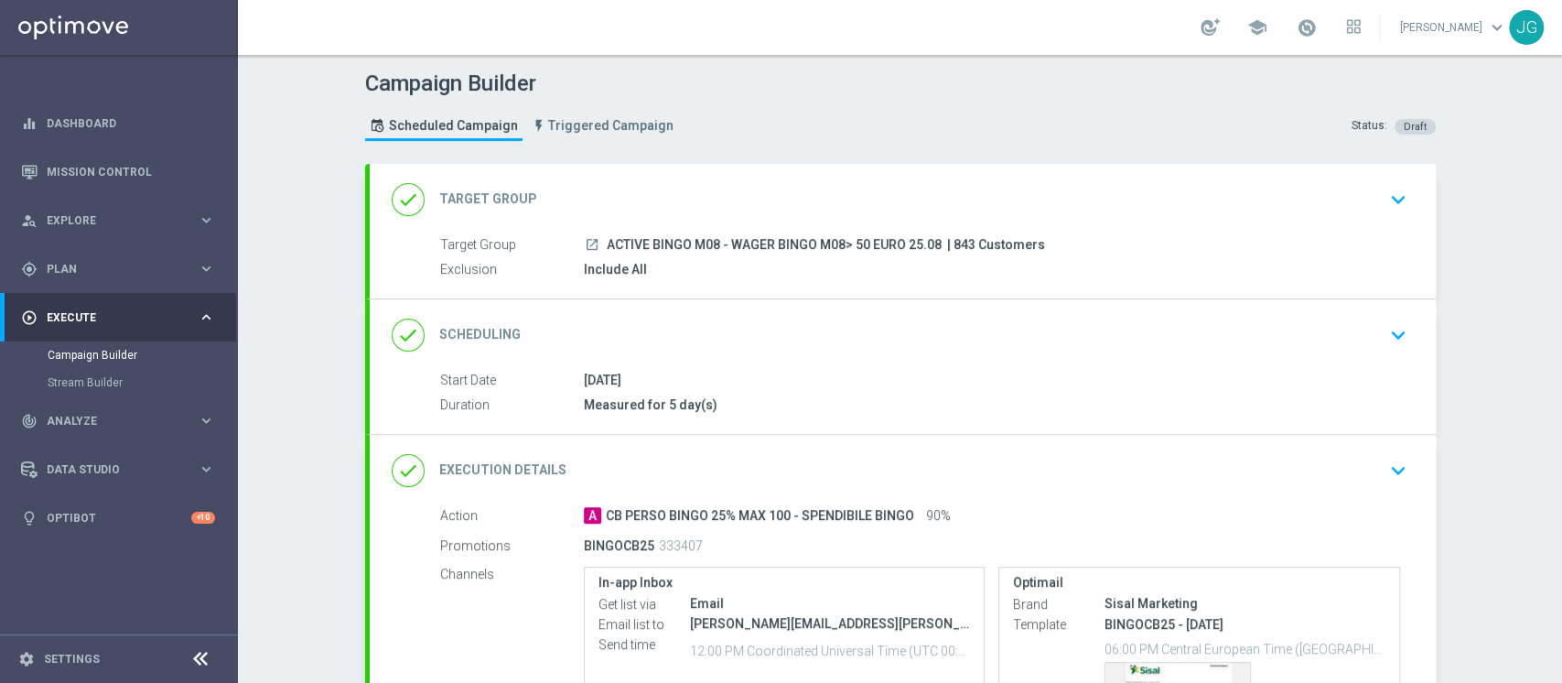
scroll to position [242, 0]
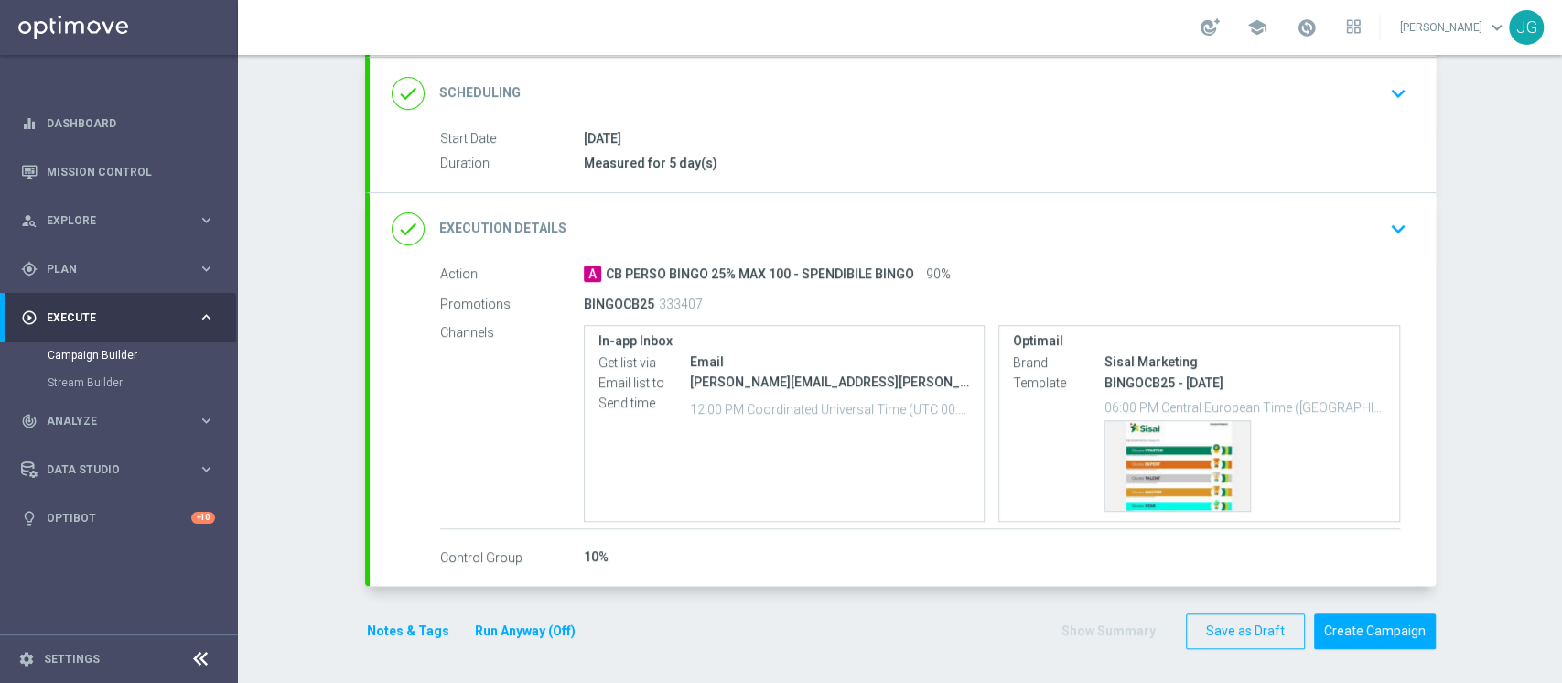
click at [371, 630] on button "Notes & Tags" at bounding box center [408, 630] width 86 height 23
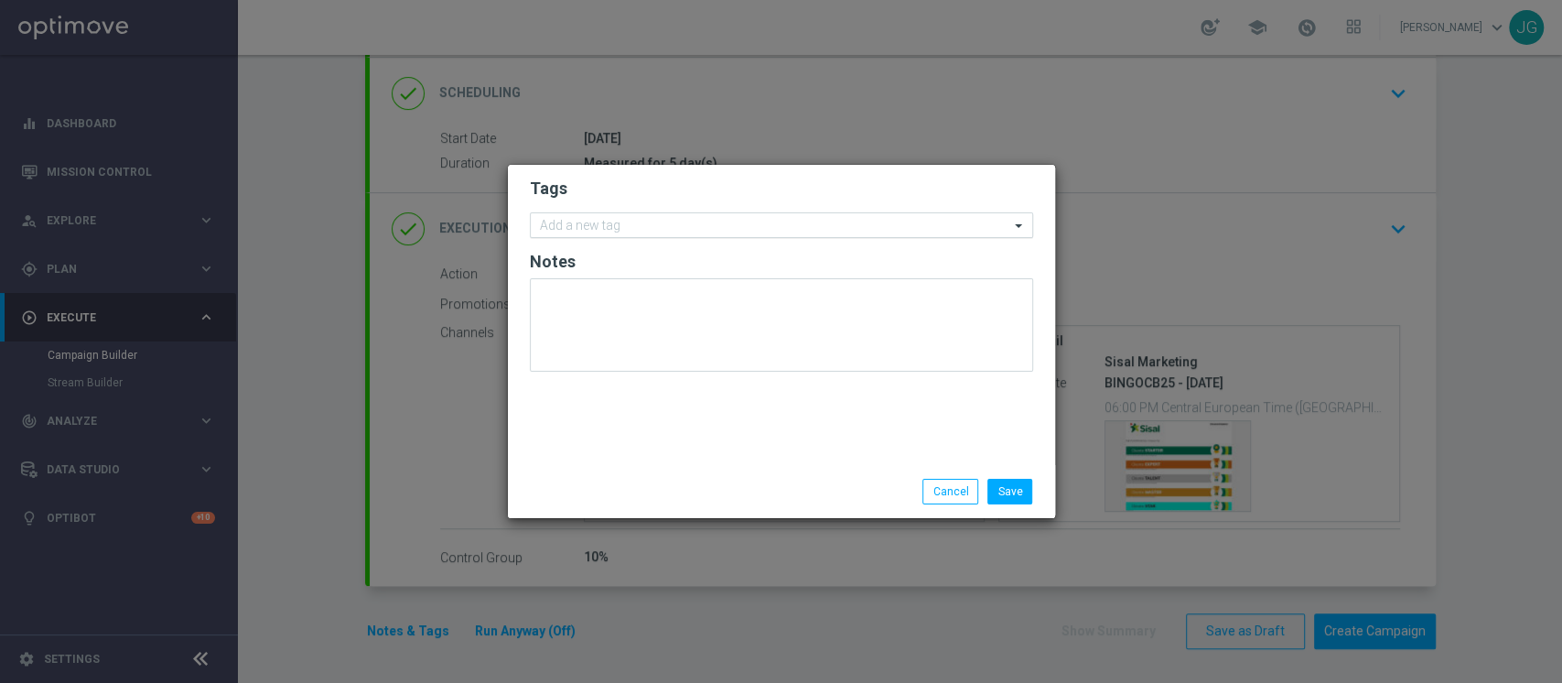
click at [571, 232] on input "text" at bounding box center [774, 227] width 469 height 16
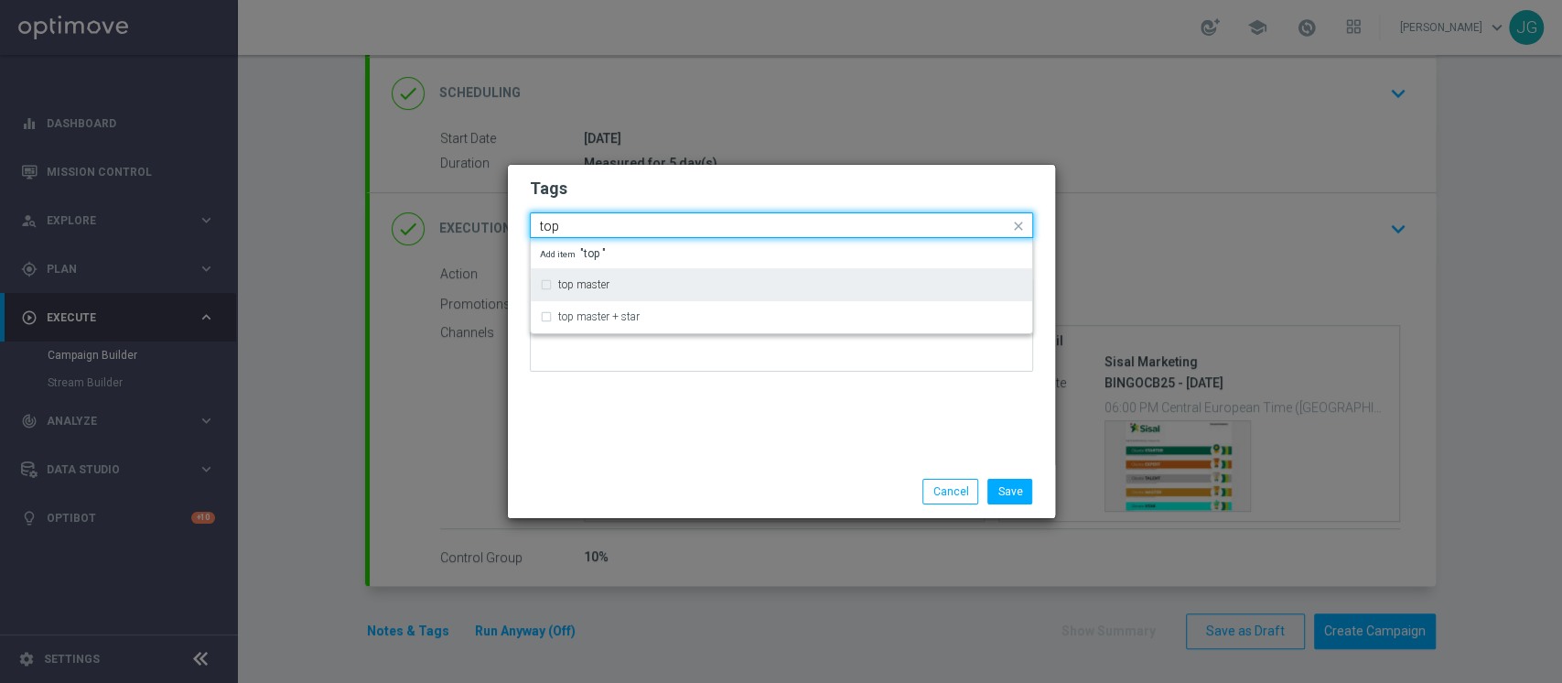
click at [622, 290] on div "top master" at bounding box center [781, 284] width 483 height 29
type input "top"
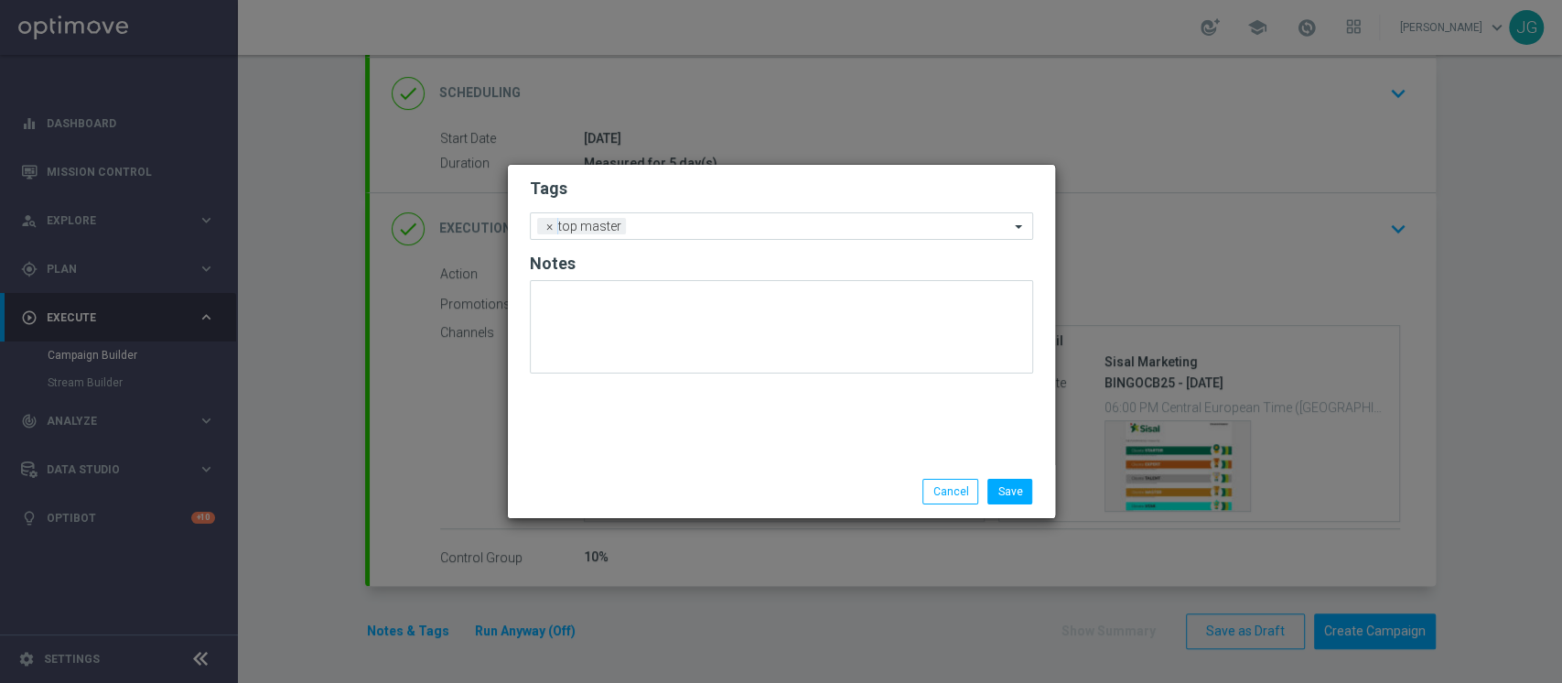
click at [587, 480] on div "Save Cancel" at bounding box center [781, 492] width 531 height 26
click at [703, 225] on input "text" at bounding box center [821, 228] width 376 height 16
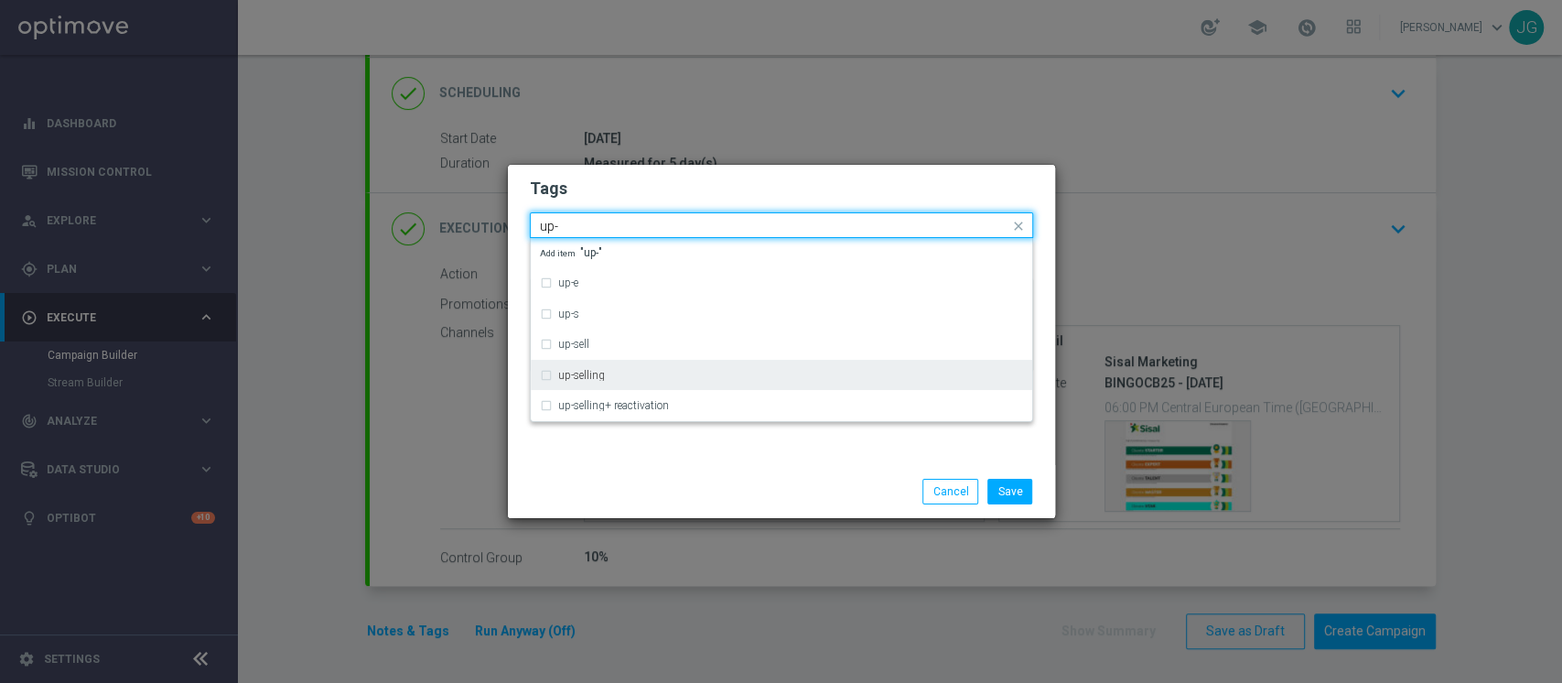
click at [628, 368] on div "up-selling" at bounding box center [781, 374] width 483 height 29
type input "up-"
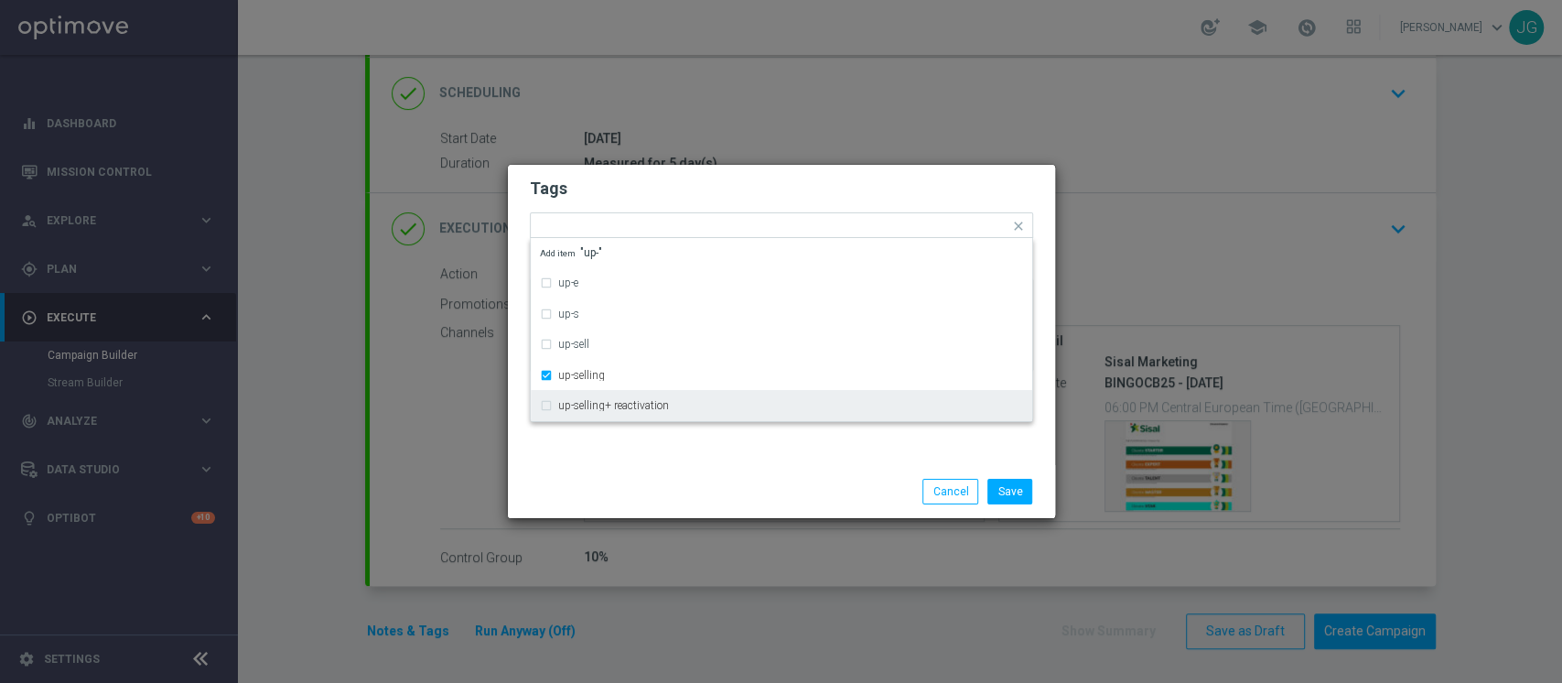
click at [691, 472] on div "Save Cancel" at bounding box center [781, 491] width 547 height 53
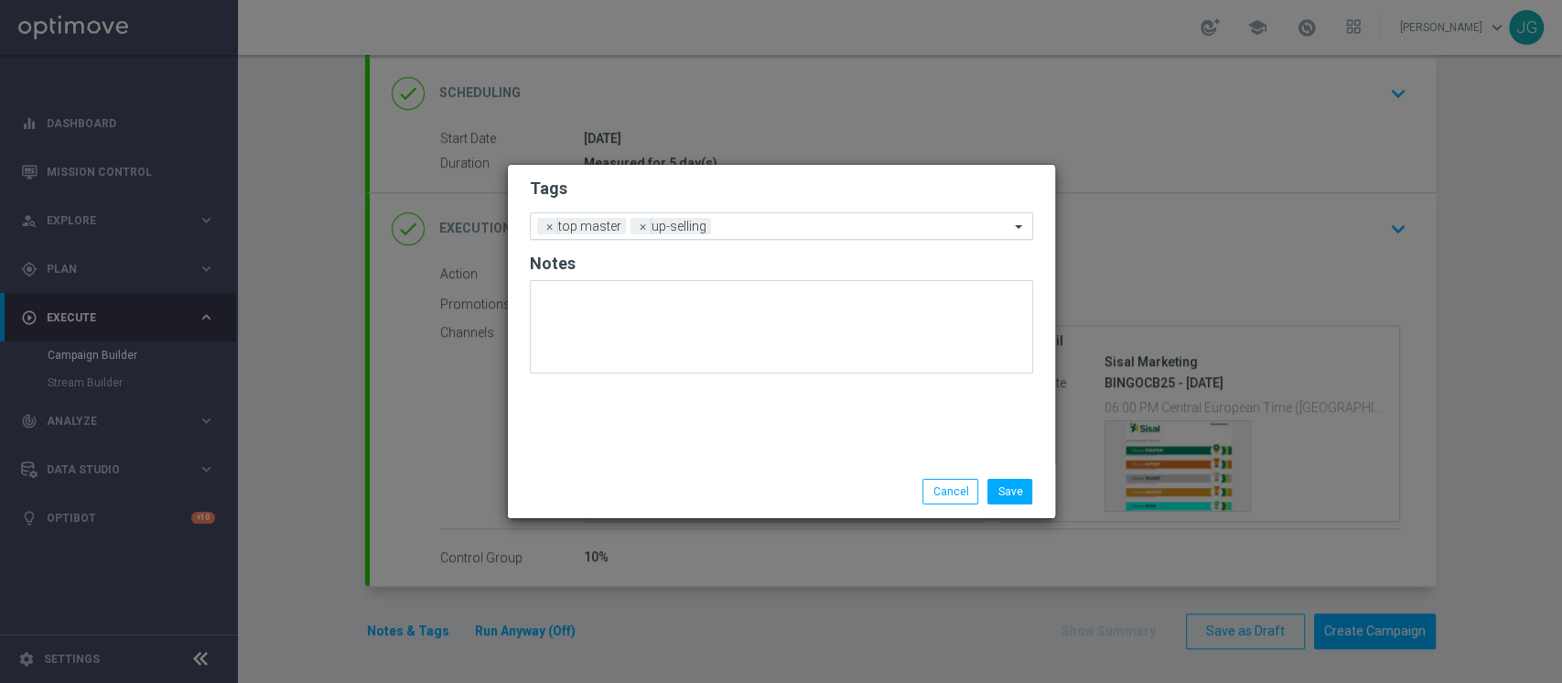
click at [802, 231] on input "text" at bounding box center [863, 228] width 291 height 16
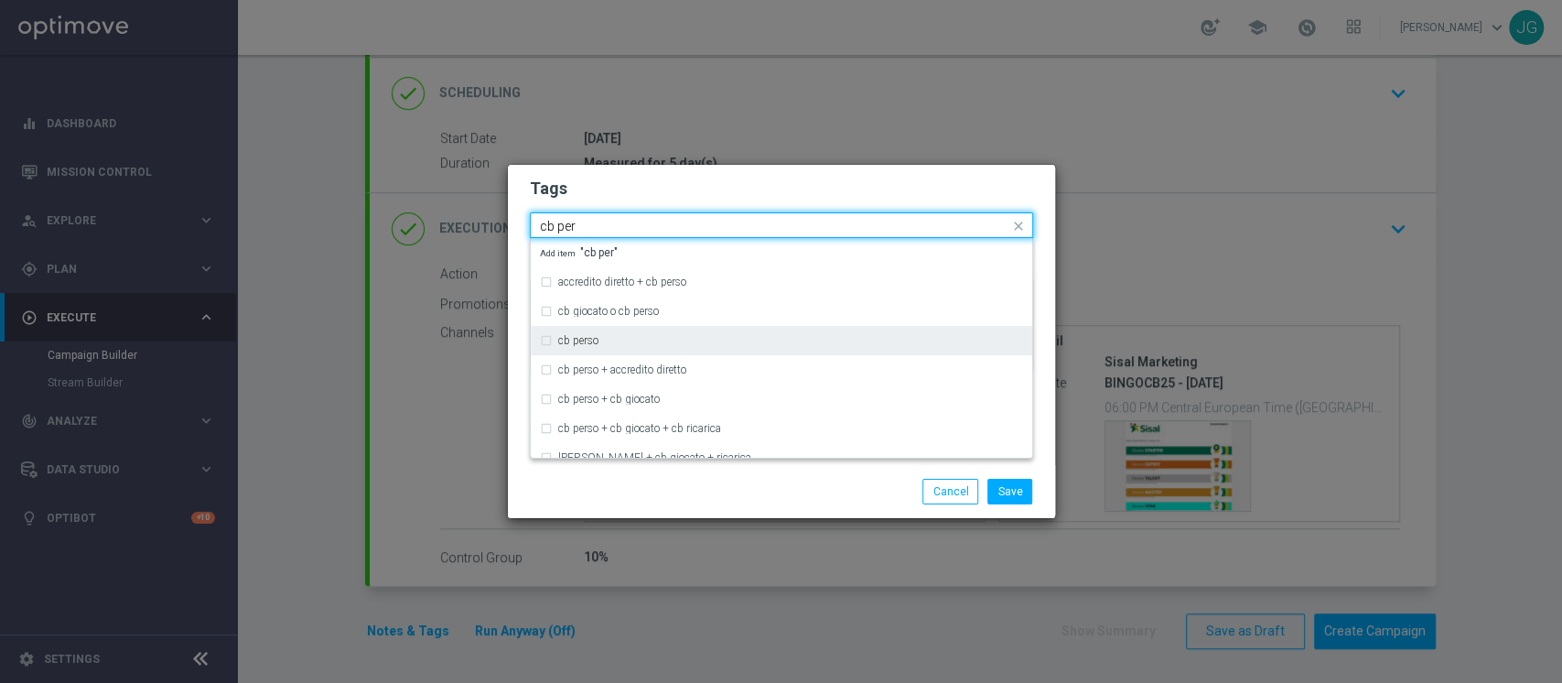
click at [649, 340] on div "cb perso" at bounding box center [790, 340] width 465 height 11
type input "cb per"
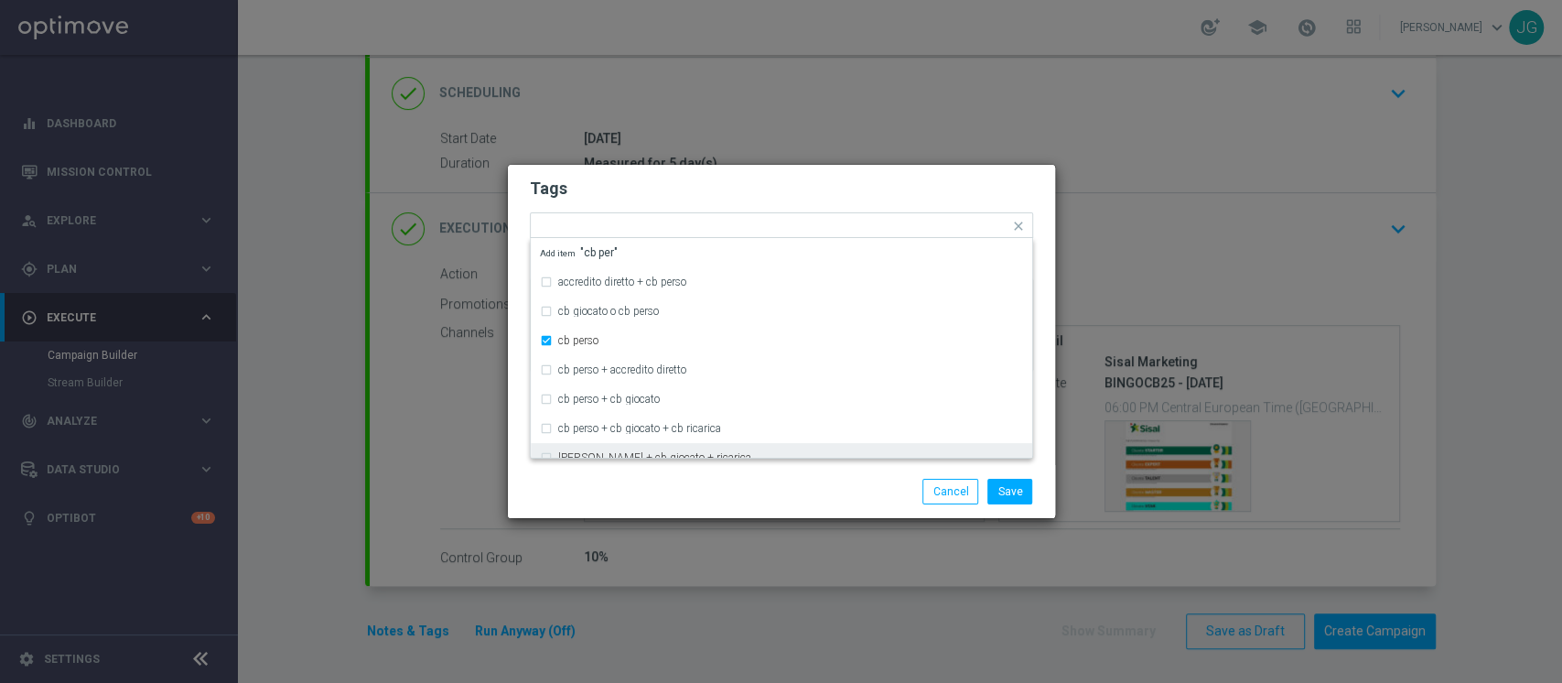
click at [647, 495] on div "Save Cancel" at bounding box center [781, 492] width 531 height 26
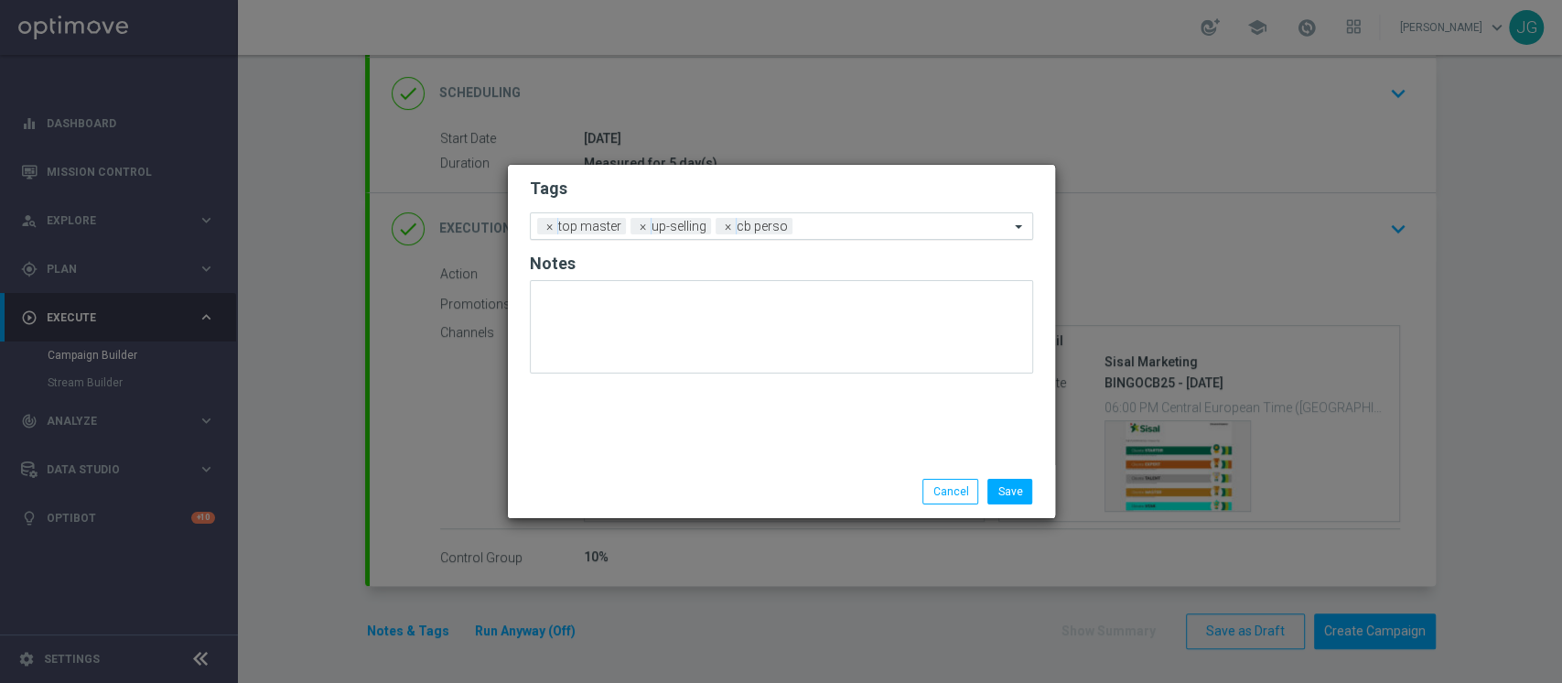
click at [824, 233] on div at bounding box center [903, 229] width 212 height 18
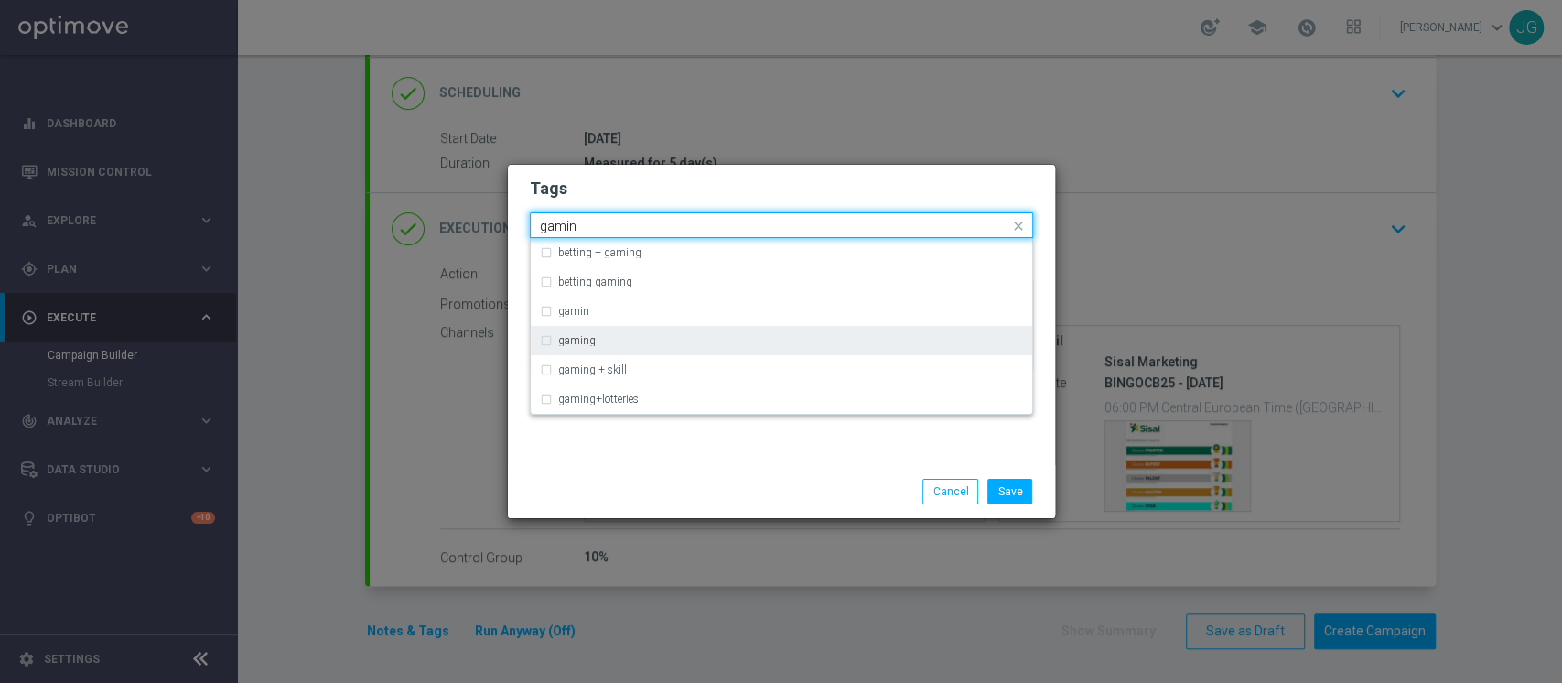
click at [629, 340] on div "gaming" at bounding box center [790, 340] width 465 height 11
type input "gamin"
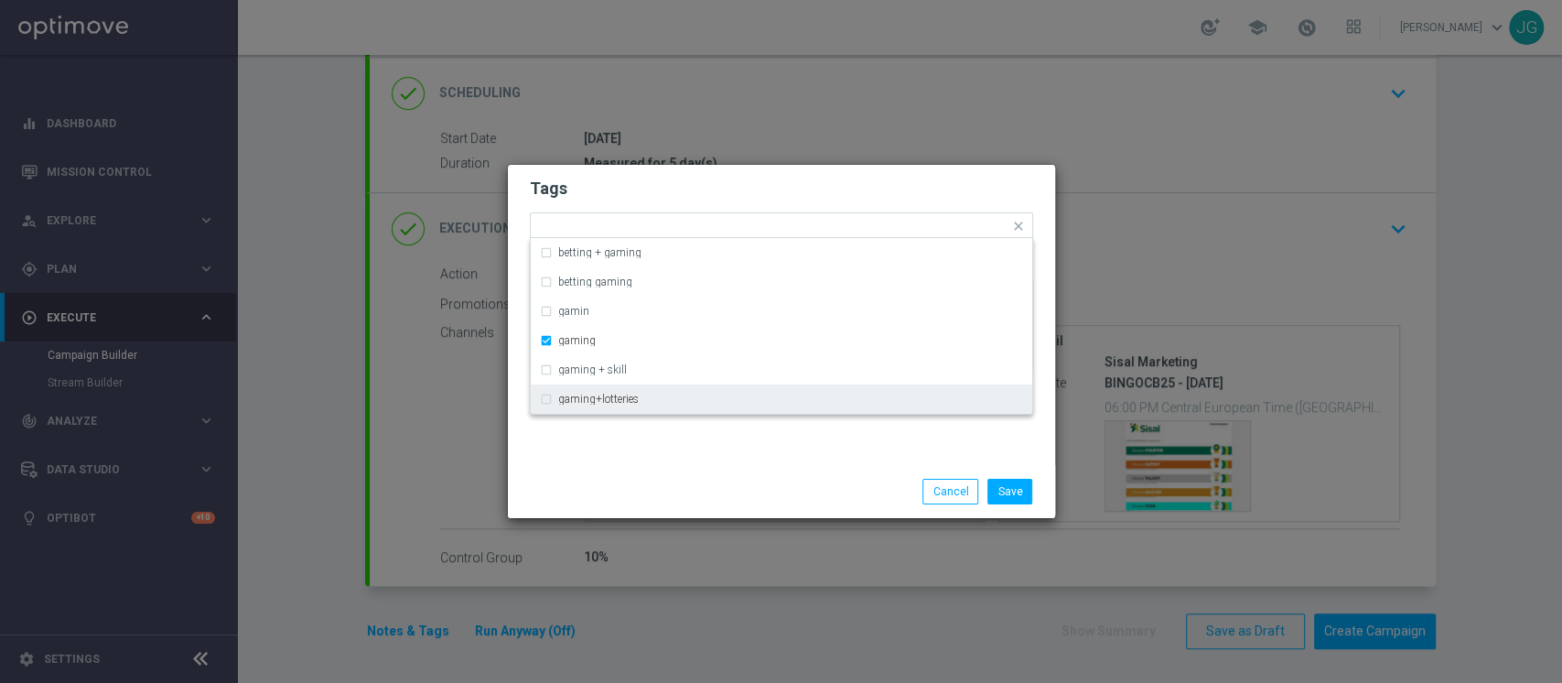
click at [688, 496] on div "Save Cancel" at bounding box center [781, 492] width 531 height 26
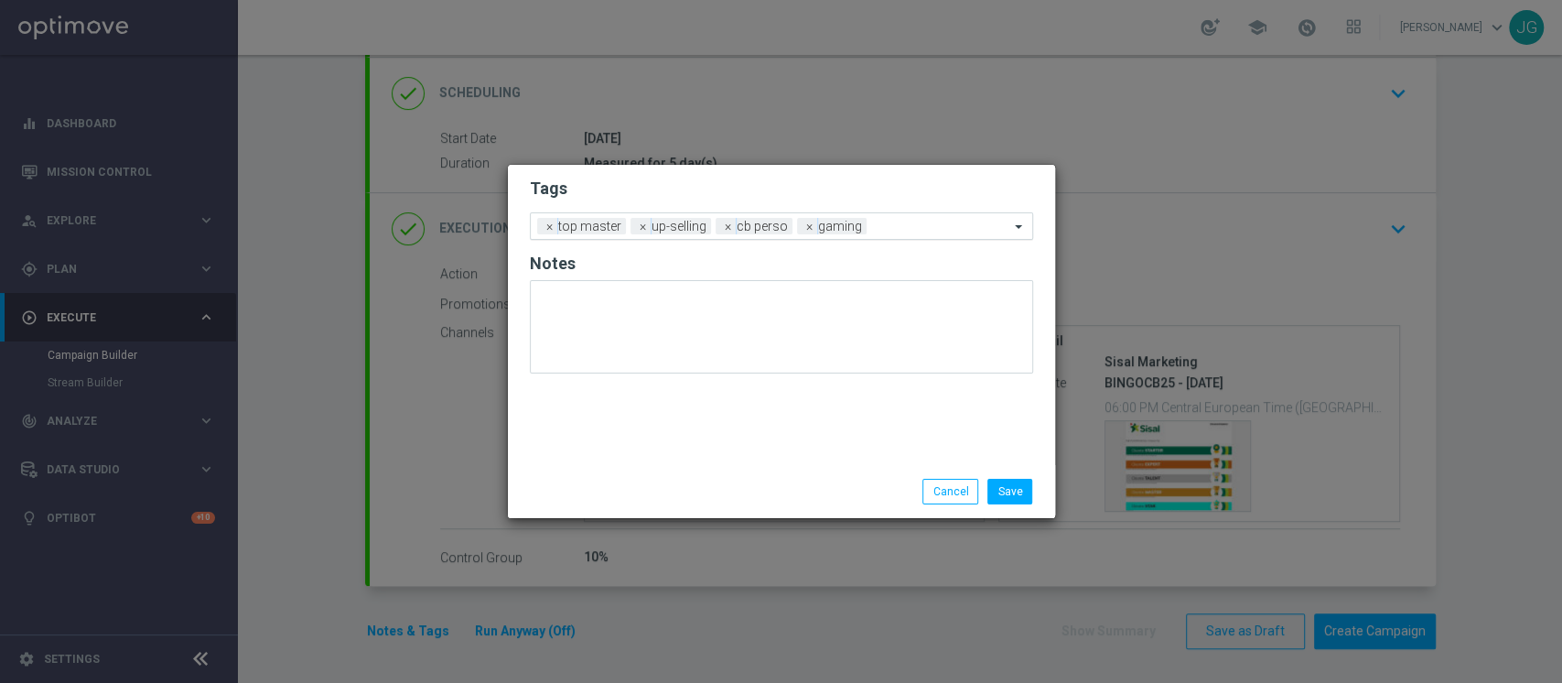
click at [919, 231] on input "text" at bounding box center [941, 228] width 135 height 16
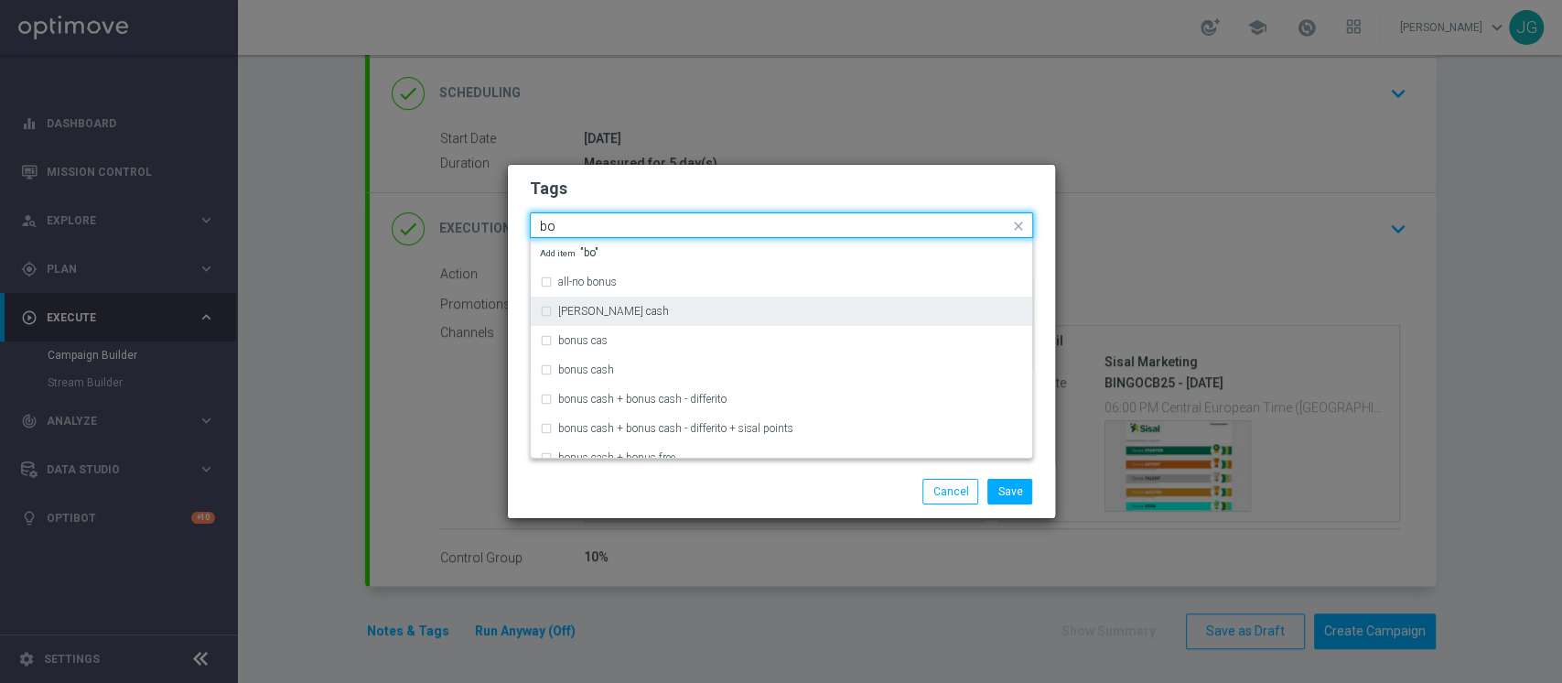
click at [694, 322] on div "[PERSON_NAME] cash" at bounding box center [781, 310] width 483 height 29
type input "bo"
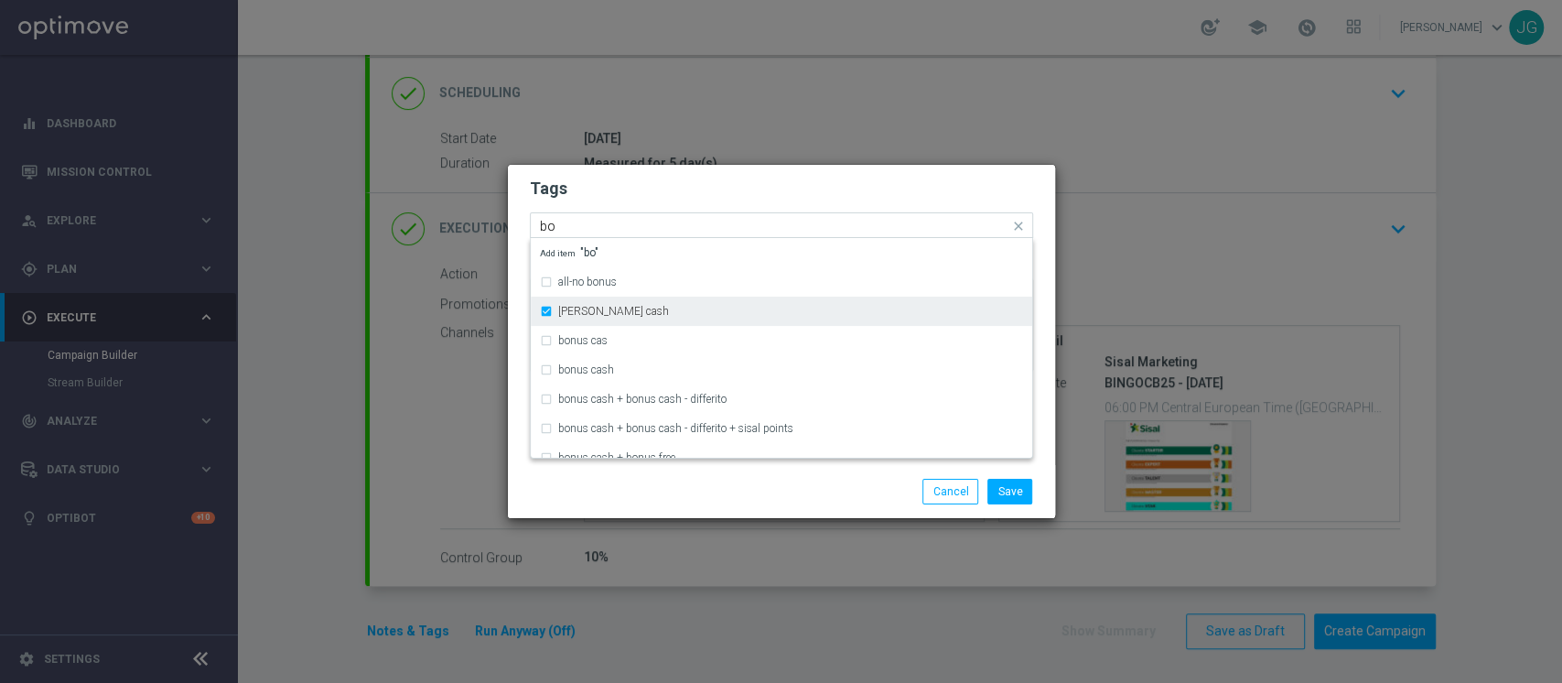
click at [666, 302] on div "[PERSON_NAME] cash" at bounding box center [781, 310] width 483 height 29
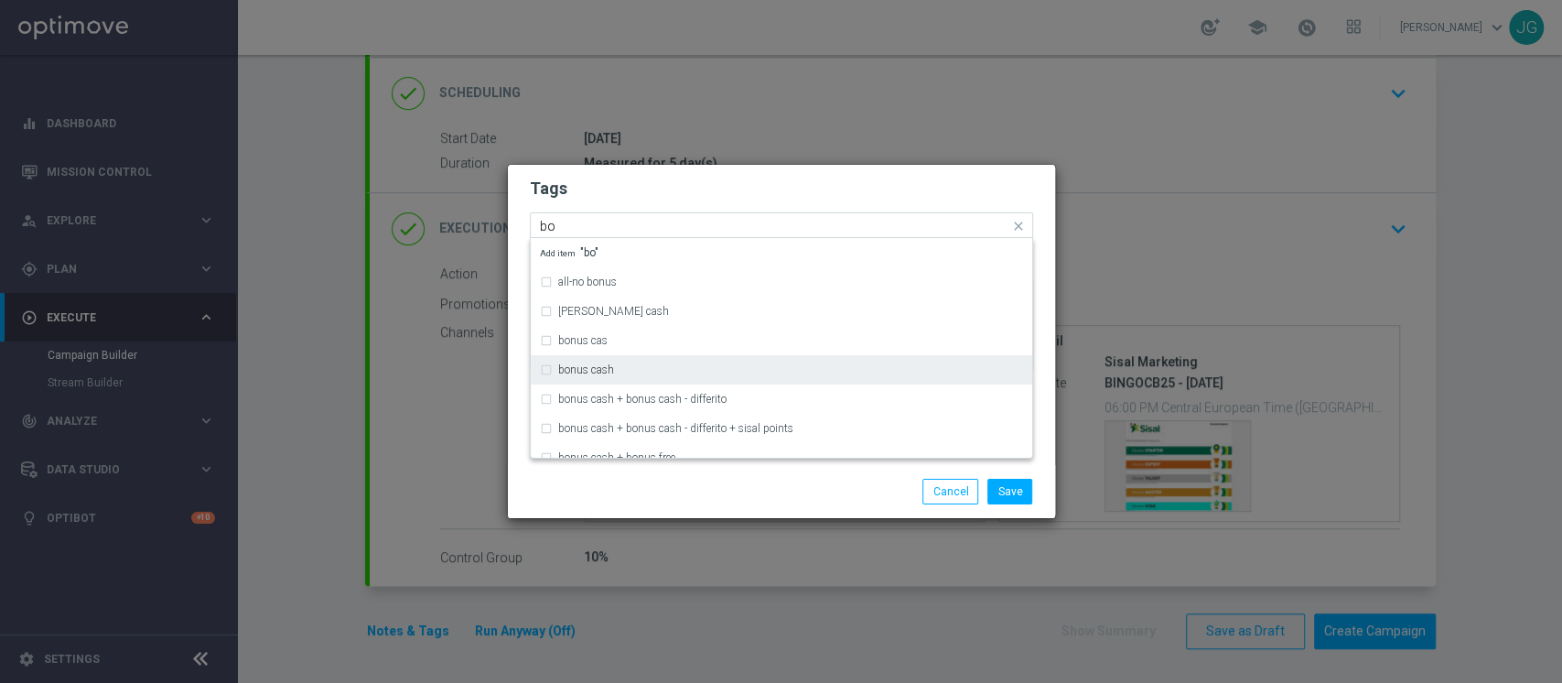
click at [637, 374] on div "bonus cash" at bounding box center [790, 369] width 465 height 11
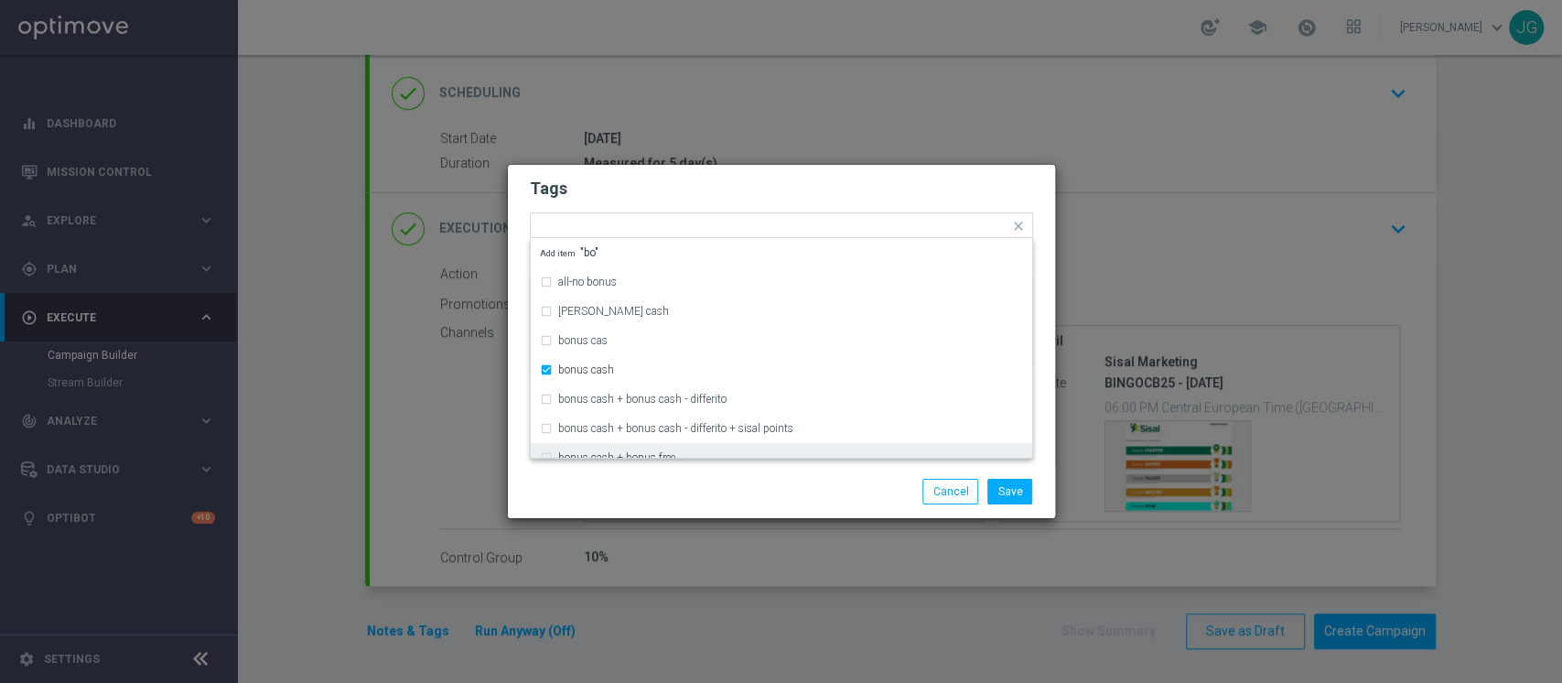
click at [780, 484] on div "Save Cancel" at bounding box center [870, 492] width 354 height 26
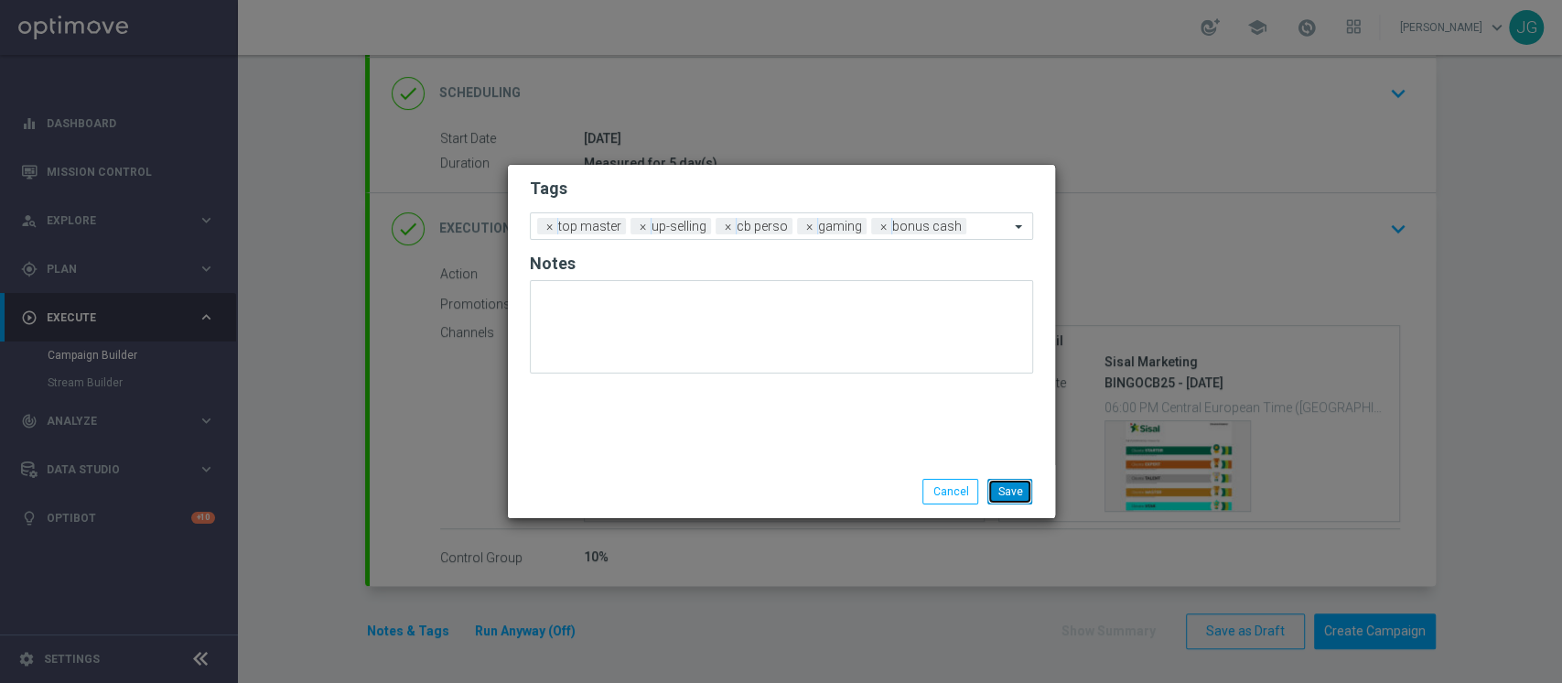
click at [1012, 483] on button "Save" at bounding box center [1009, 492] width 45 height 26
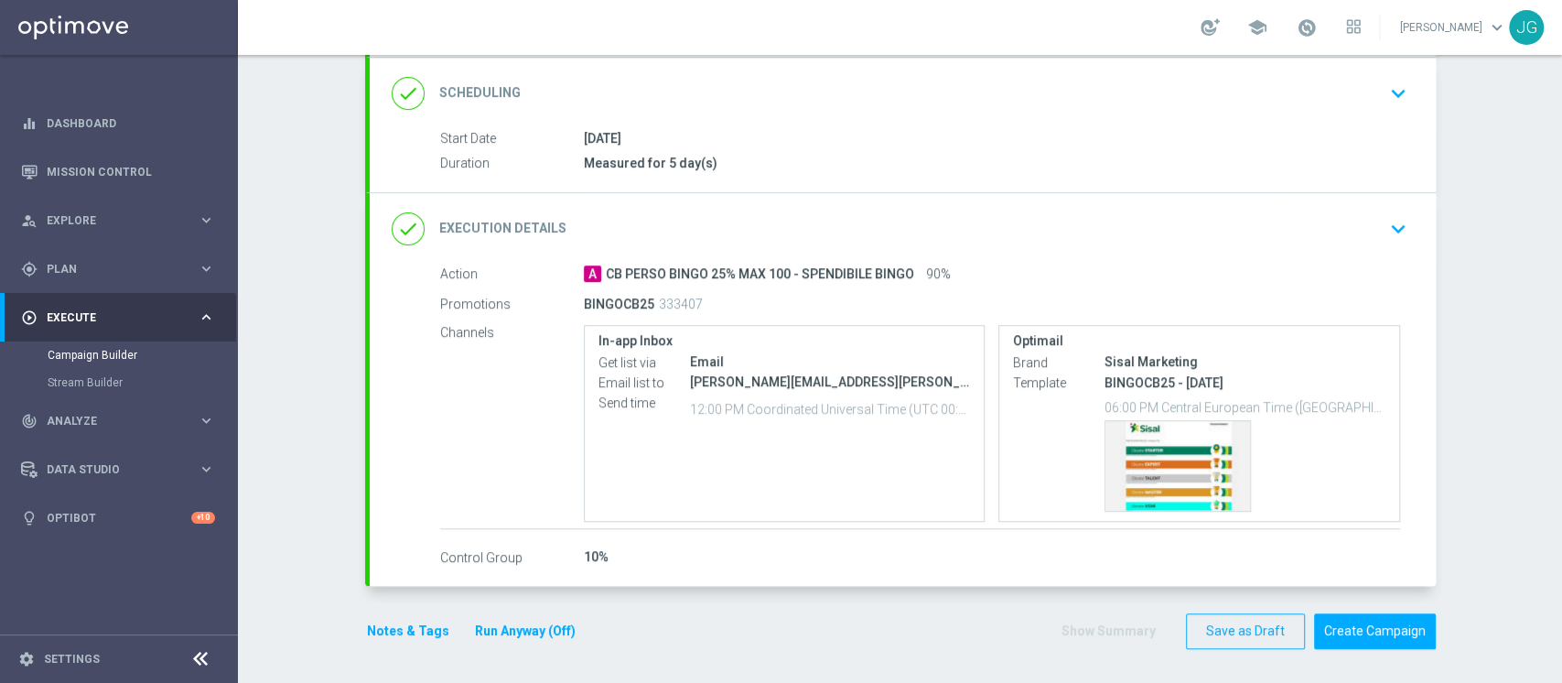
click at [514, 629] on button "Run Anyway (Off)" at bounding box center [525, 630] width 104 height 23
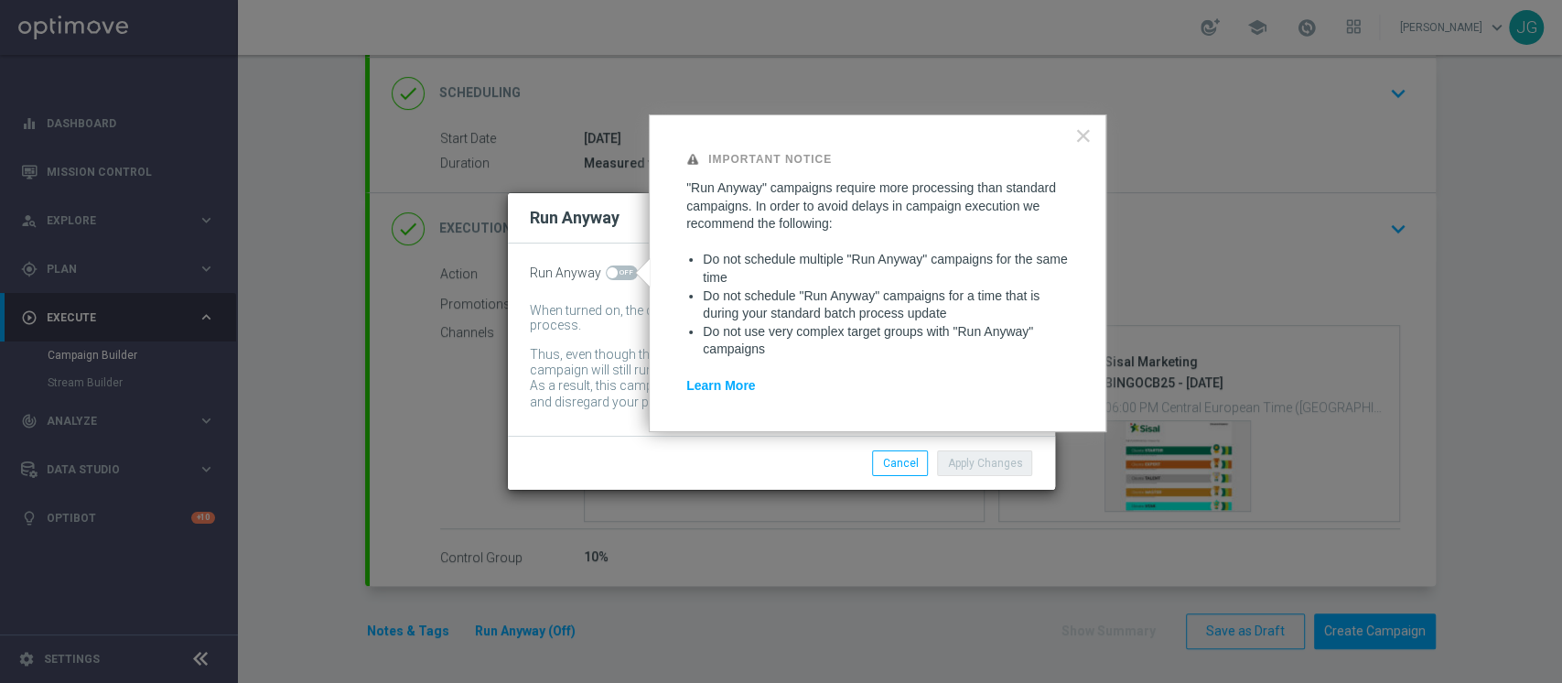
click at [621, 274] on span at bounding box center [622, 272] width 32 height 15
click at [621, 274] on input "checkbox" at bounding box center [622, 272] width 32 height 15
checkbox input "true"
click at [974, 458] on button "Apply Changes" at bounding box center [984, 463] width 95 height 26
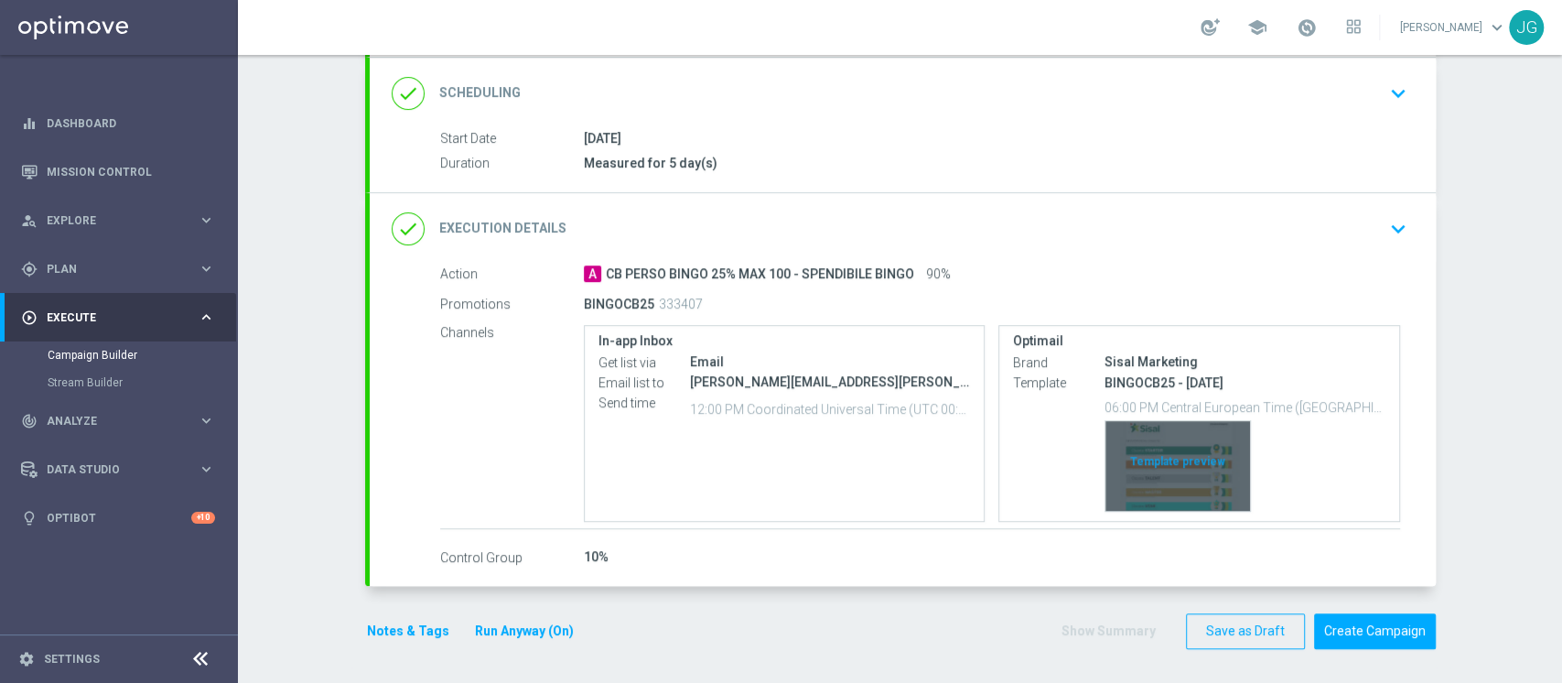
click at [1171, 450] on div "Template preview" at bounding box center [1177, 466] width 145 height 90
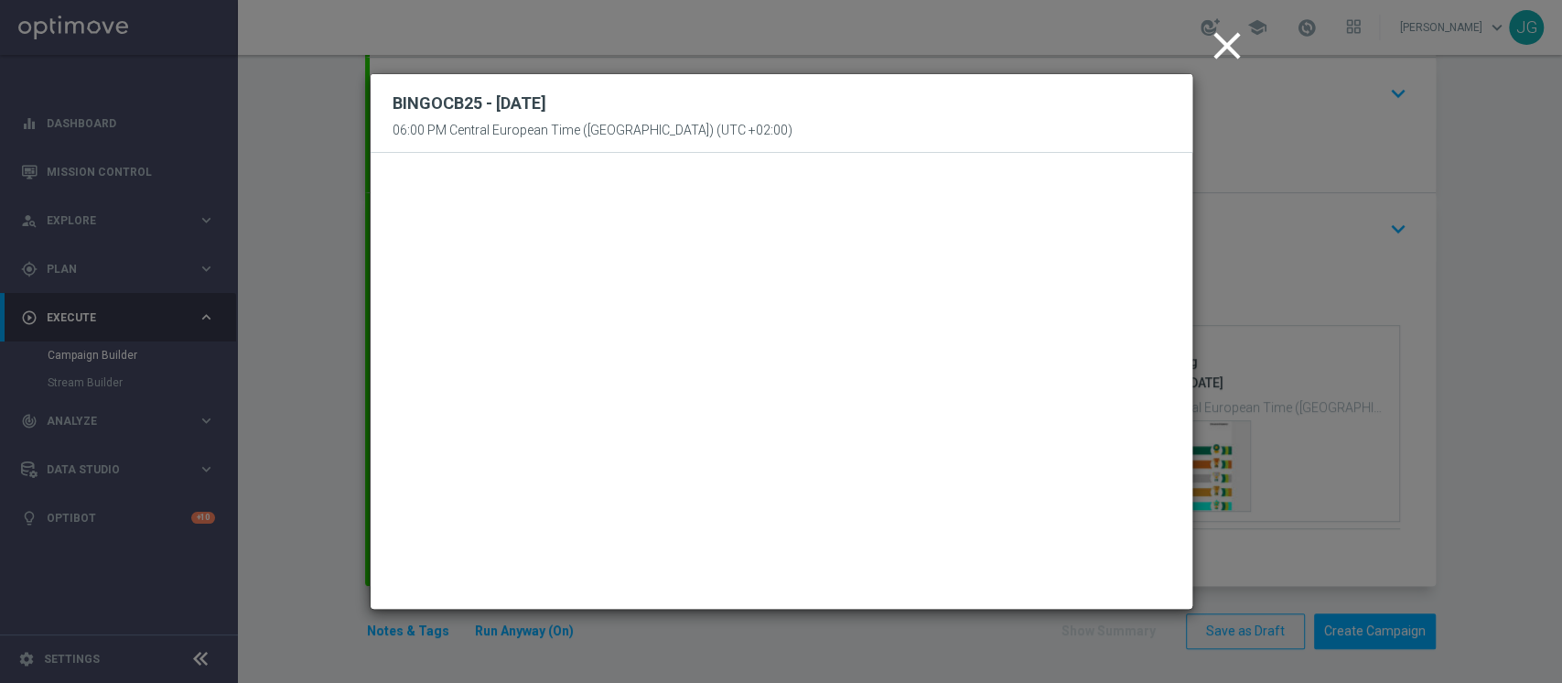
click at [1230, 39] on icon "close" at bounding box center [1227, 46] width 46 height 46
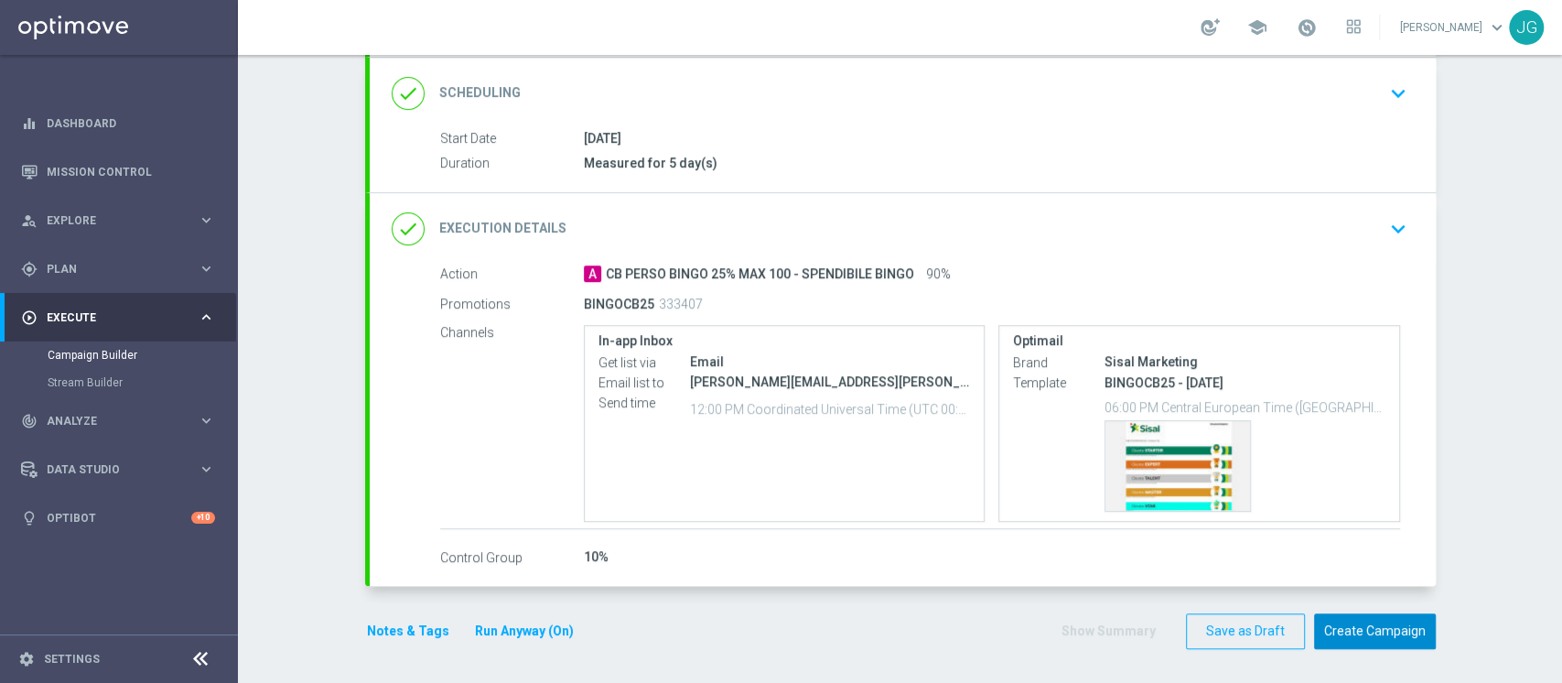
click at [1372, 616] on button "Create Campaign" at bounding box center [1375, 631] width 122 height 36
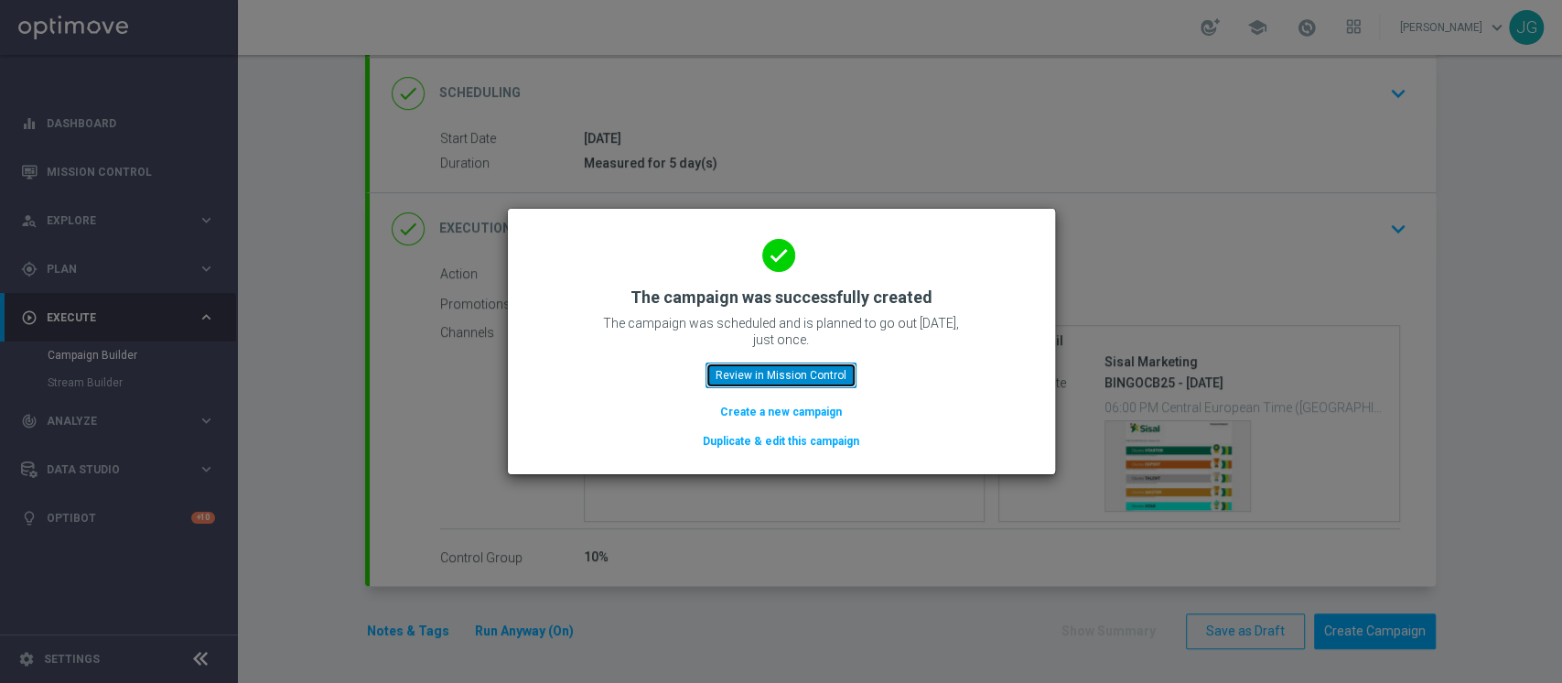
click at [820, 366] on button "Review in Mission Control" at bounding box center [780, 375] width 151 height 26
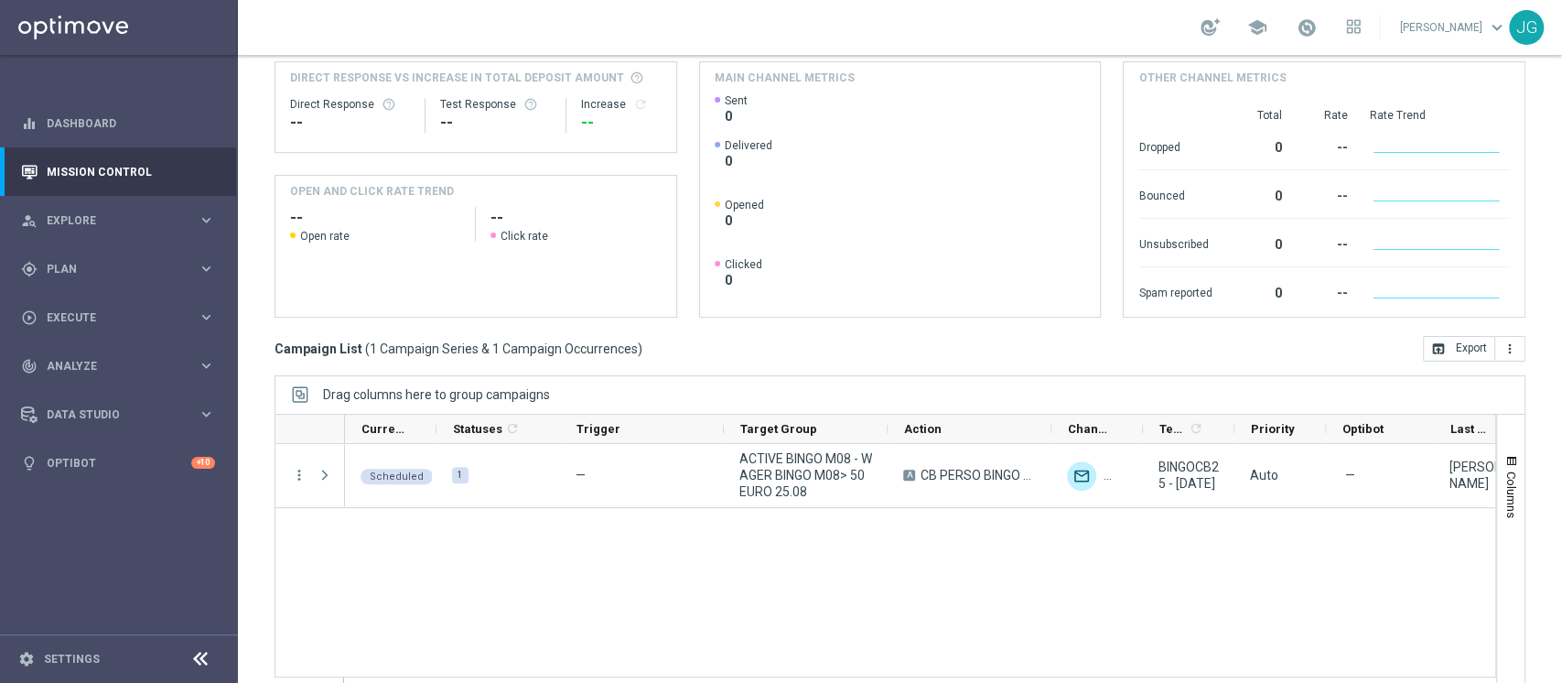
scroll to position [231, 0]
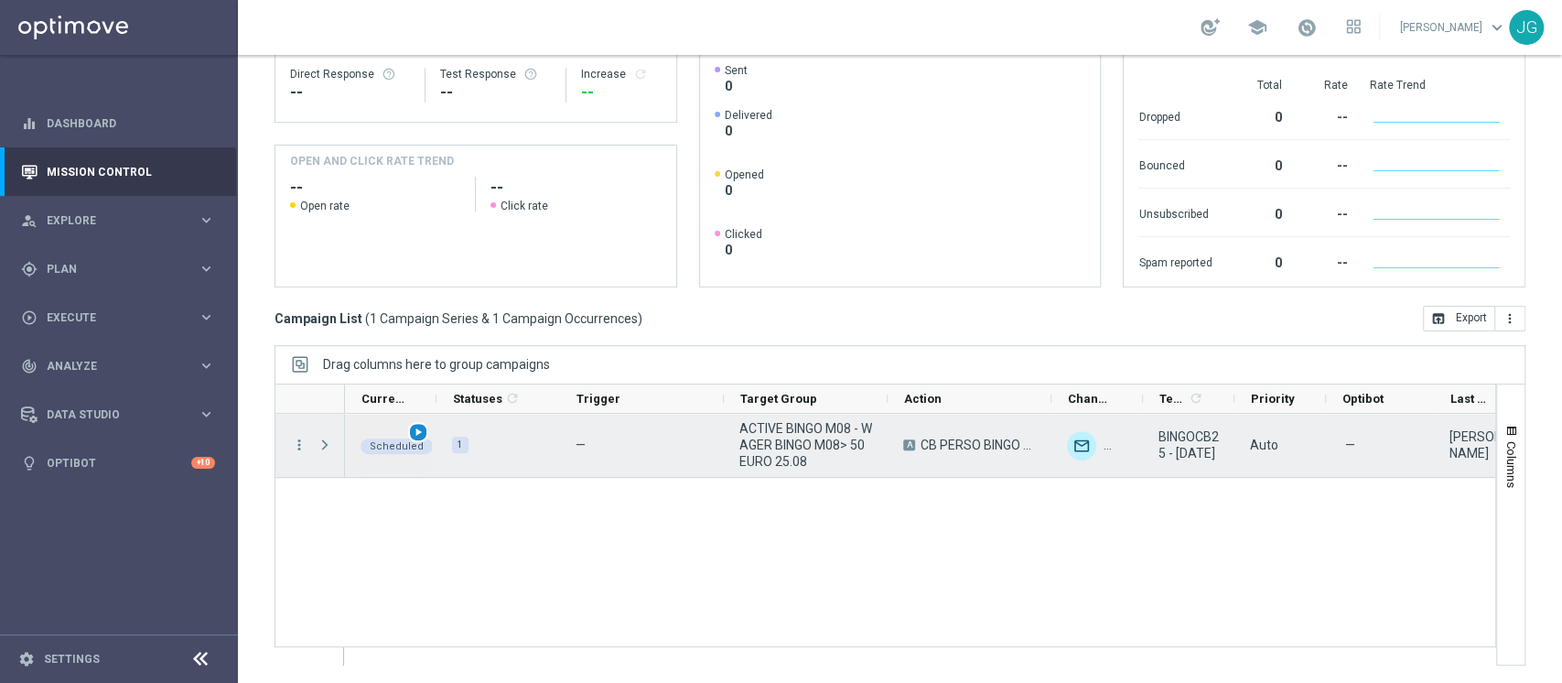
click at [412, 435] on span "play_arrow" at bounding box center [418, 431] width 13 height 13
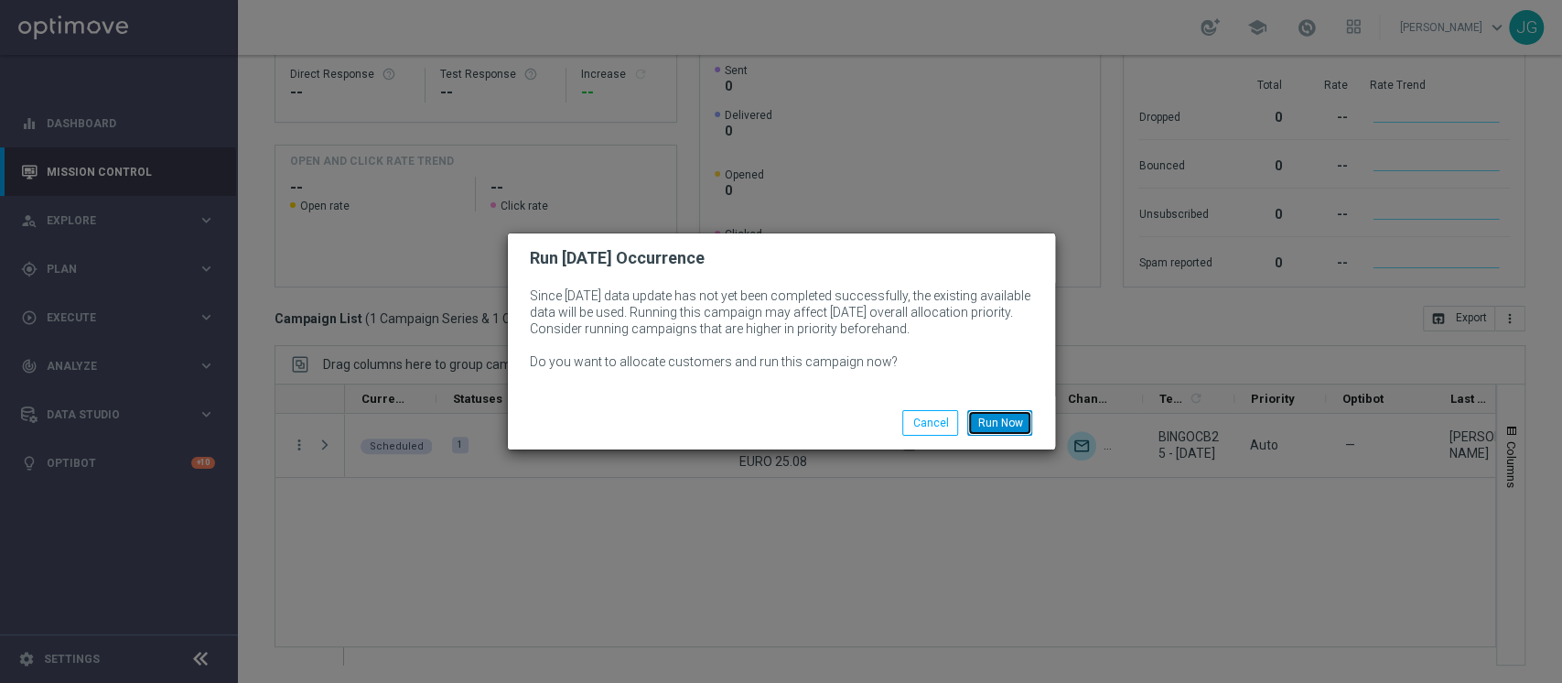
click at [995, 425] on button "Run Now" at bounding box center [999, 423] width 65 height 26
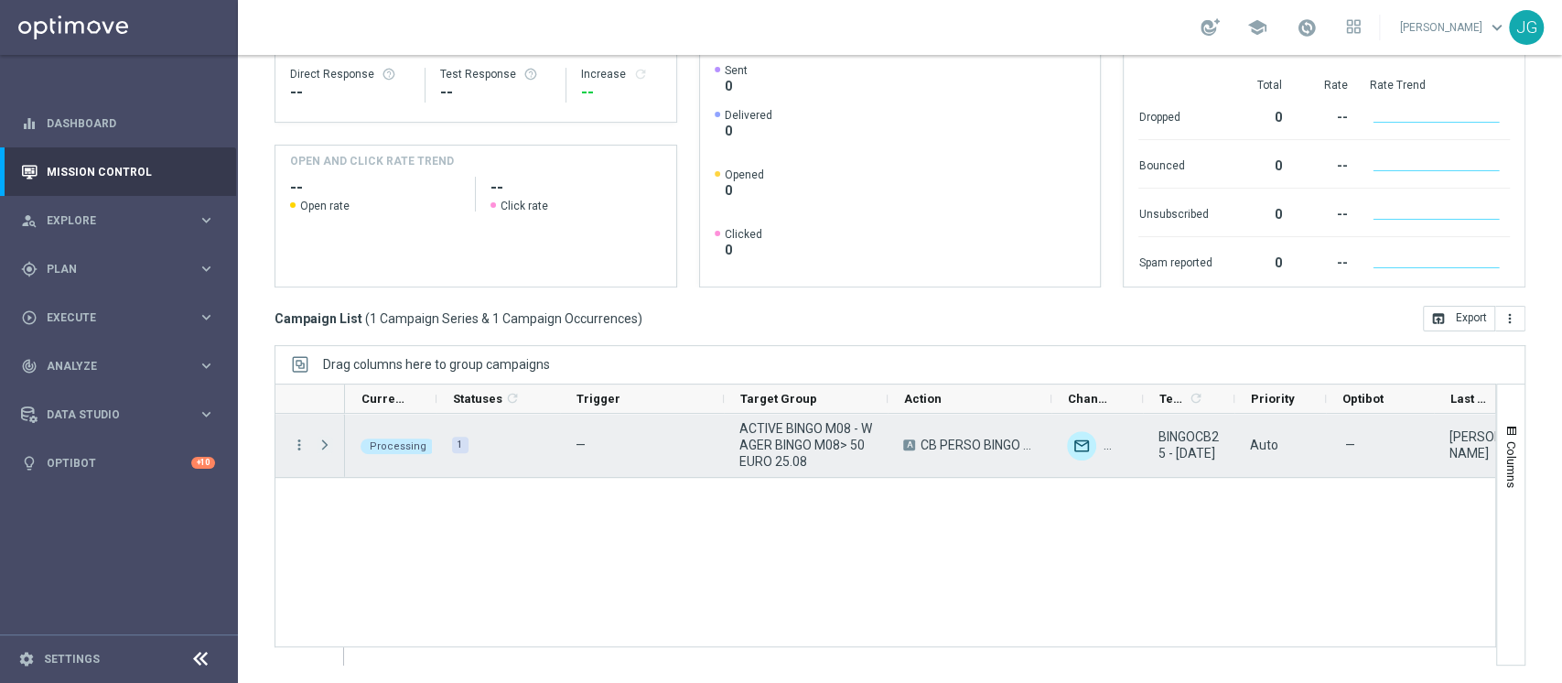
click at [328, 446] on span "Press SPACE to select this row." at bounding box center [325, 444] width 16 height 15
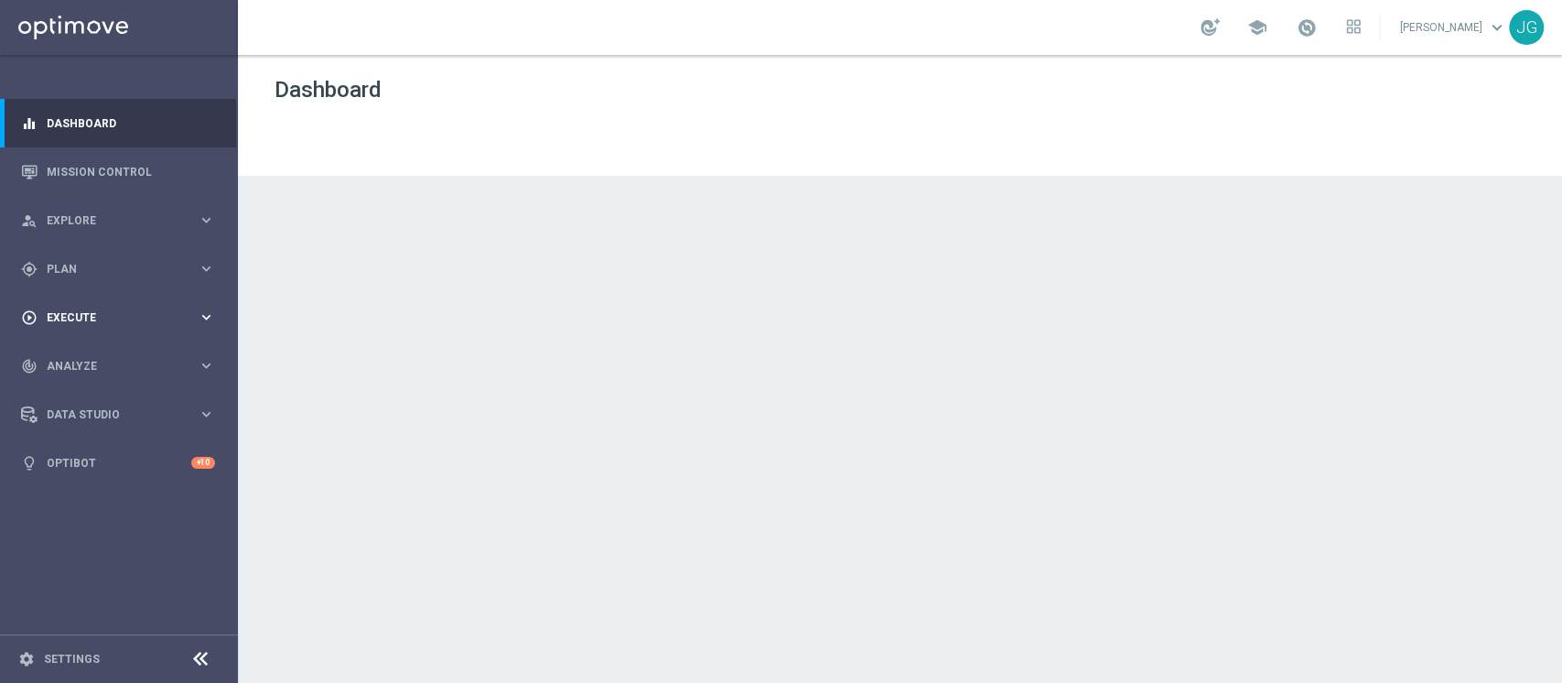
click at [78, 312] on span "Execute" at bounding box center [122, 317] width 151 height 11
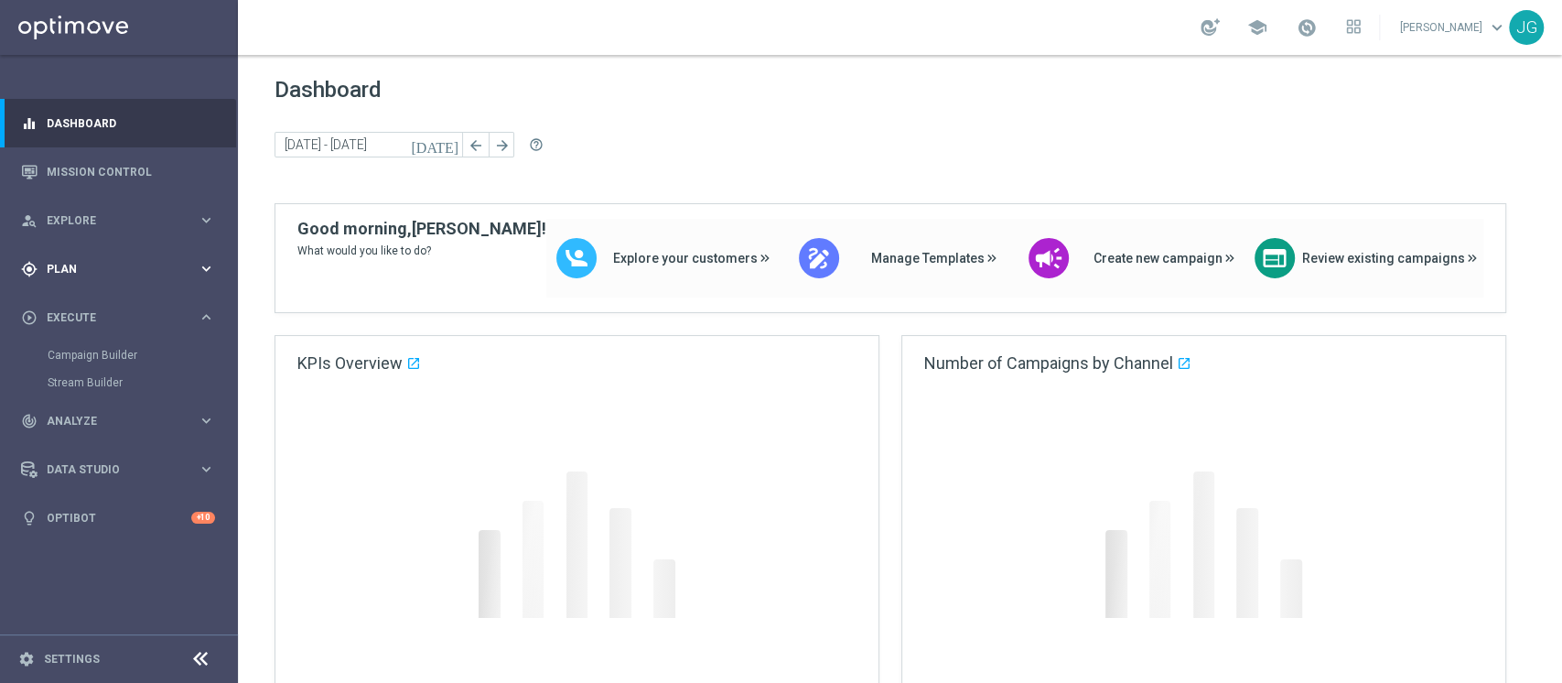
click at [85, 264] on span "Plan" at bounding box center [122, 269] width 151 height 11
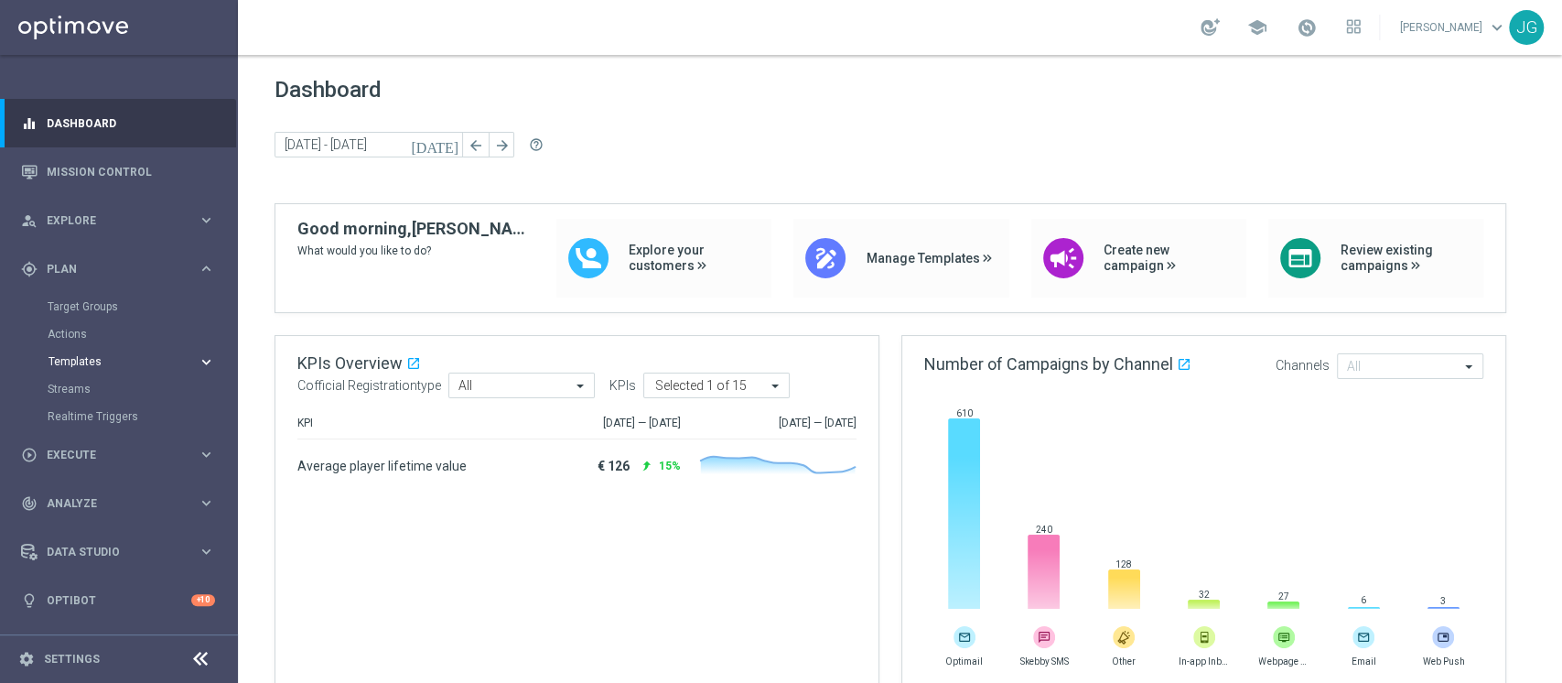
click at [81, 362] on span "Templates" at bounding box center [113, 361] width 131 height 11
click at [87, 387] on link "Optimail" at bounding box center [124, 389] width 134 height 15
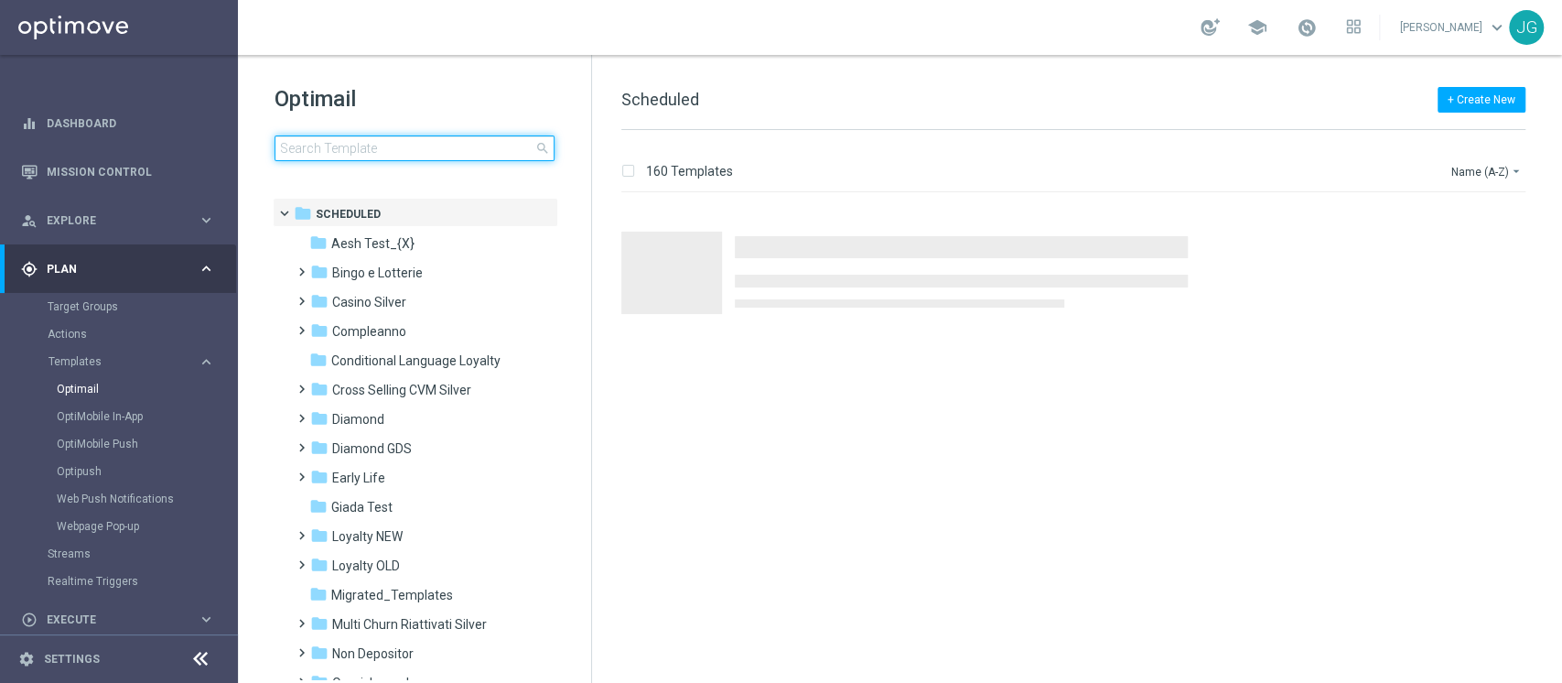
click at [399, 155] on input at bounding box center [414, 148] width 280 height 26
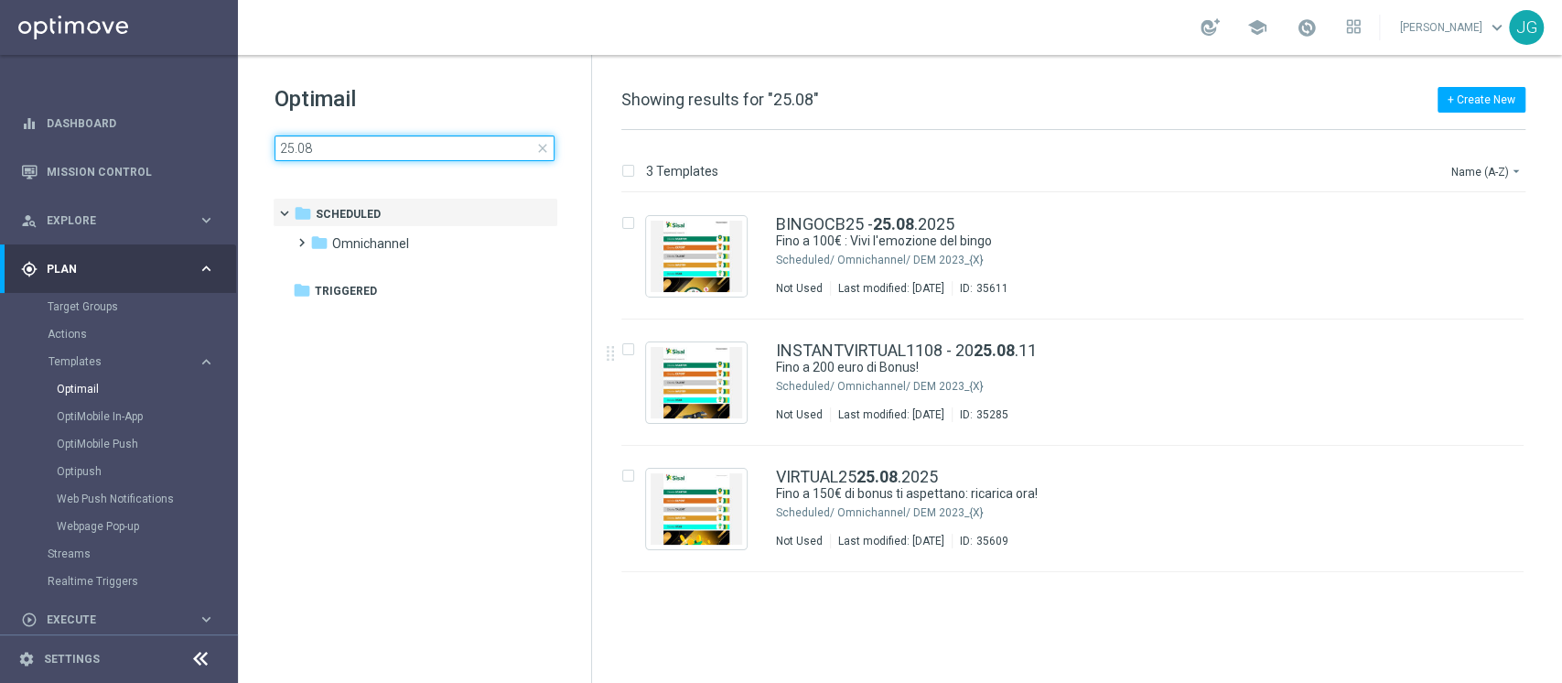
type input "25.08"
